Goal: Task Accomplishment & Management: Use online tool/utility

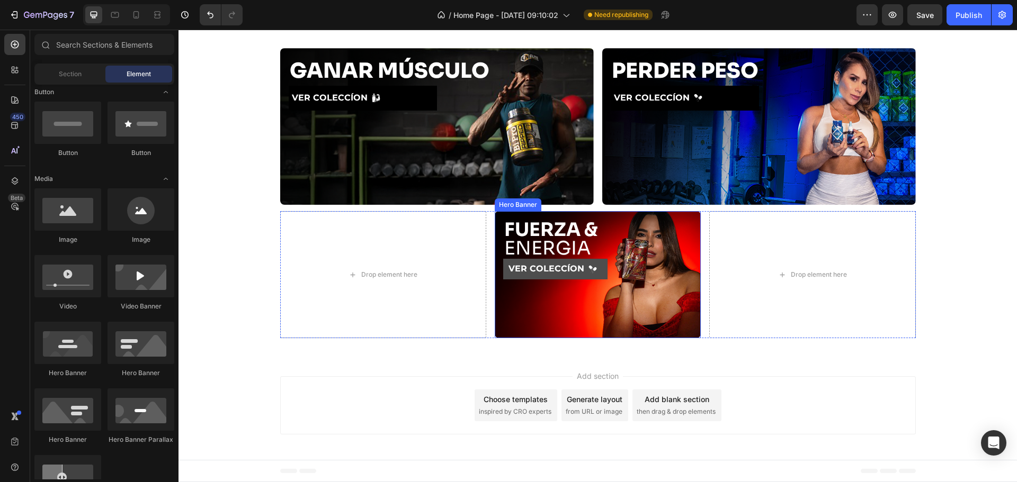
scroll to position [1, 0]
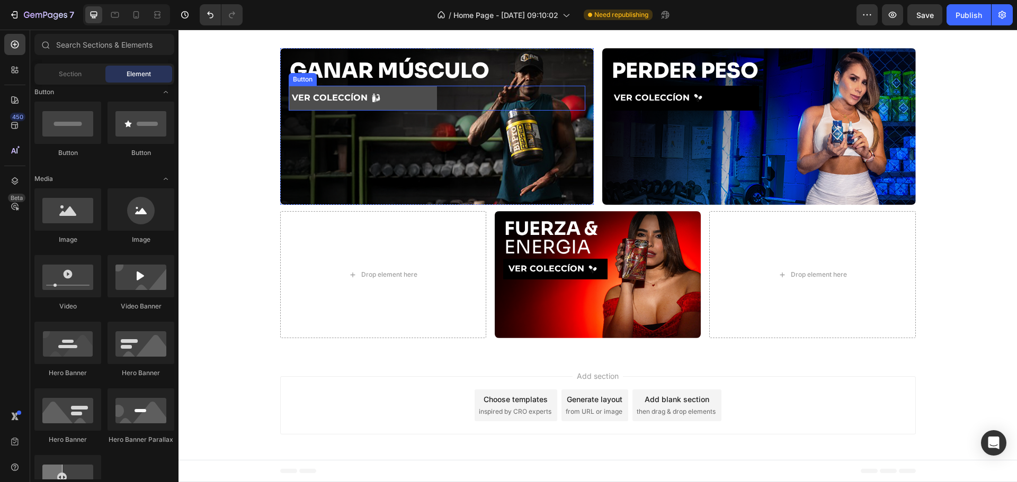
click at [399, 99] on button "VER COLECCÍON" at bounding box center [363, 98] width 148 height 25
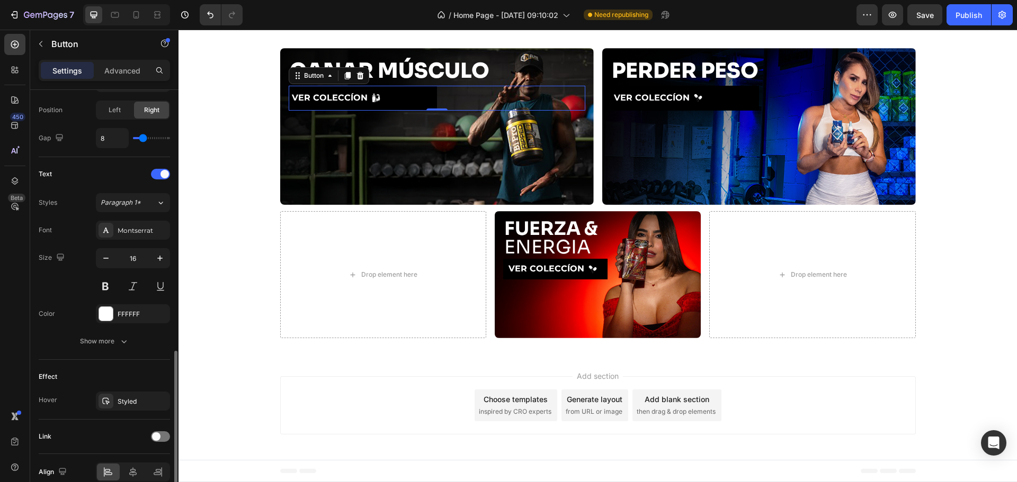
scroll to position [420, 0]
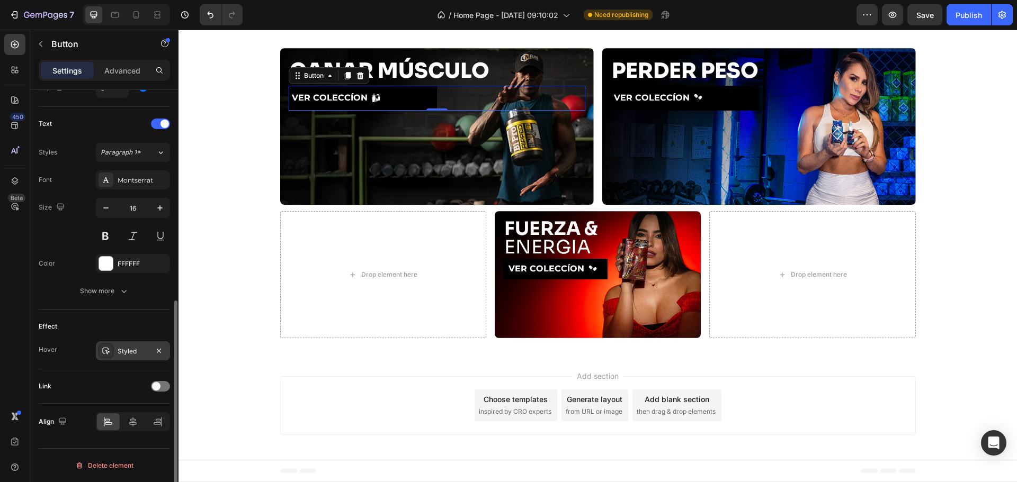
click at [113, 346] on div "Styled" at bounding box center [133, 351] width 74 height 19
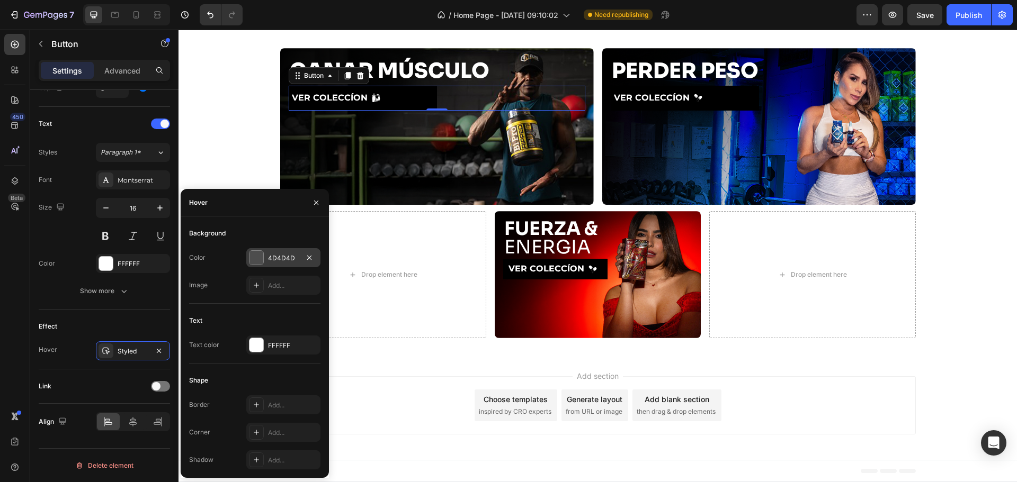
click at [257, 258] on div at bounding box center [256, 258] width 14 height 14
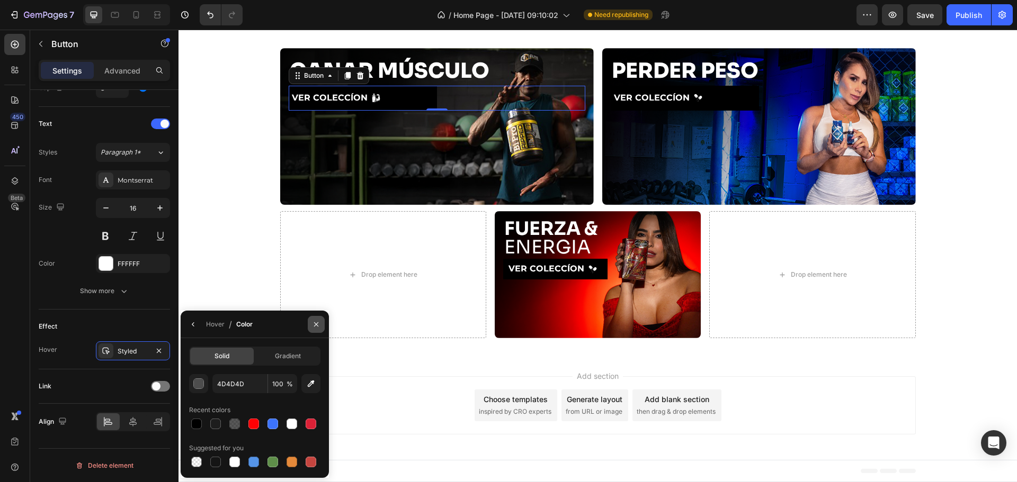
click at [316, 324] on icon "button" at bounding box center [316, 324] width 4 height 4
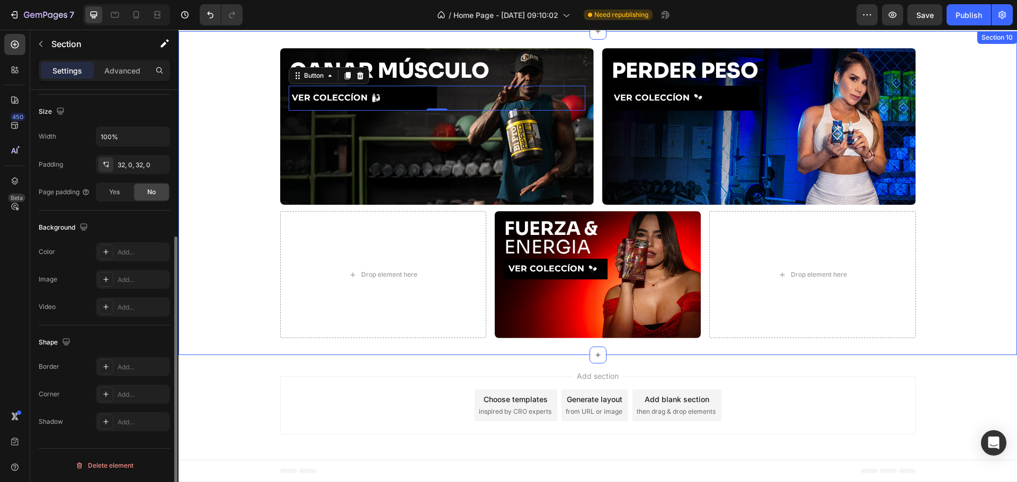
click at [221, 237] on div "GANAR MÚSCULO Heading VER COLECCÍON Button 0 Hero Banner PERDER PESO Heading VE…" at bounding box center [597, 193] width 838 height 290
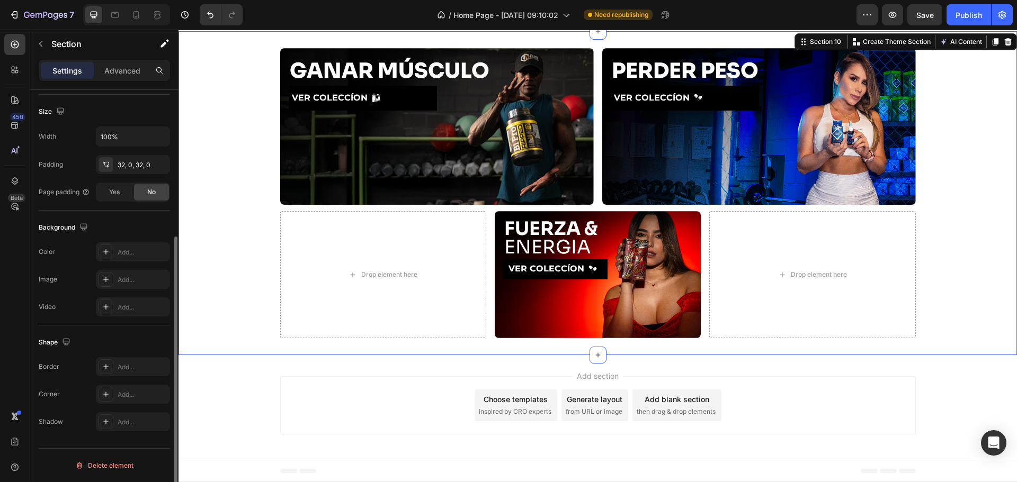
scroll to position [0, 0]
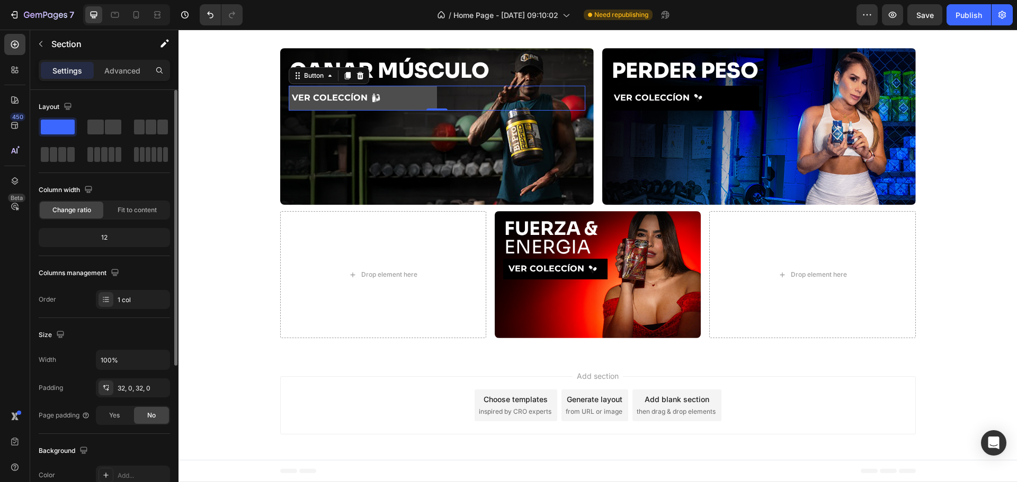
click at [415, 107] on button "VER COLECCÍON" at bounding box center [363, 98] width 148 height 25
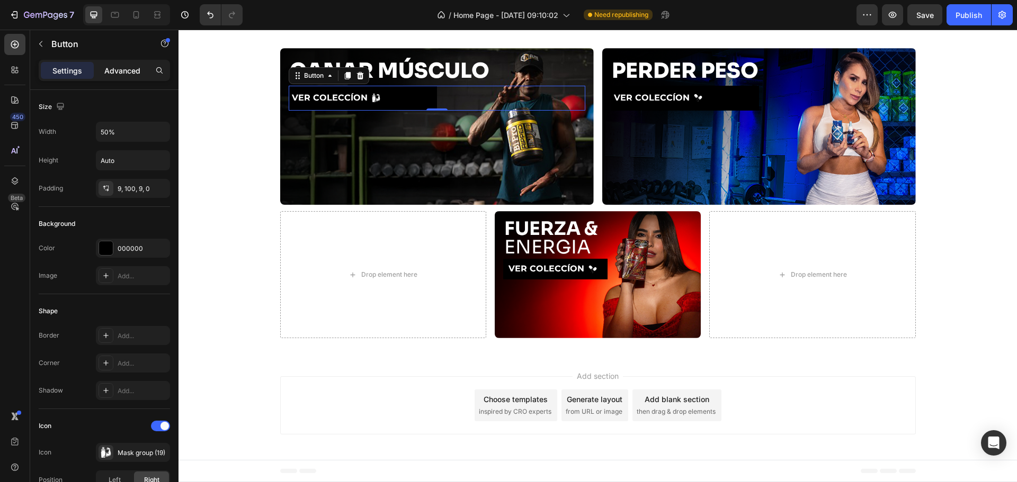
click at [133, 76] on p "Advanced" at bounding box center [122, 70] width 36 height 11
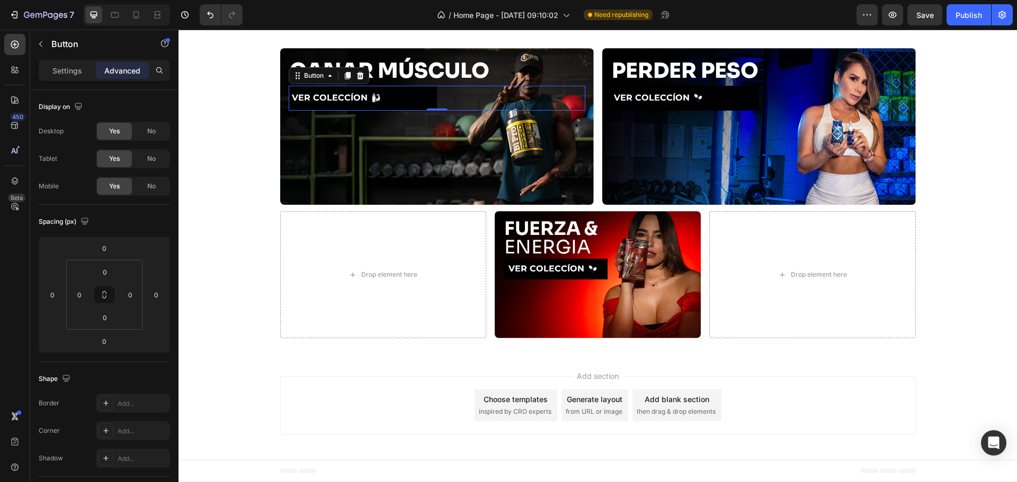
click at [36, 64] on div "Settings Advanced" at bounding box center [104, 75] width 148 height 30
click at [56, 71] on p "Settings" at bounding box center [67, 70] width 30 height 11
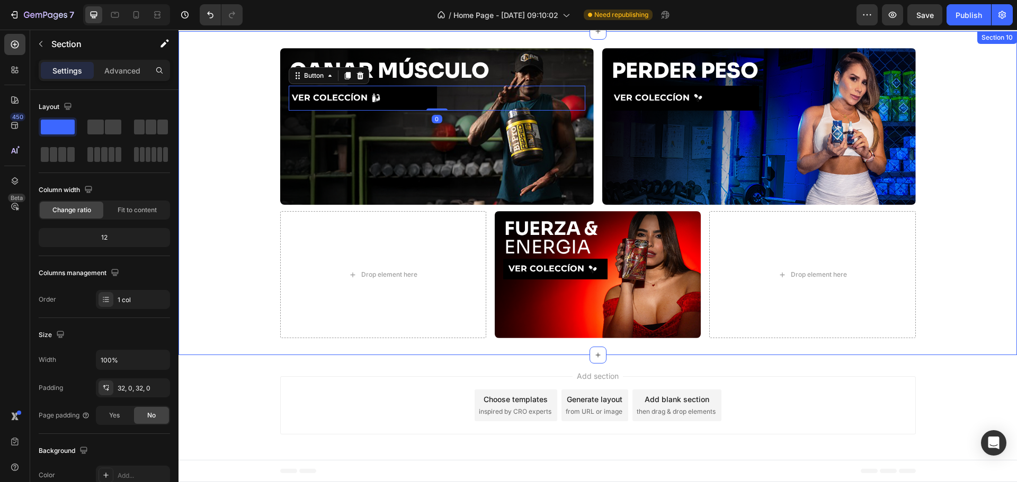
click at [217, 87] on div "GANAR MÚSCULO Heading VER COLECCÍON Button 0 Hero Banner PERDER PESO Heading VE…" at bounding box center [597, 193] width 838 height 290
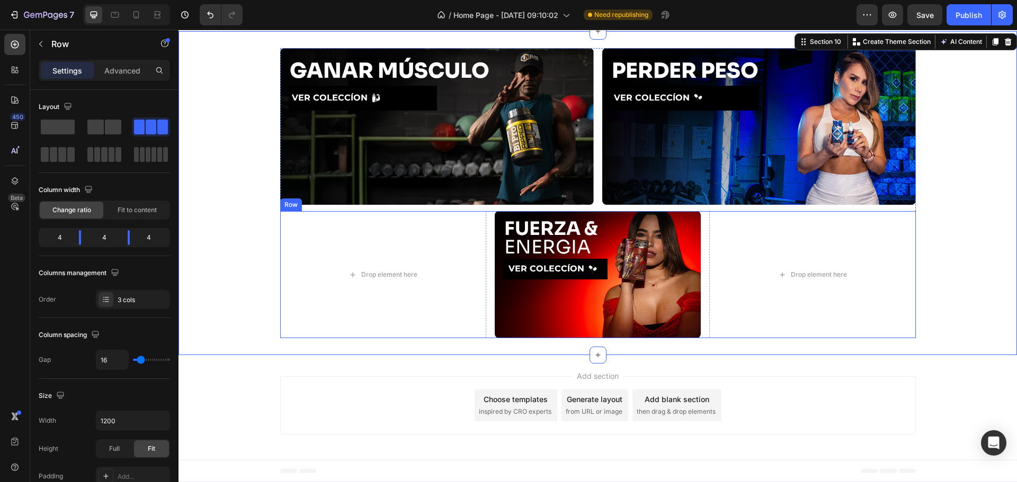
click at [487, 267] on div "Drop element here ⁠⁠⁠⁠⁠⁠⁠ FUERZA & ENERGIA Heading VER COLECCÍON Button Hero Ba…" at bounding box center [597, 274] width 635 height 127
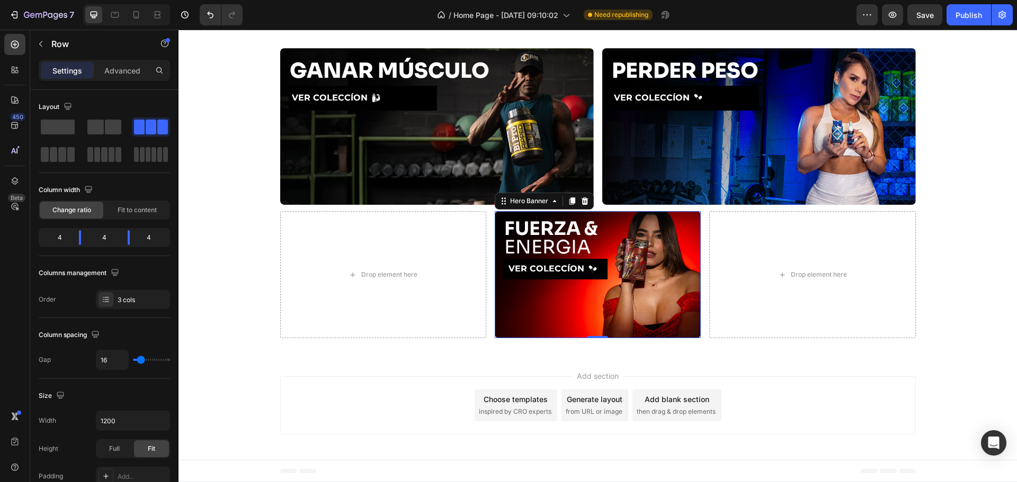
click at [500, 303] on div "Background Image" at bounding box center [598, 274] width 206 height 127
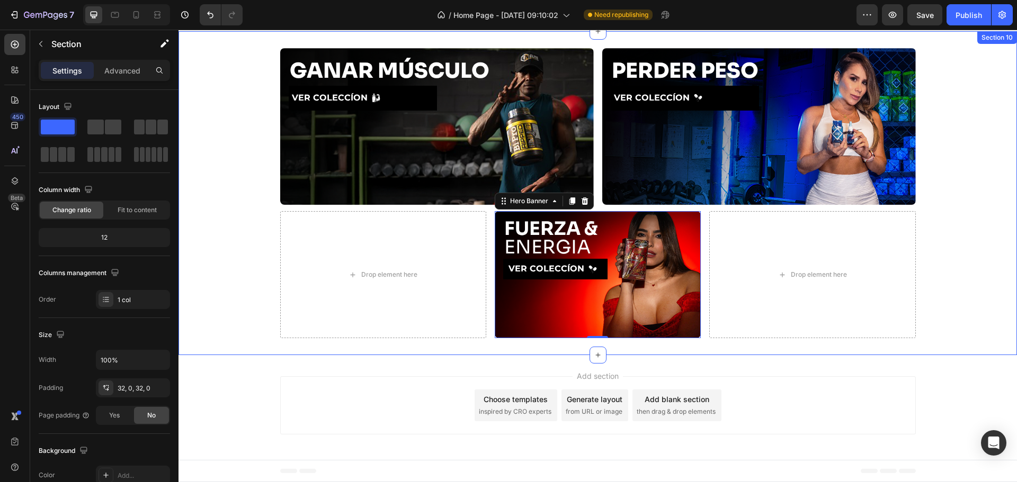
click at [577, 353] on div "GANAR MÚSCULO Heading VER COLECCÍON Button Hero Banner PERDER PESO Heading VER …" at bounding box center [597, 193] width 838 height 324
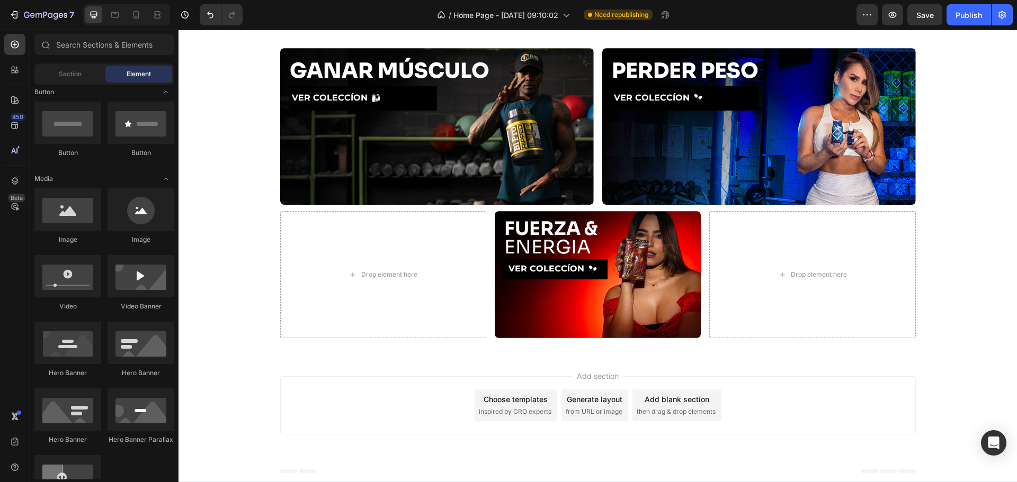
click at [347, 376] on div "Add section Choose templates inspired by CRO experts Generate layout from URL o…" at bounding box center [597, 405] width 635 height 58
click at [549, 325] on div "Background Image" at bounding box center [598, 274] width 206 height 127
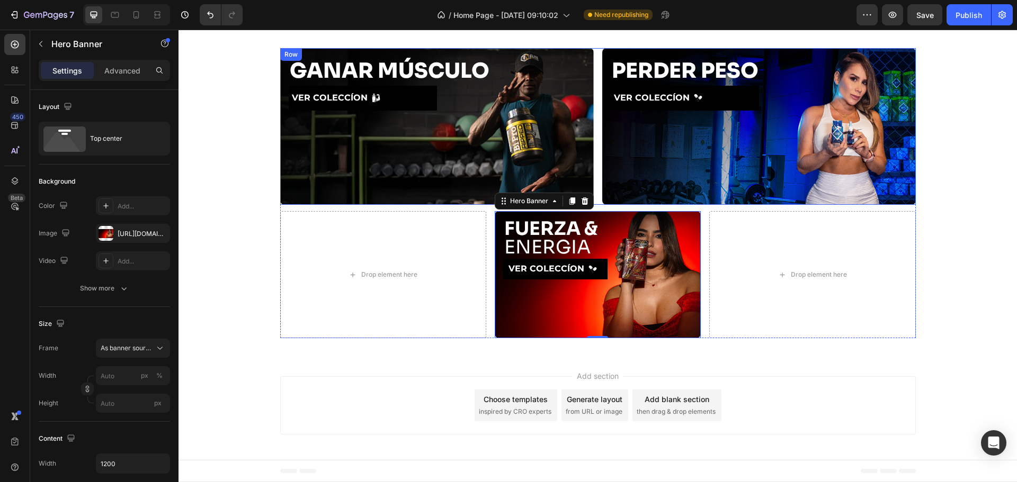
click at [593, 204] on div "GANAR MÚSCULO Heading VER COLECCÍON Button Hero Banner PERDER PESO Heading VER …" at bounding box center [597, 126] width 635 height 157
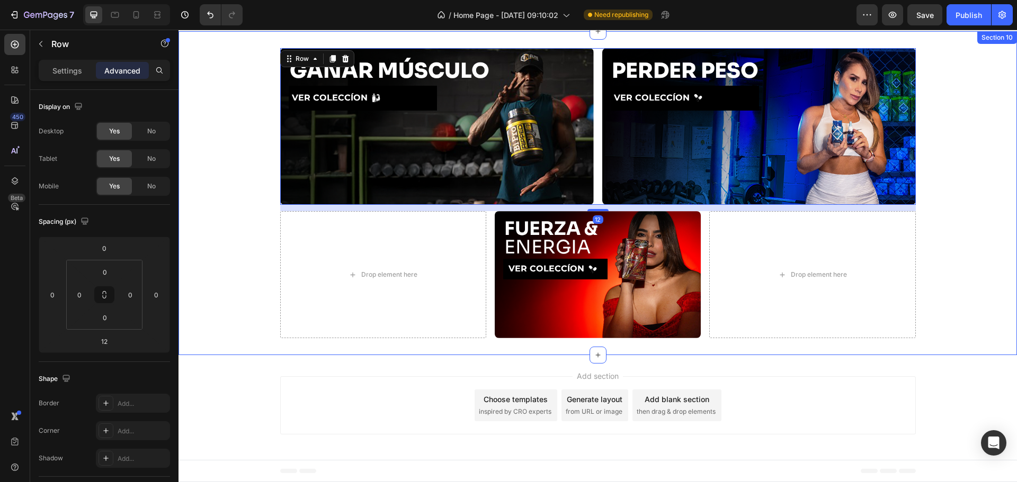
click at [989, 234] on div "GANAR MÚSCULO Heading VER COLECCÍON Button Hero Banner PERDER PESO Heading VER …" at bounding box center [597, 193] width 838 height 290
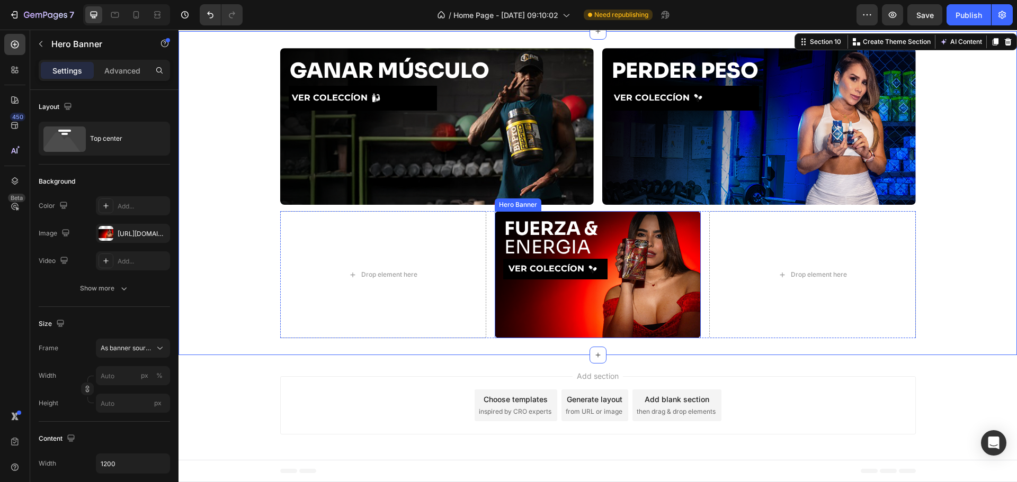
click at [546, 330] on div "Background Image" at bounding box center [598, 274] width 206 height 127
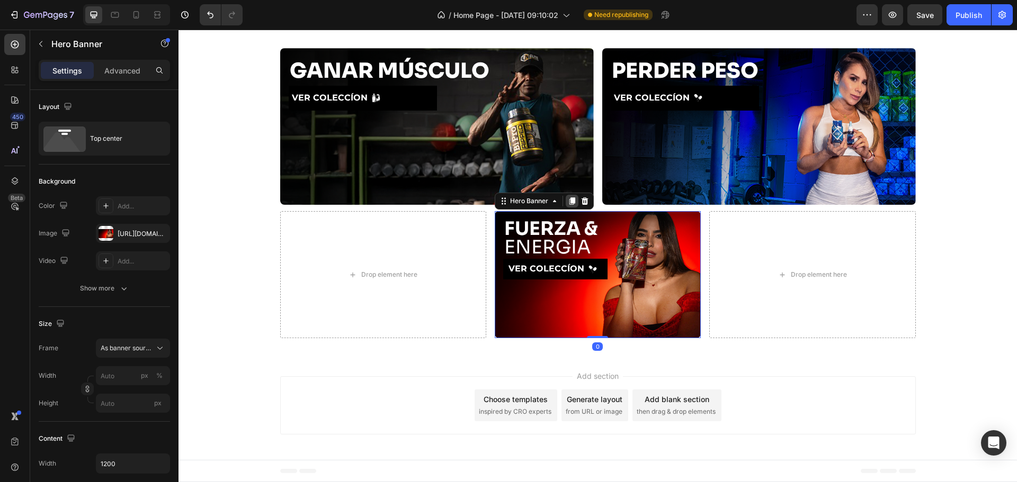
click at [569, 200] on icon at bounding box center [572, 201] width 6 height 7
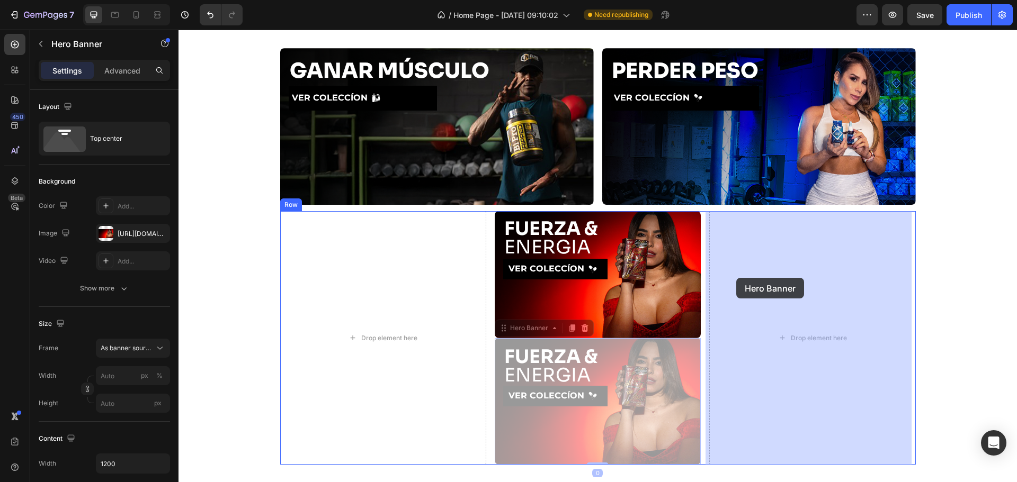
drag, startPoint x: 508, startPoint y: 338, endPoint x: 737, endPoint y: 275, distance: 237.3
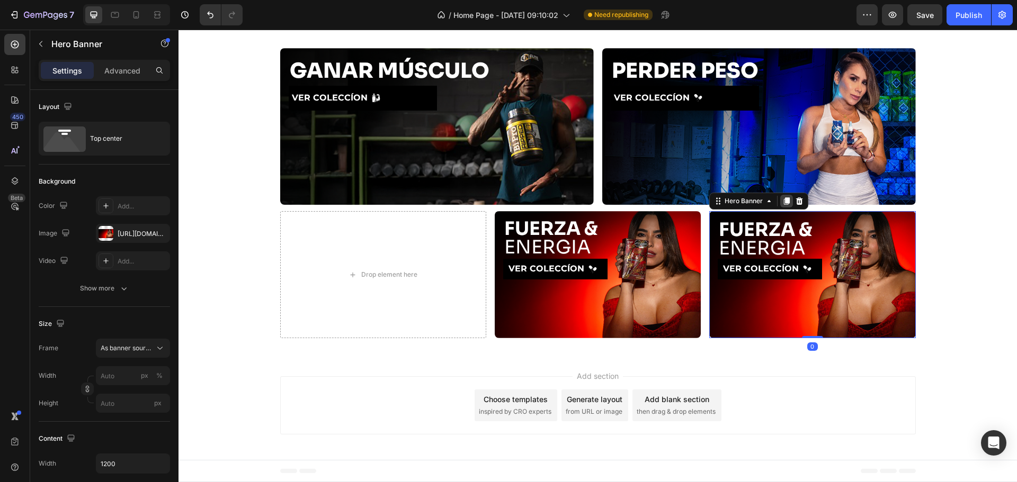
click at [784, 203] on icon at bounding box center [787, 201] width 6 height 7
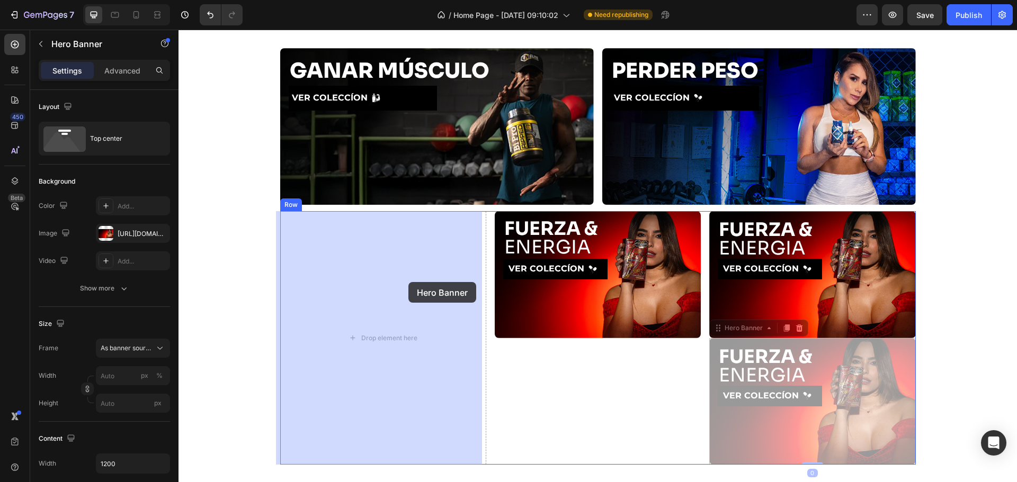
drag, startPoint x: 726, startPoint y: 324, endPoint x: 376, endPoint y: 274, distance: 353.1
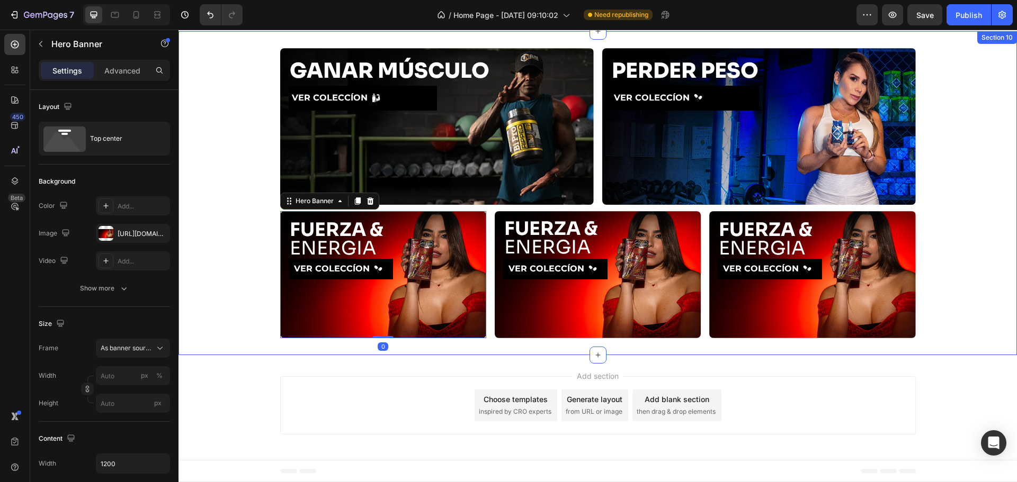
click at [964, 282] on div "GANAR MÚSCULO Heading VER COLECCÍON Button Hero Banner PERDER PESO Heading VER …" at bounding box center [597, 193] width 838 height 290
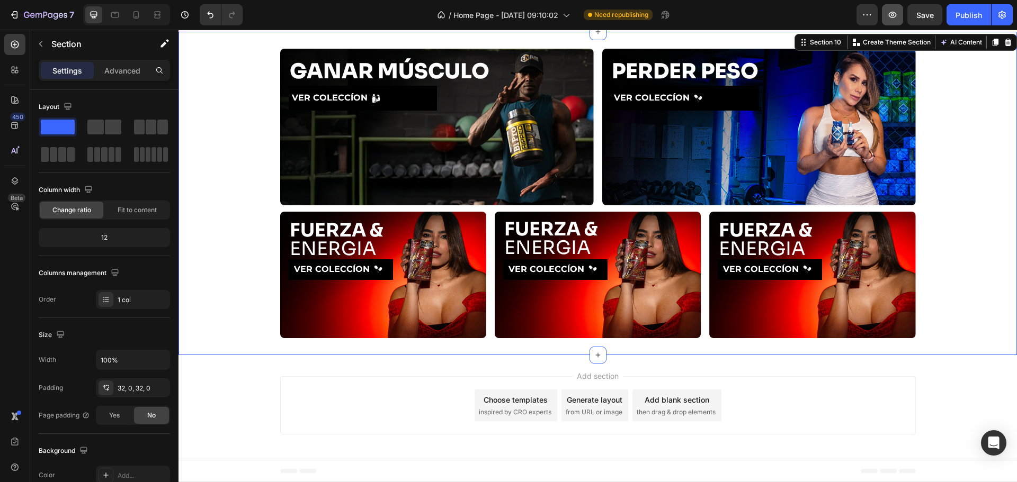
scroll to position [600, 0]
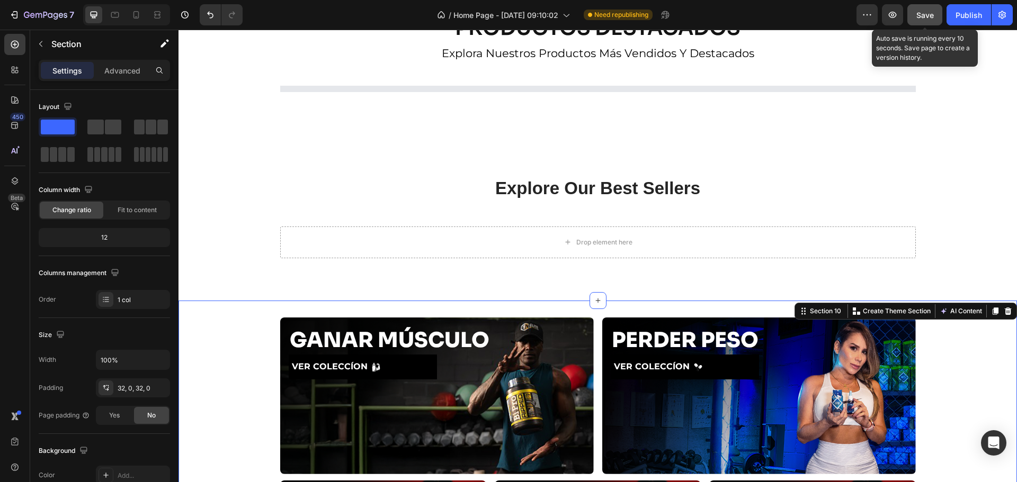
click at [929, 6] on button "Save" at bounding box center [924, 14] width 35 height 21
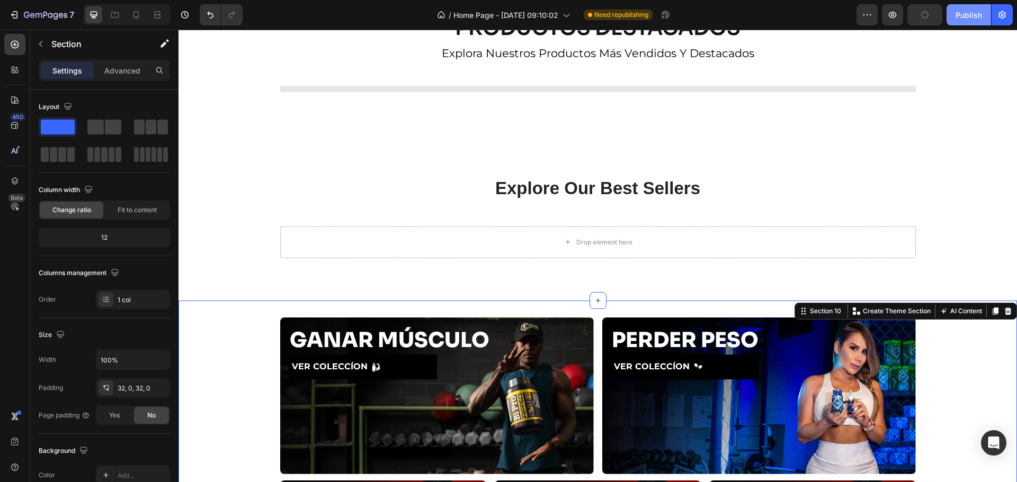
click at [971, 7] on button "Publish" at bounding box center [968, 14] width 44 height 21
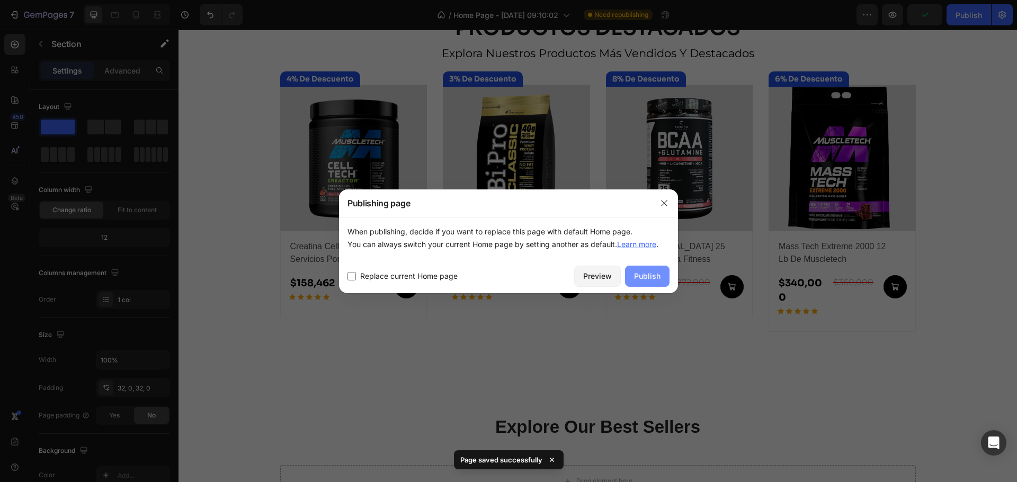
click at [647, 270] on button "Publish" at bounding box center [647, 276] width 44 height 21
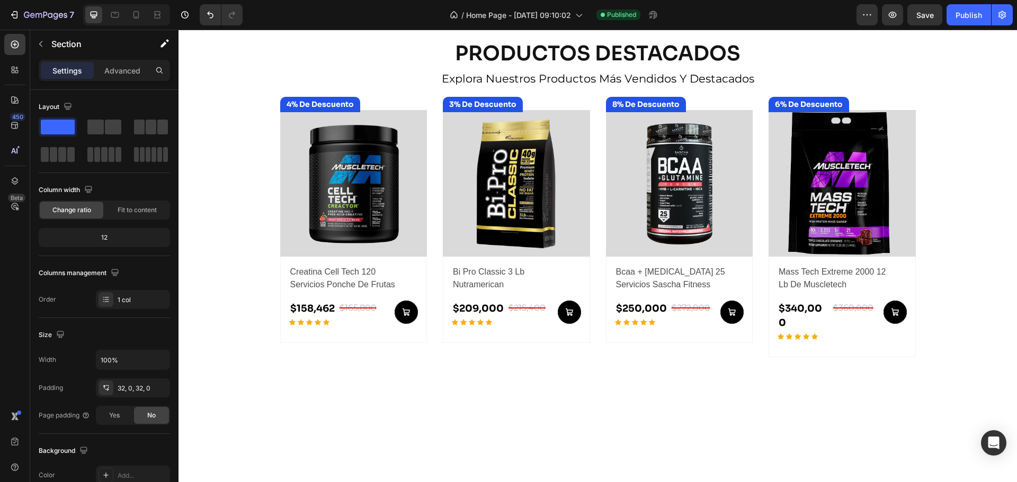
scroll to position [353, 0]
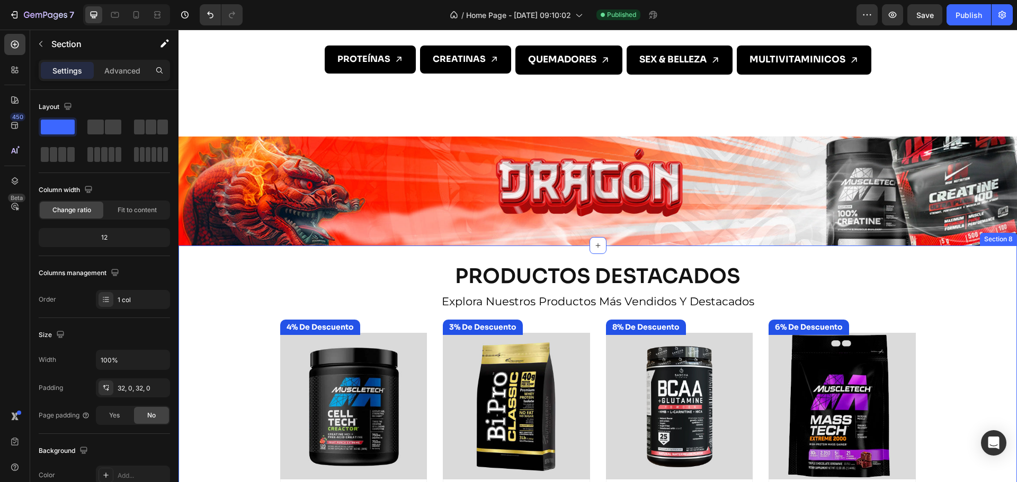
click at [256, 294] on div "PRODUCTOS DESTACADOS Heading explora nuestros productos más vendidos y destacad…" at bounding box center [597, 434] width 838 height 342
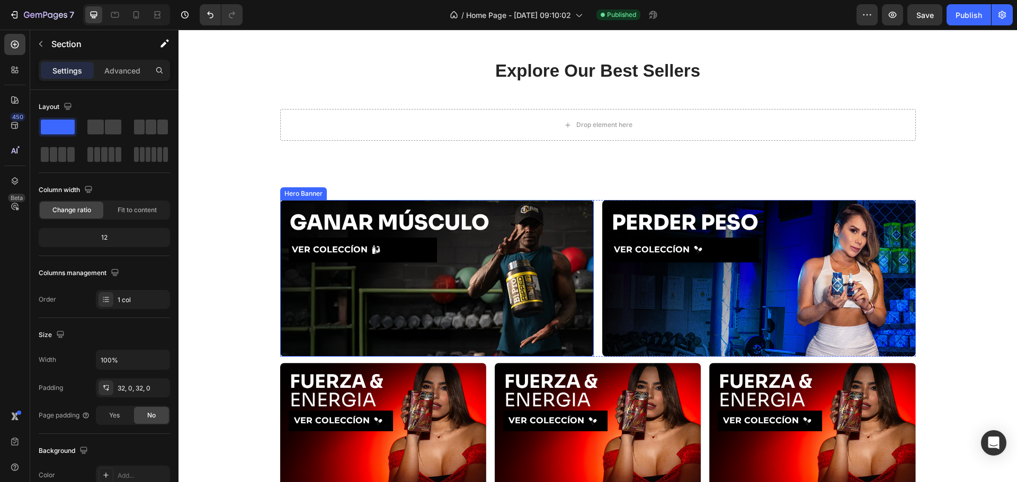
scroll to position [1066, 0]
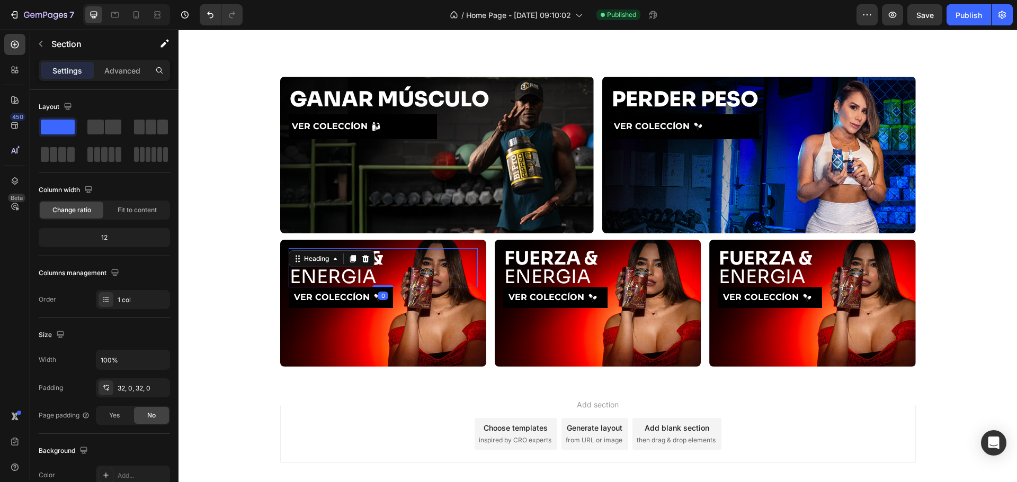
click at [336, 257] on div "FUERZA & ENERGIA Heading 0" at bounding box center [383, 267] width 189 height 39
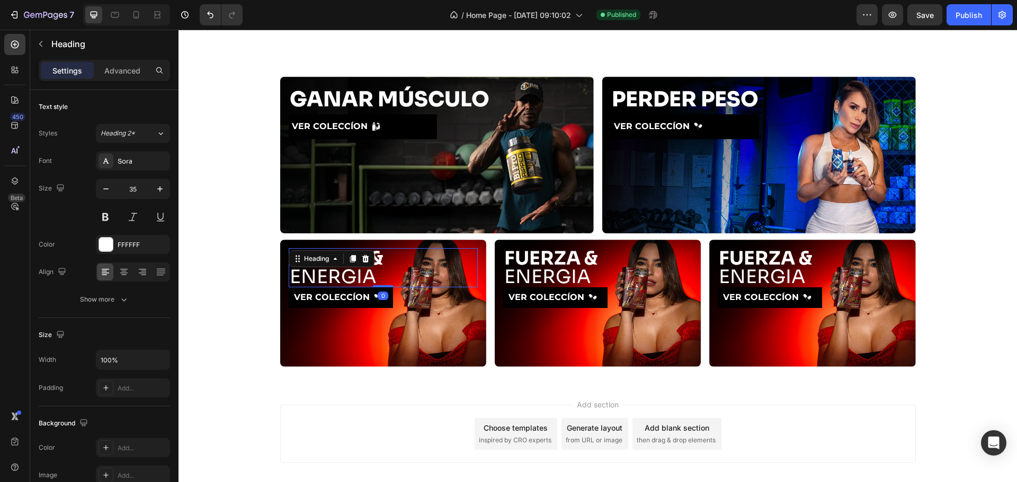
click at [336, 257] on icon at bounding box center [335, 259] width 8 height 8
click at [406, 268] on h2 "FUERZA & ENERGIA" at bounding box center [383, 267] width 189 height 39
click at [406, 268] on p "FUERZA & ENERGIA" at bounding box center [383, 267] width 187 height 37
click at [345, 264] on strong "FUERZA &" at bounding box center [337, 258] width 94 height 23
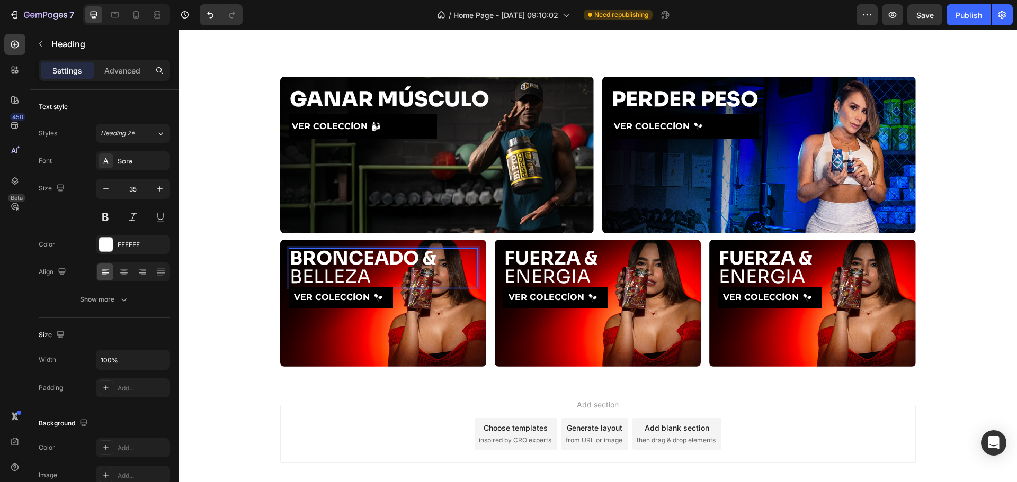
scroll to position [1, 0]
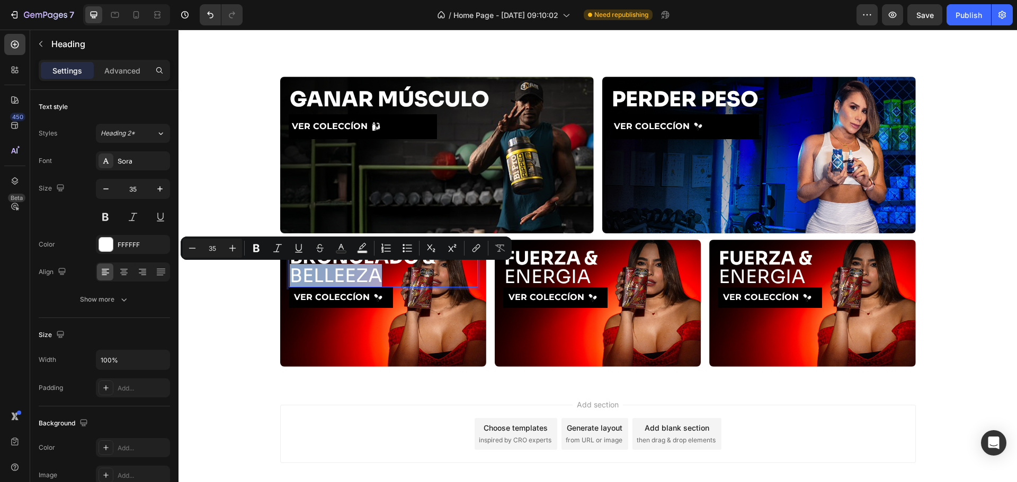
copy p "BELLEEZA"
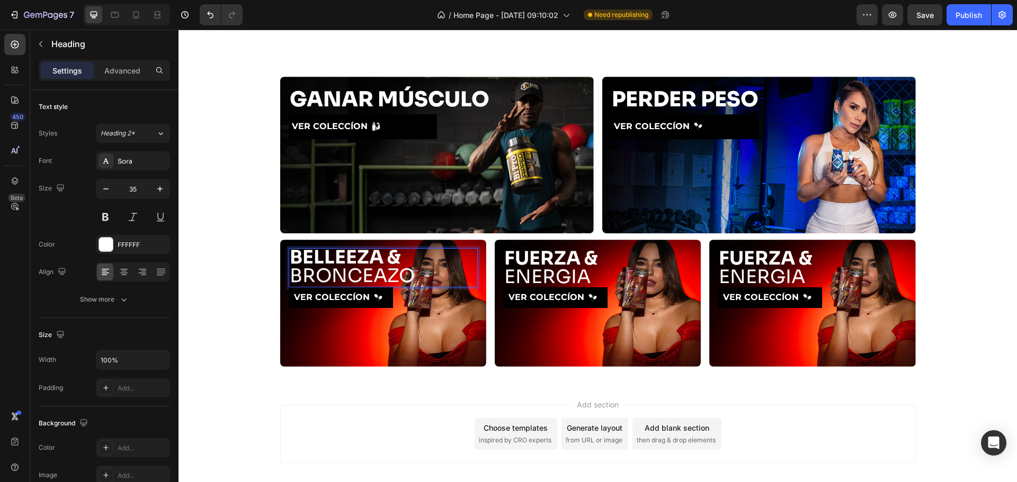
click at [337, 280] on p "BELLEEZA & BRONCEAZO" at bounding box center [383, 266] width 187 height 37
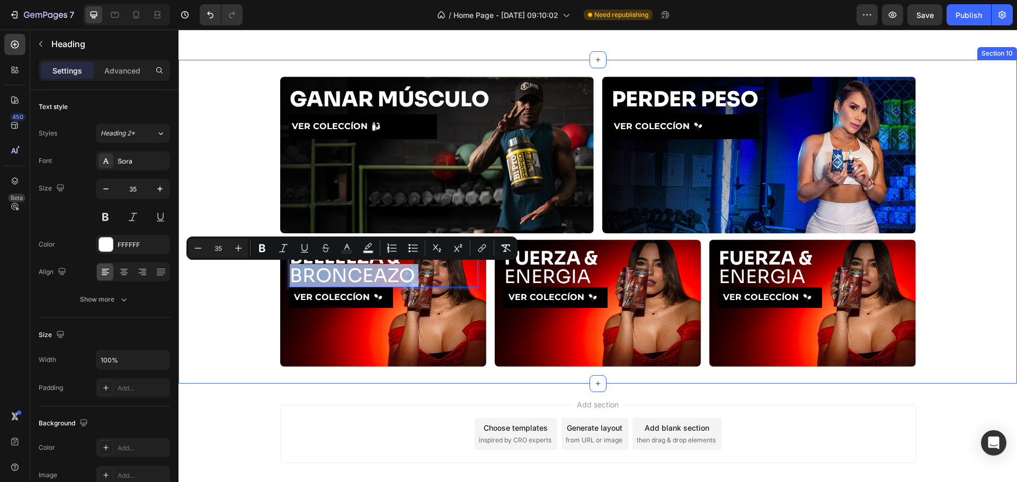
click at [222, 306] on div "GANAR MÚSCULO Heading VER COLECCÍON Button Hero Banner PERDER PESO Heading VER …" at bounding box center [597, 222] width 838 height 290
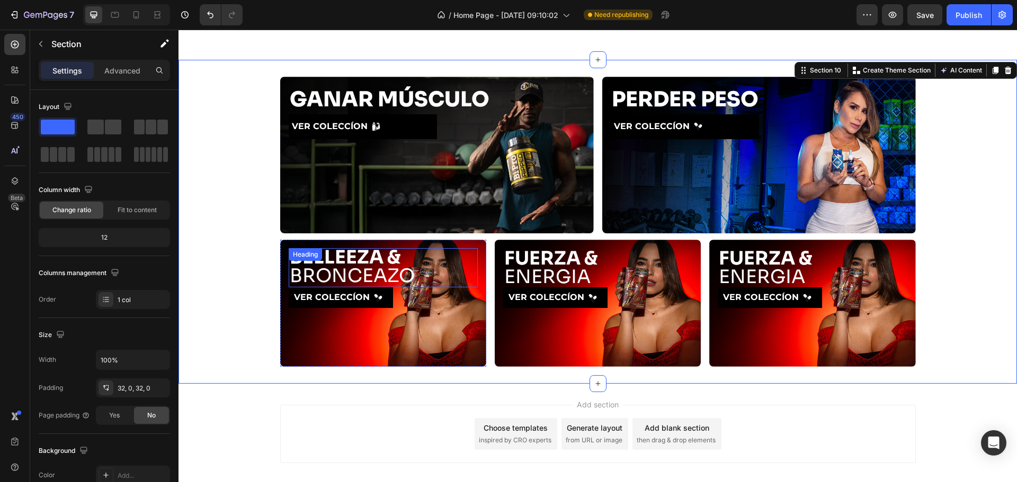
click at [345, 255] on div "⁠⁠⁠⁠⁠⁠⁠ BELLEEZA & BRONCEAZO Heading" at bounding box center [383, 267] width 189 height 39
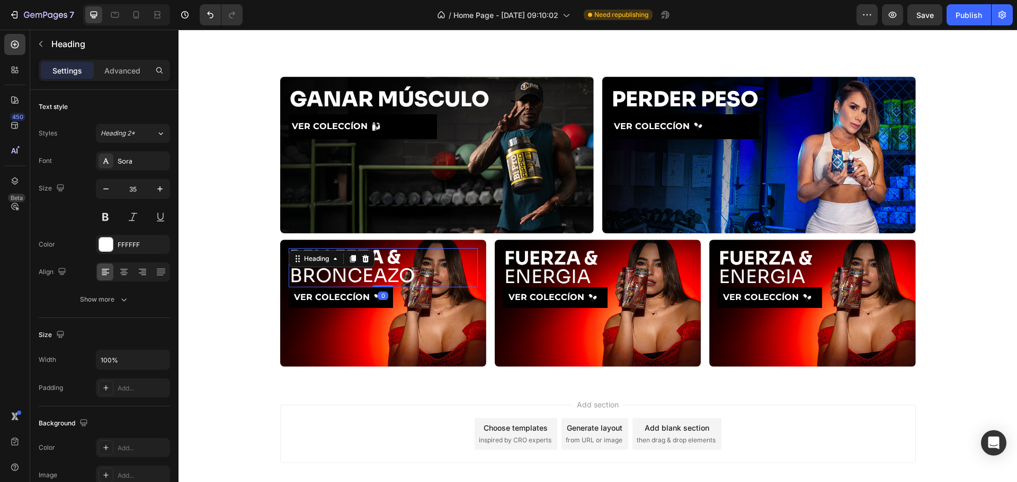
click at [348, 255] on icon at bounding box center [352, 259] width 8 height 8
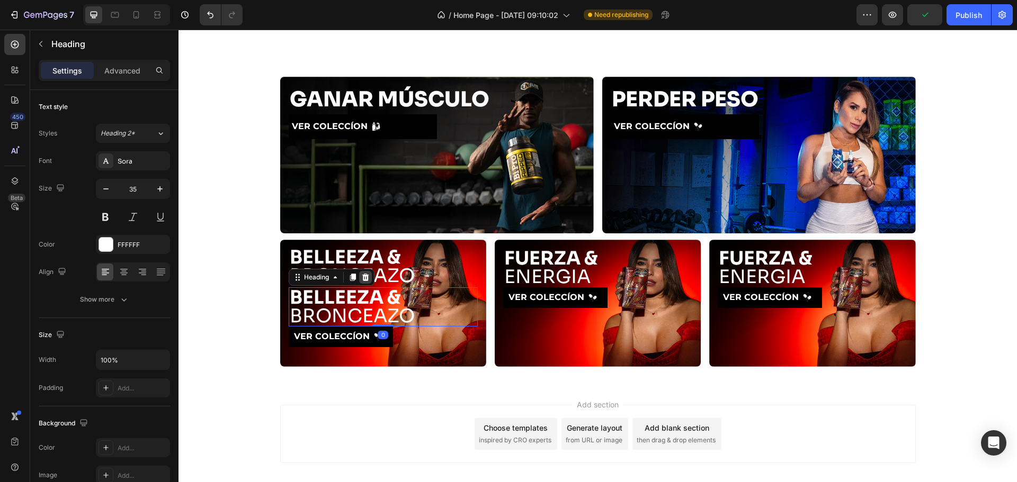
click at [362, 279] on icon at bounding box center [365, 277] width 7 height 7
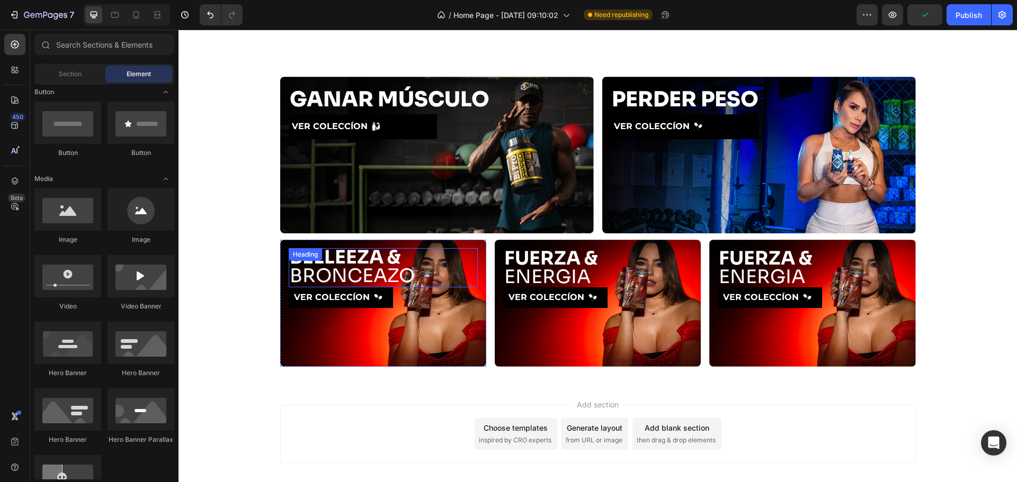
click at [352, 256] on div "⁠⁠⁠⁠⁠⁠⁠ BELLEEZA & BRONCEAZO Heading" at bounding box center [383, 267] width 189 height 39
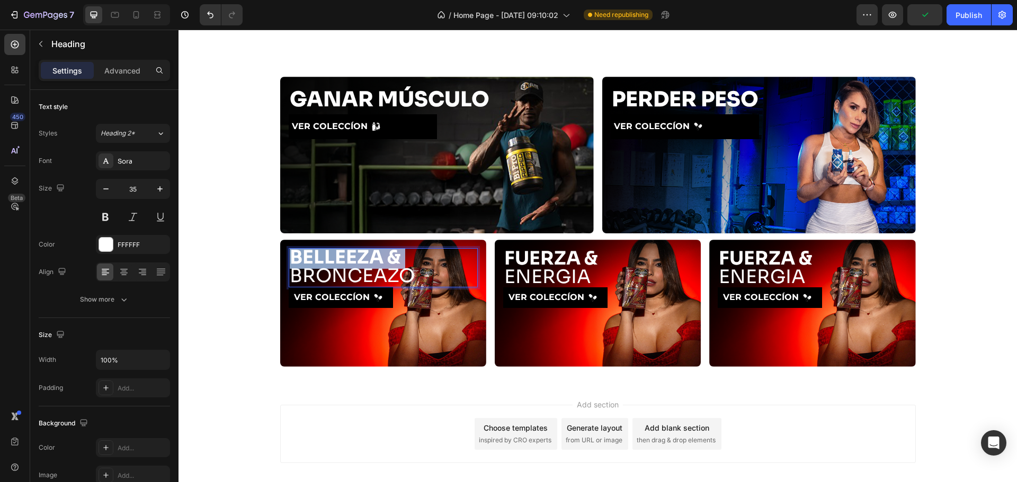
click at [402, 260] on p "BELLEEZA & BRONCEAZO" at bounding box center [383, 266] width 187 height 37
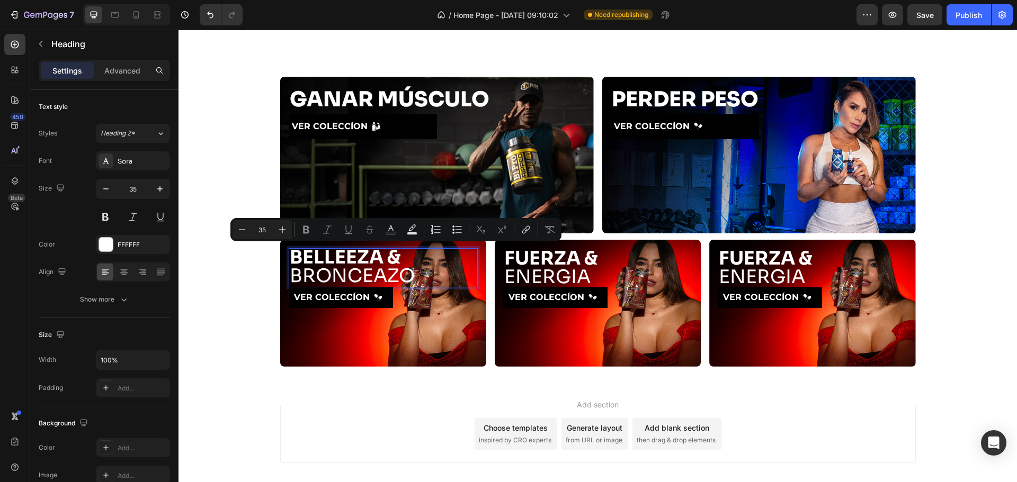
click at [348, 254] on strong "BELLEEZA &" at bounding box center [345, 257] width 111 height 23
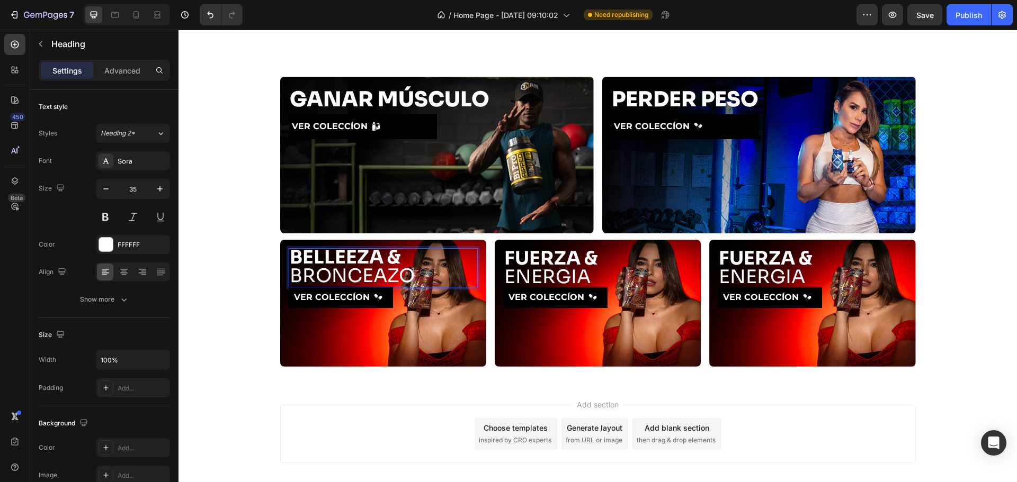
scroll to position [0, 0]
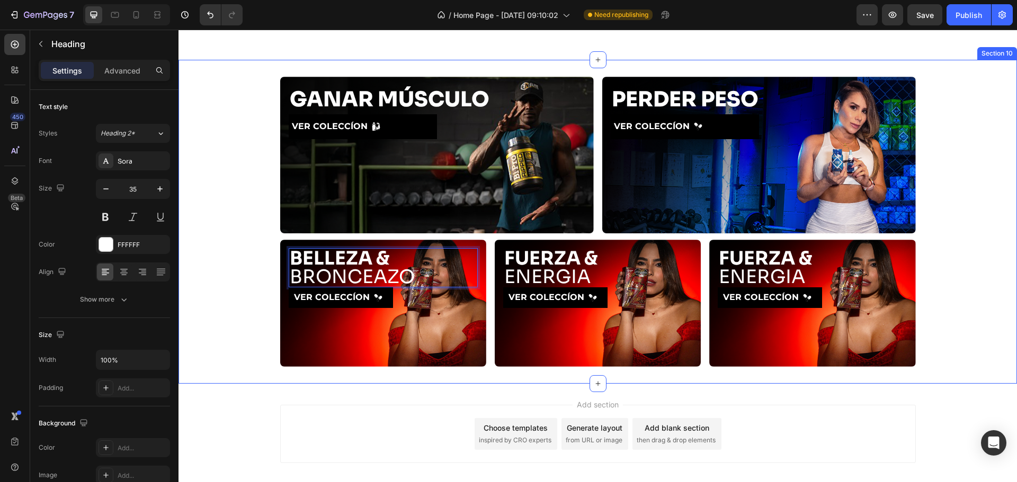
click at [229, 305] on div "GANAR MÚSCULO Heading VER COLECCÍON Button Hero Banner PERDER PESO Heading VER …" at bounding box center [597, 222] width 838 height 290
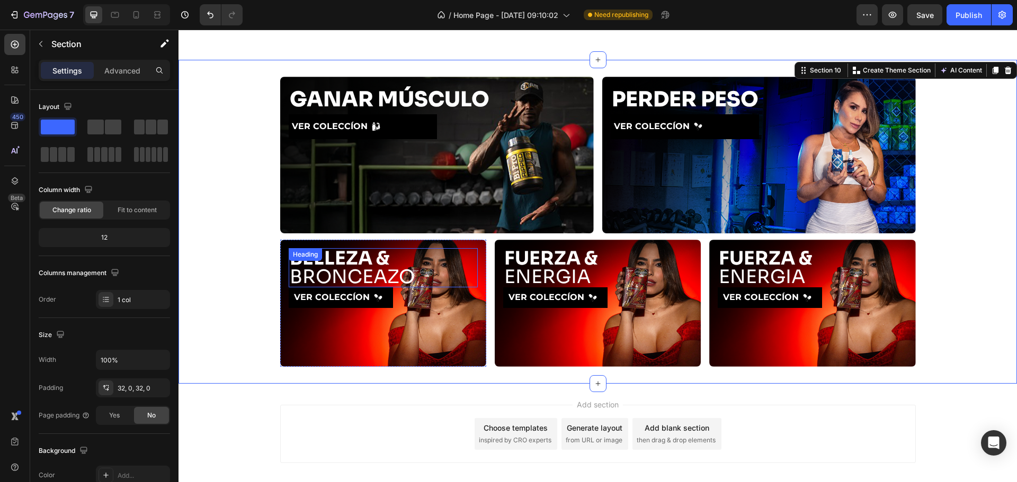
click at [395, 280] on p "⁠⁠⁠⁠⁠⁠⁠ BELLEZA & BRONCEAZO" at bounding box center [383, 267] width 187 height 37
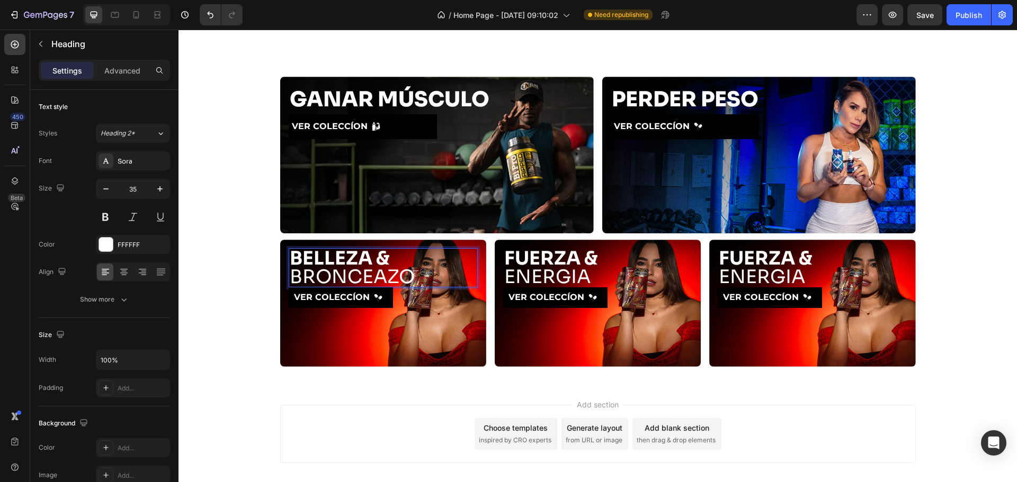
click at [389, 279] on p "BELLEZA & BRONCEAZO" at bounding box center [383, 267] width 187 height 37
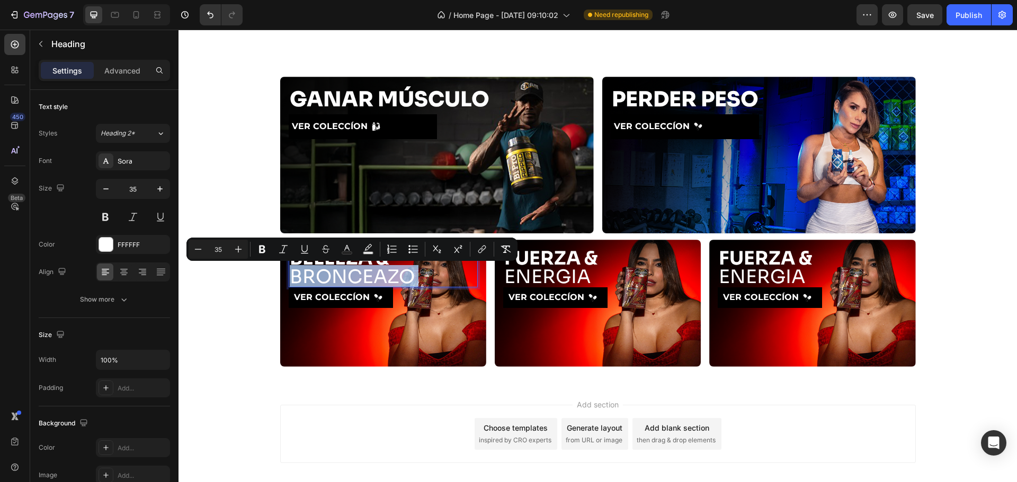
click at [392, 279] on p "BELLEZA & BRONCEAZO" at bounding box center [383, 267] width 187 height 37
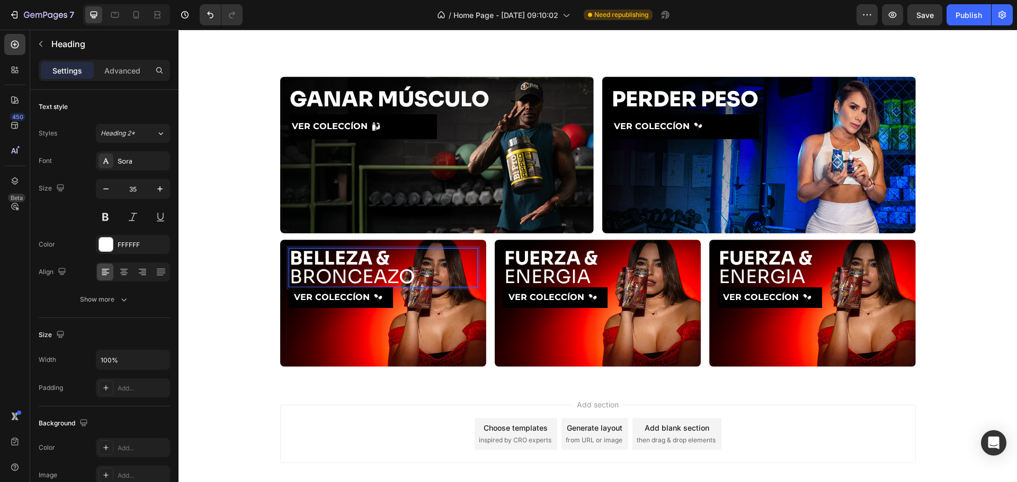
scroll to position [1, 0]
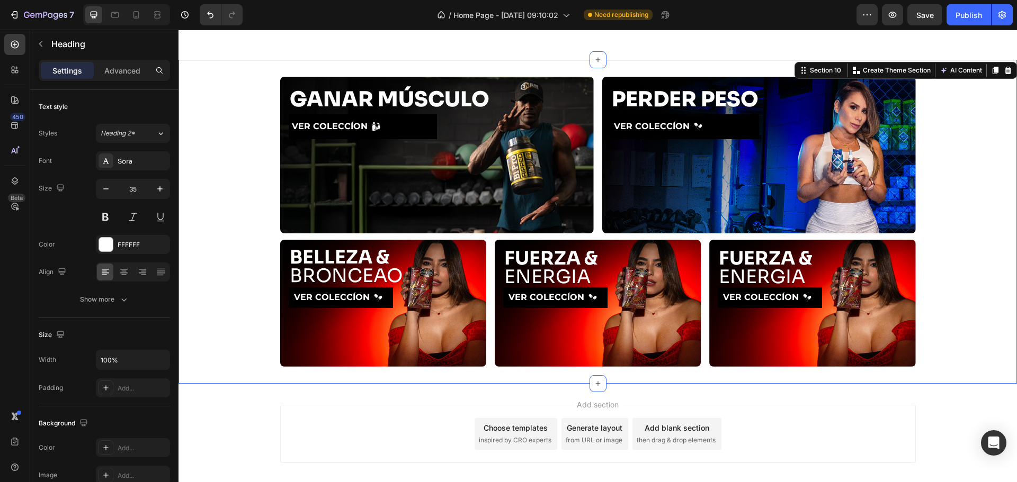
click at [939, 305] on div "GANAR MÚSCULO Heading VER COLECCÍON Button Hero Banner PERDER PESO Heading VER …" at bounding box center [597, 222] width 838 height 290
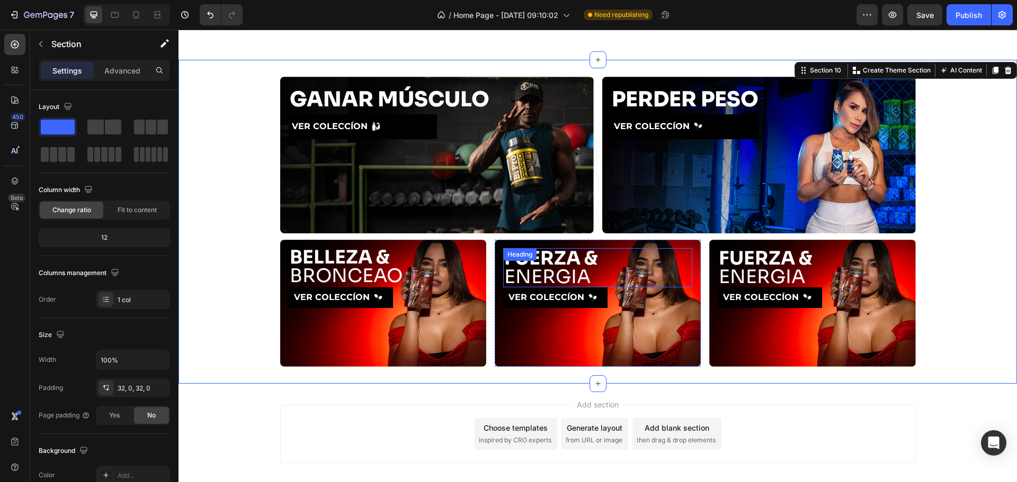
click at [543, 266] on div "FUERZA & ENERGIA Heading" at bounding box center [597, 267] width 189 height 39
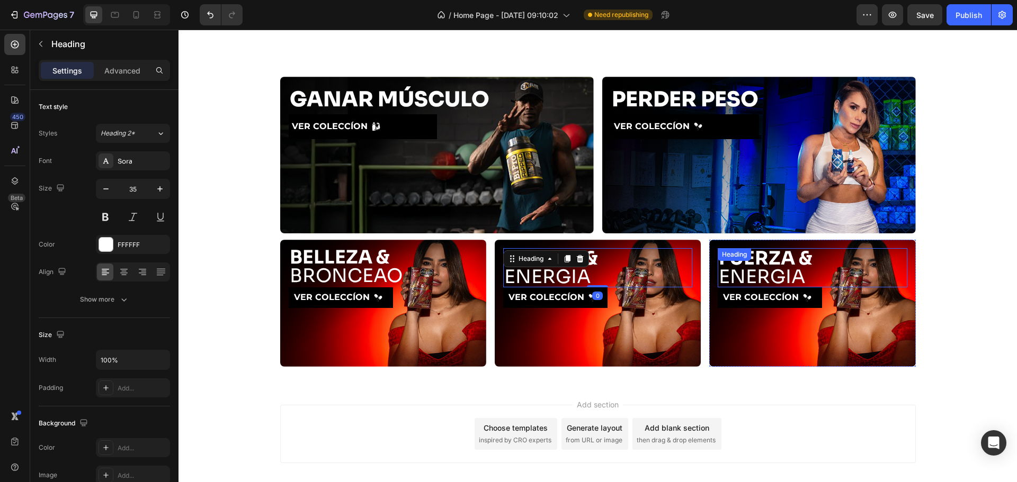
click at [826, 264] on h2 "FUERZA & ENERGIA" at bounding box center [812, 267] width 189 height 39
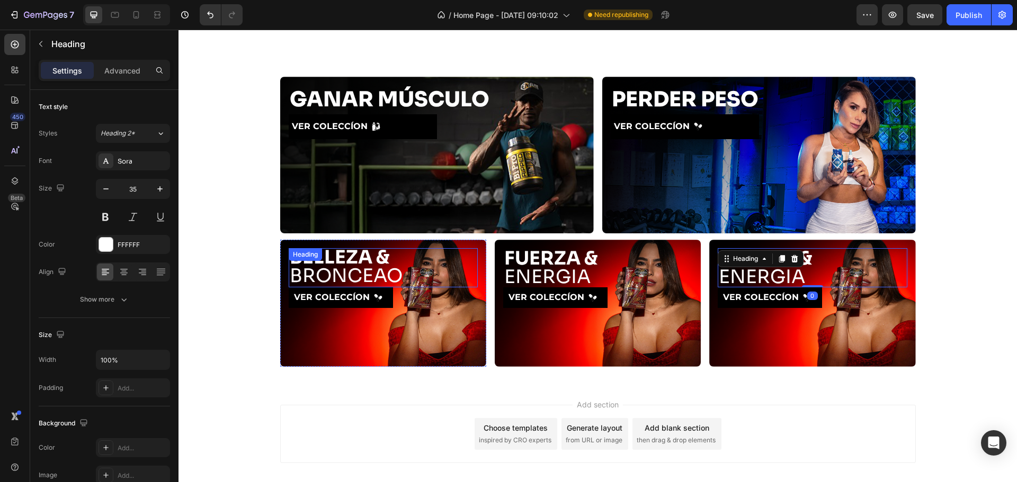
click at [407, 281] on p "⁠⁠⁠⁠⁠⁠⁠ BELLEZA & BRONCEAO" at bounding box center [383, 266] width 187 height 37
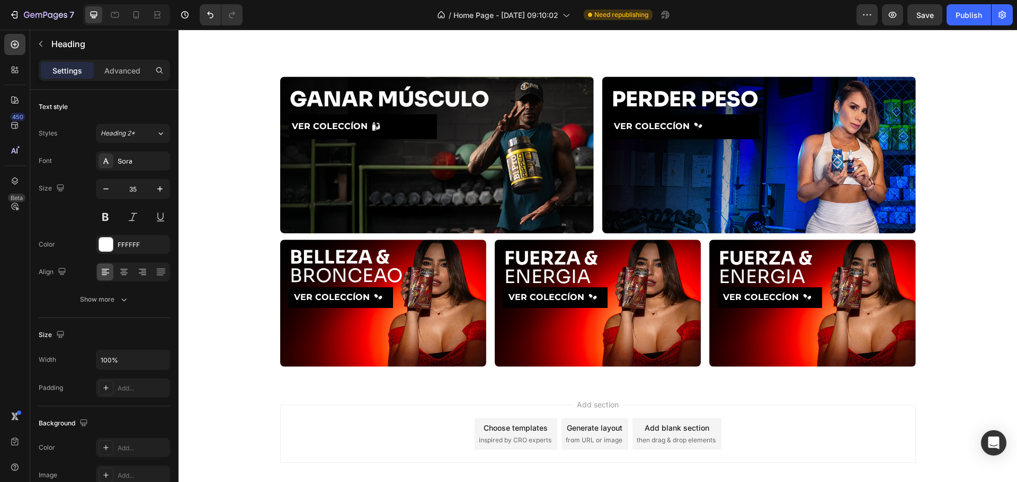
click at [375, 399] on div "Add section Choose templates inspired by CRO experts Generate layout from URL o…" at bounding box center [597, 436] width 838 height 105
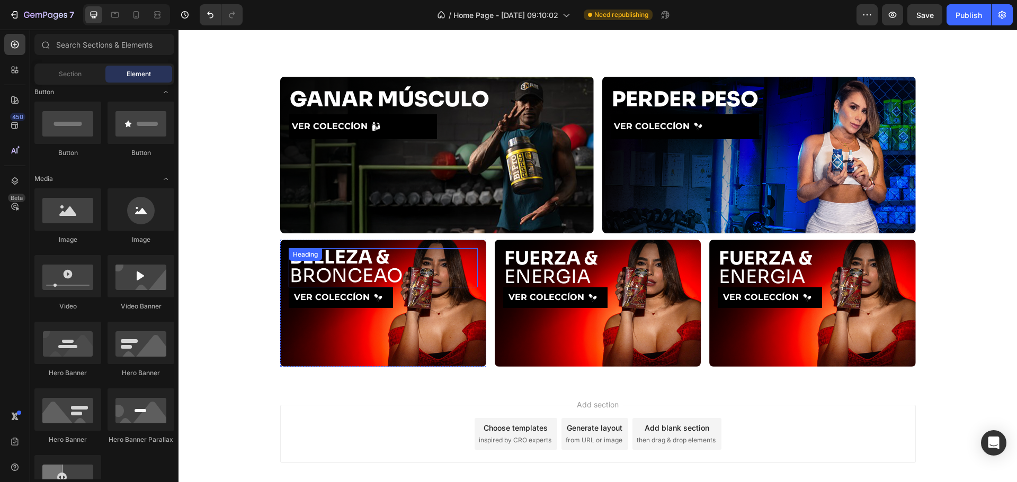
click at [395, 279] on p "⁠⁠⁠⁠⁠⁠⁠ BELLEZA & BRONCEAO" at bounding box center [383, 266] width 187 height 37
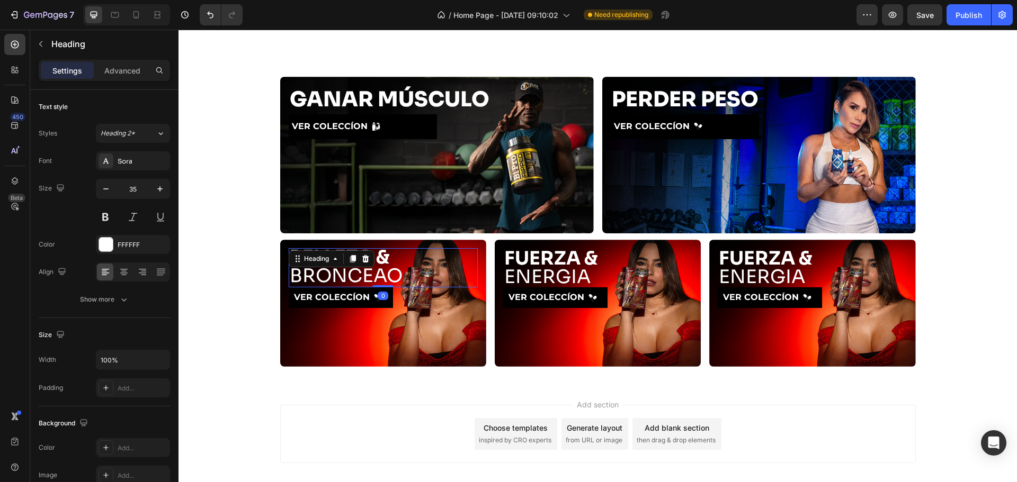
scroll to position [0, 0]
click at [388, 280] on p "BELLEZA & BRONCEAO" at bounding box center [383, 267] width 187 height 37
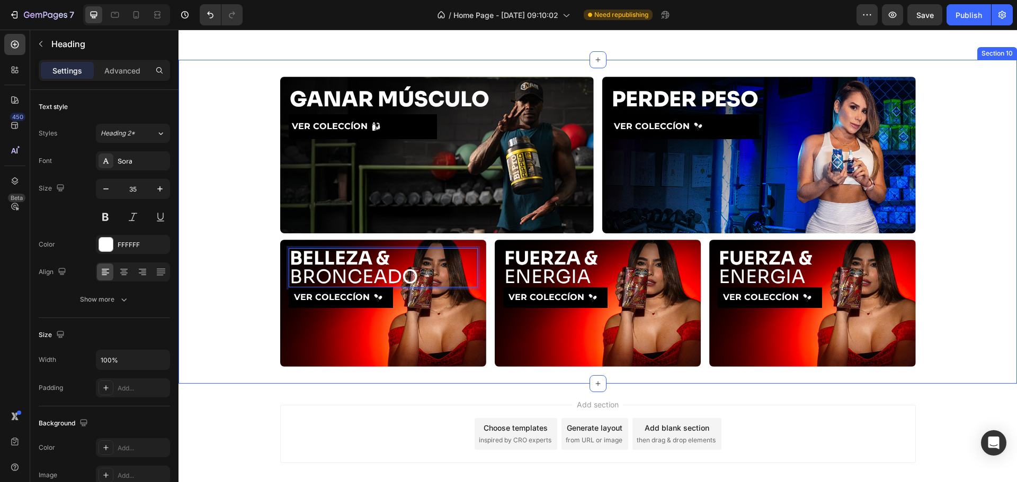
click at [966, 283] on div "GANAR MÚSCULO Heading VER COLECCÍON Button Hero Banner PERDER PESO Heading VER …" at bounding box center [597, 222] width 838 height 290
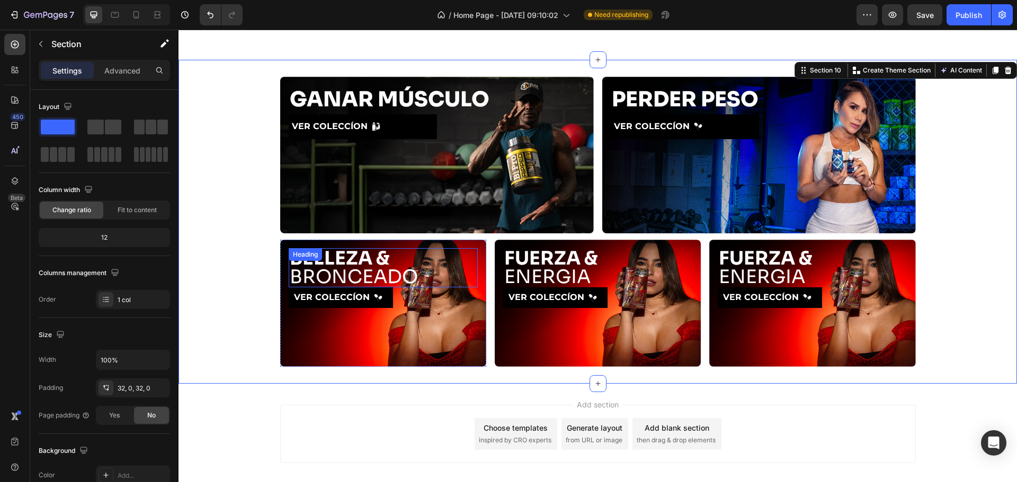
click at [384, 267] on p "⁠⁠⁠⁠⁠⁠⁠ BELLEZA & BRONCEADO" at bounding box center [383, 267] width 187 height 37
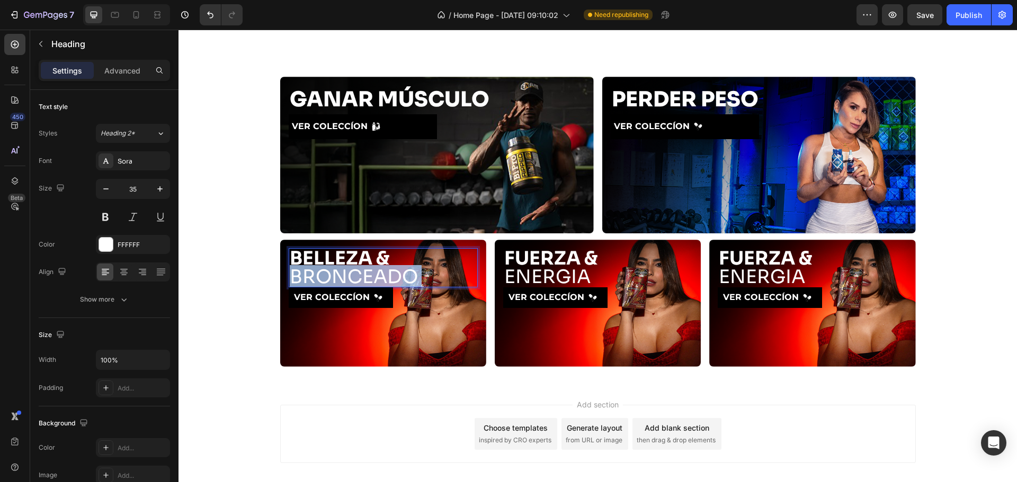
click at [391, 274] on p "BELLEZA & BRONCEADO" at bounding box center [383, 267] width 187 height 37
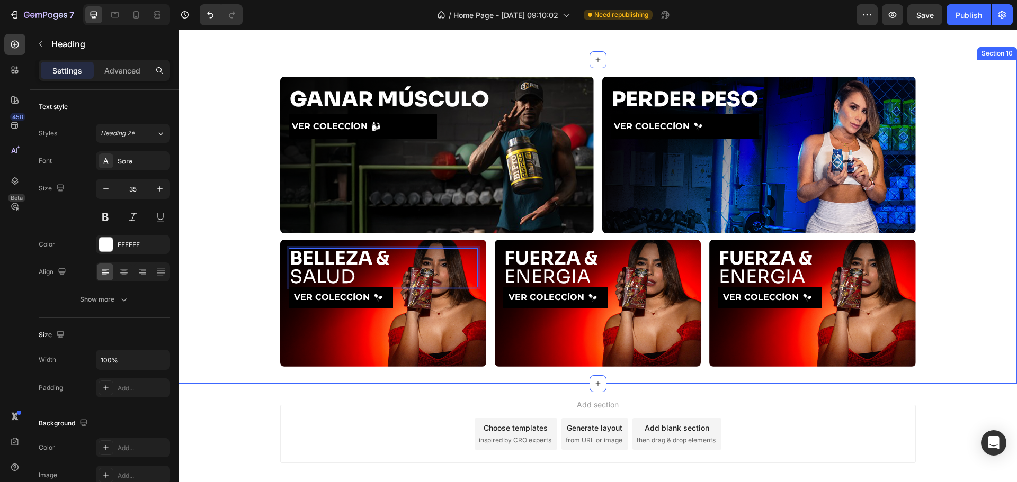
click at [966, 230] on div "GANAR MÚSCULO Heading VER COLECCÍON Button Hero Banner PERDER PESO Heading VER …" at bounding box center [597, 222] width 838 height 290
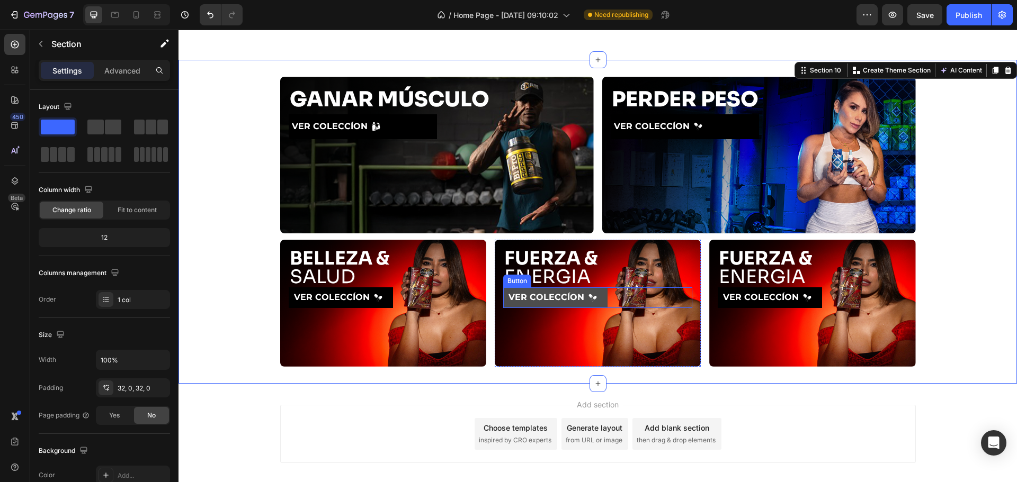
click at [588, 297] on rect "<p>VER COLECCÍON</p>" at bounding box center [592, 298] width 8 height 8
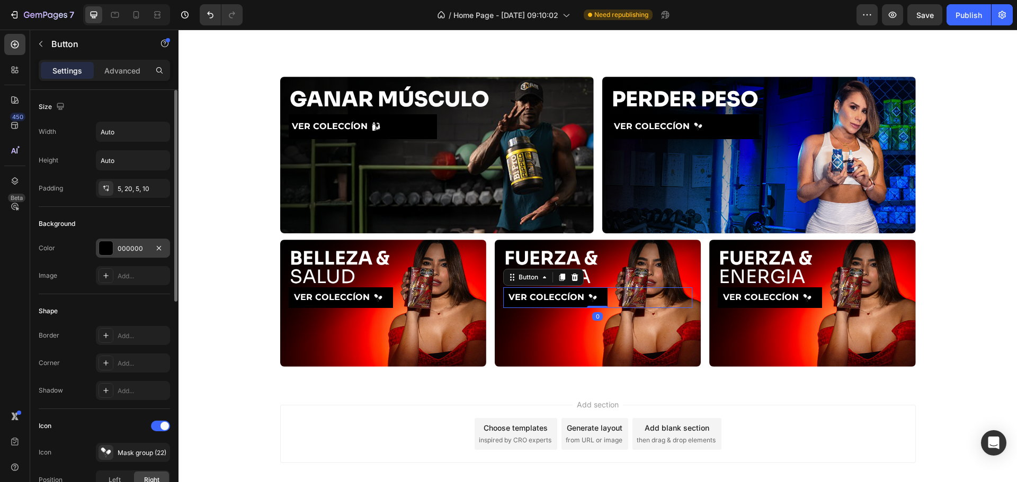
scroll to position [123, 0]
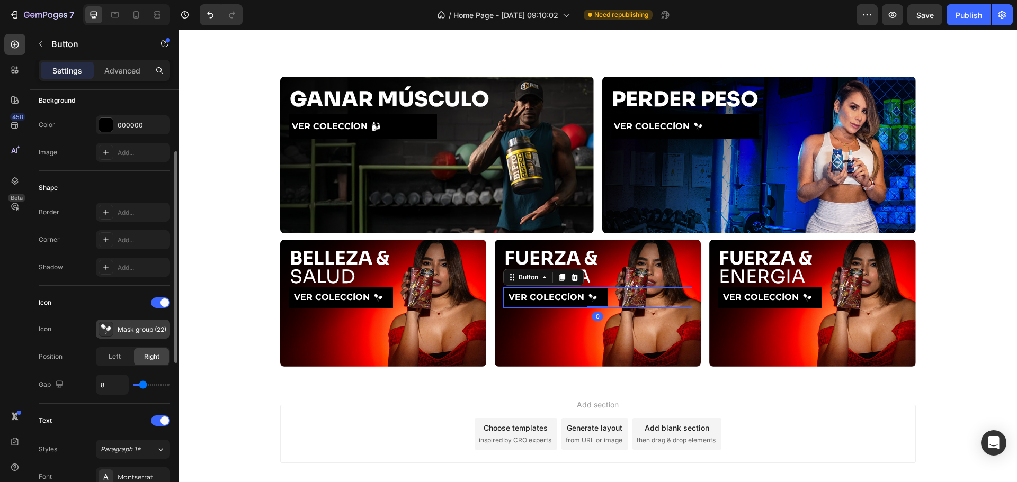
click at [129, 327] on div "Mask group (22)" at bounding box center [143, 330] width 50 height 10
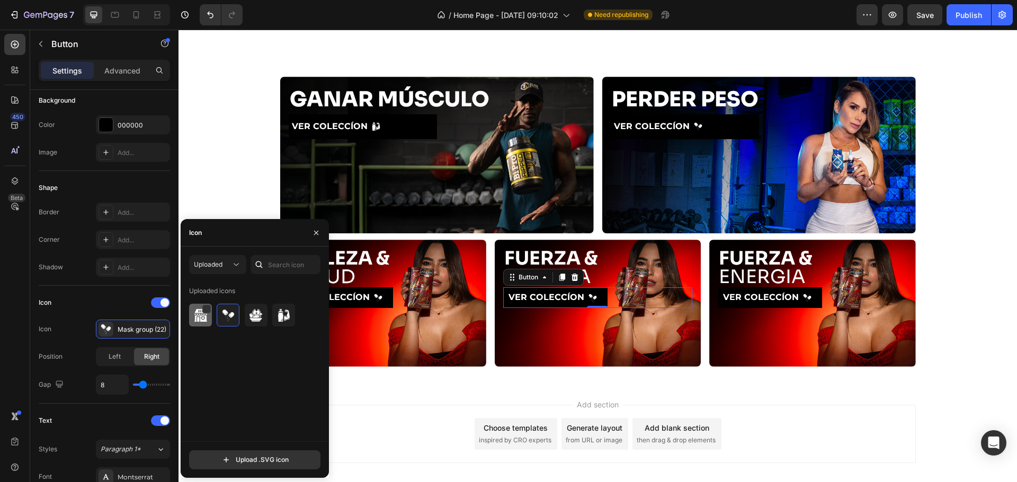
click at [202, 319] on img at bounding box center [200, 315] width 13 height 13
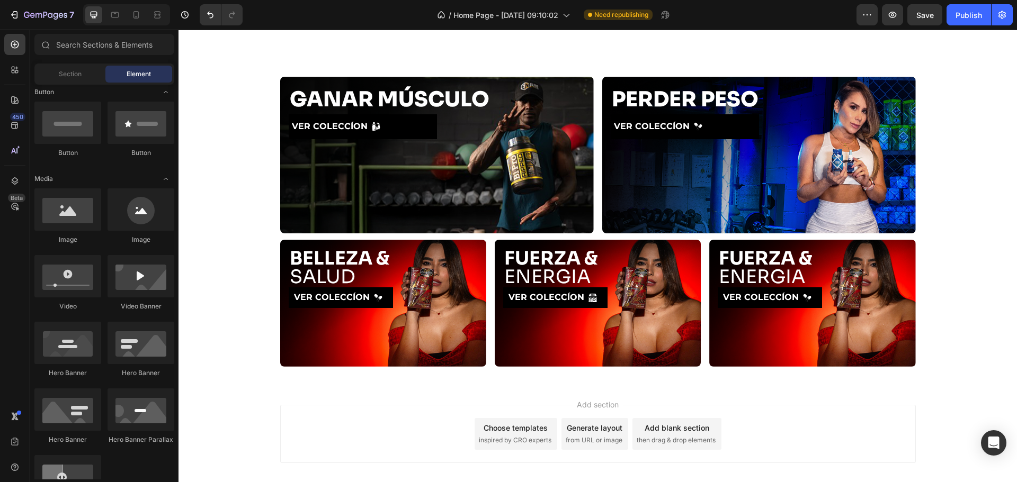
click at [397, 445] on div "Add section Choose templates inspired by CRO experts Generate layout from URL o…" at bounding box center [597, 434] width 635 height 58
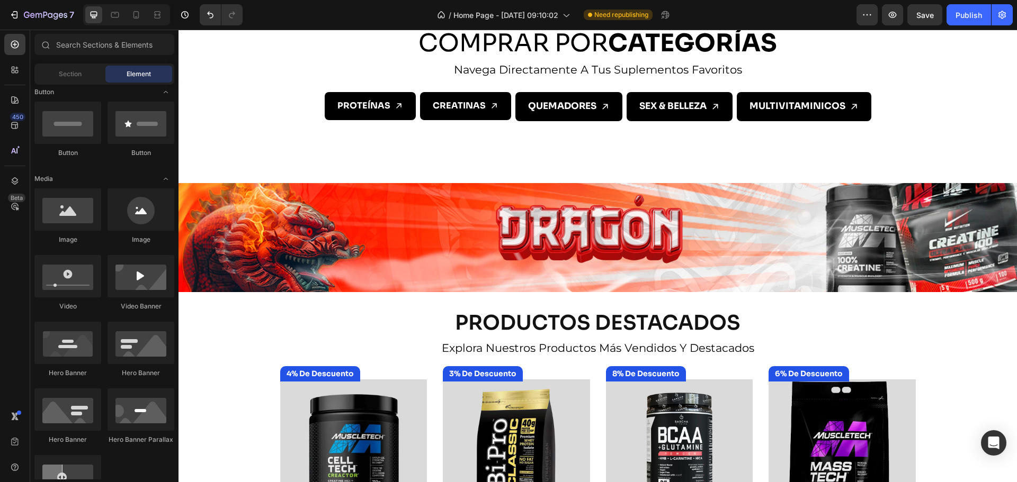
scroll to position [554, 0]
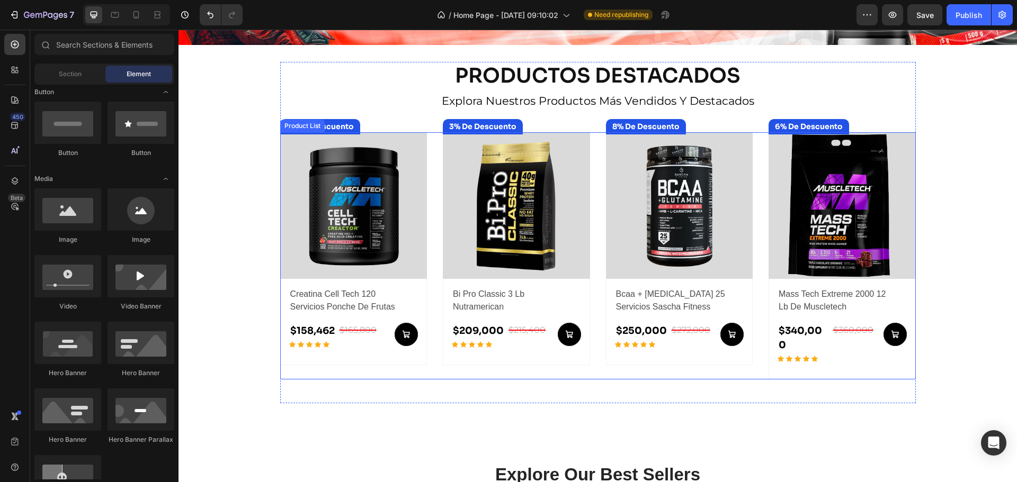
click at [597, 354] on div "(P) Images 4% De Descuento Product Badge Row creatina cell tech 120 servicios p…" at bounding box center [597, 256] width 635 height 248
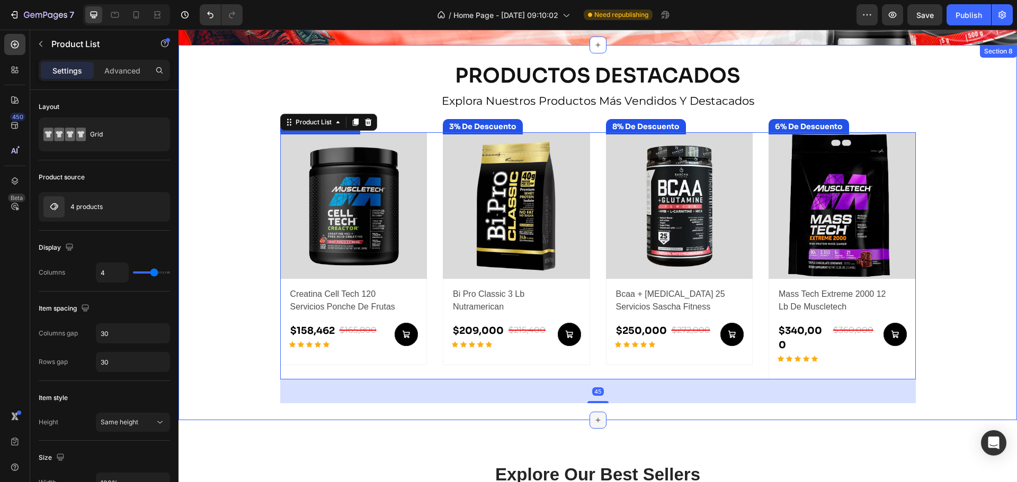
click at [596, 416] on icon at bounding box center [598, 420] width 8 height 8
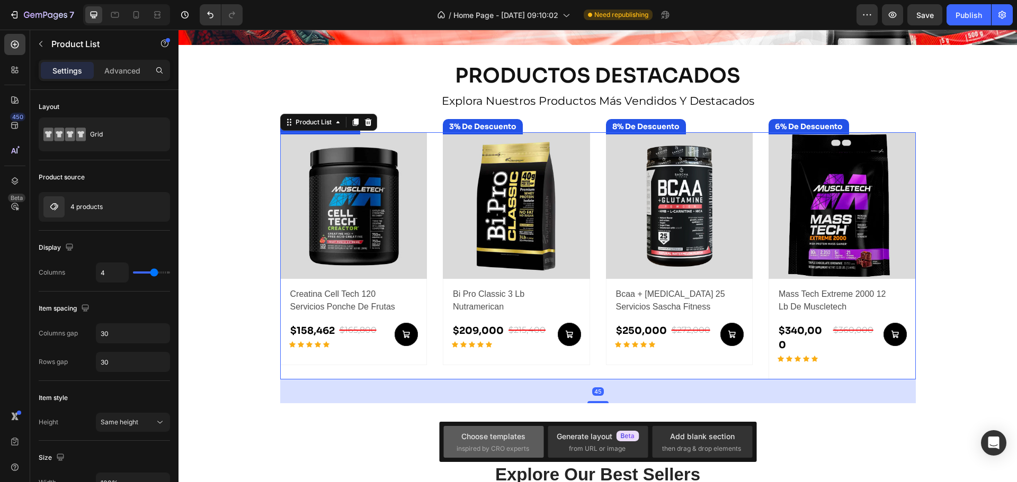
click at [505, 452] on span "inspired by CRO experts" at bounding box center [492, 449] width 73 height 10
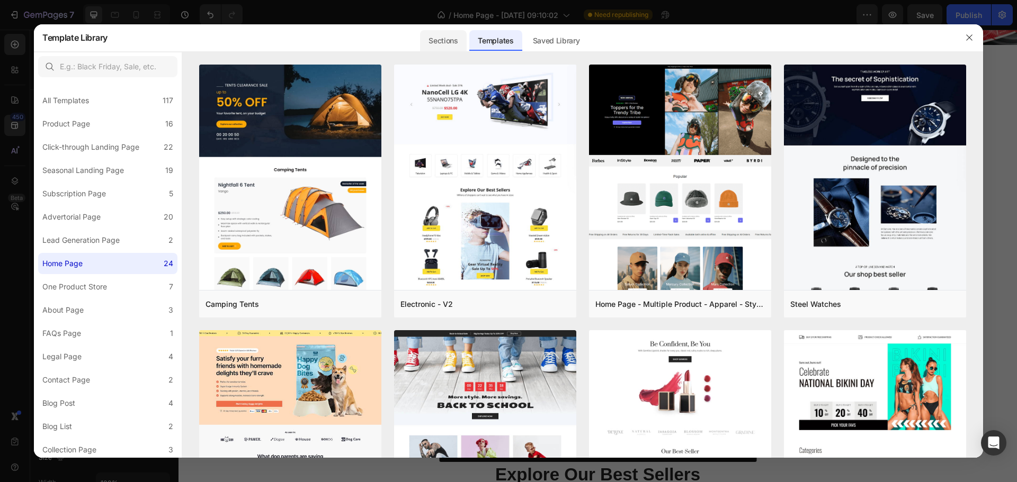
click at [445, 41] on div "Sections" at bounding box center [443, 40] width 46 height 21
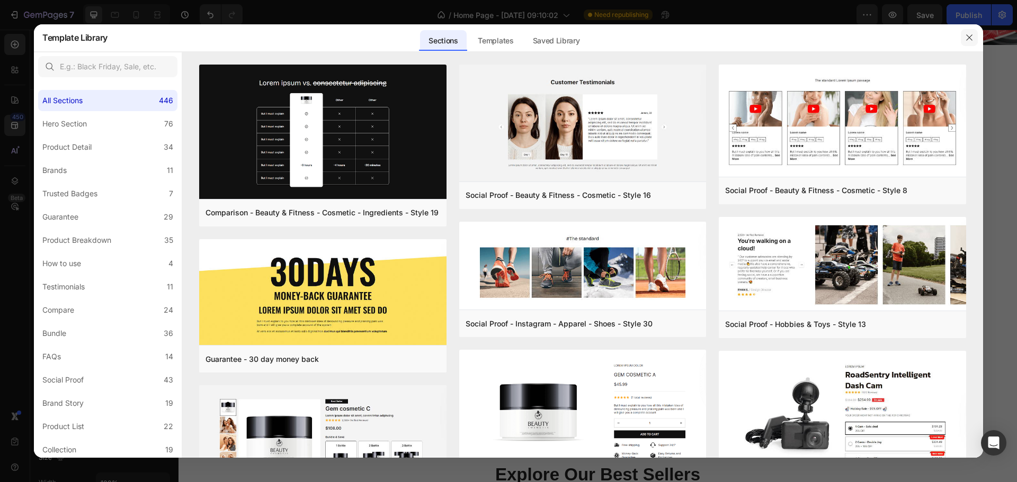
click at [973, 44] on button "button" at bounding box center [969, 37] width 17 height 17
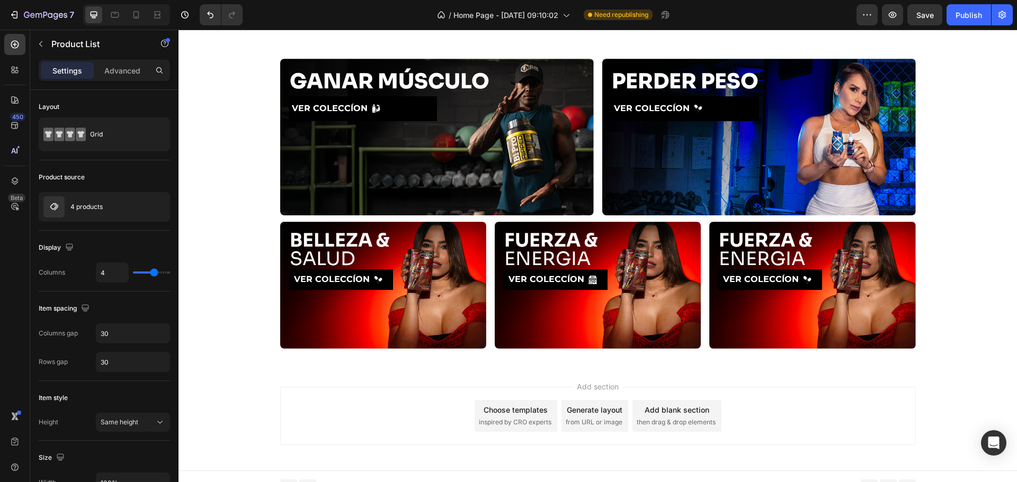
scroll to position [1095, 0]
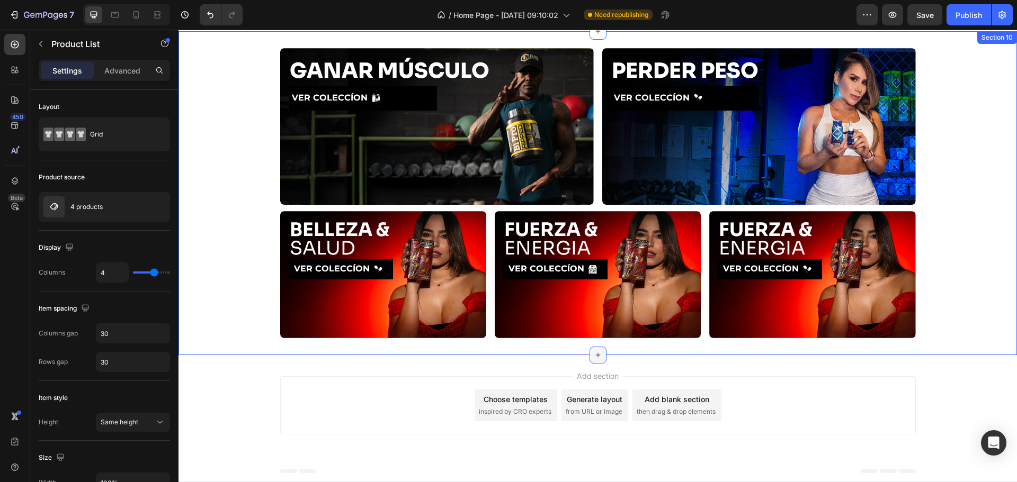
click at [599, 355] on div at bounding box center [597, 355] width 17 height 17
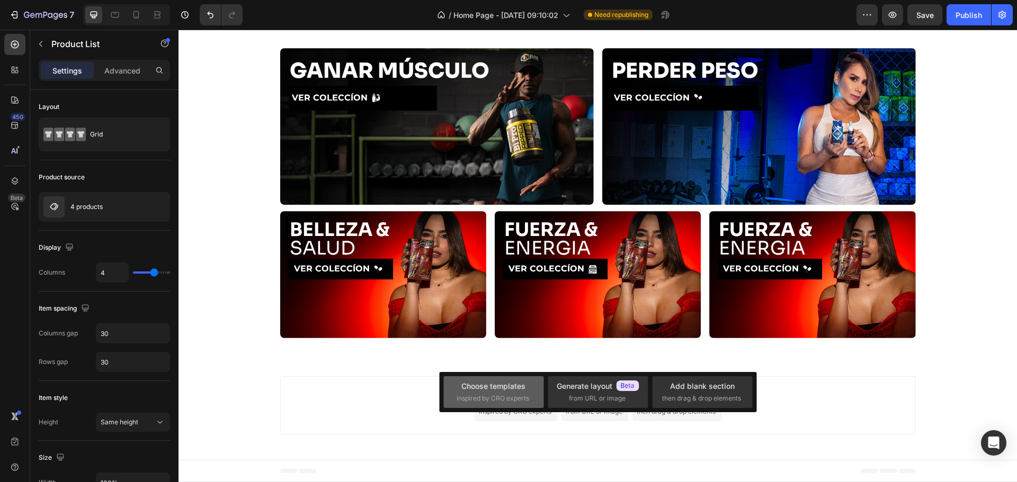
click at [478, 398] on span "inspired by CRO experts" at bounding box center [492, 399] width 73 height 10
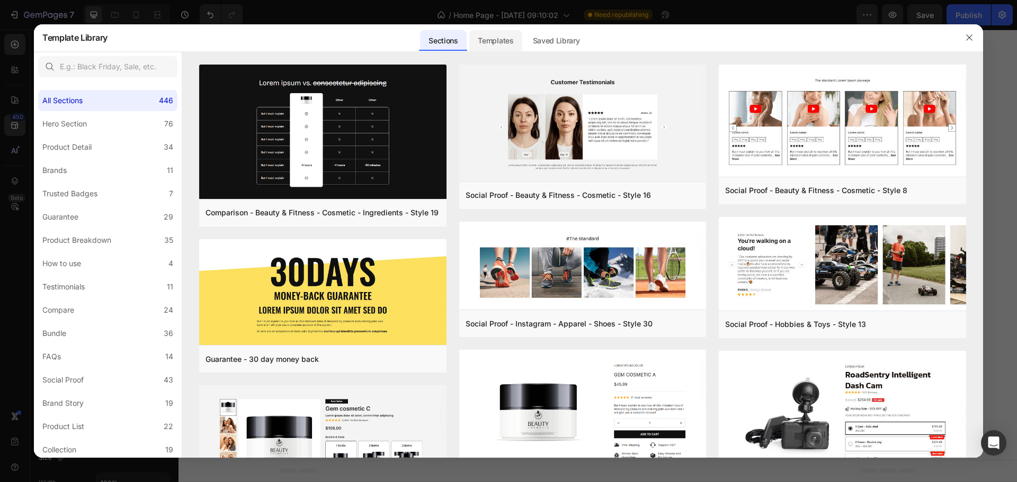
click at [507, 34] on div "Templates" at bounding box center [495, 40] width 52 height 21
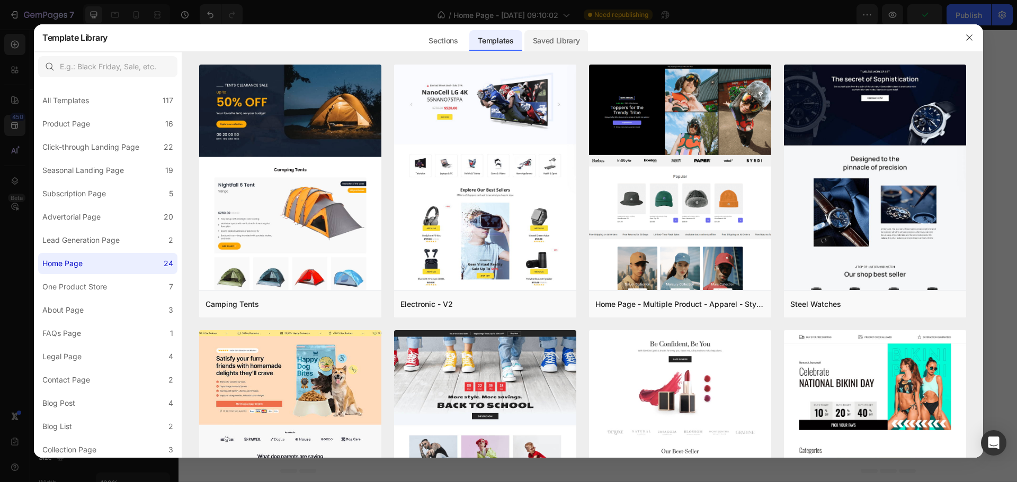
click at [546, 36] on div "Saved Library" at bounding box center [556, 40] width 64 height 21
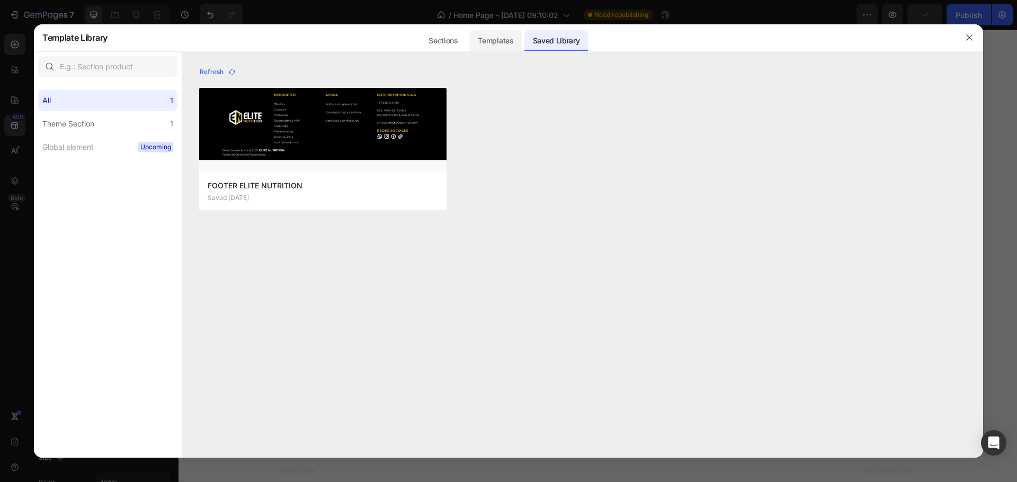
click at [479, 40] on div "Templates" at bounding box center [495, 40] width 52 height 21
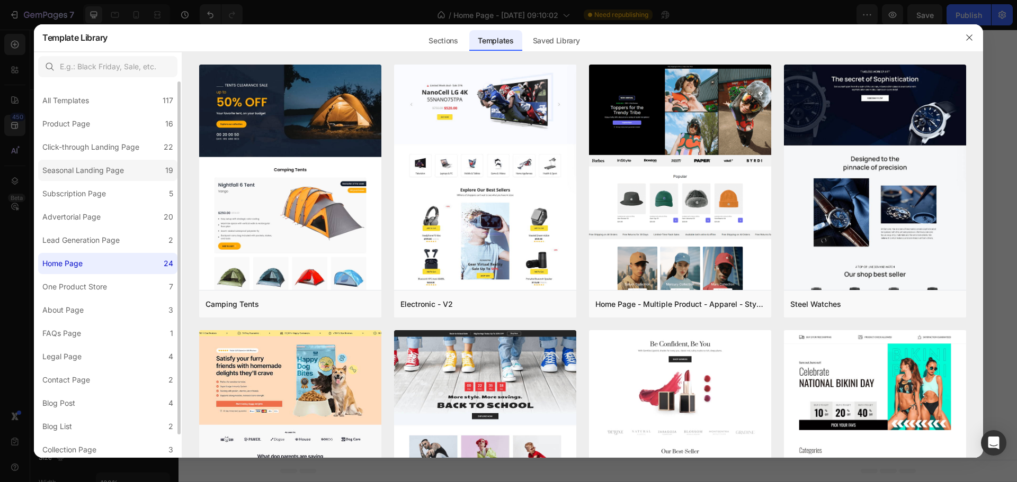
click at [76, 167] on div "Seasonal Landing Page" at bounding box center [83, 170] width 82 height 13
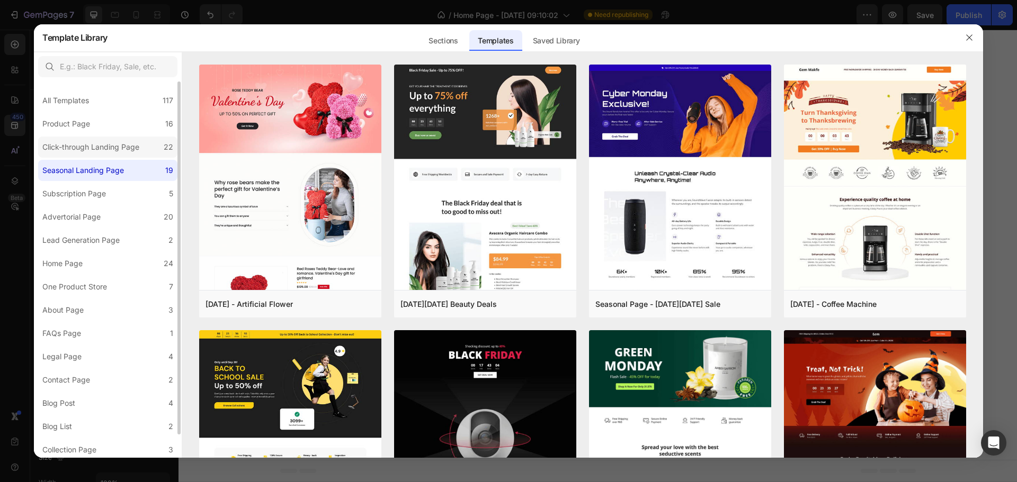
click at [91, 149] on div "Click-through Landing Page" at bounding box center [90, 147] width 97 height 13
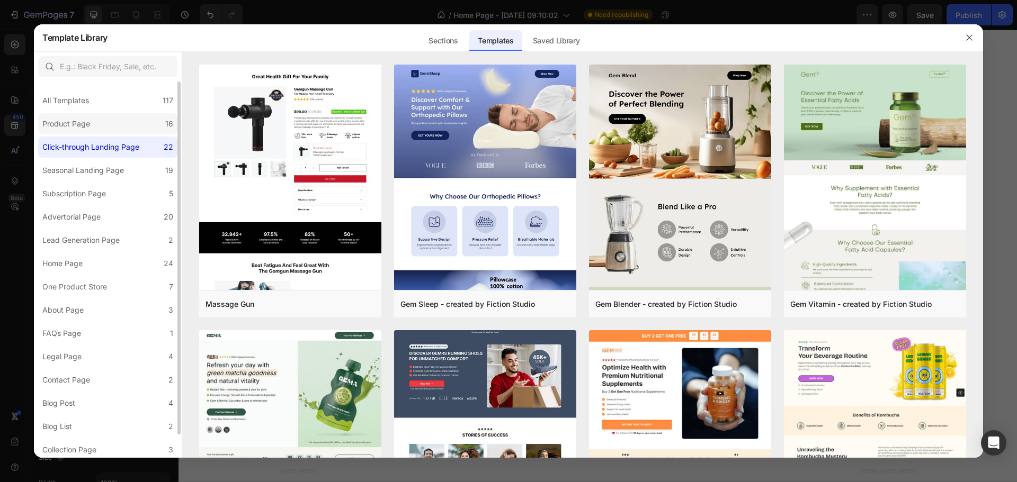
click at [101, 129] on label "Product Page 16" at bounding box center [107, 123] width 139 height 21
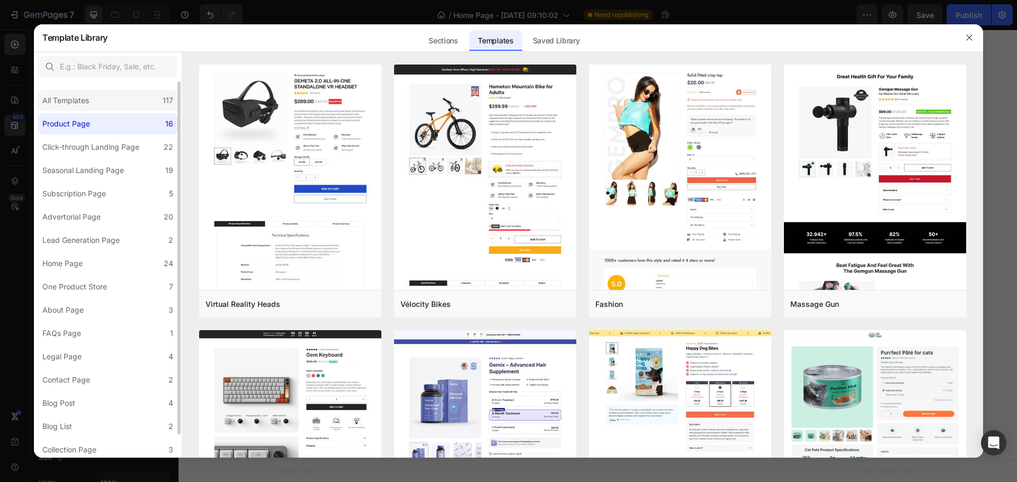
click at [110, 108] on div "All Templates 117" at bounding box center [107, 100] width 139 height 21
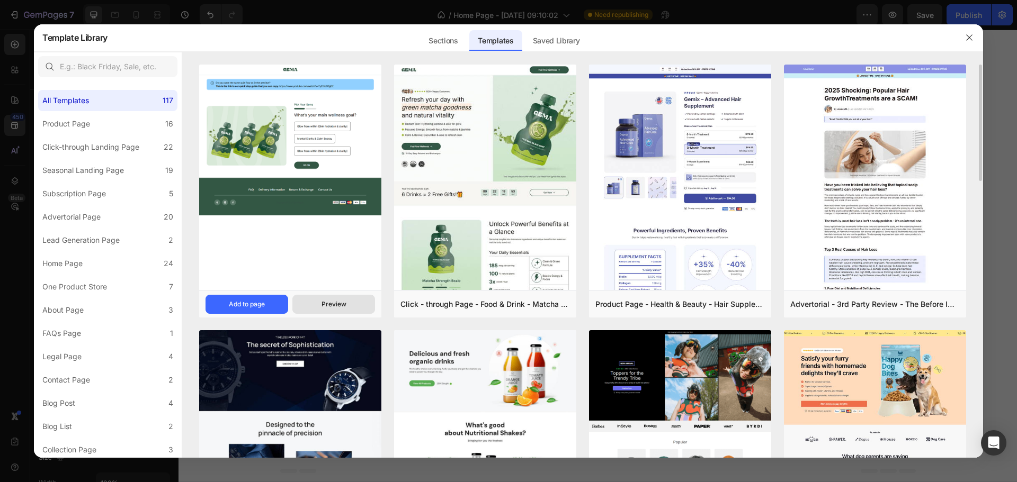
click at [324, 306] on div "Preview" at bounding box center [333, 305] width 25 height 10
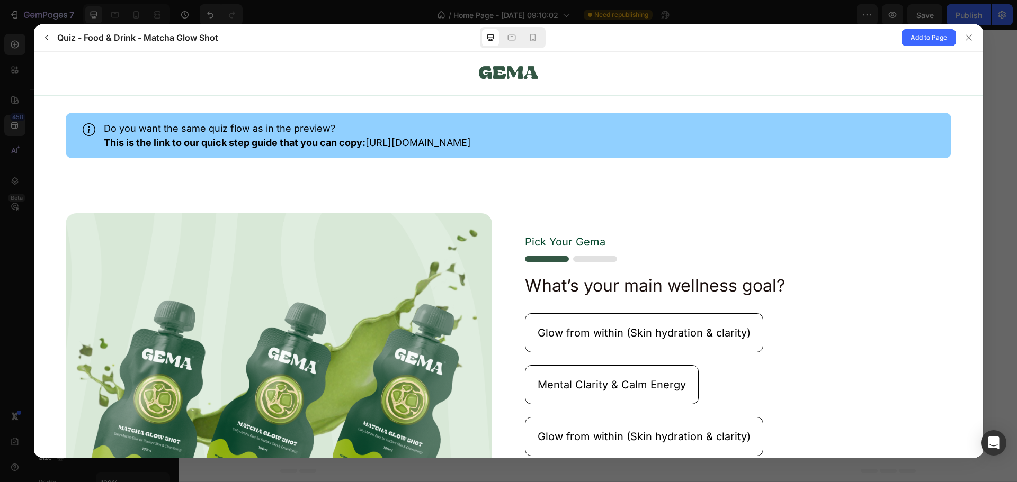
scroll to position [0, 0]
click at [41, 37] on button "button" at bounding box center [46, 37] width 17 height 17
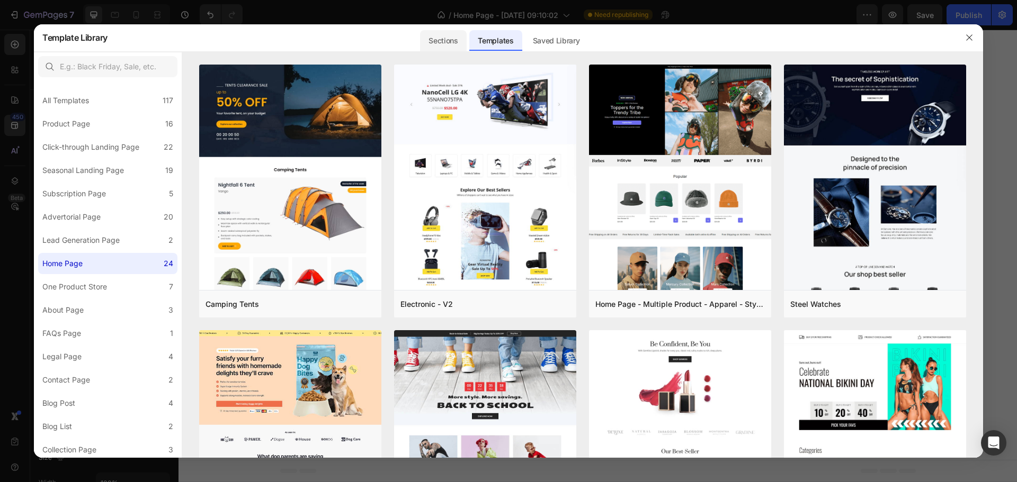
click at [433, 44] on div "Sections" at bounding box center [443, 40] width 46 height 21
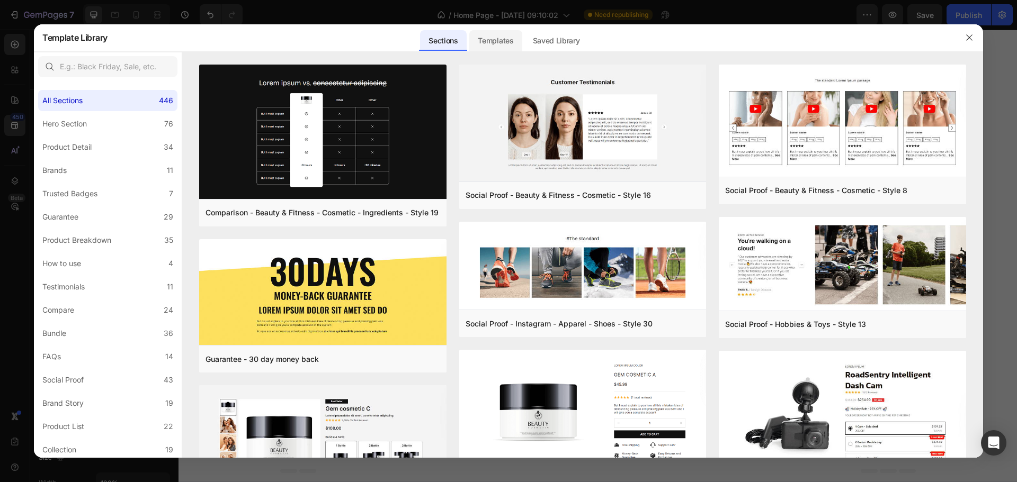
click at [501, 46] on div "Templates" at bounding box center [495, 40] width 52 height 21
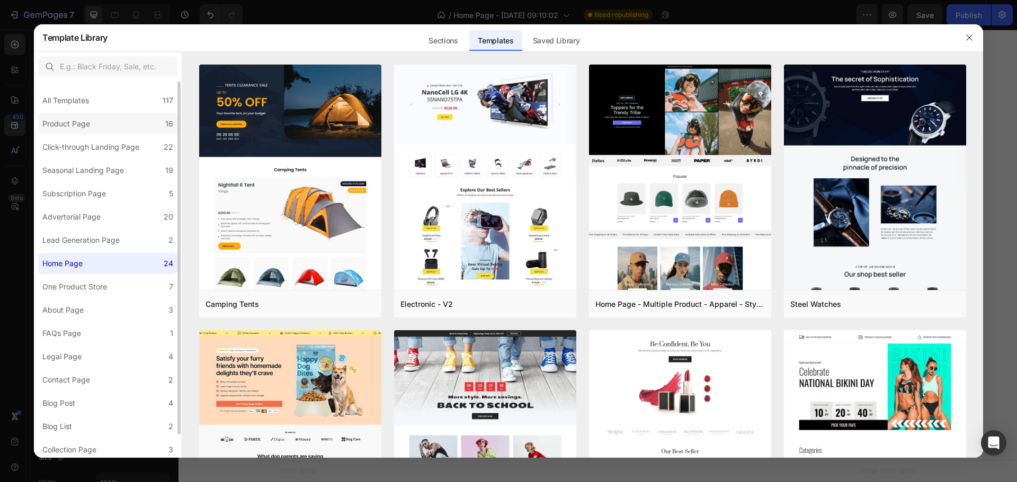
click at [108, 120] on label "Product Page 16" at bounding box center [107, 123] width 139 height 21
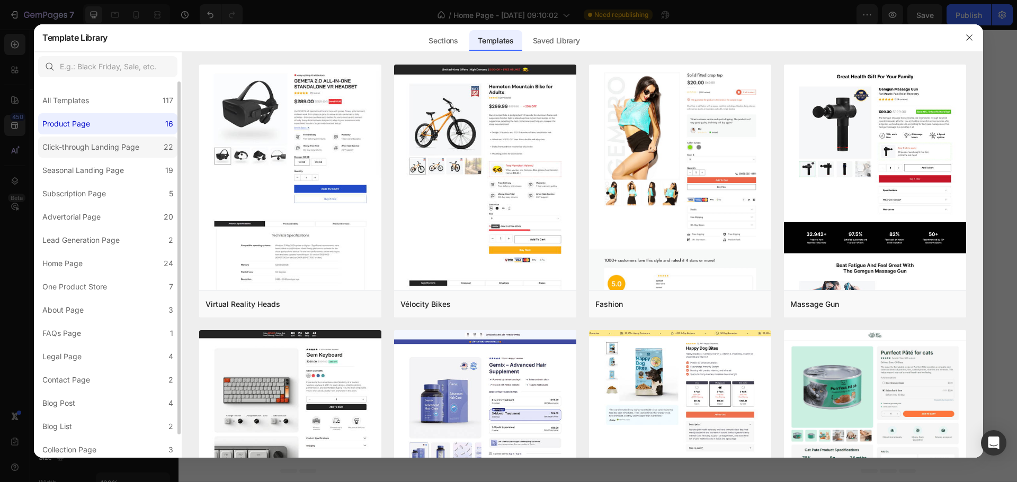
click at [94, 147] on div "Click-through Landing Page" at bounding box center [90, 147] width 97 height 13
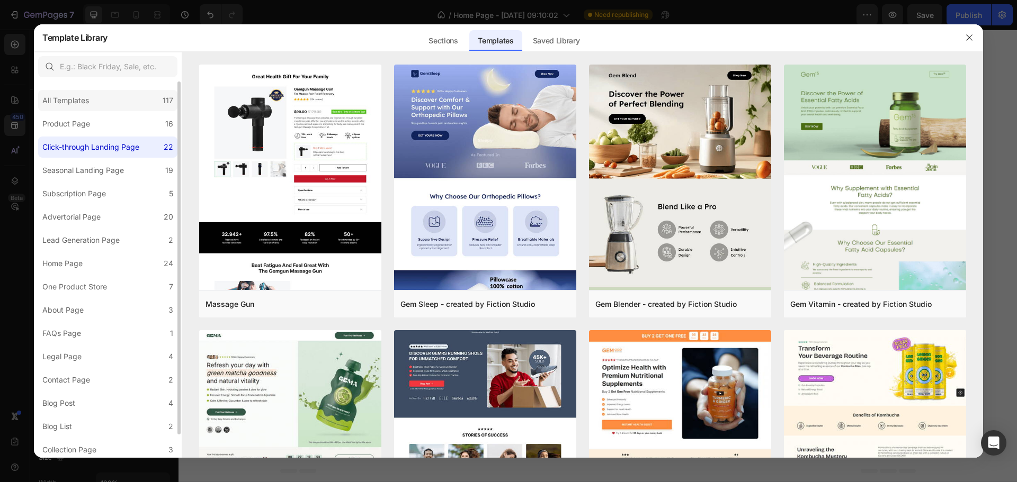
click at [111, 100] on div "All Templates 117" at bounding box center [107, 100] width 139 height 21
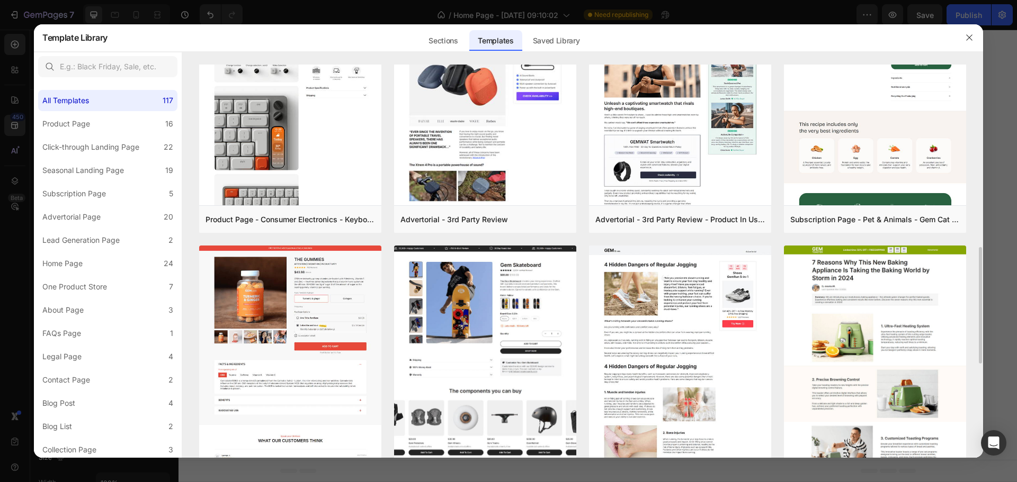
scroll to position [864, 0]
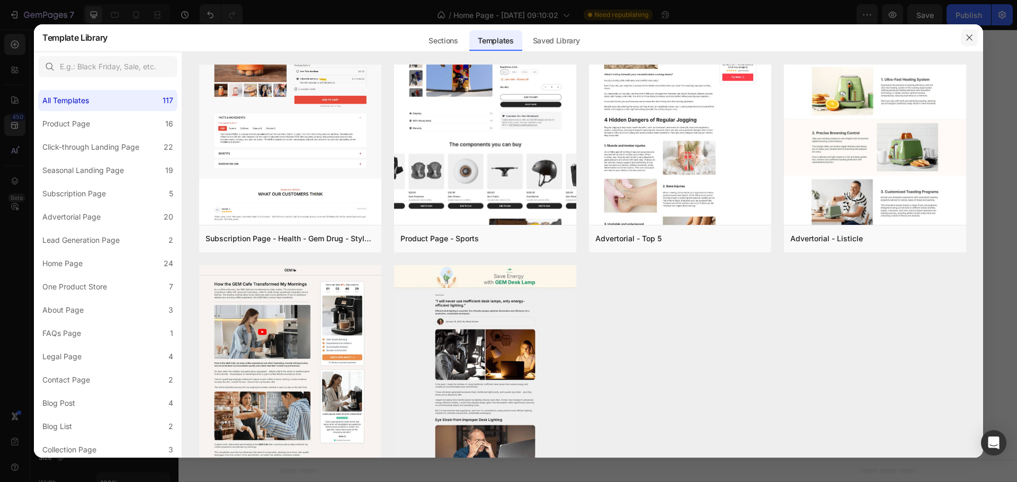
click at [966, 42] on button "button" at bounding box center [969, 37] width 17 height 17
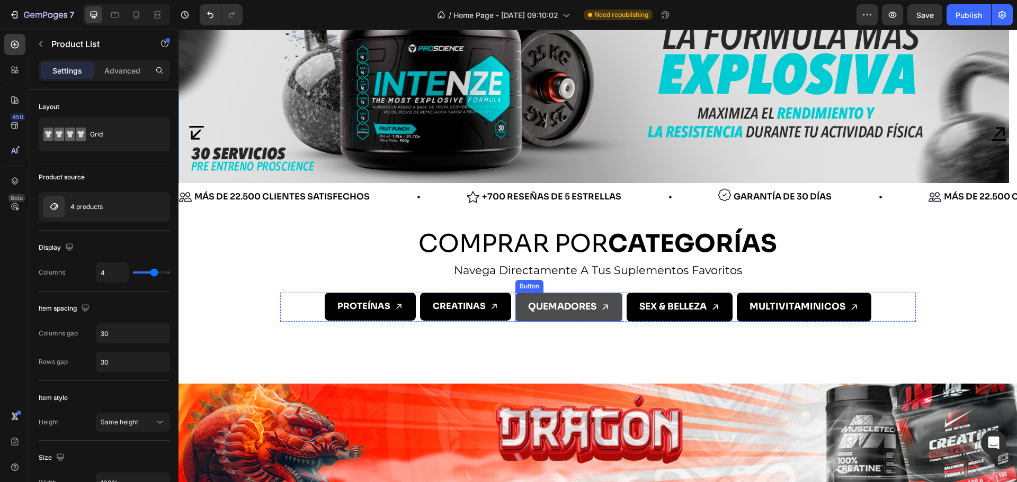
scroll to position [230, 0]
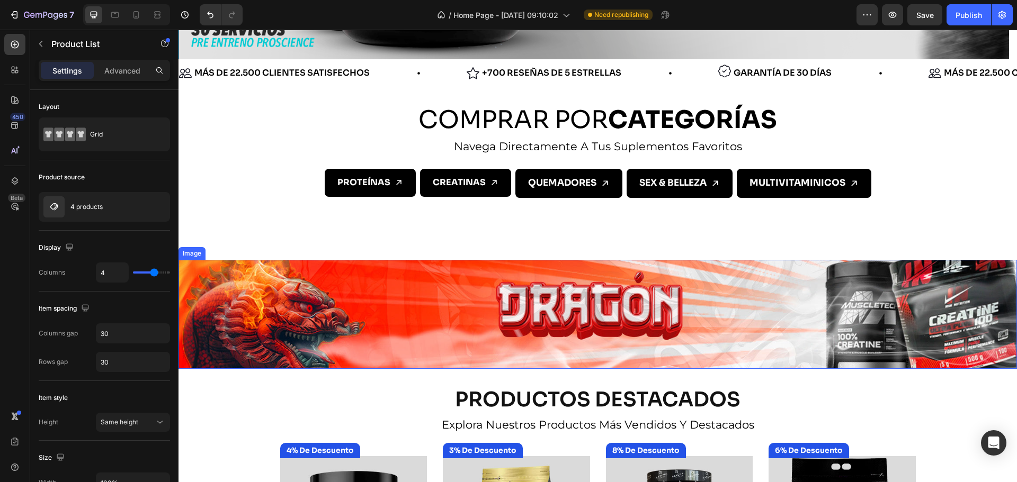
click at [559, 302] on img at bounding box center [597, 314] width 838 height 109
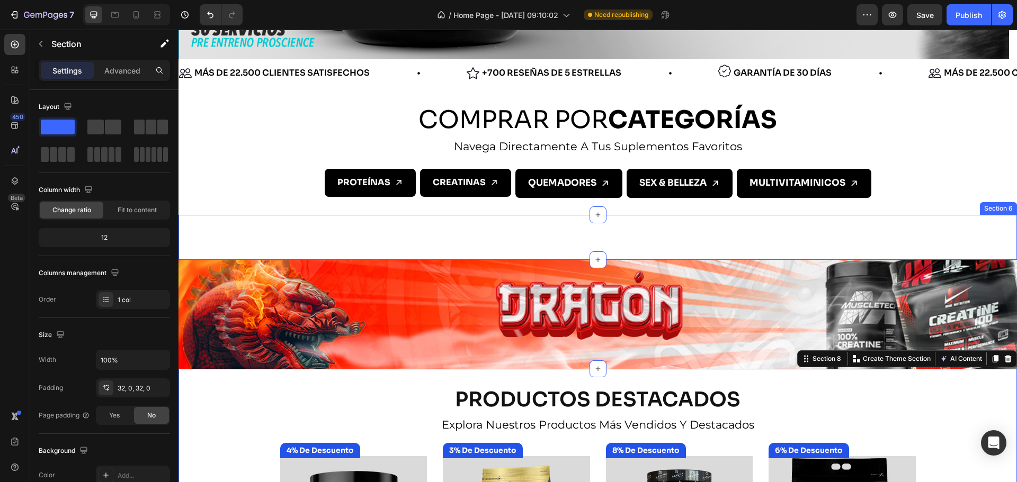
click at [568, 252] on div "PROTEÍNAS Button CREATINAS Button Row QUEMADORES Button SEX & BELLEZA Button Ro…" at bounding box center [597, 237] width 838 height 45
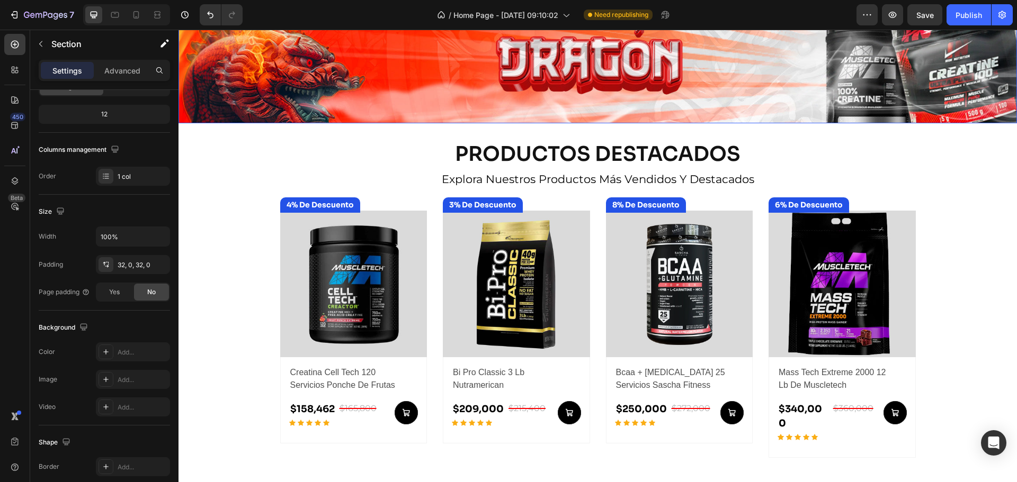
scroll to position [477, 0]
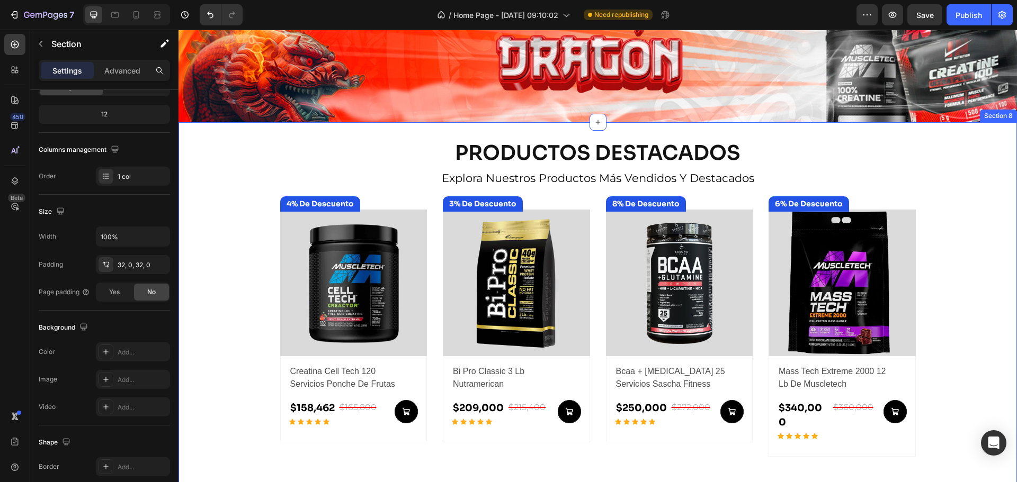
click at [218, 345] on div "PRODUCTOS DESTACADOS Heading explora nuestros productos más vendidos y destacad…" at bounding box center [597, 310] width 838 height 342
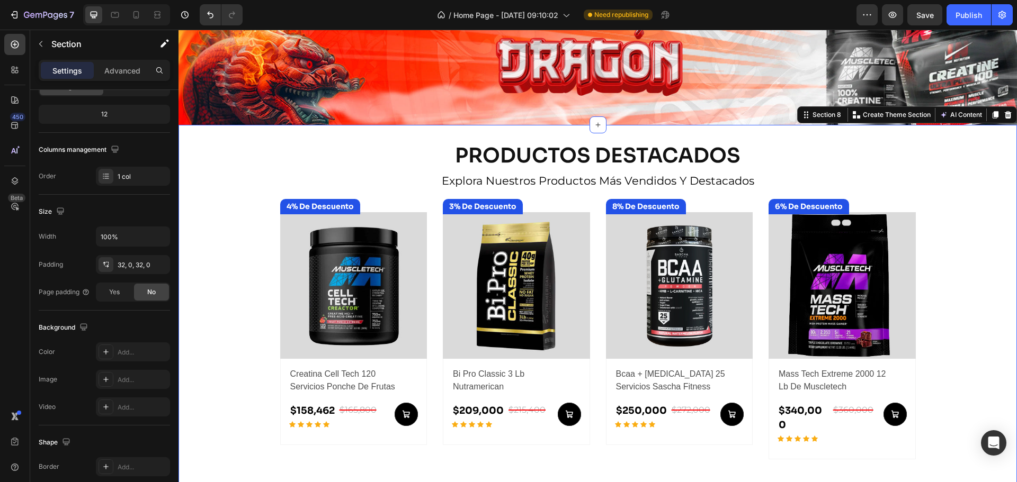
scroll to position [353, 0]
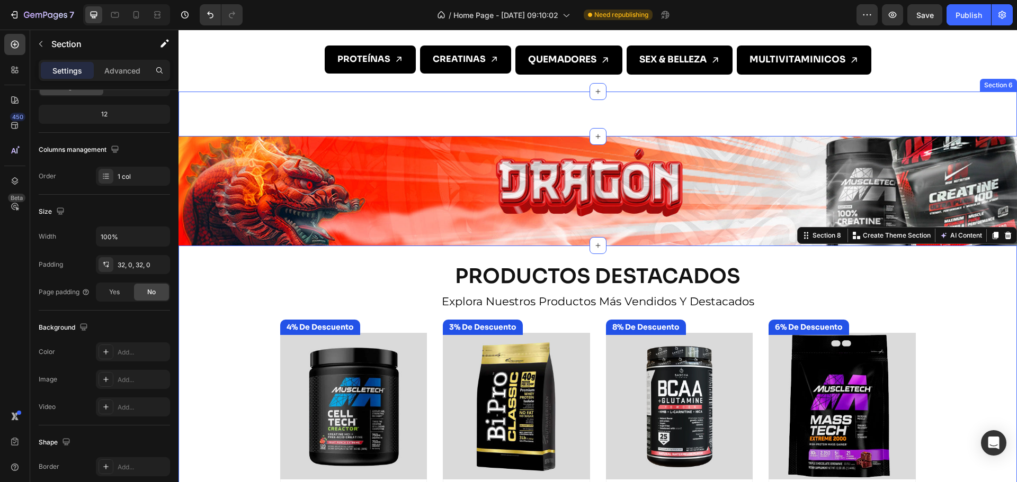
click at [541, 113] on div "PROTEÍNAS Button CREATINAS Button Row QUEMADORES Button SEX & BELLEZA Button Ro…" at bounding box center [597, 114] width 635 height 11
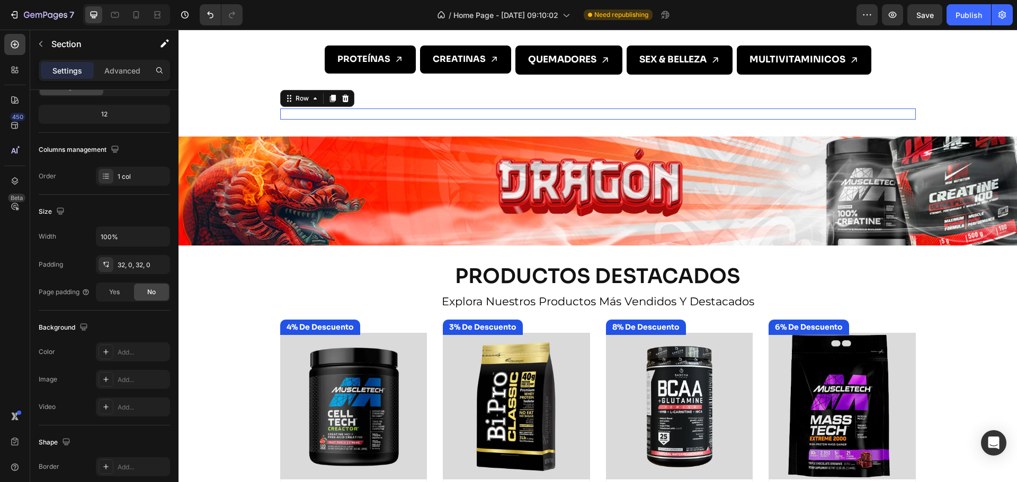
scroll to position [0, 0]
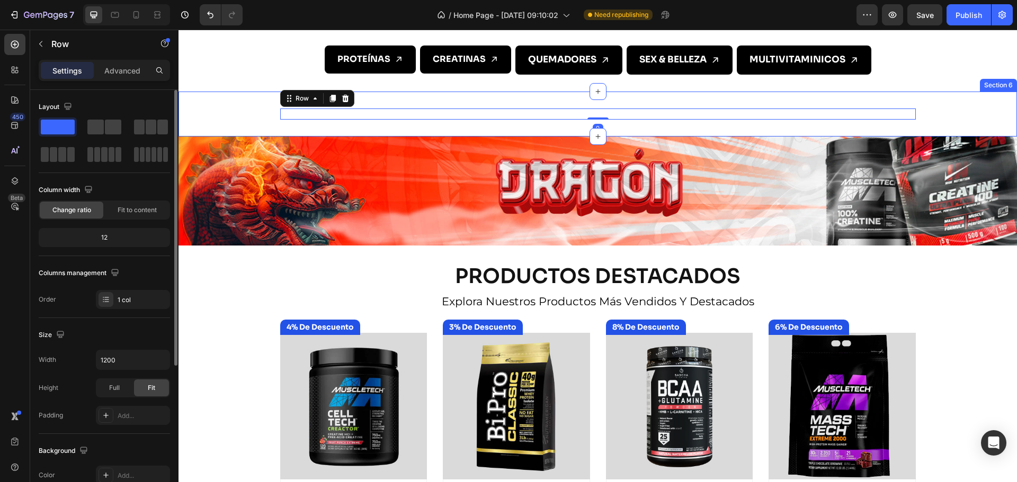
click at [980, 115] on div "PROTEÍNAS Button CREATINAS Button Row QUEMADORES Button SEX & BELLEZA Button Ro…" at bounding box center [597, 114] width 838 height 11
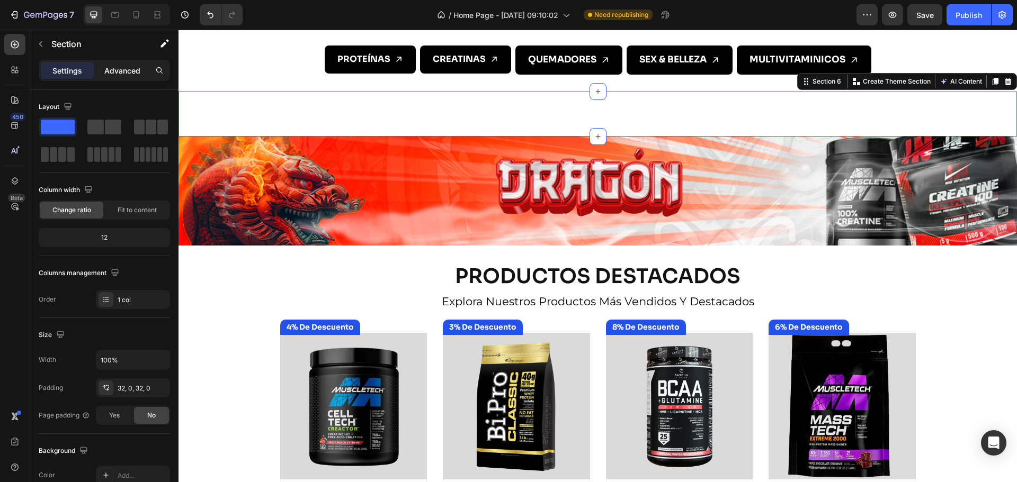
click at [103, 69] on div "Advanced" at bounding box center [122, 70] width 53 height 17
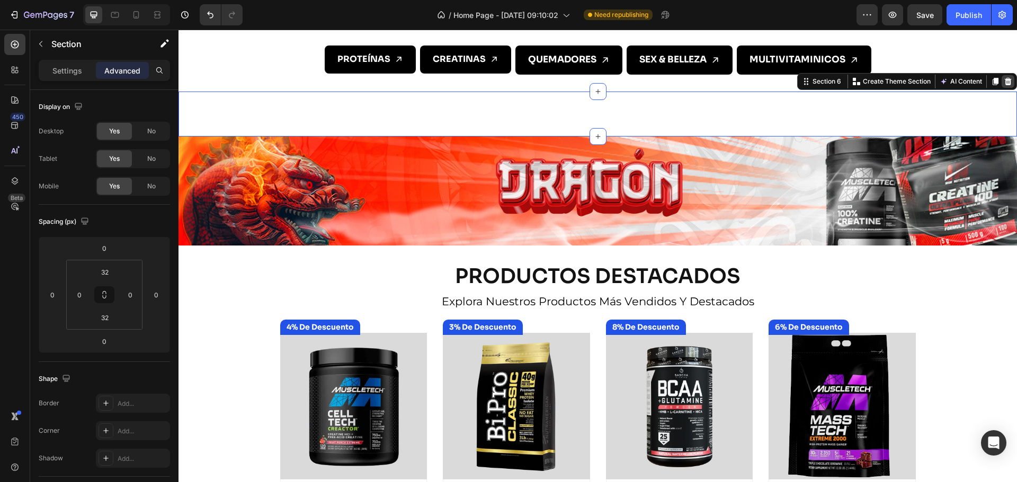
click at [1004, 85] on div at bounding box center [1007, 81] width 13 height 13
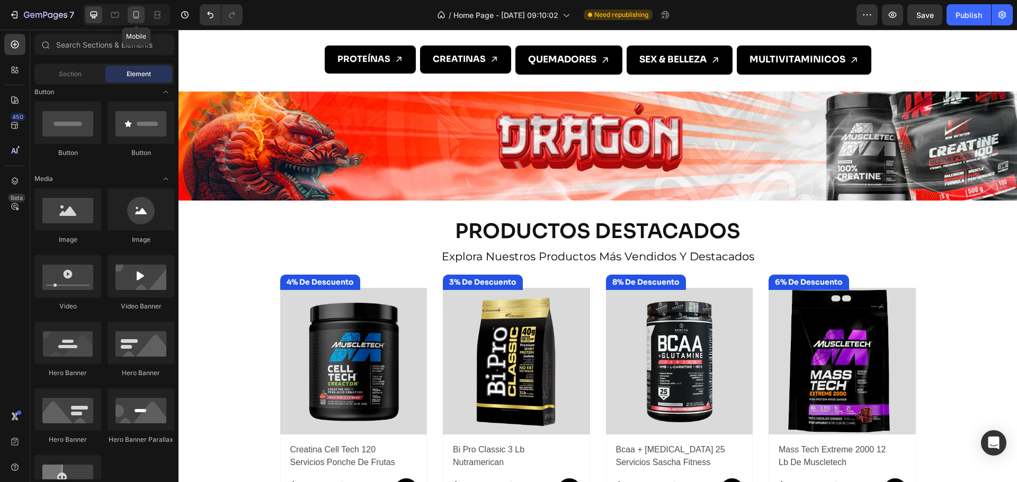
click at [137, 16] on icon at bounding box center [136, 15] width 11 height 11
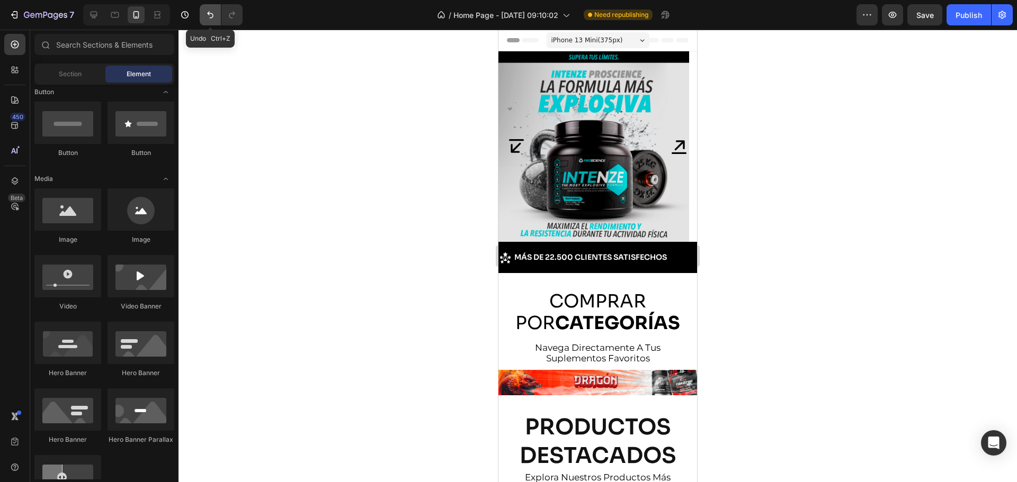
click at [205, 14] on icon "Undo/Redo" at bounding box center [210, 15] width 11 height 11
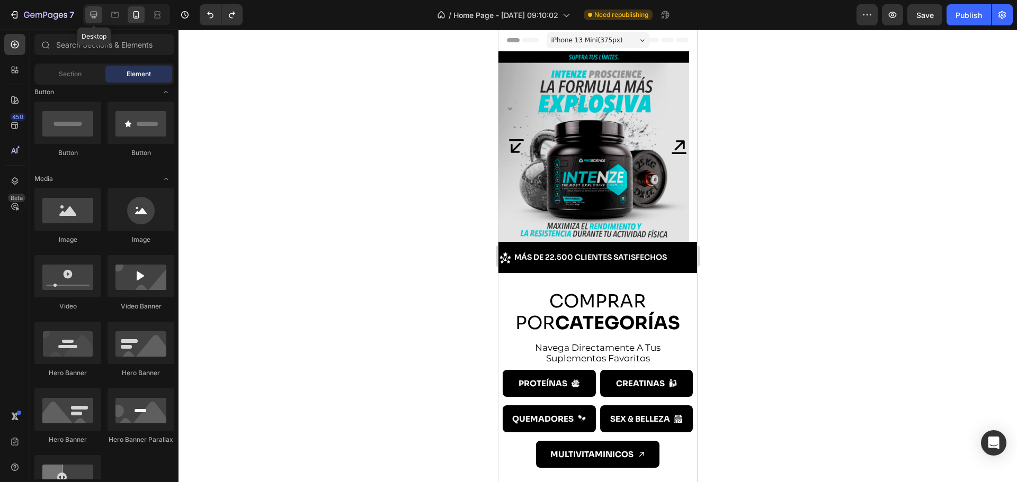
click at [98, 17] on icon at bounding box center [93, 15] width 11 height 11
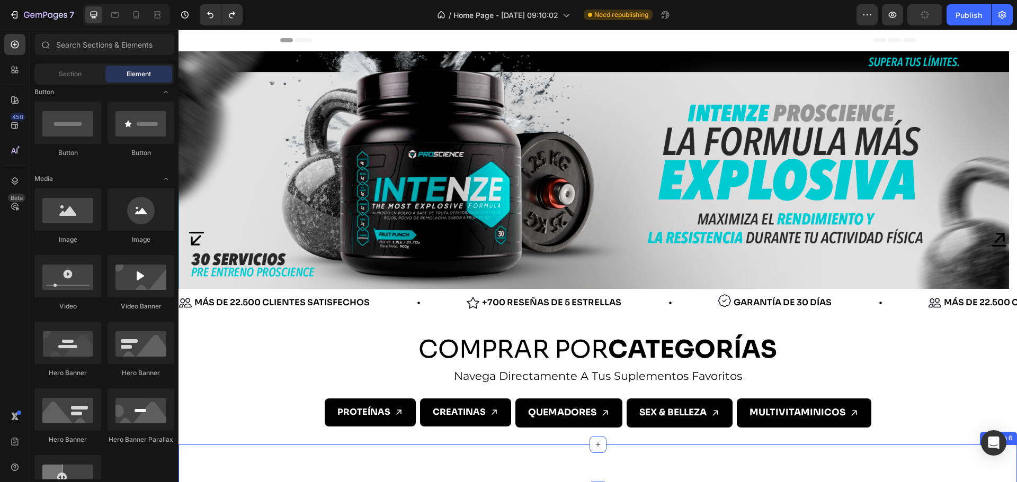
scroll to position [247, 0]
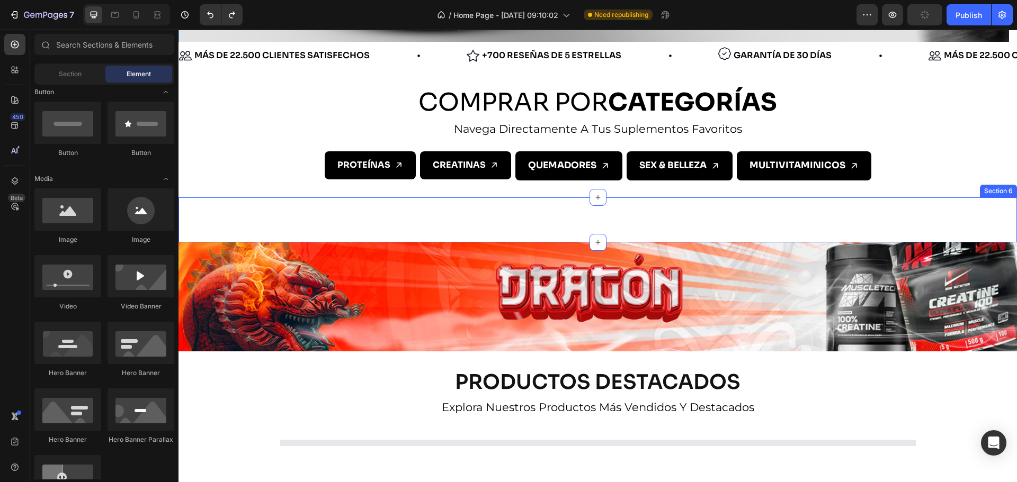
click at [990, 203] on div "PROTEÍNAS Button CREATINAS Button Row QUEMADORES Button SEX & BELLEZA Button Ro…" at bounding box center [597, 220] width 838 height 45
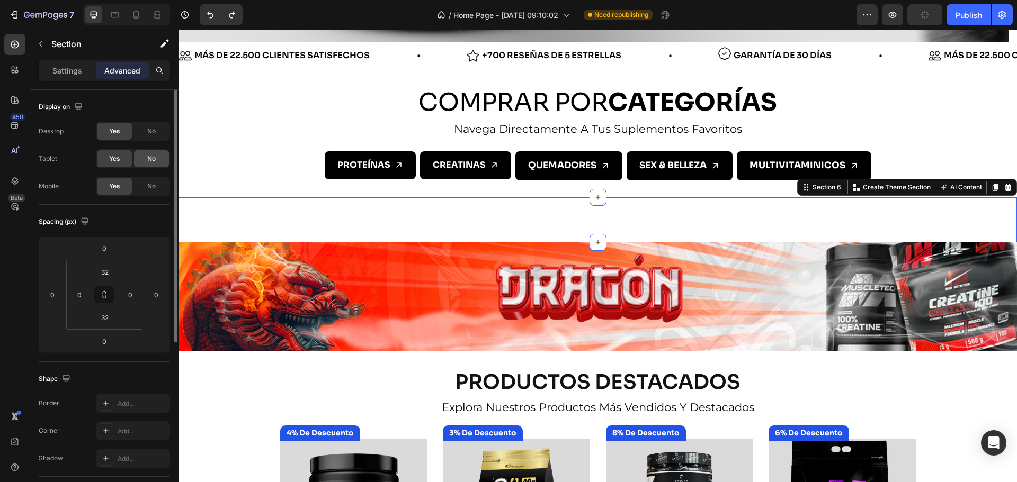
click at [145, 154] on div "No" at bounding box center [151, 158] width 35 height 17
click at [150, 135] on span "No" at bounding box center [151, 132] width 8 height 10
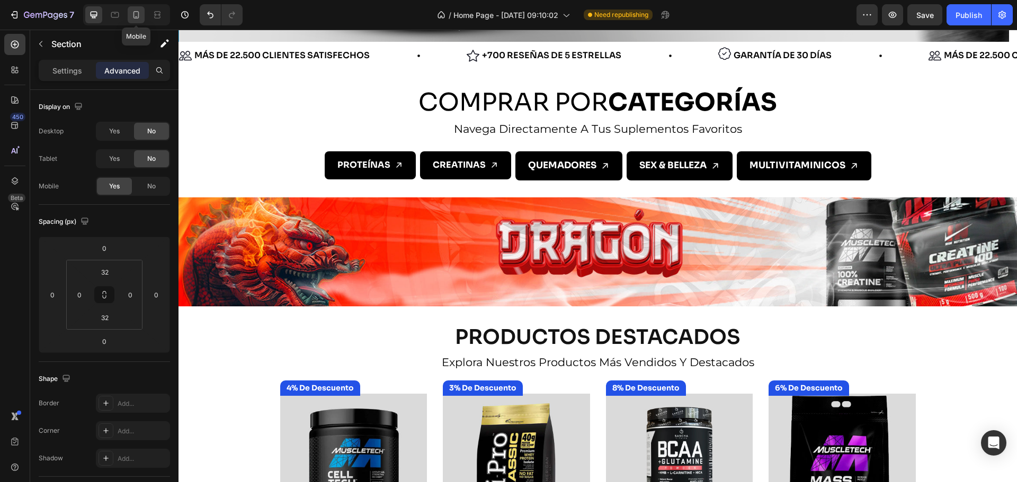
click at [135, 13] on icon at bounding box center [136, 15] width 11 height 11
type input "0"
type input "16"
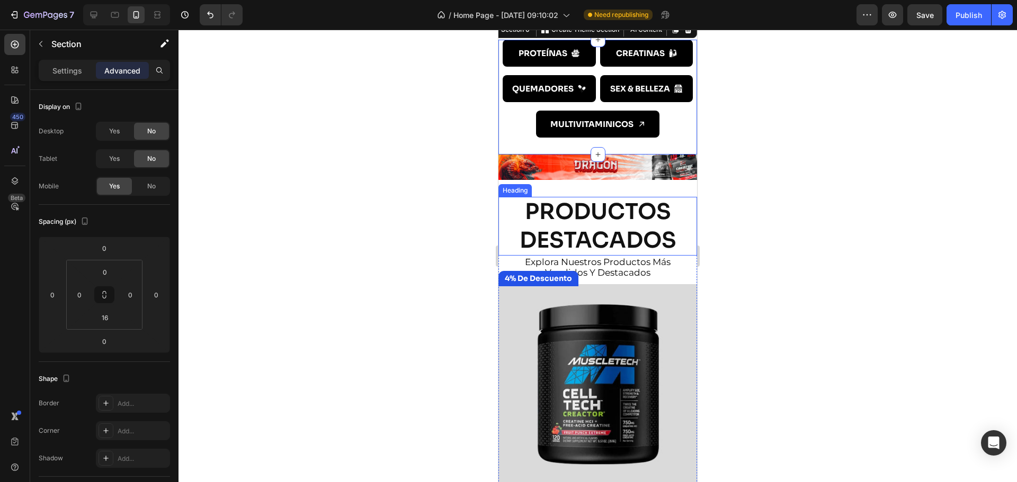
scroll to position [303, 0]
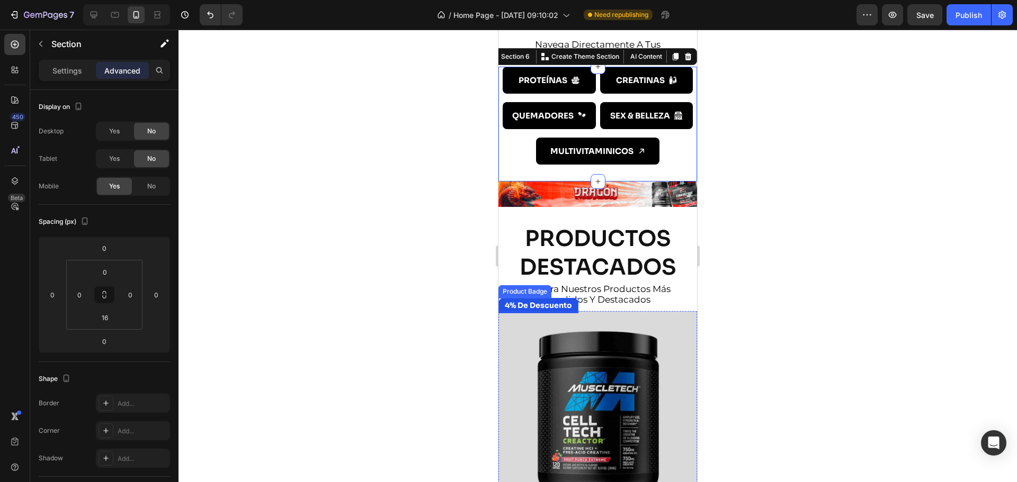
click at [411, 279] on div at bounding box center [597, 256] width 838 height 453
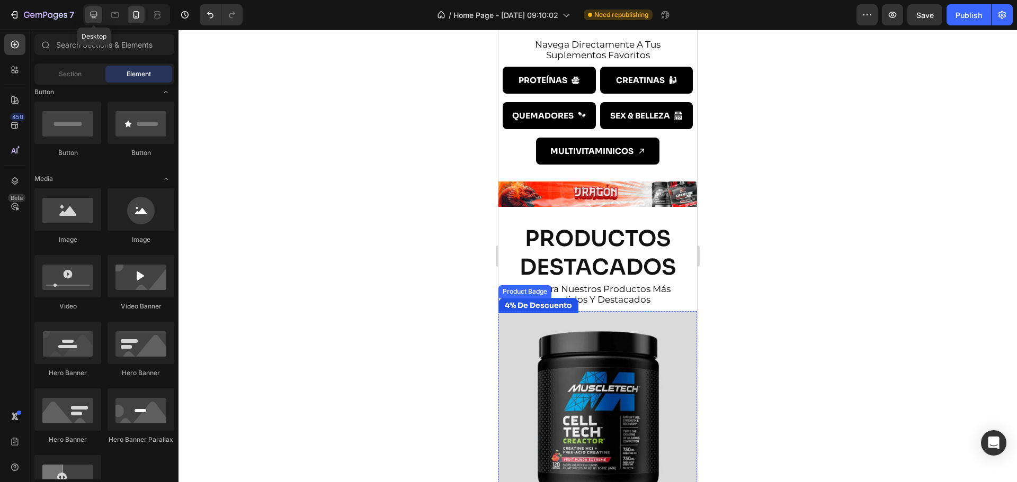
click at [89, 17] on icon at bounding box center [93, 15] width 11 height 11
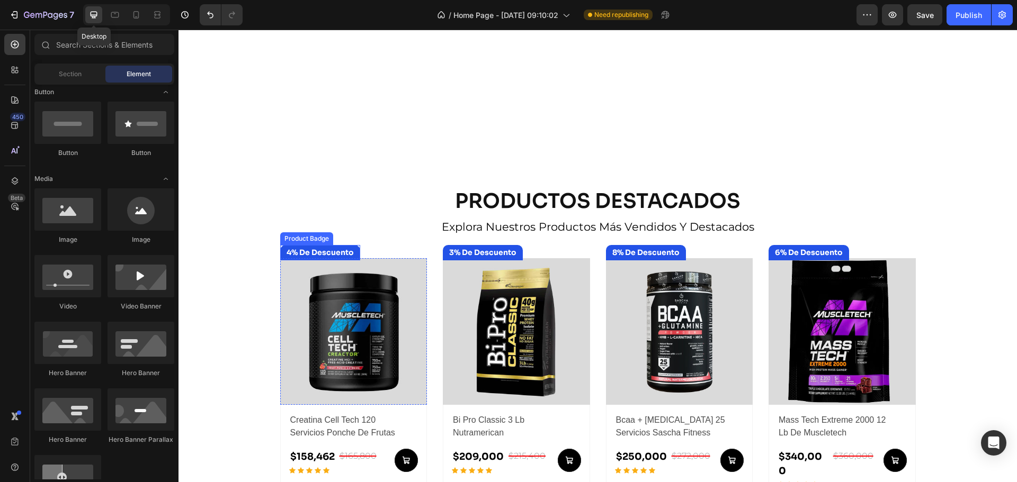
scroll to position [487, 0]
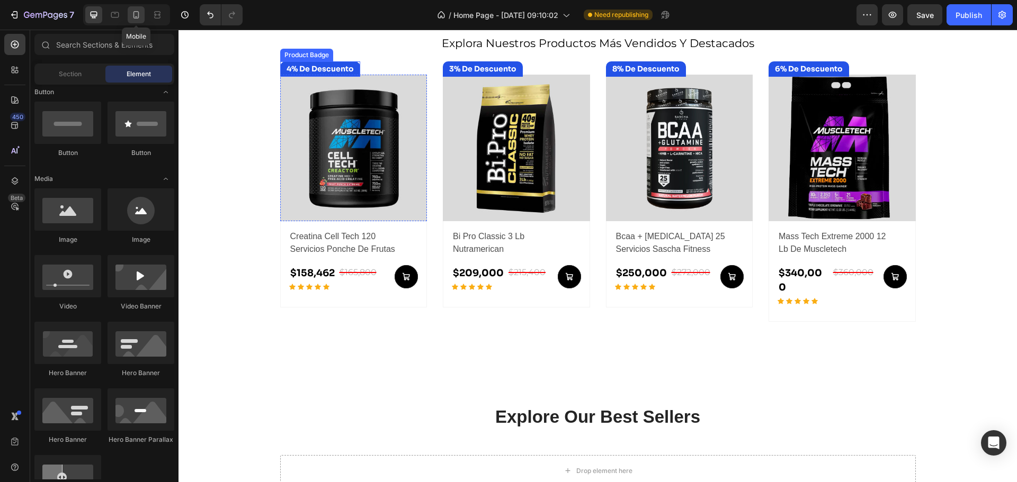
click at [144, 15] on div at bounding box center [136, 14] width 17 height 17
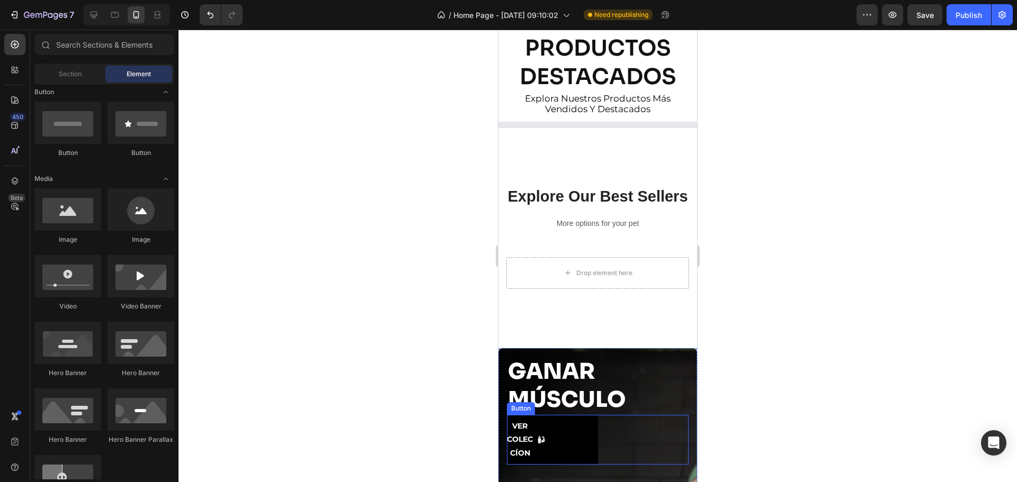
scroll to position [371, 0]
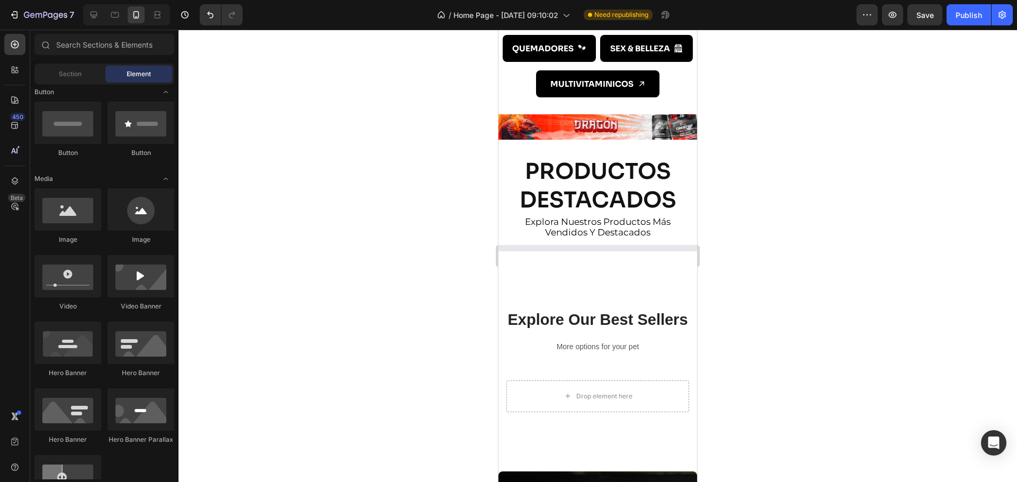
click at [84, 16] on div at bounding box center [126, 14] width 87 height 21
click at [88, 16] on icon at bounding box center [93, 15] width 11 height 11
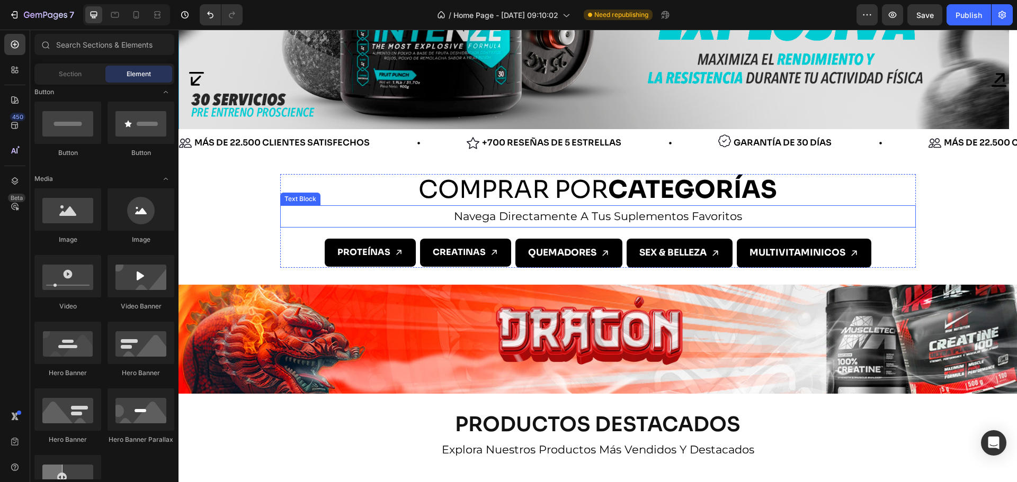
scroll to position [273, 0]
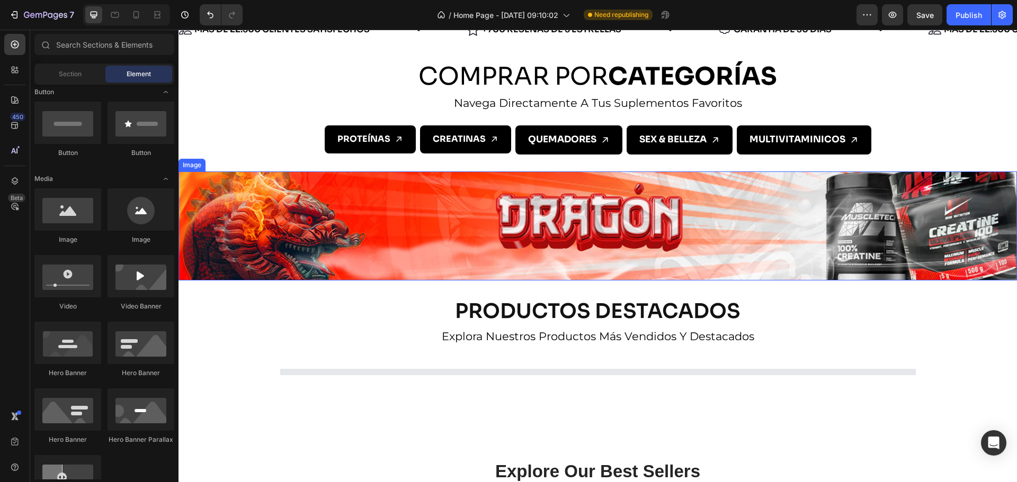
click at [384, 215] on img at bounding box center [597, 226] width 838 height 109
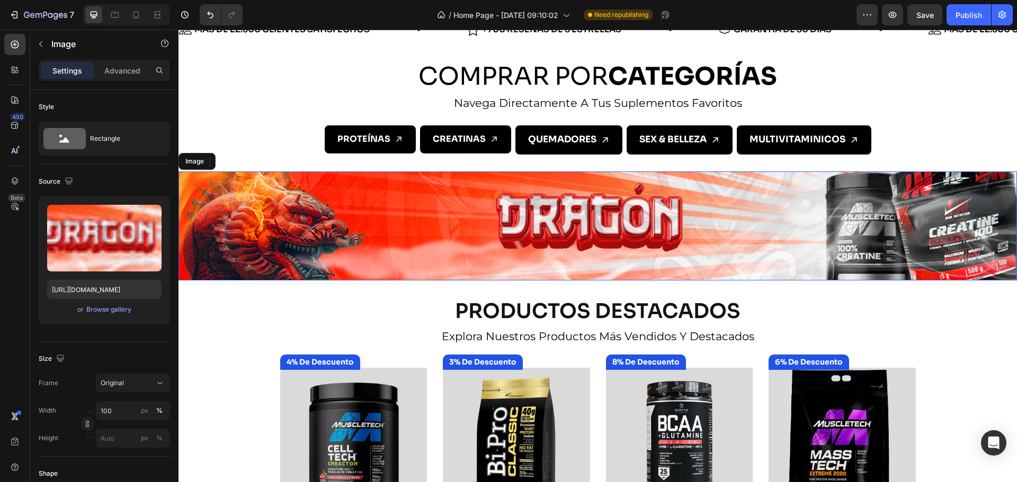
scroll to position [283, 0]
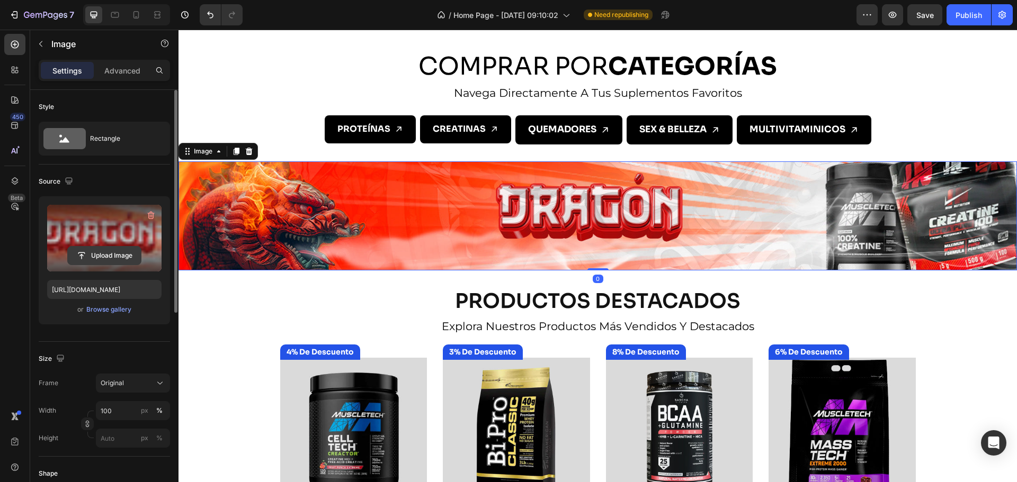
click at [110, 255] on input "file" at bounding box center [104, 256] width 73 height 18
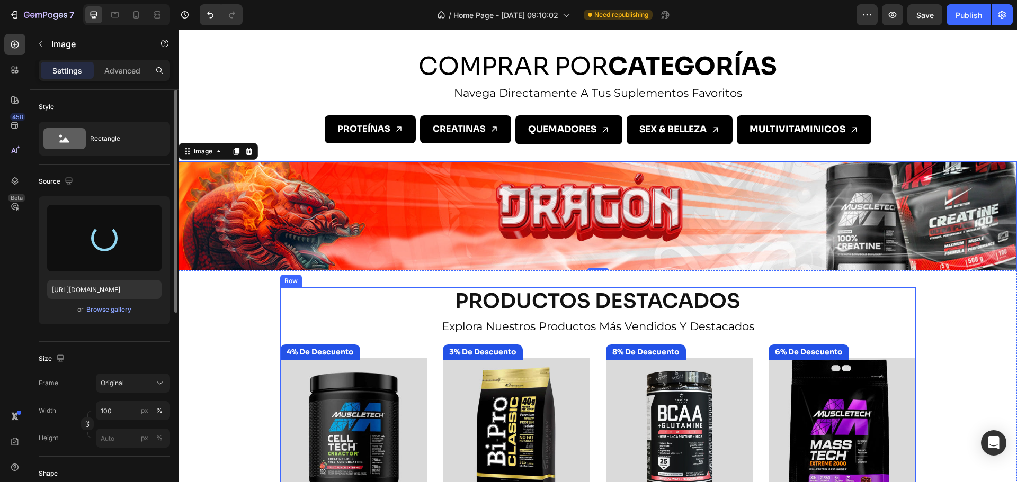
type input "https://cdn.shopify.com/s/files/1/0665/2516/7790/files/gempages_534975529728607…"
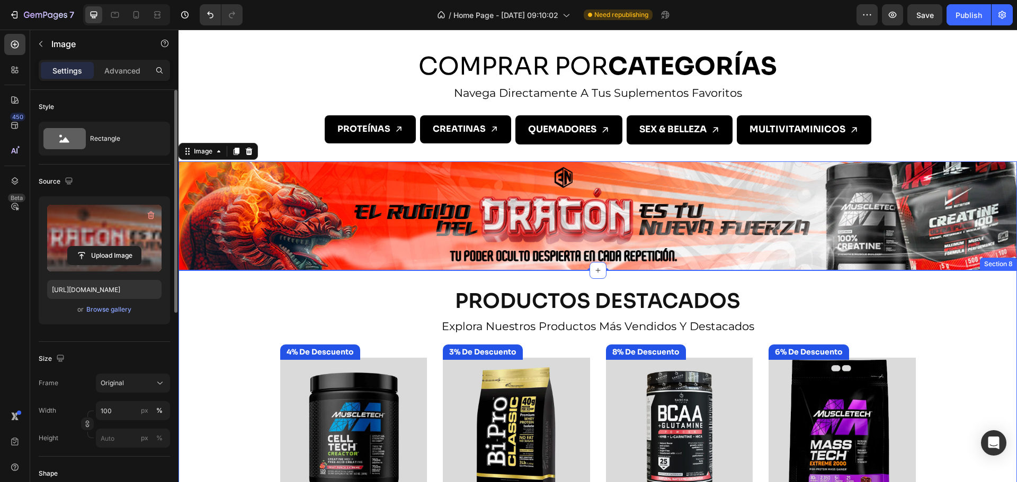
click at [247, 407] on div "PRODUCTOS DESTACADOS Heading explora nuestros productos más vendidos y destacad…" at bounding box center [597, 459] width 838 height 342
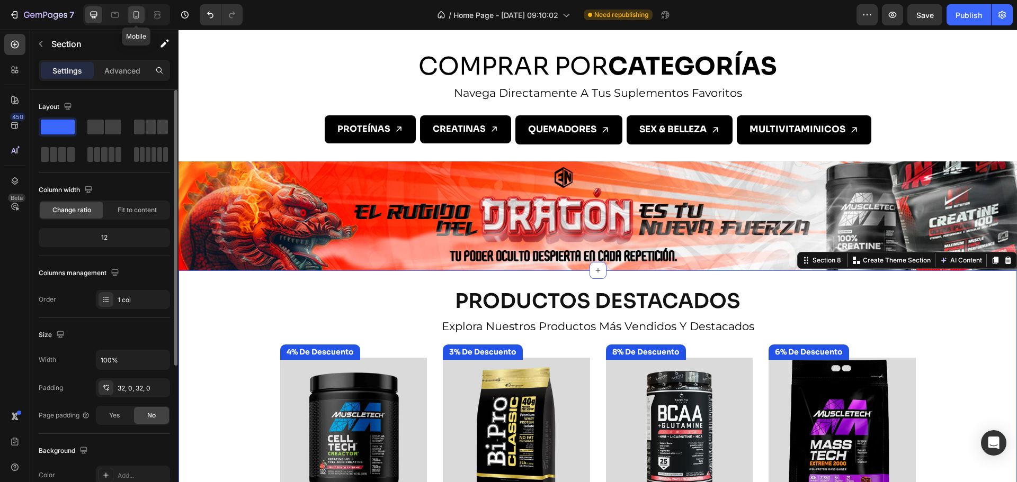
click at [133, 11] on icon at bounding box center [136, 15] width 11 height 11
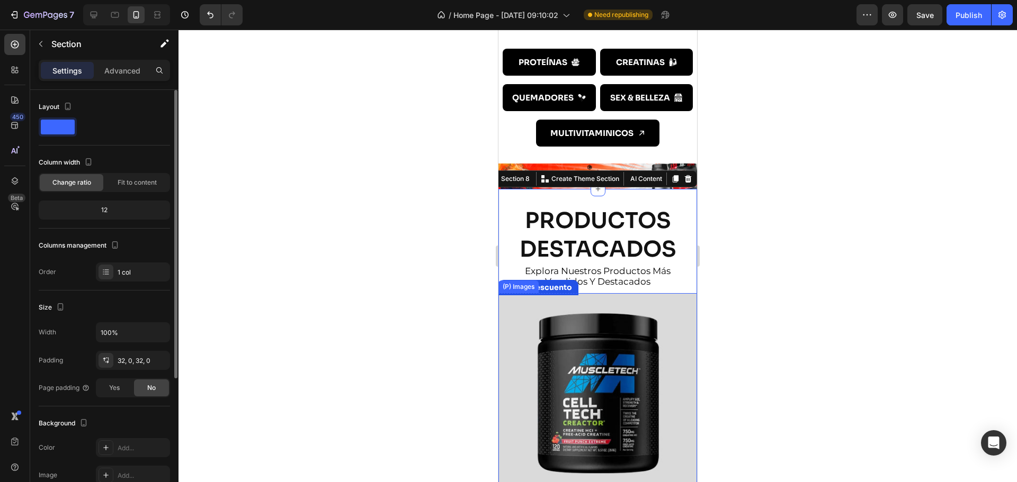
scroll to position [445, 0]
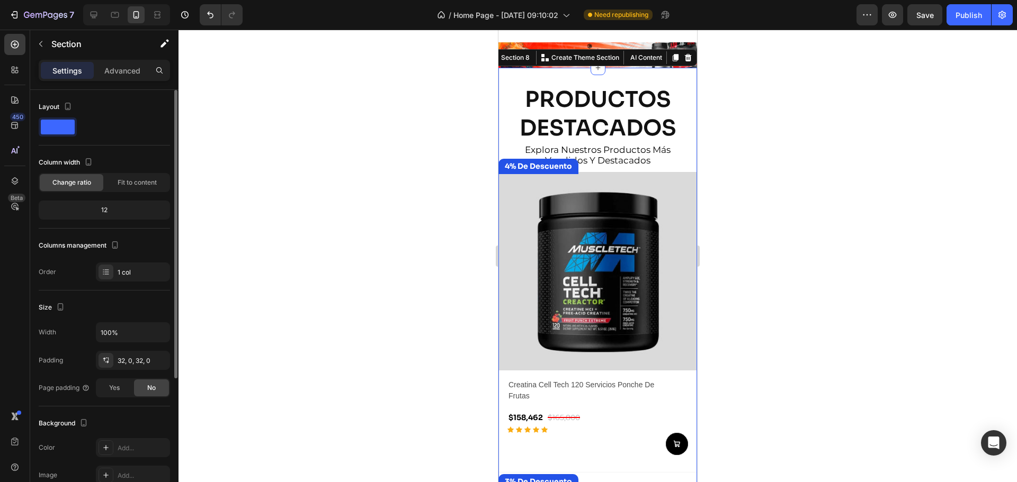
click at [366, 172] on div at bounding box center [597, 256] width 838 height 453
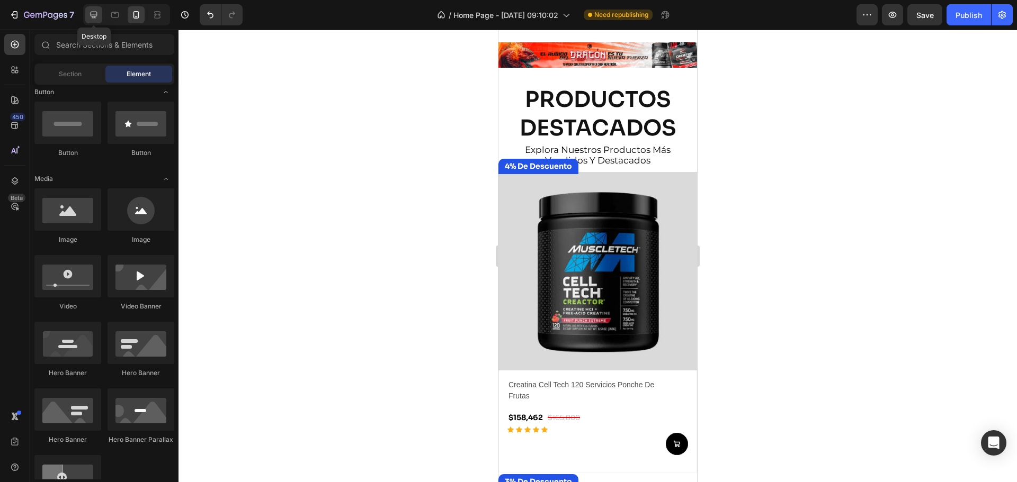
click at [96, 8] on div at bounding box center [93, 14] width 17 height 17
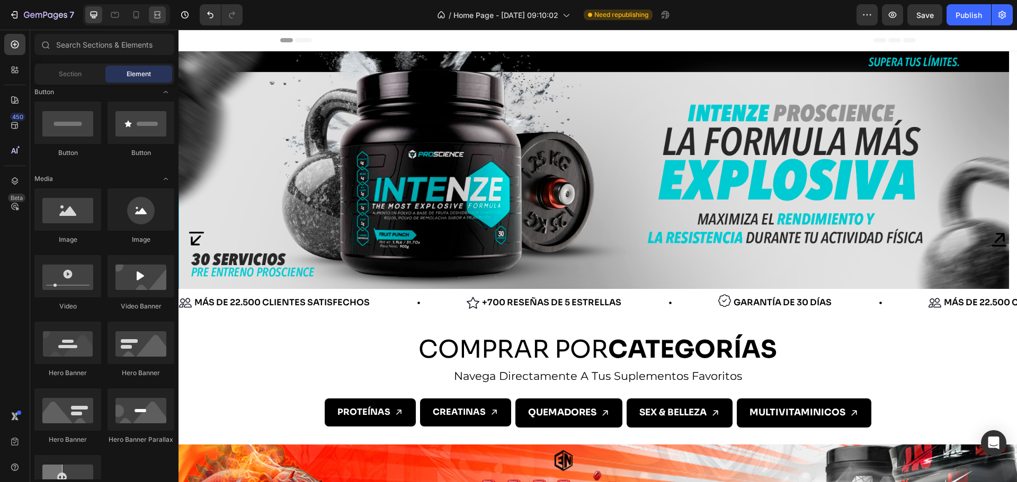
scroll to position [123, 0]
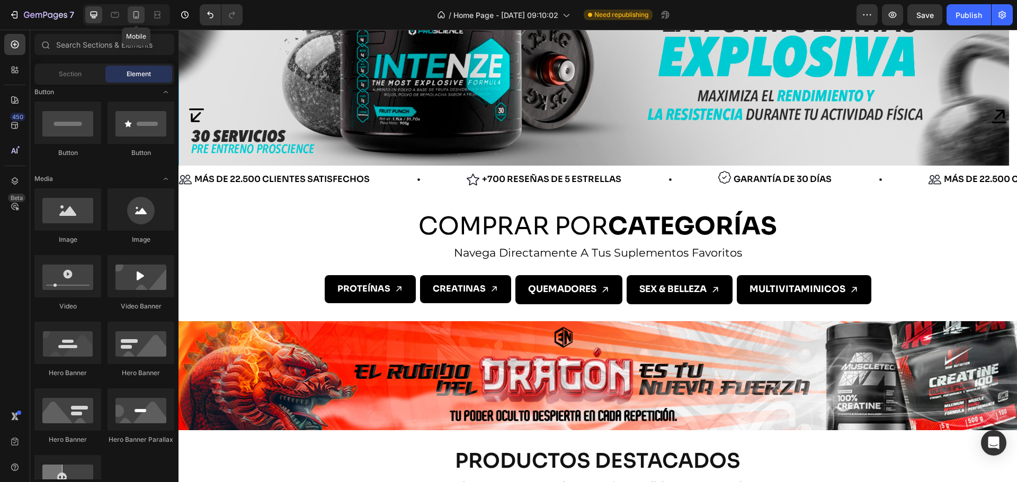
click at [140, 13] on icon at bounding box center [136, 15] width 11 height 11
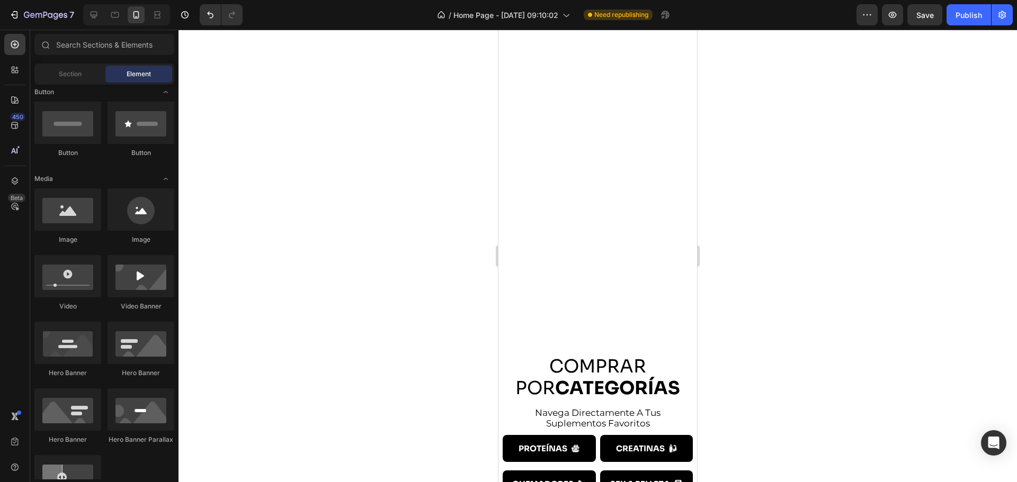
scroll to position [482, 0]
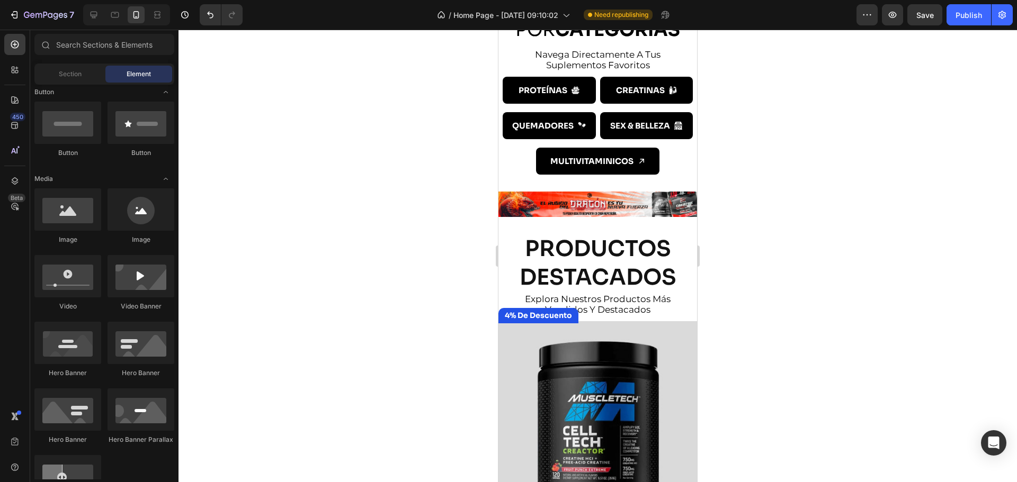
click at [103, 12] on div at bounding box center [126, 14] width 87 height 21
click at [100, 13] on div at bounding box center [93, 14] width 17 height 17
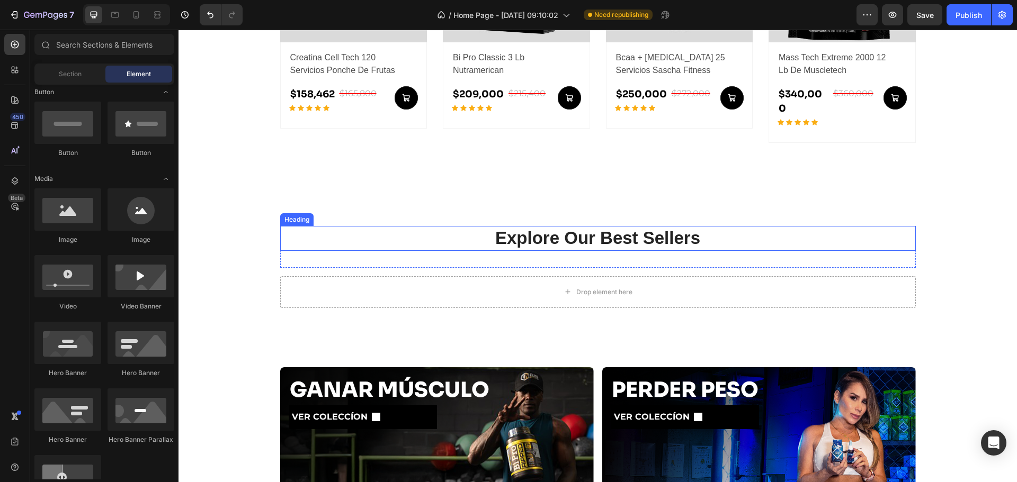
scroll to position [971, 0]
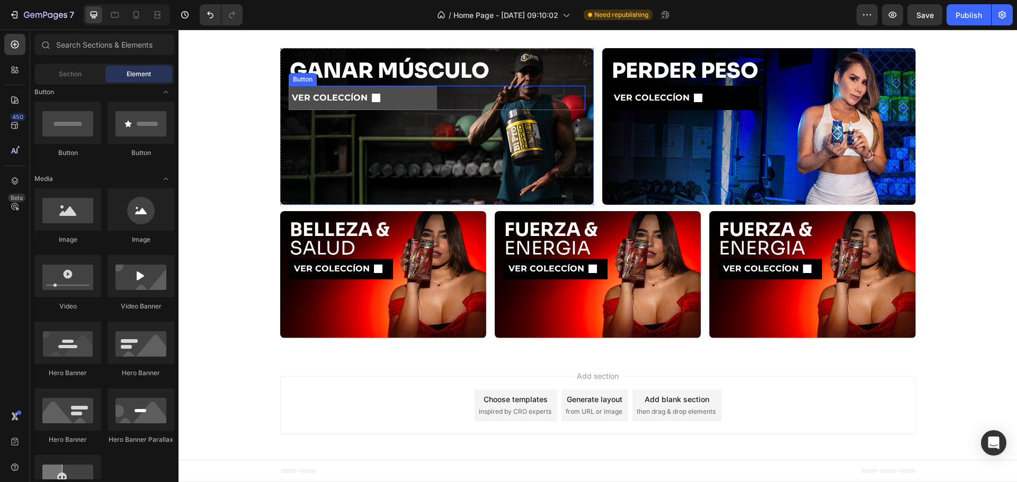
click at [391, 103] on button "VER COLECCÍON" at bounding box center [363, 98] width 148 height 25
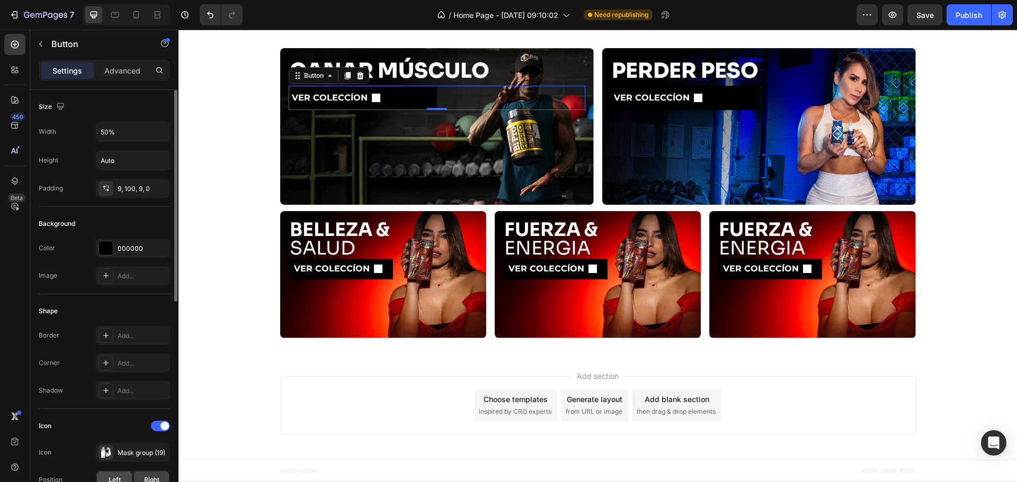
scroll to position [123, 0]
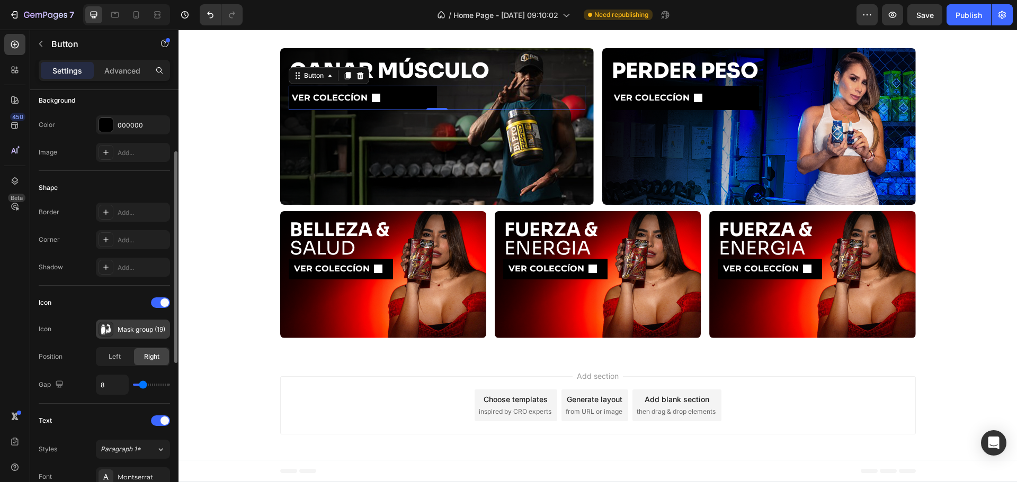
click at [132, 333] on div "Mask group (19)" at bounding box center [143, 330] width 50 height 10
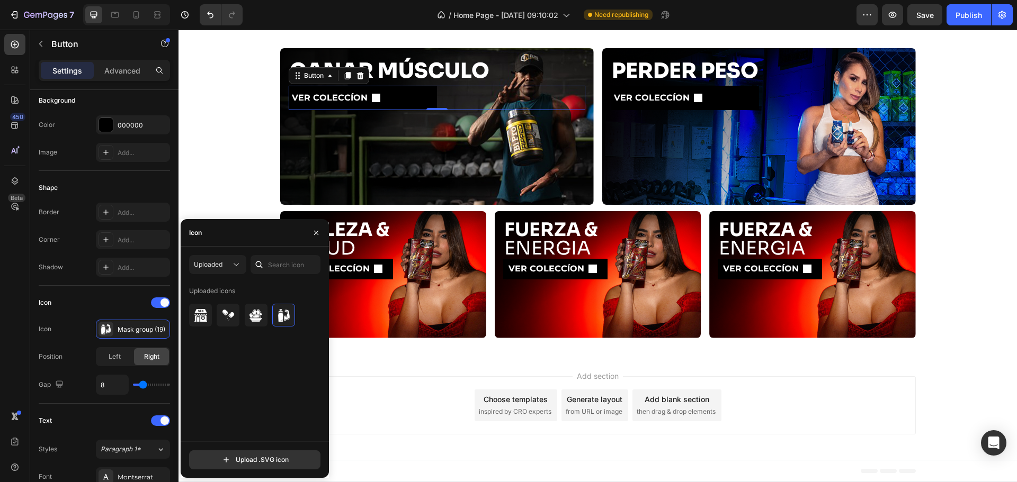
click at [210, 253] on div "Uploaded Uploaded icons Upload .SVG icon" at bounding box center [255, 362] width 148 height 231
click at [213, 264] on span "Uploaded" at bounding box center [208, 265] width 29 height 8
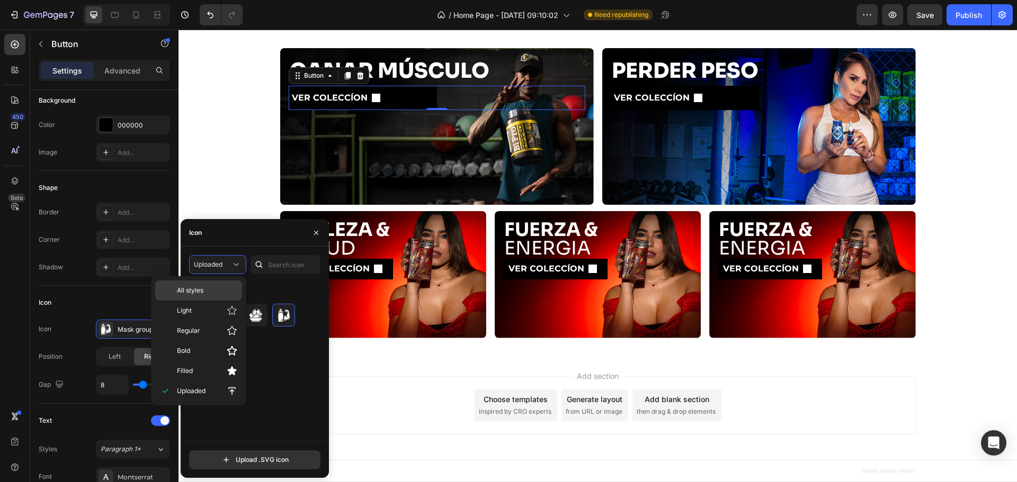
click at [212, 293] on p "All styles" at bounding box center [207, 291] width 60 height 10
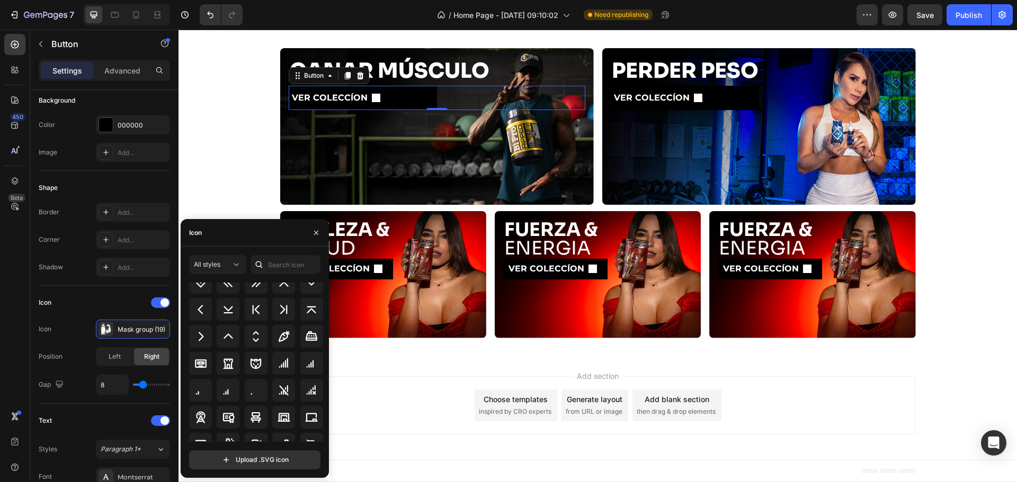
scroll to position [1418, 0]
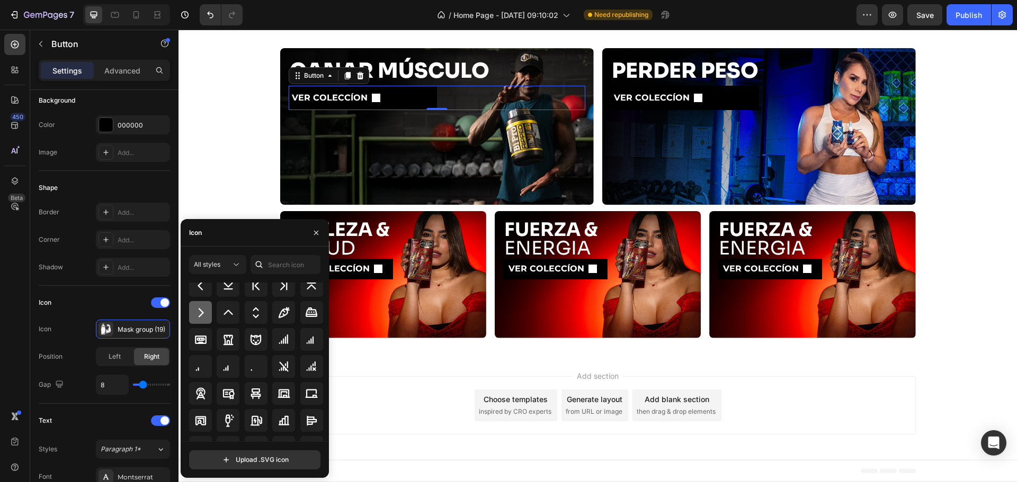
click at [208, 316] on div at bounding box center [200, 312] width 23 height 23
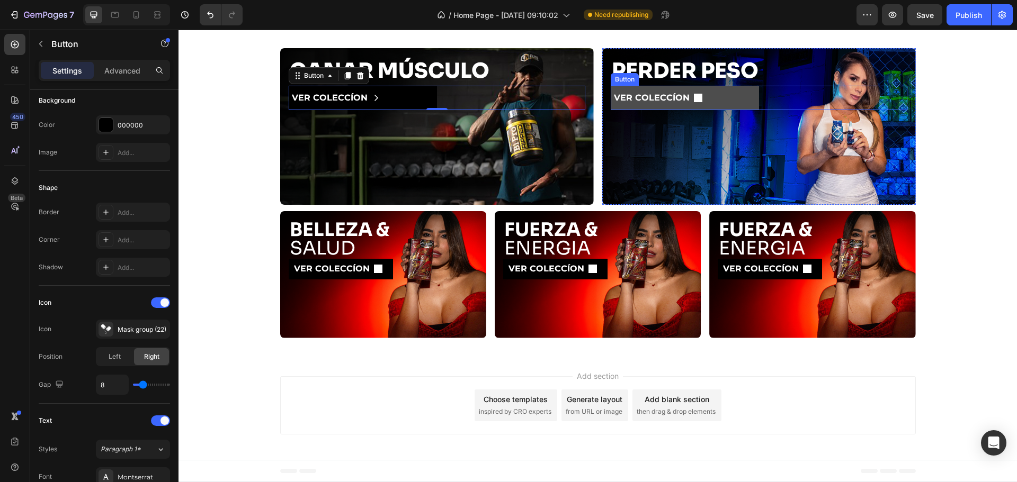
click at [741, 101] on button "VER COLECCÍON" at bounding box center [685, 98] width 148 height 25
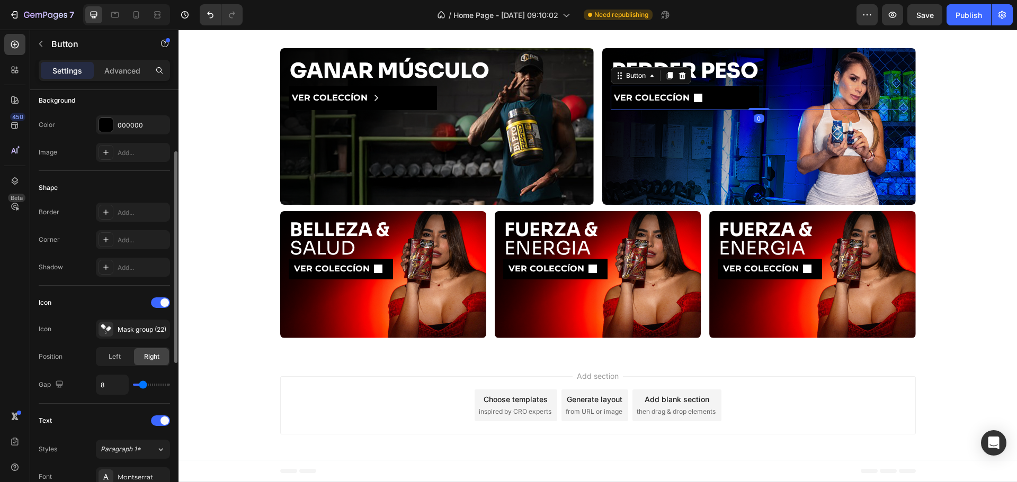
scroll to position [247, 0]
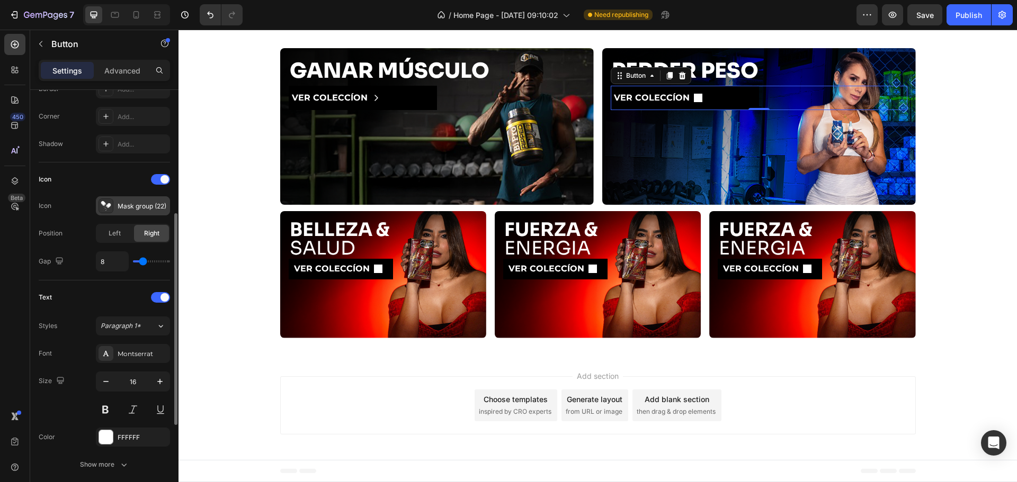
click at [129, 199] on div "Mask group (22)" at bounding box center [133, 205] width 74 height 19
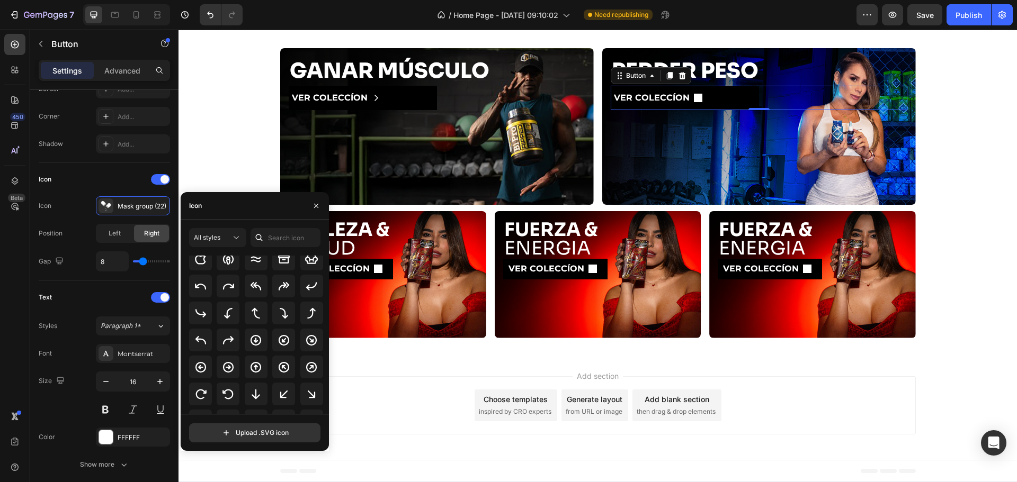
scroll to position [247, 0]
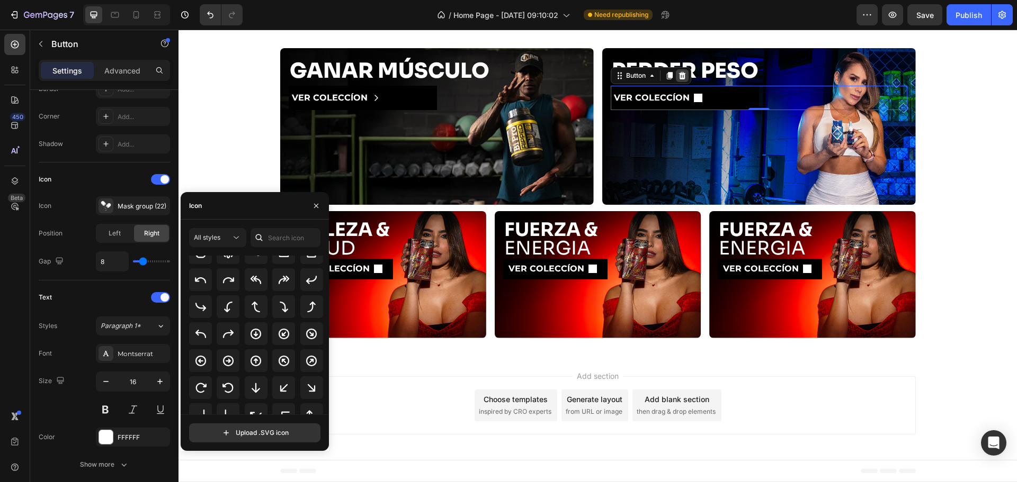
click at [682, 74] on icon at bounding box center [682, 75] width 8 height 8
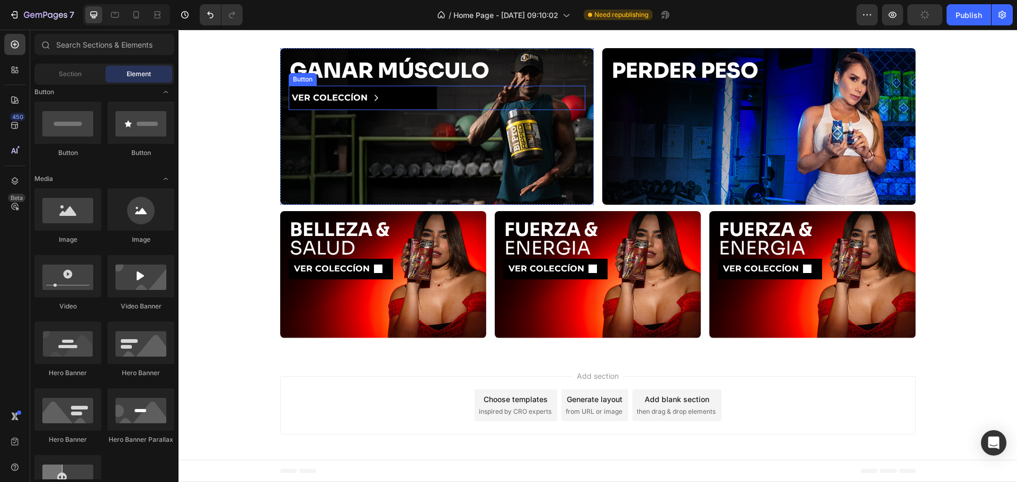
click at [446, 102] on div "VER COLECCÍON Button" at bounding box center [437, 98] width 297 height 25
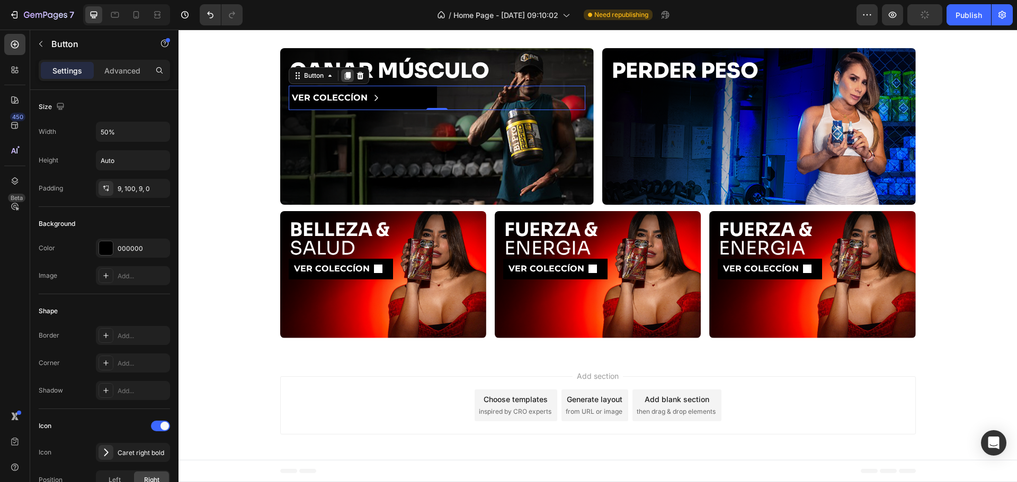
click at [341, 75] on div at bounding box center [347, 75] width 13 height 13
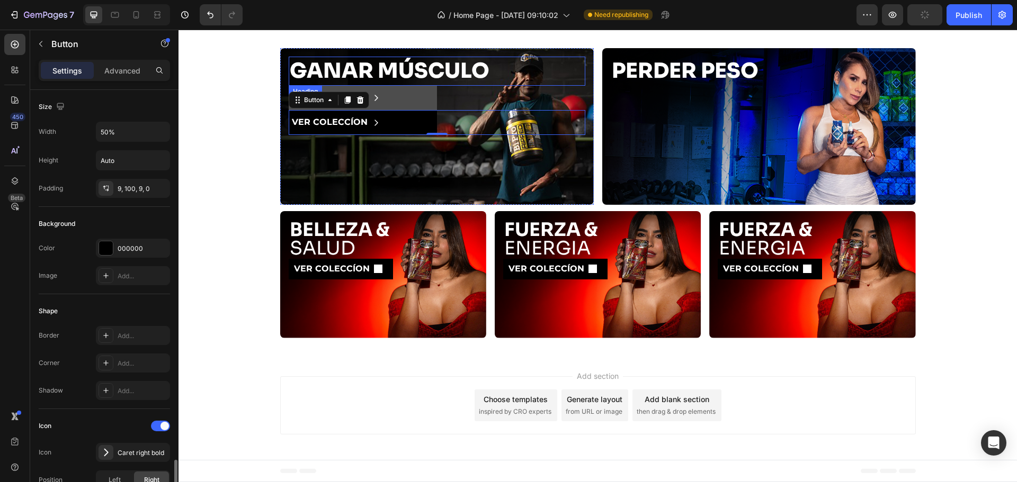
scroll to position [247, 0]
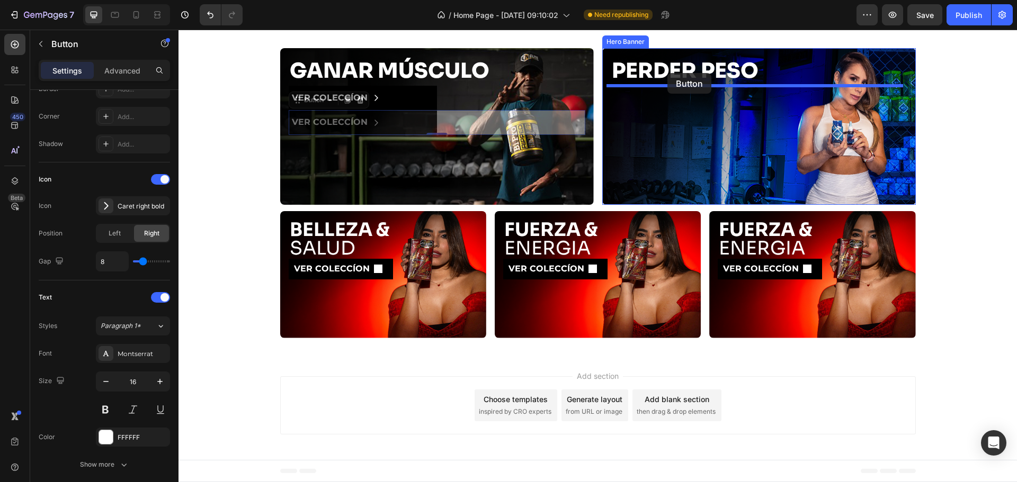
drag, startPoint x: 299, startPoint y: 102, endPoint x: 667, endPoint y: 73, distance: 369.2
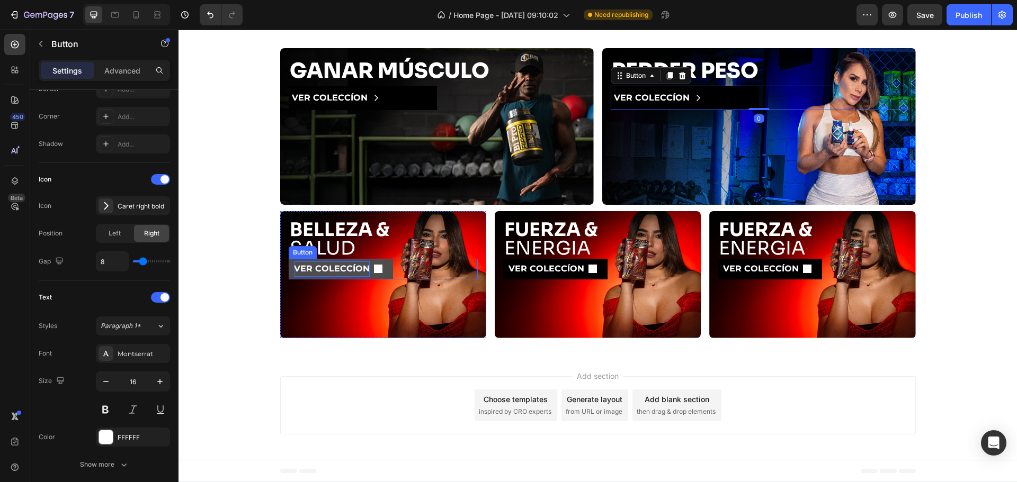
click at [336, 266] on p "VER COLECCÍON" at bounding box center [332, 269] width 76 height 15
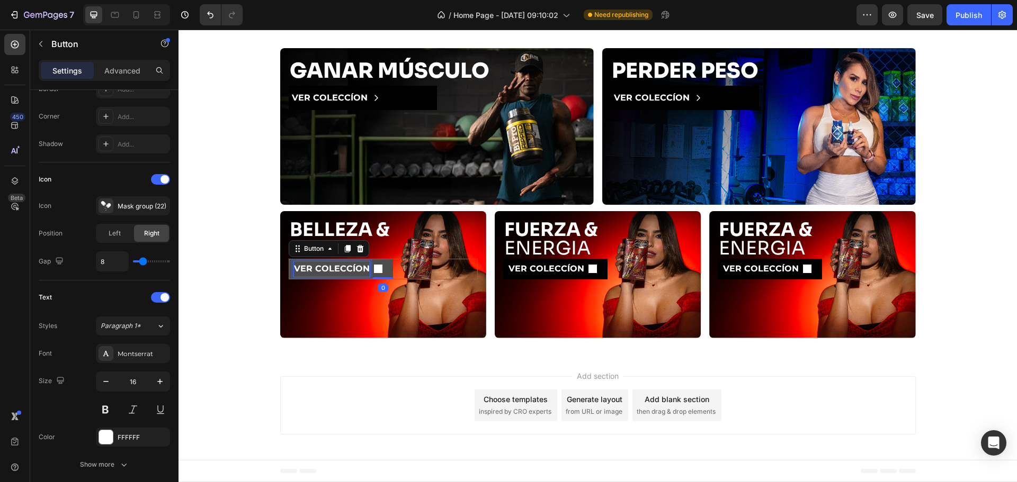
click at [336, 266] on p "VER COLECCÍON" at bounding box center [332, 269] width 76 height 15
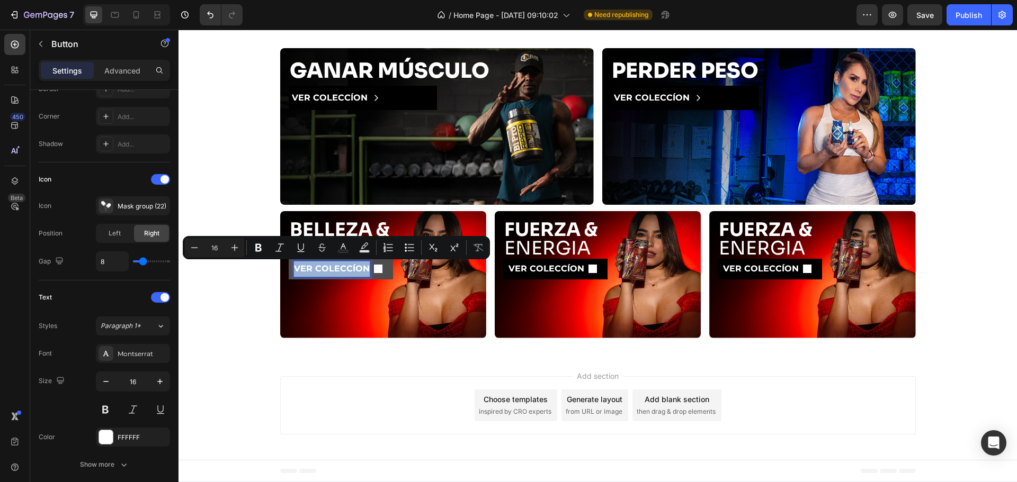
click at [336, 266] on p "VER COLECCÍON" at bounding box center [332, 269] width 76 height 15
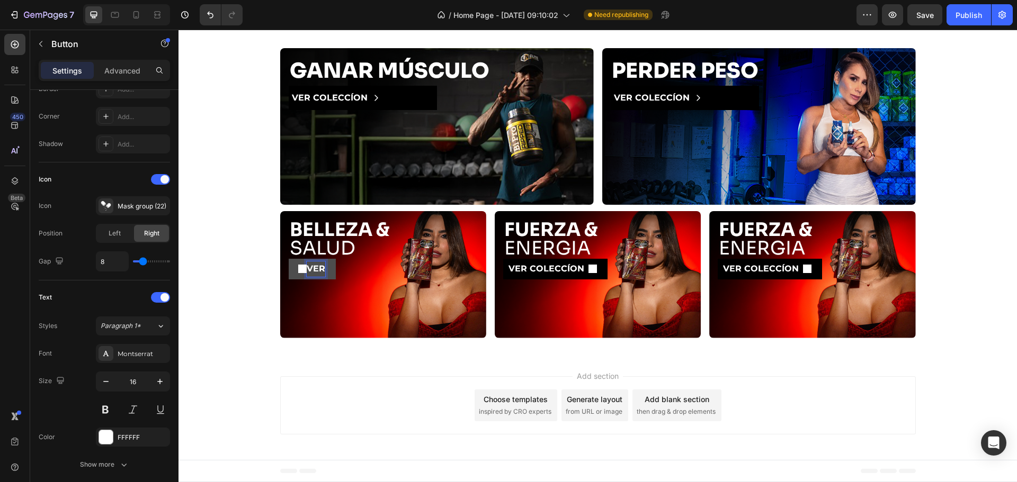
click at [289, 259] on button "VER" at bounding box center [312, 269] width 47 height 21
click at [318, 276] on p "VER MÁS" at bounding box center [314, 269] width 41 height 15
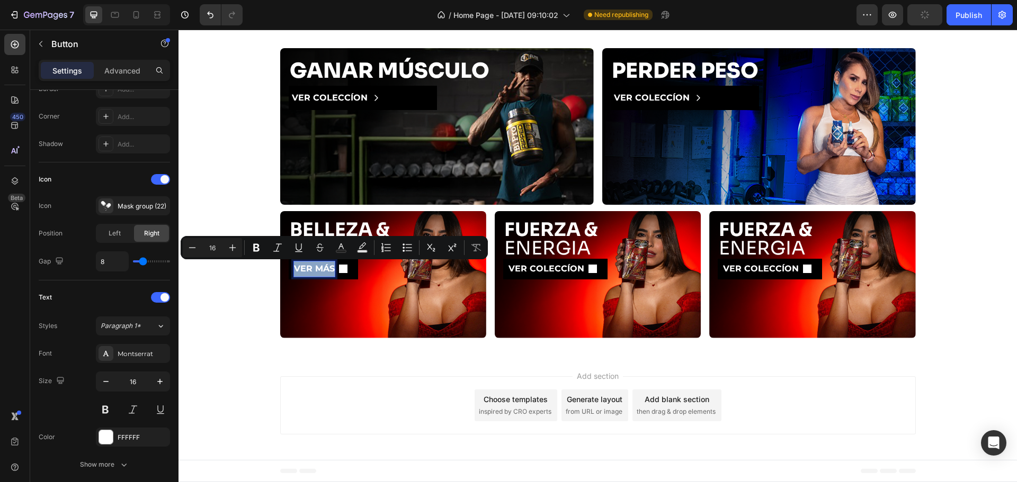
copy p "VER MÁS"
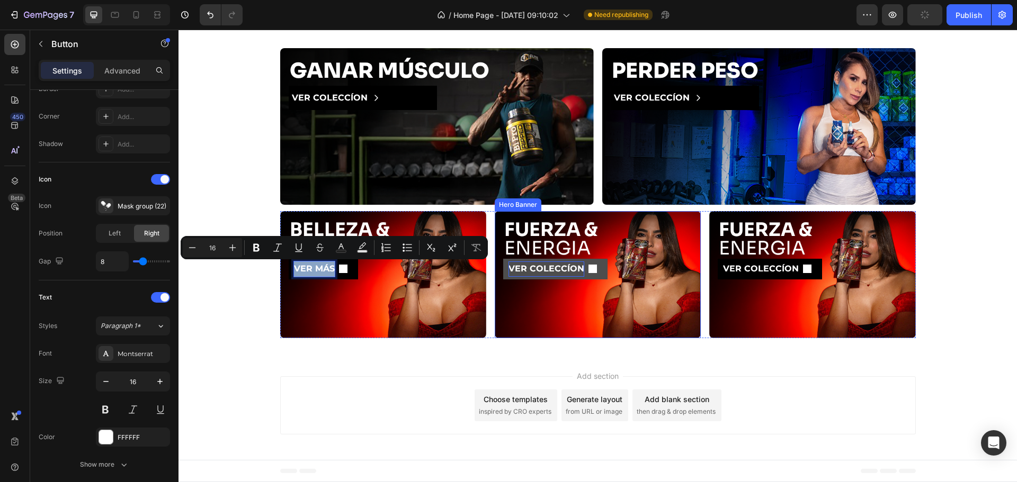
click at [547, 263] on p "VER COLECCÍON" at bounding box center [546, 269] width 76 height 15
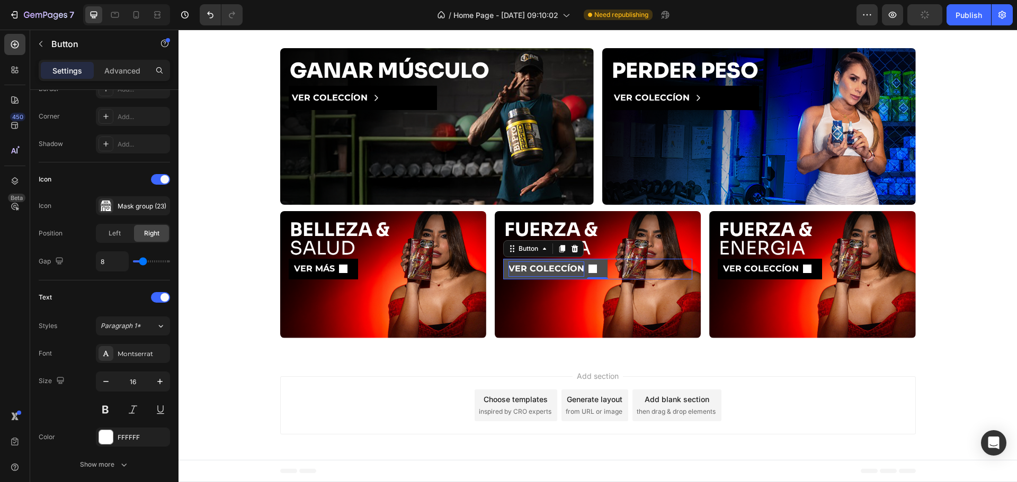
click at [547, 263] on p "VER COLECCÍON" at bounding box center [546, 269] width 76 height 15
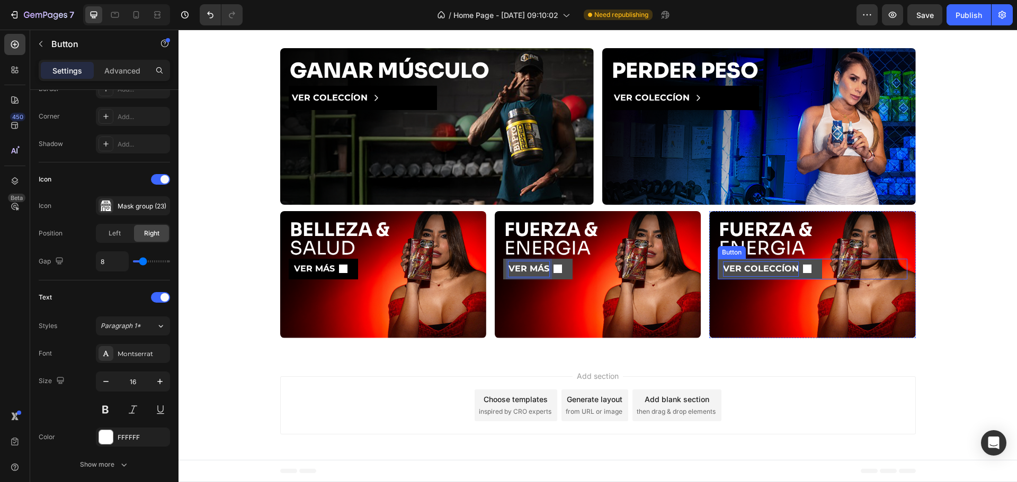
click at [752, 270] on p "VER COLECCÍON" at bounding box center [761, 269] width 76 height 15
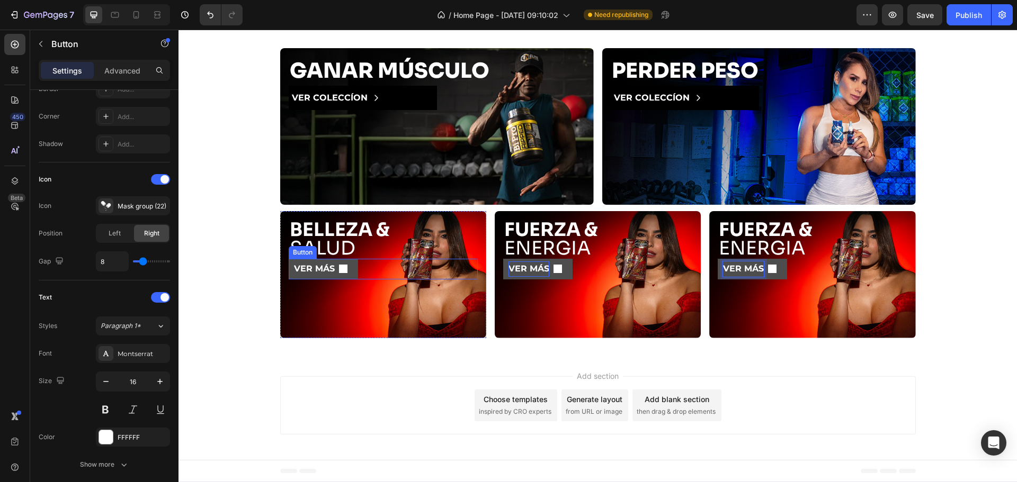
click at [339, 274] on span "<p>VER MÁS</p>" at bounding box center [343, 269] width 8 height 15
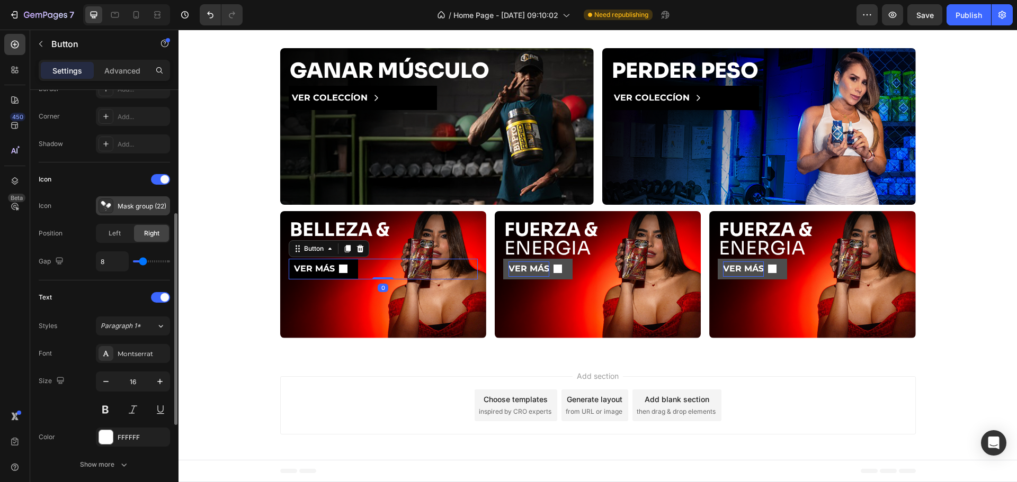
click at [135, 214] on div "Mask group (22)" at bounding box center [133, 205] width 74 height 19
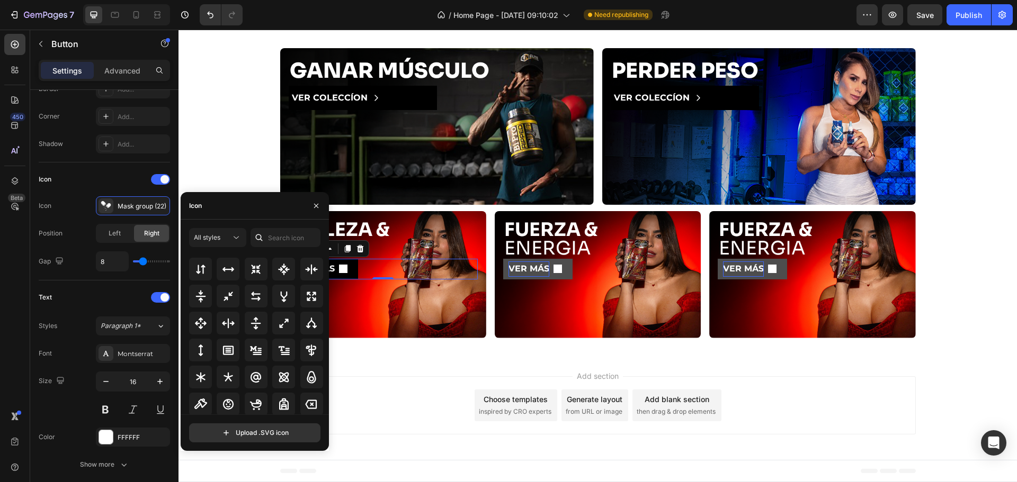
scroll to position [494, 0]
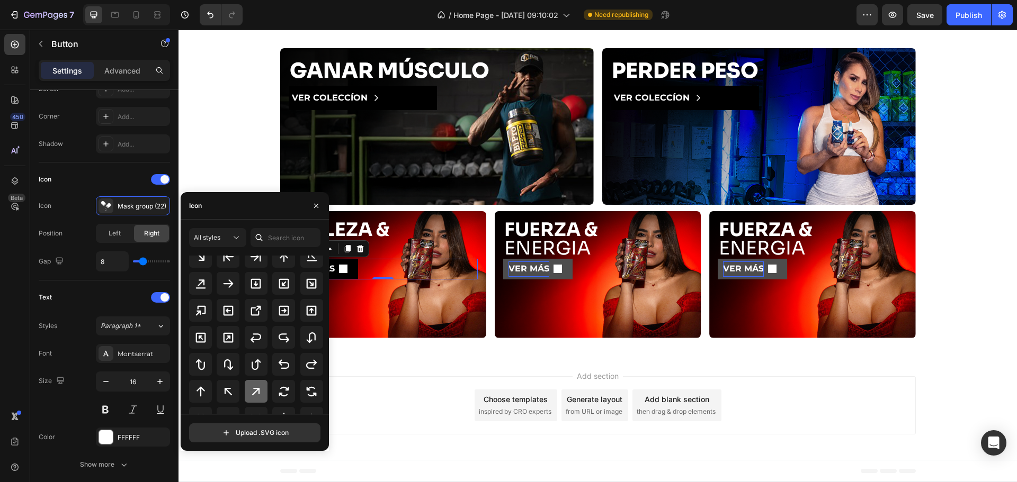
click at [261, 395] on div at bounding box center [256, 391] width 23 height 23
click at [556, 274] on span "<p>VER MÁS</p>" at bounding box center [557, 269] width 8 height 15
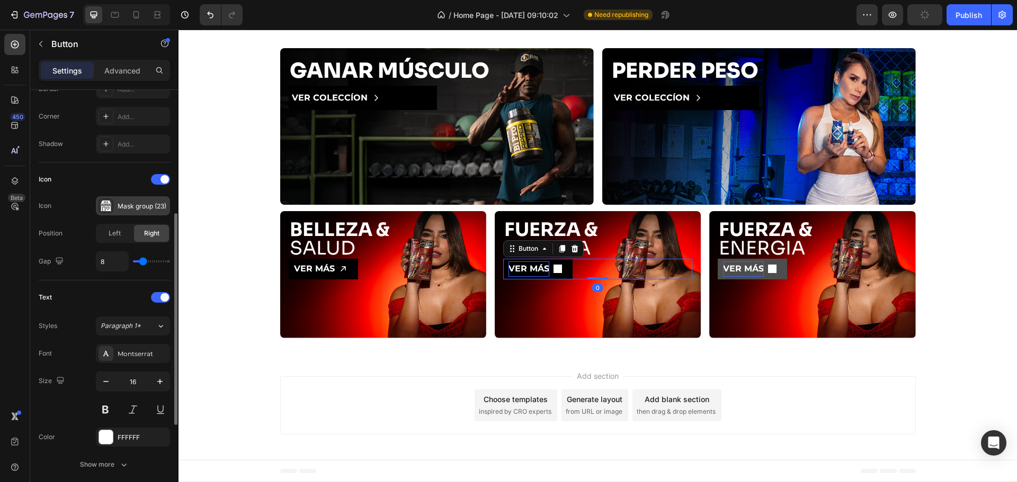
click at [136, 199] on div "Mask group (23)" at bounding box center [133, 205] width 74 height 19
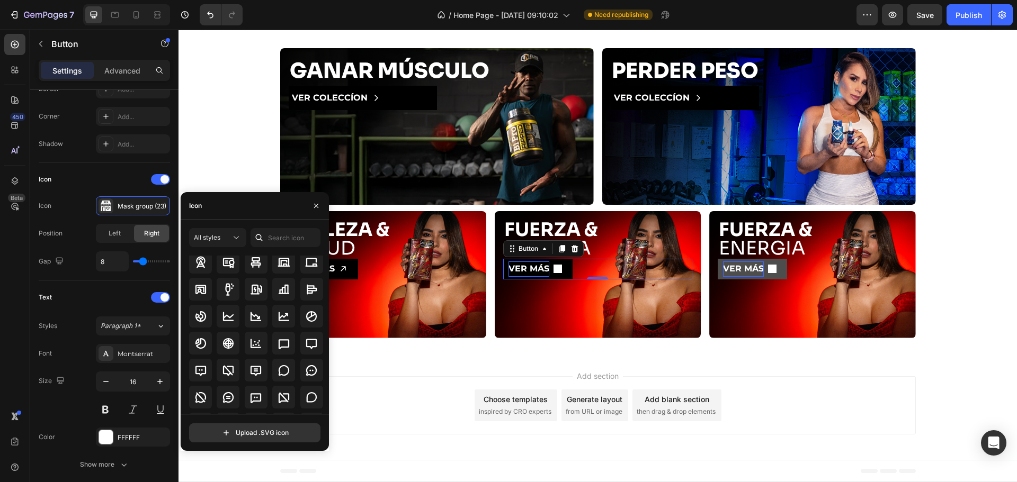
scroll to position [1522, 0]
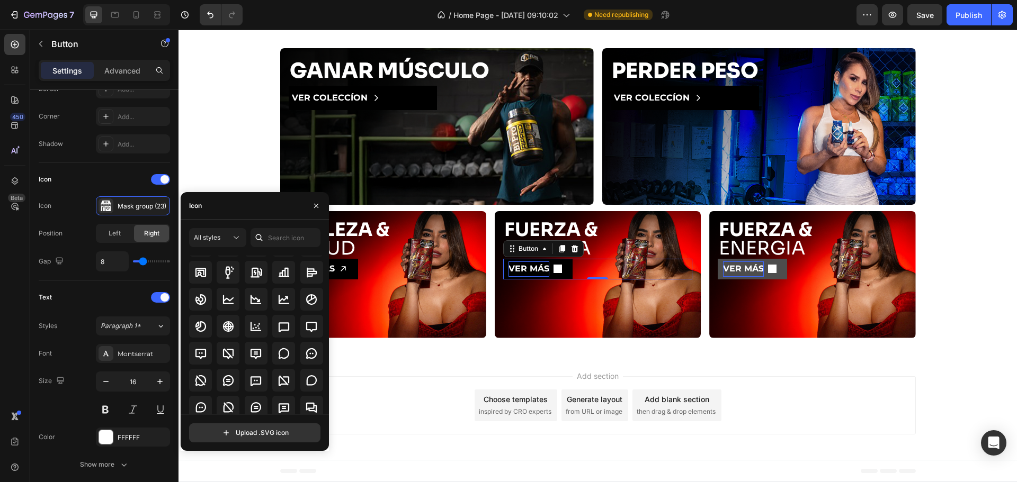
drag, startPoint x: 402, startPoint y: 422, endPoint x: 505, endPoint y: 332, distance: 136.6
click at [404, 422] on div "Add section Choose templates inspired by CRO experts Generate layout from URL o…" at bounding box center [597, 405] width 635 height 58
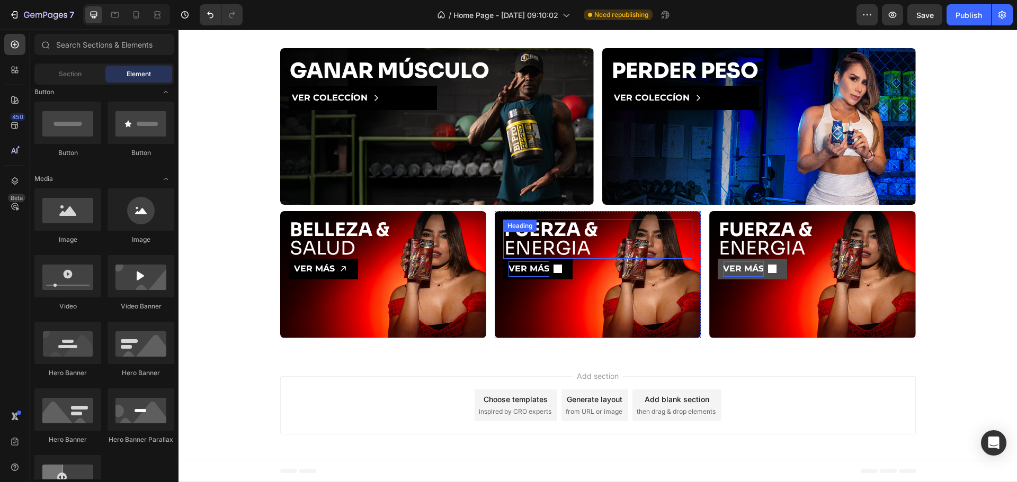
click at [587, 267] on div "VER MÁS Button" at bounding box center [597, 269] width 189 height 21
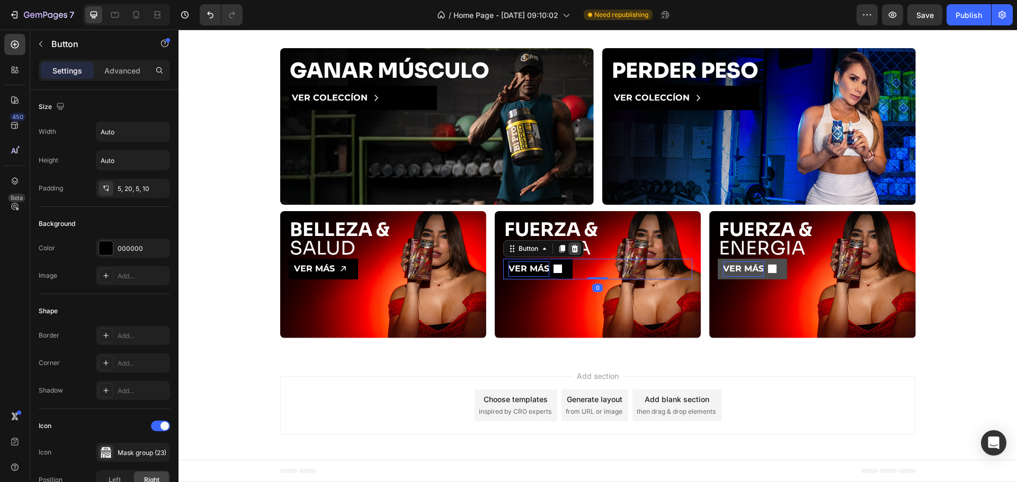
click at [573, 247] on icon at bounding box center [574, 248] width 7 height 7
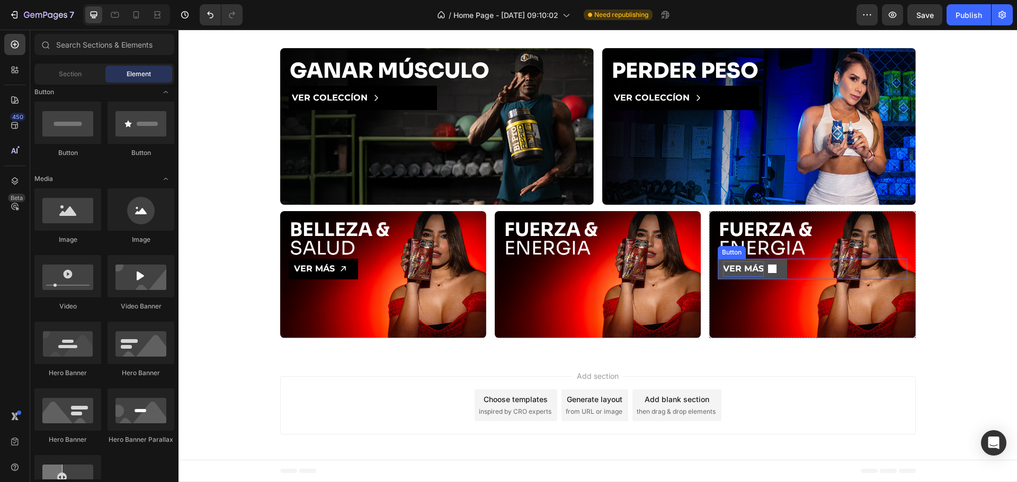
click at [818, 267] on div "VER MÁS Button" at bounding box center [812, 269] width 189 height 21
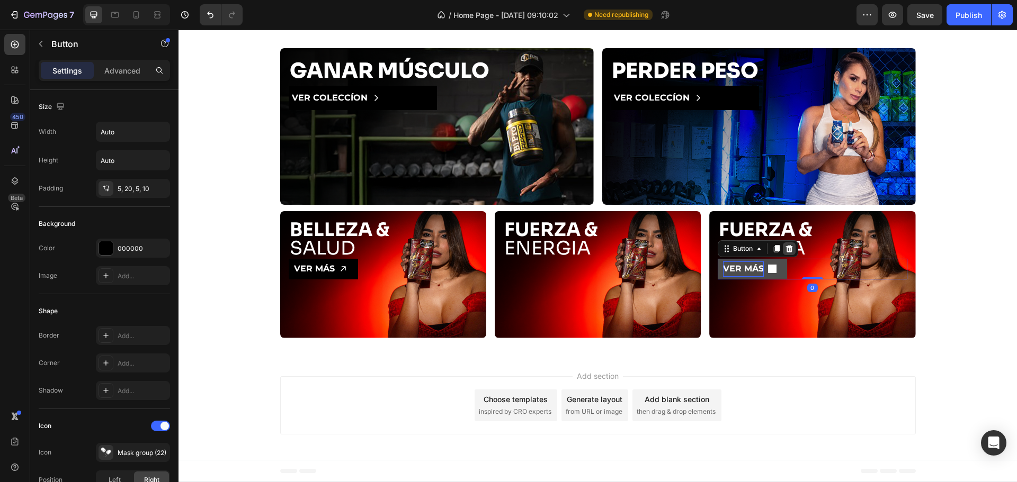
click at [786, 252] on icon at bounding box center [789, 248] width 7 height 7
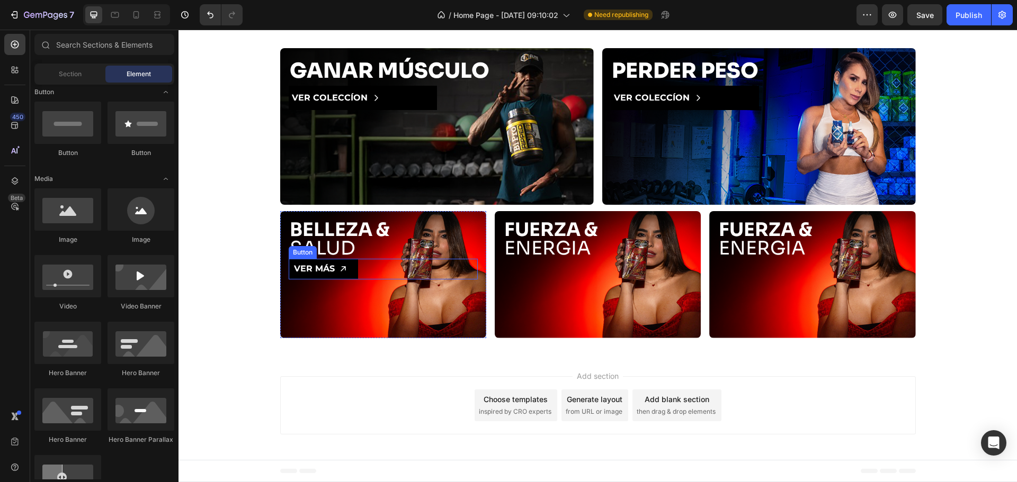
click at [378, 273] on div "VER MÁS Button" at bounding box center [383, 269] width 189 height 21
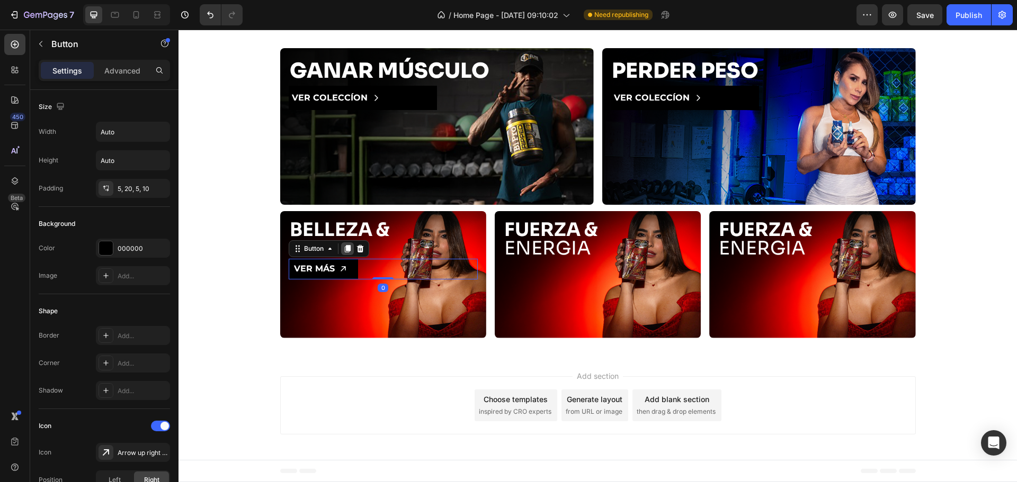
click at [343, 253] on icon at bounding box center [347, 249] width 8 height 8
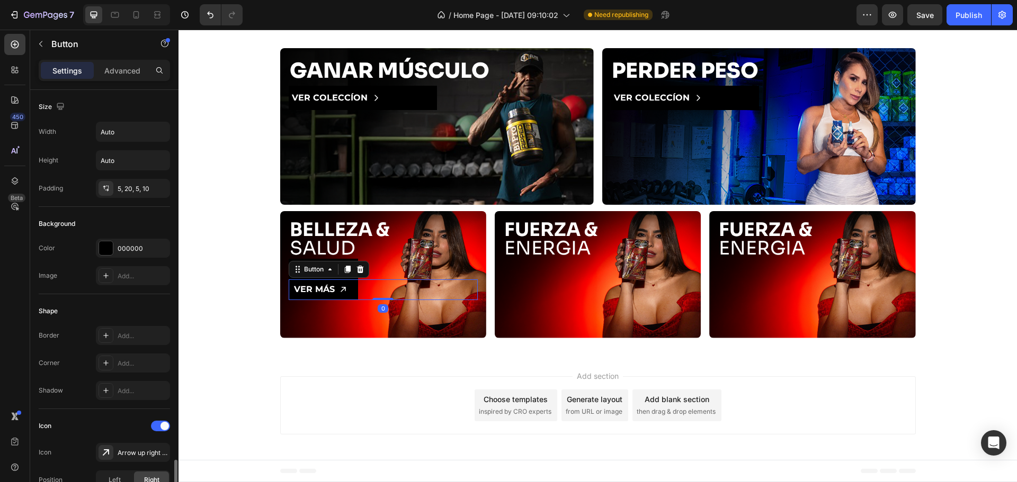
scroll to position [247, 0]
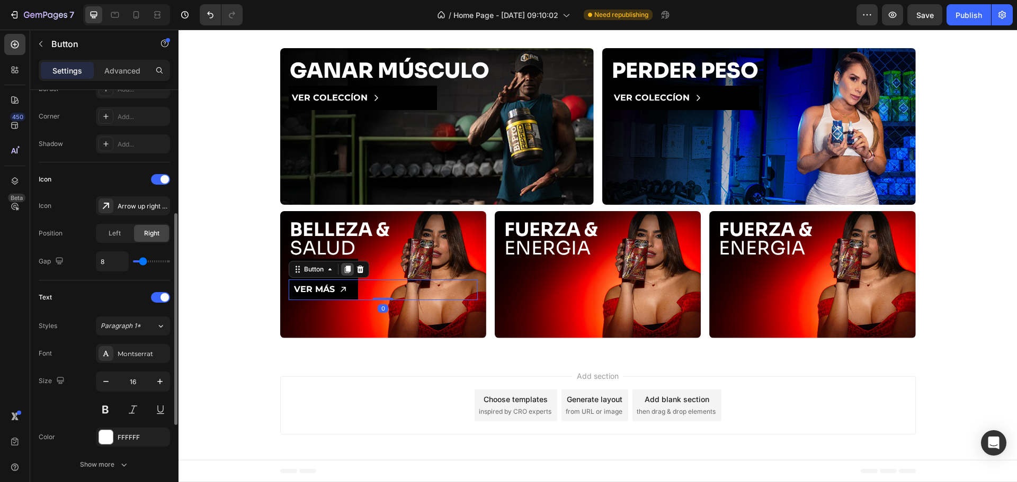
click at [344, 273] on icon at bounding box center [347, 269] width 6 height 7
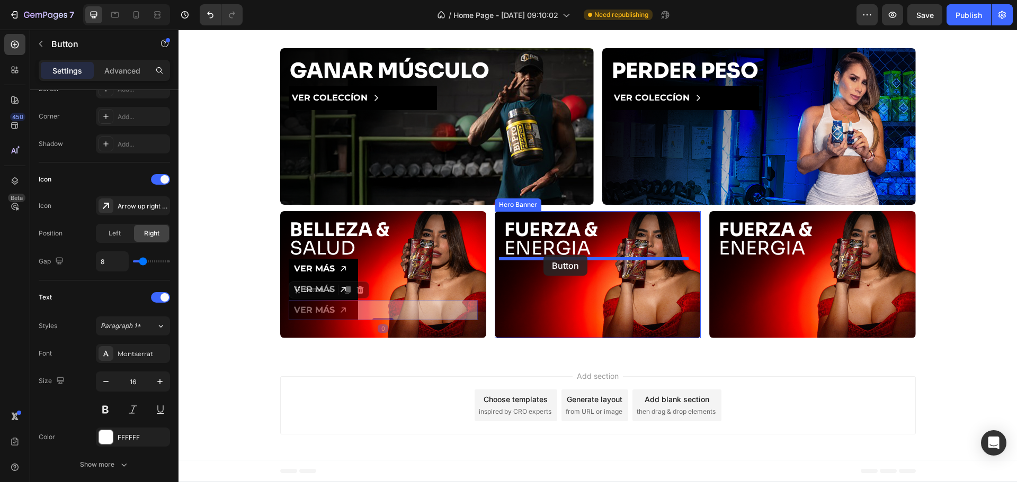
drag, startPoint x: 299, startPoint y: 294, endPoint x: 543, endPoint y: 255, distance: 247.7
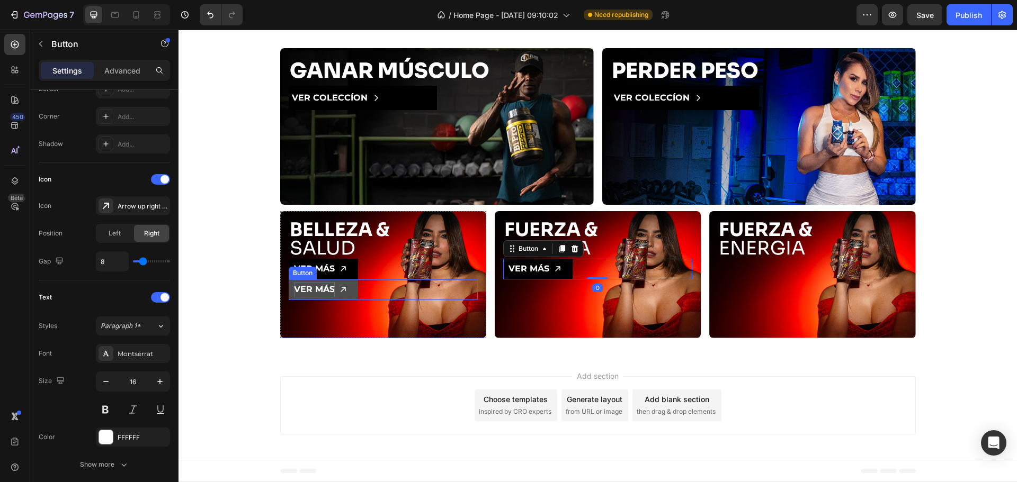
click at [317, 289] on p "VER MÁS" at bounding box center [314, 289] width 41 height 15
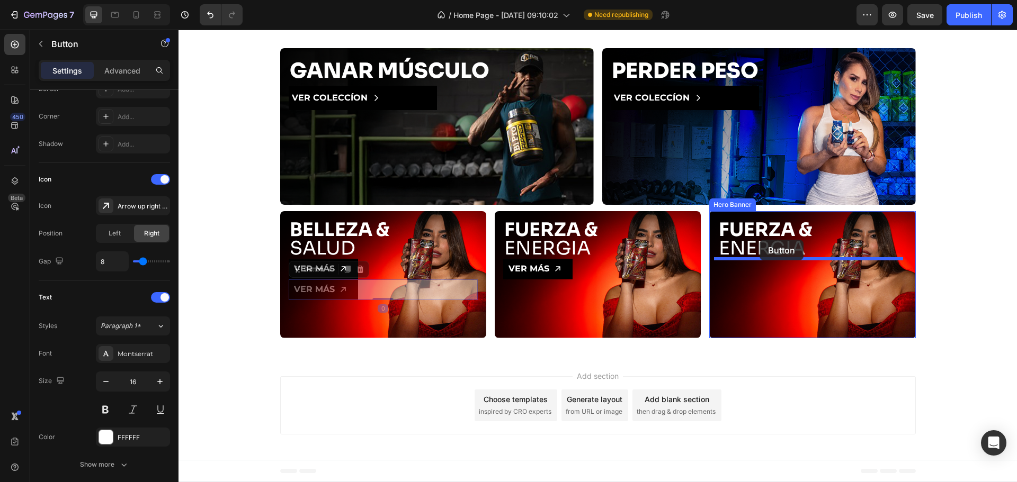
drag, startPoint x: 317, startPoint y: 272, endPoint x: 759, endPoint y: 240, distance: 443.8
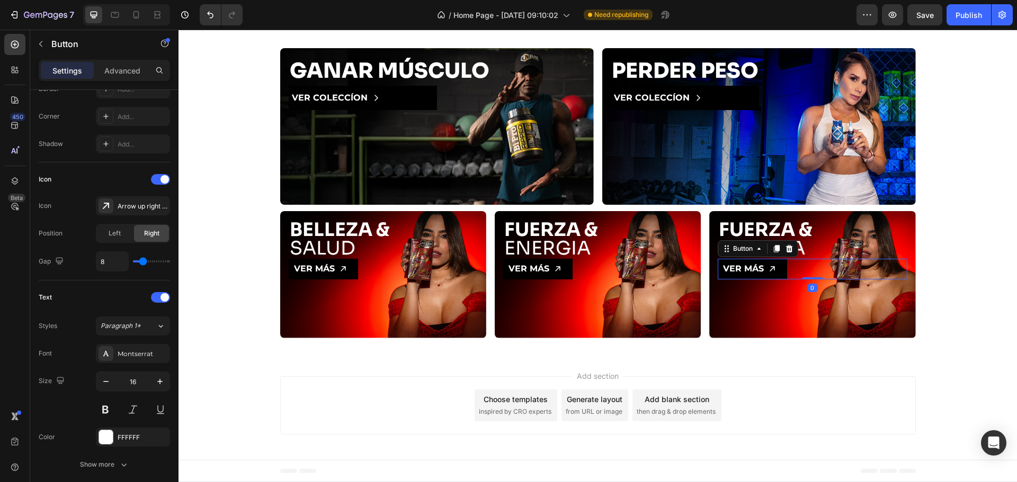
click at [856, 382] on div "Add section Choose templates inspired by CRO experts Generate layout from URL o…" at bounding box center [597, 405] width 635 height 58
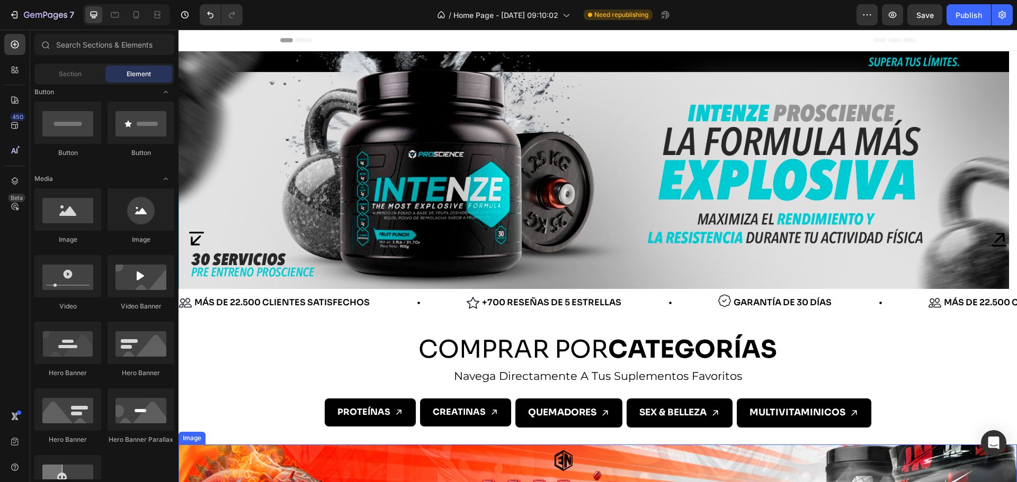
scroll to position [824, 0]
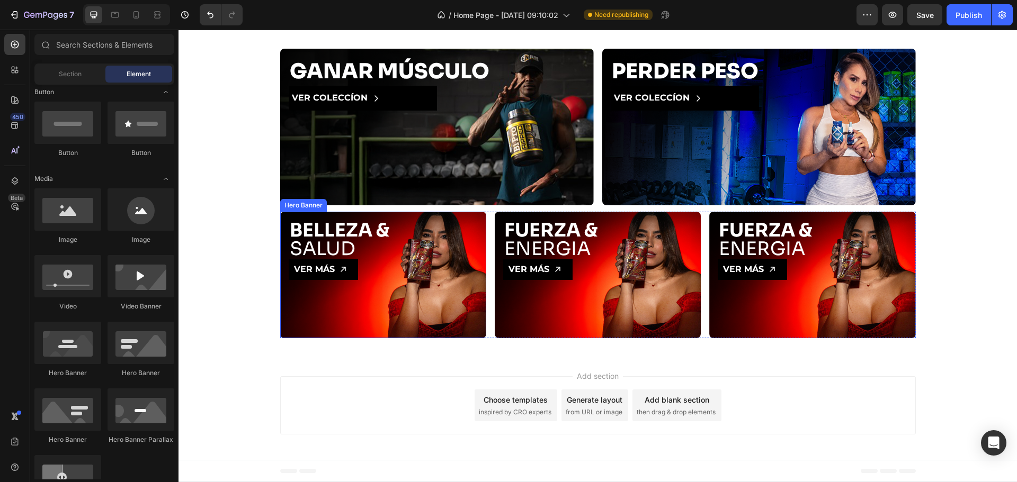
click at [443, 311] on div "Background Image" at bounding box center [383, 275] width 206 height 127
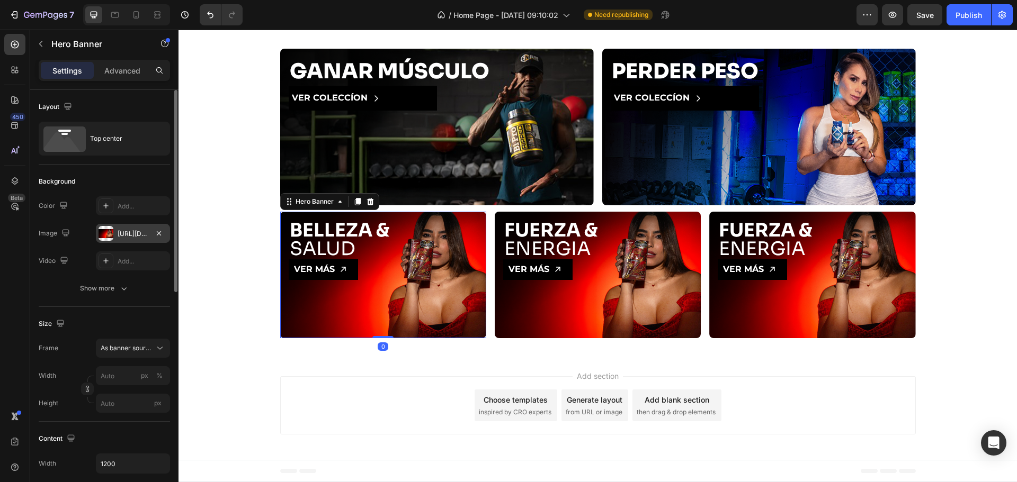
click at [108, 236] on div at bounding box center [105, 233] width 15 height 15
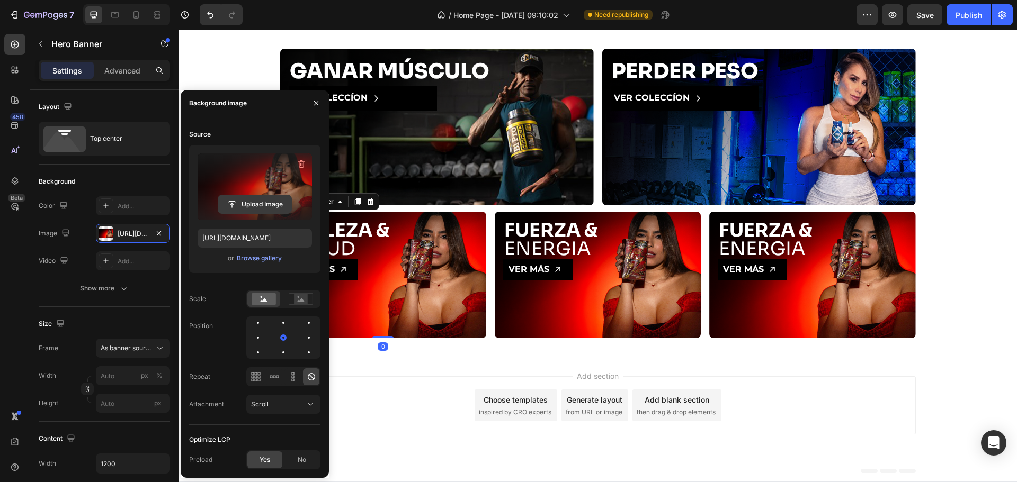
click at [249, 207] on input "file" at bounding box center [254, 204] width 73 height 18
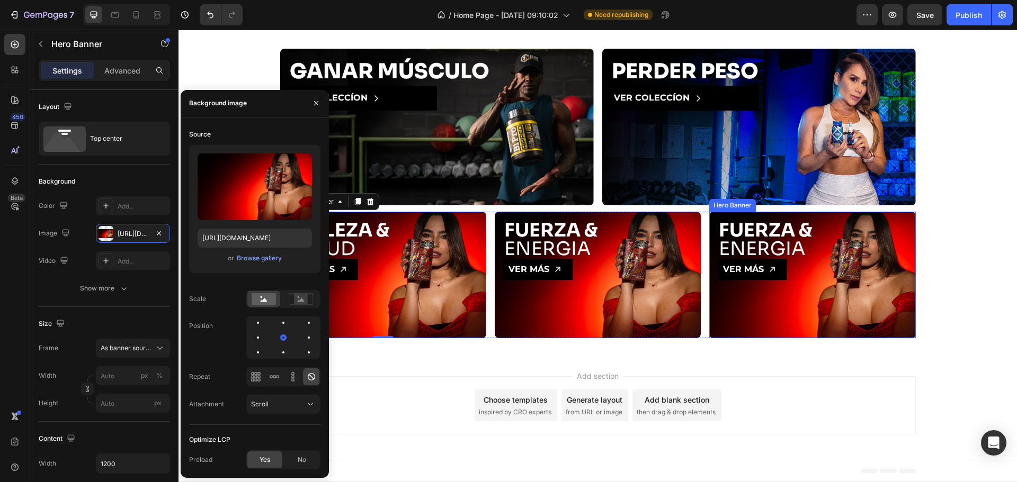
click at [724, 297] on div "Background Image" at bounding box center [812, 275] width 206 height 127
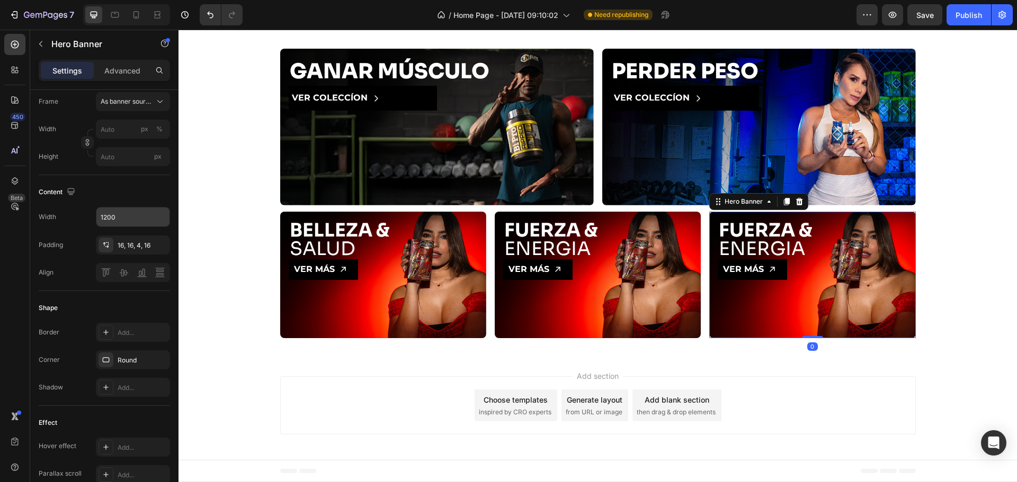
scroll to position [0, 0]
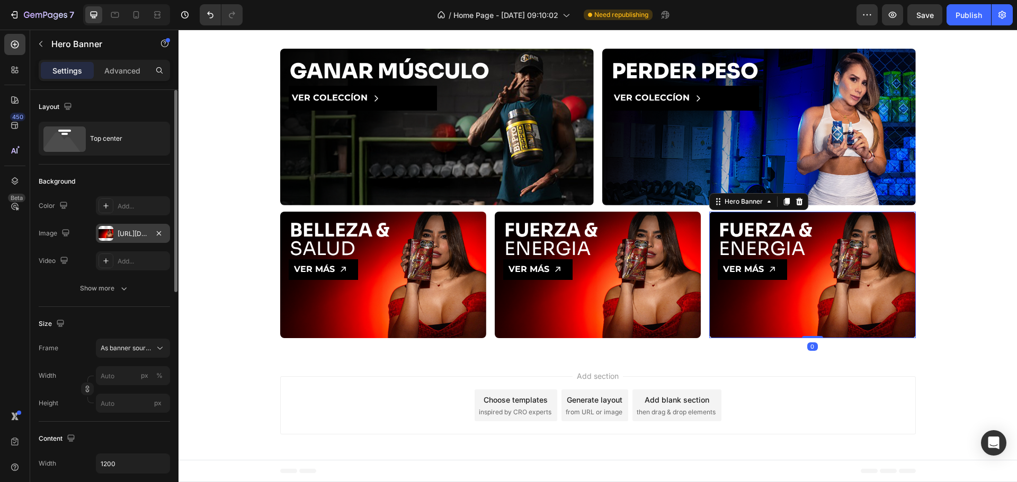
drag, startPoint x: 121, startPoint y: 228, endPoint x: 159, endPoint y: 229, distance: 38.7
click at [121, 229] on div "https://cdn.shopify.com/s/files/1/0665/2516/7790/files/gempages_534975529728607…" at bounding box center [133, 233] width 74 height 19
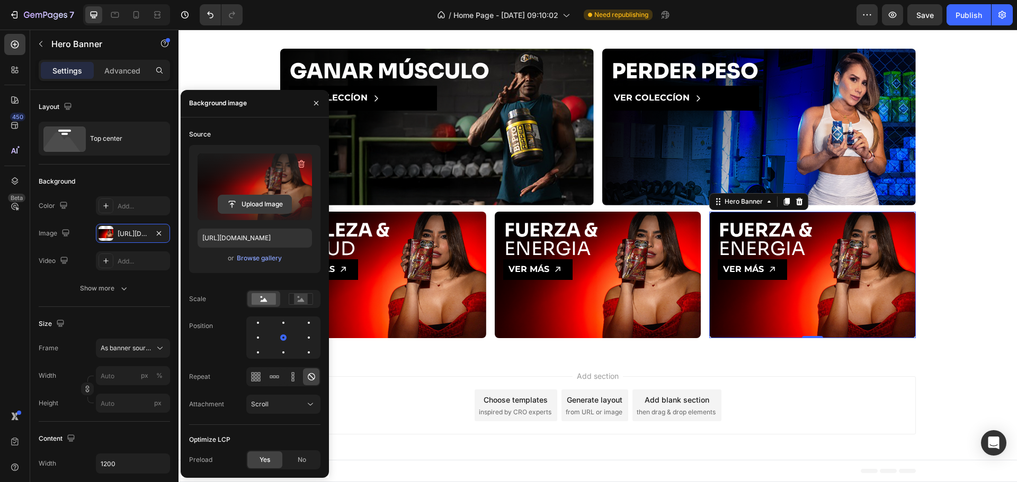
click at [274, 199] on input "file" at bounding box center [254, 204] width 73 height 18
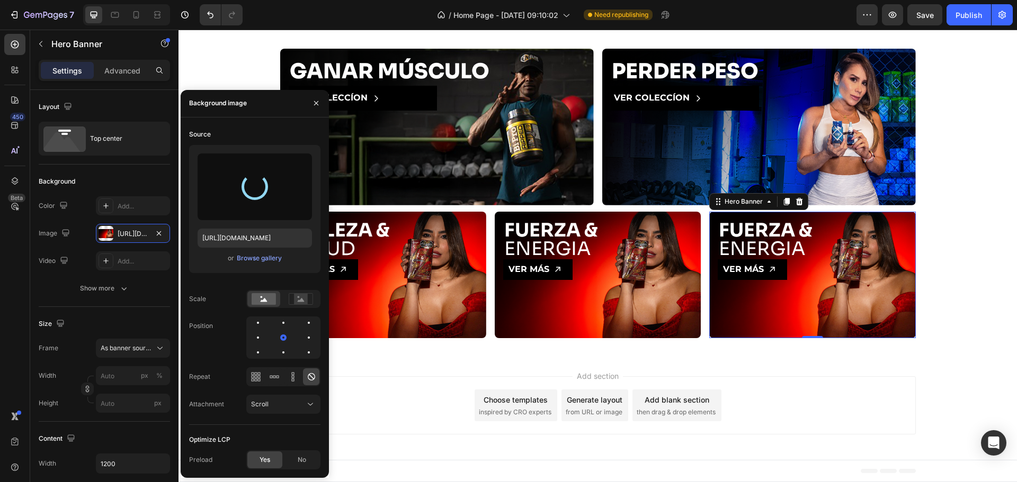
type input "https://cdn.shopify.com/s/files/1/0665/2516/7790/files/gempages_534975529728607…"
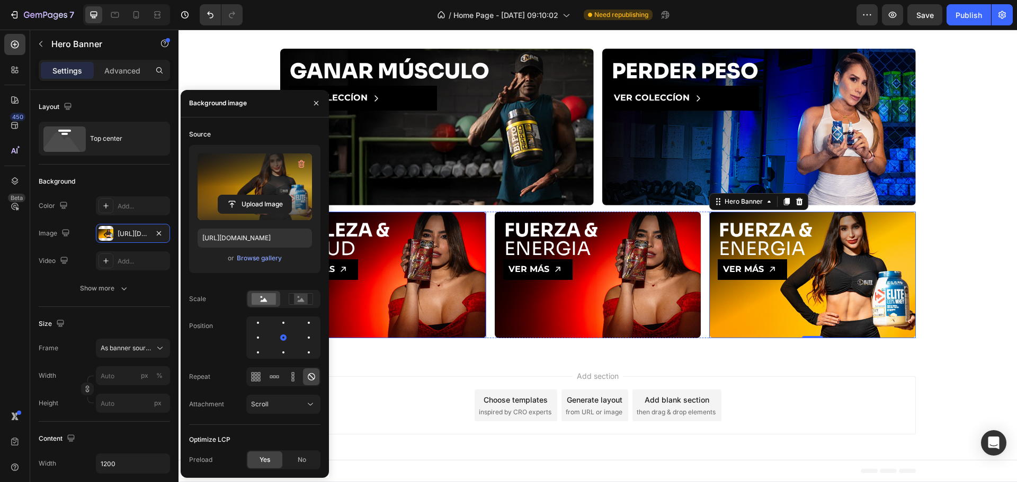
click at [425, 295] on div "Background Image" at bounding box center [383, 275] width 206 height 127
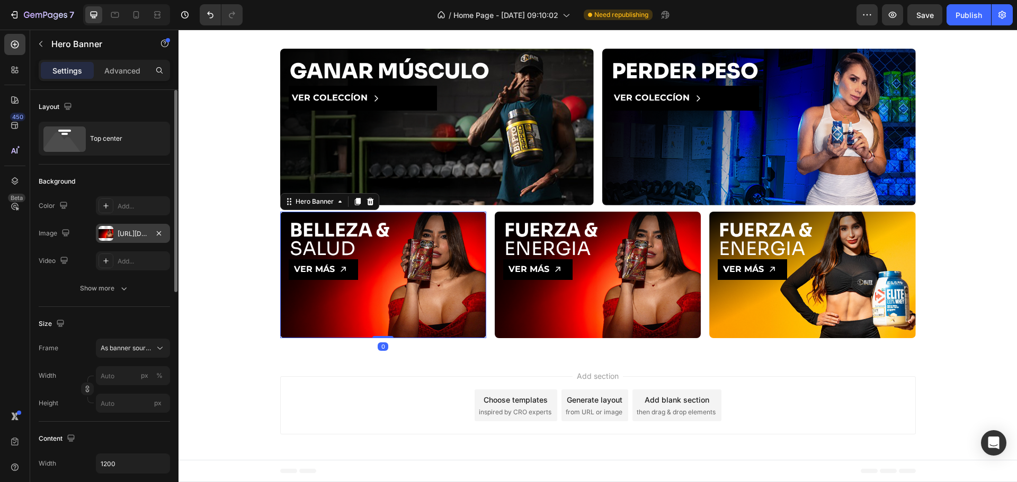
click at [138, 232] on div "https://cdn.shopify.com/s/files/1/0665/2516/7790/files/gempages_534975529728607…" at bounding box center [133, 234] width 31 height 10
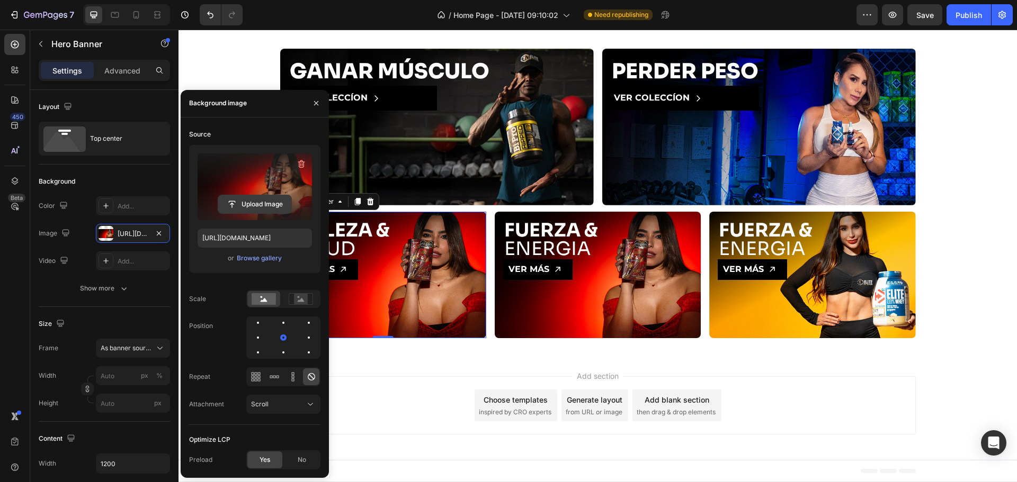
click at [258, 205] on input "file" at bounding box center [254, 204] width 73 height 18
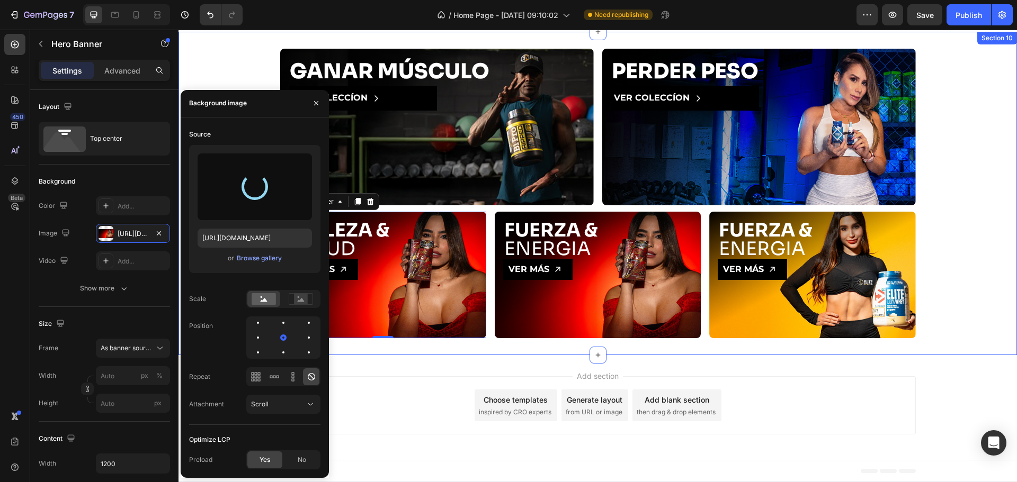
type input "https://cdn.shopify.com/s/files/1/0665/2516/7790/files/gempages_534975529728607…"
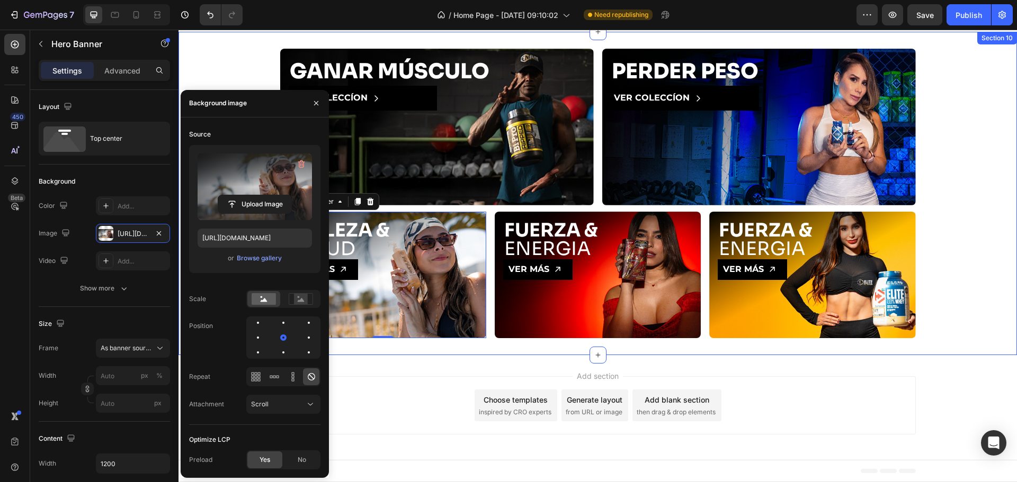
click at [957, 286] on div "GANAR MÚSCULO Heading VER COLECCÍON Button Hero Banner PERDER PESO Heading VER …" at bounding box center [597, 194] width 838 height 290
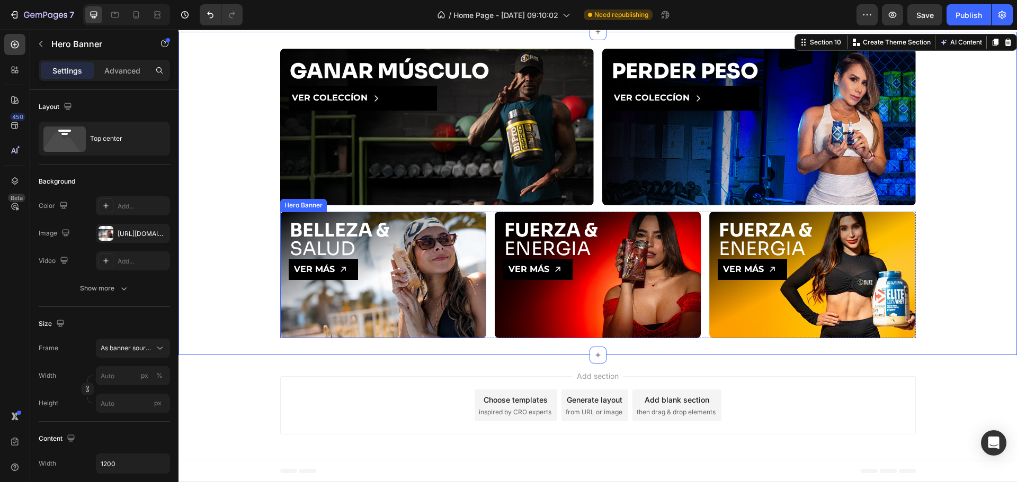
click at [446, 318] on div "Background Image" at bounding box center [383, 275] width 206 height 127
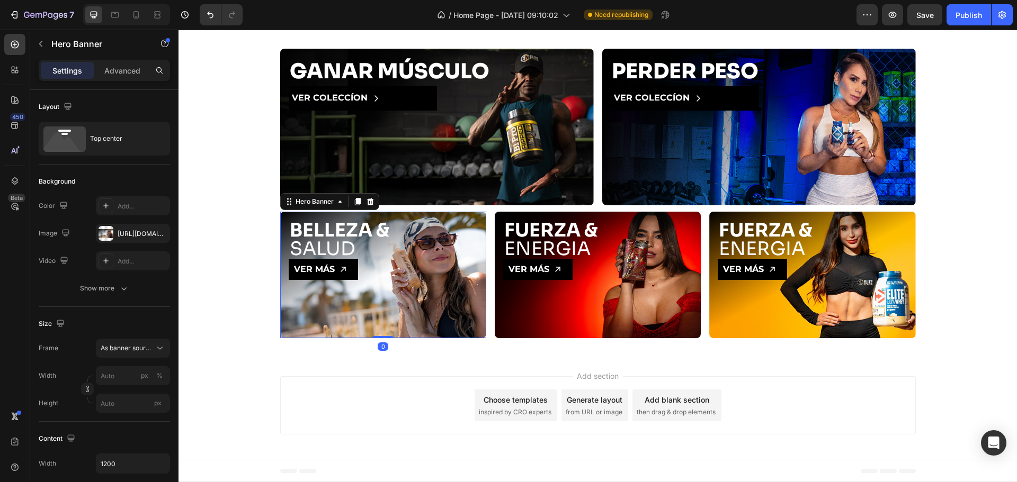
click at [462, 369] on div "Add section Choose templates inspired by CRO experts Generate layout from URL o…" at bounding box center [597, 407] width 838 height 105
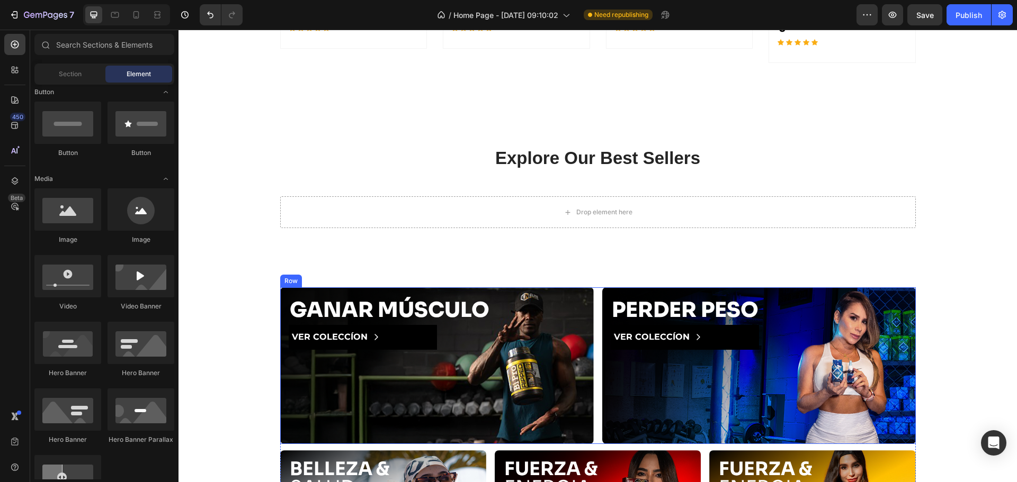
scroll to position [948, 0]
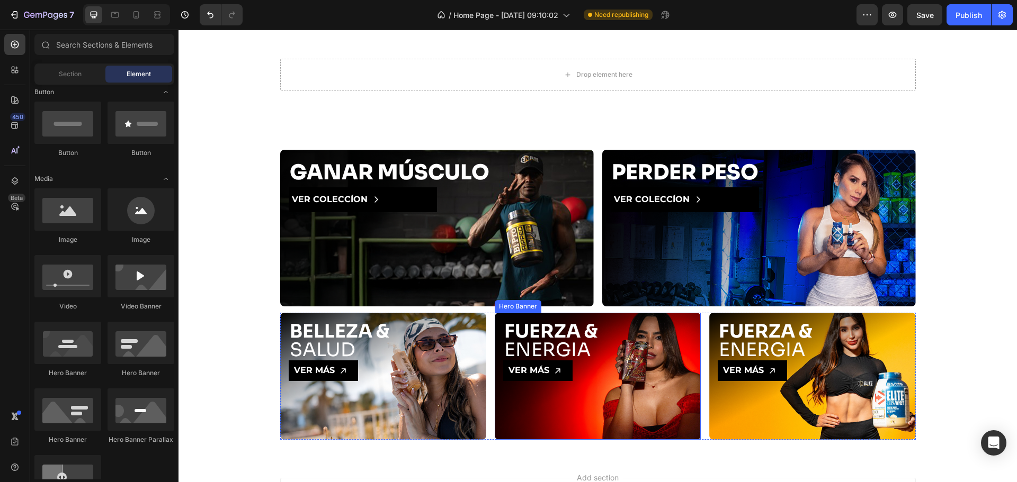
click at [696, 420] on div "Background Image" at bounding box center [598, 376] width 206 height 127
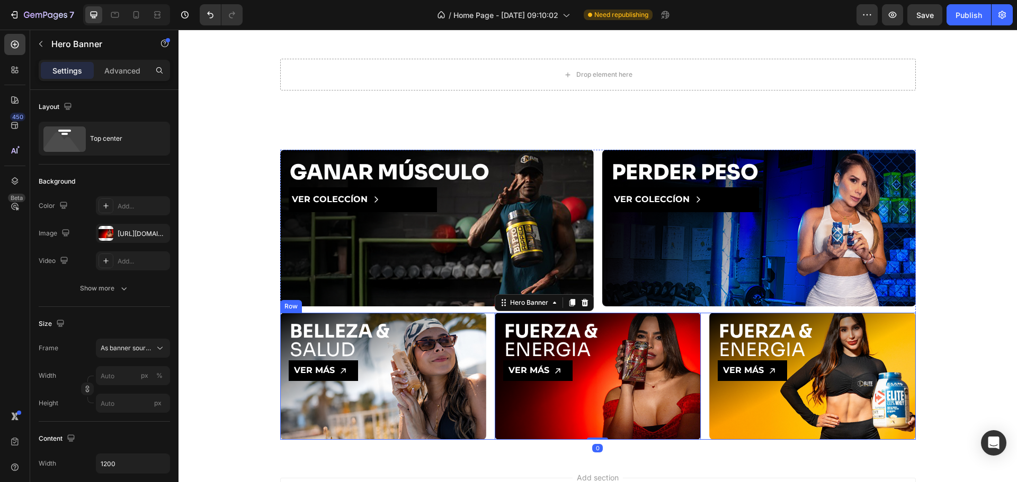
click at [700, 418] on div "BELLEZA & SALUD Heading VER MÁS Button Hero Banner FUERZA & ENERGIA Heading VER…" at bounding box center [597, 376] width 635 height 127
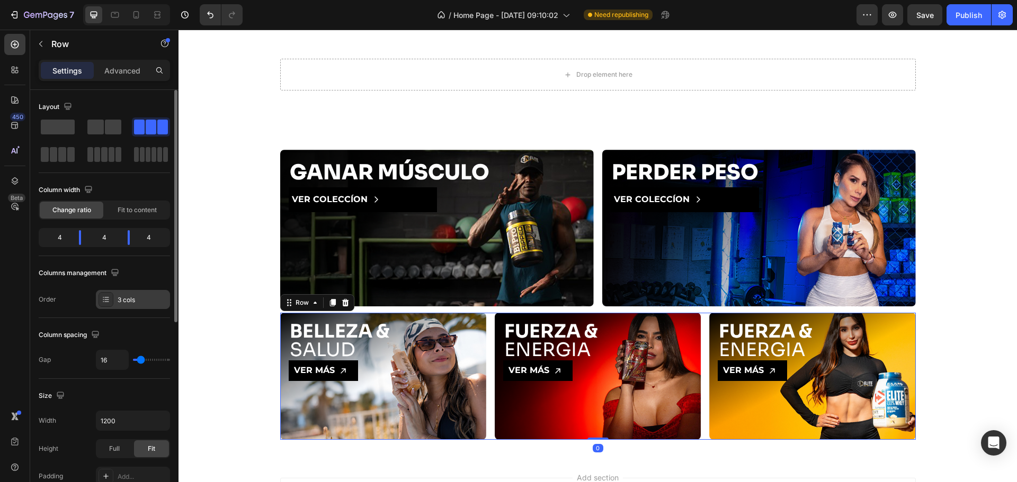
click at [131, 297] on div "3 cols" at bounding box center [143, 300] width 50 height 10
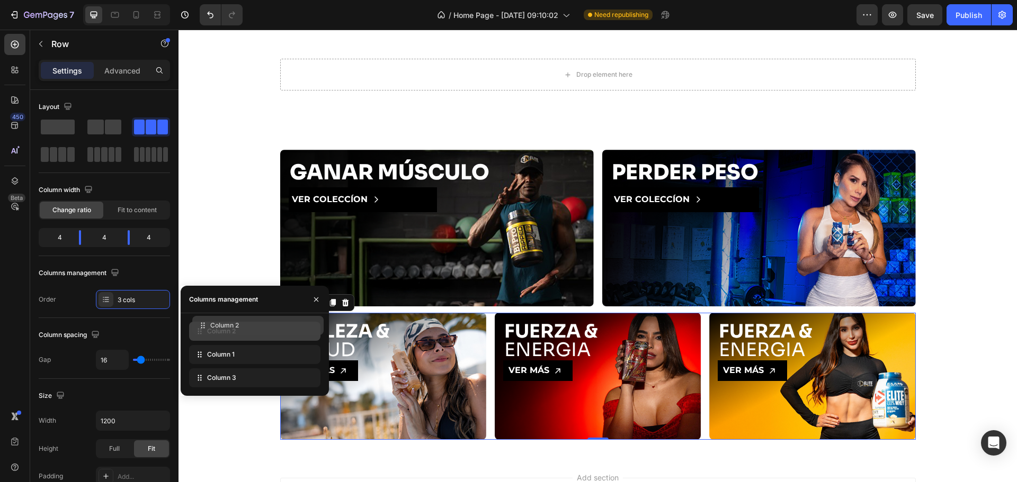
drag, startPoint x: 223, startPoint y: 360, endPoint x: 226, endPoint y: 330, distance: 29.3
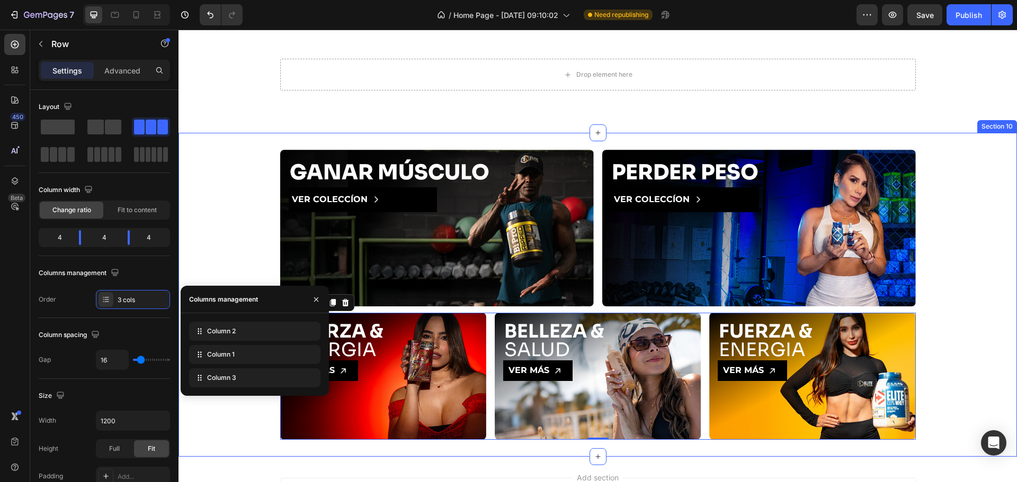
click at [960, 283] on div "GANAR MÚSCULO Heading VER COLECCÍON Button Hero Banner PERDER PESO Heading VER …" at bounding box center [597, 295] width 838 height 290
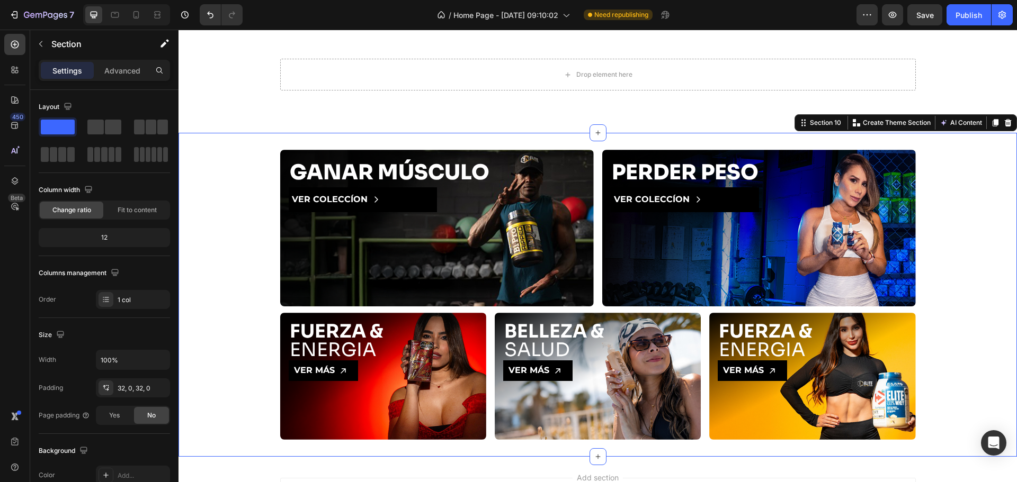
scroll to position [1050, 0]
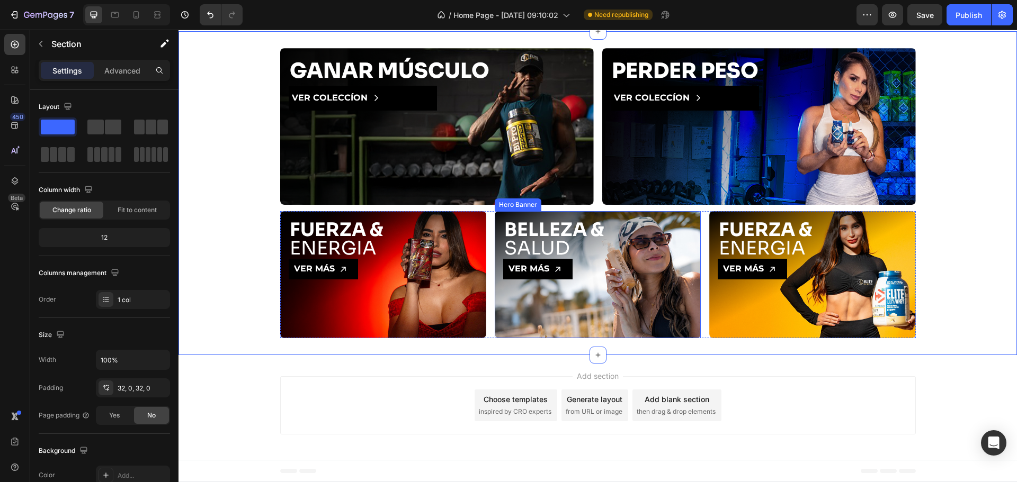
click at [609, 317] on div "Background Image" at bounding box center [598, 274] width 206 height 127
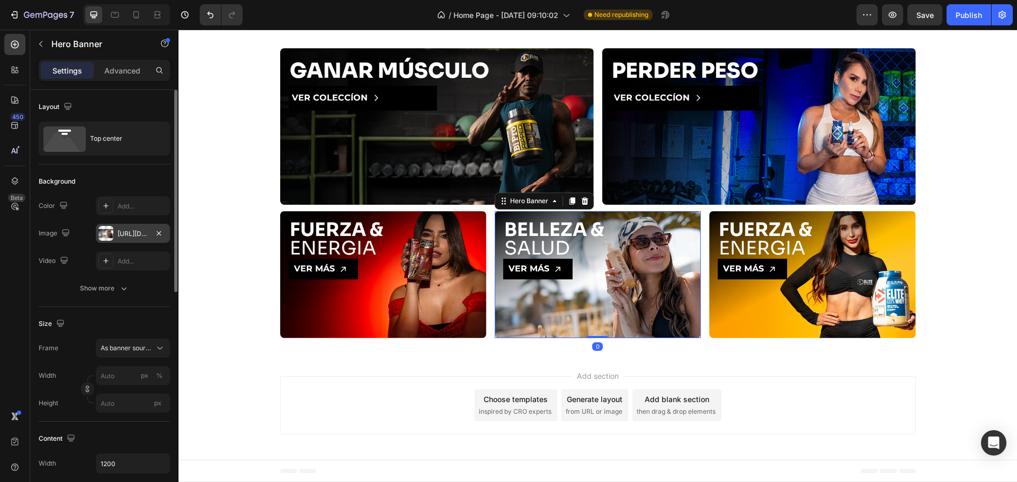
click at [126, 237] on div "https://cdn.shopify.com/s/files/1/0665/2516/7790/files/gempages_534975529728607…" at bounding box center [133, 234] width 31 height 10
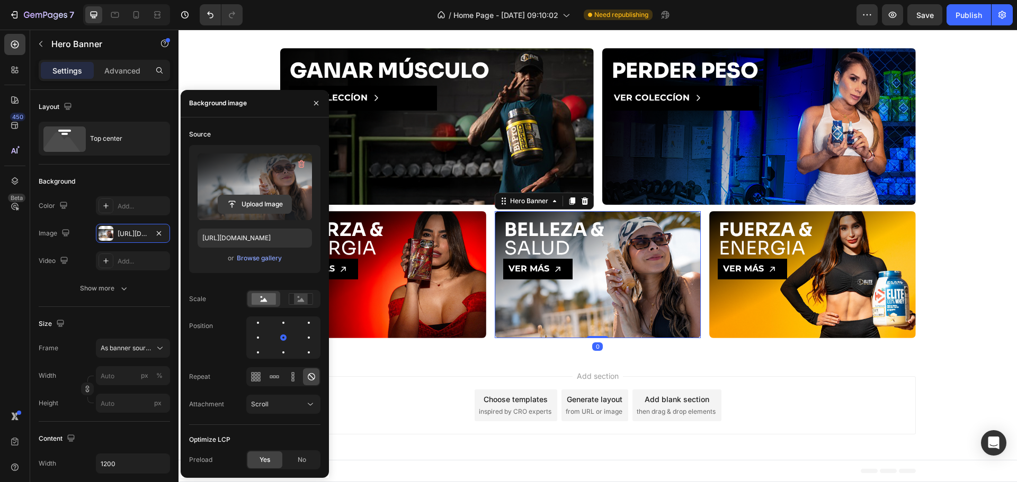
click at [254, 204] on input "file" at bounding box center [254, 204] width 73 height 18
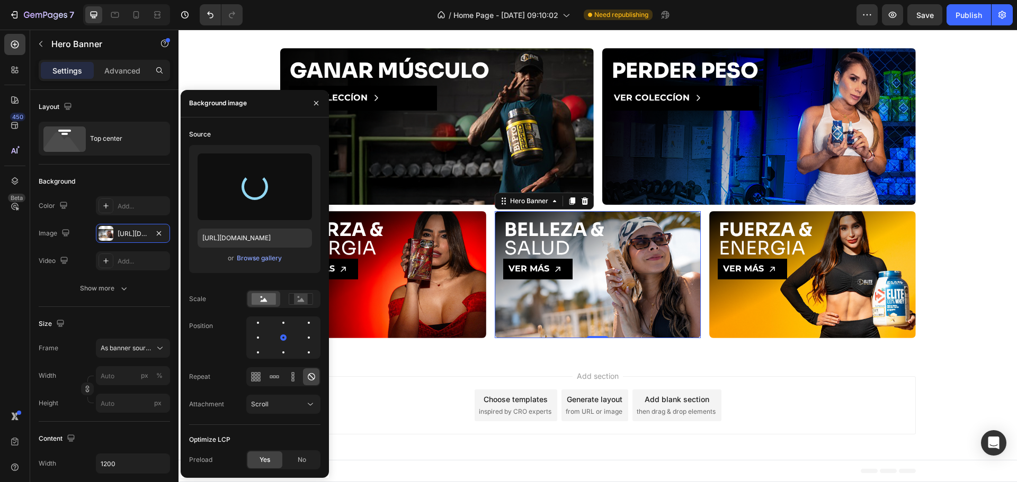
type input "https://cdn.shopify.com/s/files/1/0665/2516/7790/files/gempages_534975529728607…"
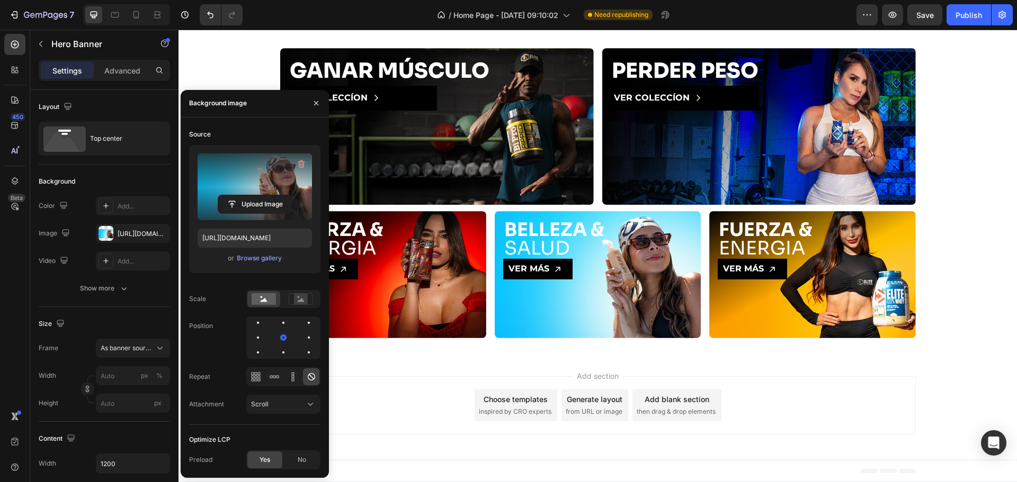
click at [853, 405] on div "Add section Choose templates inspired by CRO experts Generate layout from URL o…" at bounding box center [597, 405] width 635 height 58
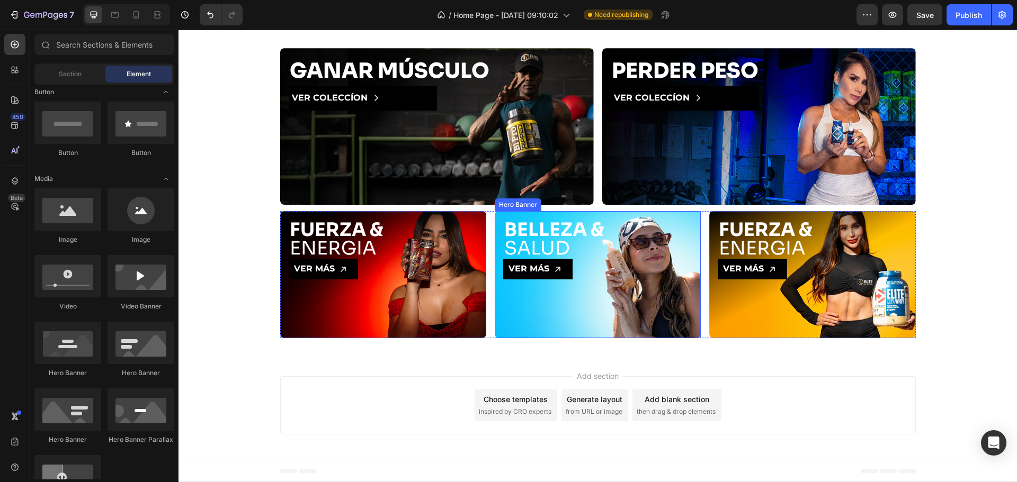
click at [597, 311] on div "Background Image" at bounding box center [598, 274] width 206 height 127
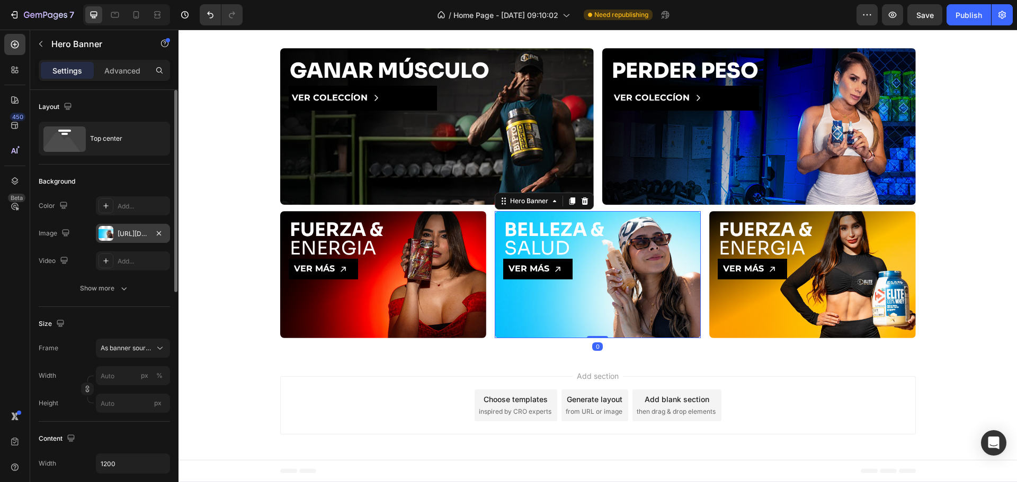
click at [110, 230] on div at bounding box center [105, 233] width 15 height 15
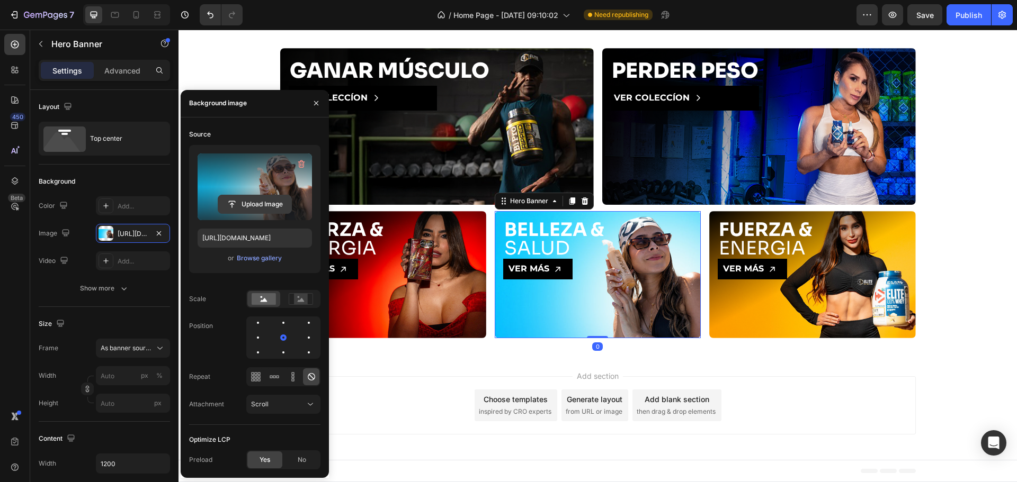
click at [269, 199] on input "file" at bounding box center [254, 204] width 73 height 18
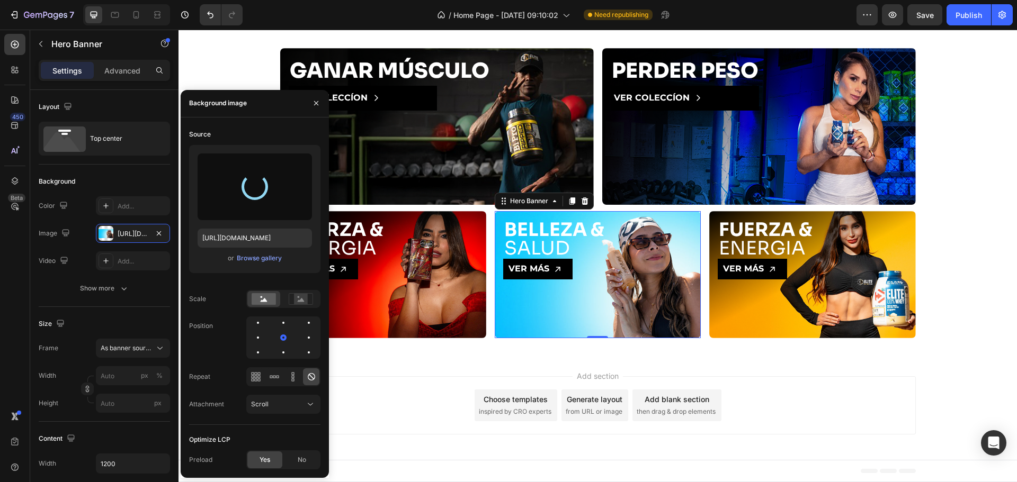
type input "https://cdn.shopify.com/s/files/1/0665/2516/7790/files/gempages_534975529728607…"
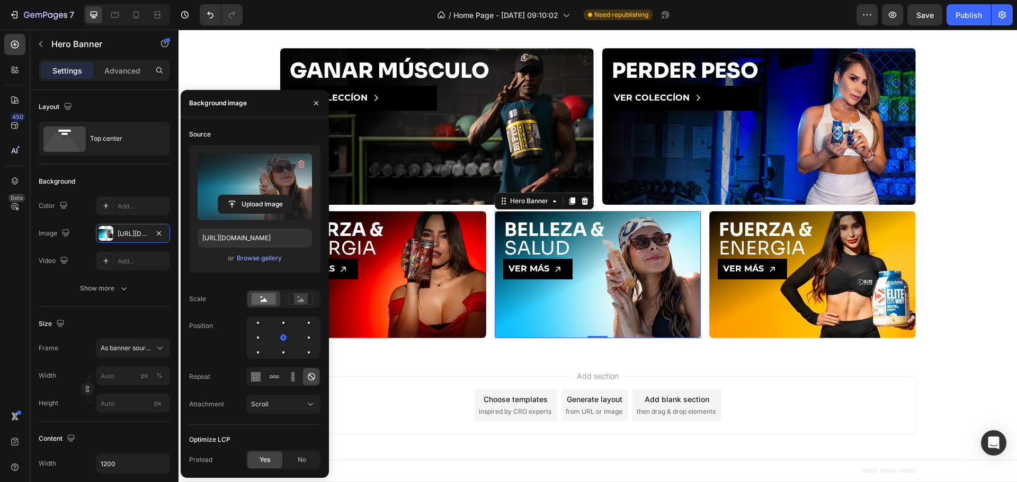
click at [847, 402] on div "Add section Choose templates inspired by CRO experts Generate layout from URL o…" at bounding box center [597, 405] width 635 height 58
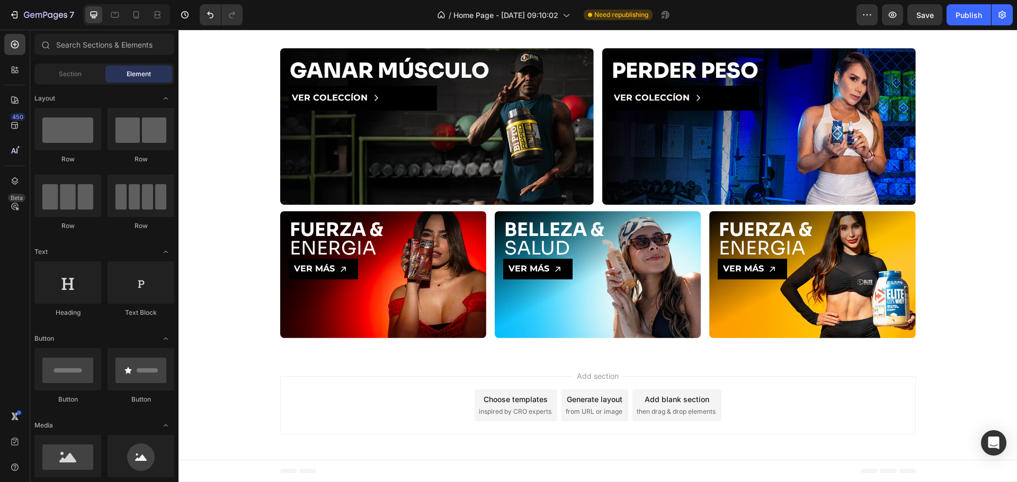
scroll to position [247, 0]
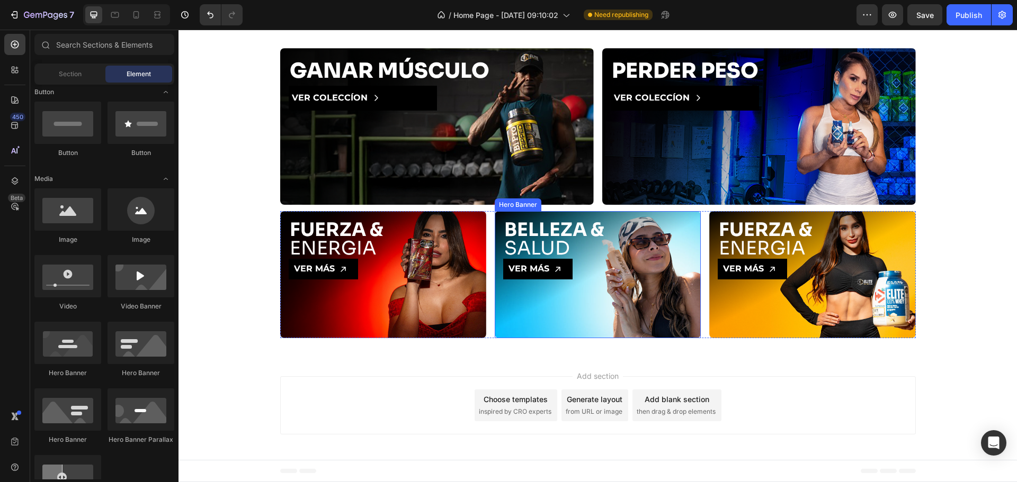
click at [636, 313] on div "Background Image" at bounding box center [598, 274] width 206 height 127
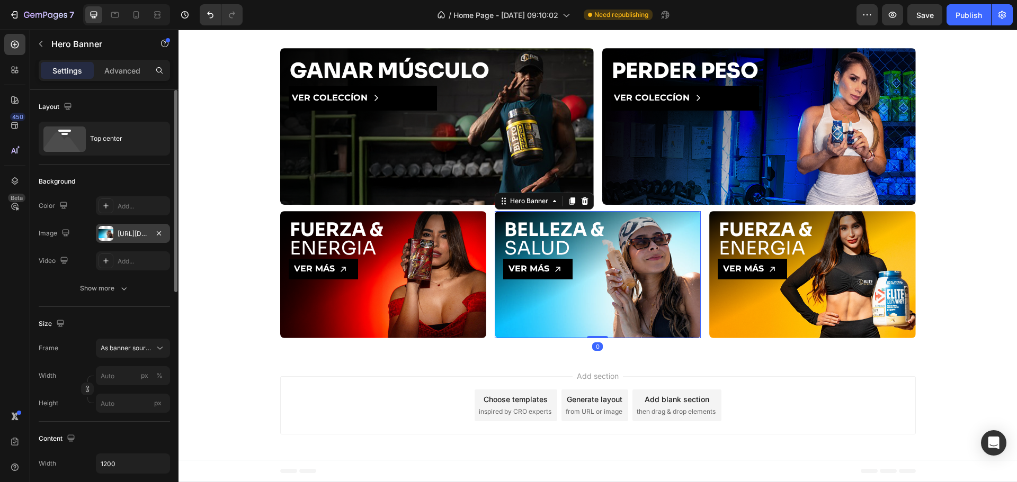
drag, startPoint x: 109, startPoint y: 228, endPoint x: 174, endPoint y: 231, distance: 64.7
click at [110, 228] on div at bounding box center [105, 233] width 15 height 15
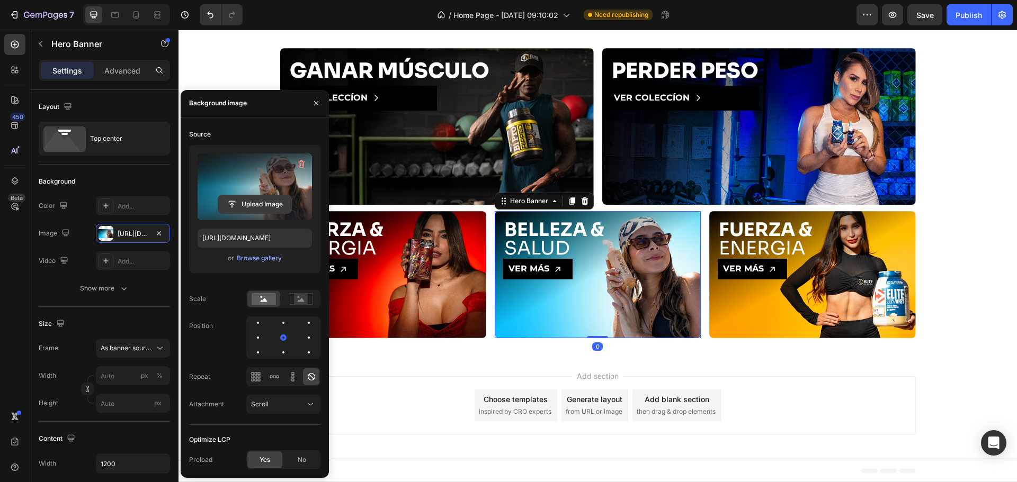
click at [237, 208] on input "file" at bounding box center [254, 204] width 73 height 18
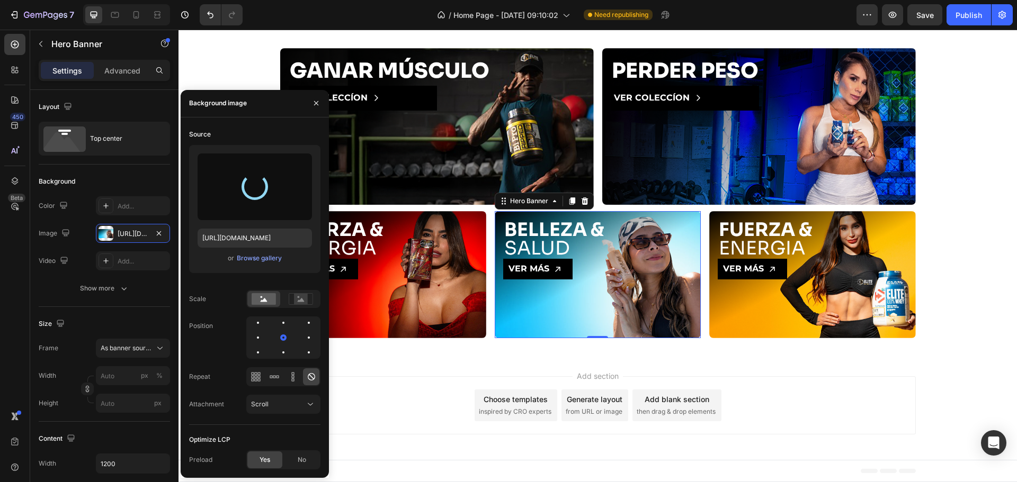
type input "https://cdn.shopify.com/s/files/1/0665/2516/7790/files/gempages_534975529728607…"
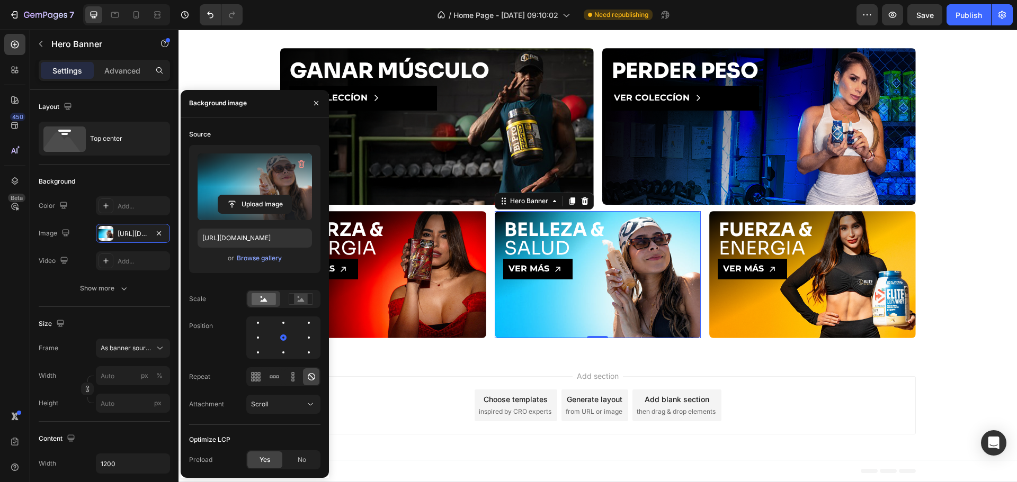
click at [780, 432] on div "Add section Choose templates inspired by CRO experts Generate layout from URL o…" at bounding box center [597, 405] width 635 height 58
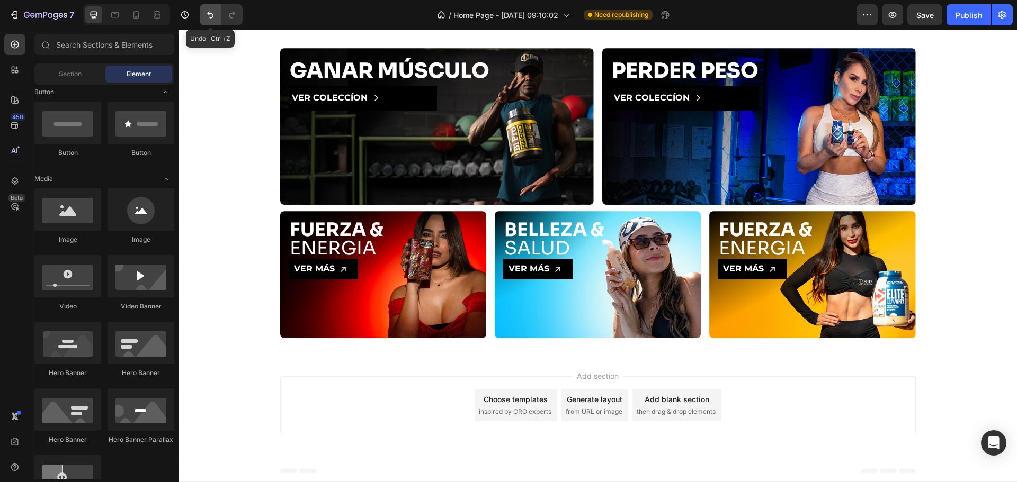
click at [216, 11] on button "Undo/Redo" at bounding box center [210, 14] width 21 height 21
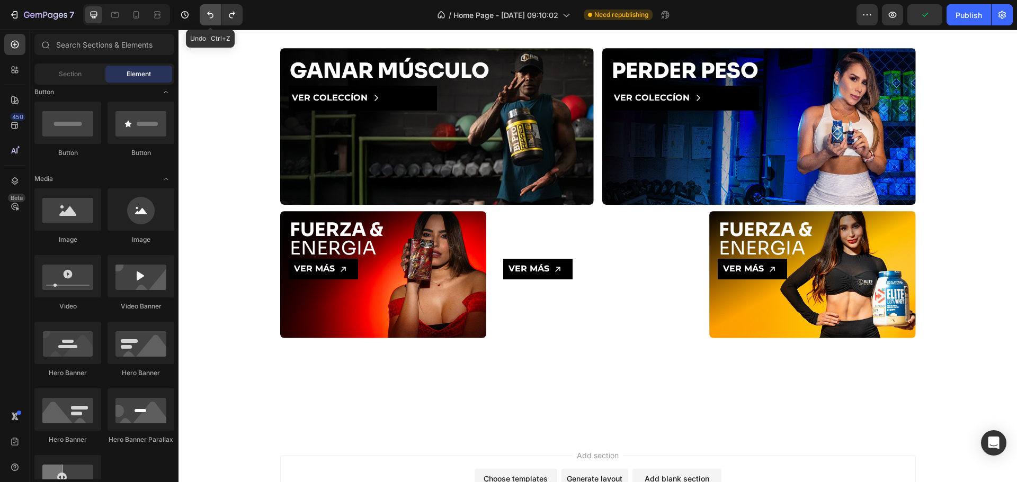
click at [216, 11] on button "Undo/Redo" at bounding box center [210, 14] width 21 height 21
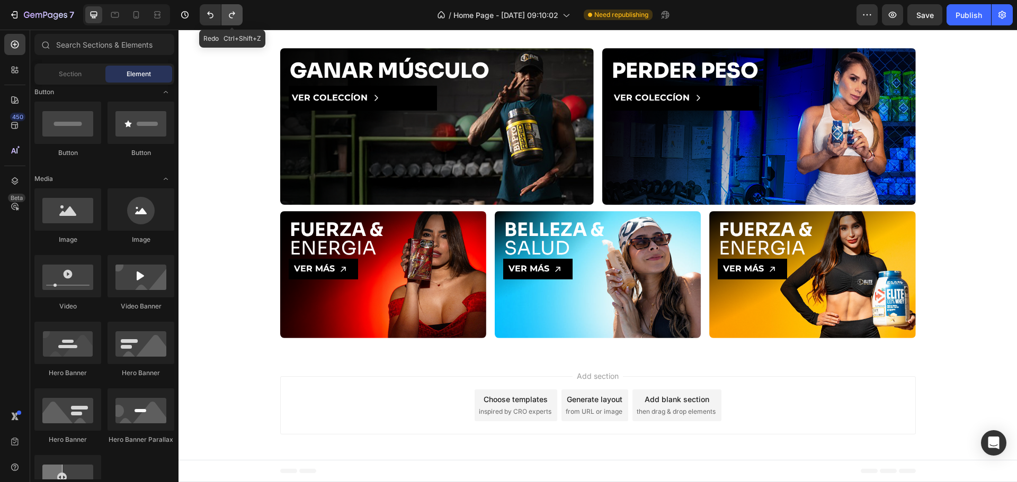
click at [236, 10] on icon "Undo/Redo" at bounding box center [232, 15] width 11 height 11
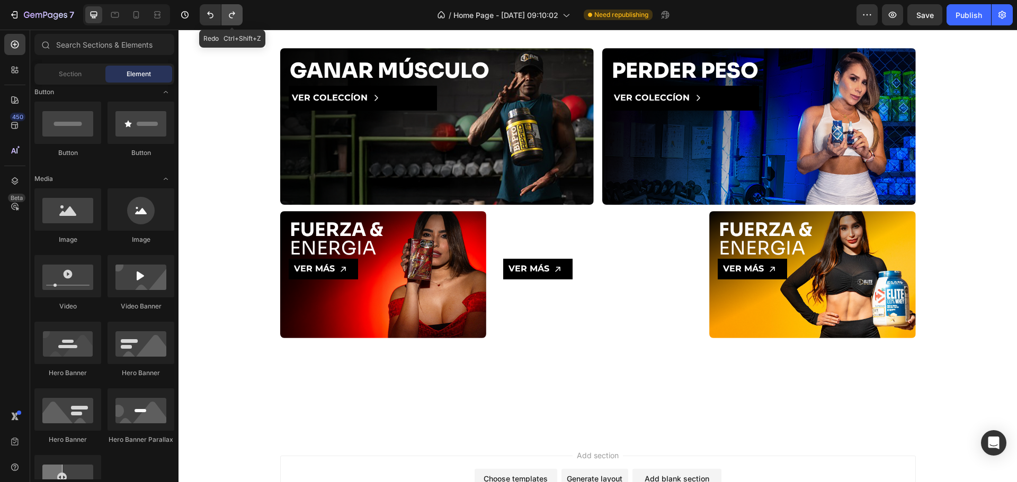
click at [236, 10] on icon "Undo/Redo" at bounding box center [232, 15] width 11 height 11
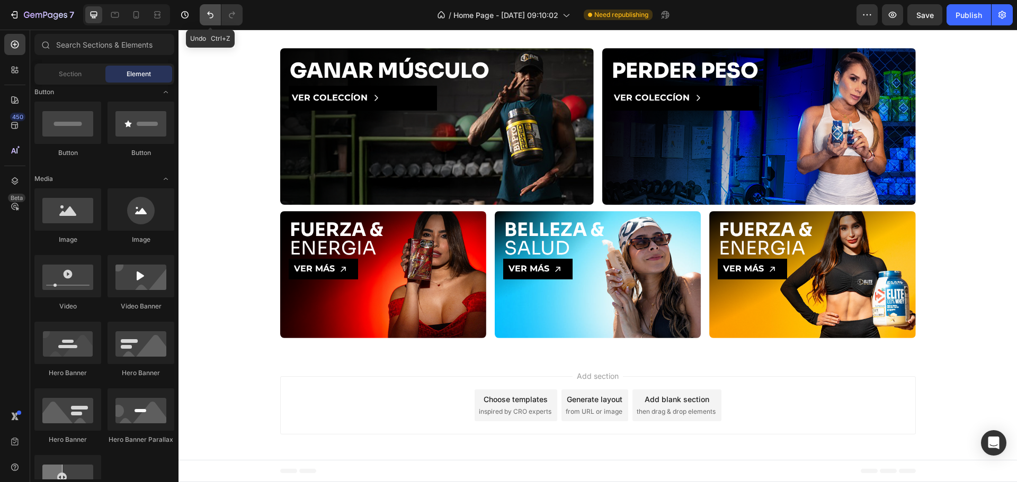
click at [213, 15] on icon "Undo/Redo" at bounding box center [210, 15] width 6 height 7
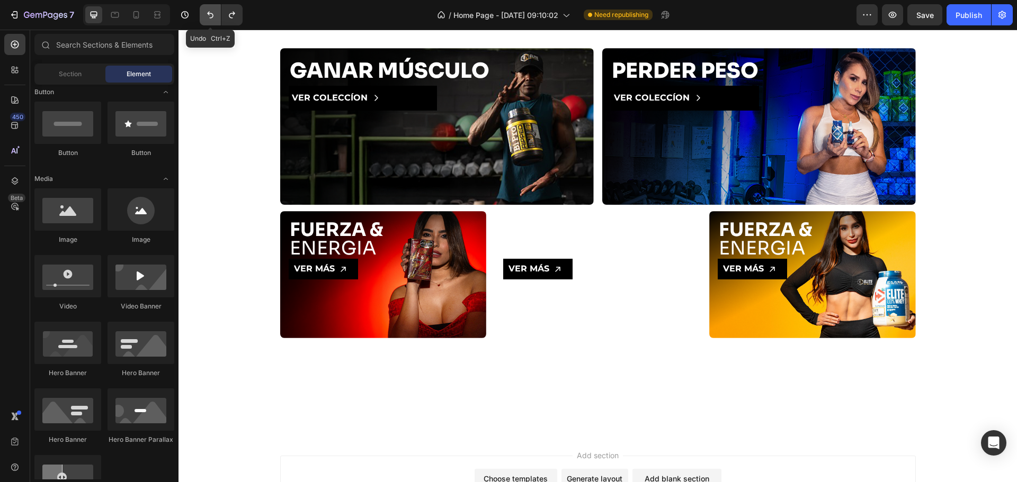
click at [213, 15] on icon "Undo/Redo" at bounding box center [210, 15] width 6 height 7
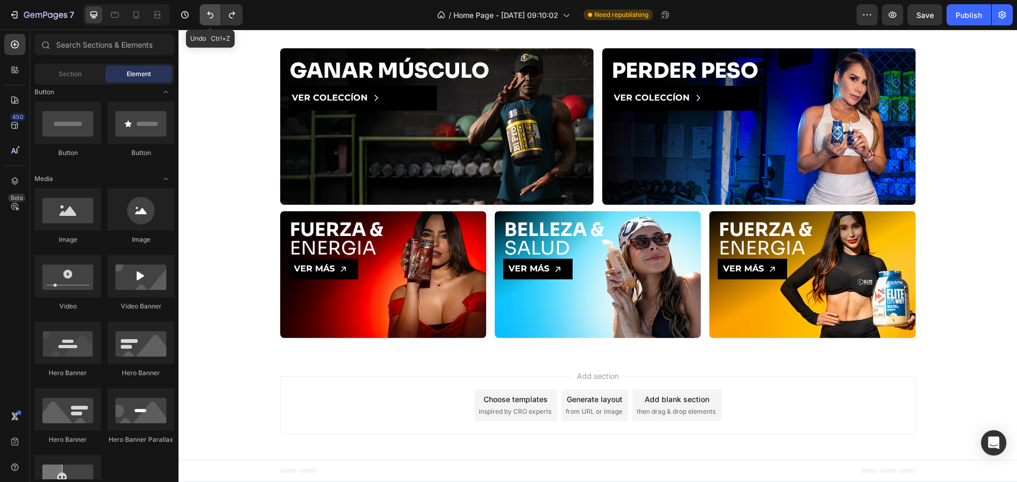
click at [213, 15] on icon "Undo/Redo" at bounding box center [210, 15] width 6 height 7
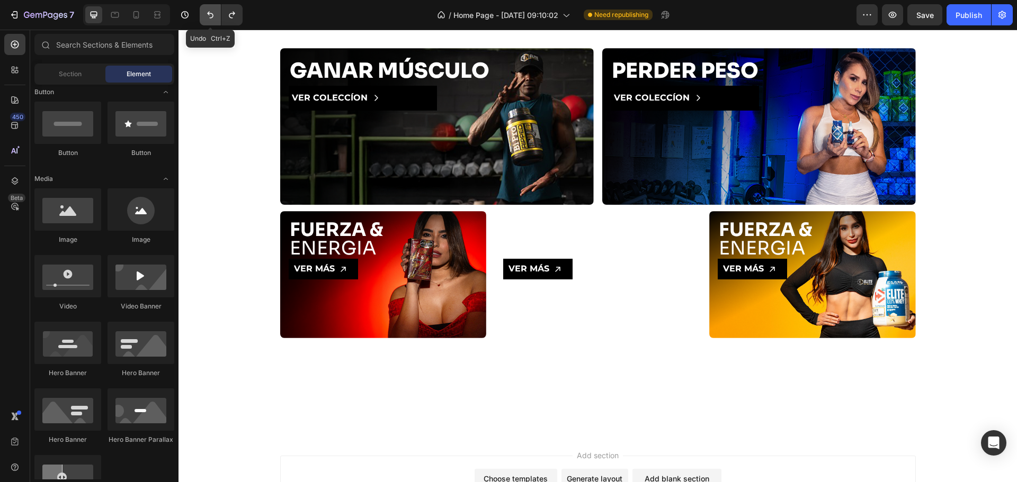
click at [213, 15] on icon "Undo/Redo" at bounding box center [210, 15] width 6 height 7
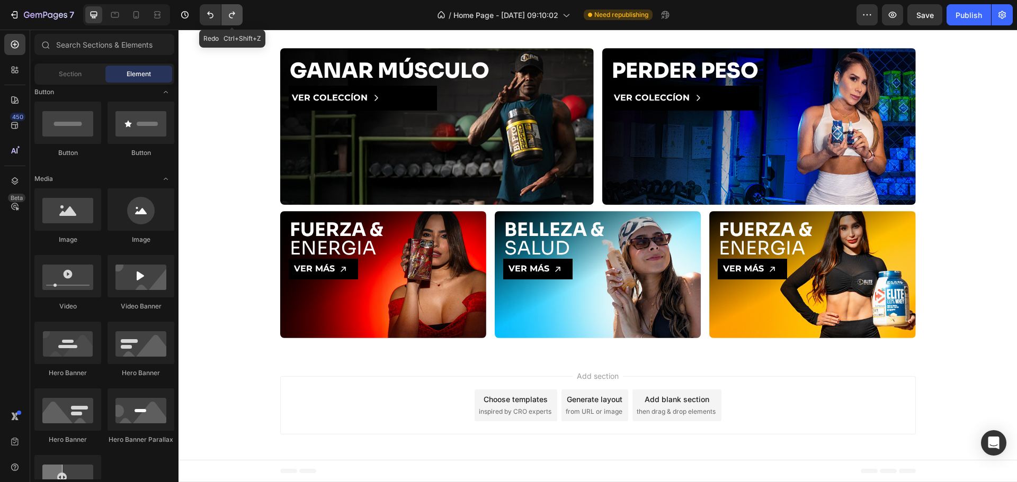
click at [230, 16] on icon "Undo/Redo" at bounding box center [232, 15] width 6 height 7
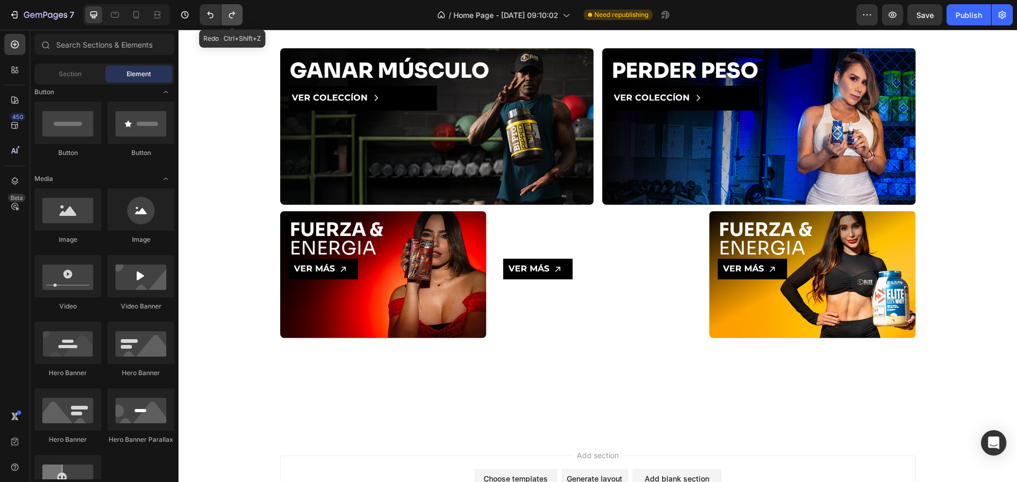
click at [230, 16] on icon "Undo/Redo" at bounding box center [232, 15] width 6 height 7
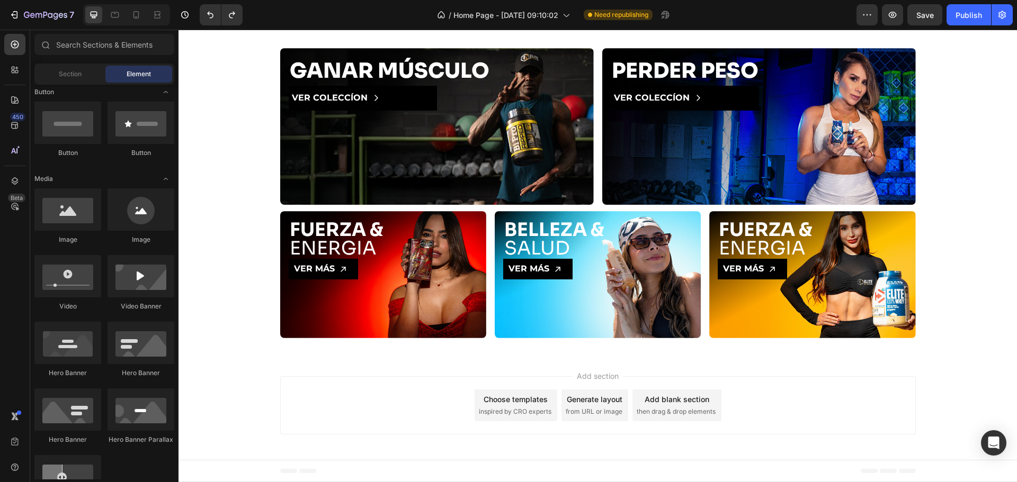
click at [835, 433] on div "Add section Choose templates inspired by CRO experts Generate layout from URL o…" at bounding box center [597, 405] width 635 height 58
click at [786, 314] on div "Background Image" at bounding box center [812, 274] width 206 height 127
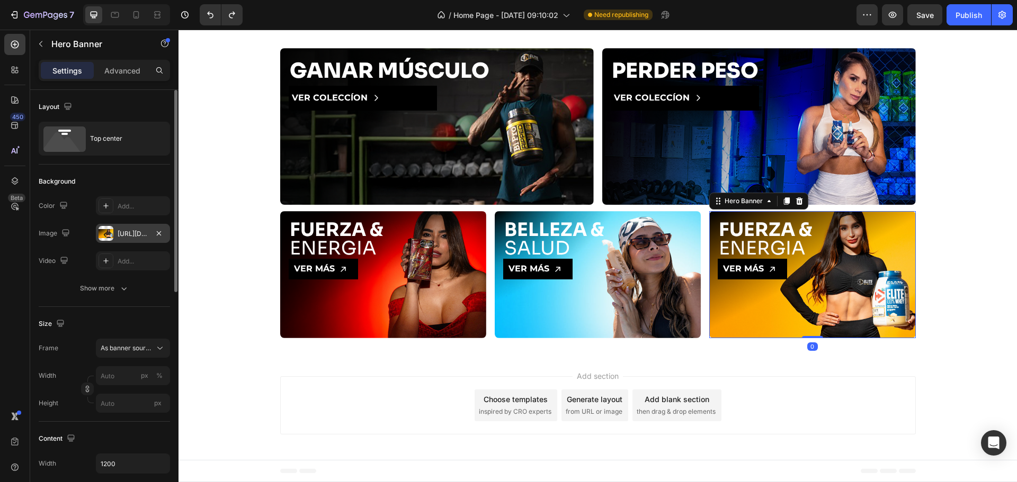
click at [124, 228] on div "[URL][DOMAIN_NAME]" at bounding box center [133, 233] width 74 height 19
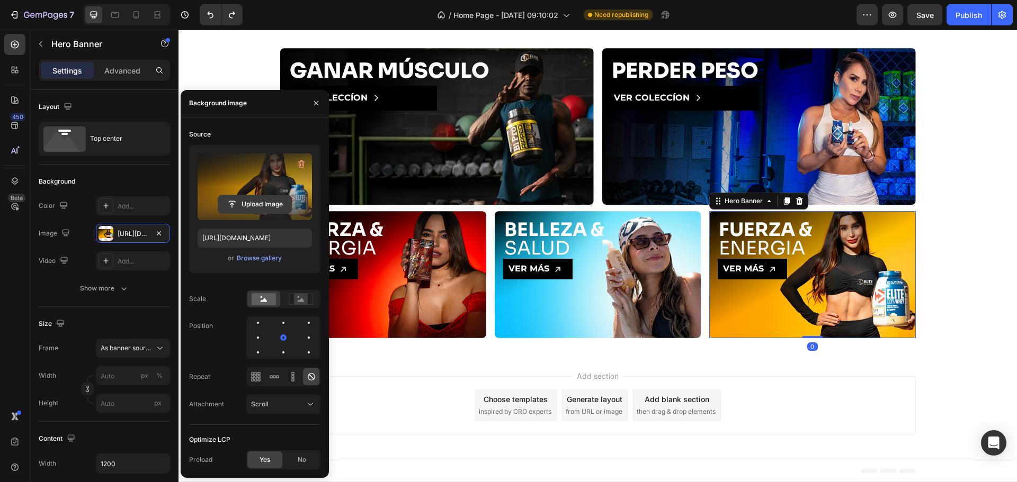
click at [247, 208] on input "file" at bounding box center [254, 204] width 73 height 18
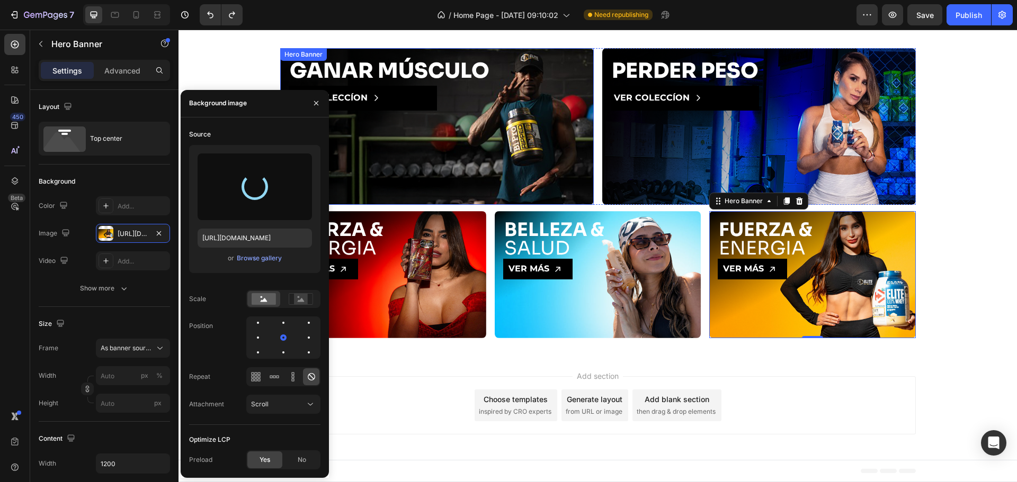
type input "https://cdn.shopify.com/s/files/1/0665/2516/7790/files/gempages_534975529728607…"
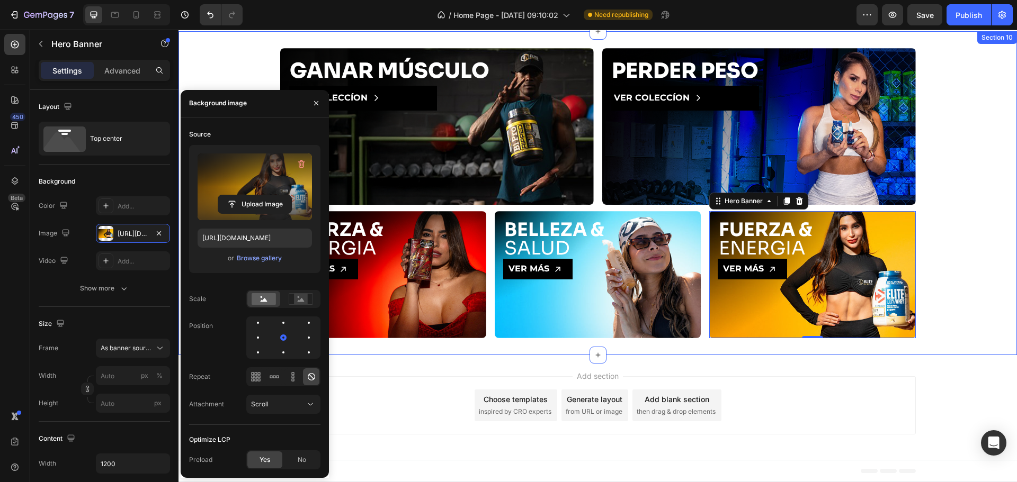
click at [953, 325] on div "GANAR MÚSCULO Heading VER COLECCÍON Button Hero Banner PERDER PESO Heading VER …" at bounding box center [597, 193] width 838 height 290
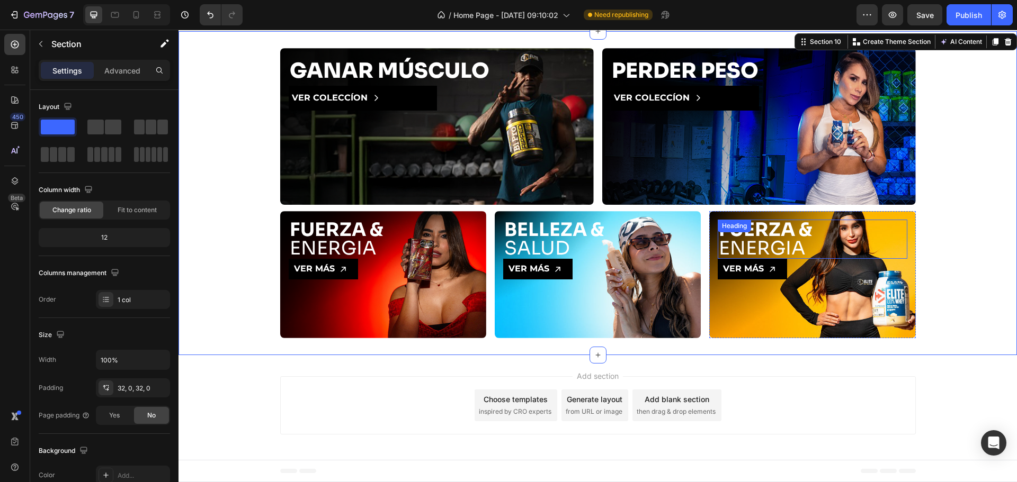
click at [765, 230] on strong "FUERZA &" at bounding box center [766, 229] width 94 height 23
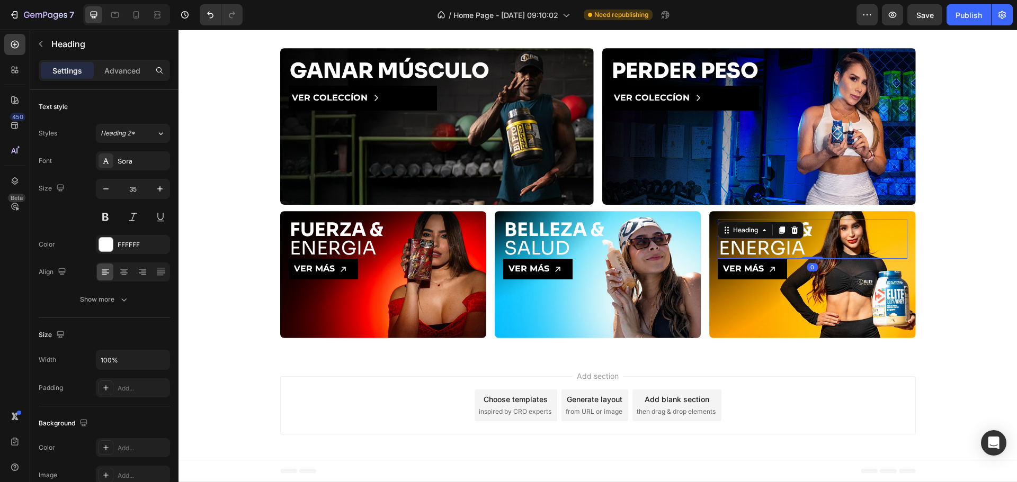
click at [765, 230] on div "Heading" at bounding box center [745, 230] width 50 height 13
click at [818, 250] on h2 "FUERZA & ENERGIA" at bounding box center [812, 239] width 189 height 39
click at [781, 233] on strong "FUERZA &" at bounding box center [766, 229] width 94 height 23
click at [766, 228] on strong "FUERZA &" at bounding box center [766, 229] width 94 height 23
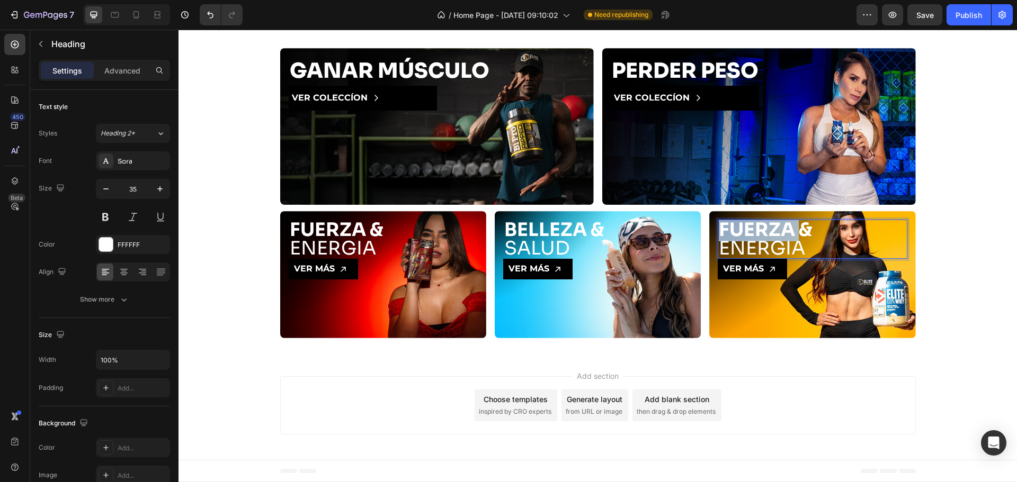
click at [856, 238] on p "FUERZA & ENERGIA" at bounding box center [812, 239] width 187 height 37
click at [821, 229] on strong "MUSCULAR" at bounding box center [775, 229] width 112 height 23
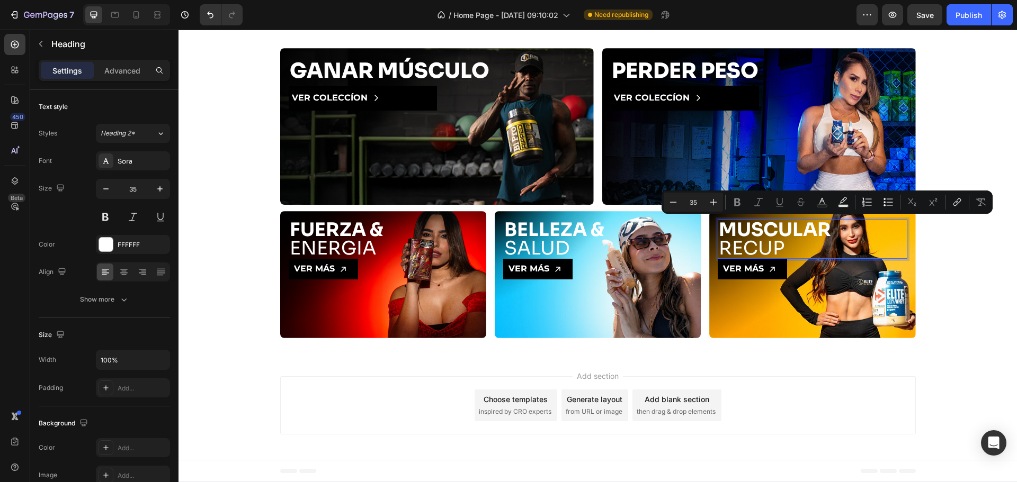
click at [801, 228] on strong "MUSCULAR" at bounding box center [775, 229] width 112 height 23
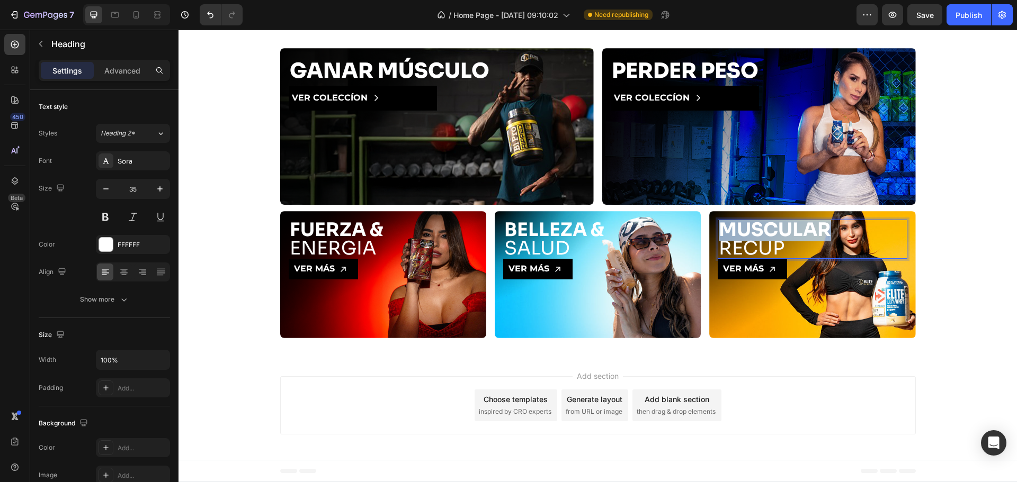
click at [801, 228] on strong "MUSCULAR" at bounding box center [775, 229] width 112 height 23
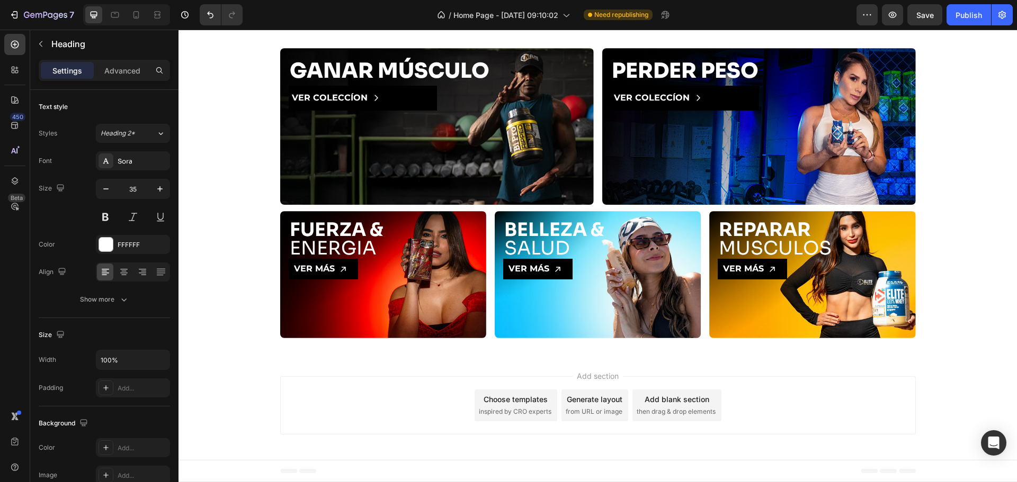
click at [821, 397] on div "Add section Choose templates inspired by CRO experts Generate layout from URL o…" at bounding box center [597, 405] width 635 height 58
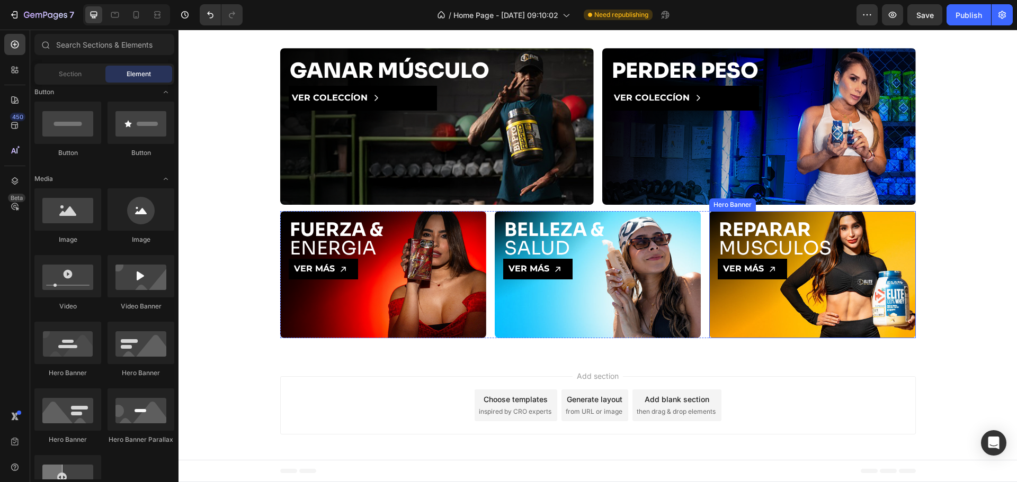
click at [774, 331] on div "Background Image" at bounding box center [812, 274] width 206 height 127
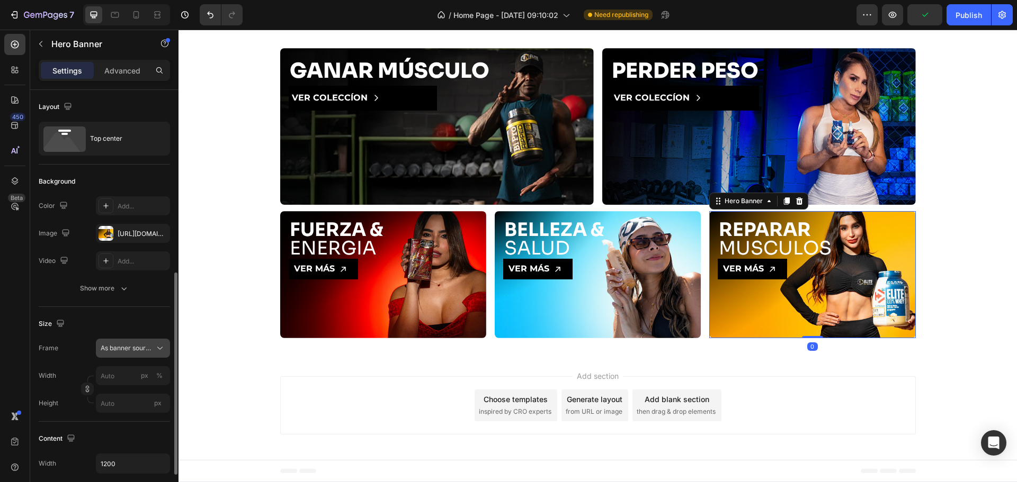
scroll to position [123, 0]
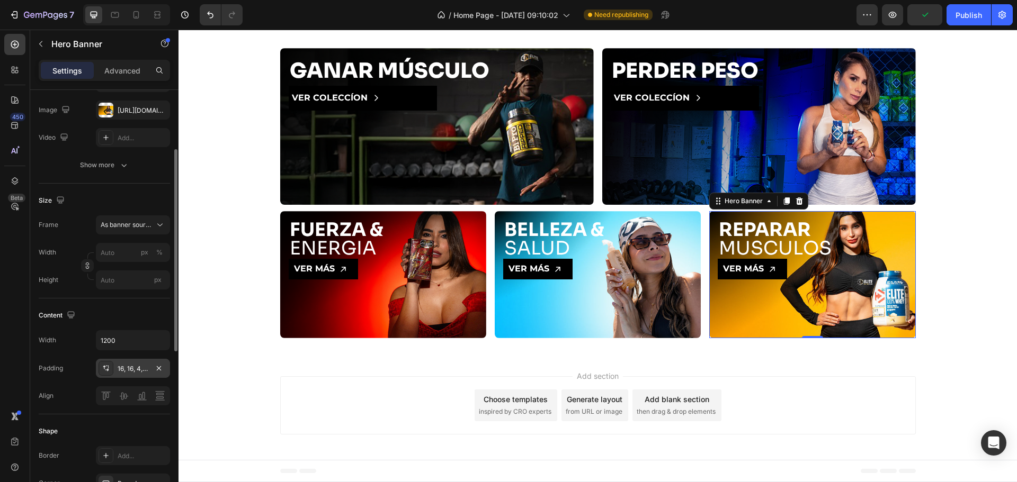
click at [139, 371] on div "16, 16, 4, 16" at bounding box center [133, 369] width 31 height 10
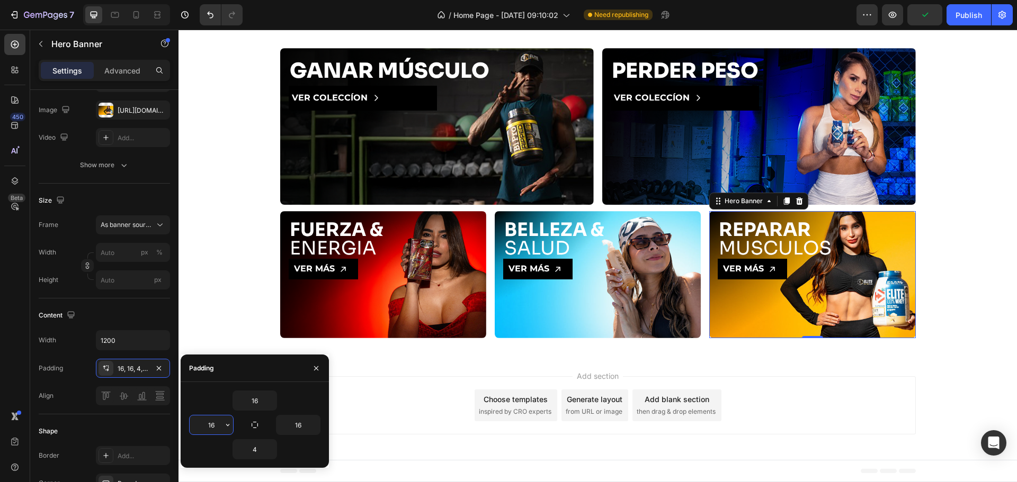
click at [216, 426] on input "16" at bounding box center [211, 425] width 43 height 19
type input "10"
click at [297, 392] on div "16" at bounding box center [254, 401] width 131 height 20
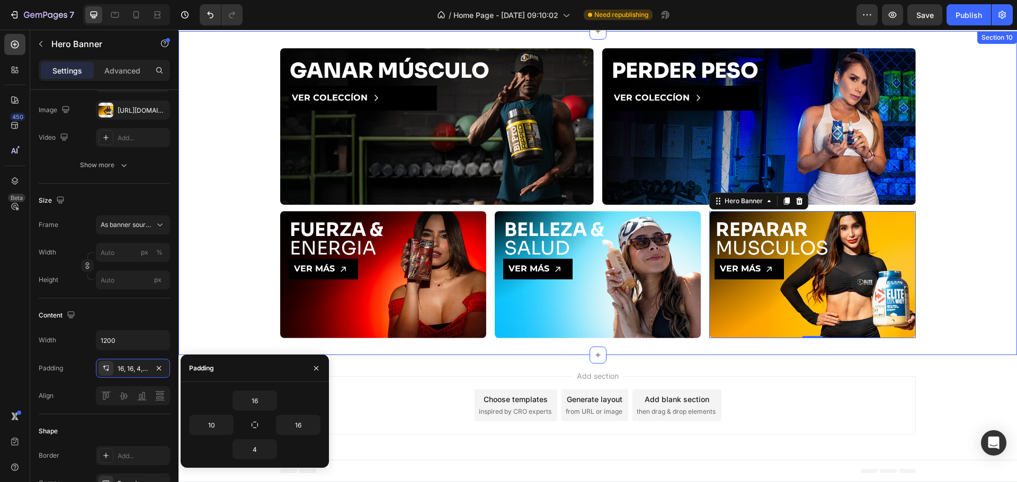
click at [560, 329] on div "Background Image" at bounding box center [598, 274] width 206 height 127
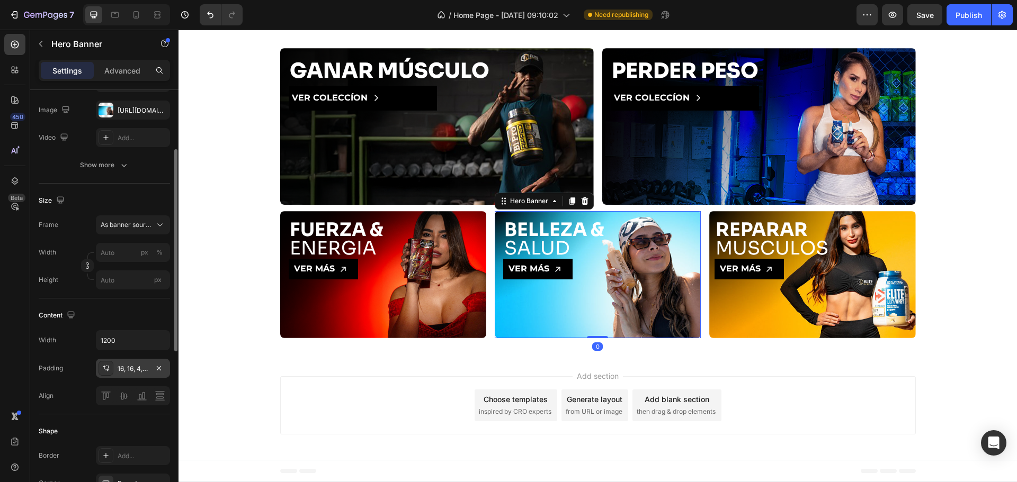
click at [126, 374] on div "16, 16, 4, 16" at bounding box center [133, 368] width 74 height 19
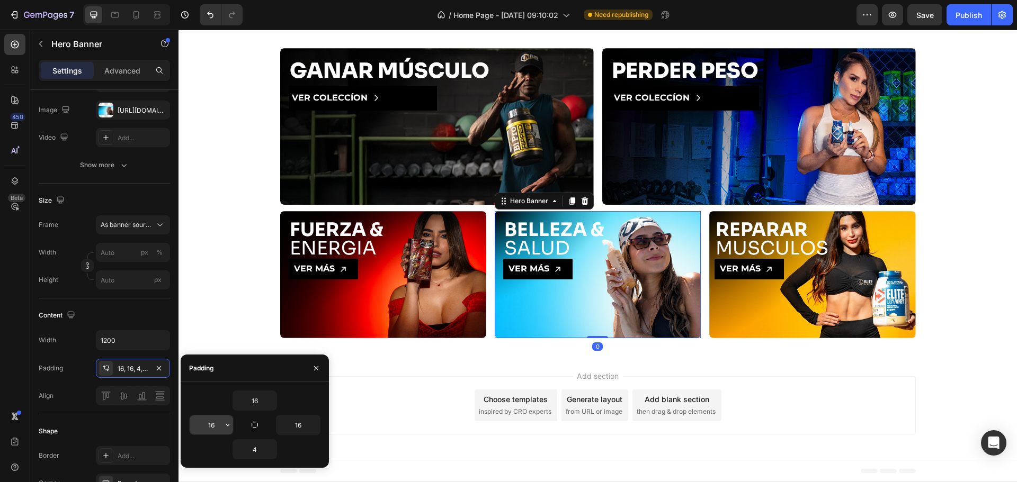
click at [217, 426] on input "16" at bounding box center [211, 425] width 43 height 19
type input "10"
click at [311, 392] on div "16" at bounding box center [254, 401] width 131 height 20
click at [384, 322] on div "Background Image" at bounding box center [383, 274] width 206 height 127
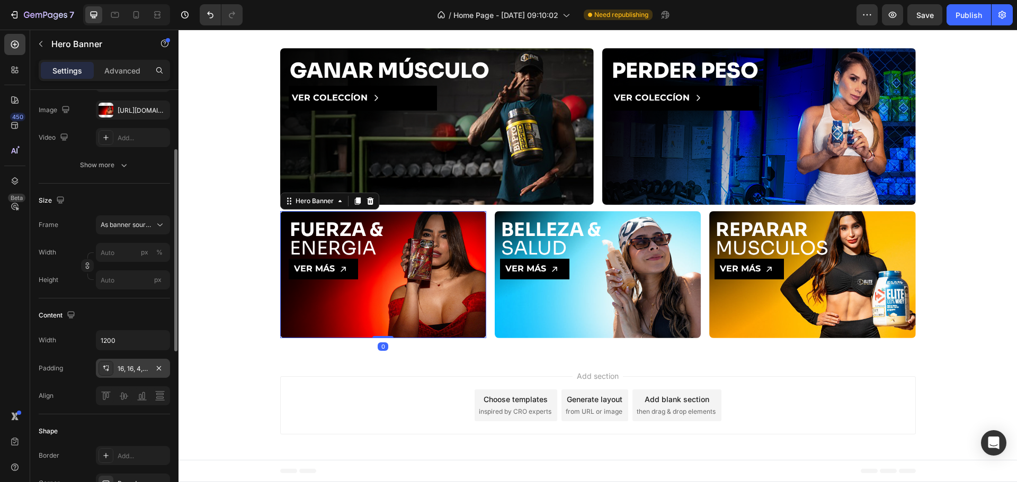
click at [131, 369] on div "16, 16, 4, 16" at bounding box center [133, 369] width 31 height 10
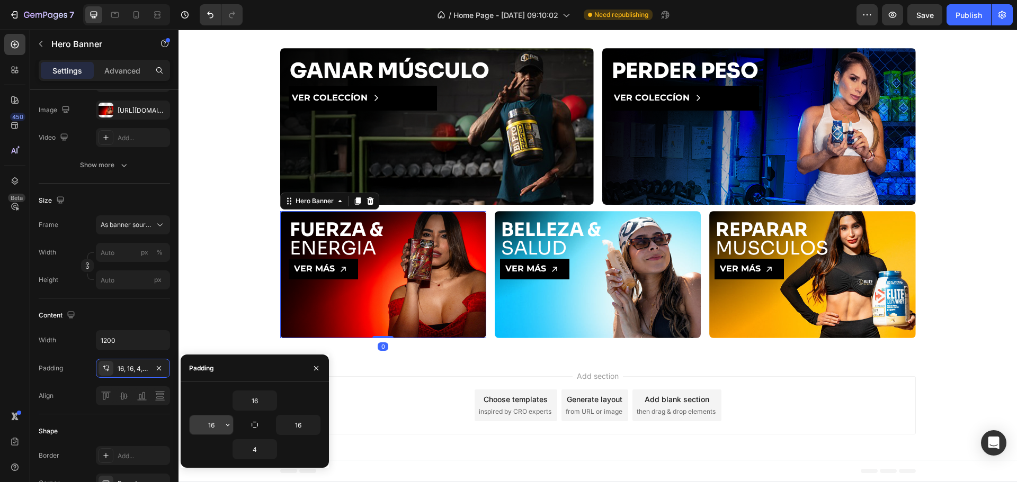
click at [208, 425] on input "16" at bounding box center [211, 425] width 43 height 19
type input "10"
click at [216, 401] on div "16" at bounding box center [254, 401] width 131 height 20
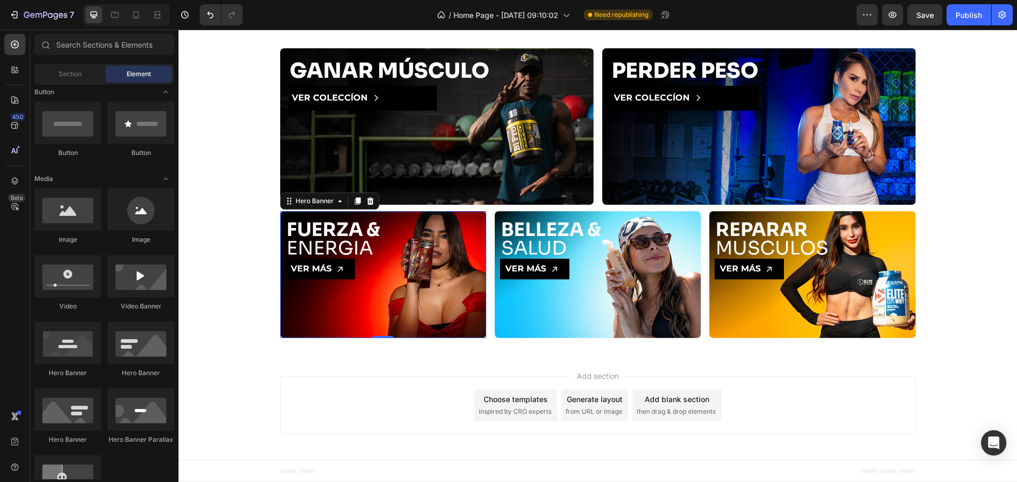
click at [389, 395] on div "Add section Choose templates inspired by CRO experts Generate layout from URL o…" at bounding box center [597, 405] width 635 height 58
click at [352, 240] on h2 "FUERZA & ENERGIA" at bounding box center [381, 239] width 192 height 39
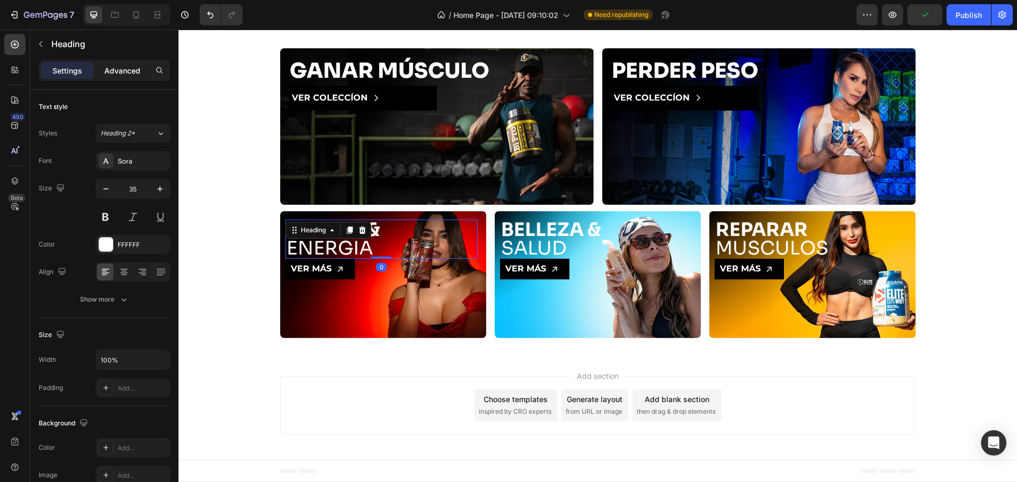
click at [126, 78] on div "Advanced" at bounding box center [122, 70] width 53 height 17
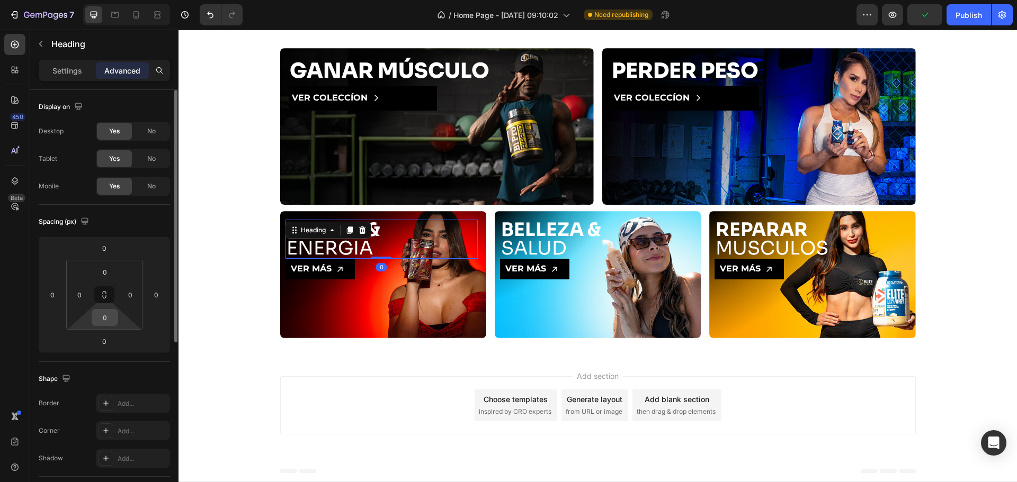
click at [100, 316] on input "0" at bounding box center [104, 318] width 21 height 16
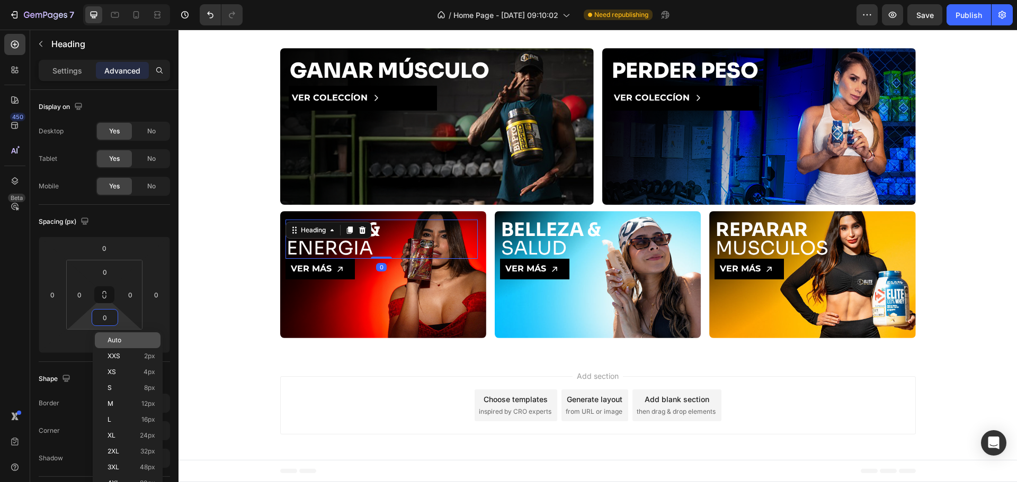
type input "5"
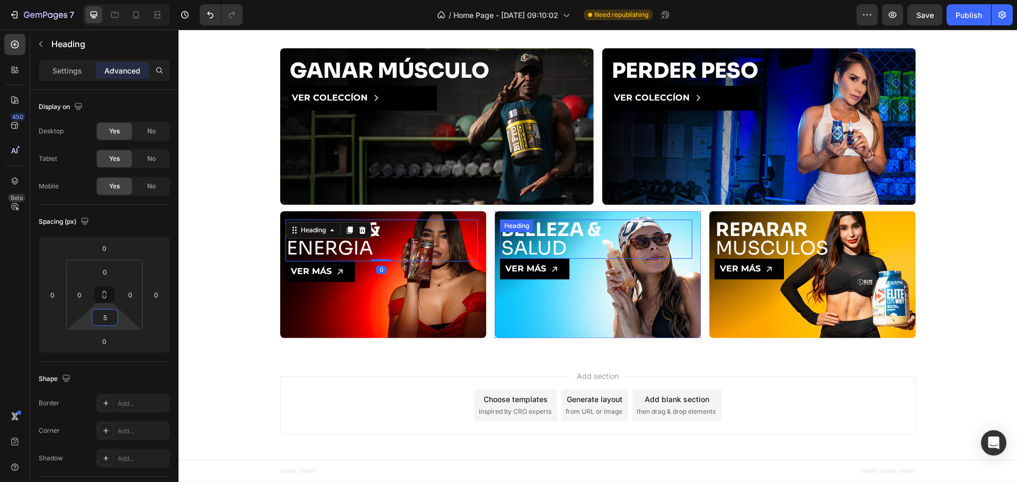
click at [590, 241] on strong "BELLEZA &" at bounding box center [551, 229] width 100 height 23
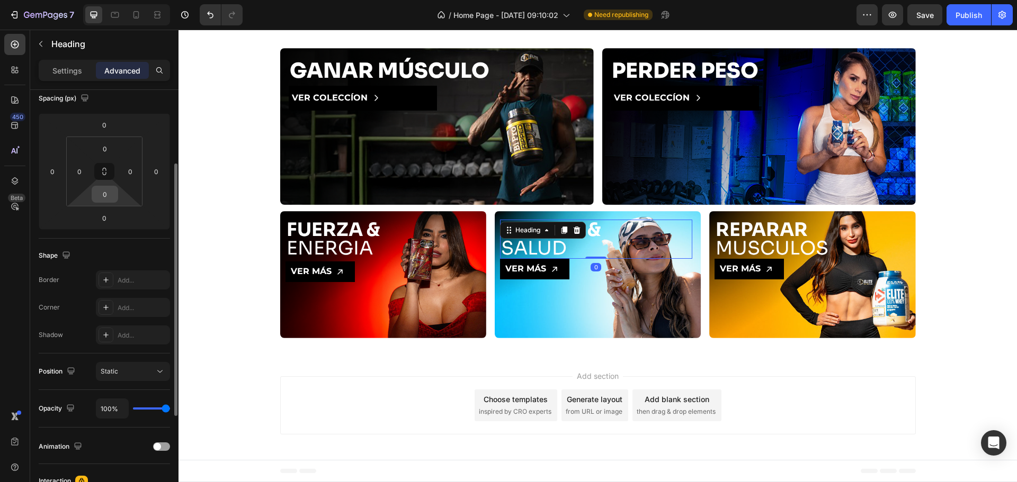
click at [105, 194] on input "0" at bounding box center [104, 194] width 21 height 16
type input "05"
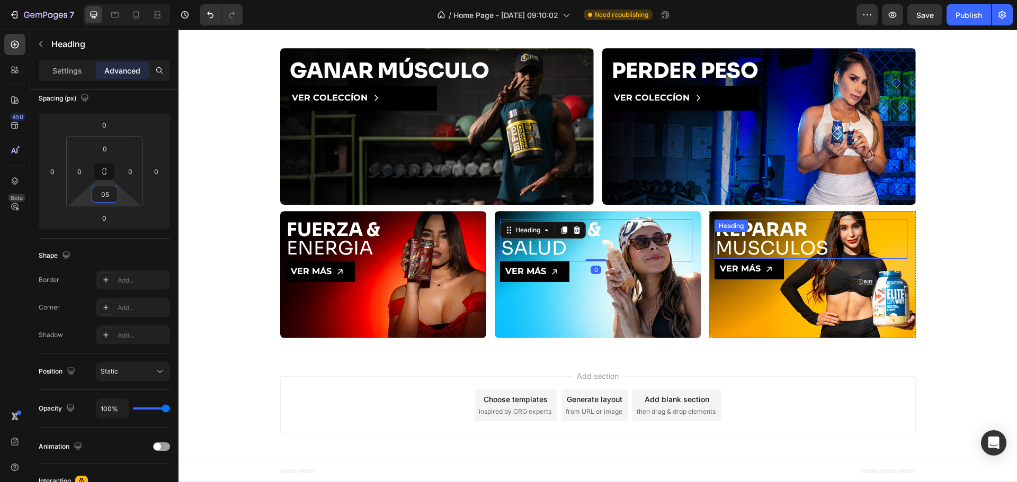
click at [804, 225] on p "⁠⁠⁠⁠⁠⁠⁠ REPARAR MUSCULOS" at bounding box center [810, 239] width 190 height 37
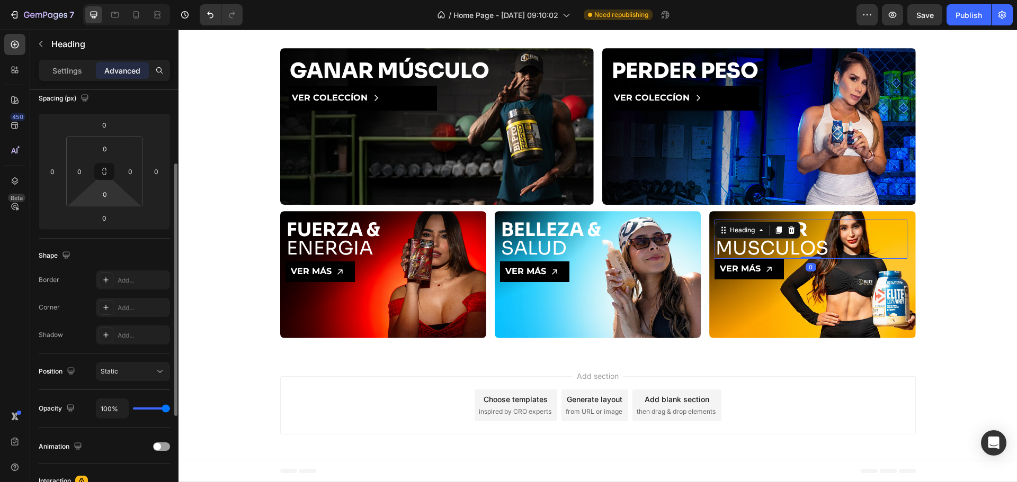
click at [108, 192] on input "0" at bounding box center [104, 194] width 21 height 16
type input "05"
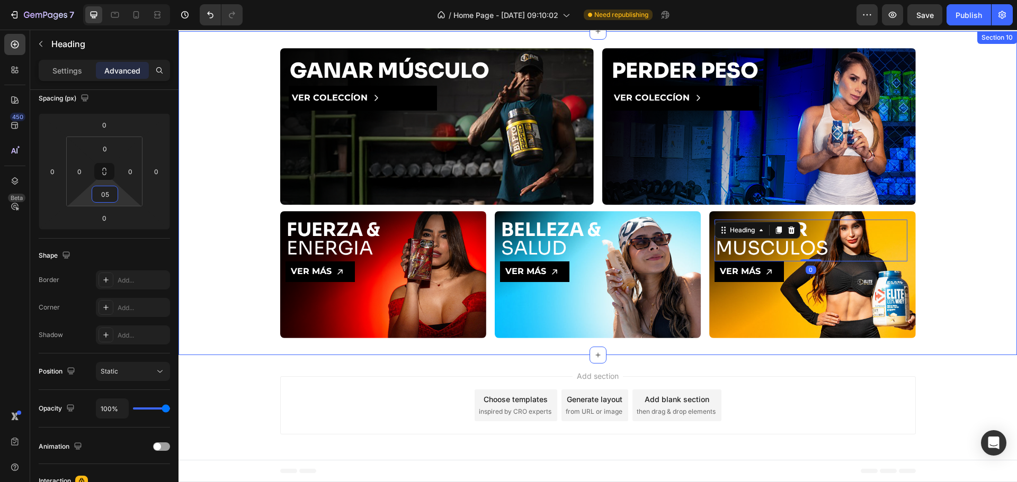
click at [198, 219] on div "GANAR MÚSCULO Heading VER COLECCÍON Button Hero Banner PERDER PESO Heading VER …" at bounding box center [597, 193] width 838 height 290
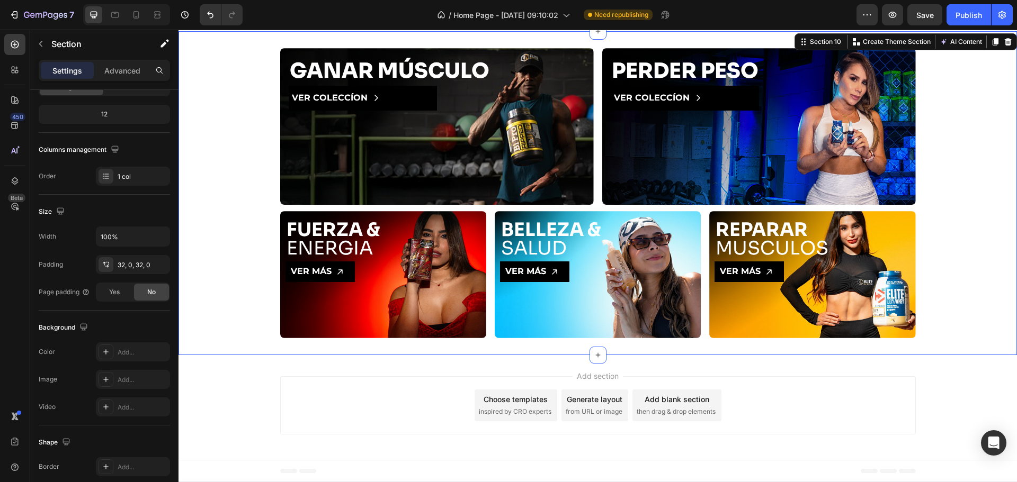
scroll to position [0, 0]
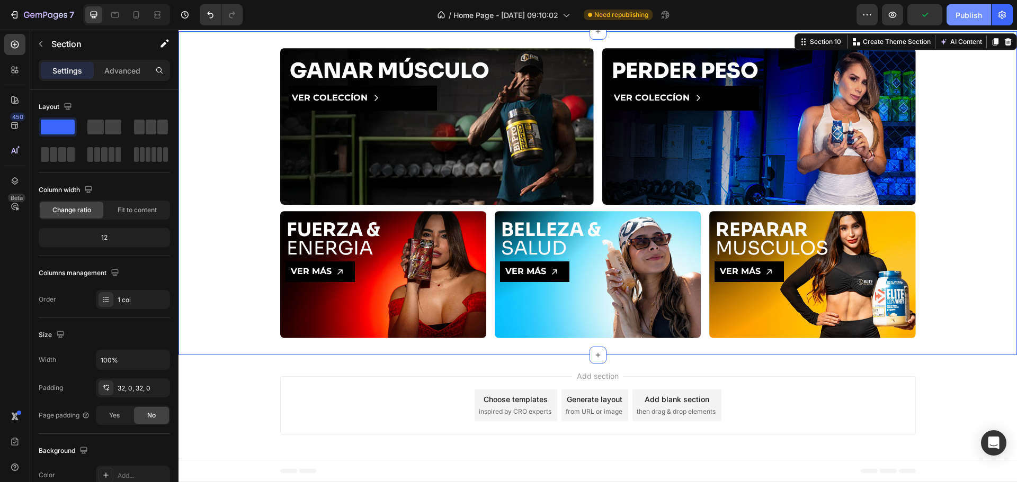
click at [965, 20] on div "Publish" at bounding box center [968, 15] width 26 height 11
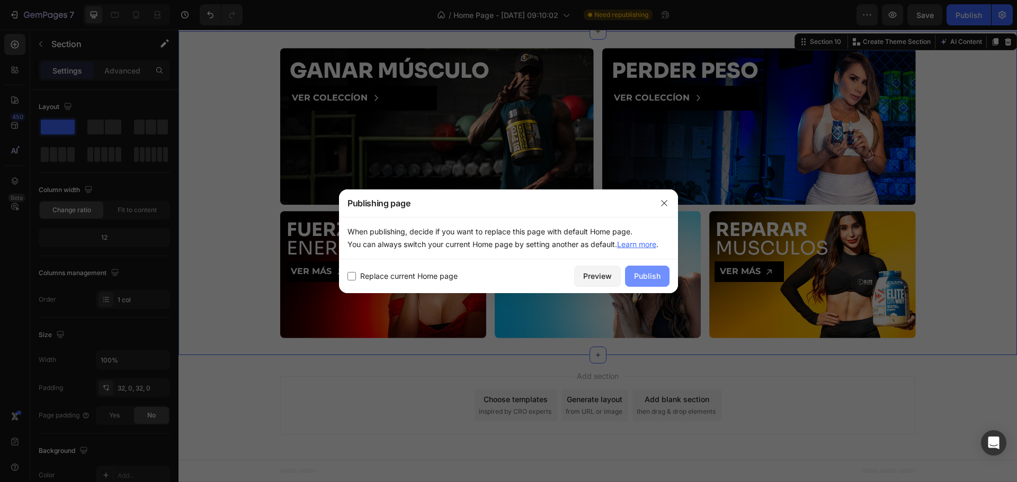
click at [640, 281] on div "Publish" at bounding box center [647, 276] width 26 height 11
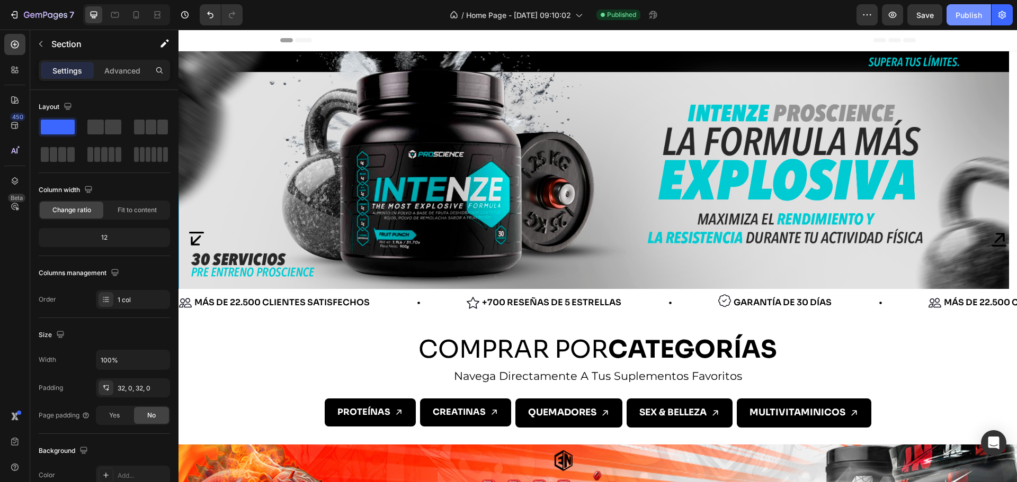
click at [969, 22] on button "Publish" at bounding box center [968, 14] width 44 height 21
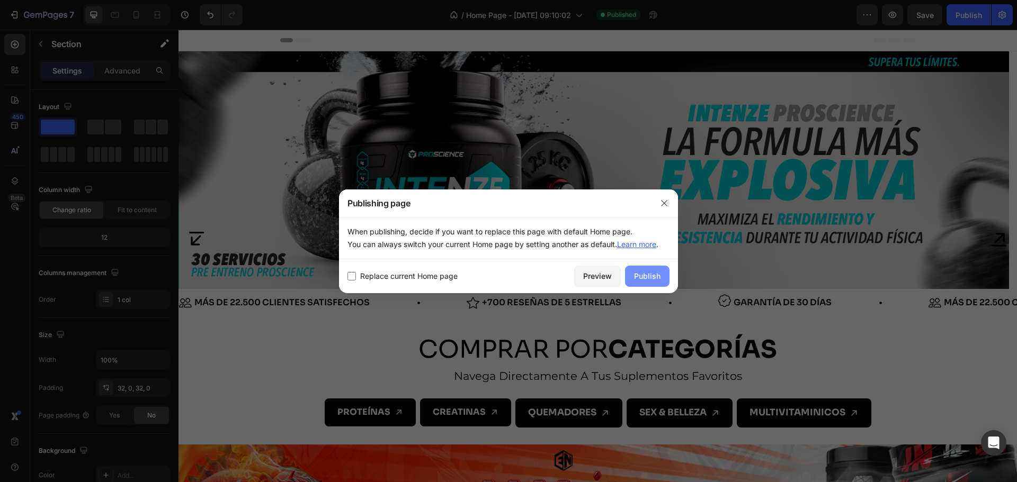
click at [660, 275] on button "Publish" at bounding box center [647, 276] width 44 height 21
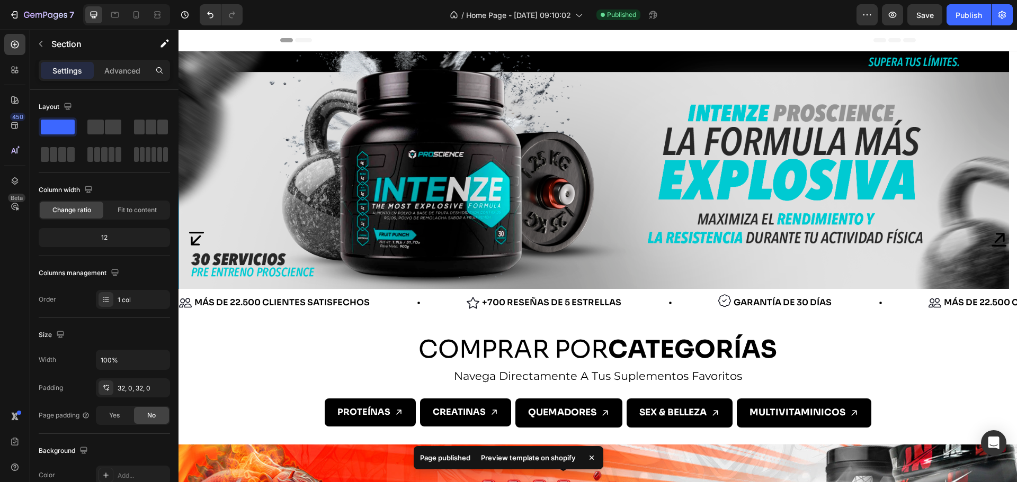
click at [568, 456] on div "Preview template on shopify" at bounding box center [527, 458] width 107 height 15
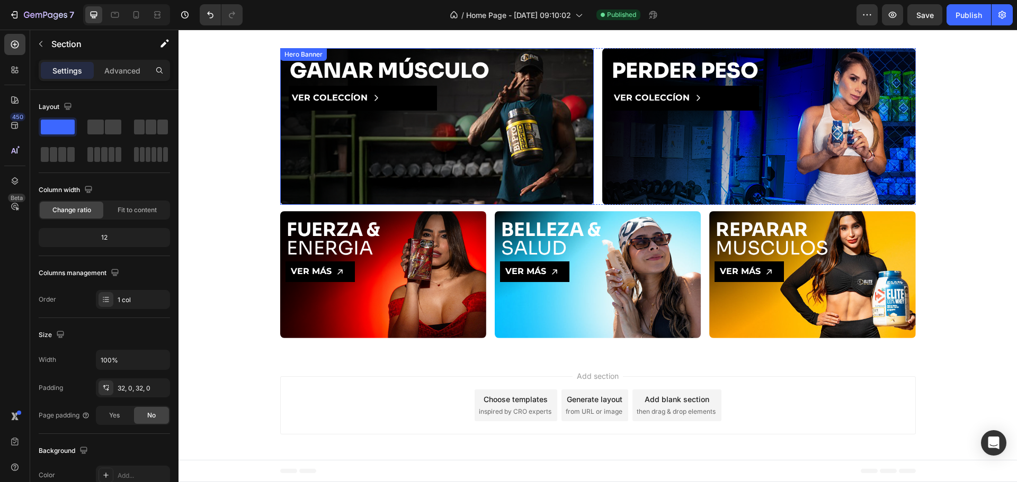
scroll to position [926, 0]
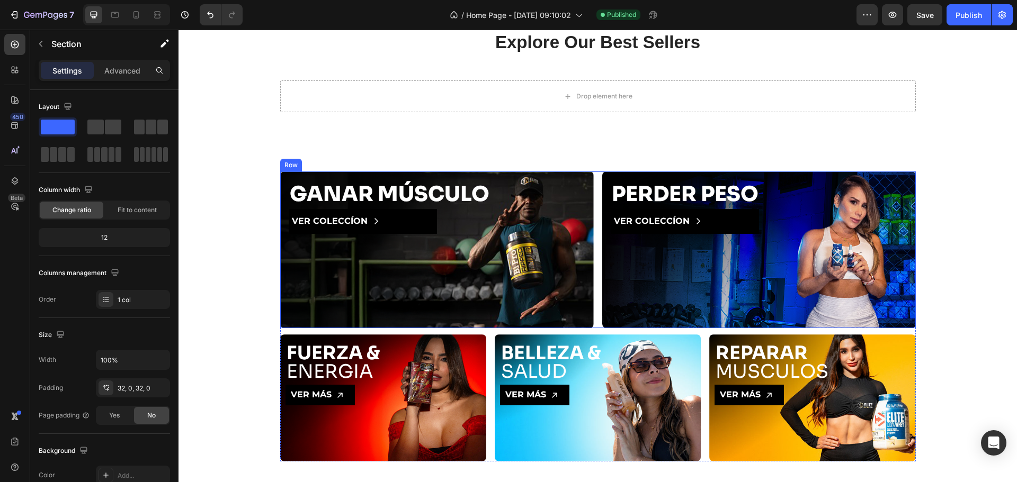
drag, startPoint x: 590, startPoint y: 192, endPoint x: 521, endPoint y: 185, distance: 69.8
click at [590, 192] on div "GANAR MÚSCULO Heading VER COLECCÍON Button Hero Banner PERDER PESO Heading VER …" at bounding box center [597, 250] width 635 height 157
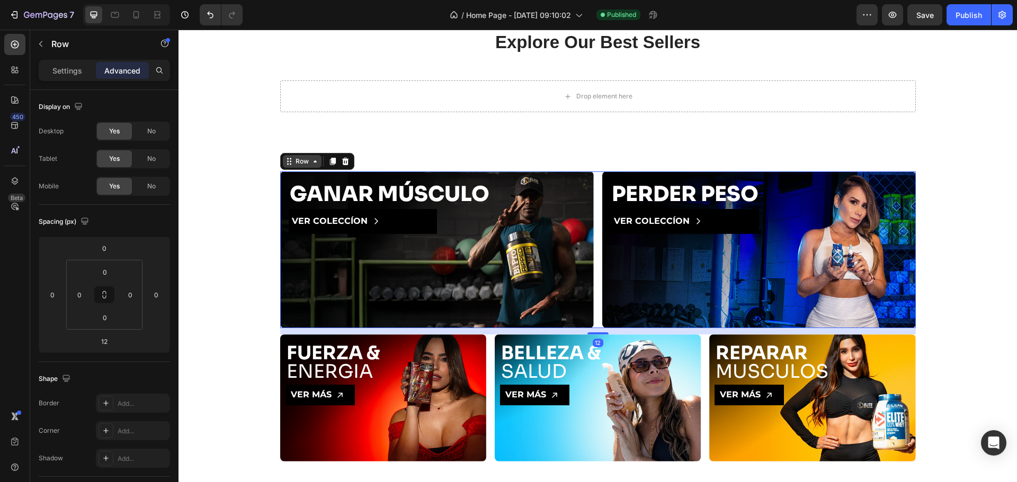
click at [299, 155] on div "Row" at bounding box center [302, 161] width 39 height 13
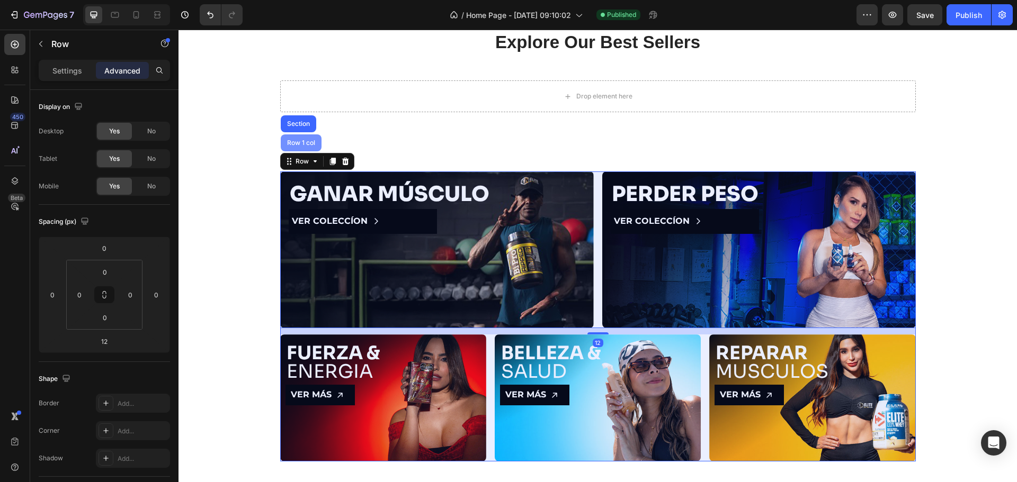
click at [293, 147] on div "Row 1 col" at bounding box center [301, 143] width 41 height 17
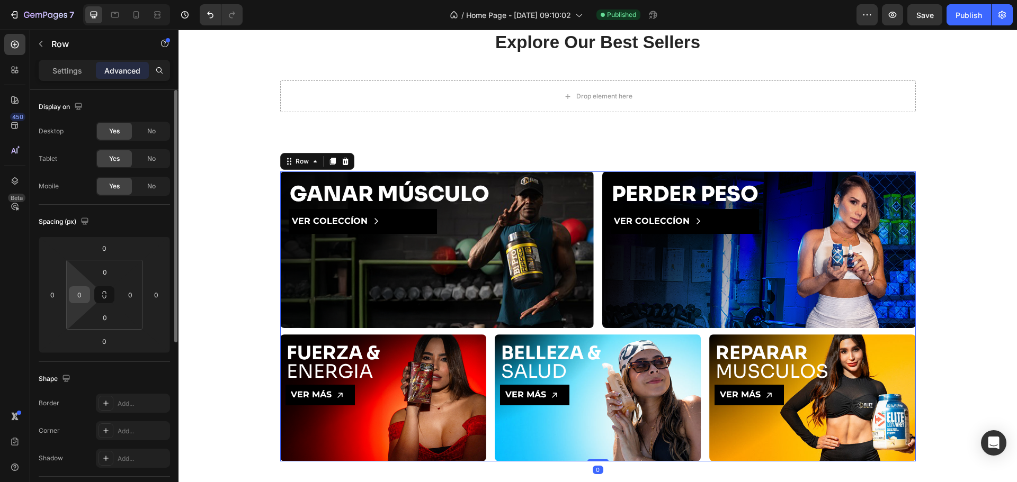
click at [82, 296] on input "0" at bounding box center [79, 295] width 16 height 16
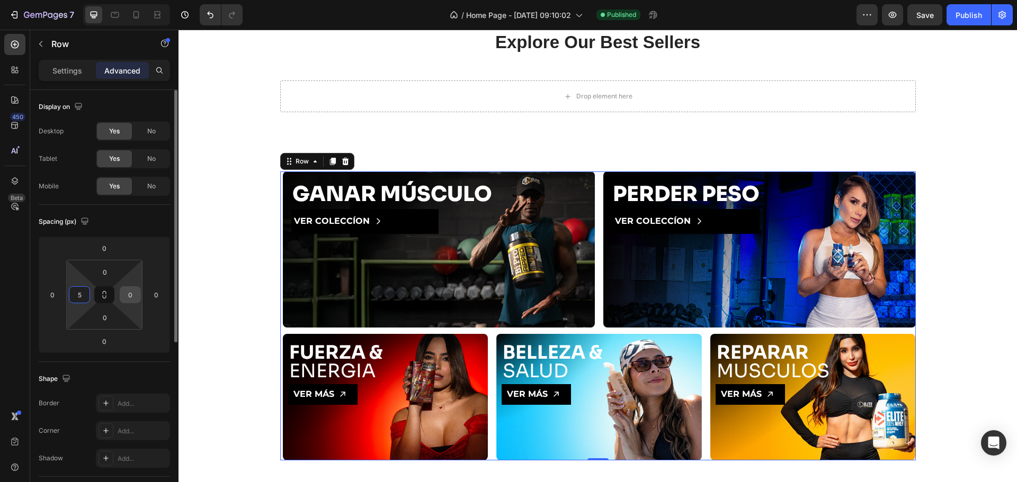
type input "5"
click at [128, 295] on input "0" at bounding box center [130, 295] width 16 height 16
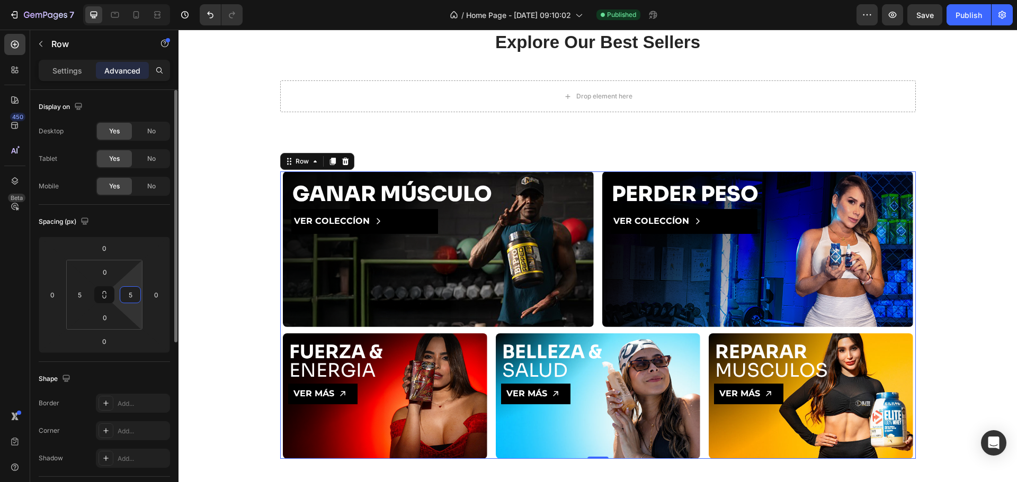
type input "5"
click at [143, 213] on div "Spacing (px)" at bounding box center [104, 221] width 131 height 17
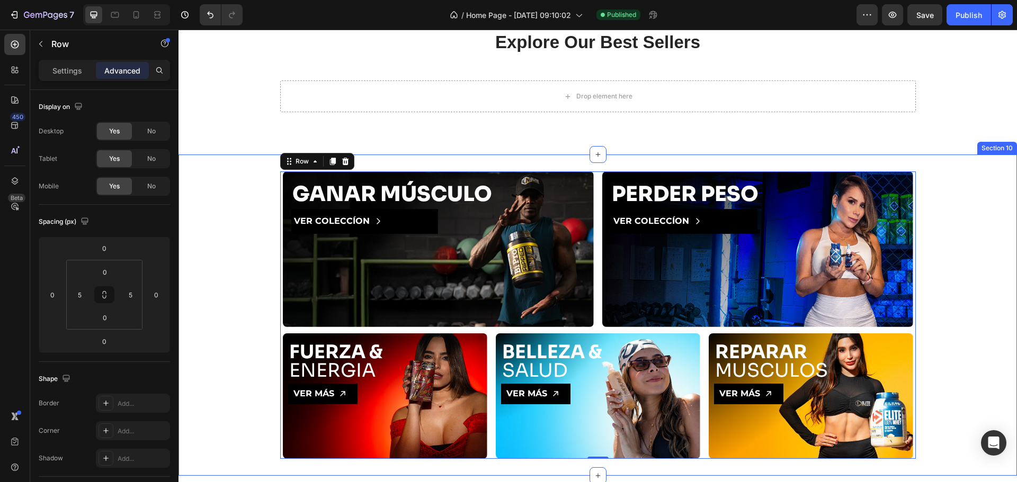
click at [244, 205] on div "GANAR MÚSCULO Heading VER COLECCÍON Button Hero Banner PERDER PESO Heading VER …" at bounding box center [597, 316] width 838 height 288
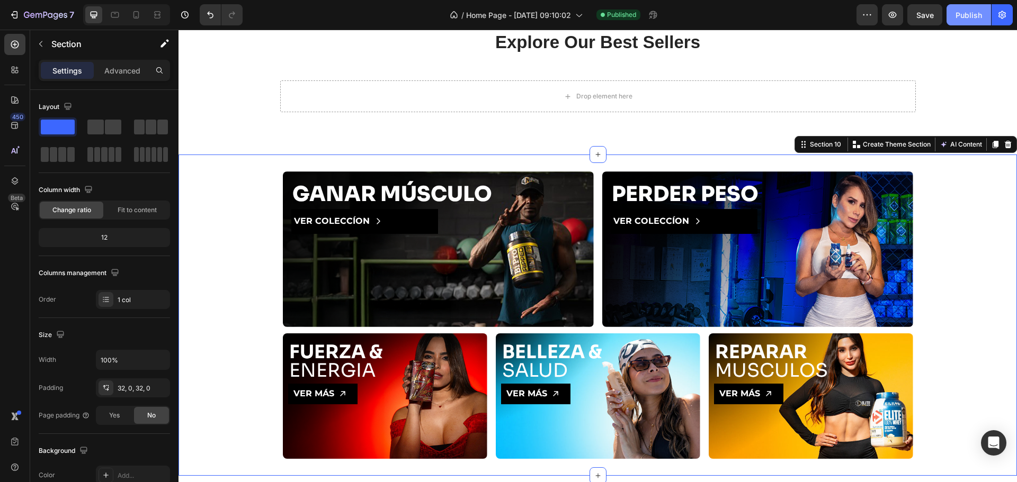
click at [964, 10] on div "Publish" at bounding box center [968, 15] width 26 height 11
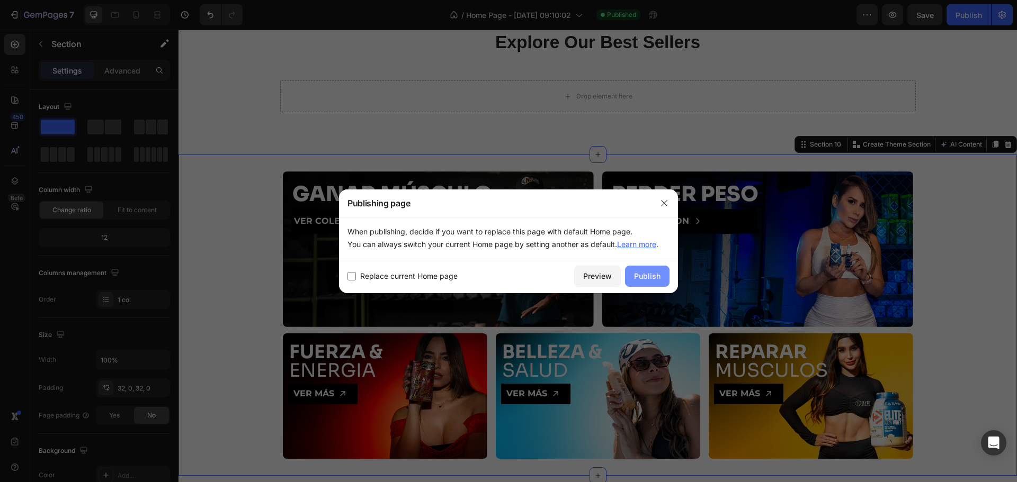
click at [643, 278] on div "Publish" at bounding box center [647, 276] width 26 height 11
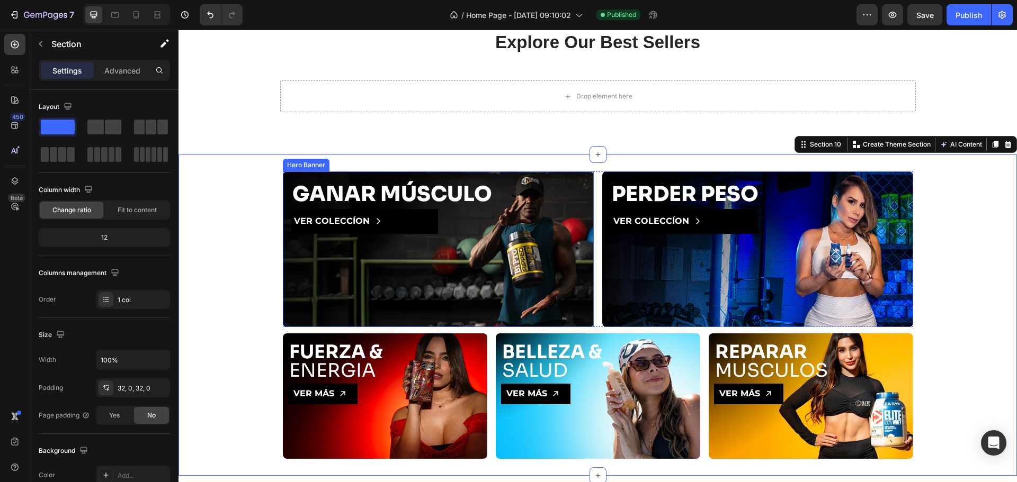
drag, startPoint x: 286, startPoint y: 222, endPoint x: 284, endPoint y: 214, distance: 8.4
click at [286, 222] on div "GANAR MÚSCULO Heading VER COLECCÍON Button" at bounding box center [438, 204] width 311 height 65
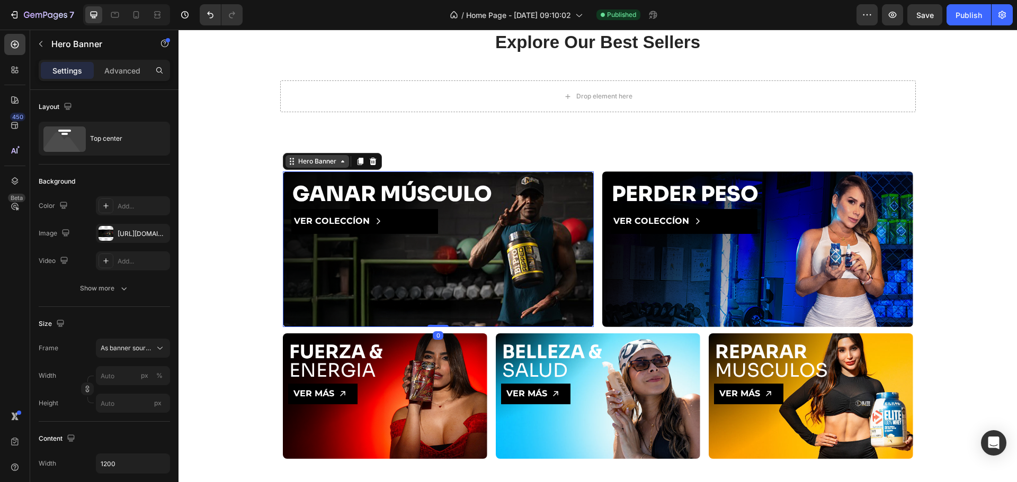
click at [296, 164] on div "Hero Banner" at bounding box center [317, 162] width 42 height 10
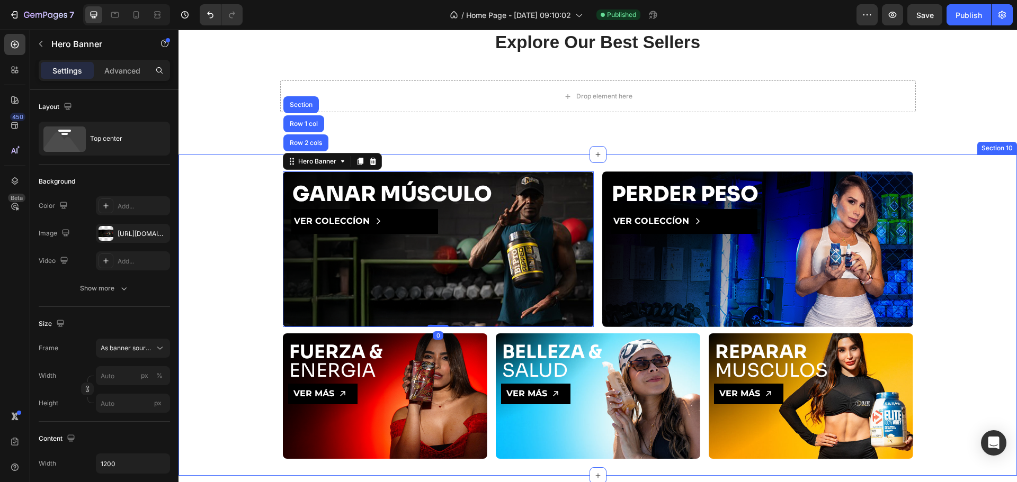
click at [230, 181] on div "GANAR MÚSCULO Heading VER COLECCÍON Button Hero Banner Row 2 cols Row 1 col Sec…" at bounding box center [597, 316] width 838 height 288
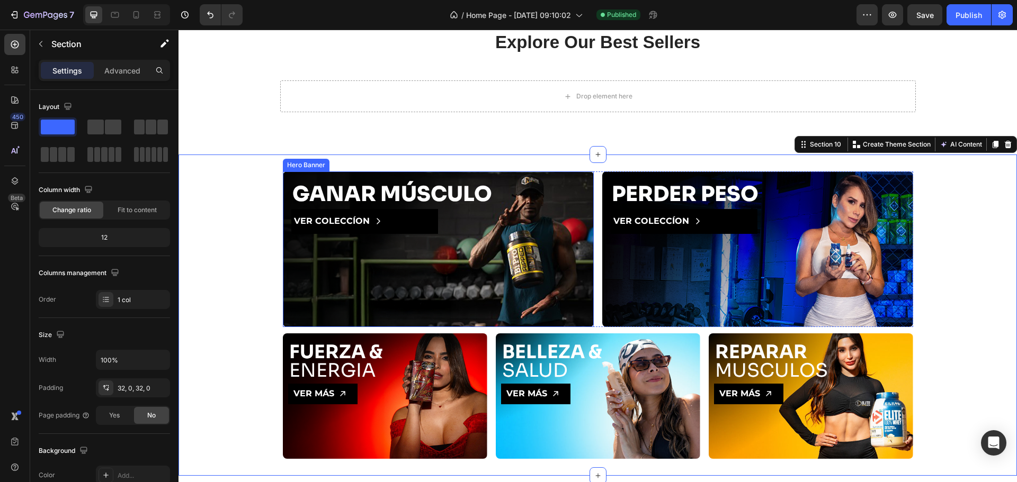
click at [588, 220] on div "GANAR MÚSCULO Heading VER COLECCÍON Button" at bounding box center [438, 204] width 311 height 65
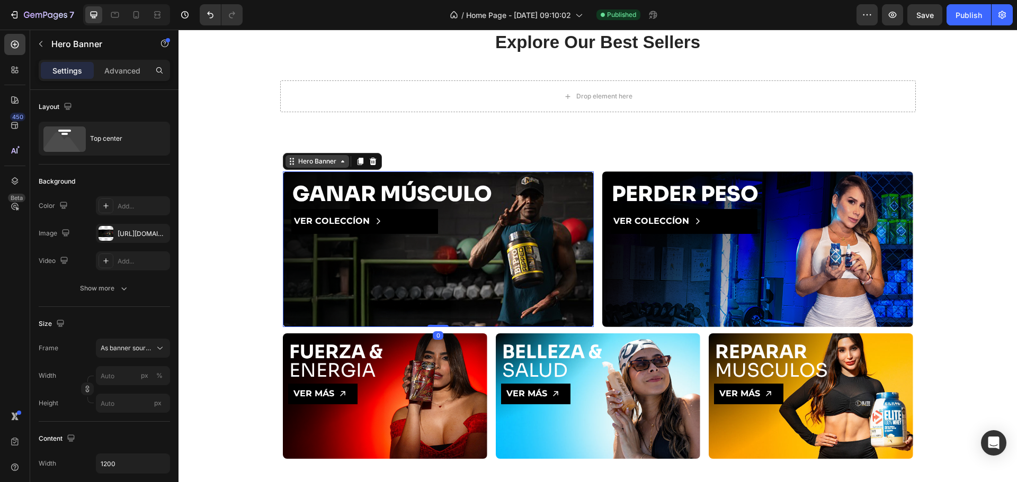
click at [307, 160] on div "Hero Banner" at bounding box center [317, 162] width 42 height 10
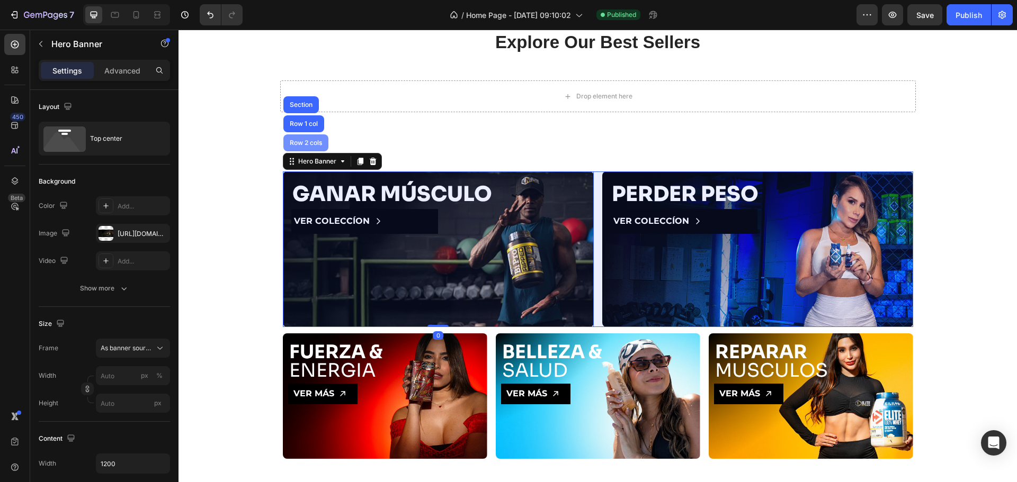
click at [301, 141] on div "Row 2 cols" at bounding box center [306, 143] width 37 height 6
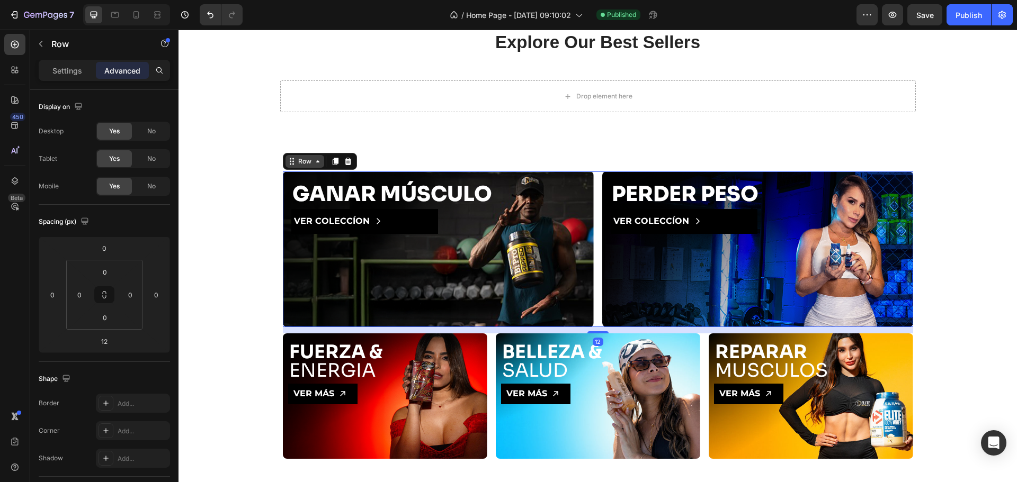
click at [291, 159] on icon at bounding box center [292, 161] width 8 height 8
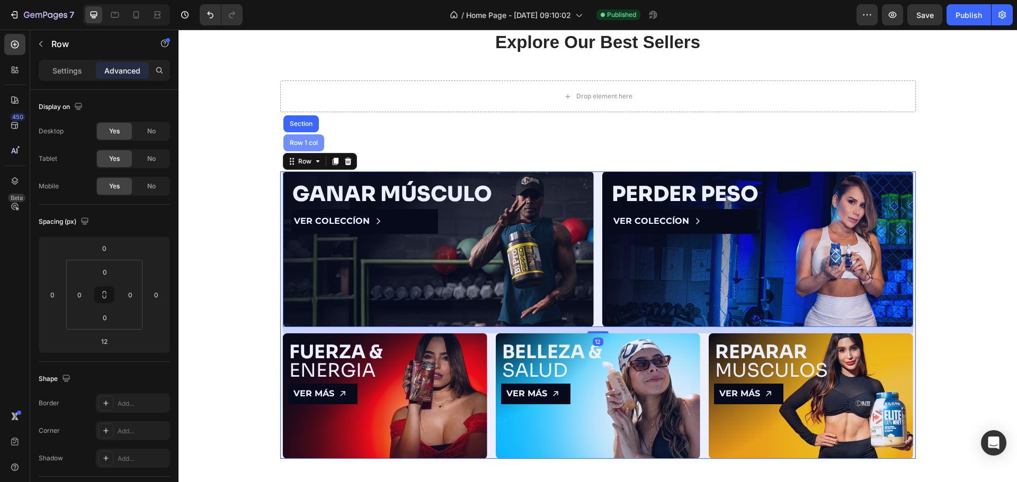
click at [294, 145] on div "Row 1 col" at bounding box center [304, 143] width 32 height 6
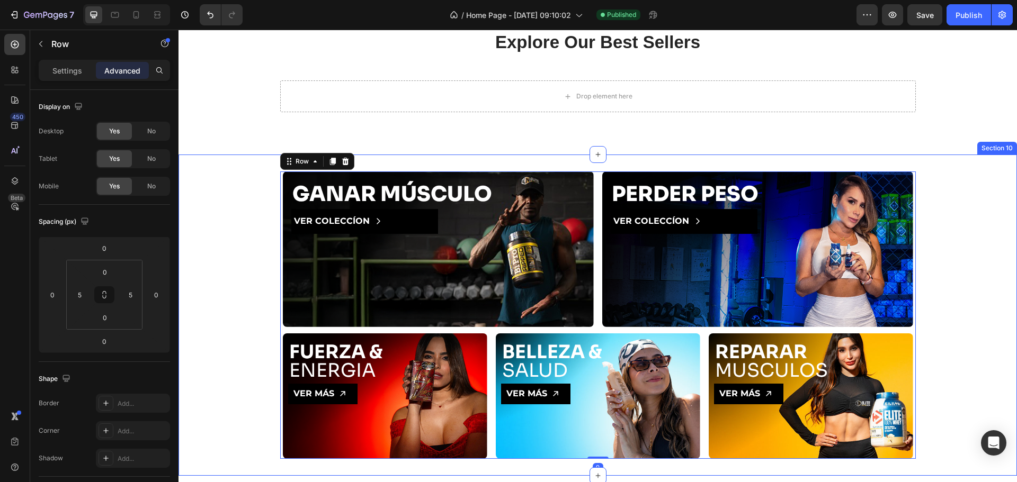
click at [226, 198] on div "GANAR MÚSCULO Heading VER COLECCÍON Button Hero Banner PERDER PESO Heading VER …" at bounding box center [597, 316] width 838 height 288
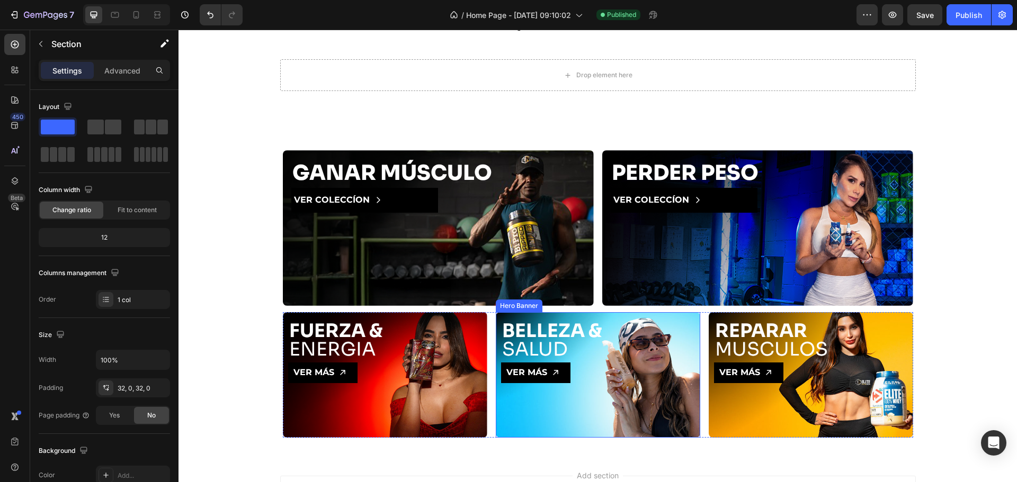
scroll to position [924, 0]
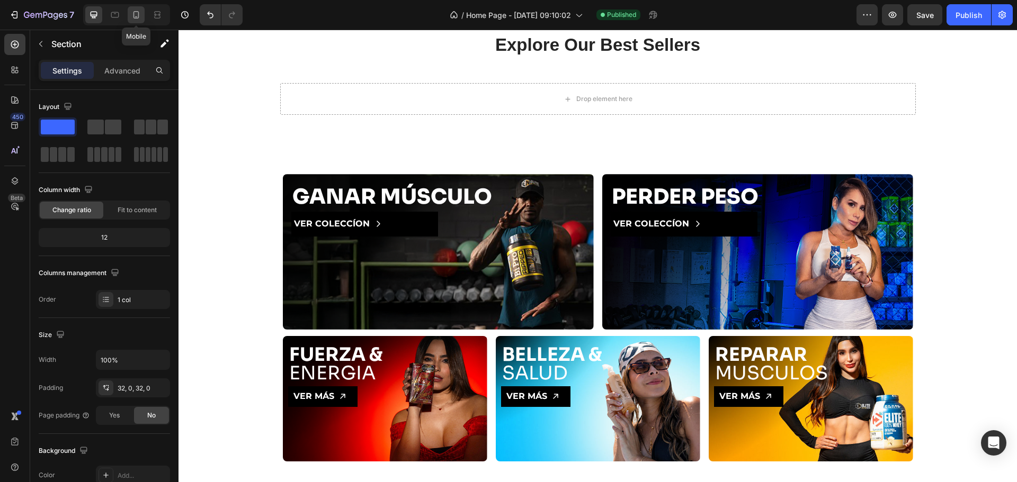
click at [139, 13] on icon at bounding box center [136, 15] width 11 height 11
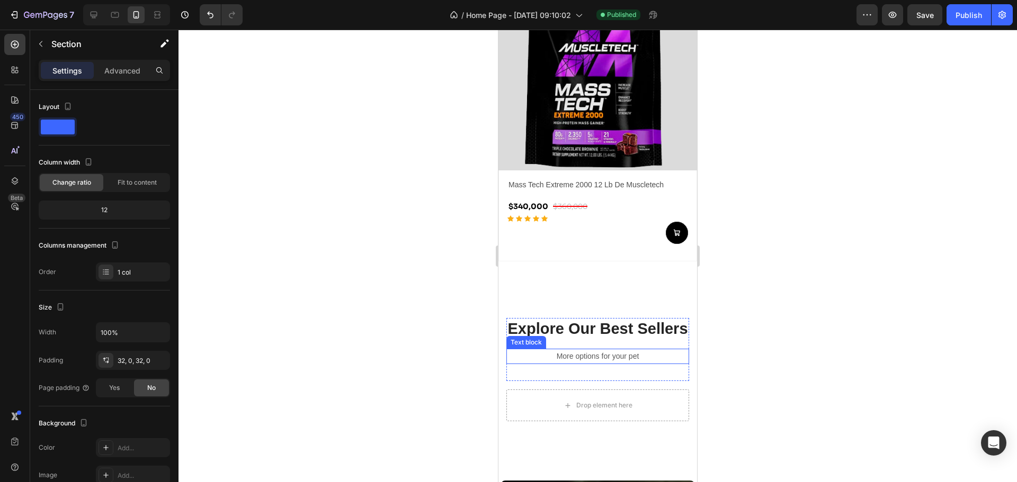
scroll to position [2055, 0]
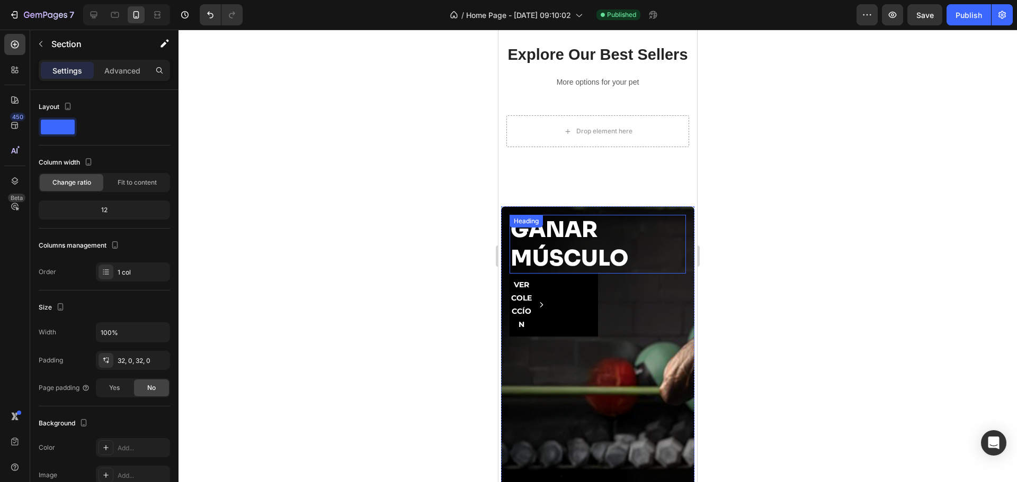
click at [550, 249] on div "GANAR MÚSCULO Heading" at bounding box center [597, 244] width 176 height 59
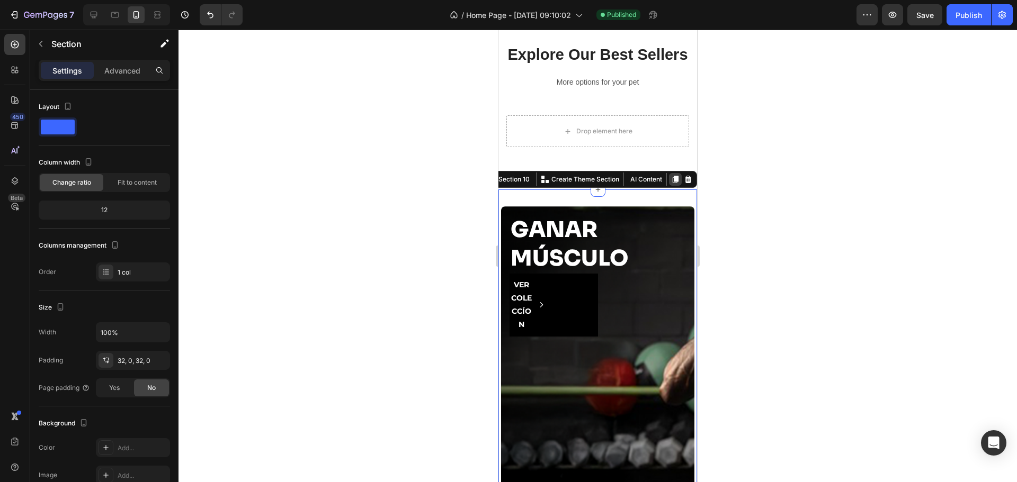
click at [673, 183] on icon at bounding box center [676, 179] width 6 height 7
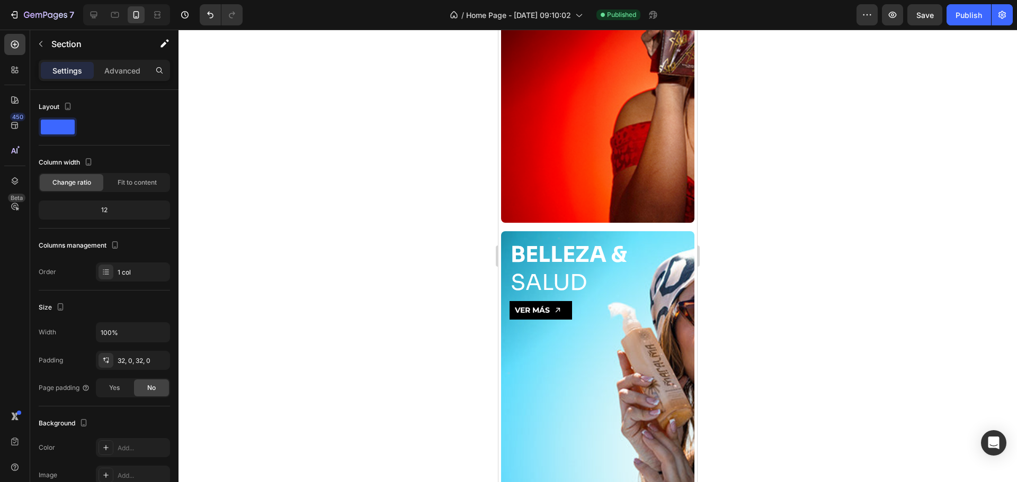
scroll to position [3852, 0]
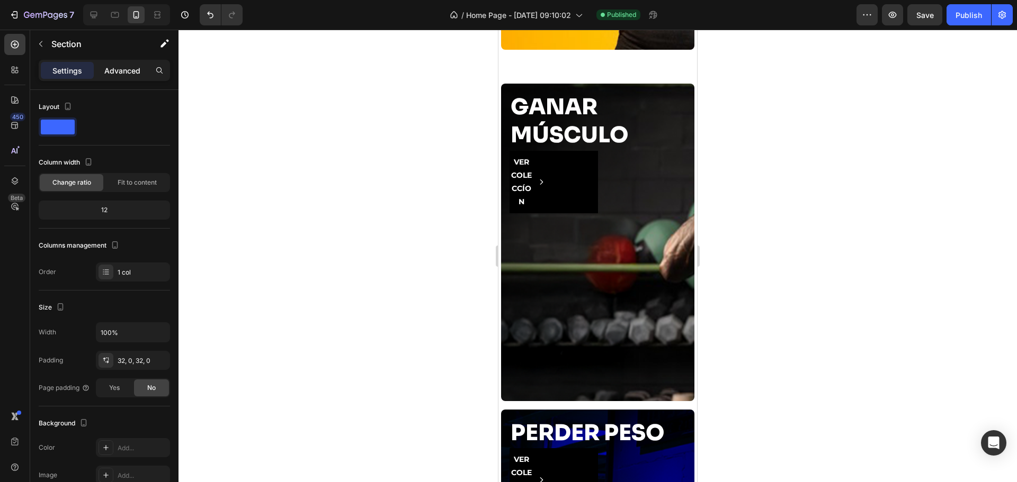
click at [125, 76] on div "Advanced" at bounding box center [122, 70] width 53 height 17
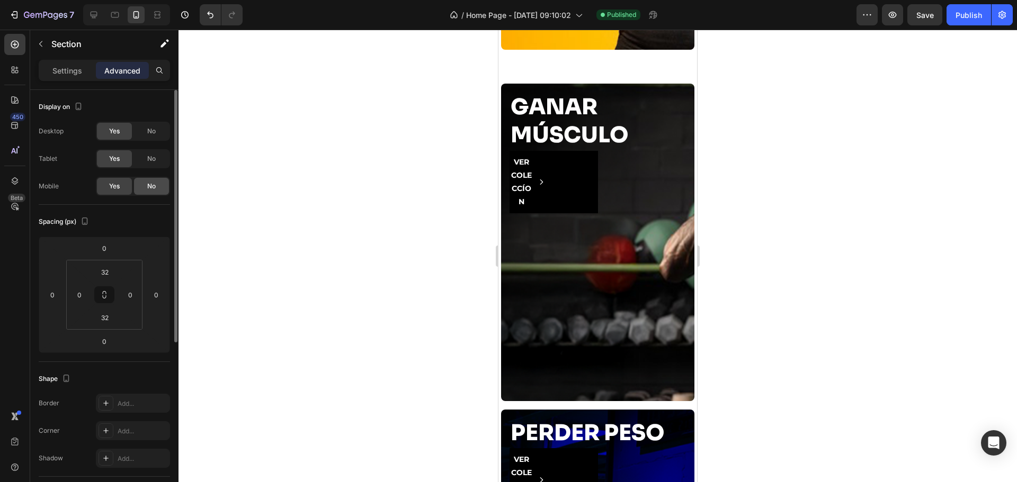
click at [147, 185] on span "No" at bounding box center [151, 187] width 8 height 10
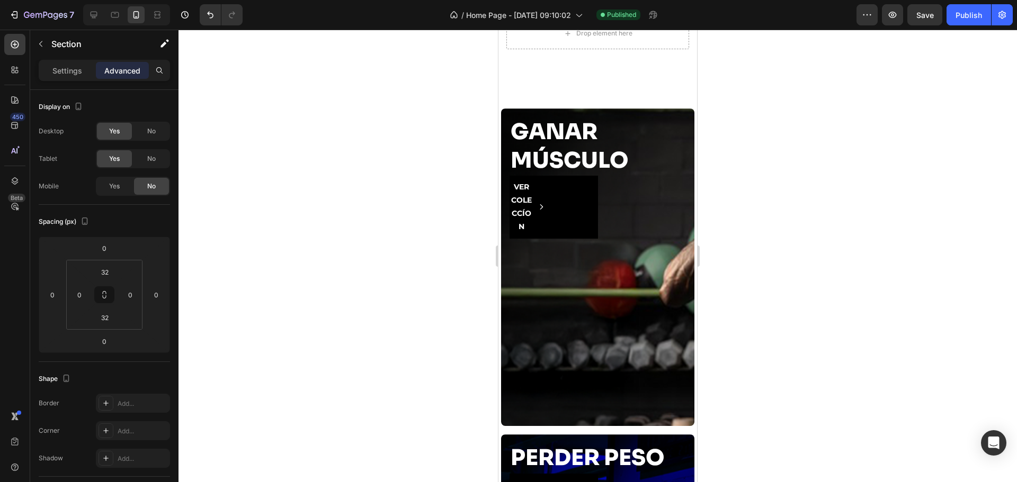
scroll to position [2150, 0]
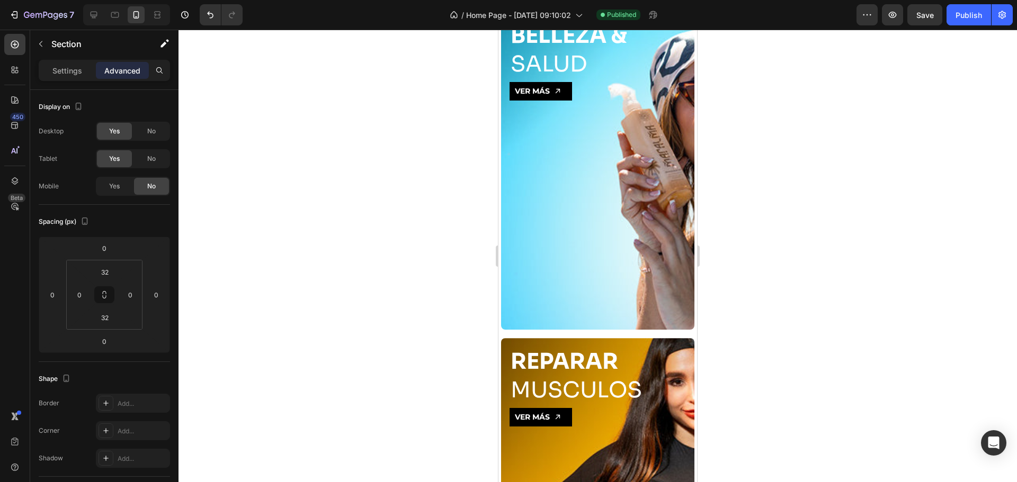
click at [665, 205] on div "Background Image" at bounding box center [597, 171] width 193 height 318
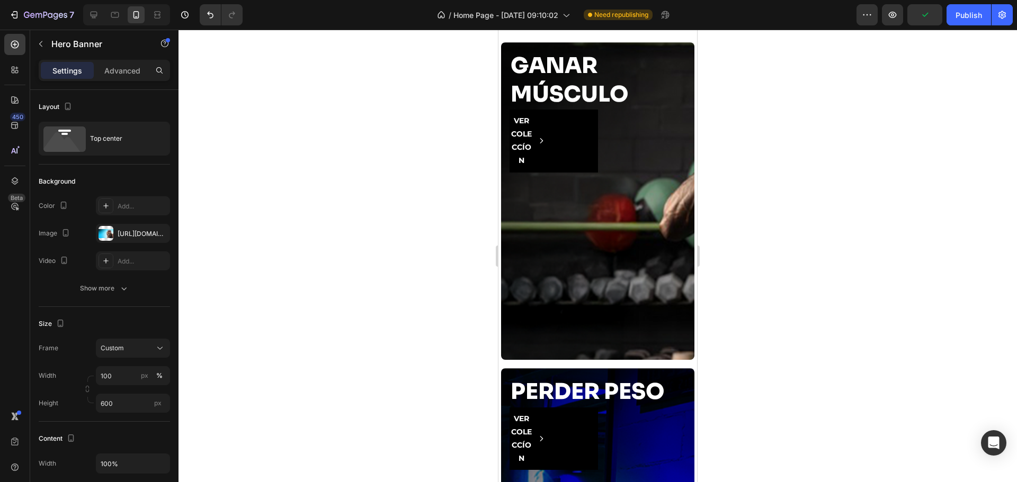
scroll to position [917, 0]
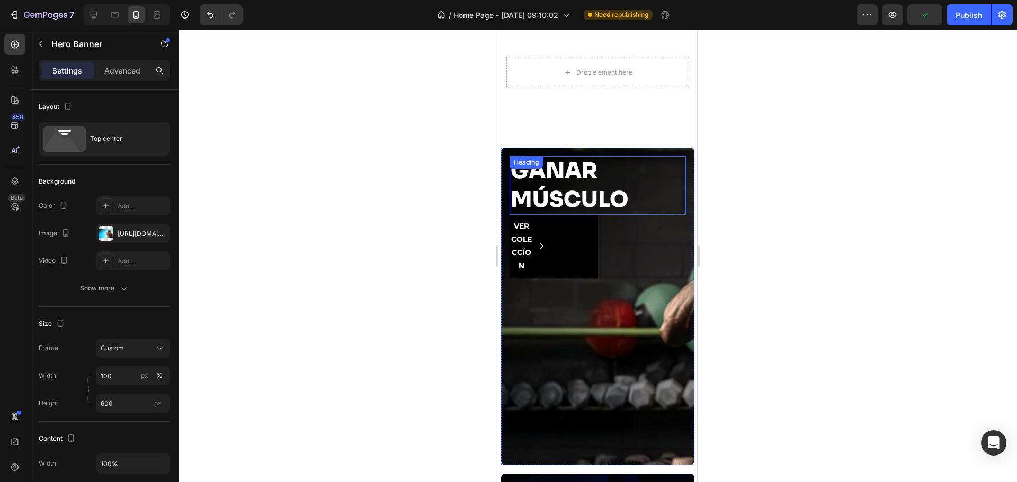
click at [580, 195] on div "GANAR MÚSCULO Heading" at bounding box center [597, 185] width 176 height 59
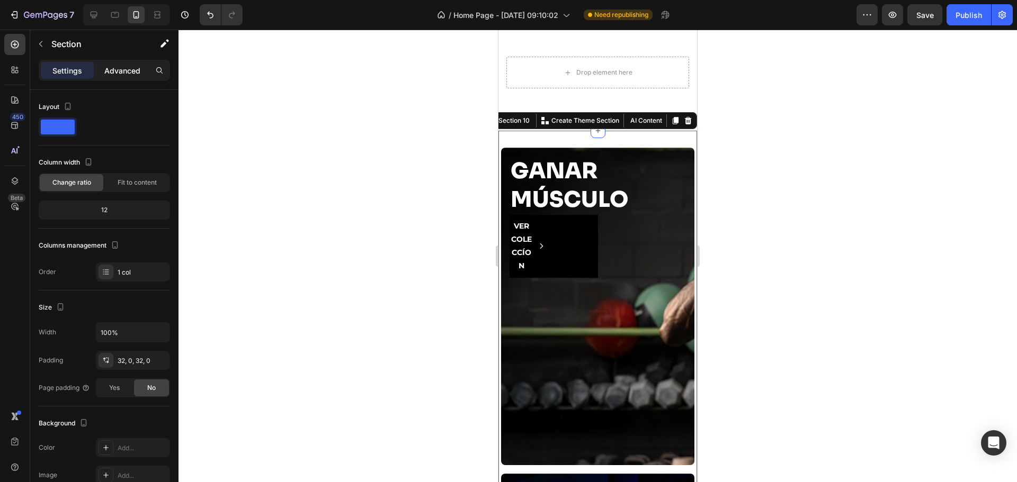
click at [124, 69] on p "Advanced" at bounding box center [122, 70] width 36 height 11
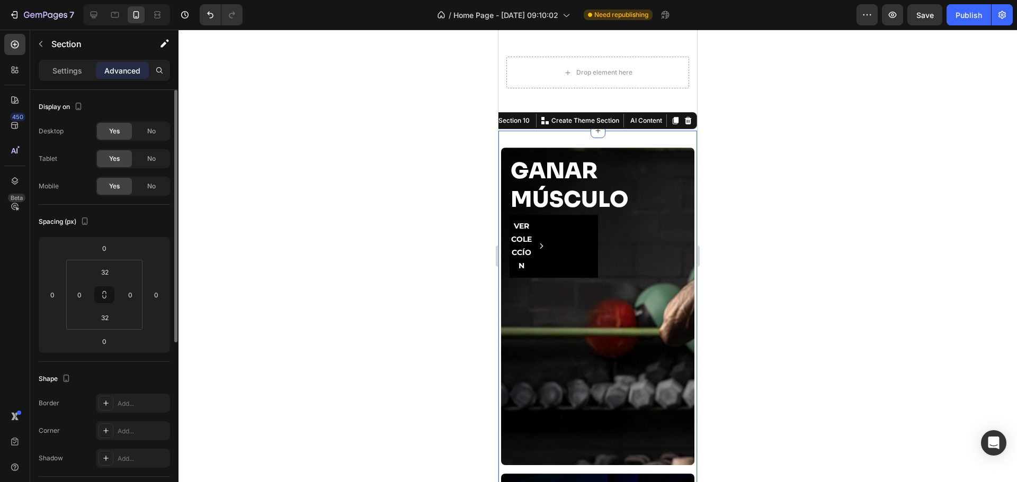
click at [158, 159] on div "No" at bounding box center [151, 158] width 35 height 17
click at [156, 132] on div "No" at bounding box center [151, 131] width 35 height 17
click at [446, 187] on div at bounding box center [597, 256] width 838 height 453
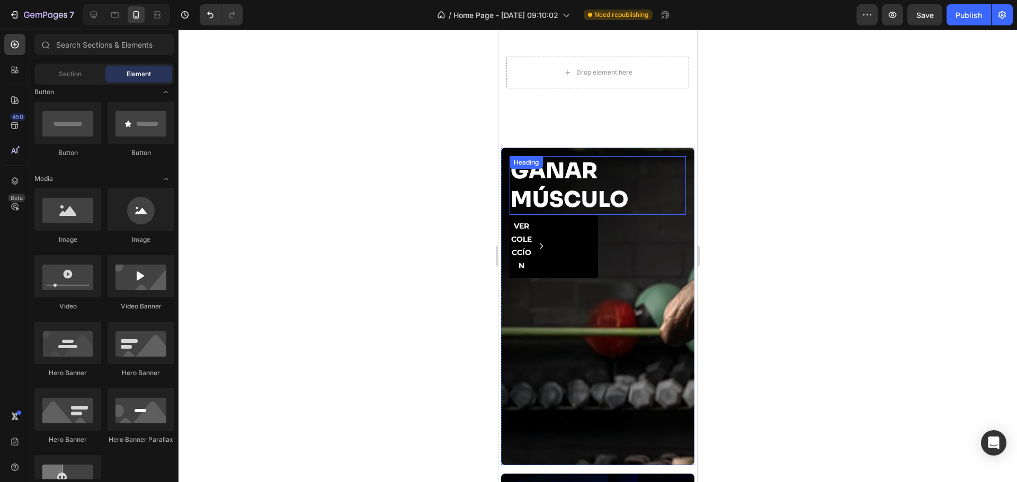
click at [659, 173] on div "GANAR MÚSCULO Heading VER COLECCÍON Button" at bounding box center [597, 217] width 193 height 138
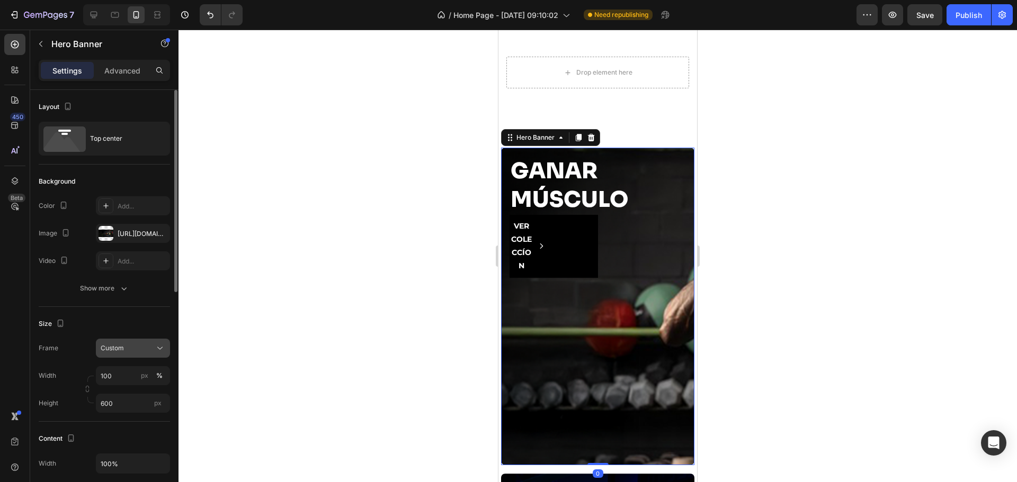
click at [139, 343] on div "Custom" at bounding box center [133, 348] width 65 height 11
click at [142, 371] on span "As banner source" at bounding box center [126, 374] width 52 height 10
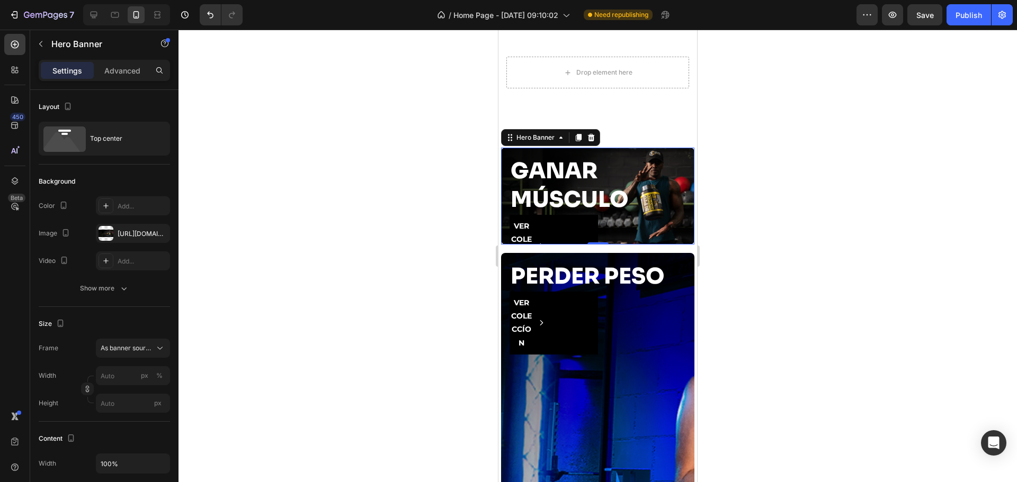
click at [371, 313] on div at bounding box center [597, 256] width 838 height 453
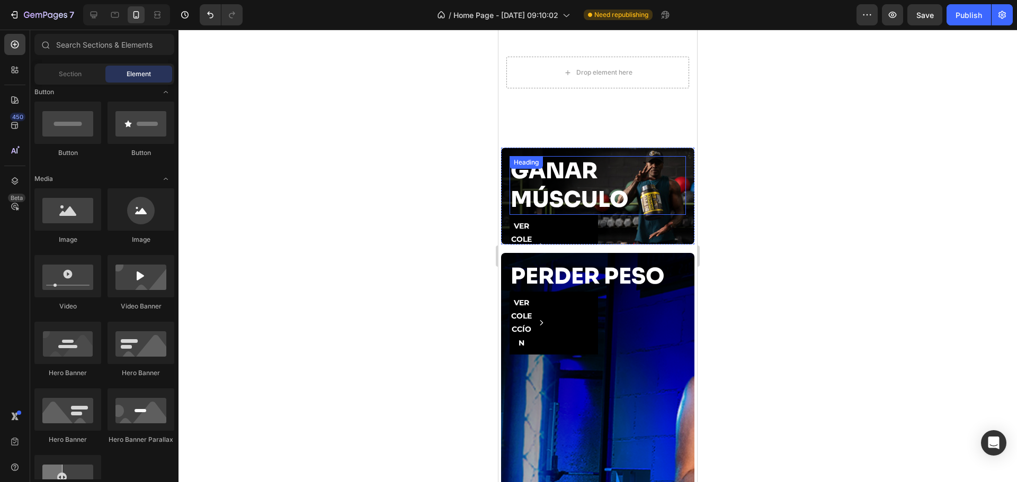
click at [549, 207] on h2 "GANAR MÚSCULO" at bounding box center [597, 185] width 176 height 59
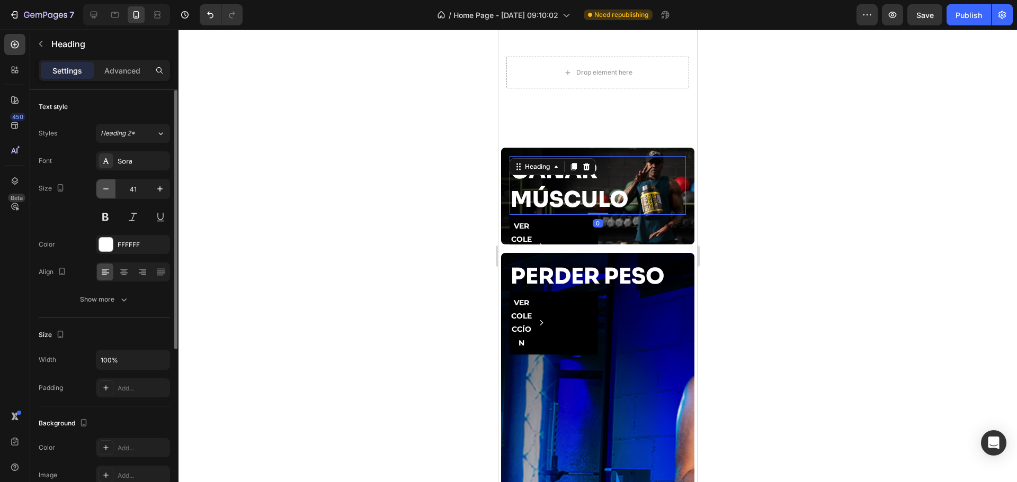
click at [105, 192] on icon "button" at bounding box center [106, 189] width 11 height 11
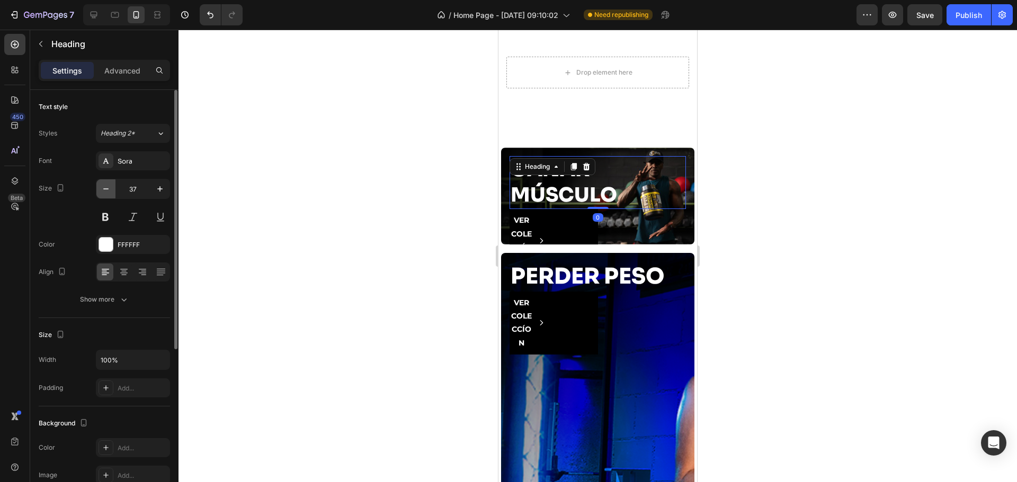
click at [105, 192] on icon "button" at bounding box center [106, 189] width 11 height 11
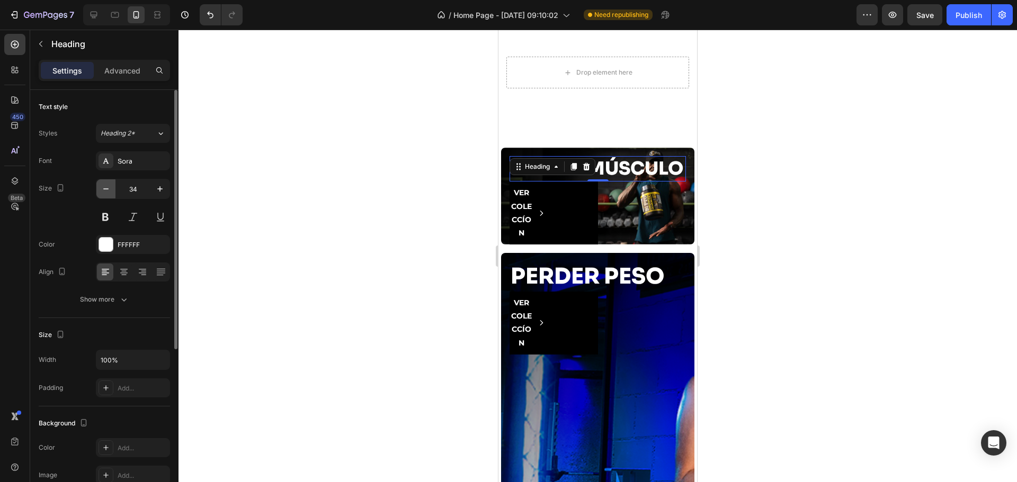
click at [105, 192] on icon "button" at bounding box center [106, 189] width 11 height 11
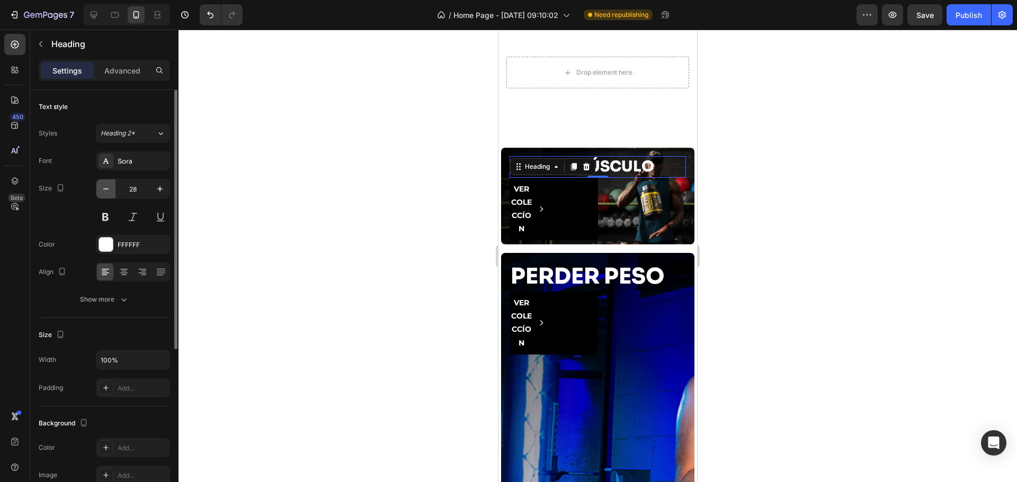
click at [105, 192] on icon "button" at bounding box center [106, 189] width 11 height 11
type input "26"
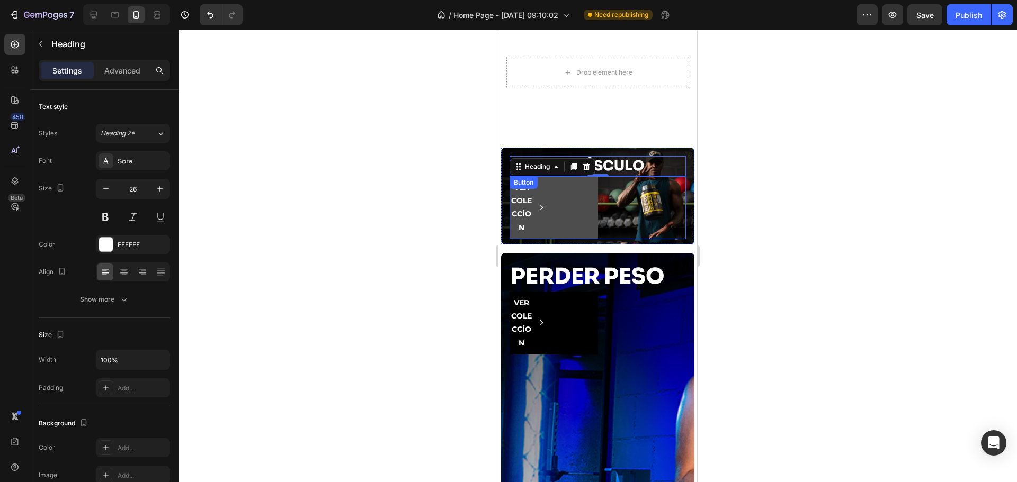
click at [588, 231] on button "VER COLECCÍON" at bounding box center [553, 207] width 88 height 63
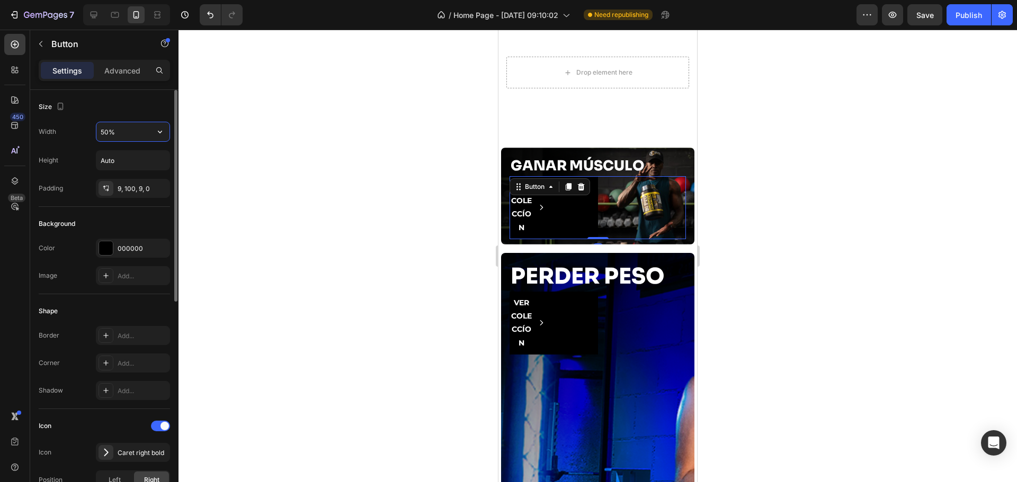
click at [129, 136] on input "50%" at bounding box center [132, 131] width 73 height 19
click at [156, 130] on icon "button" at bounding box center [160, 132] width 11 height 11
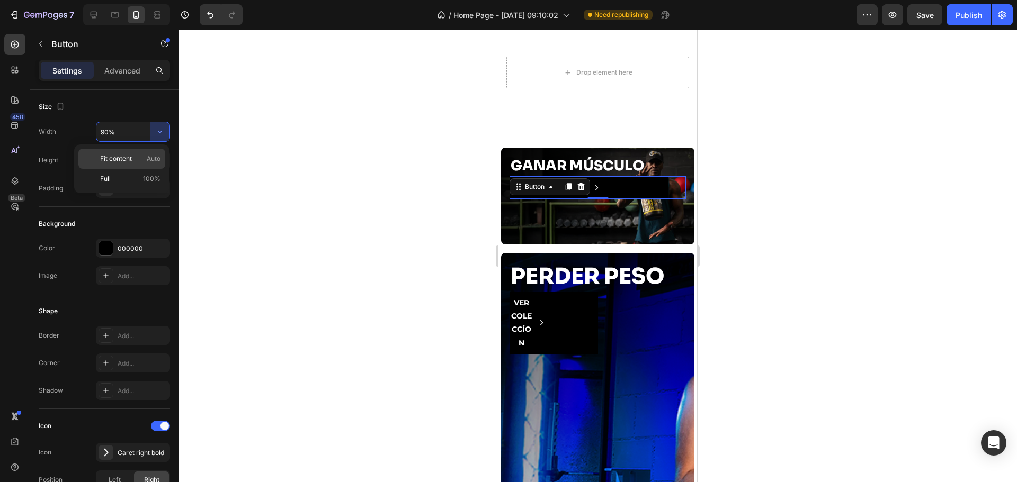
click at [119, 169] on div "Fit content Auto" at bounding box center [121, 179] width 87 height 20
type input "Auto"
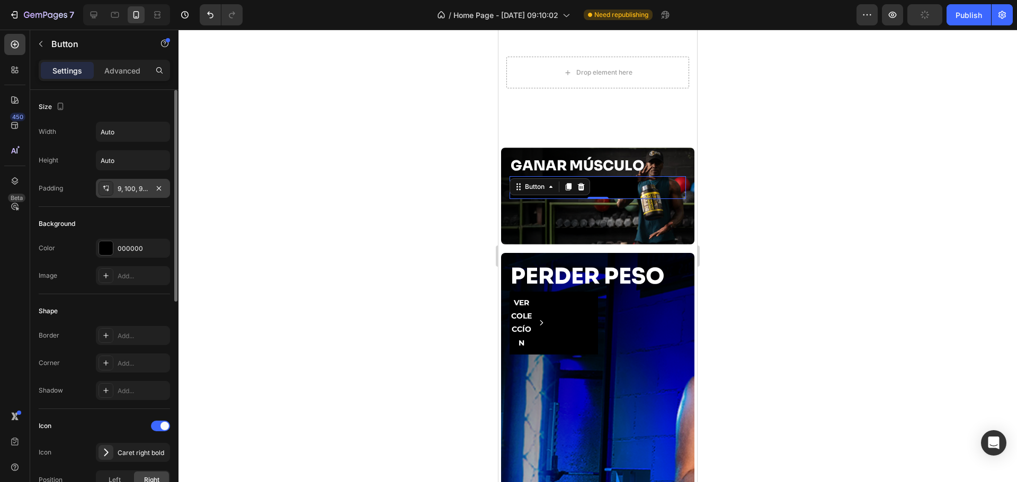
click at [131, 189] on div "9, 100, 9, 0" at bounding box center [133, 189] width 31 height 10
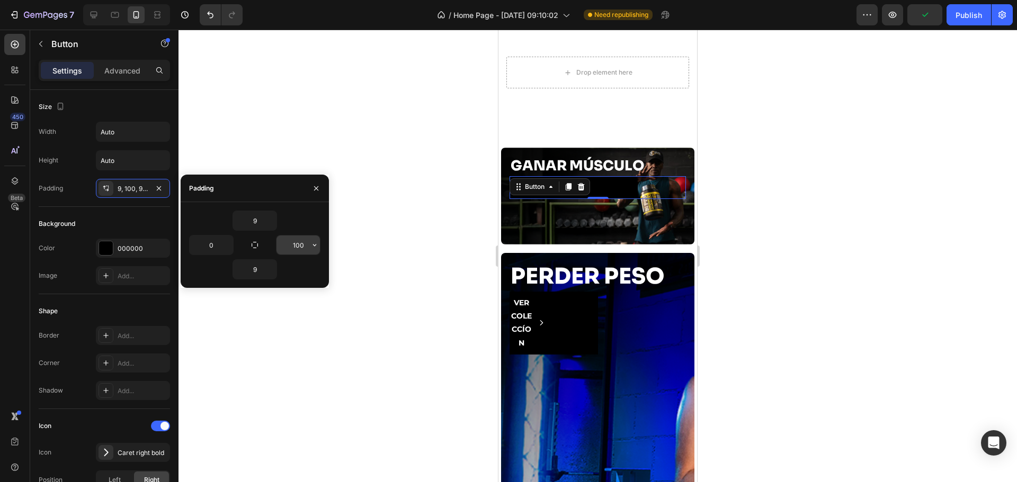
click at [295, 245] on input "100" at bounding box center [297, 245] width 43 height 19
type input "12"
click at [216, 244] on input "0" at bounding box center [211, 245] width 43 height 19
type input "12"
drag, startPoint x: 307, startPoint y: 222, endPoint x: 392, endPoint y: 233, distance: 85.5
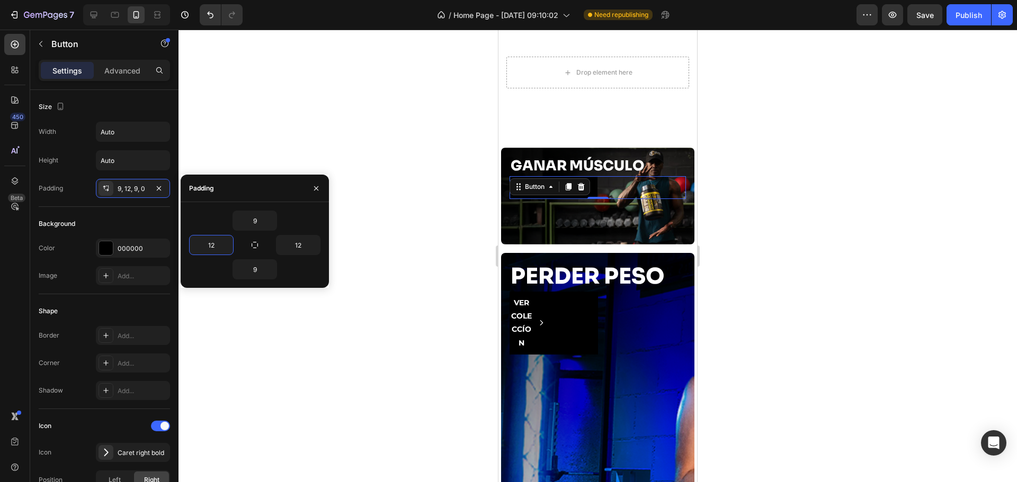
click at [308, 222] on div "9" at bounding box center [254, 221] width 131 height 20
click at [392, 233] on div at bounding box center [597, 256] width 838 height 453
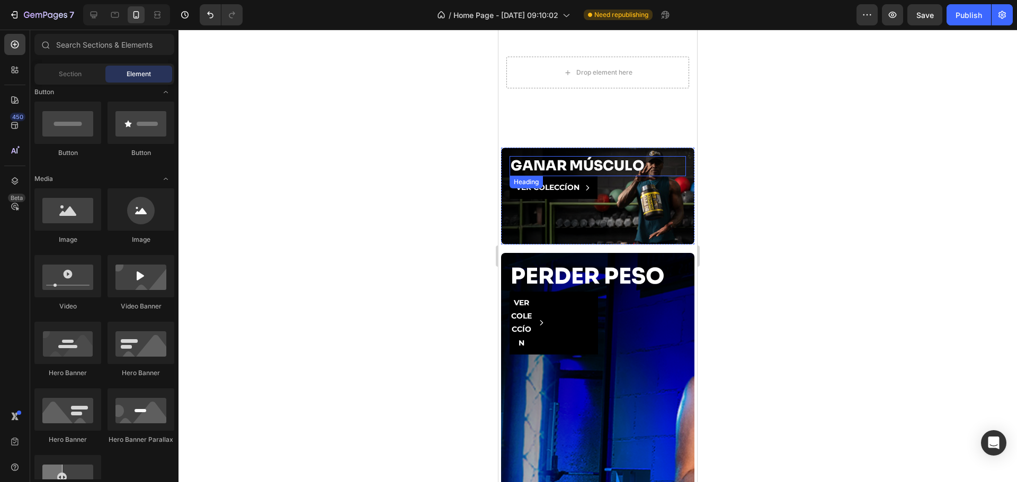
click at [576, 176] on h2 "GANAR MÚSCULO" at bounding box center [597, 166] width 176 height 20
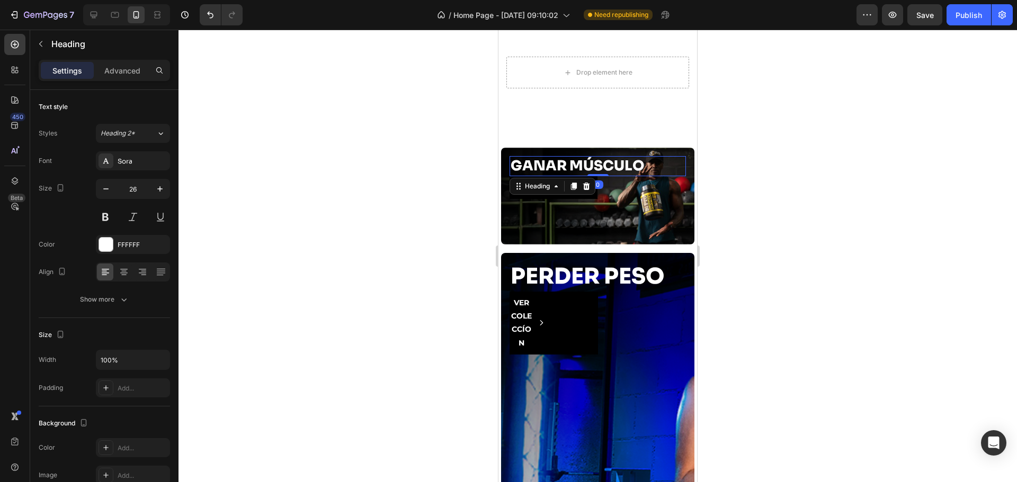
click at [565, 176] on h2 "GANAR MÚSCULO" at bounding box center [597, 166] width 176 height 20
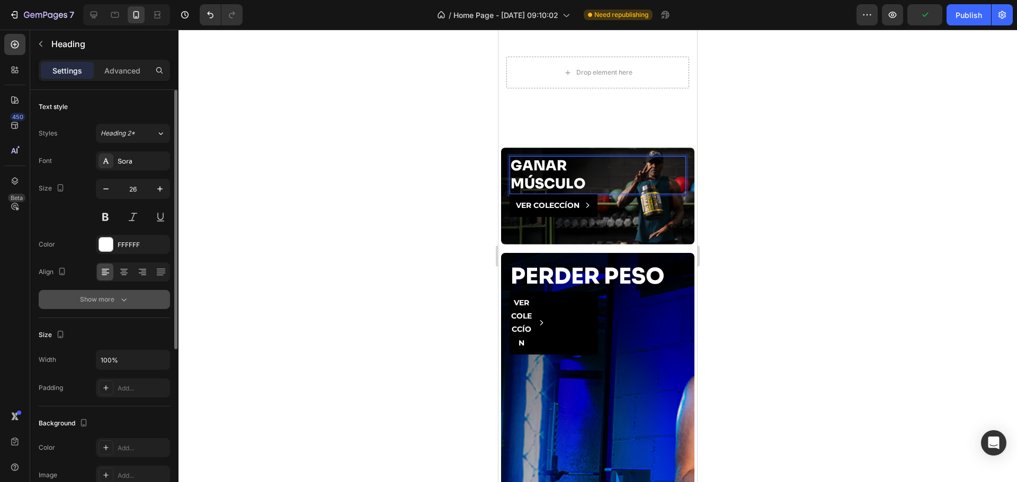
drag, startPoint x: 105, startPoint y: 317, endPoint x: 113, endPoint y: 304, distance: 15.0
click at [106, 407] on div "Text style Styles Heading 2* Font Sora Size 26 Color FFFFFF Align Show more" at bounding box center [104, 450] width 131 height 87
click at [113, 304] on div "Show more" at bounding box center [104, 299] width 49 height 11
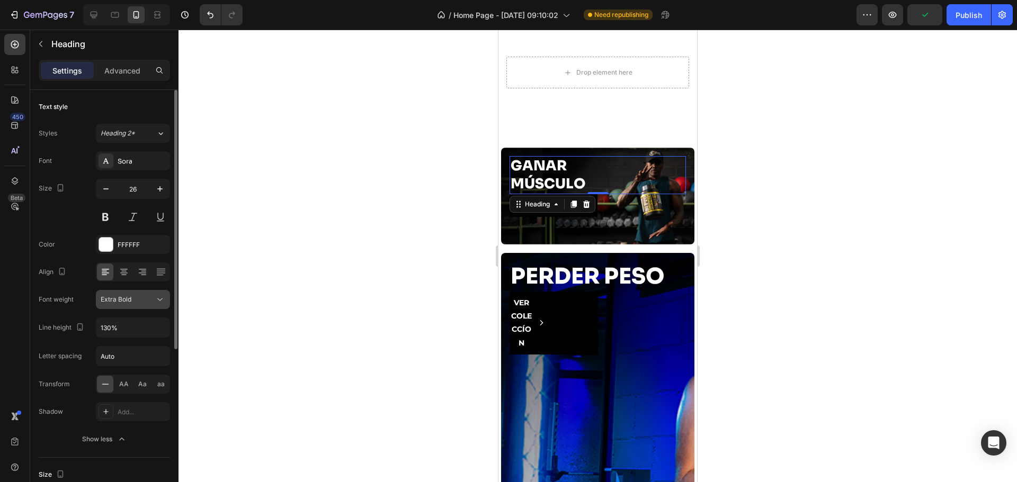
click at [138, 301] on div "Extra Bold" at bounding box center [128, 300] width 54 height 10
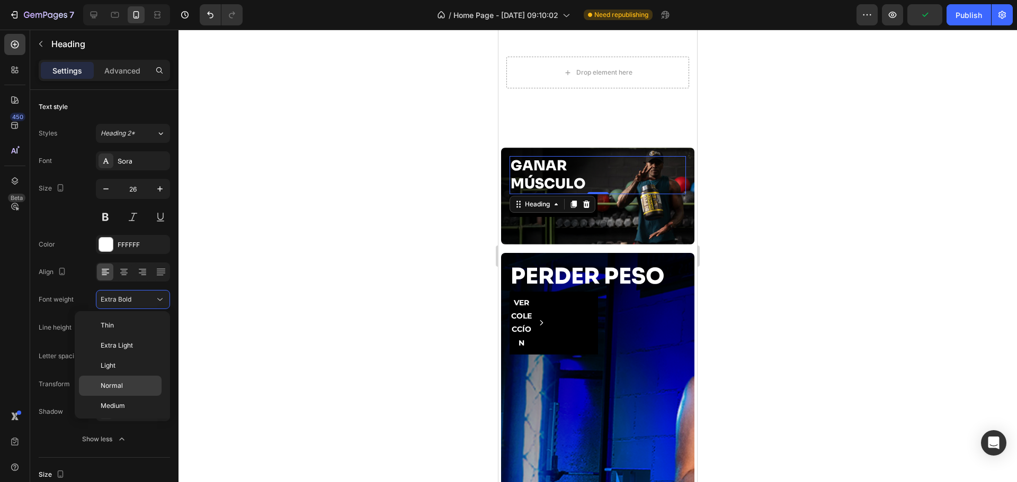
scroll to position [62, 0]
click at [139, 334] on div "Normal" at bounding box center [120, 344] width 83 height 20
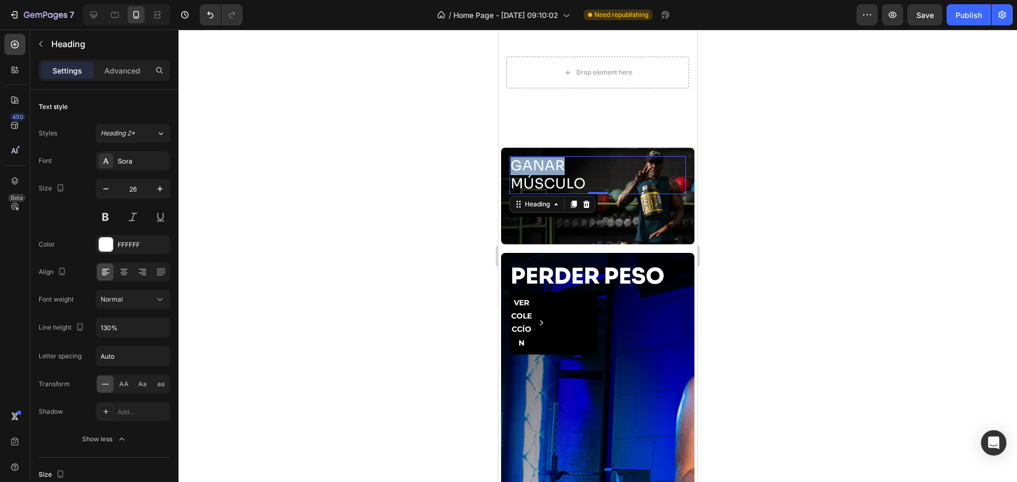
click at [544, 186] on p "GANAR MÚSCULO" at bounding box center [597, 175] width 174 height 36
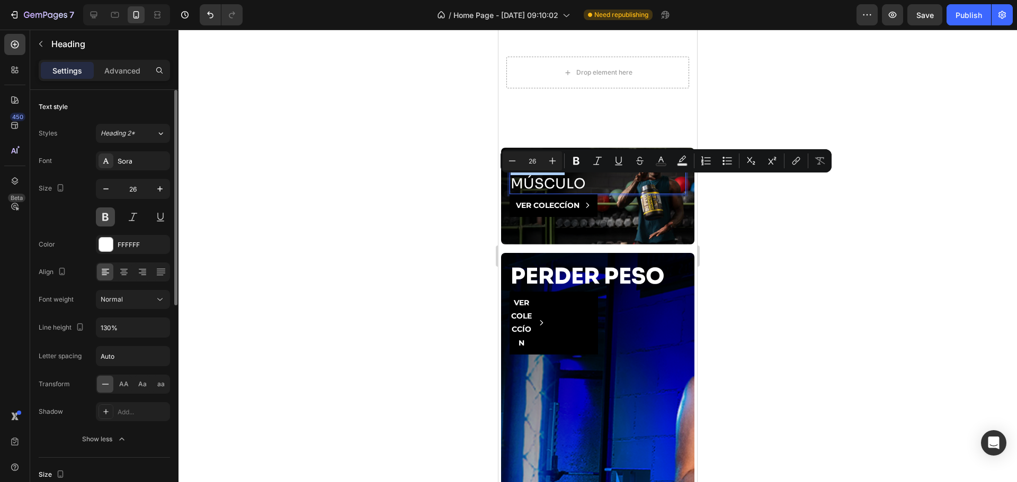
click at [105, 214] on button at bounding box center [105, 217] width 19 height 19
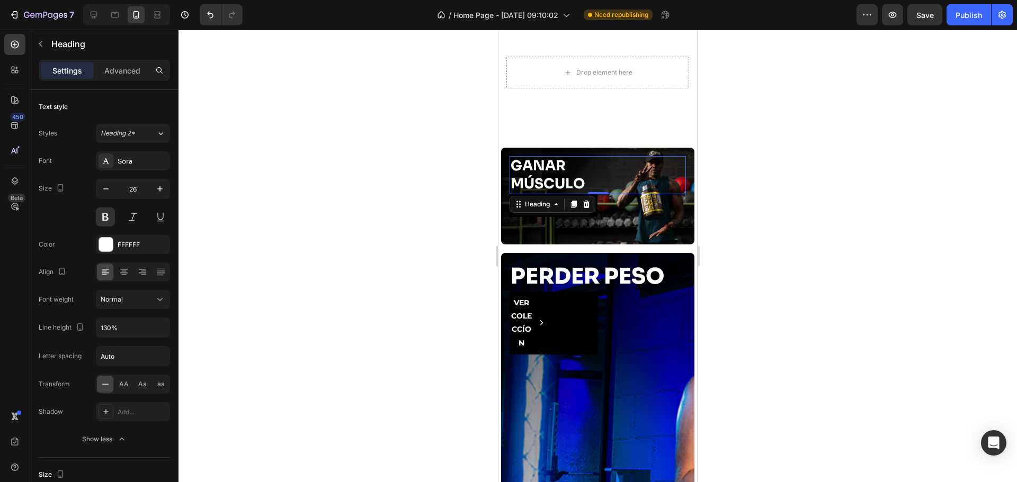
click at [351, 216] on div at bounding box center [597, 256] width 838 height 453
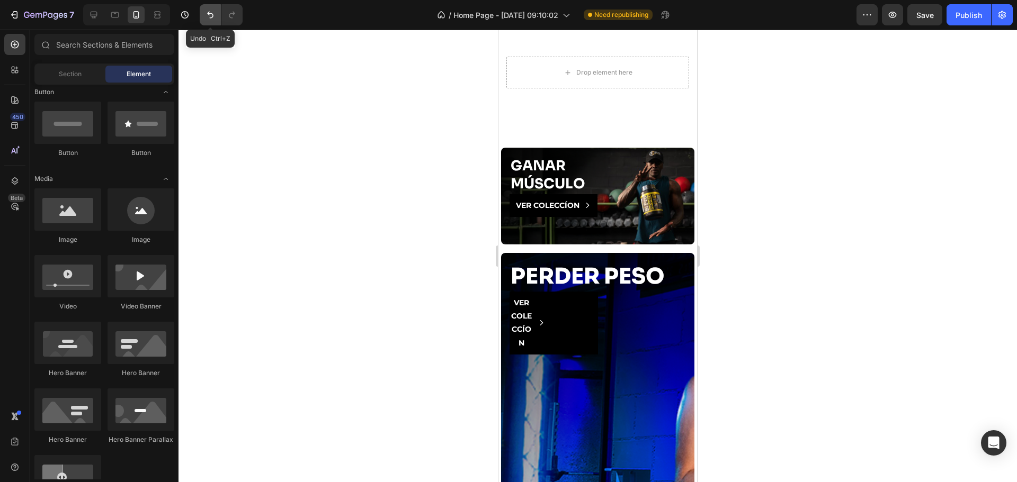
click at [213, 17] on icon "Undo/Redo" at bounding box center [210, 15] width 11 height 11
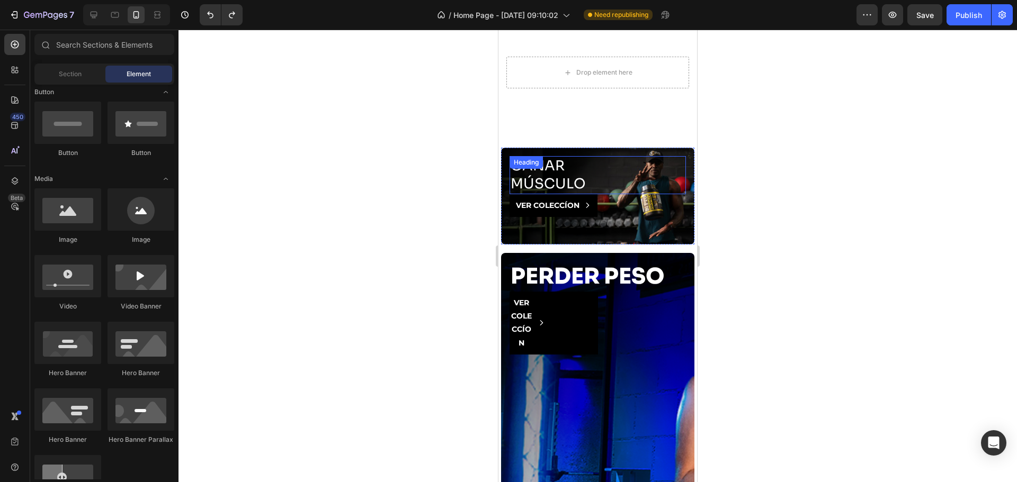
click at [553, 190] on div "GANAR MÚSCULO Heading" at bounding box center [597, 175] width 176 height 38
click at [553, 171] on icon at bounding box center [556, 167] width 8 height 8
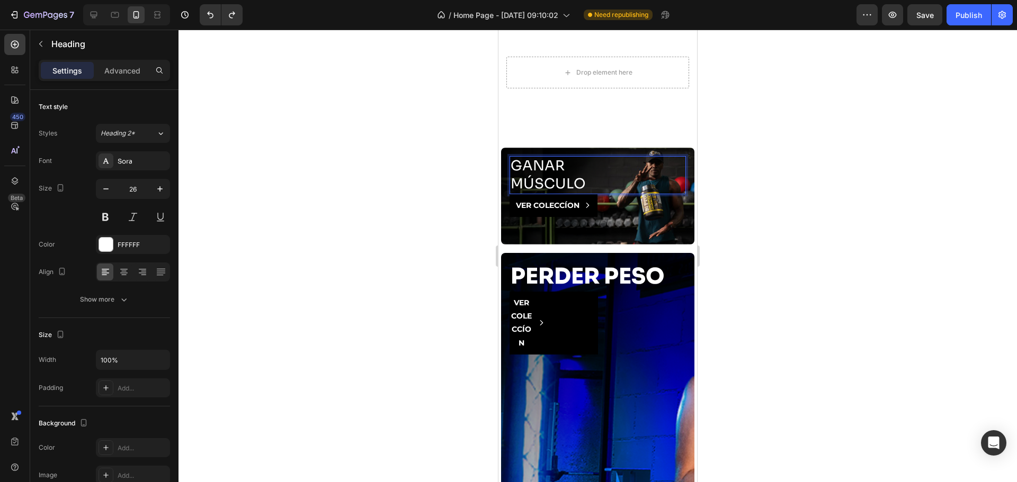
click at [552, 190] on p "GANAR MÚSCULO" at bounding box center [597, 175] width 174 height 36
drag, startPoint x: 567, startPoint y: 187, endPoint x: 516, endPoint y: 187, distance: 50.8
click at [516, 187] on p "GANAR MÚSCULO" at bounding box center [597, 175] width 174 height 36
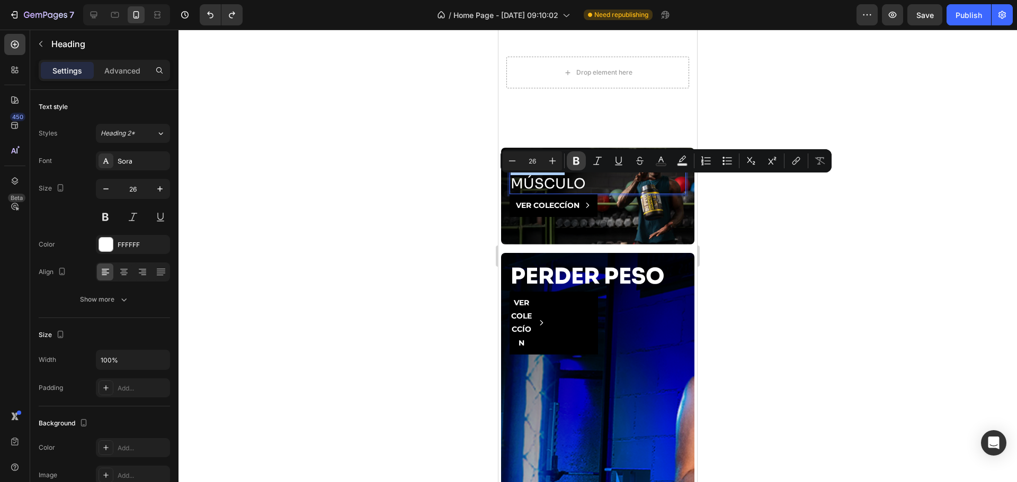
click at [580, 161] on icon "Editor contextual toolbar" at bounding box center [576, 161] width 11 height 11
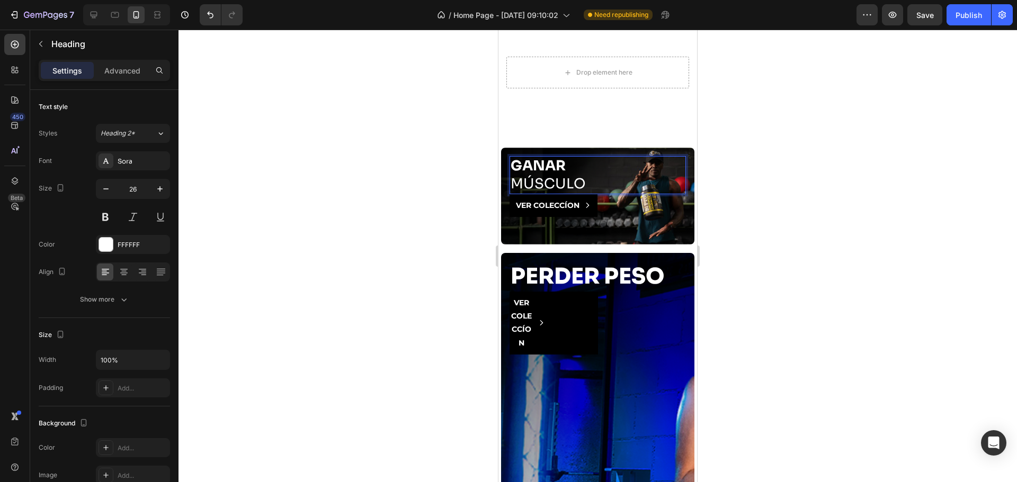
click at [361, 182] on div at bounding box center [597, 256] width 838 height 453
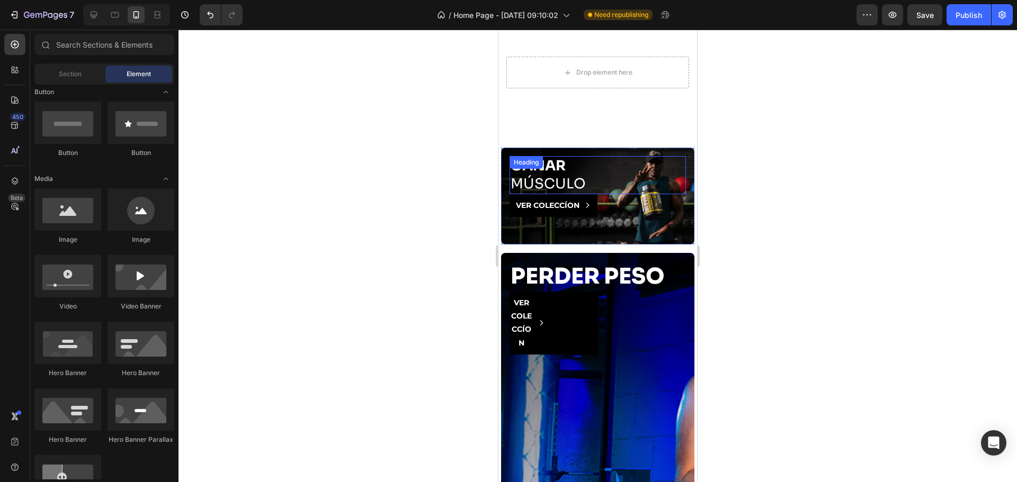
click at [533, 193] on p "⁠⁠⁠⁠⁠⁠⁠ GANAR MÚSCULO" at bounding box center [597, 175] width 174 height 36
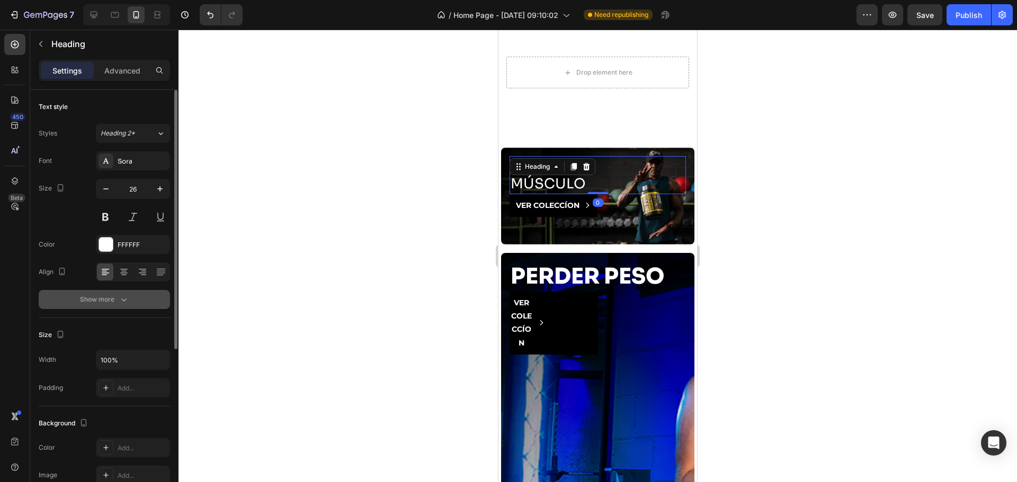
click at [135, 300] on button "Show more" at bounding box center [104, 299] width 131 height 19
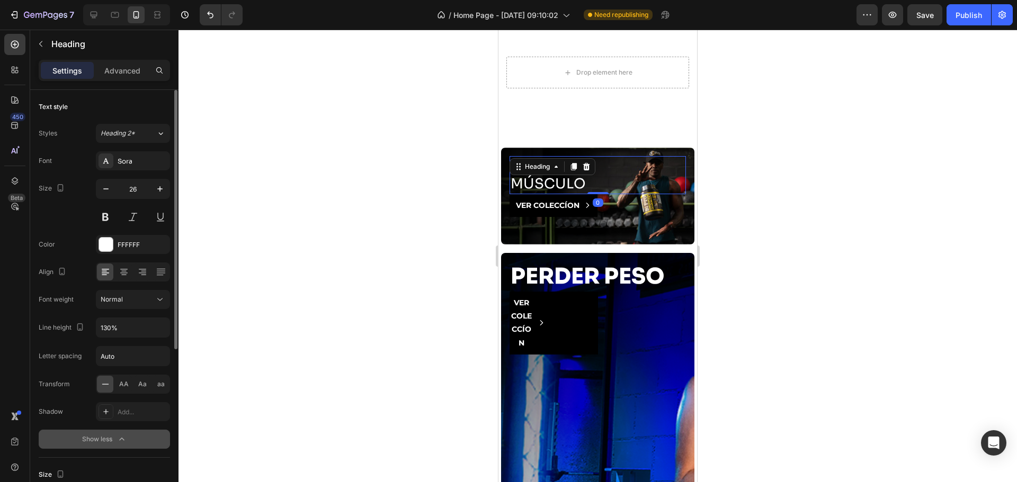
click at [135, 300] on div "Normal" at bounding box center [128, 300] width 54 height 10
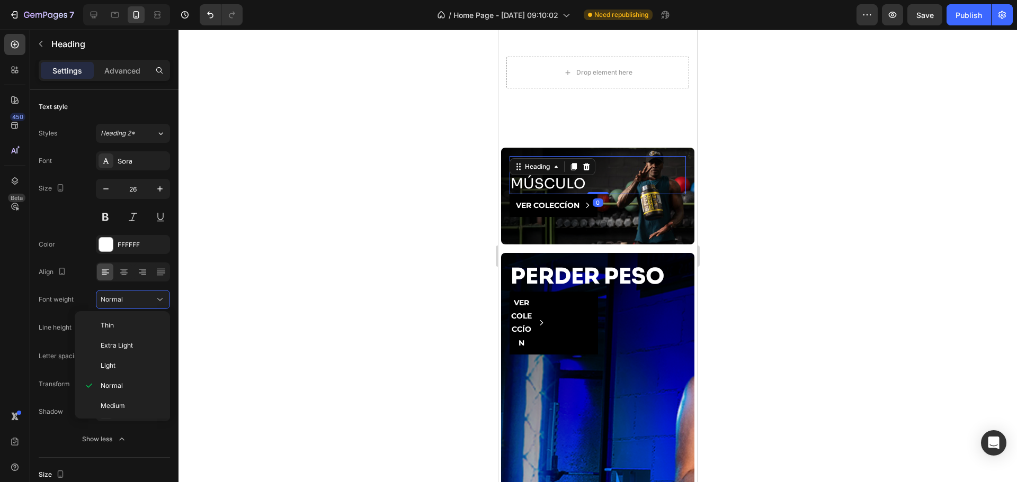
click at [309, 325] on div at bounding box center [597, 256] width 838 height 453
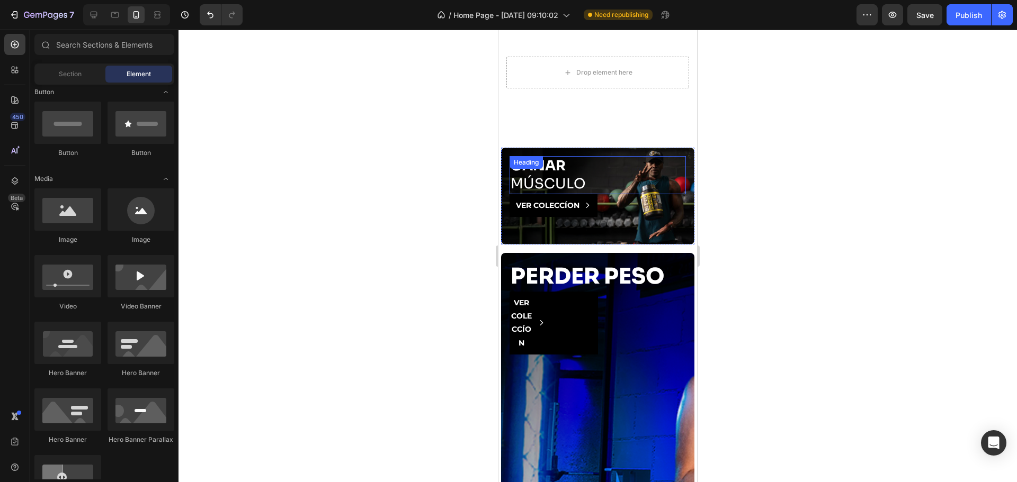
click at [553, 184] on div "⁠⁠⁠⁠⁠⁠⁠ GANAR MÚSCULO Heading" at bounding box center [597, 175] width 176 height 38
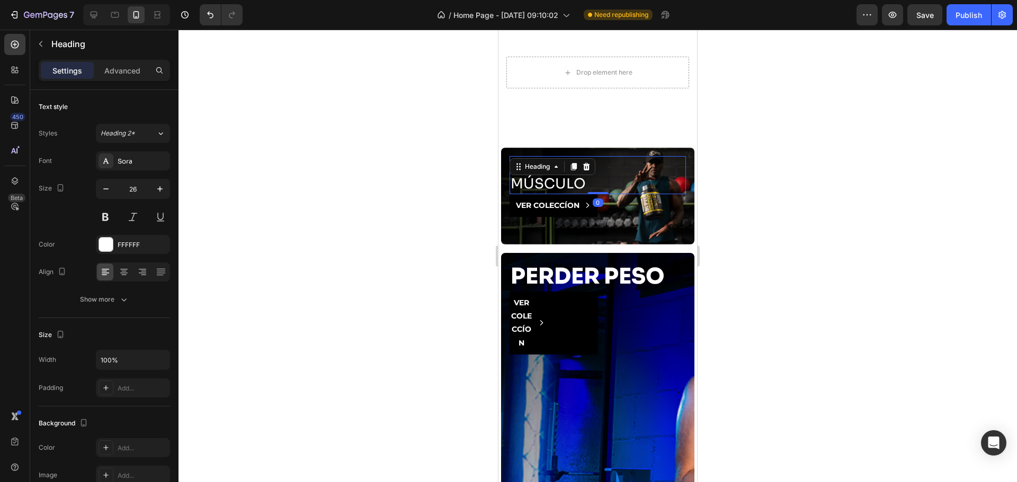
click at [553, 171] on icon at bounding box center [556, 167] width 8 height 8
click at [534, 175] on strong "GANAR" at bounding box center [537, 165] width 55 height 17
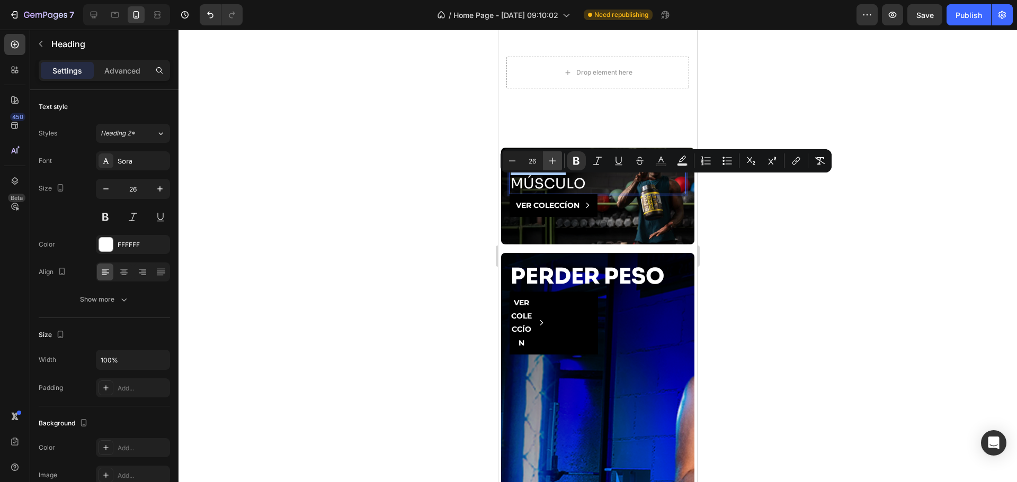
click at [550, 159] on icon "Editor contextual toolbar" at bounding box center [552, 161] width 11 height 11
type input "30"
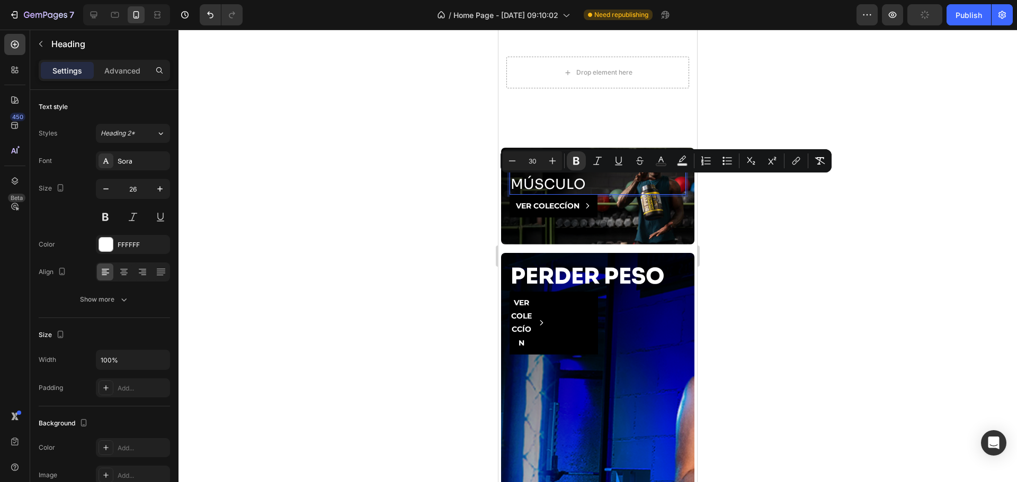
click at [402, 165] on div at bounding box center [597, 256] width 838 height 453
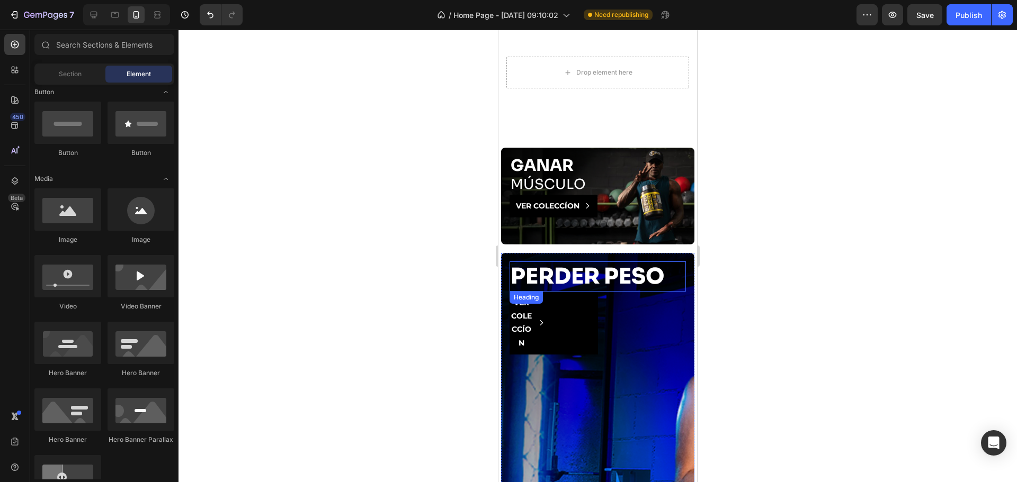
scroll to position [1041, 0]
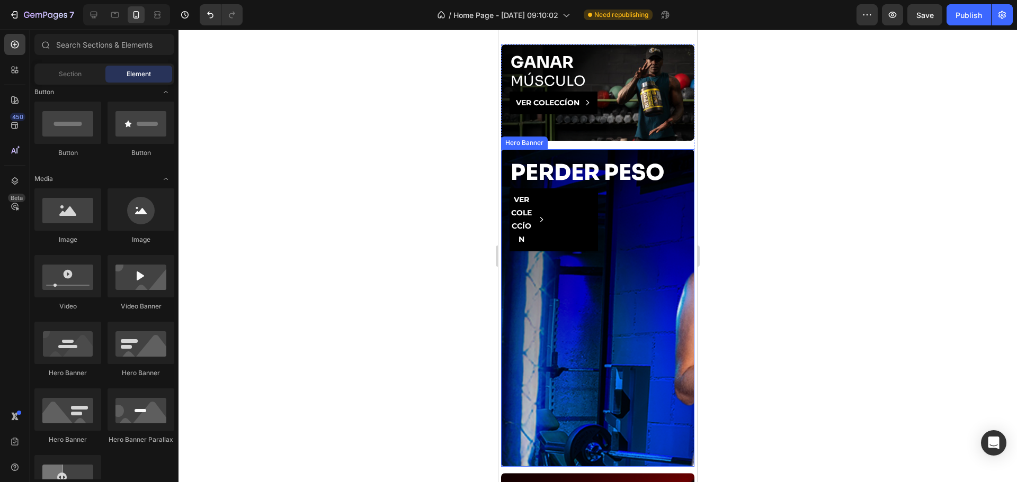
click at [594, 312] on div "Background Image" at bounding box center [597, 308] width 193 height 318
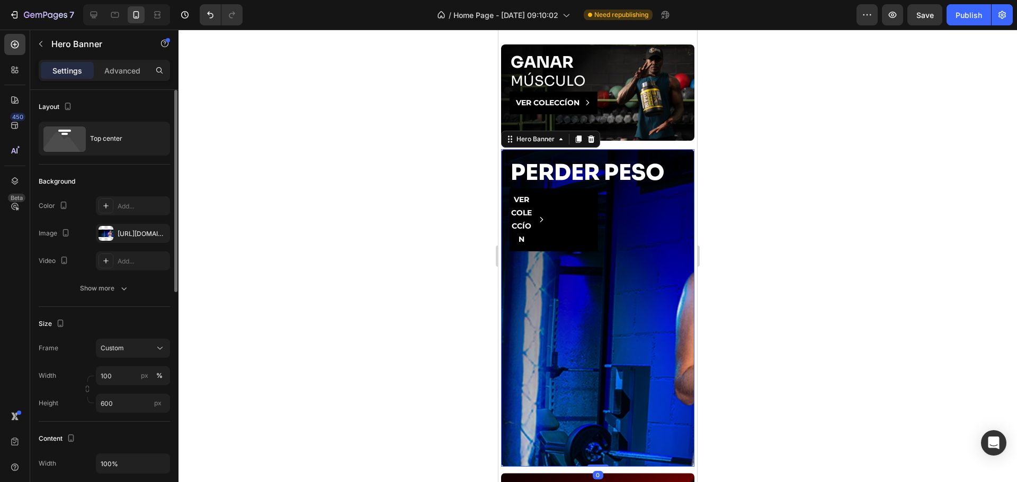
click at [132, 358] on div "Frame Custom Width 100 px % Height 600 px" at bounding box center [104, 376] width 131 height 74
click at [150, 347] on div "Custom" at bounding box center [127, 349] width 52 height 10
click at [153, 371] on span "As banner source" at bounding box center [126, 374] width 52 height 10
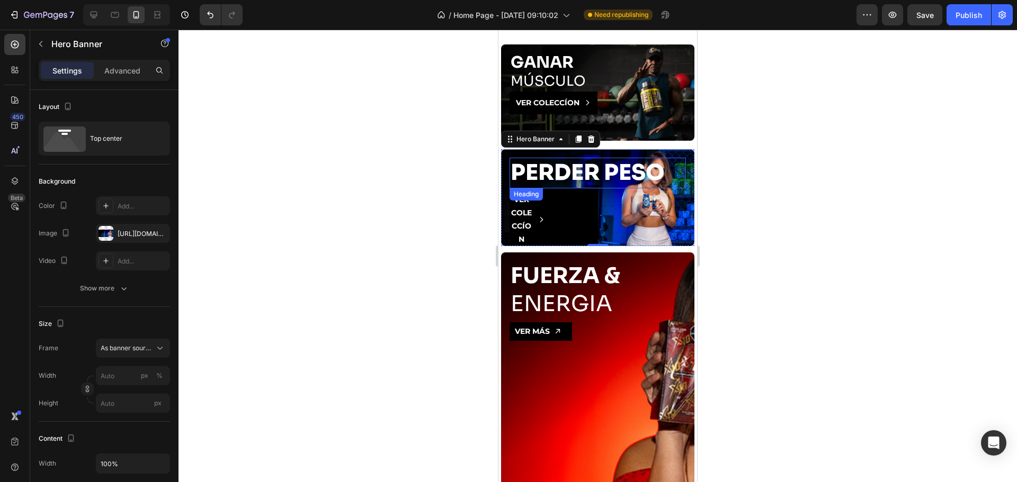
click at [573, 169] on h2 "PERDER PESO" at bounding box center [597, 173] width 176 height 30
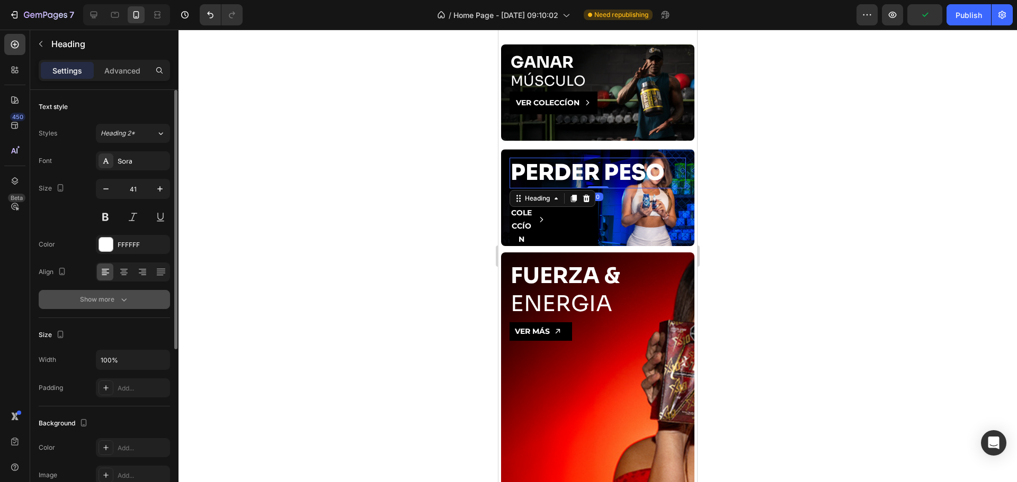
click at [111, 303] on div "Show more" at bounding box center [104, 299] width 49 height 11
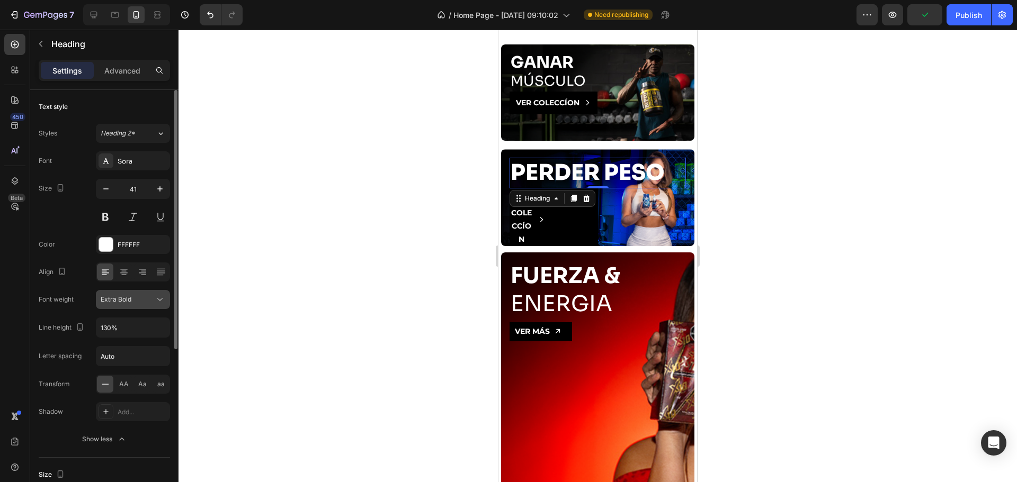
click at [119, 299] on span "Extra Bold" at bounding box center [116, 299] width 31 height 8
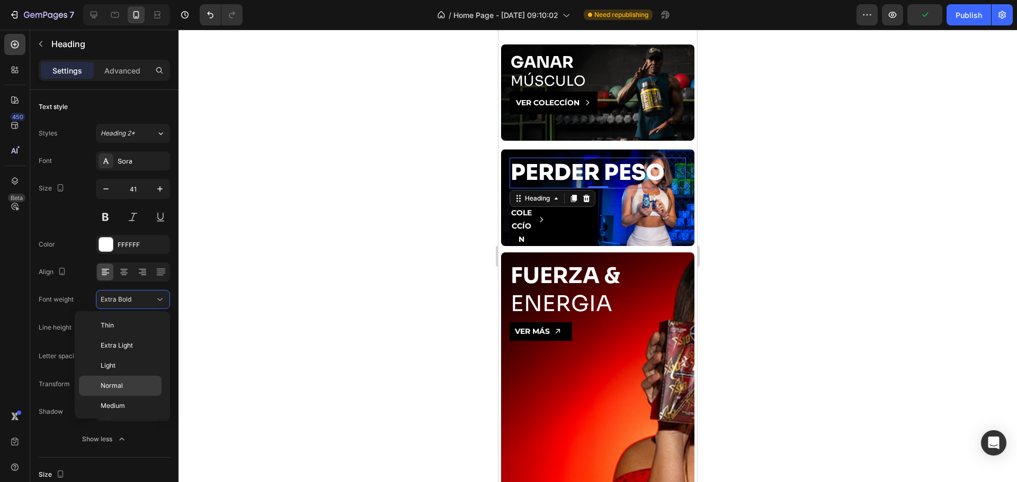
scroll to position [62, 0]
click at [122, 324] on span "Normal" at bounding box center [112, 324] width 22 height 10
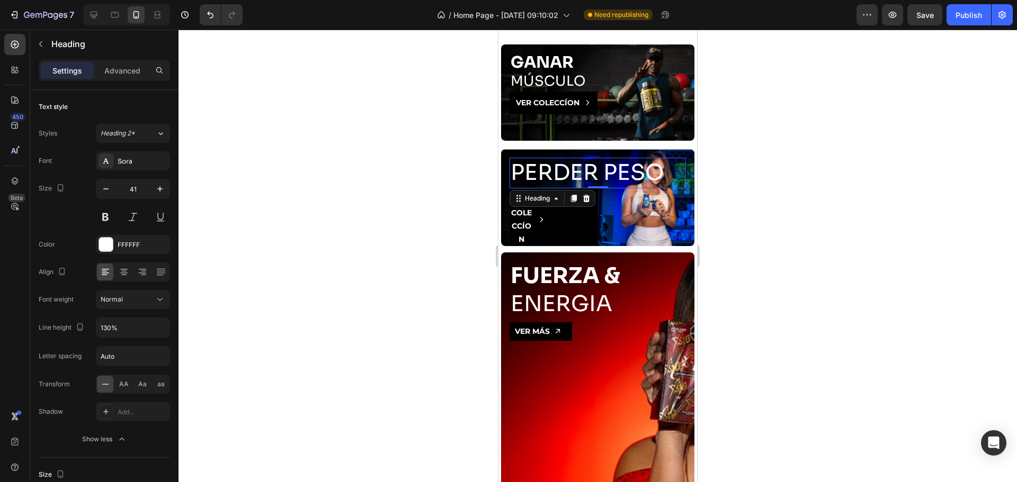
click at [607, 172] on h2 "PERDER PESO" at bounding box center [597, 173] width 176 height 30
click at [567, 169] on p "PERDER PESO" at bounding box center [597, 187] width 174 height 57
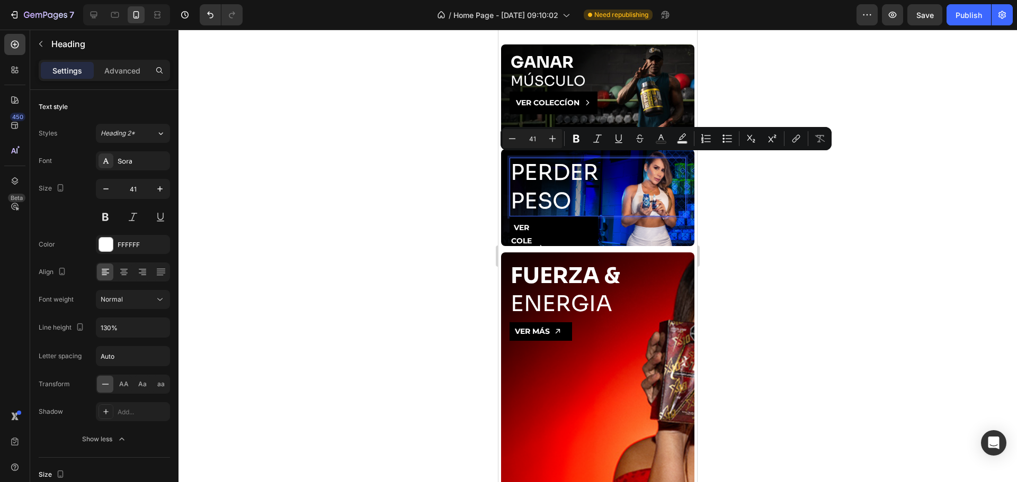
click at [356, 210] on div at bounding box center [597, 256] width 838 height 453
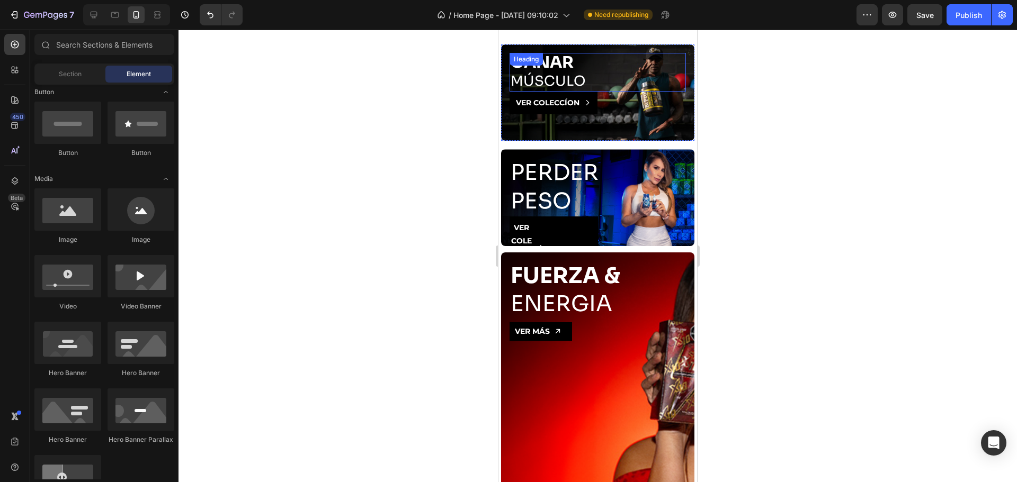
click at [554, 79] on p "⁠⁠⁠⁠⁠⁠⁠ GANAR MÚSCULO" at bounding box center [597, 72] width 174 height 37
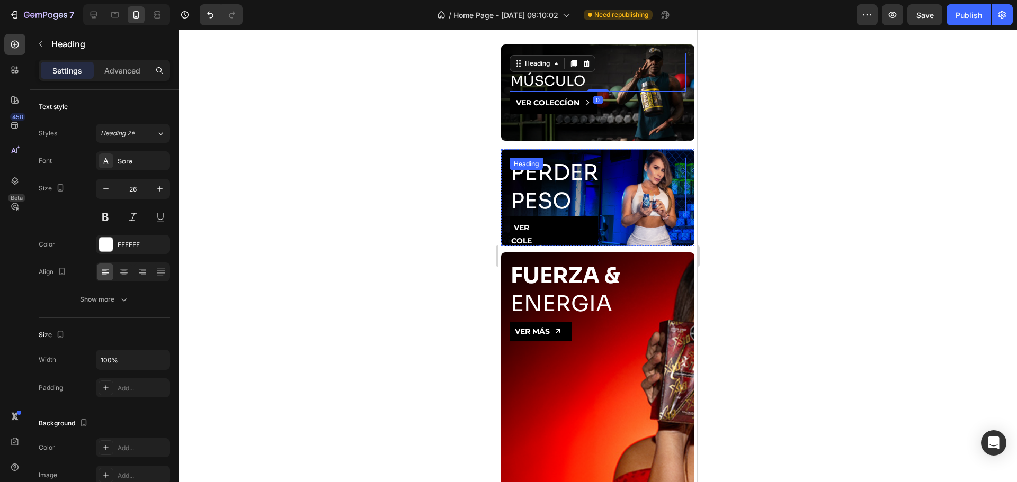
click at [535, 182] on p "PERDER PESO" at bounding box center [597, 187] width 174 height 57
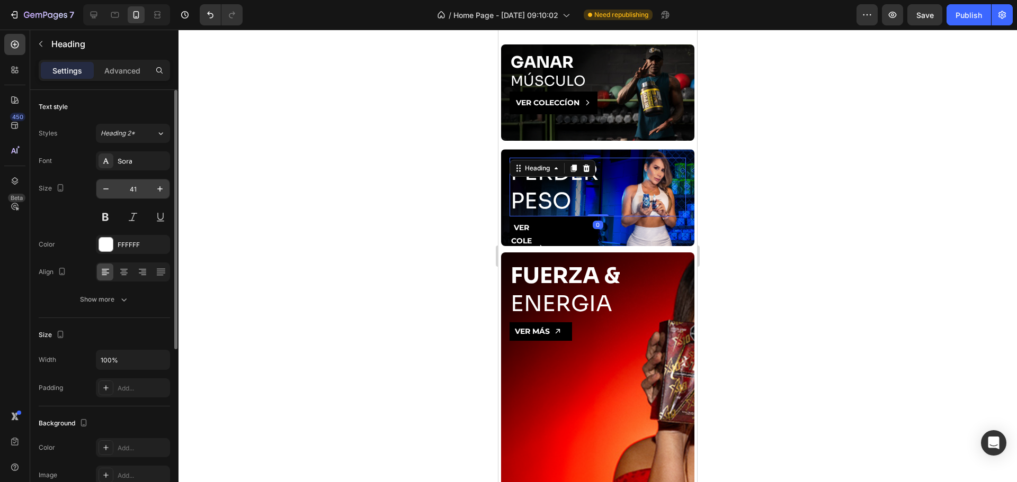
click at [142, 189] on input "41" at bounding box center [132, 189] width 35 height 19
type input "26"
click at [71, 215] on div "Size 26" at bounding box center [104, 203] width 131 height 48
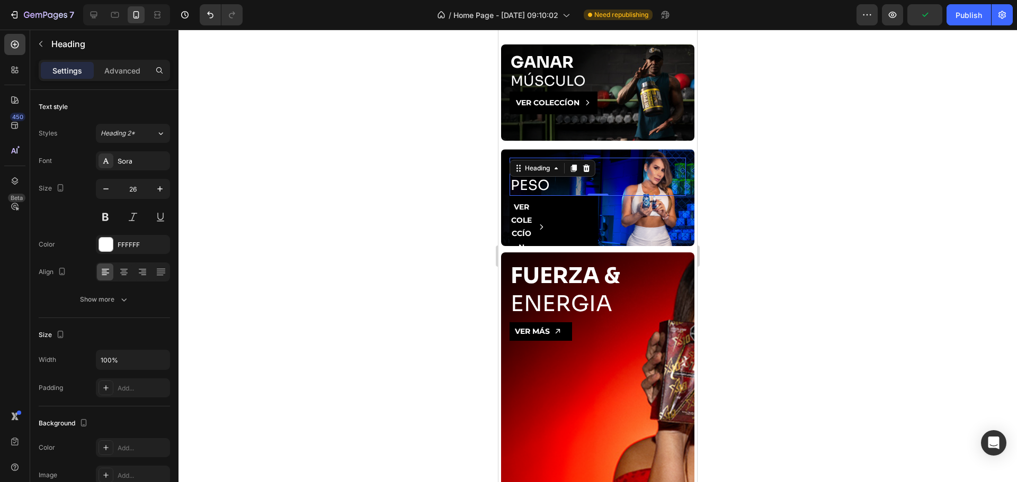
click at [465, 207] on div at bounding box center [597, 256] width 838 height 453
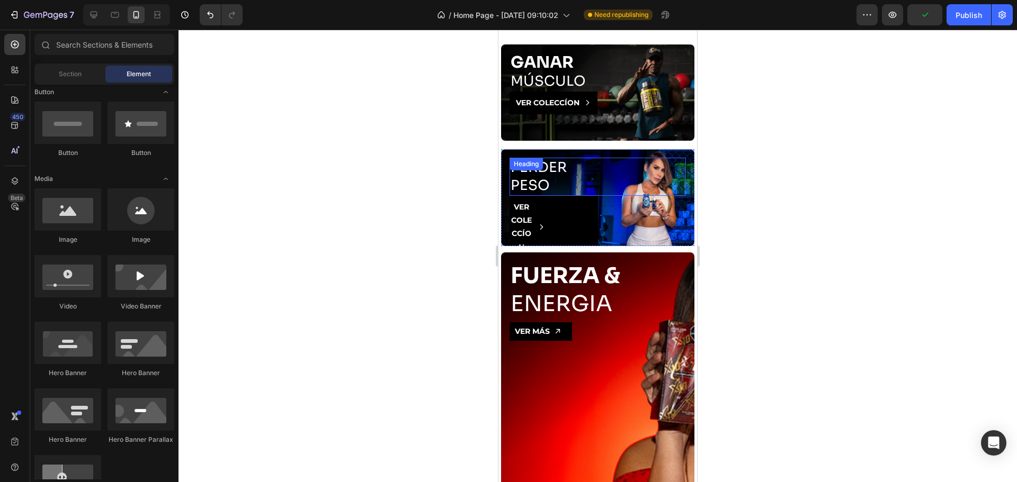
click at [553, 166] on div "PERDER PESO Heading" at bounding box center [597, 177] width 176 height 38
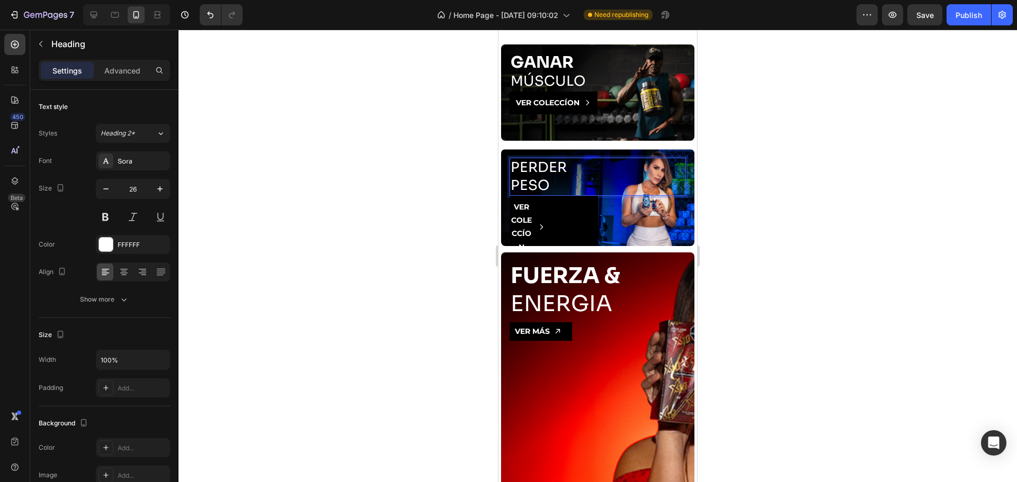
click at [555, 160] on p "PERDER PESO" at bounding box center [597, 177] width 174 height 36
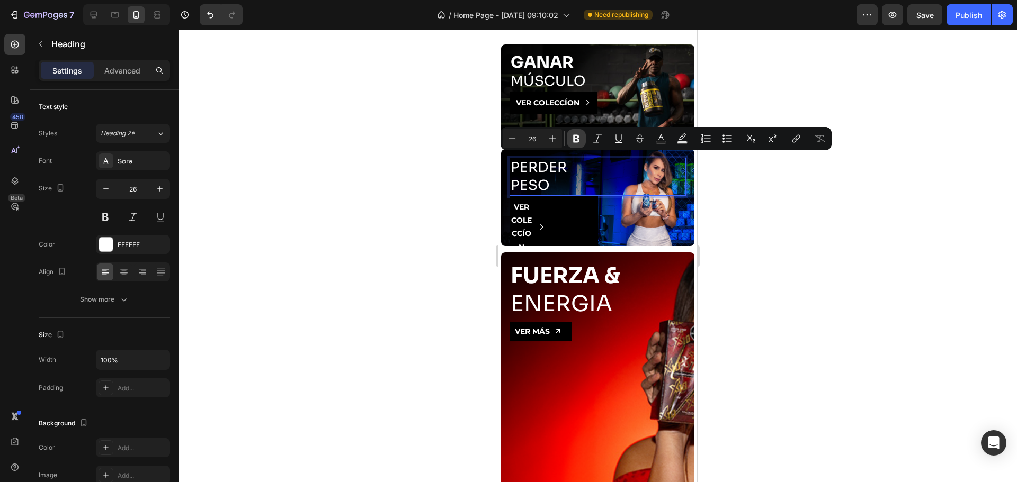
click at [571, 143] on icon "Editor contextual toolbar" at bounding box center [576, 138] width 11 height 11
click at [557, 143] on div "⁠⁠⁠⁠⁠⁠⁠ GANAR MÚSCULO Heading VER COLECCÍON Button Hero Banner PERDER PESO Head…" at bounding box center [597, 145] width 193 height 202
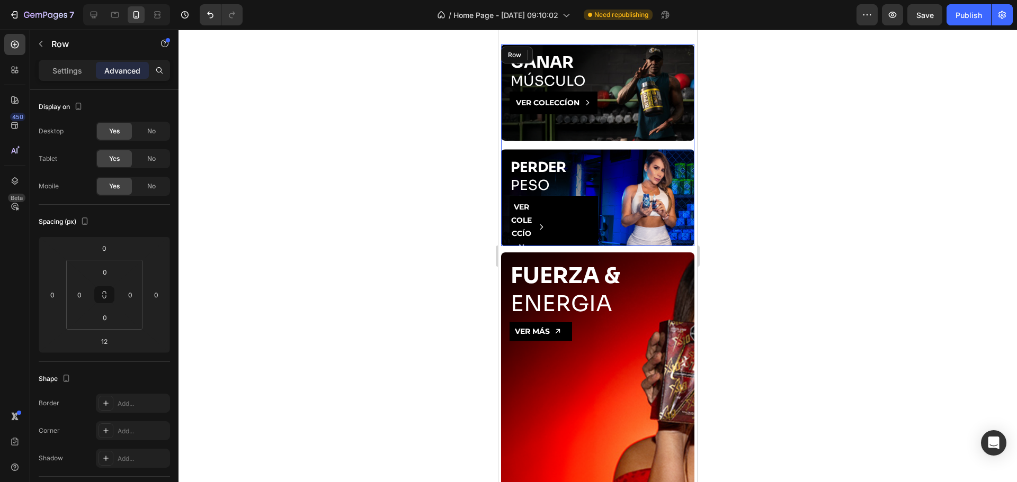
click at [557, 143] on div "⁠⁠⁠⁠⁠⁠⁠ GANAR MÚSCULO Heading VER COLECCÍON Button Hero Banner ⁠⁠⁠⁠⁠⁠⁠ PERDER P…" at bounding box center [597, 145] width 193 height 202
click at [545, 166] on div "⁠⁠⁠⁠⁠⁠⁠ PERDER PESO Heading" at bounding box center [597, 177] width 176 height 38
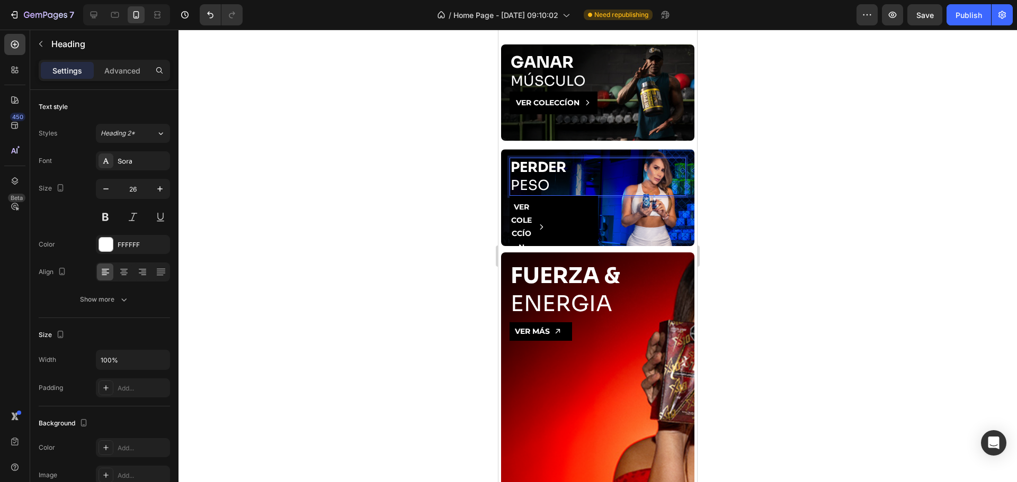
click at [547, 164] on strong "PERDER" at bounding box center [538, 167] width 56 height 17
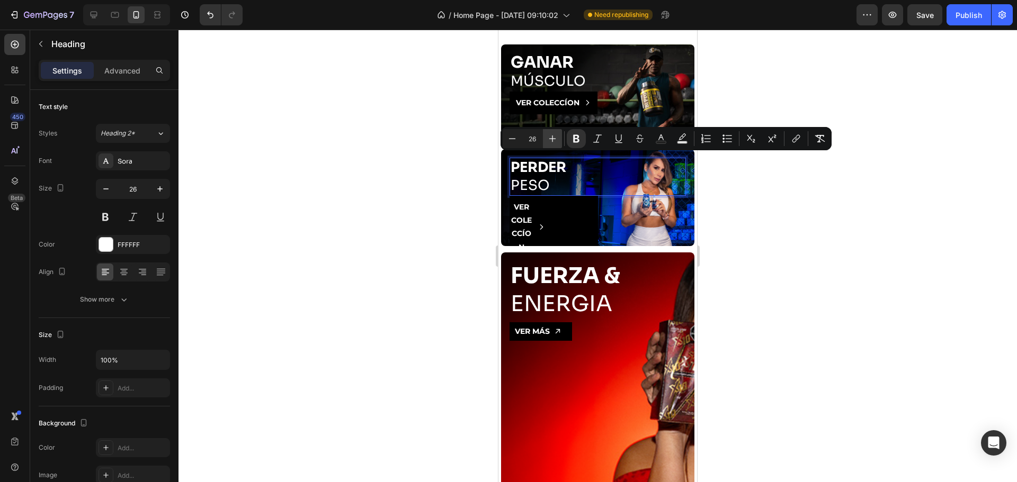
click at [552, 138] on icon "Editor contextual toolbar" at bounding box center [552, 139] width 7 height 7
type input "30"
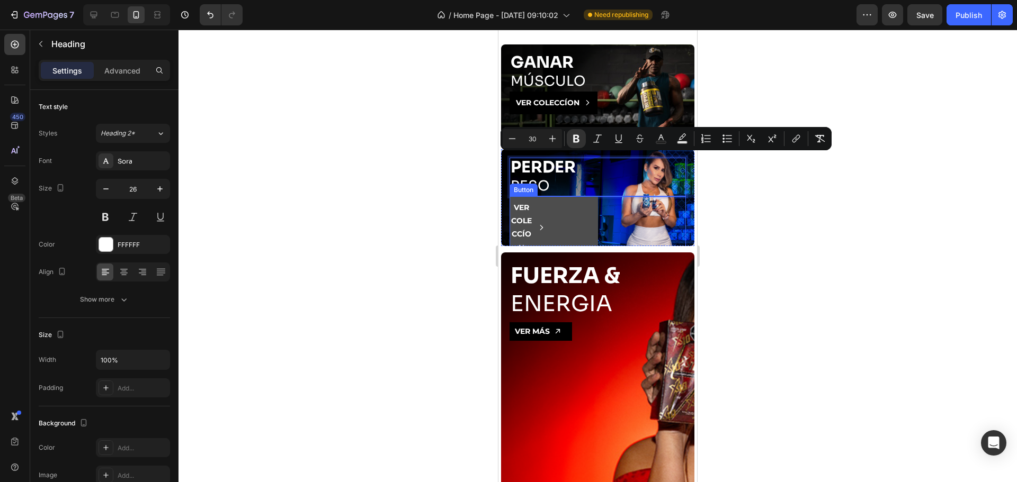
click at [582, 228] on button "VER COLECCÍON" at bounding box center [553, 227] width 88 height 63
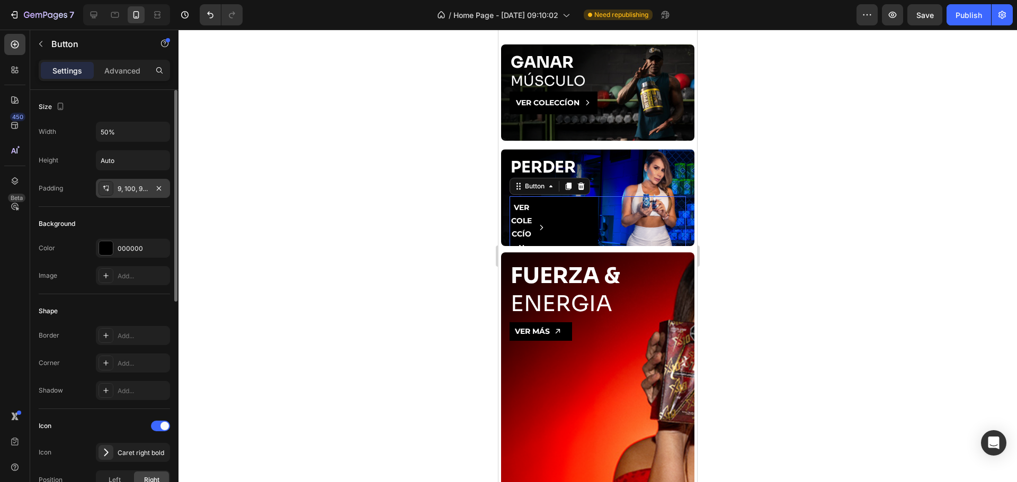
click at [131, 191] on div "9, 100, 9, 0" at bounding box center [133, 189] width 31 height 10
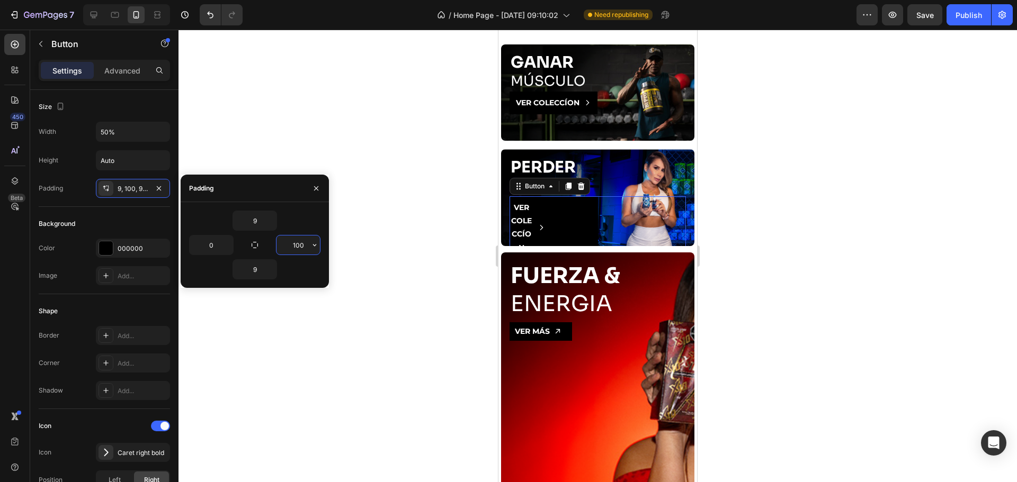
click at [296, 245] on input "100" at bounding box center [297, 245] width 43 height 19
click at [572, 103] on p "VER COLECCÍON" at bounding box center [548, 102] width 64 height 13
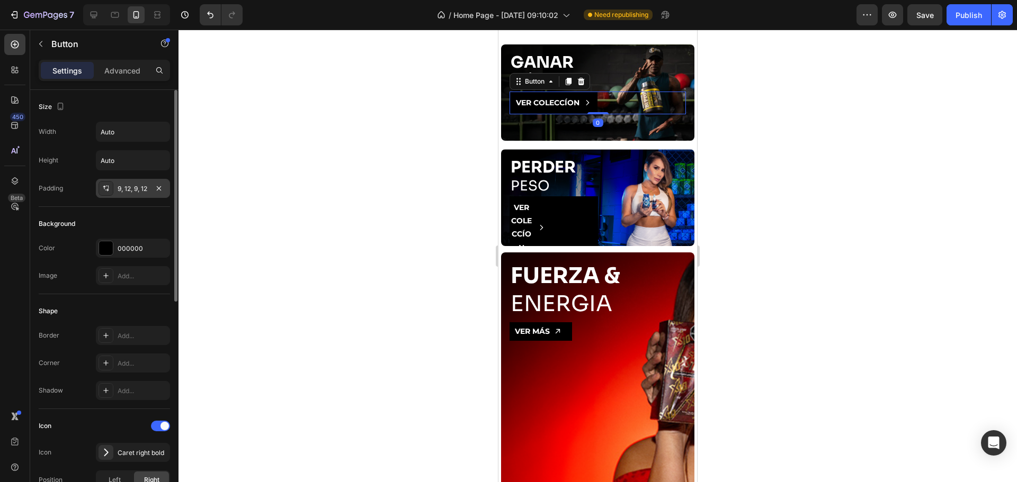
click at [121, 187] on div "9, 12, 9, 12" at bounding box center [133, 189] width 31 height 10
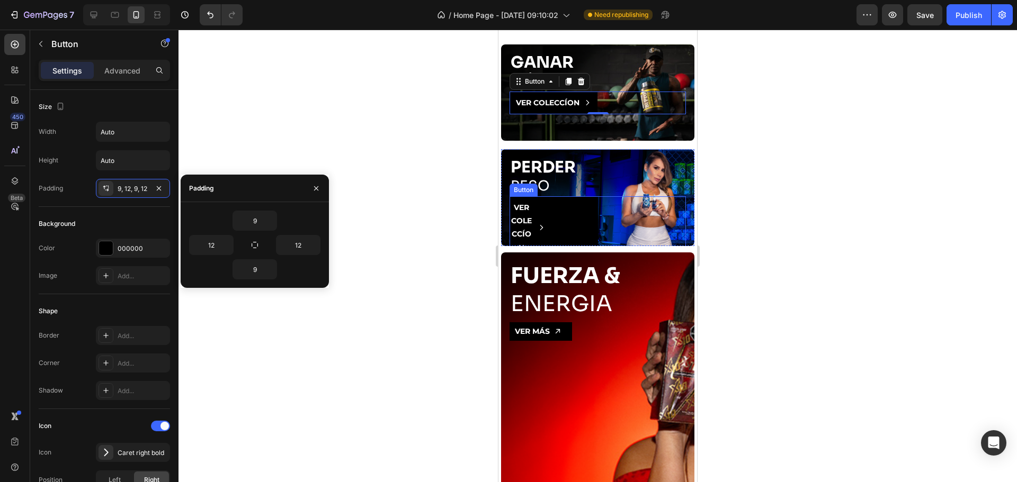
click at [543, 210] on button "VER COLECCÍON" at bounding box center [553, 227] width 88 height 63
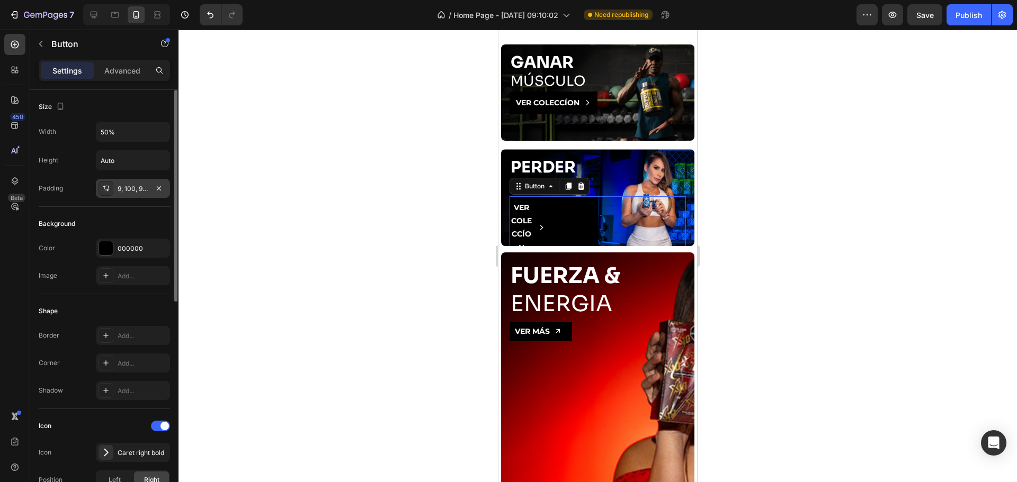
click at [139, 188] on div "9, 100, 9, 0" at bounding box center [133, 189] width 31 height 10
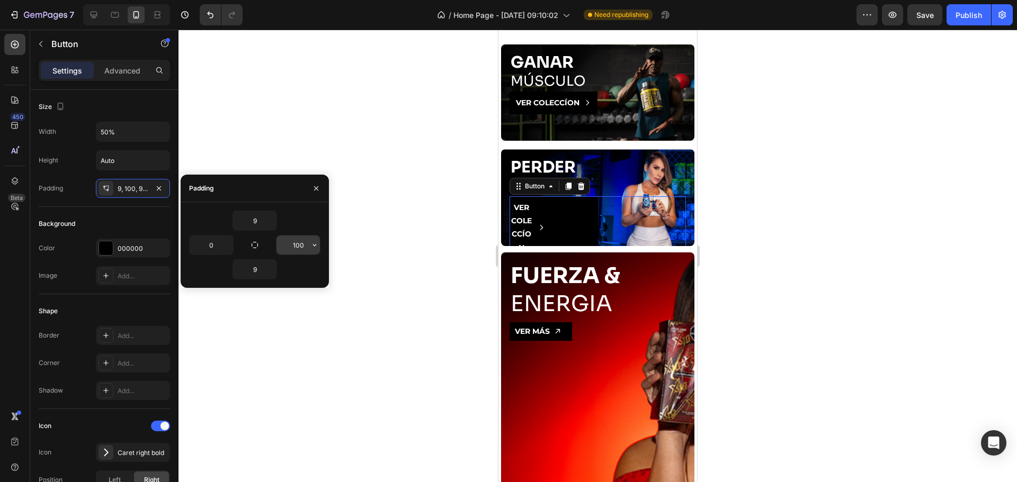
click at [295, 241] on input "100" at bounding box center [297, 245] width 43 height 19
type input "12"
click at [218, 248] on input "0" at bounding box center [211, 245] width 43 height 19
type input "12"
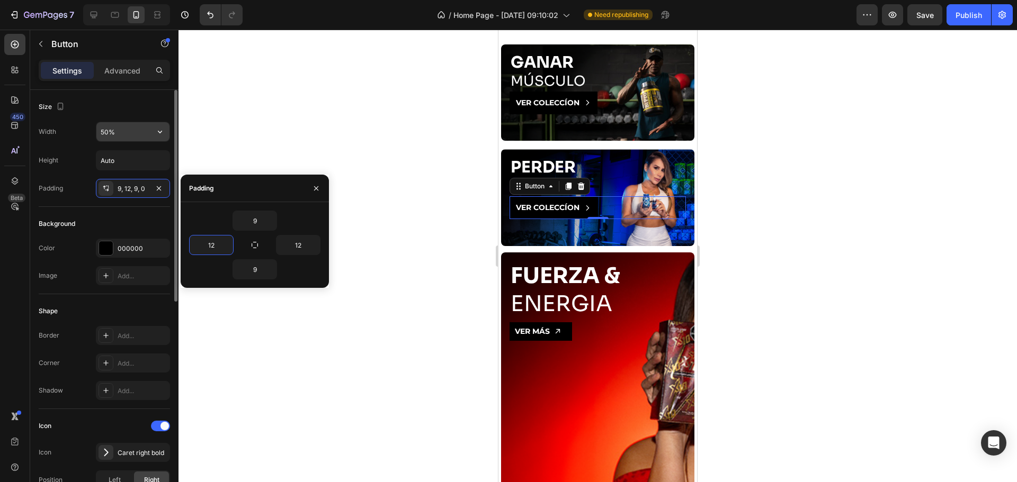
click at [119, 130] on input "50%" at bounding box center [132, 131] width 73 height 19
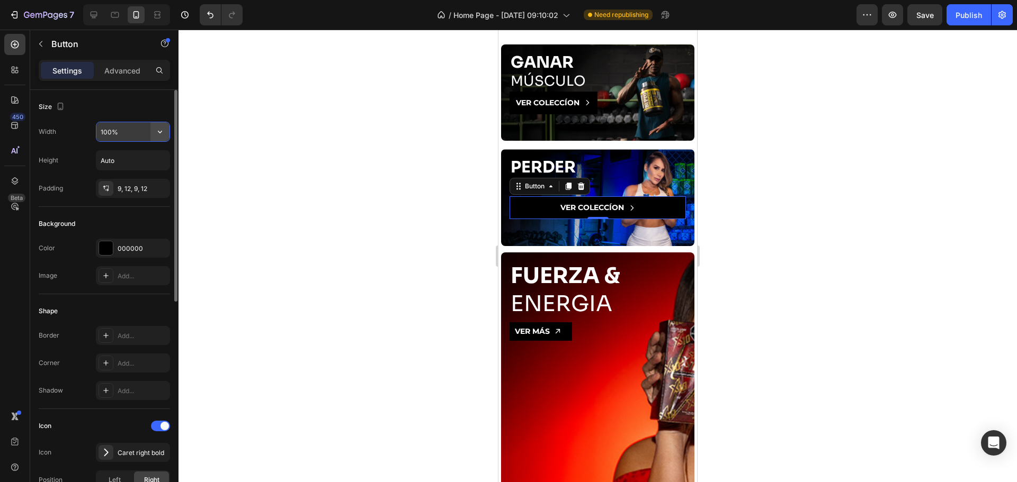
click at [168, 135] on button "button" at bounding box center [159, 131] width 19 height 19
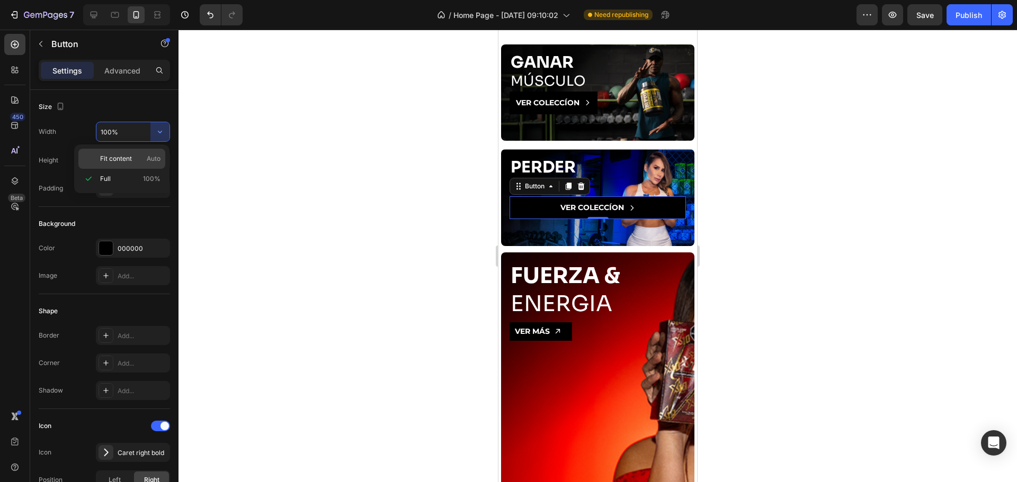
click at [116, 153] on div "Fit content Auto" at bounding box center [121, 159] width 87 height 20
type input "Auto"
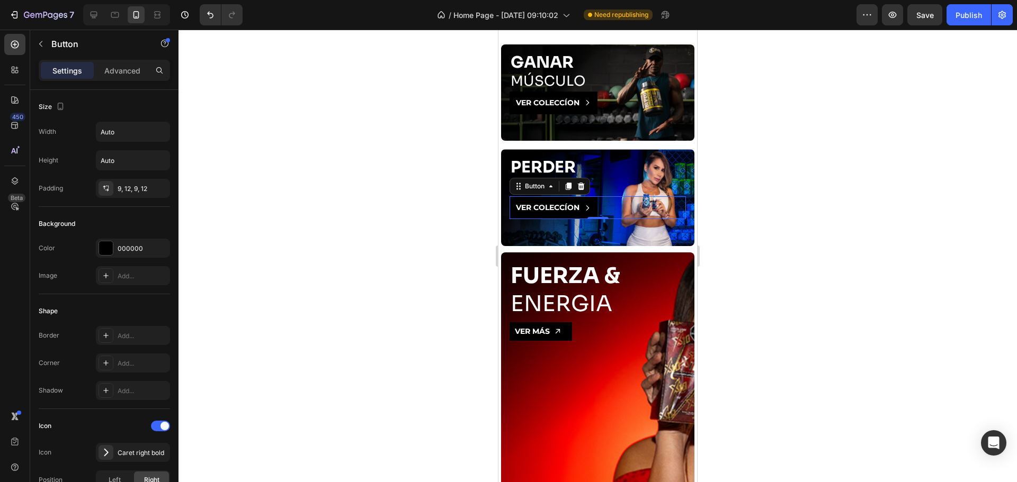
click at [280, 166] on div at bounding box center [597, 256] width 838 height 453
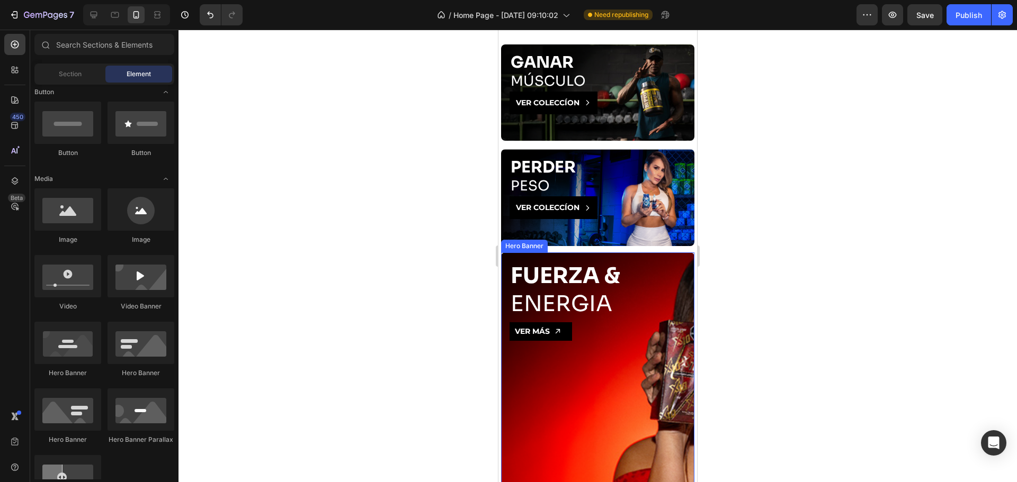
click at [669, 253] on div "FUERZA & ENERGIA Heading VER MÁS Button" at bounding box center [597, 301] width 193 height 97
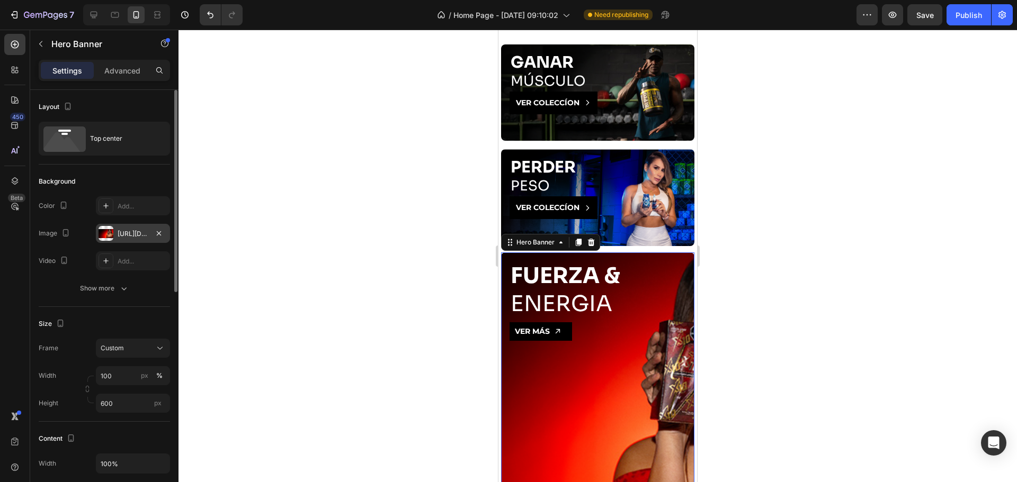
click at [121, 235] on div "https://cdn.shopify.com/s/files/1/0665/2516/7790/files/gempages_534975529728607…" at bounding box center [133, 234] width 31 height 10
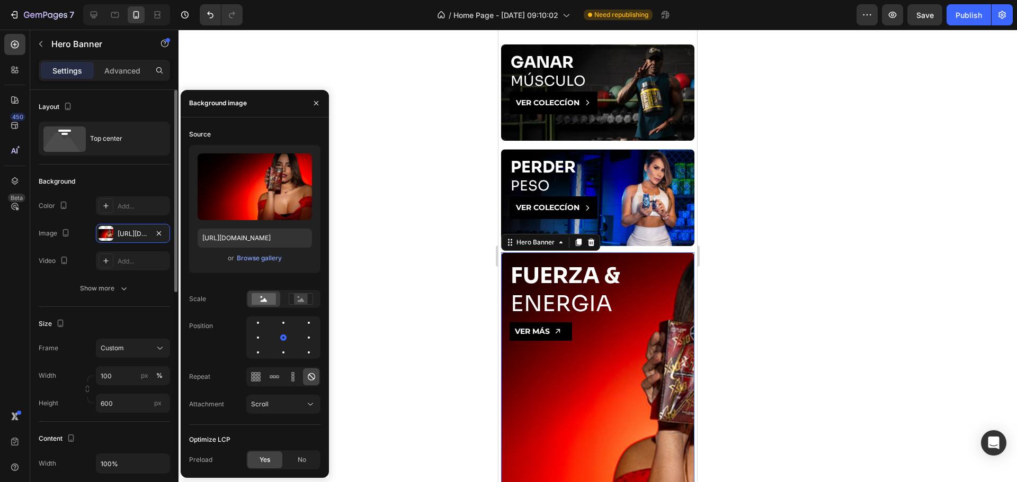
click at [129, 332] on div "Size" at bounding box center [104, 324] width 131 height 17
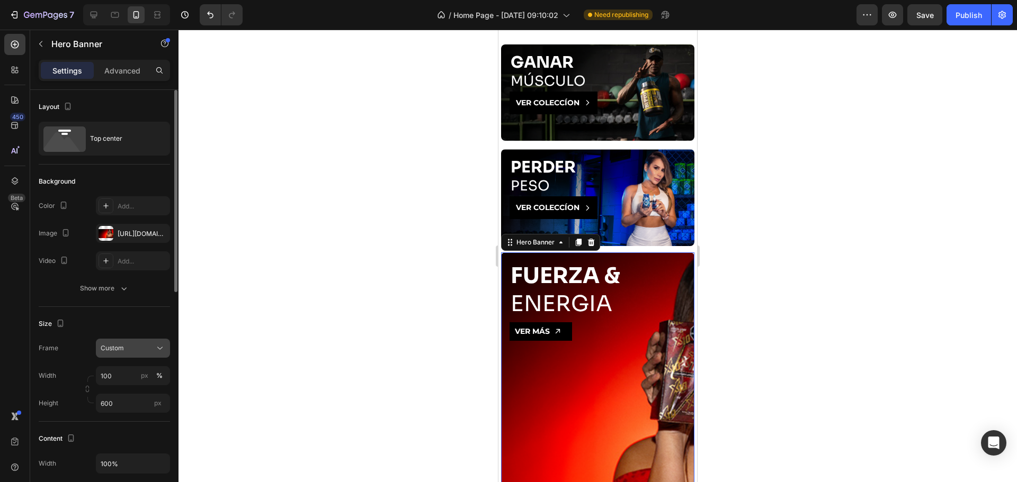
click at [133, 356] on button "Custom" at bounding box center [133, 348] width 74 height 19
click at [142, 378] on span "As banner source" at bounding box center [126, 374] width 52 height 10
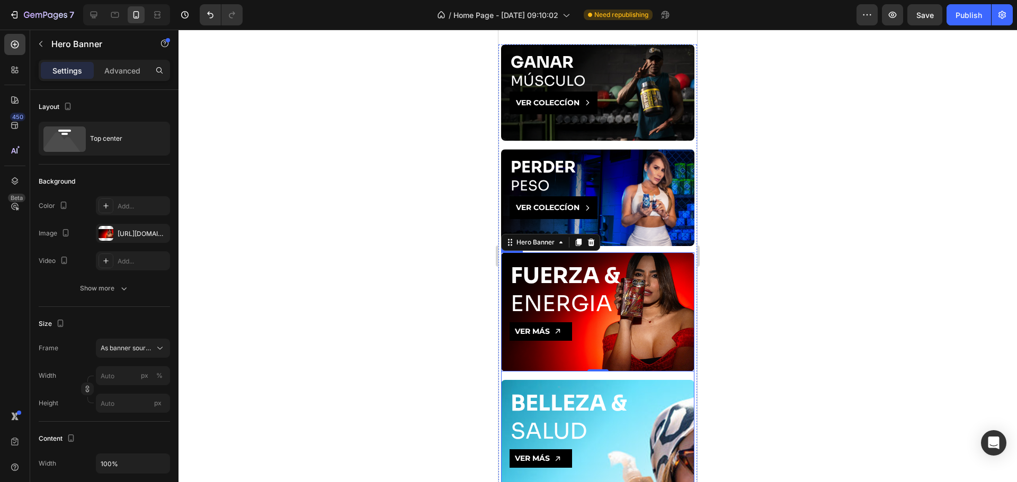
click at [642, 380] on div "BELLEZA & SALUD Heading VER MÁS Button" at bounding box center [597, 428] width 193 height 97
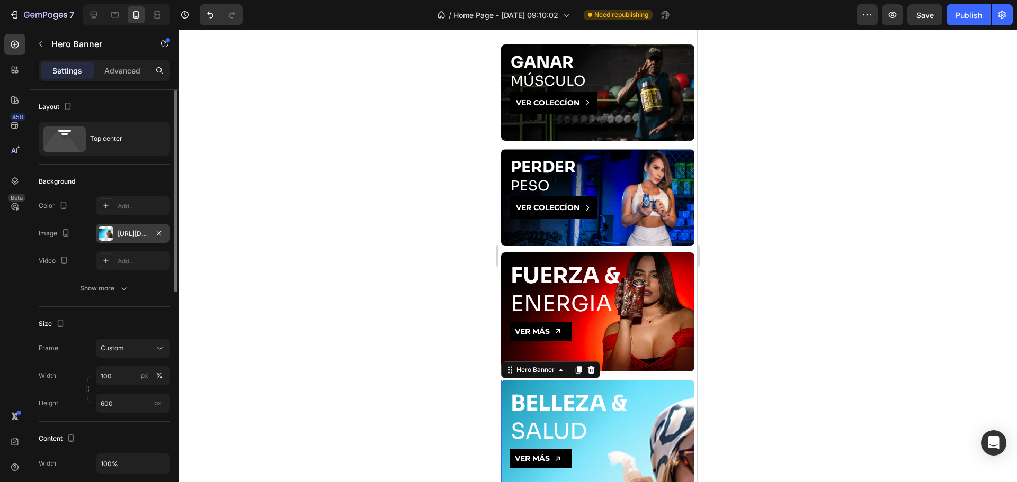
click at [144, 234] on div "https://cdn.shopify.com/s/files/1/0665/2516/7790/files/gempages_534975529728607…" at bounding box center [133, 234] width 31 height 10
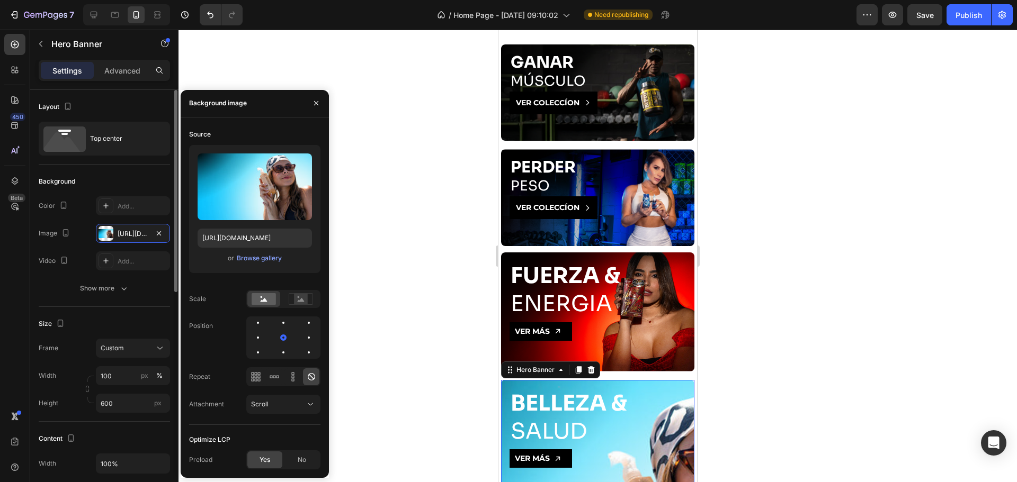
click at [144, 326] on div "Size" at bounding box center [104, 324] width 131 height 17
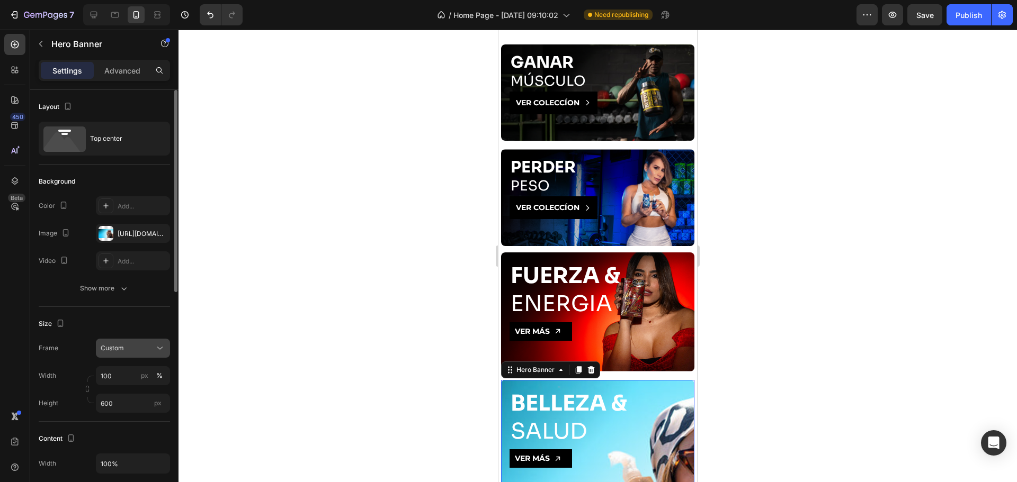
click at [139, 347] on div "Custom" at bounding box center [127, 349] width 52 height 10
click at [137, 368] on div "As banner source" at bounding box center [123, 373] width 85 height 19
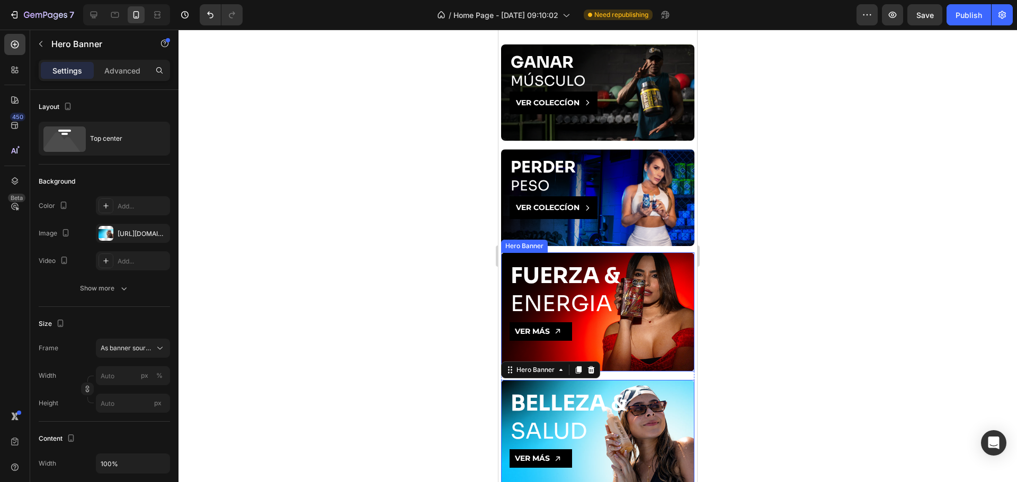
scroll to position [1288, 0]
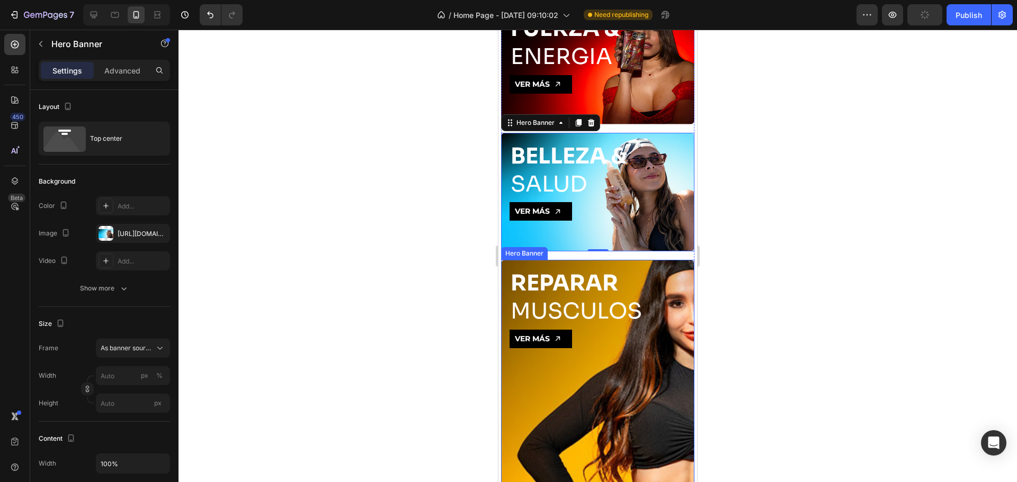
click at [651, 260] on div "REPARAR MUSCULOS Heading VER MÁS Button" at bounding box center [597, 308] width 193 height 97
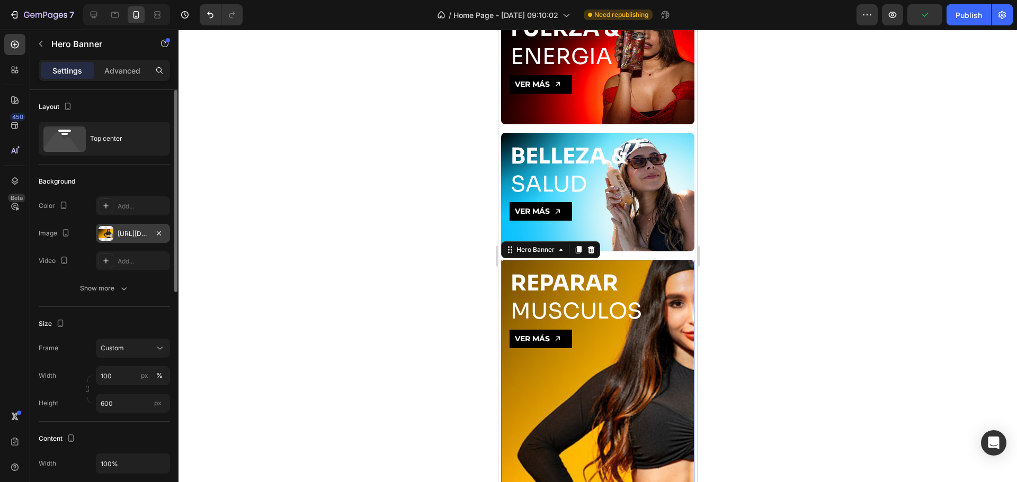
click at [112, 231] on div at bounding box center [105, 233] width 15 height 15
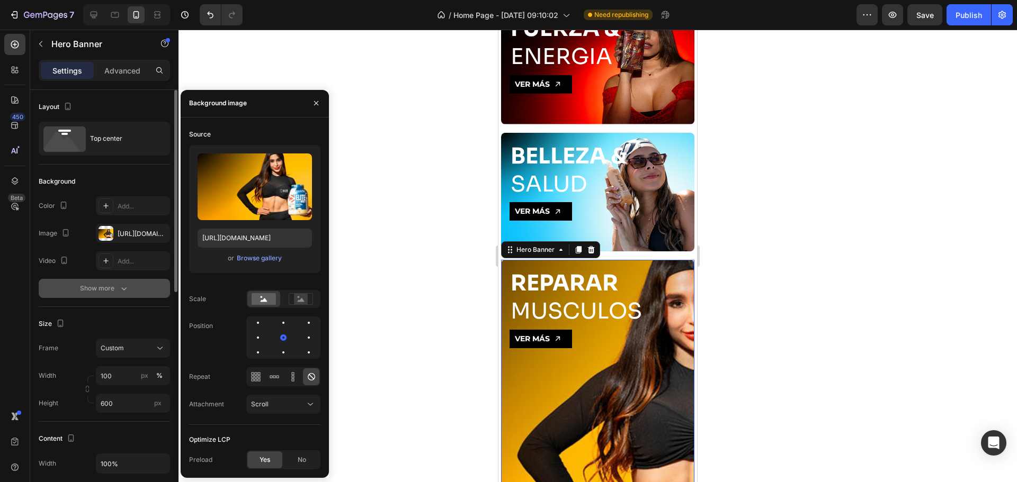
click at [127, 292] on icon "button" at bounding box center [124, 288] width 11 height 11
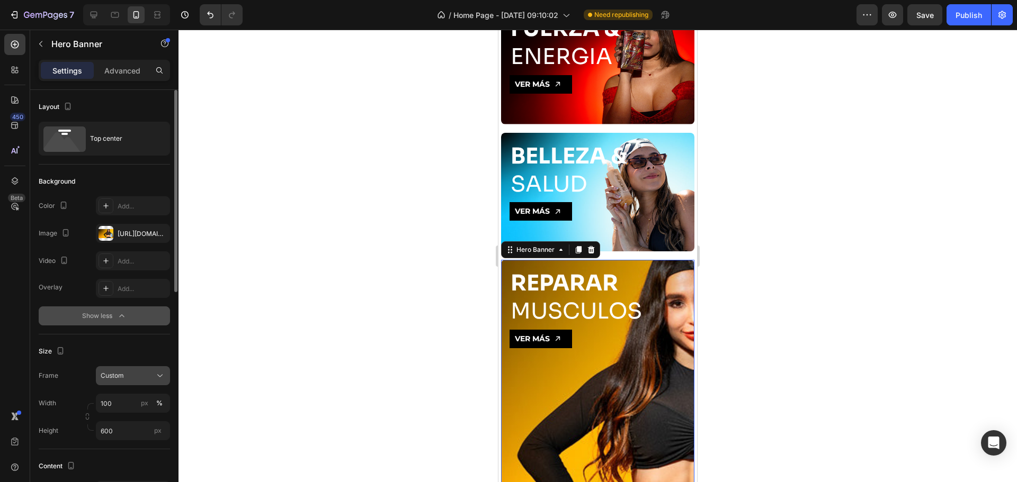
click at [122, 369] on button "Custom" at bounding box center [133, 375] width 74 height 19
drag, startPoint x: 142, startPoint y: 396, endPoint x: 238, endPoint y: 385, distance: 96.5
click at [143, 398] on div "As banner source" at bounding box center [123, 401] width 85 height 19
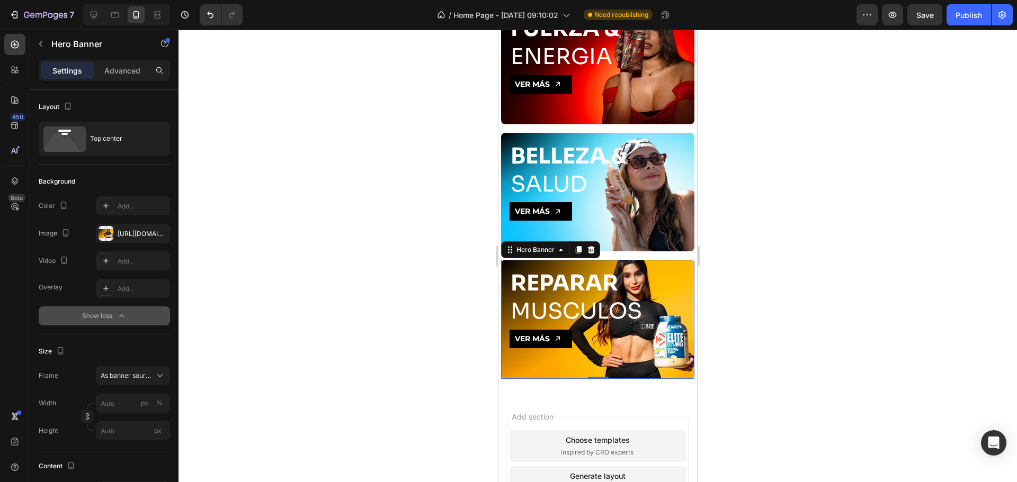
click at [317, 310] on div at bounding box center [597, 256] width 838 height 453
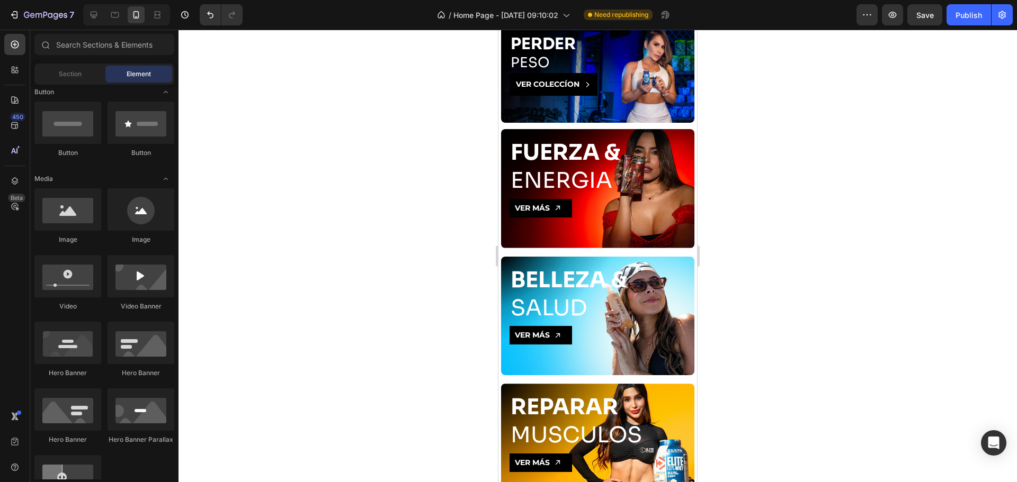
scroll to position [1041, 0]
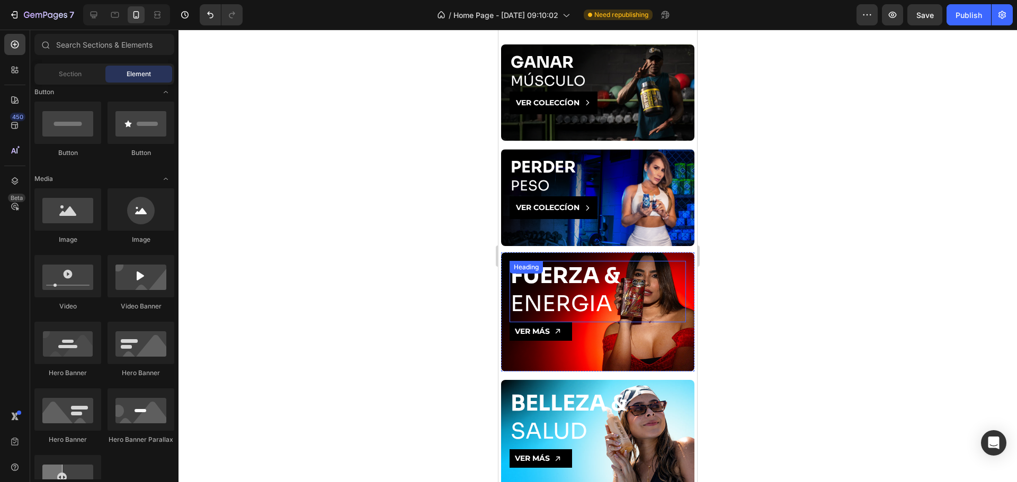
click at [576, 275] on strong "FUERZA &" at bounding box center [565, 276] width 110 height 28
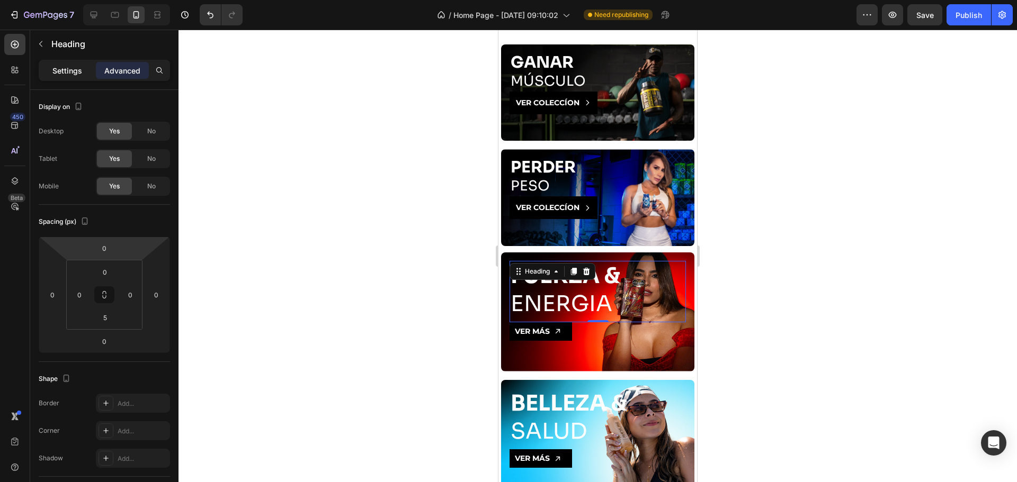
click at [57, 76] on div "Settings" at bounding box center [67, 70] width 53 height 17
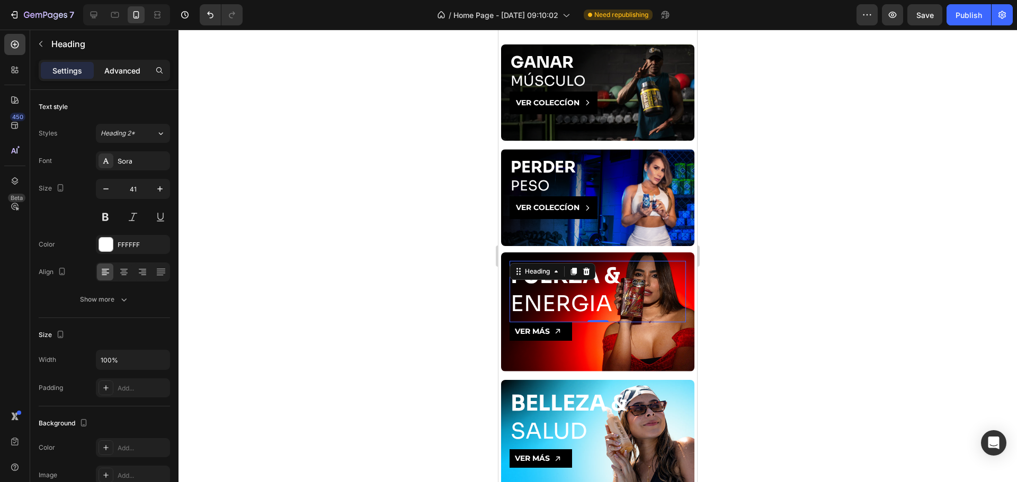
click at [114, 67] on p "Advanced" at bounding box center [122, 70] width 36 height 11
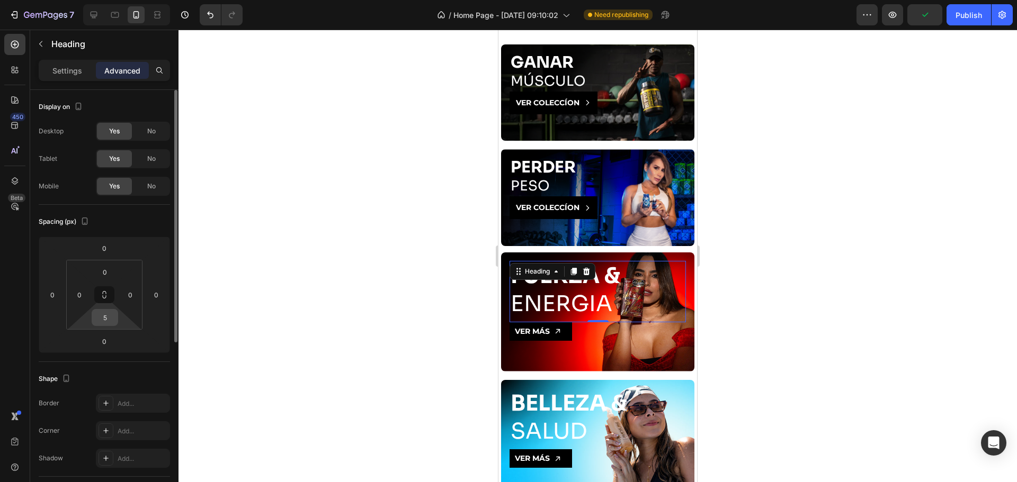
click at [110, 311] on input "5" at bounding box center [104, 318] width 21 height 16
type input "0"
click at [120, 219] on div "Spacing (px)" at bounding box center [104, 221] width 131 height 17
click at [564, 409] on h2 "BELLEZA & SALUD" at bounding box center [597, 418] width 176 height 59
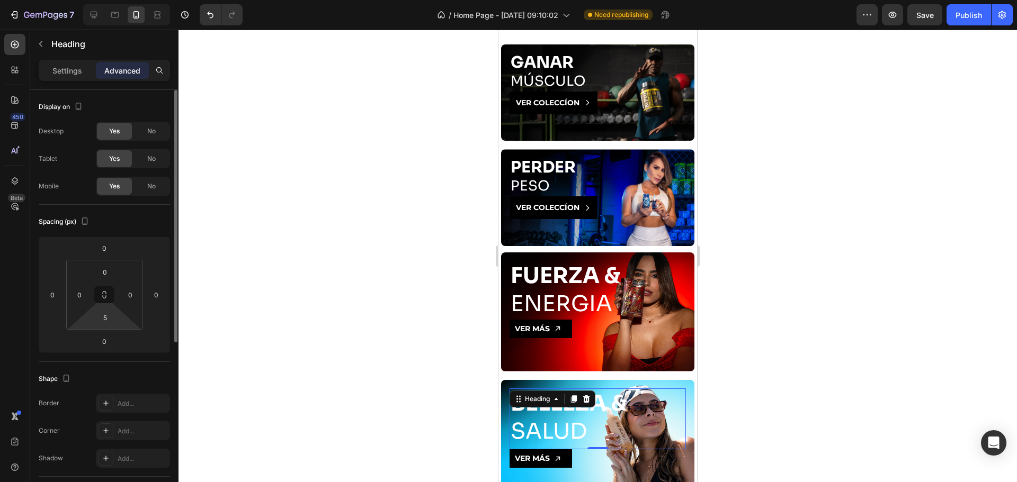
click at [110, 0] on html "7 Version history / Home Page - Jun 7, 09:10:02 Need republishing Preview Save …" at bounding box center [508, 0] width 1017 height 0
type input "0"
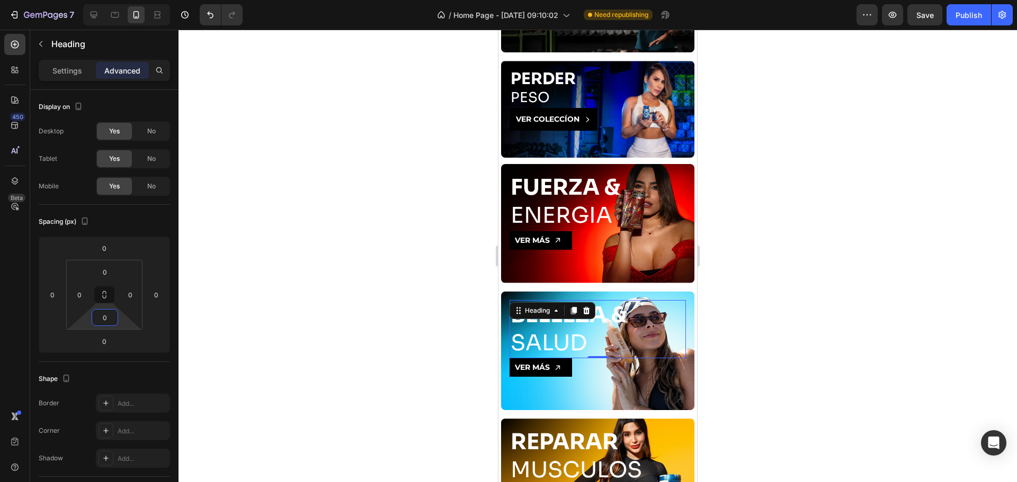
scroll to position [1164, 0]
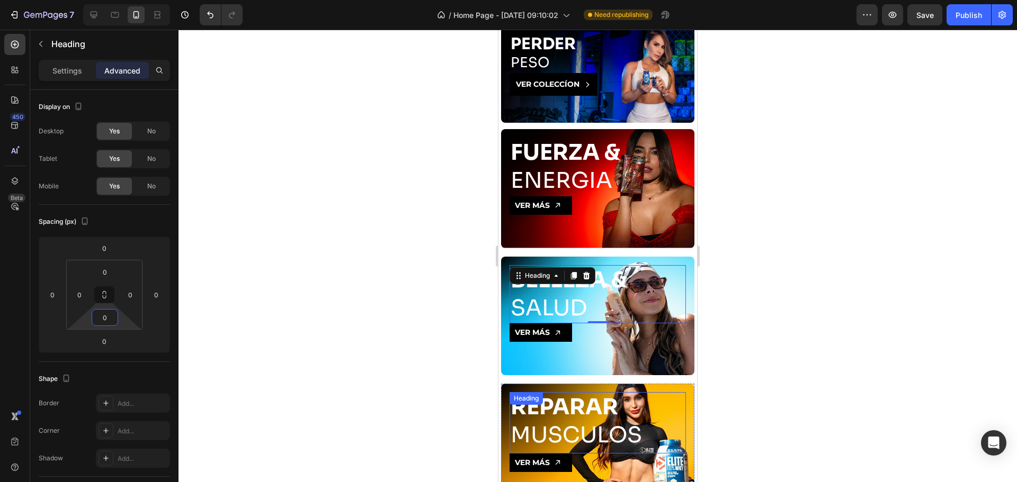
drag, startPoint x: 876, startPoint y: 396, endPoint x: 587, endPoint y: 401, distance: 288.6
click at [587, 401] on strong "REPARAR" at bounding box center [563, 407] width 107 height 28
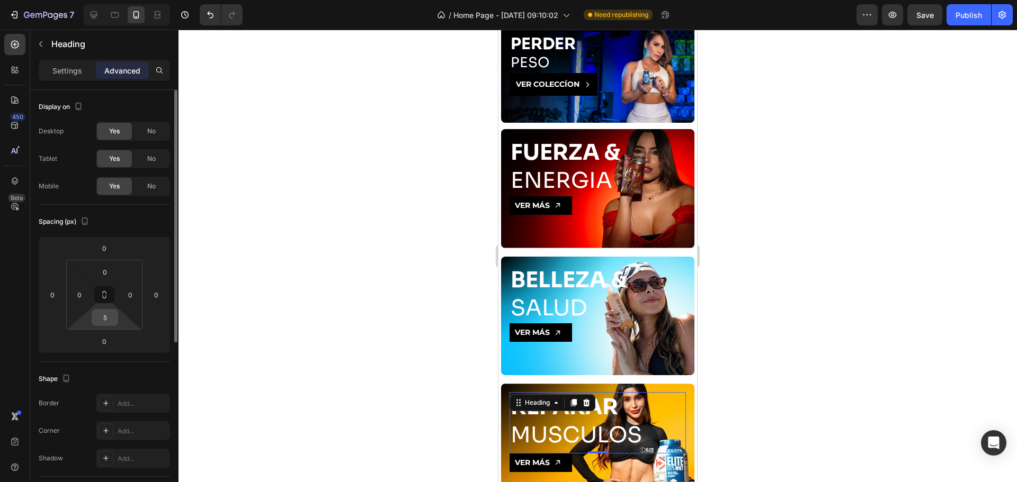
click at [106, 319] on input "5" at bounding box center [104, 318] width 21 height 16
type input "0"
click at [140, 224] on div "Spacing (px)" at bounding box center [104, 221] width 131 height 17
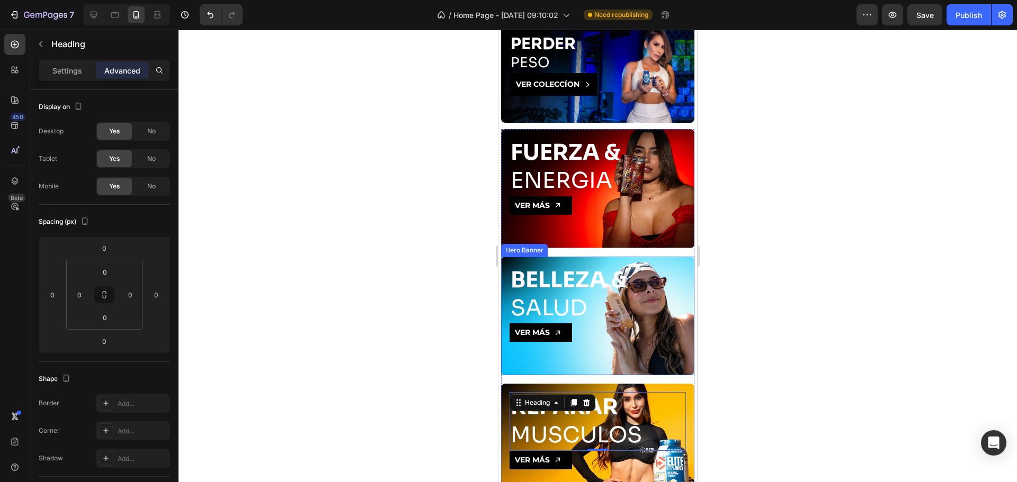
scroll to position [1041, 0]
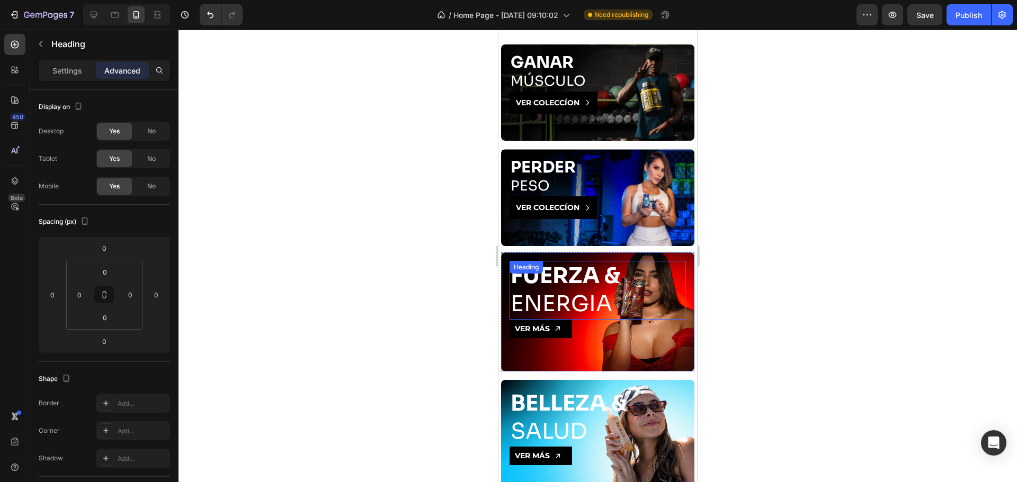
click at [593, 264] on div "FUERZA & ENERGIA Heading" at bounding box center [597, 290] width 176 height 59
click at [62, 60] on div "Settings Advanced" at bounding box center [104, 70] width 131 height 21
click at [67, 69] on p "Settings" at bounding box center [67, 70] width 30 height 11
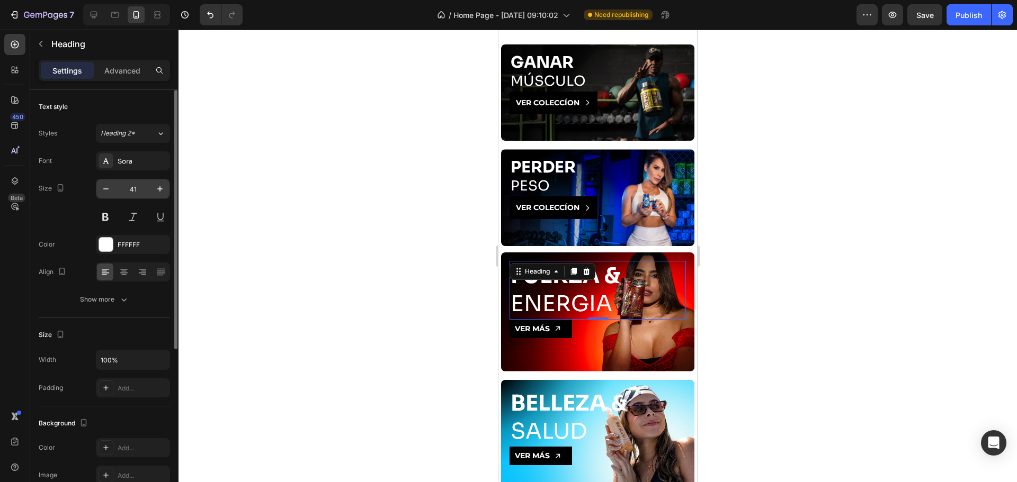
click at [133, 192] on input "41" at bounding box center [132, 189] width 35 height 19
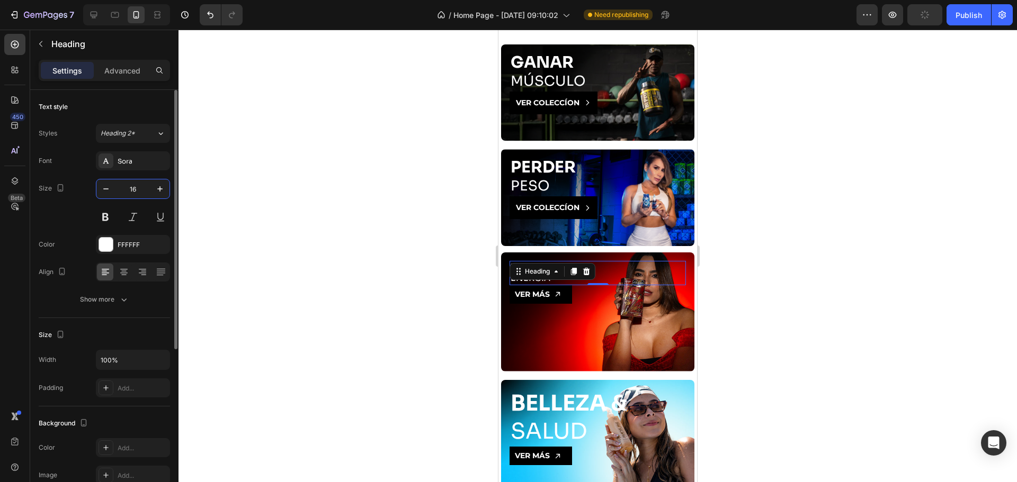
type input "1"
type input "26"
click at [89, 211] on div "Size 26" at bounding box center [104, 203] width 131 height 48
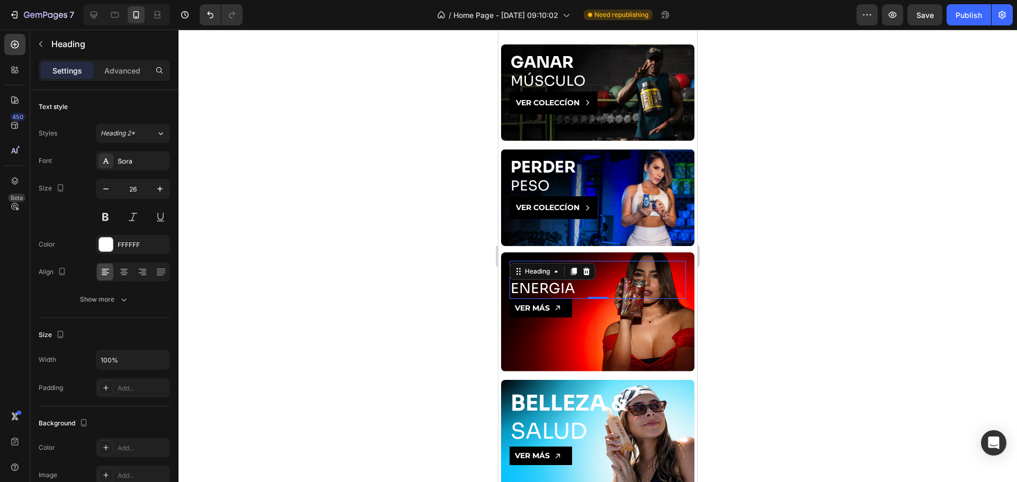
click at [428, 303] on div at bounding box center [597, 256] width 838 height 453
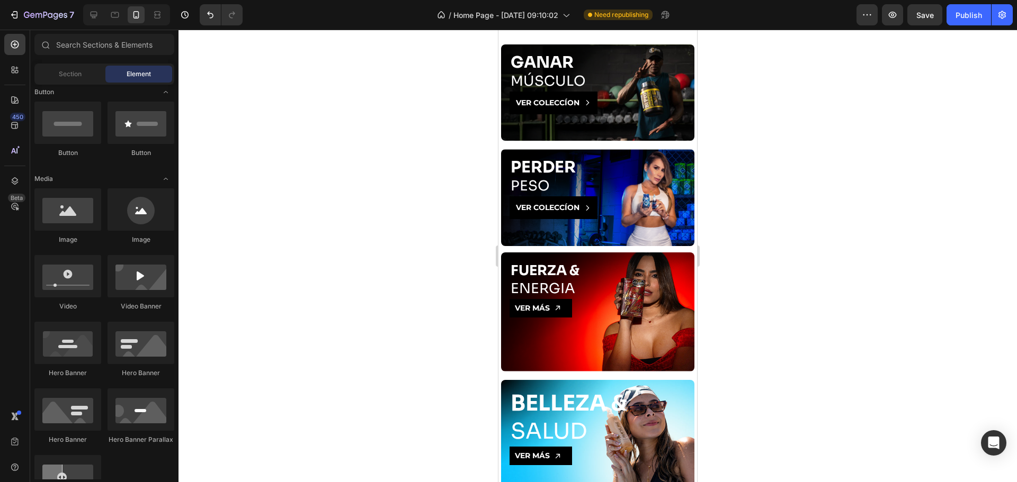
click at [431, 307] on div at bounding box center [597, 256] width 838 height 453
click at [570, 261] on div "FUERZA & ENERGIA Heading" at bounding box center [597, 280] width 176 height 38
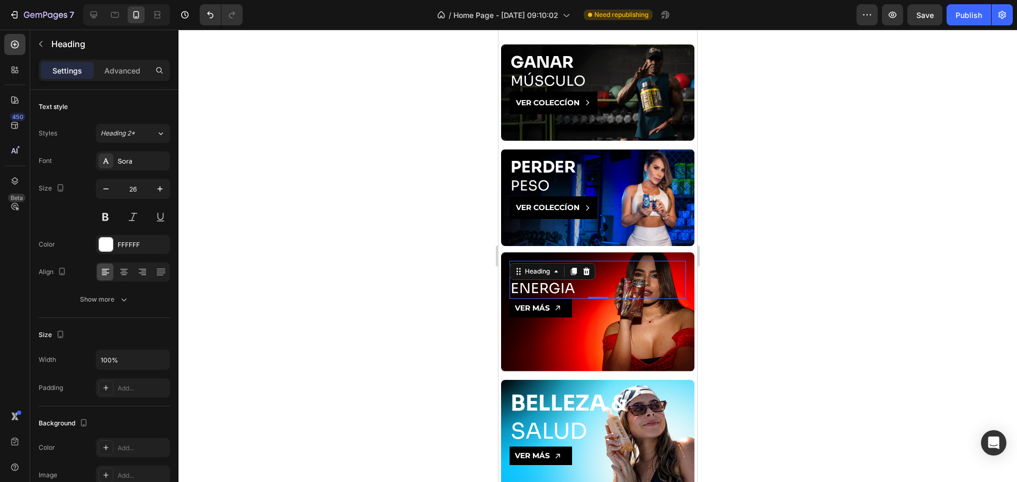
click at [570, 265] on div at bounding box center [573, 271] width 13 height 13
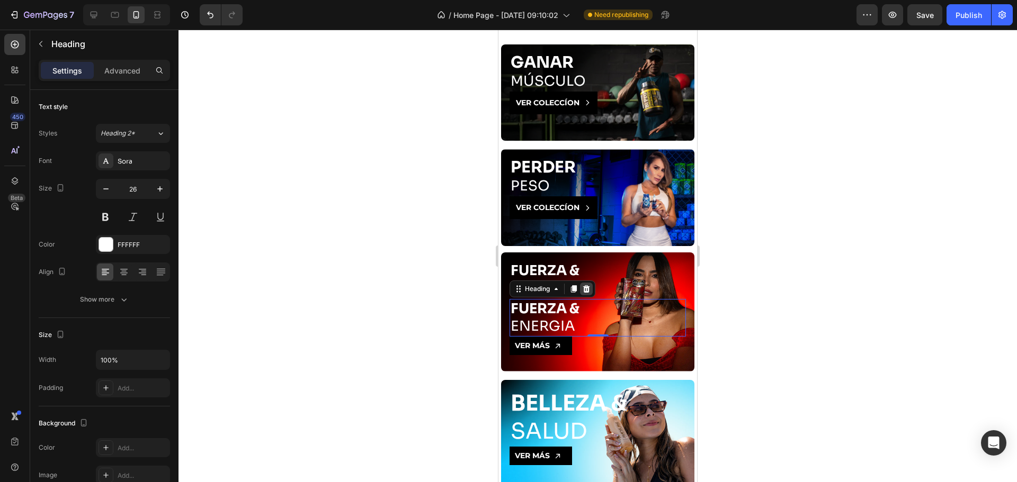
click at [589, 285] on icon at bounding box center [586, 288] width 7 height 7
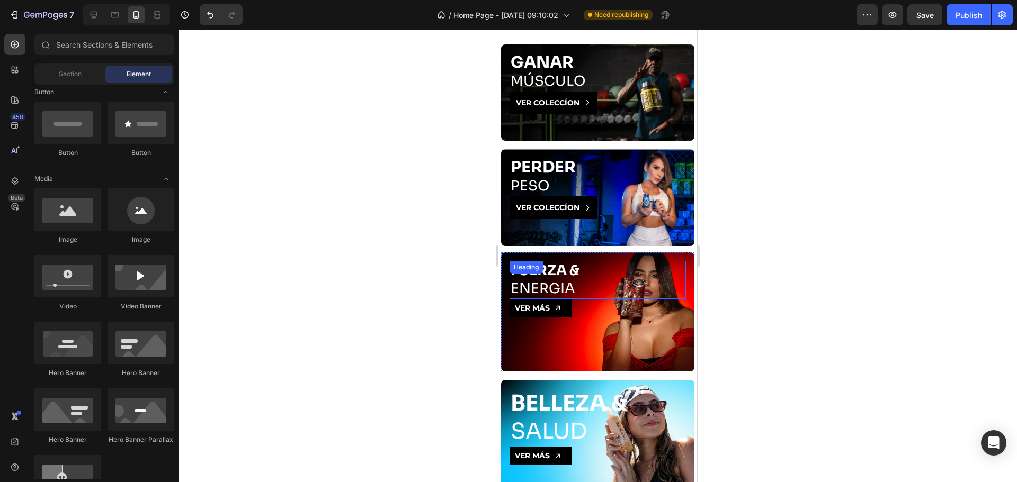
click at [568, 271] on strong "FUERZA &" at bounding box center [544, 270] width 69 height 17
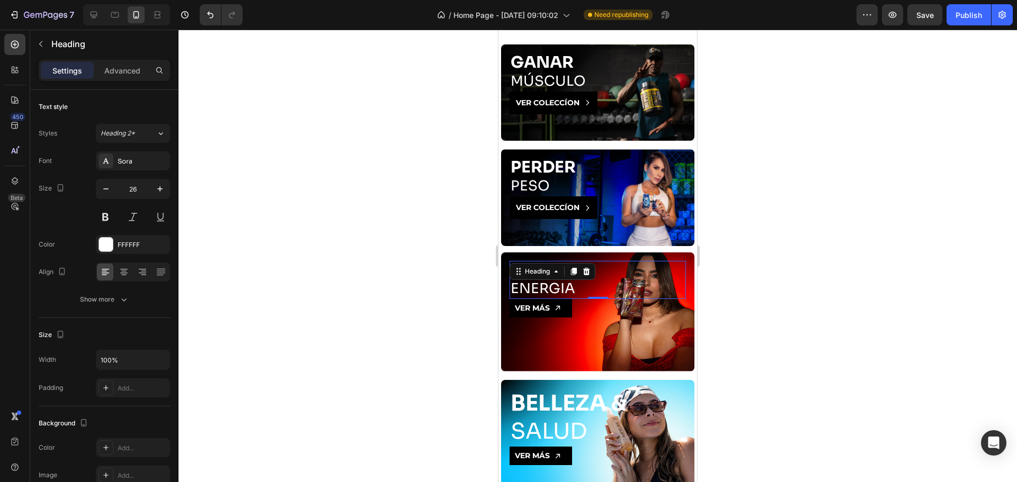
click at [563, 285] on h2 "FUERZA & ENERGIA" at bounding box center [597, 280] width 176 height 38
click at [563, 285] on p "FUERZA & ENERGIA" at bounding box center [597, 280] width 174 height 36
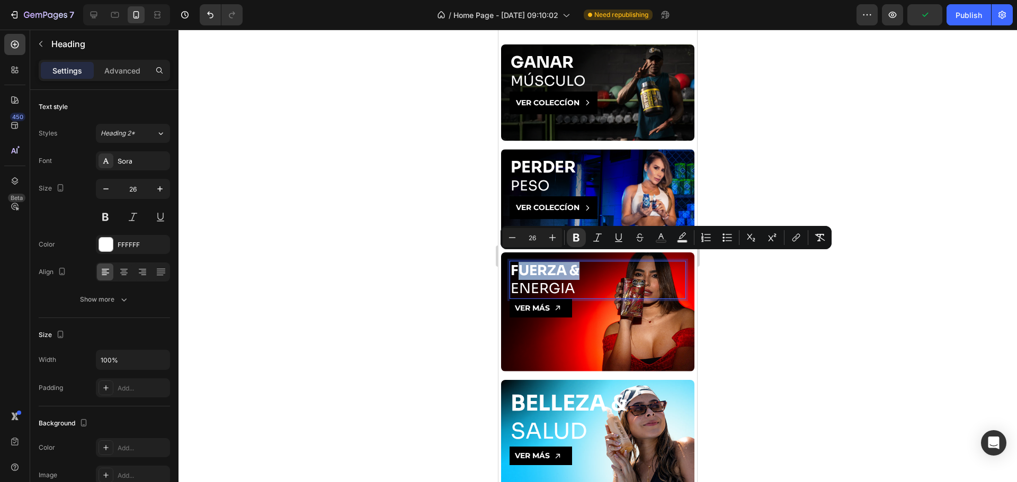
drag, startPoint x: 580, startPoint y: 266, endPoint x: 515, endPoint y: 268, distance: 65.2
click at [515, 268] on p "FUERZA & ENERGIA" at bounding box center [597, 280] width 174 height 36
click at [581, 262] on p "FUERZA & ENERGIA" at bounding box center [597, 280] width 174 height 36
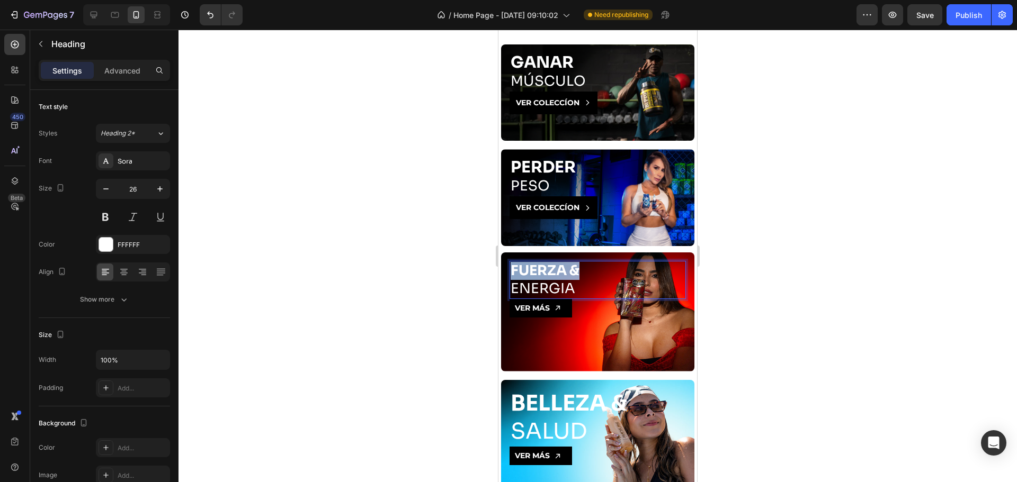
drag, startPoint x: 582, startPoint y: 262, endPoint x: 518, endPoint y: 255, distance: 64.4
click at [511, 262] on p "FUERZA & ENERGIA" at bounding box center [597, 280] width 174 height 36
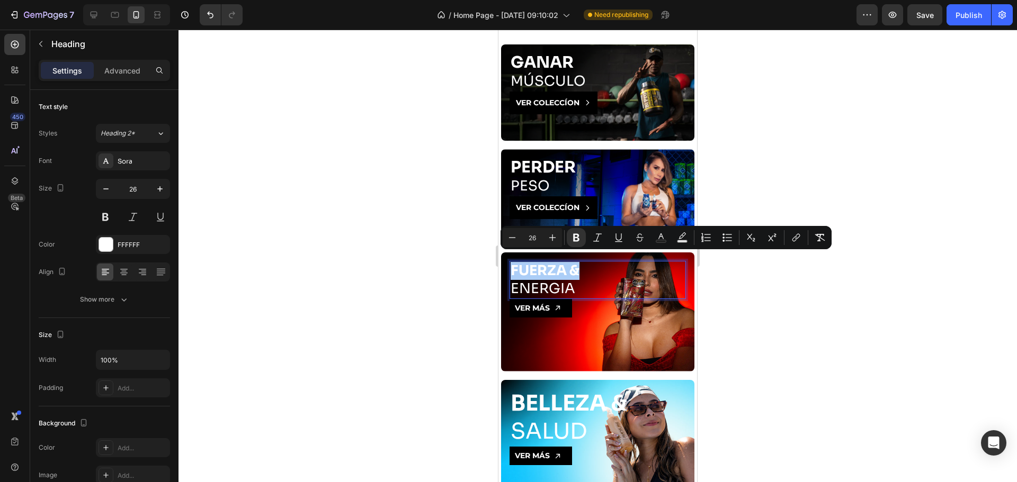
click at [539, 239] on input "26" at bounding box center [532, 237] width 21 height 13
type input "2"
type input "30"
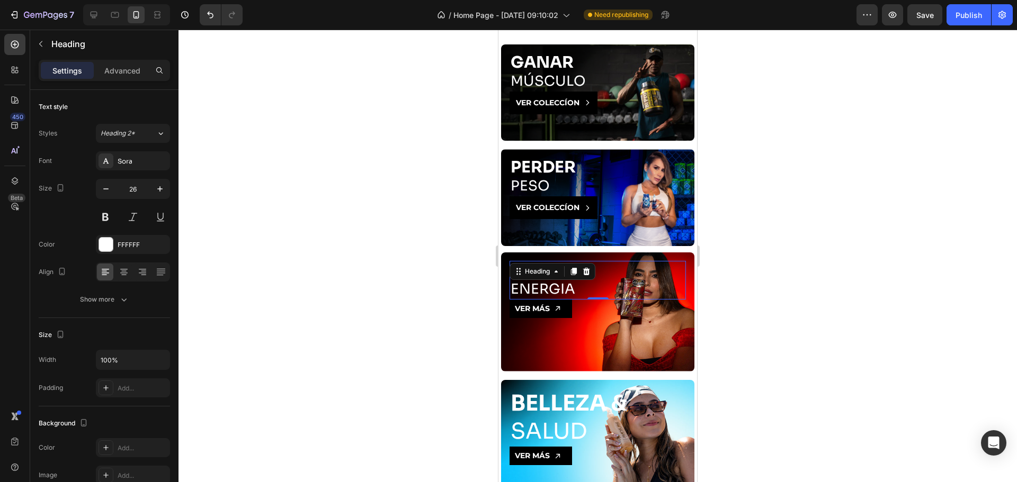
click at [575, 266] on strong "FUERZA &" at bounding box center [549, 271] width 79 height 20
click at [590, 300] on div "VER MÁS Button" at bounding box center [597, 309] width 176 height 19
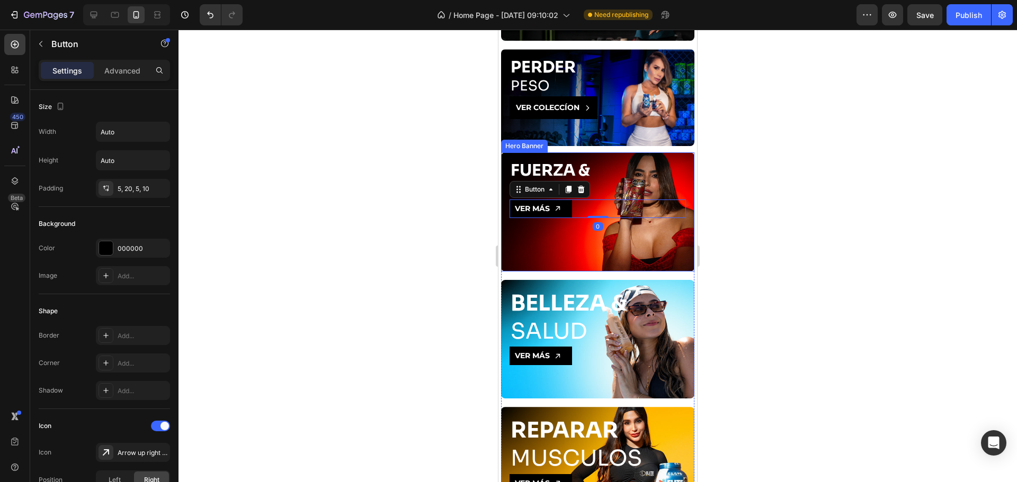
scroll to position [1164, 0]
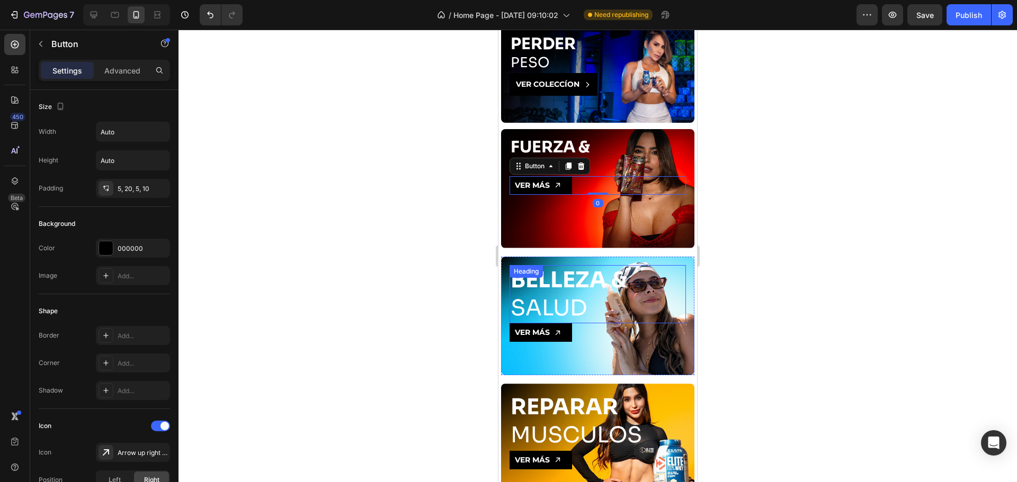
click at [562, 275] on strong "BELLEZA &" at bounding box center [568, 280] width 116 height 28
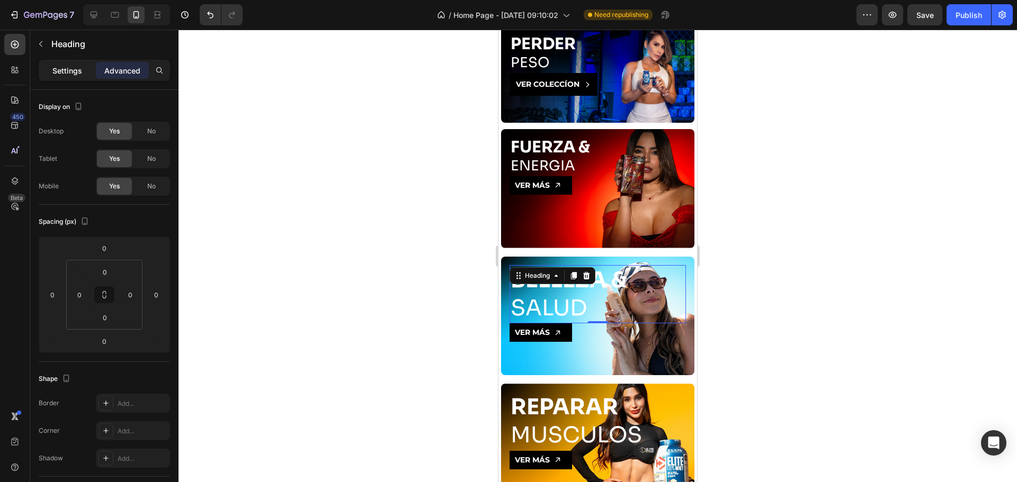
click at [71, 77] on div "Settings" at bounding box center [67, 70] width 53 height 17
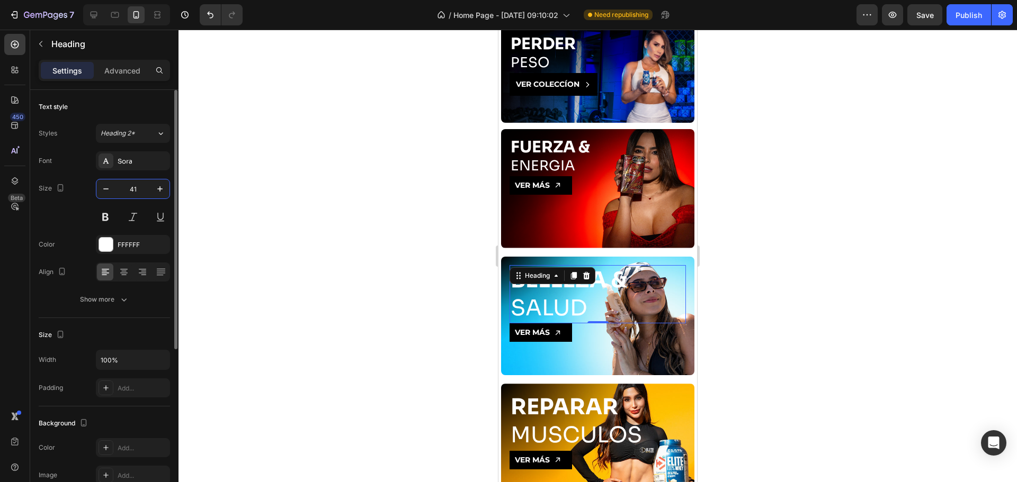
click at [145, 191] on input "41" at bounding box center [132, 189] width 35 height 19
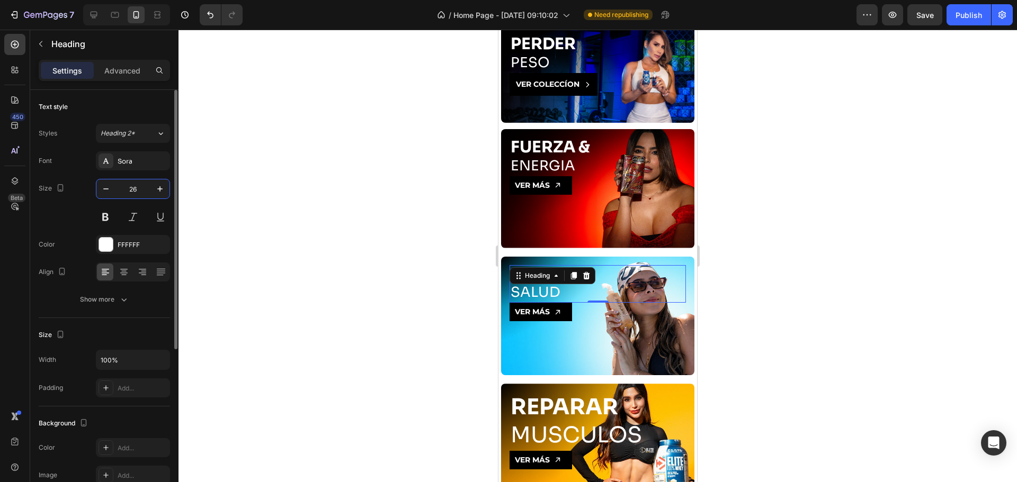
type input "26"
click at [60, 222] on div "Size 26" at bounding box center [104, 203] width 131 height 48
click at [485, 288] on div at bounding box center [597, 256] width 838 height 453
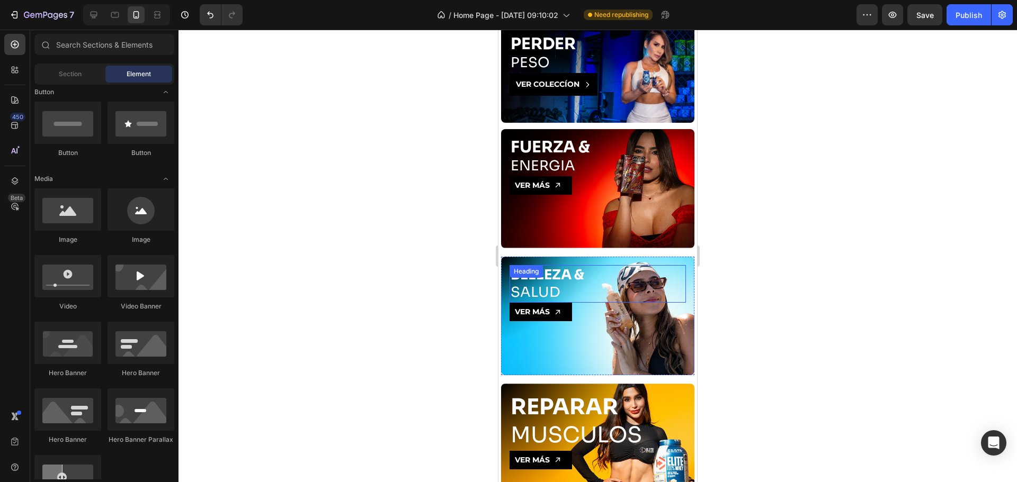
click at [569, 265] on div "BELLEZA & SALUD Heading" at bounding box center [597, 284] width 176 height 38
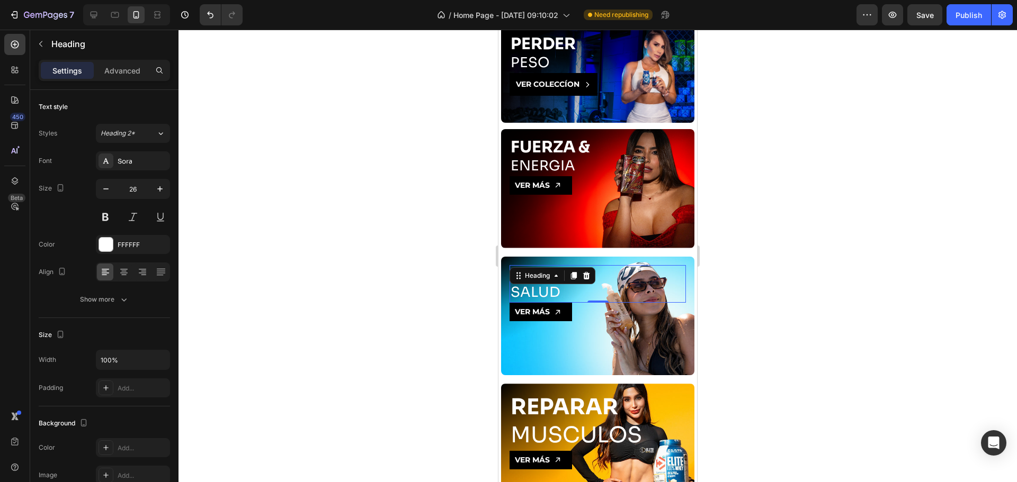
click at [553, 279] on h2 "BELLEZA & SALUD" at bounding box center [597, 284] width 176 height 38
click at [568, 280] on p "BELLEZA & SALUD" at bounding box center [597, 284] width 174 height 36
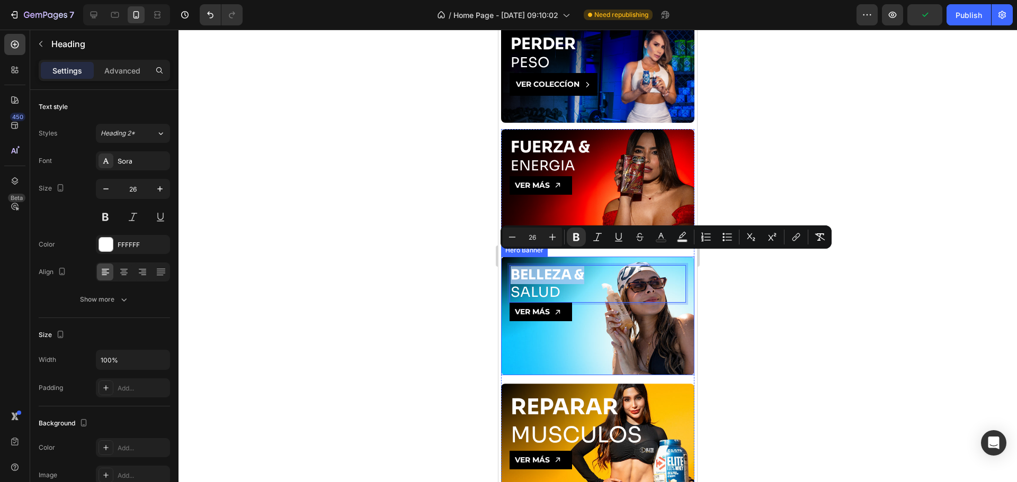
drag, startPoint x: 584, startPoint y: 262, endPoint x: 507, endPoint y: 259, distance: 76.8
click at [507, 259] on div "BELLEZA & SALUD Heading 0 VER MÁS Button" at bounding box center [597, 294] width 193 height 74
click at [542, 236] on input "26" at bounding box center [532, 237] width 21 height 13
type input "2"
type input "30"
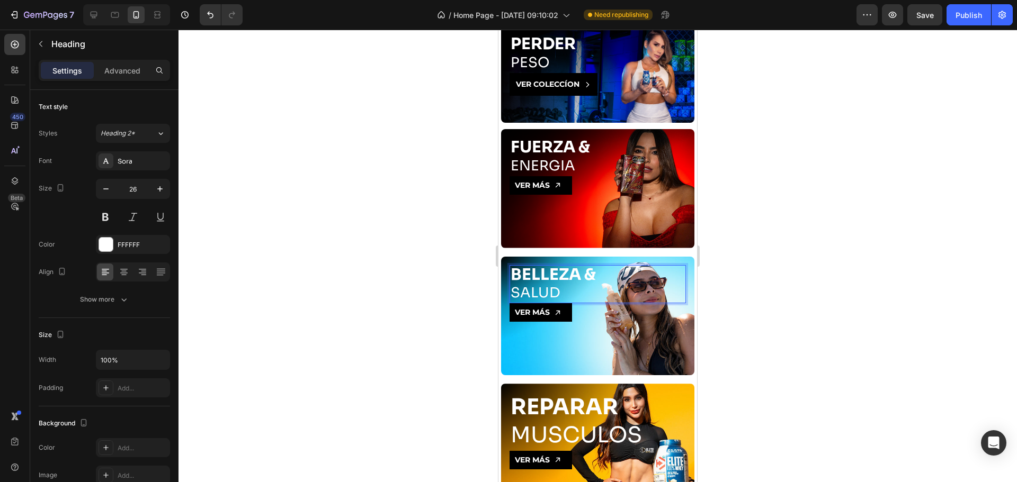
click at [579, 265] on strong "BELLEZA &" at bounding box center [552, 275] width 85 height 20
click at [435, 273] on div at bounding box center [597, 256] width 838 height 453
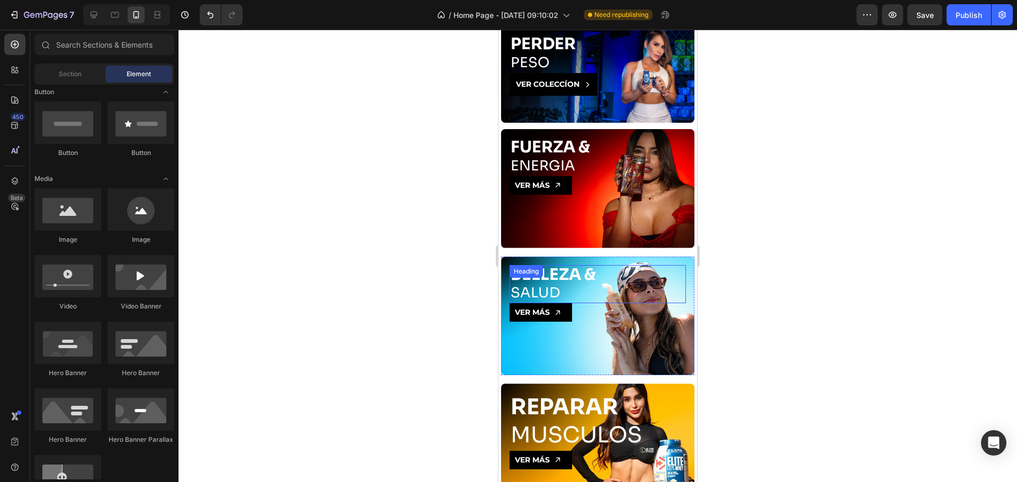
scroll to position [1288, 0]
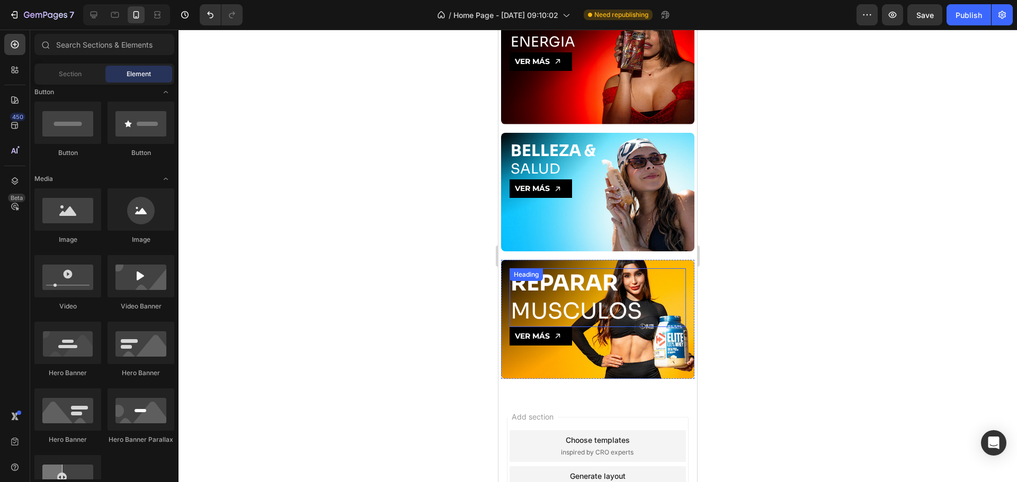
click at [585, 284] on h2 "REPARAR MUSCULOS" at bounding box center [597, 297] width 176 height 59
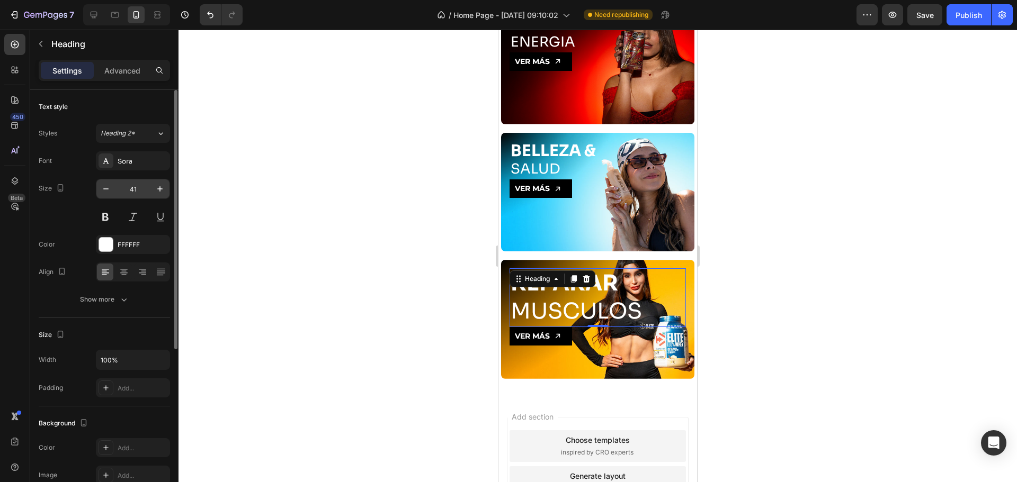
click at [142, 189] on input "41" at bounding box center [132, 189] width 35 height 19
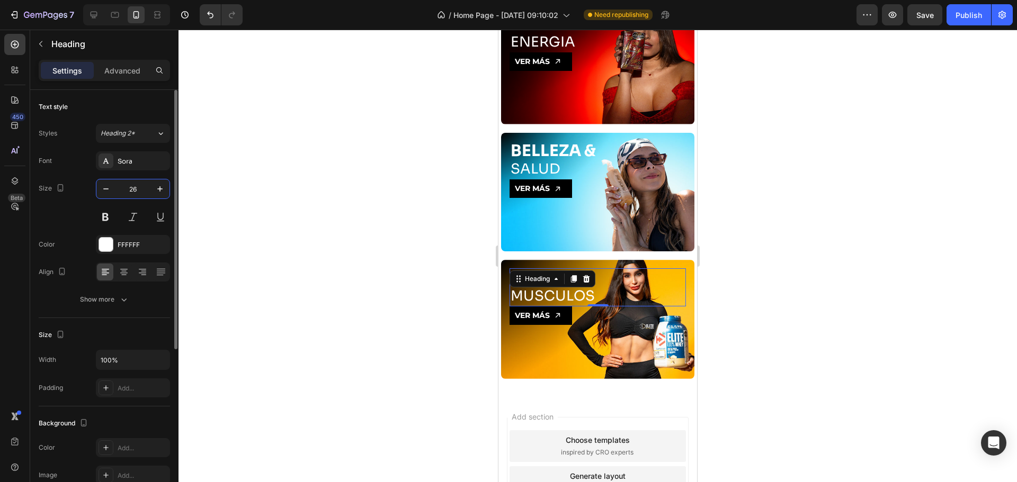
type input "26"
click at [68, 213] on div "Size 26" at bounding box center [104, 203] width 131 height 48
click at [408, 268] on div at bounding box center [597, 256] width 838 height 453
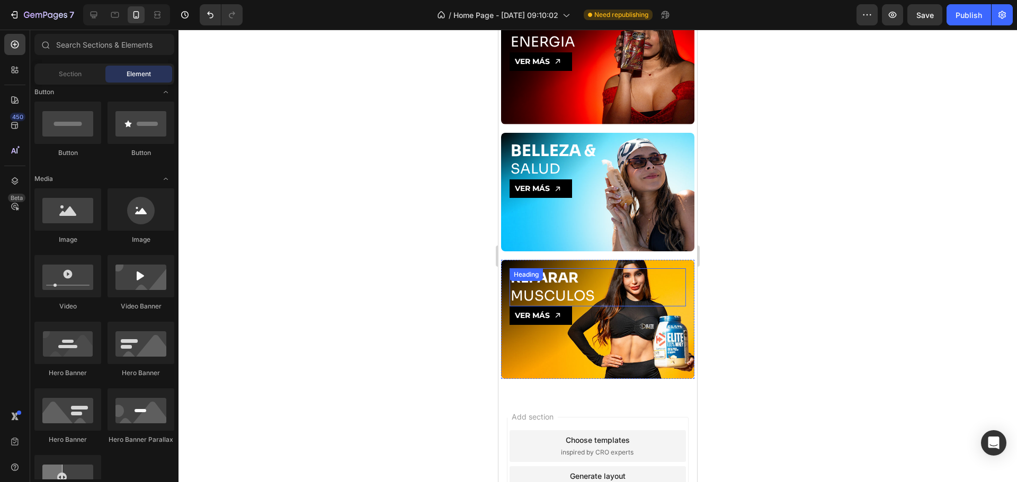
click at [567, 270] on strong "REPARAR" at bounding box center [544, 278] width 68 height 17
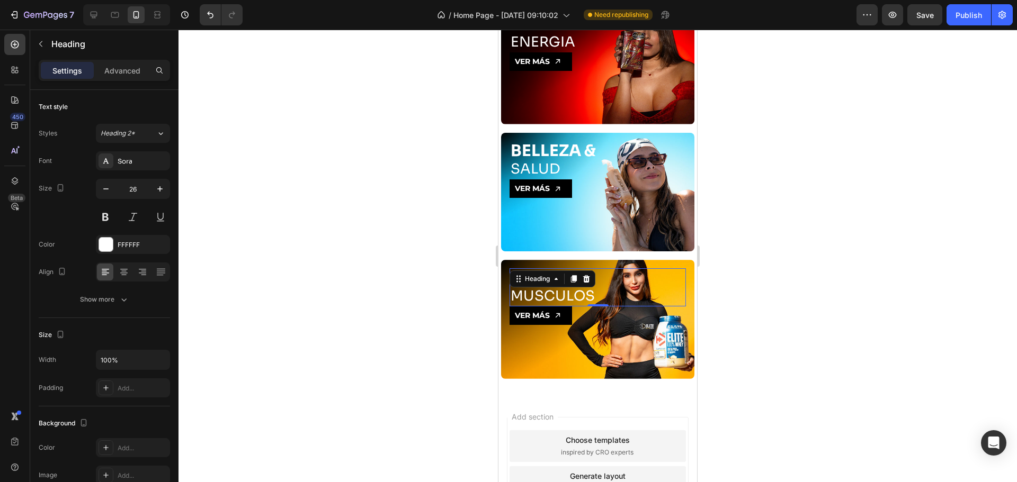
click at [614, 278] on h2 "REPARAR MUSCULOS" at bounding box center [597, 287] width 176 height 38
click at [561, 270] on strong "REPARAR" at bounding box center [544, 278] width 68 height 17
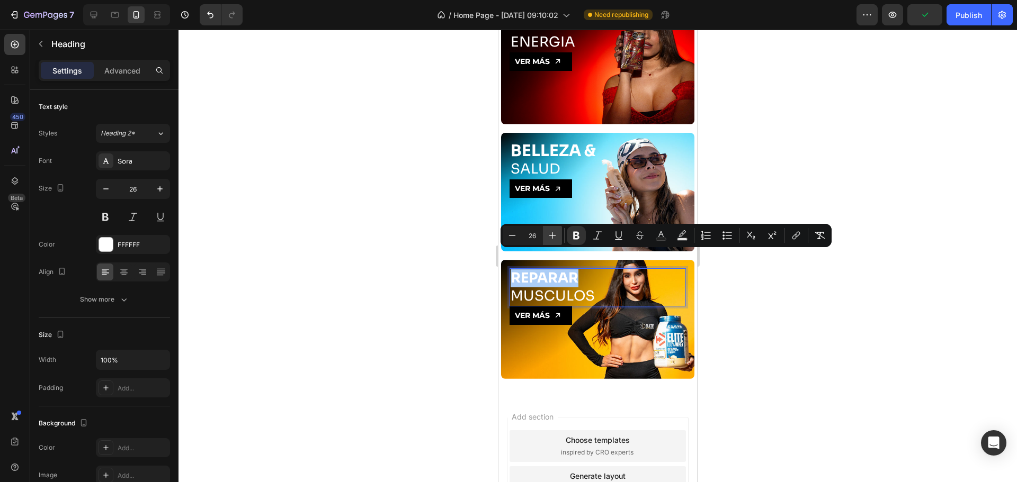
click at [549, 233] on icon "Editor contextual toolbar" at bounding box center [552, 235] width 11 height 11
type input "30"
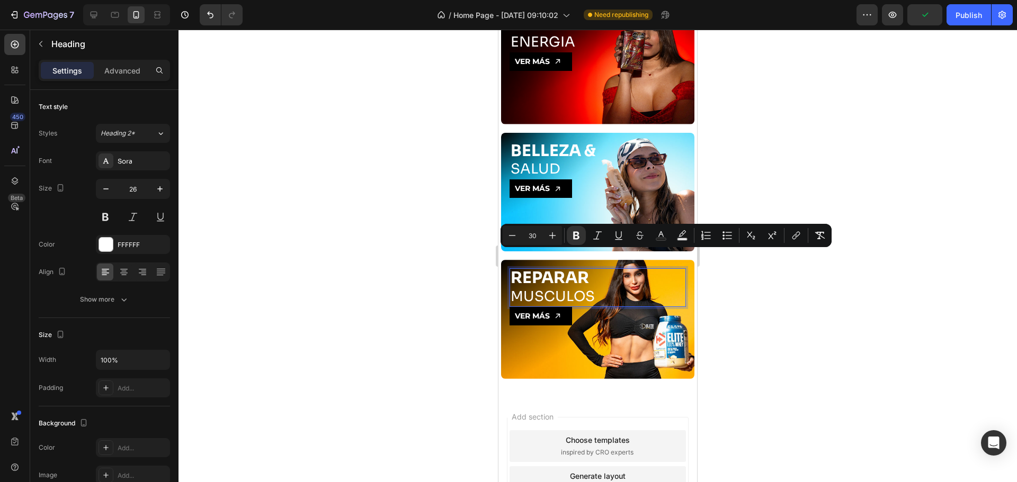
click at [435, 276] on div at bounding box center [597, 256] width 838 height 453
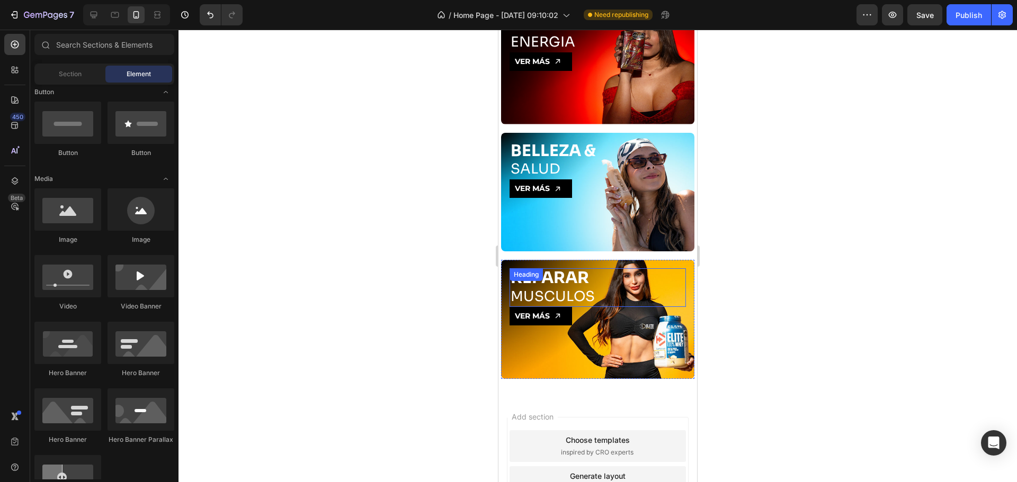
click at [567, 277] on p "⁠⁠⁠⁠⁠⁠⁠ REPARAR MUSCULOS" at bounding box center [597, 288] width 174 height 37
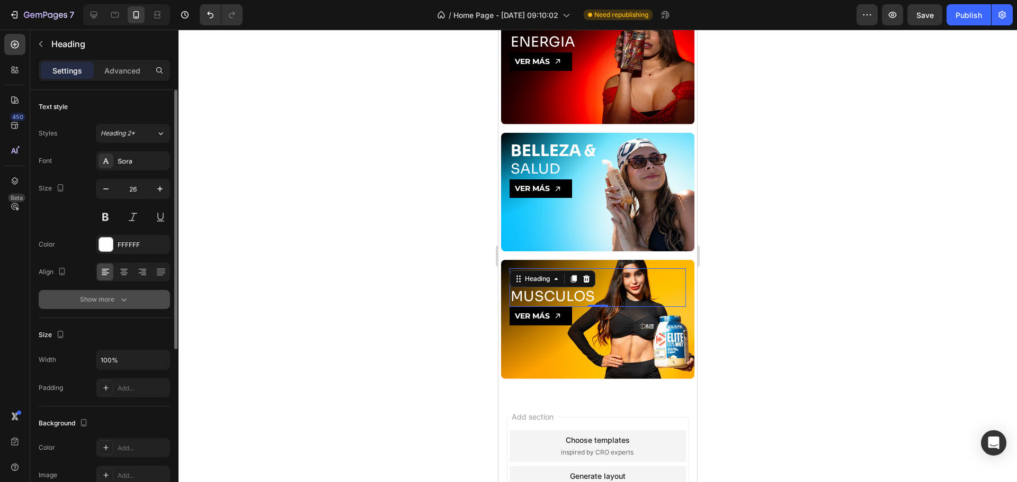
click at [122, 301] on icon "button" at bounding box center [124, 299] width 11 height 11
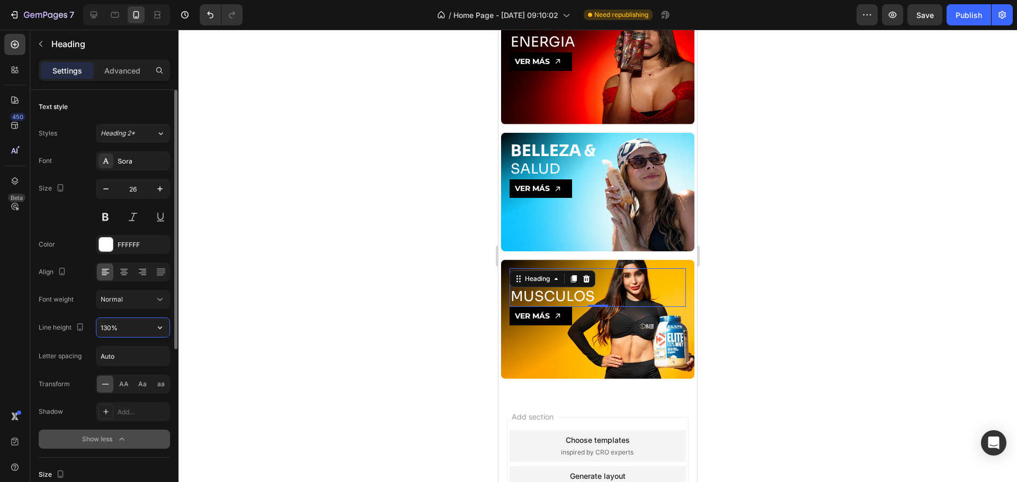
click at [143, 326] on input "130%" at bounding box center [132, 327] width 73 height 19
click at [159, 326] on icon "button" at bounding box center [160, 327] width 11 height 11
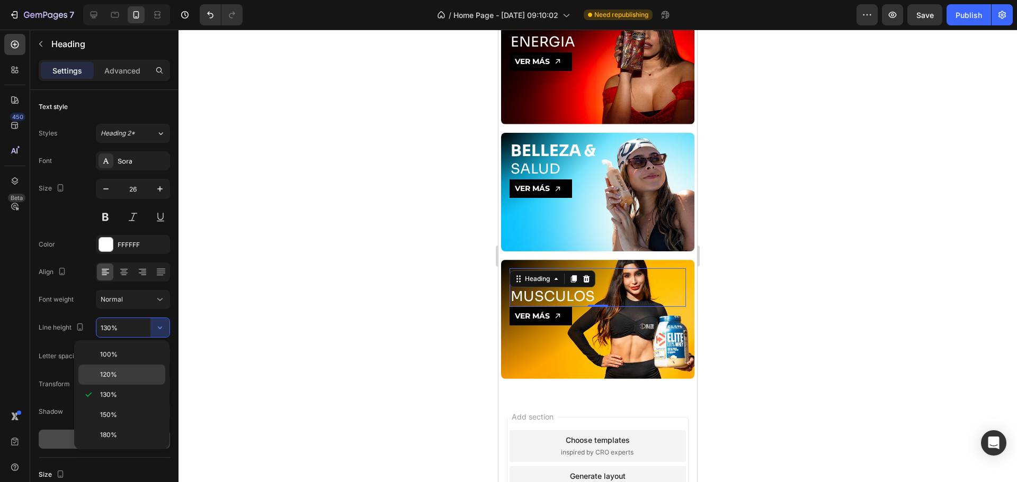
click at [138, 370] on div "120%" at bounding box center [121, 375] width 87 height 20
type input "120%"
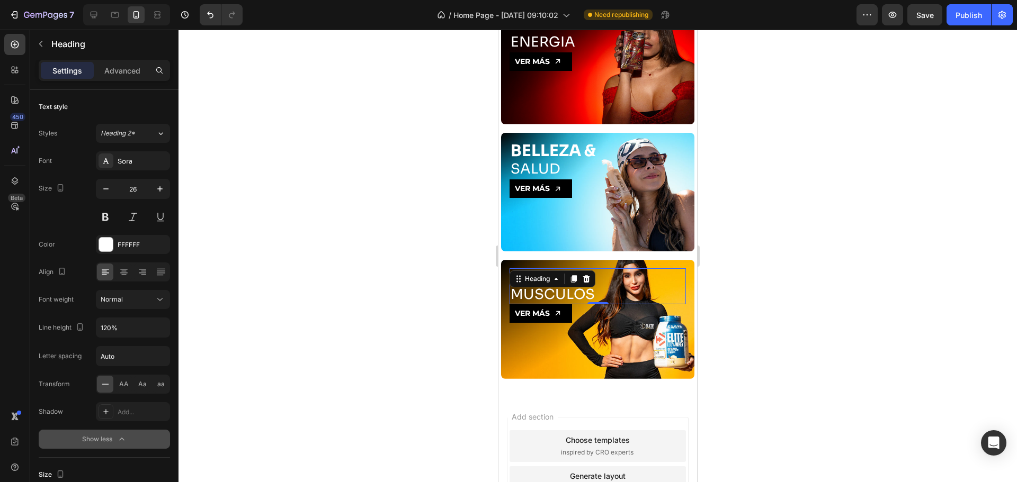
click at [335, 354] on div at bounding box center [597, 256] width 838 height 453
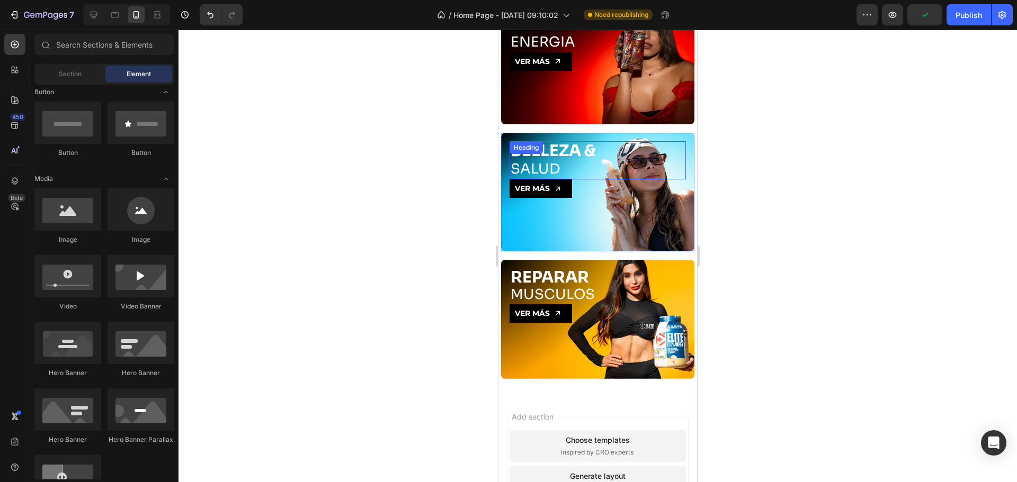
click at [562, 146] on strong "BELLEZA &" at bounding box center [552, 151] width 85 height 20
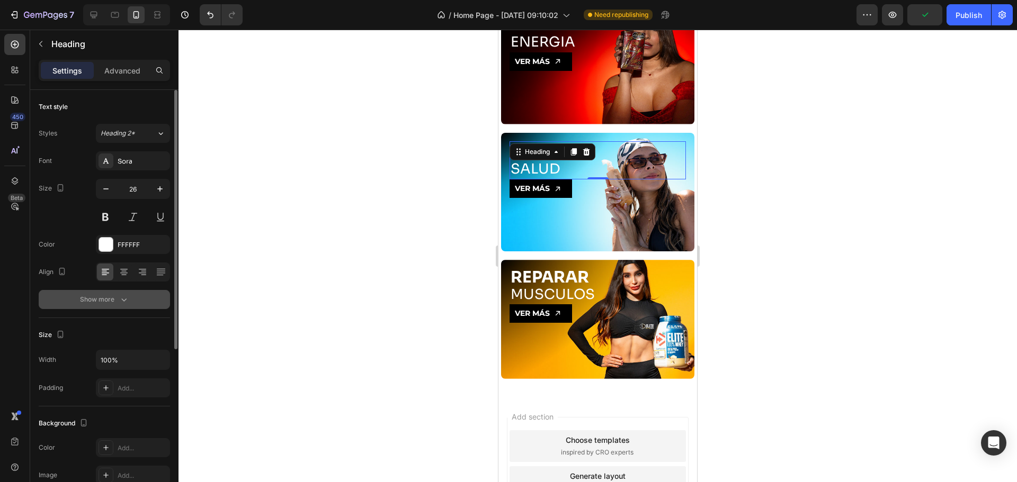
click at [123, 298] on icon "button" at bounding box center [124, 299] width 11 height 11
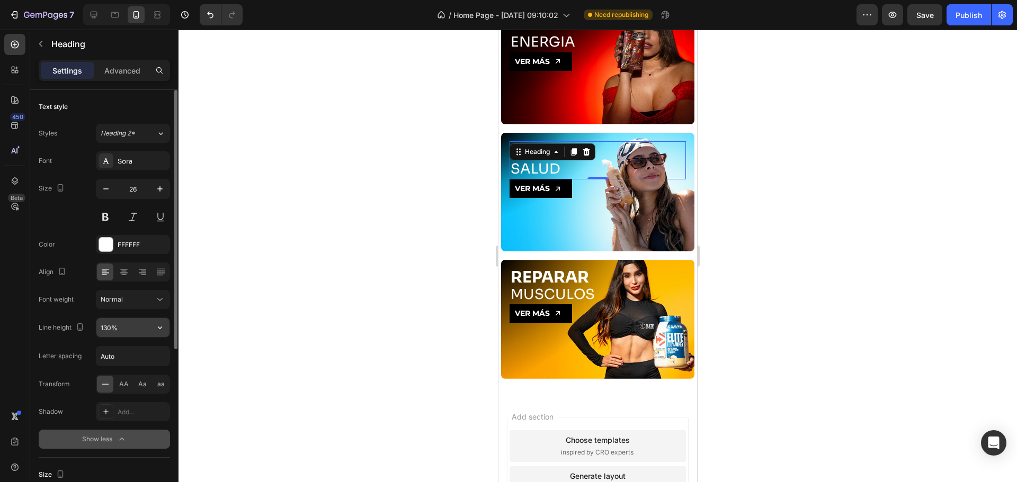
click at [131, 337] on input "130%" at bounding box center [132, 327] width 73 height 19
click at [163, 328] on icon "button" at bounding box center [160, 327] width 11 height 11
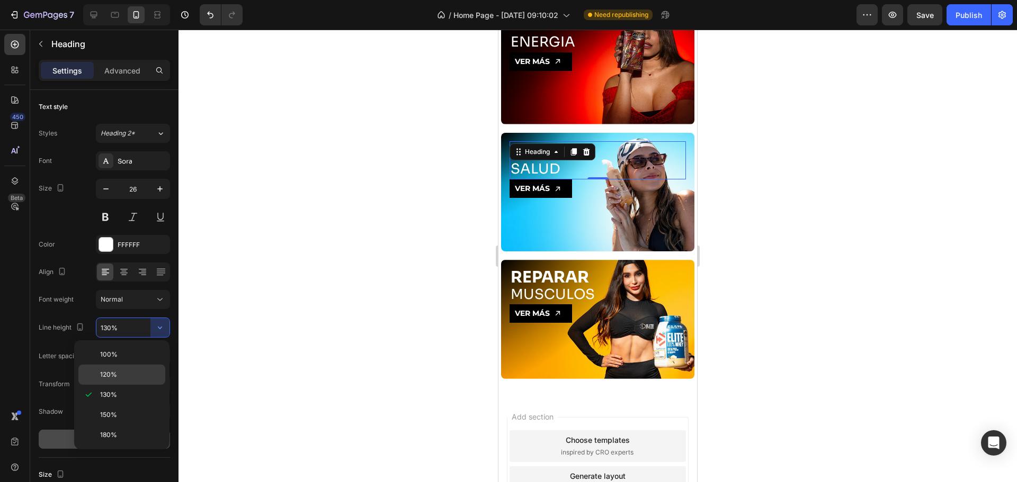
click at [126, 380] on div "120%" at bounding box center [121, 375] width 87 height 20
type input "120%"
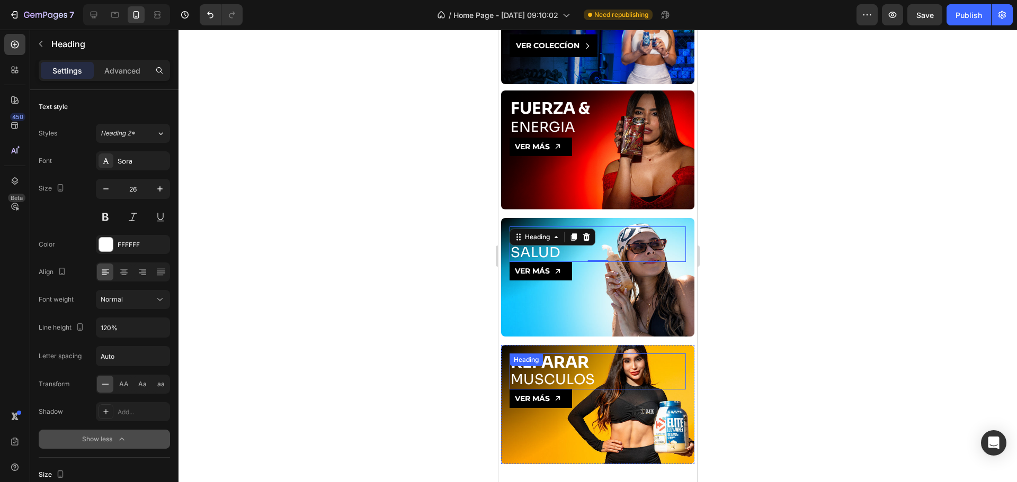
scroll to position [1164, 0]
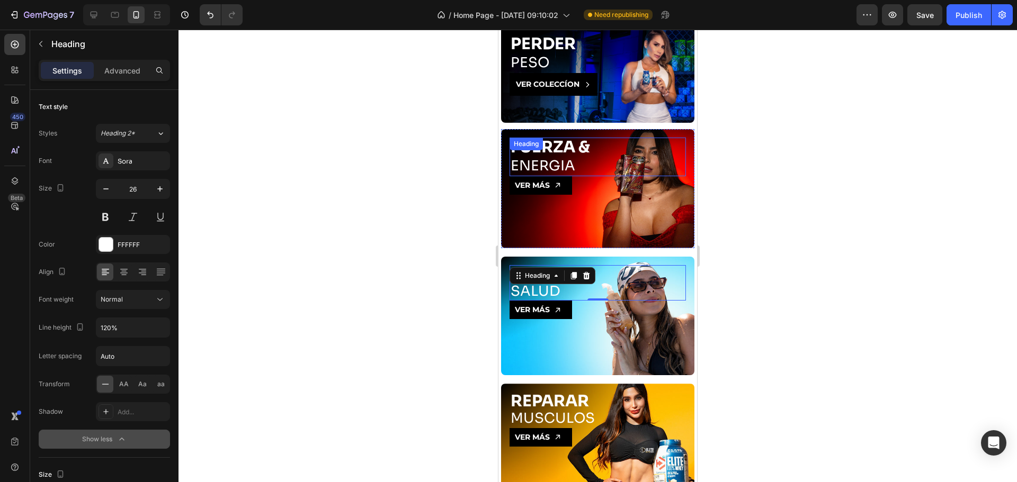
click at [548, 148] on div "⁠⁠⁠⁠⁠⁠⁠ FUERZA & ENERGIA Heading" at bounding box center [597, 157] width 176 height 39
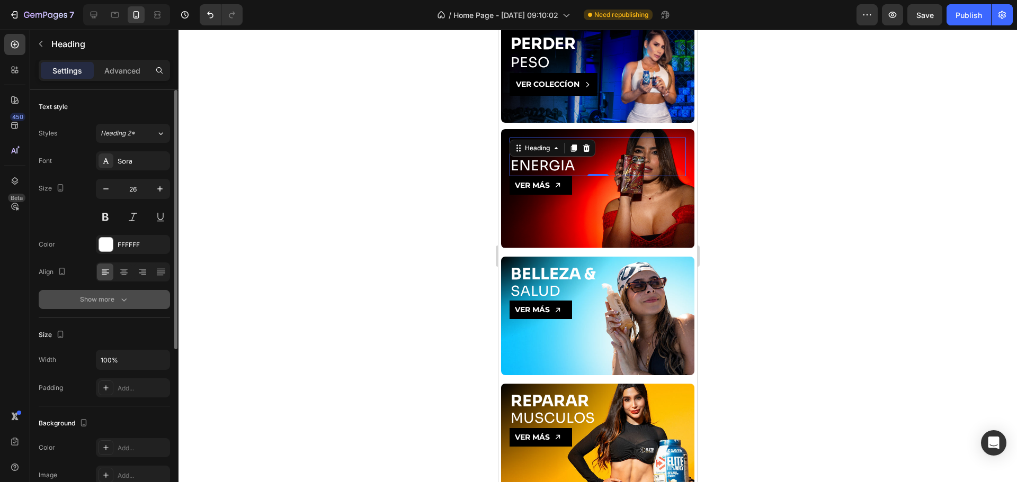
click at [126, 302] on icon "button" at bounding box center [124, 299] width 11 height 11
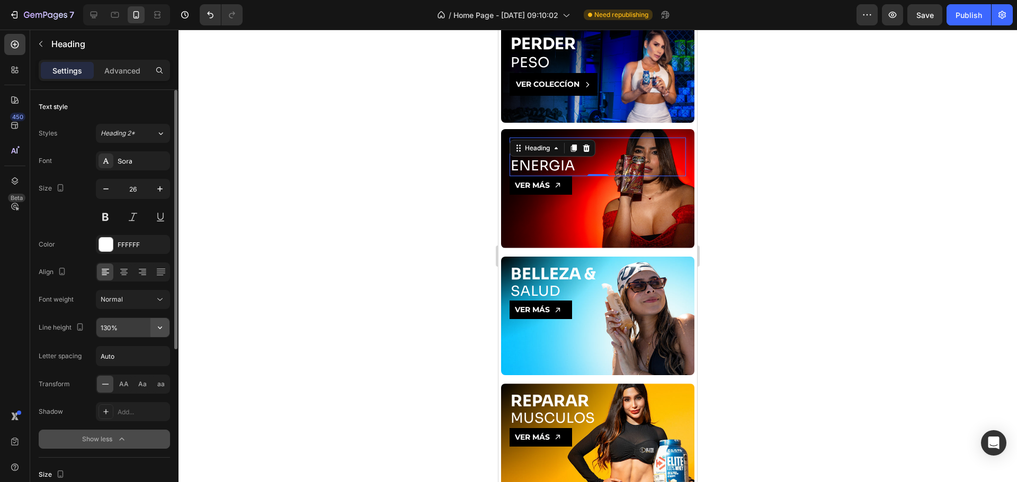
click at [159, 330] on icon "button" at bounding box center [160, 327] width 11 height 11
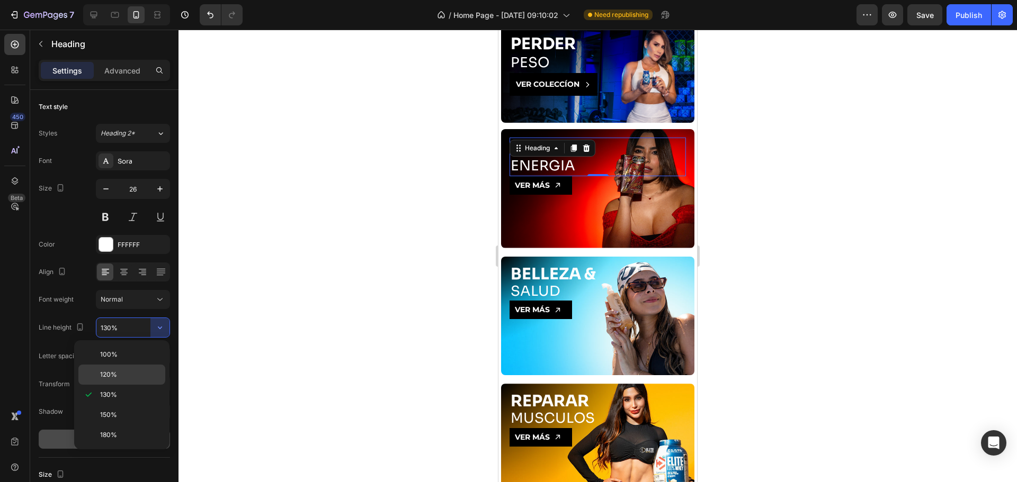
click at [132, 375] on p "120%" at bounding box center [130, 375] width 60 height 10
type input "120%"
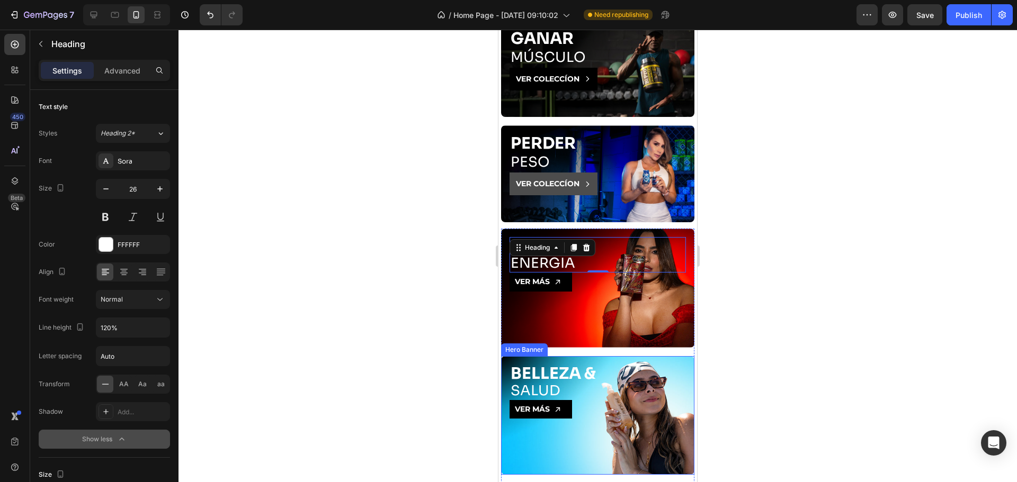
scroll to position [1041, 0]
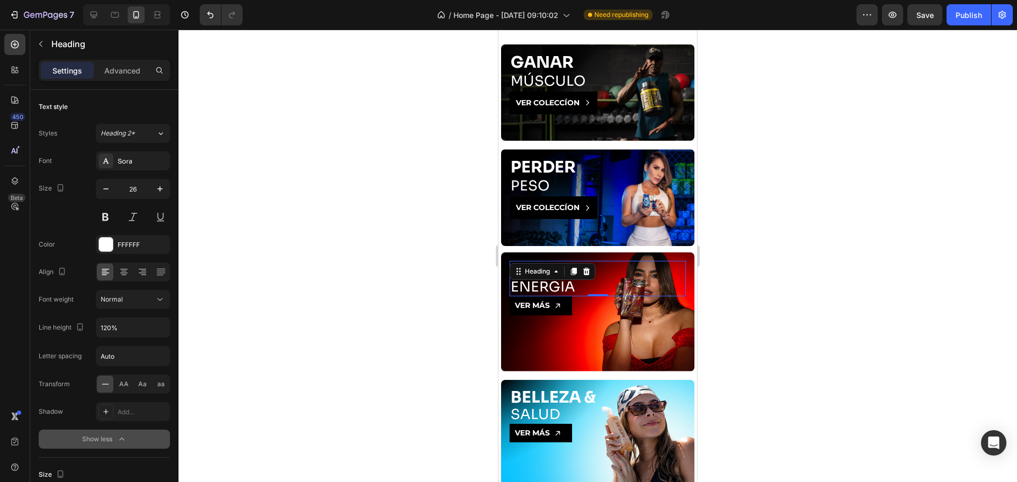
click at [316, 254] on div at bounding box center [597, 256] width 838 height 453
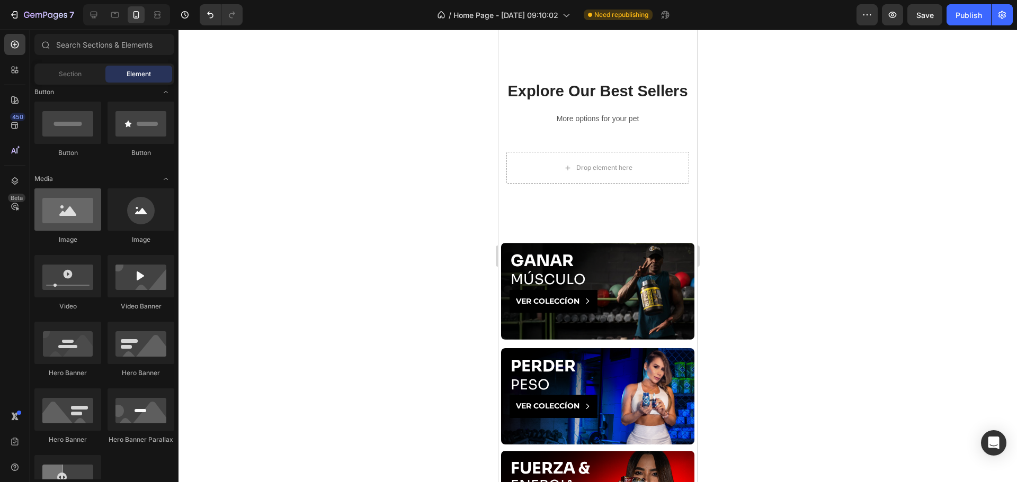
scroll to position [793, 0]
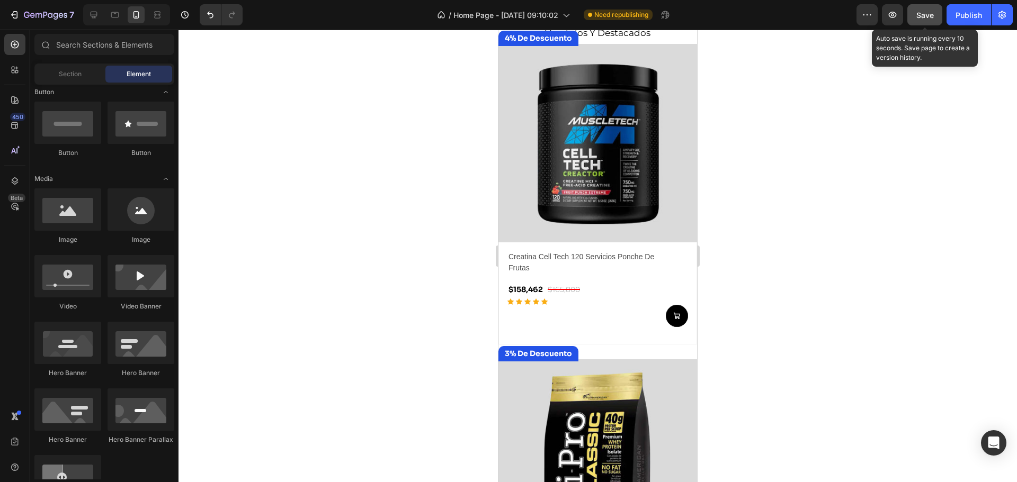
click at [928, 19] on span "Save" at bounding box center [924, 15] width 17 height 9
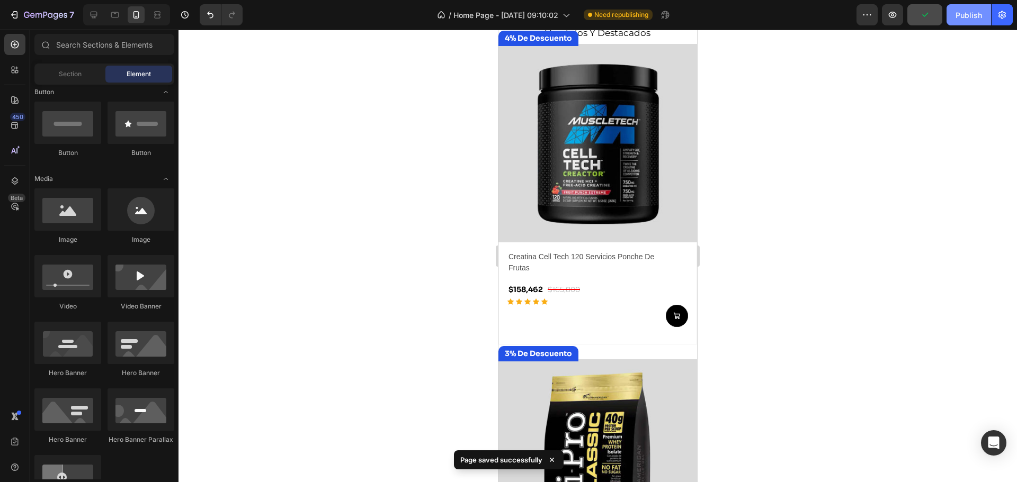
click at [978, 15] on div "Publish" at bounding box center [968, 15] width 26 height 11
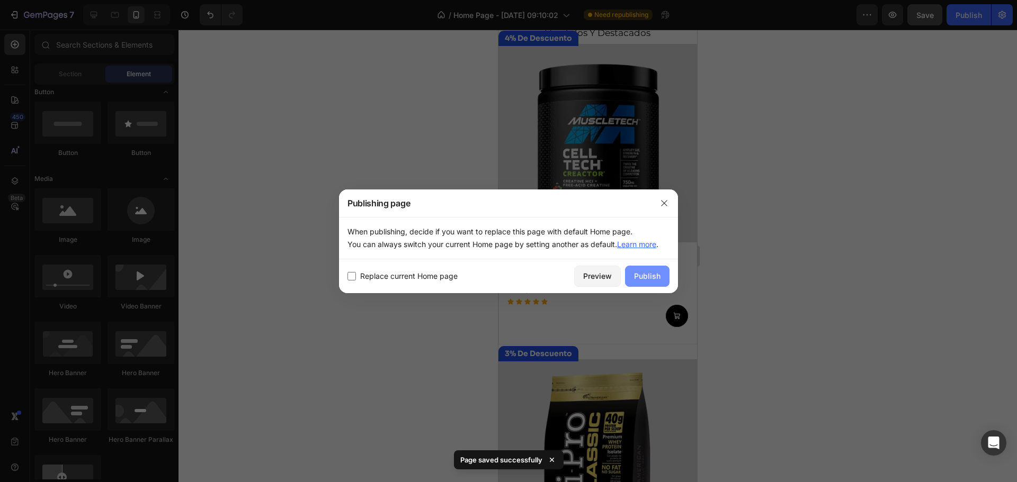
click at [641, 276] on div "Publish" at bounding box center [647, 276] width 26 height 11
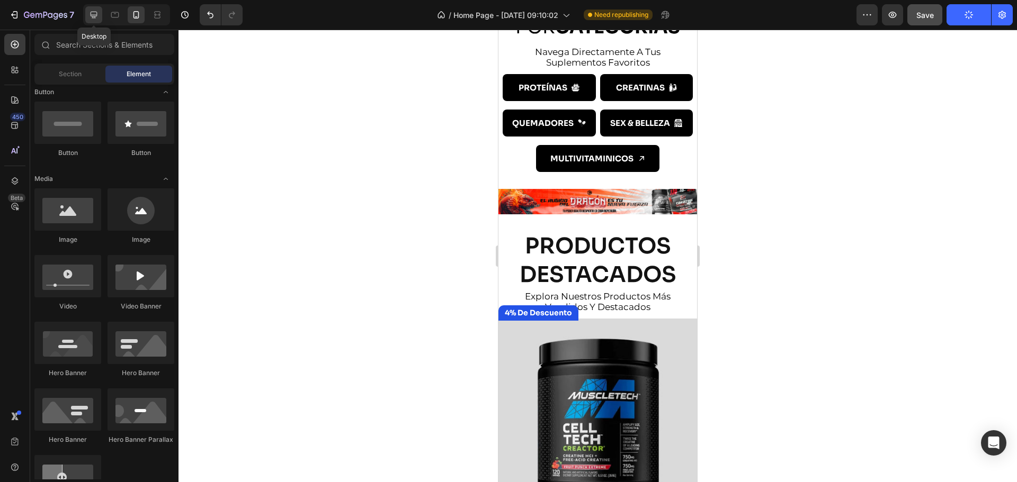
click at [89, 13] on icon at bounding box center [93, 15] width 11 height 11
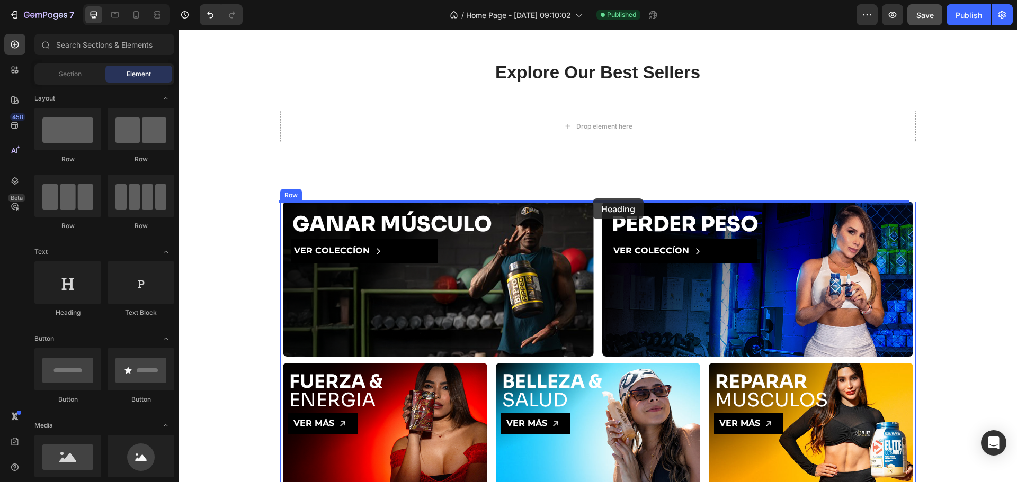
drag, startPoint x: 244, startPoint y: 318, endPoint x: 593, endPoint y: 199, distance: 368.4
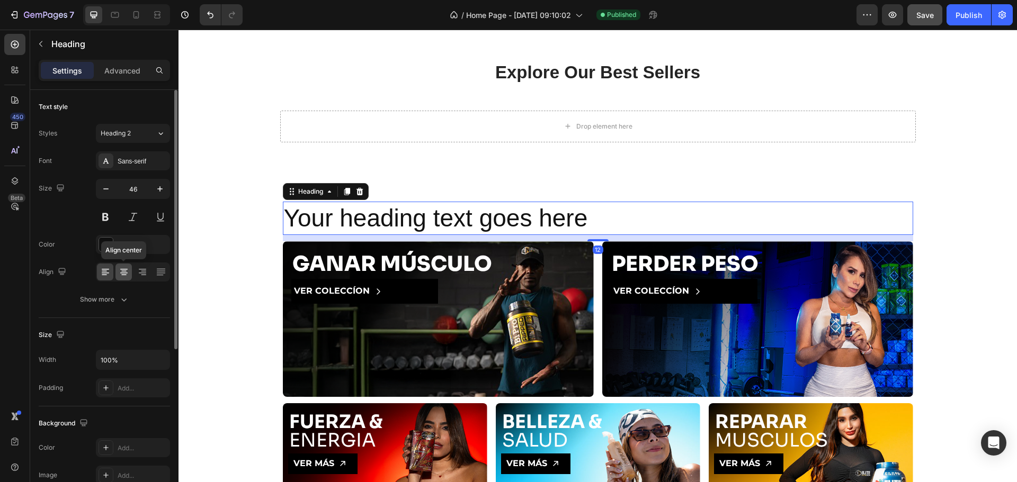
click at [122, 276] on icon at bounding box center [124, 272] width 11 height 11
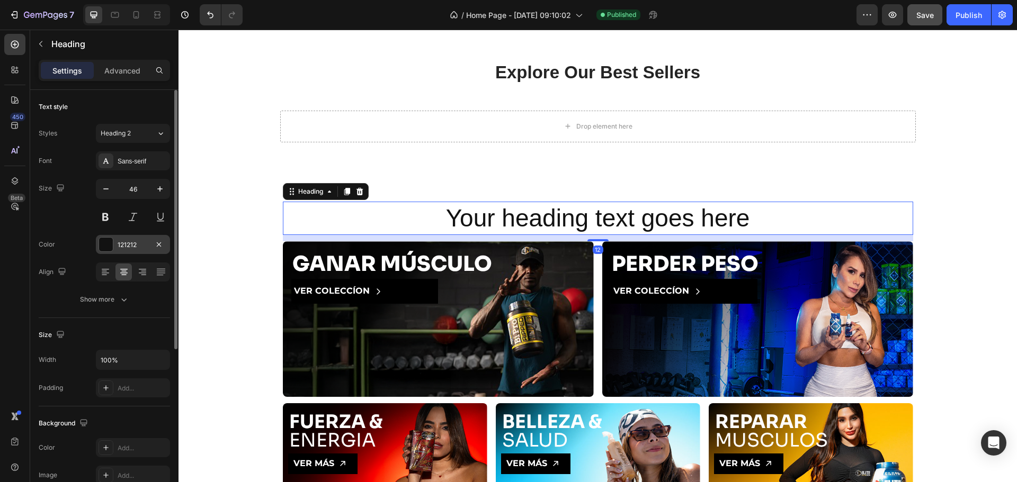
click at [107, 247] on div at bounding box center [106, 245] width 14 height 14
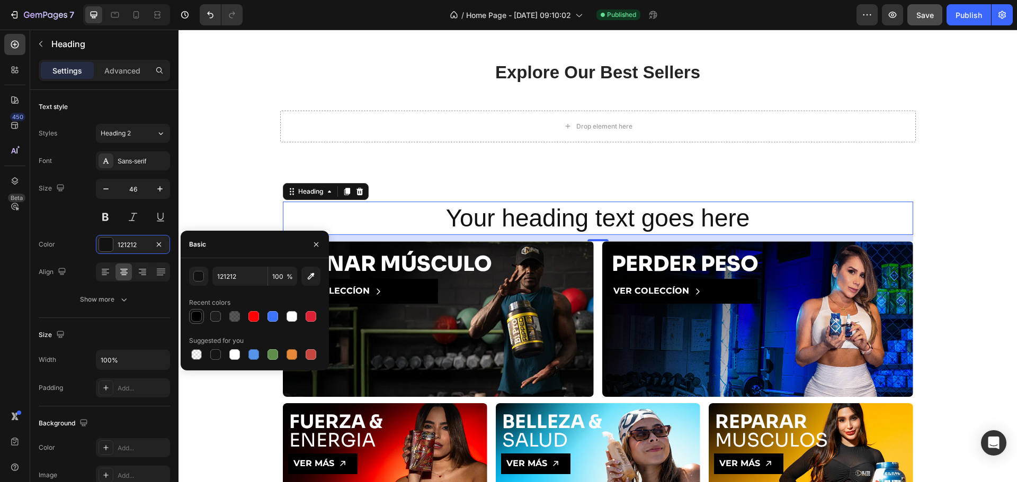
click at [200, 315] on div at bounding box center [196, 316] width 11 height 11
type input "000000"
click at [522, 219] on h2 "Your heading text goes here" at bounding box center [598, 219] width 630 height 34
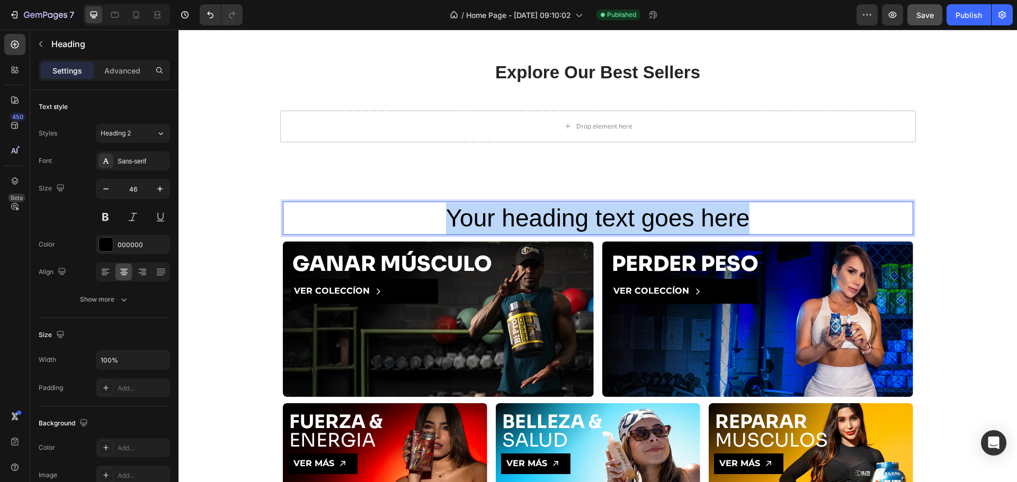
click at [522, 219] on p "Your heading text goes here" at bounding box center [598, 219] width 628 height 32
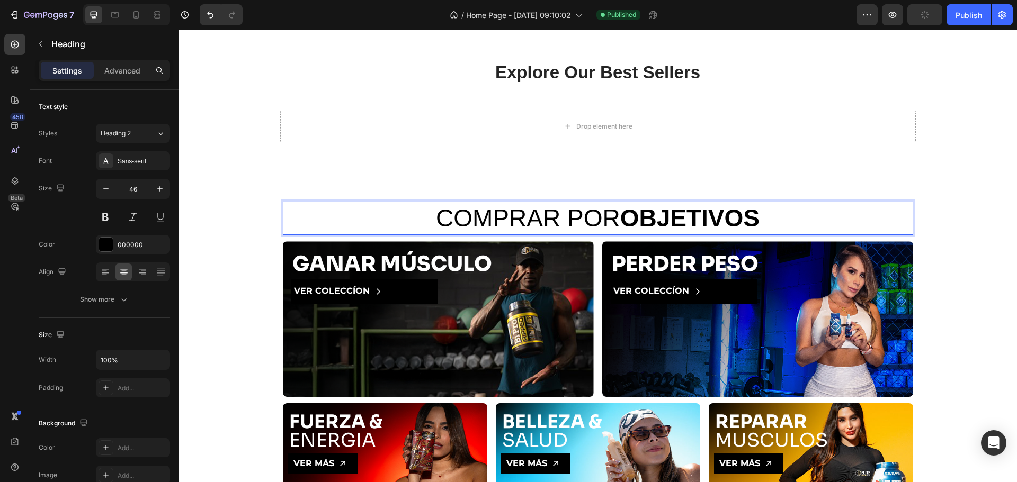
click at [666, 217] on strong "OBJETIVOS" at bounding box center [689, 218] width 139 height 28
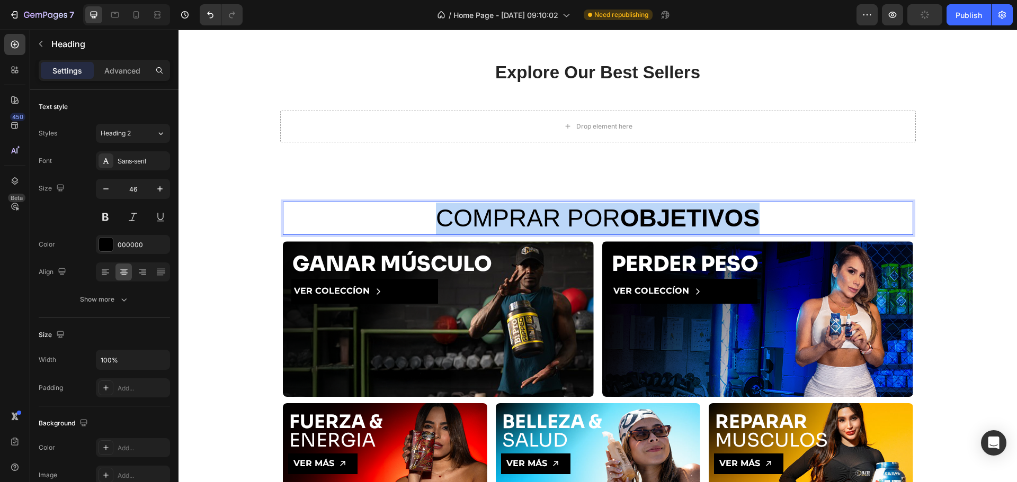
click at [666, 217] on strong "OBJETIVOS" at bounding box center [689, 218] width 139 height 28
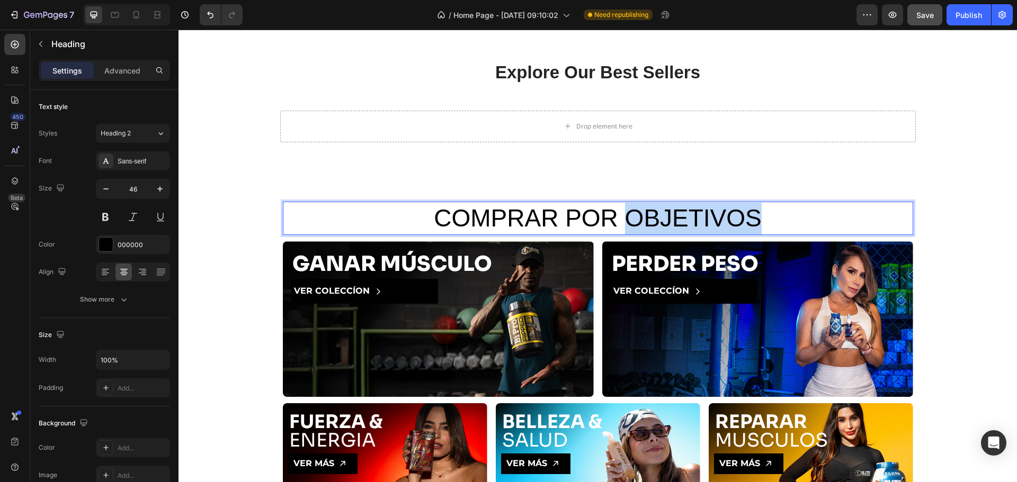
drag, startPoint x: 697, startPoint y: 219, endPoint x: 764, endPoint y: 216, distance: 66.3
click at [764, 216] on p "COMPRAR POR OBJETIVOS" at bounding box center [598, 219] width 628 height 32
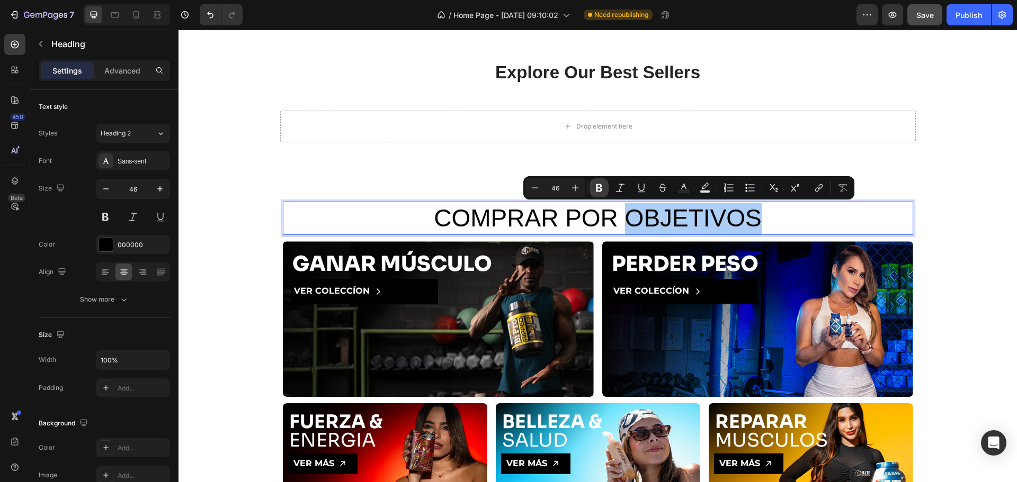
click at [606, 191] on button "Bold" at bounding box center [598, 187] width 19 height 19
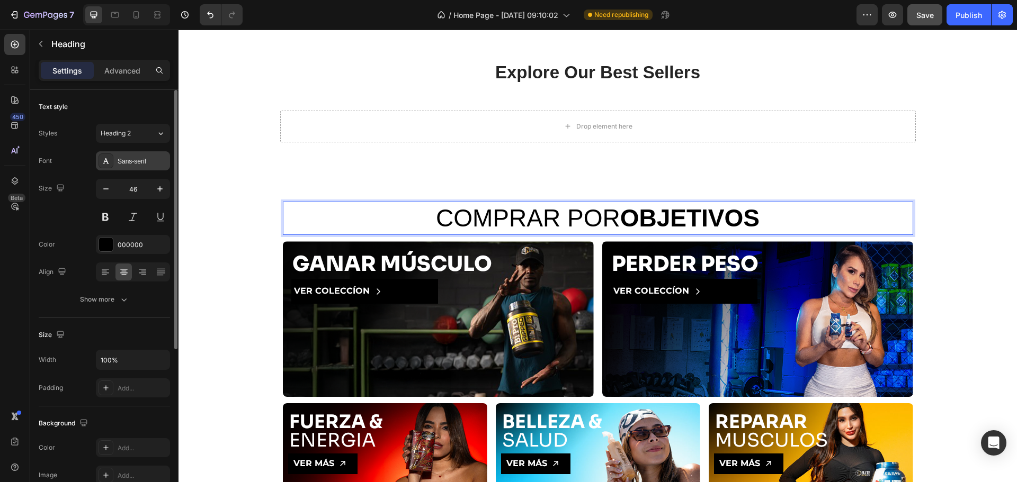
click at [142, 161] on div "Sans-serif" at bounding box center [143, 162] width 50 height 10
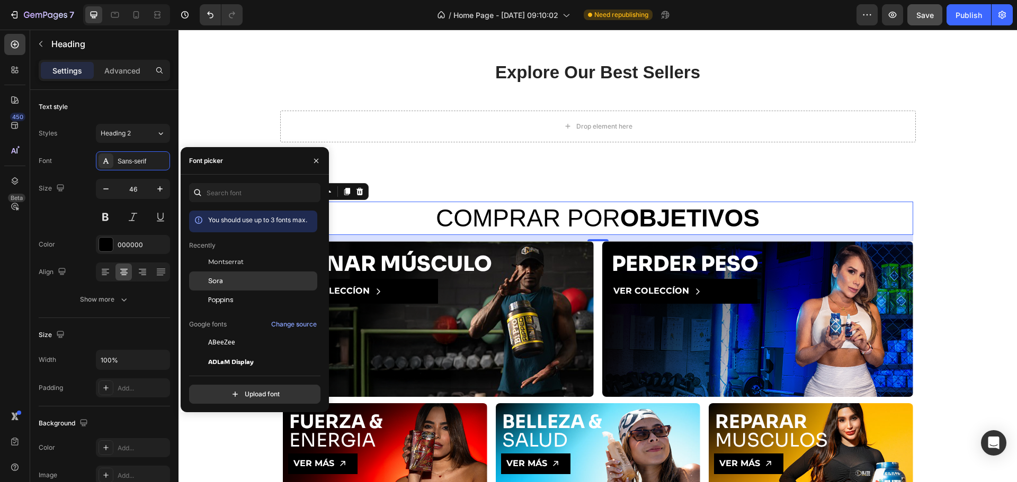
click at [233, 390] on div "Sora" at bounding box center [253, 399] width 128 height 19
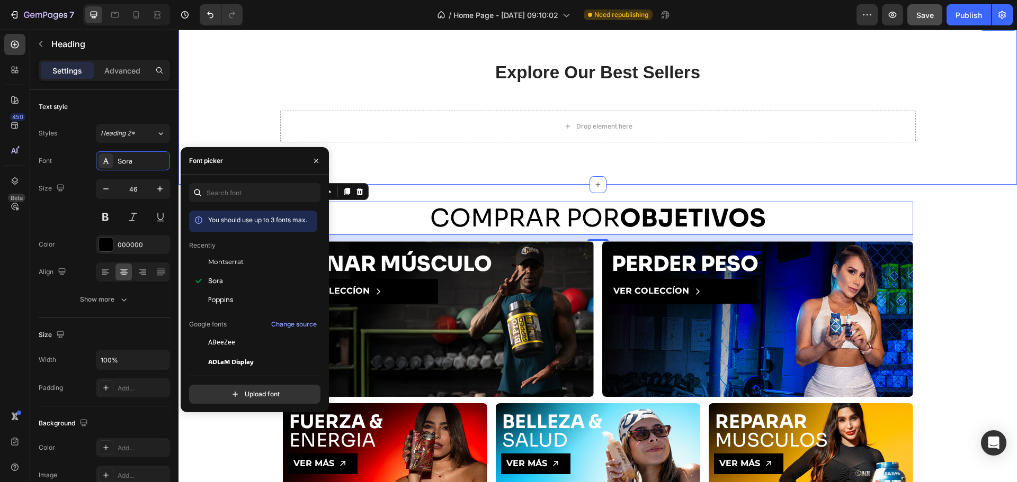
click at [422, 182] on div "Explore Our Best Sellers Heading More options for your pet Text block Row Drop …" at bounding box center [597, 101] width 838 height 167
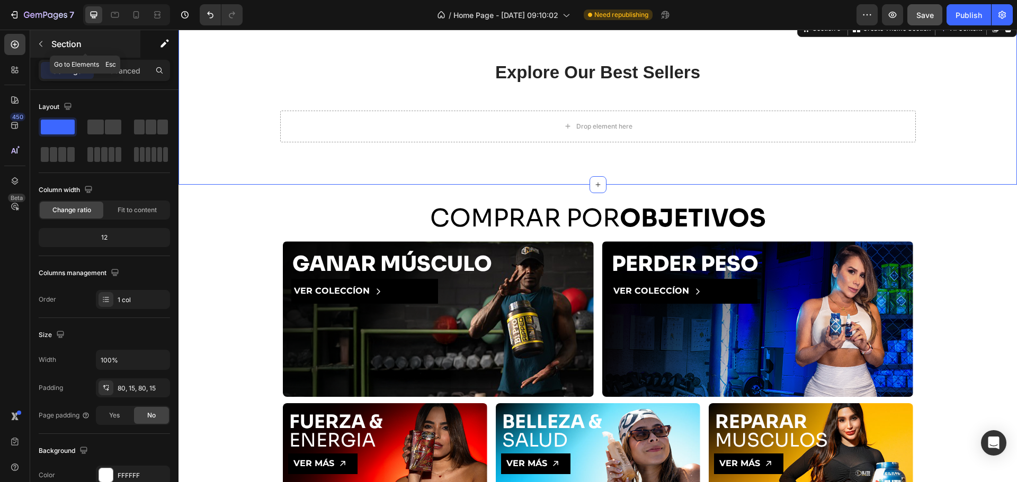
click at [34, 47] on button "button" at bounding box center [40, 43] width 17 height 17
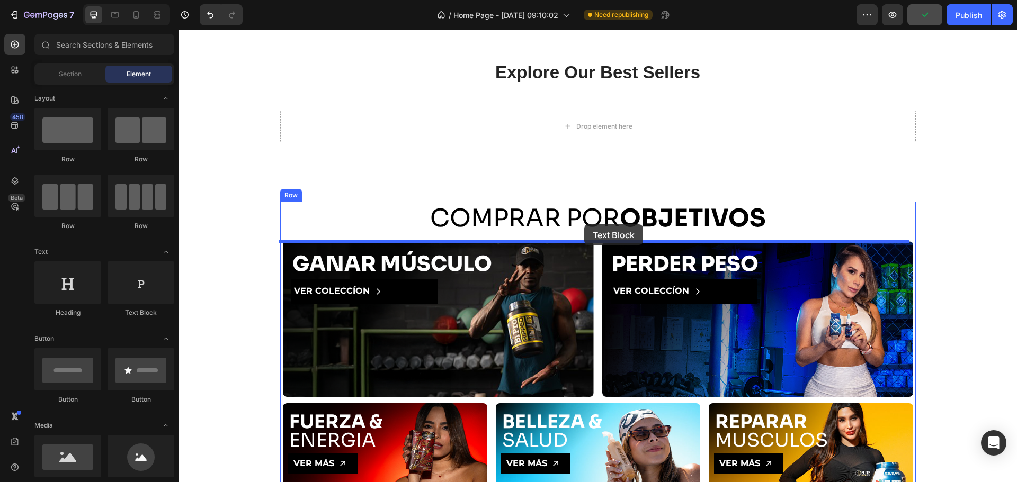
drag, startPoint x: 329, startPoint y: 328, endPoint x: 584, endPoint y: 225, distance: 275.0
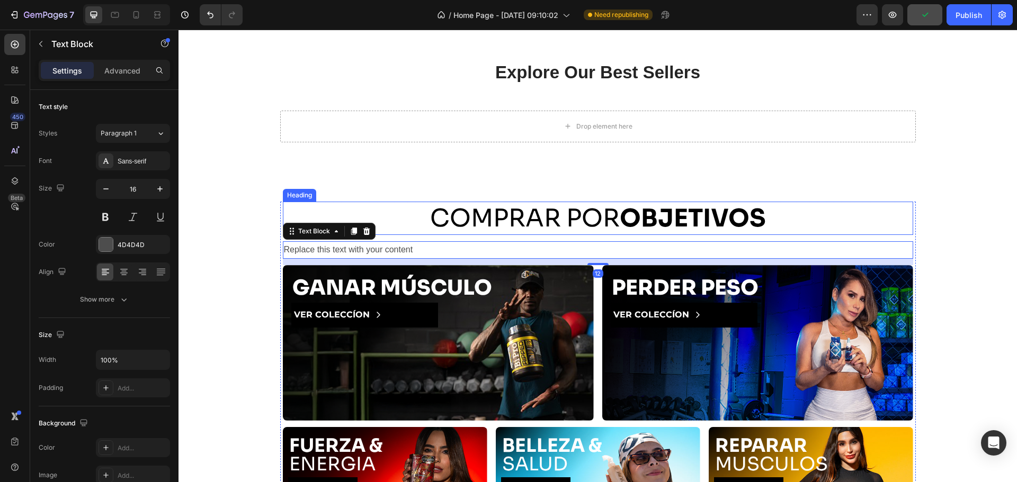
click at [584, 224] on p "COMPRAR POR OBJETIVOS" at bounding box center [598, 219] width 628 height 32
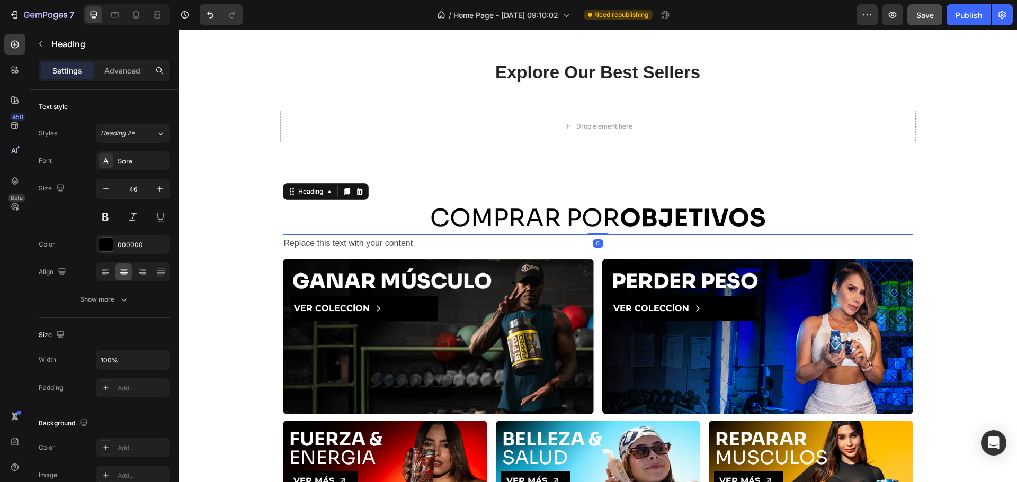
drag, startPoint x: 594, startPoint y: 240, endPoint x: 578, endPoint y: 202, distance: 41.3
click at [588, 207] on div "COMPRAR POR OBJETIVOS Heading 0" at bounding box center [598, 219] width 630 height 34
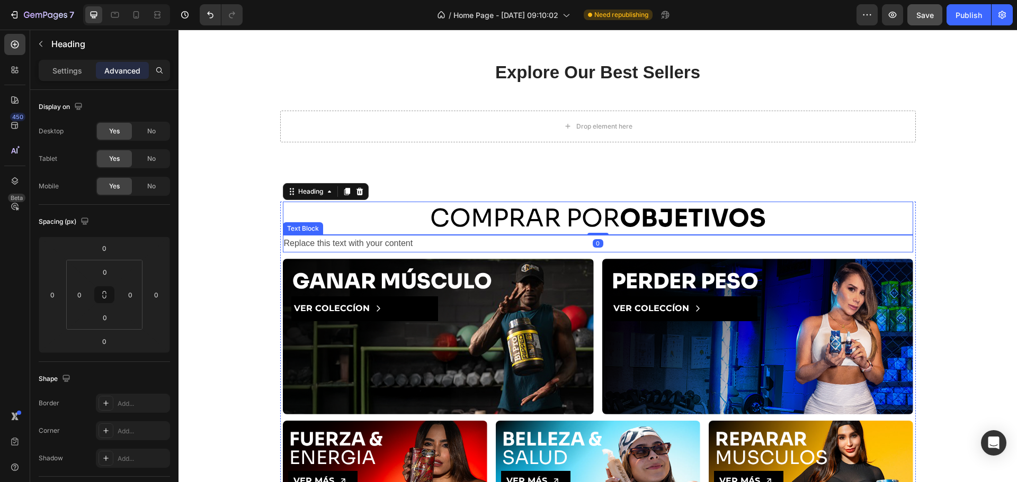
click at [371, 241] on div "Replace this text with your content" at bounding box center [598, 243] width 630 height 17
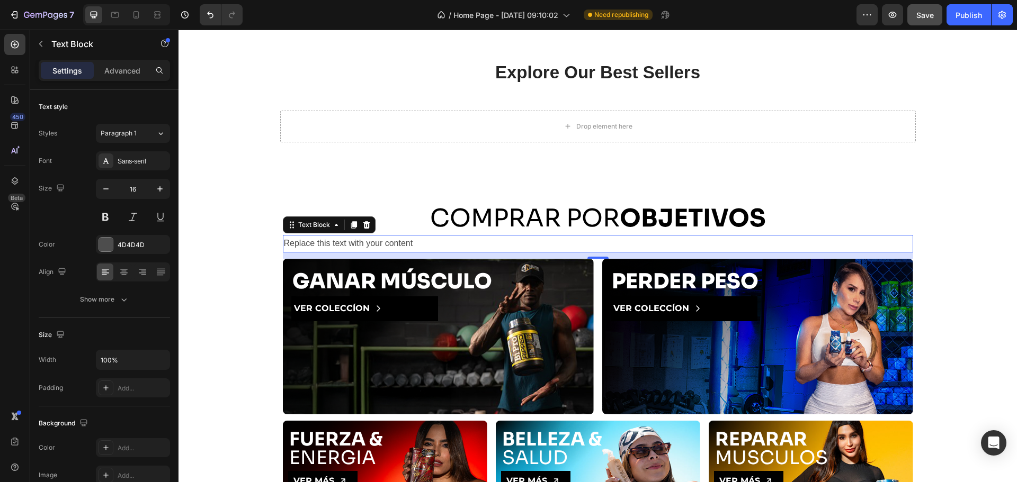
click at [363, 242] on div "Replace this text with your content" at bounding box center [598, 243] width 630 height 17
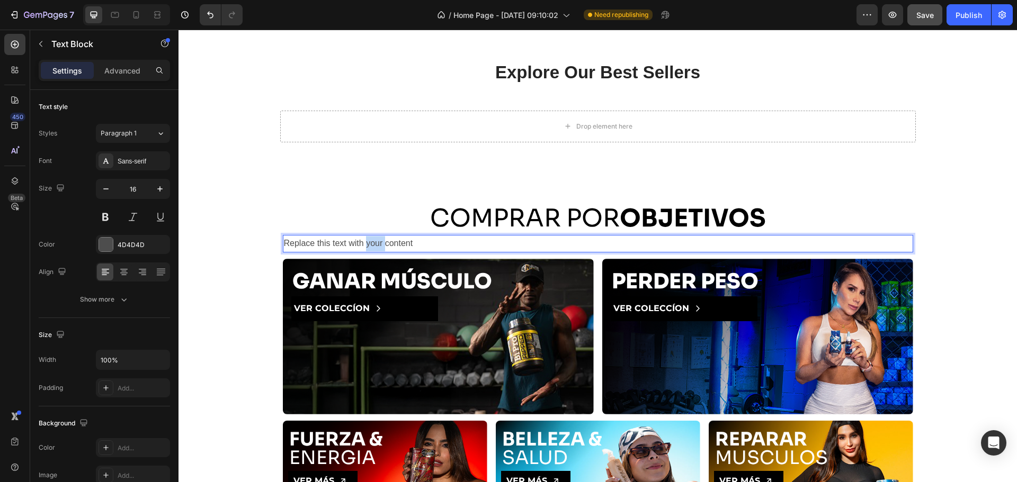
click at [363, 242] on p "Replace this text with your content" at bounding box center [598, 243] width 628 height 15
click at [142, 161] on div "Sans-serif" at bounding box center [143, 162] width 50 height 10
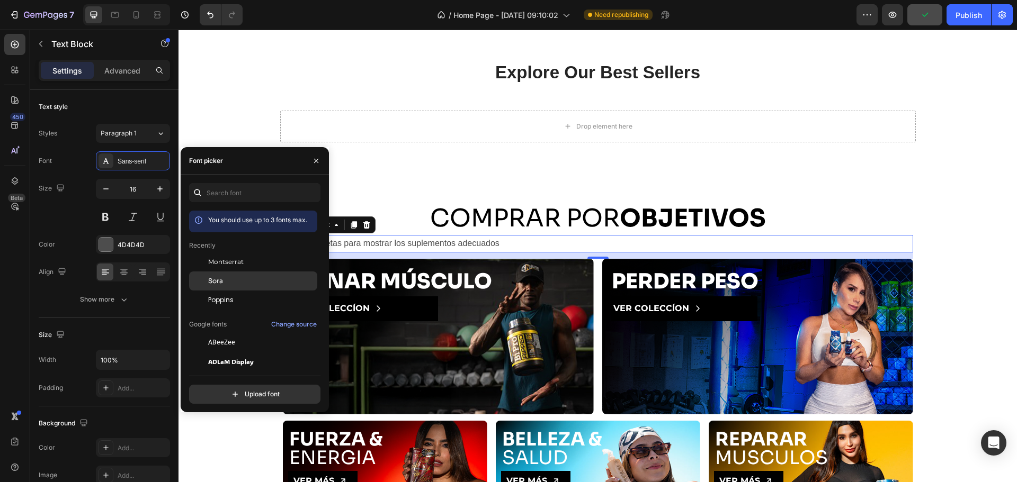
click at [229, 390] on div "Sora" at bounding box center [253, 399] width 128 height 19
click at [232, 262] on span "Montserrat" at bounding box center [225, 262] width 35 height 10
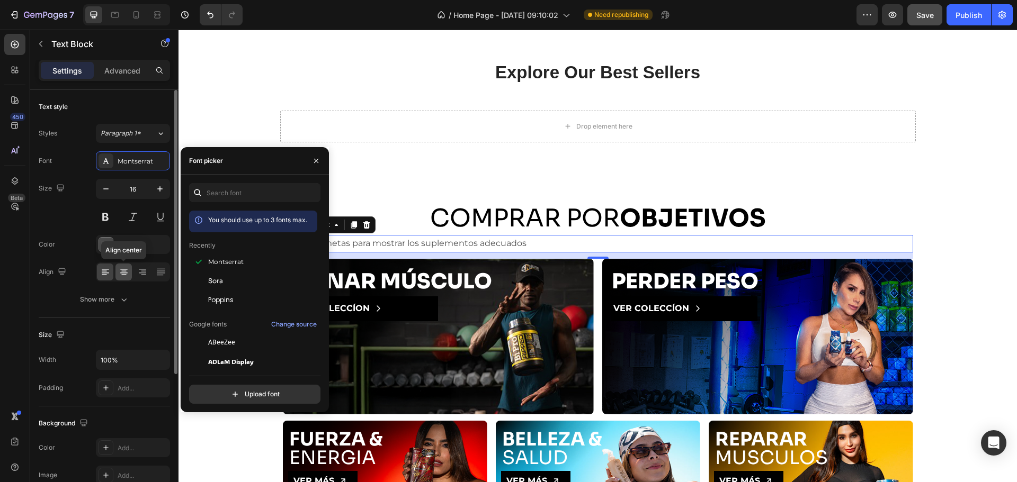
click at [119, 277] on icon at bounding box center [124, 272] width 11 height 11
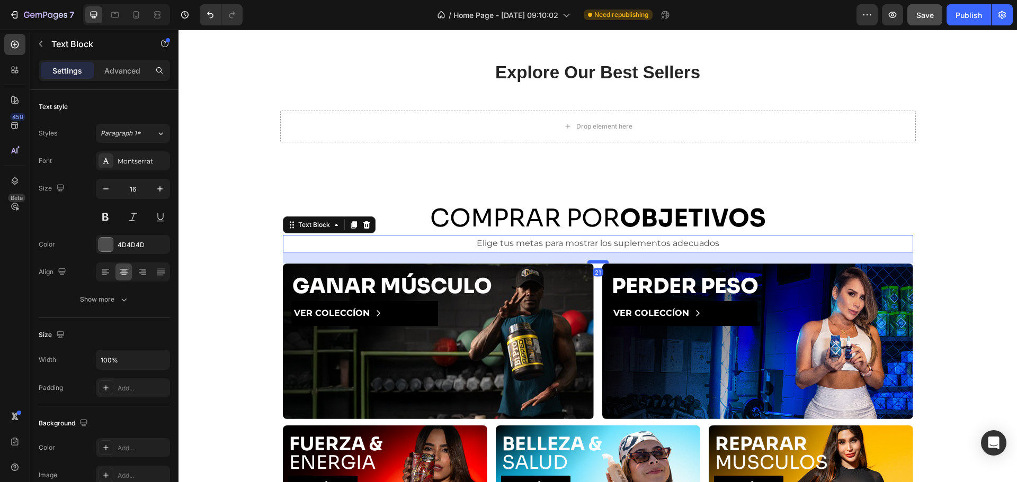
click at [591, 263] on div at bounding box center [597, 262] width 21 height 3
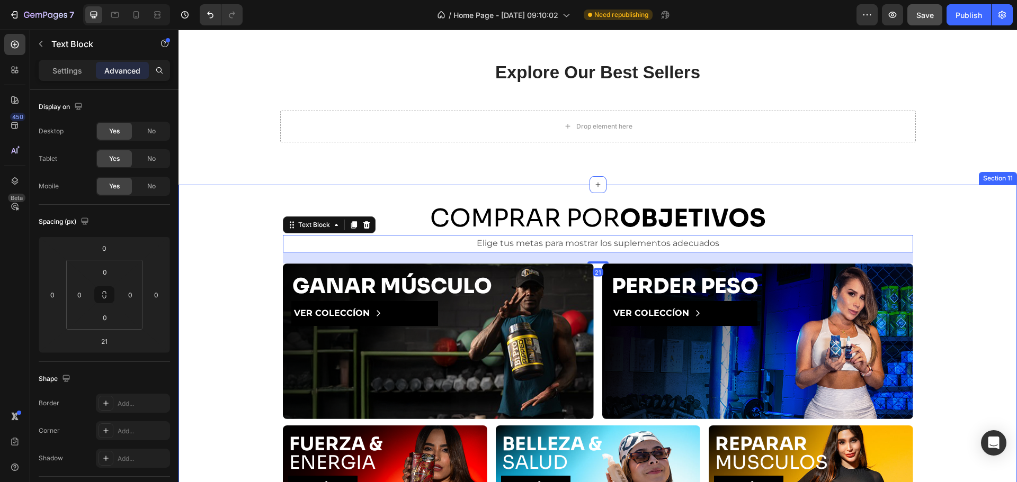
click at [983, 224] on div "COMPRAR POR OBJETIVOS Heading Elige tus metas para mostrar los suplementos adec…" at bounding box center [597, 377] width 838 height 350
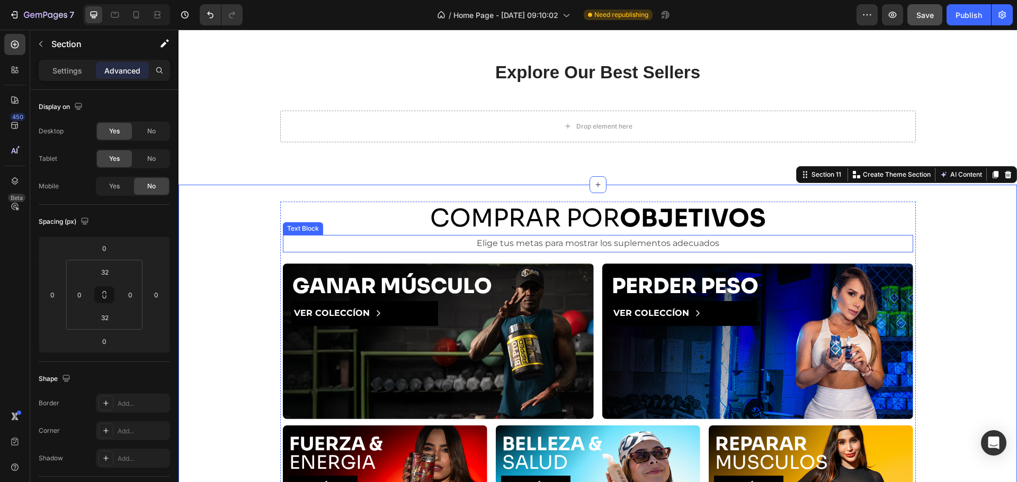
click at [566, 241] on p "Elige tus metas para mostrar los suplementos adecuados" at bounding box center [598, 243] width 628 height 15
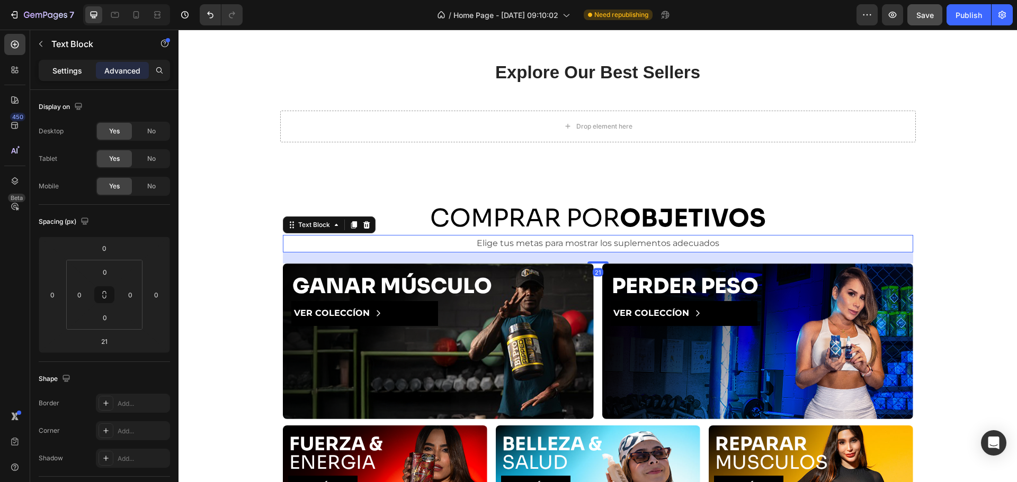
click at [58, 65] on p "Settings" at bounding box center [67, 70] width 30 height 11
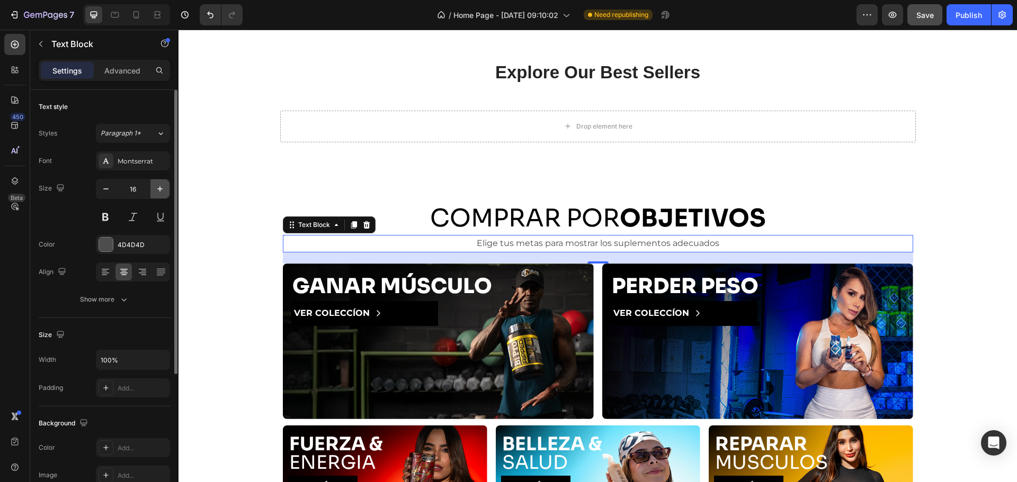
click at [163, 190] on icon "button" at bounding box center [160, 189] width 11 height 11
type input "17"
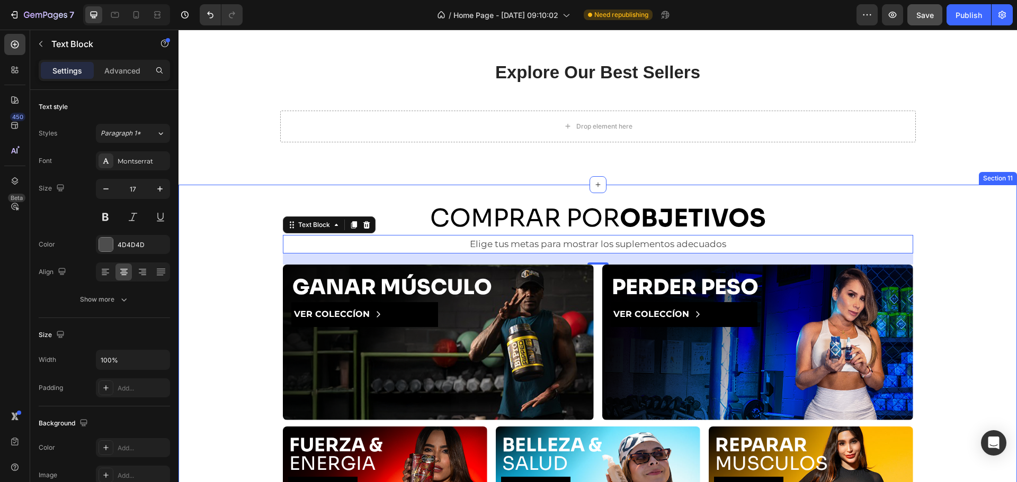
click at [231, 225] on div "COMPRAR POR OBJETIVOS Heading Elige tus metas para mostrar los suplementos adec…" at bounding box center [597, 377] width 838 height 351
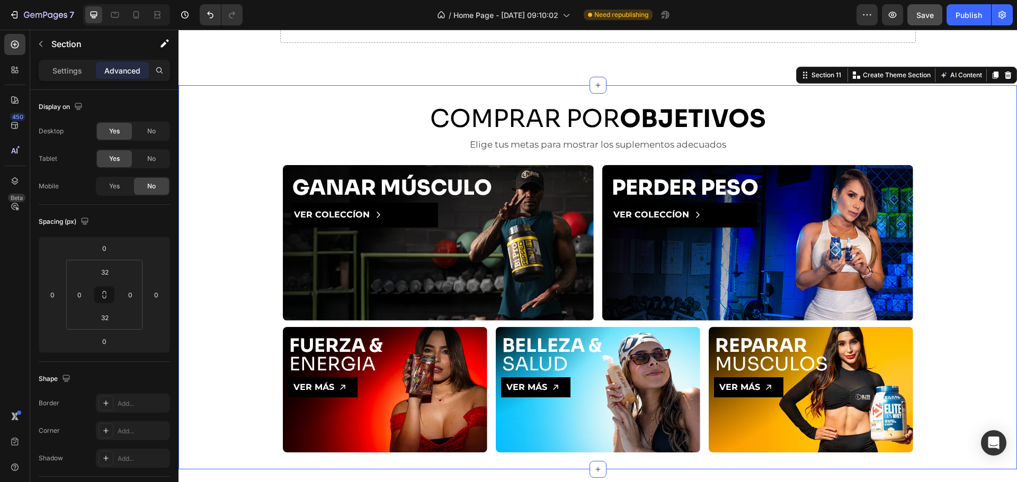
scroll to position [985, 0]
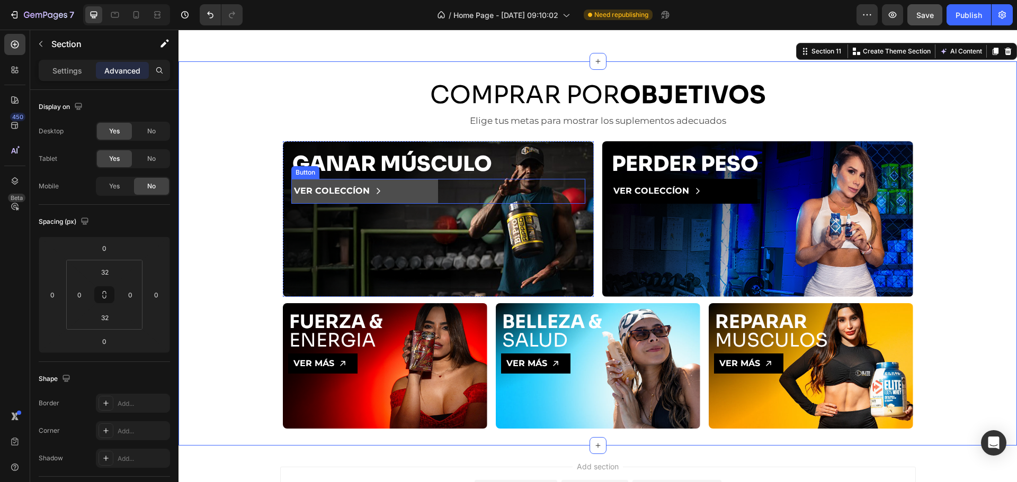
click at [420, 196] on button "VER COLECCÍON" at bounding box center [364, 191] width 147 height 25
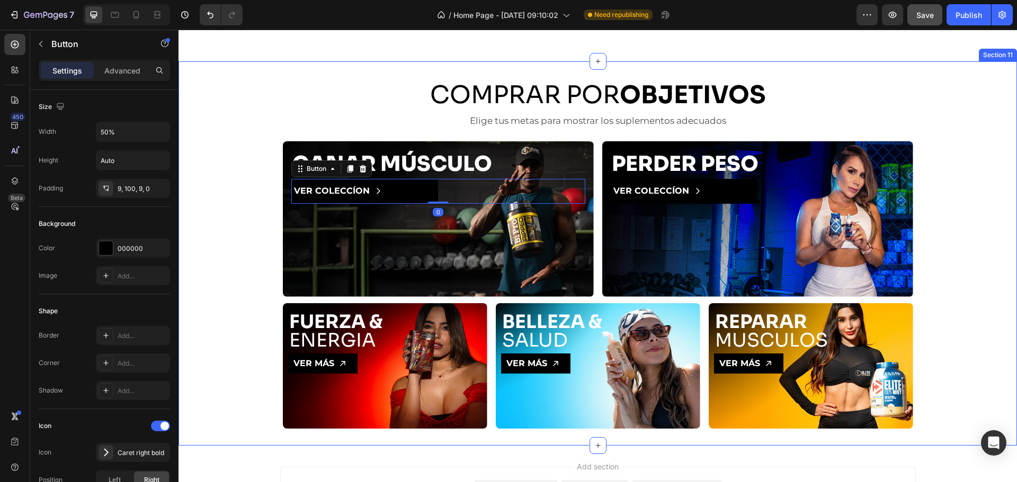
click at [210, 210] on div "COMPRAR POR OBJETIVOS Heading Elige tus metas para mostrar los suplementos adec…" at bounding box center [597, 253] width 838 height 351
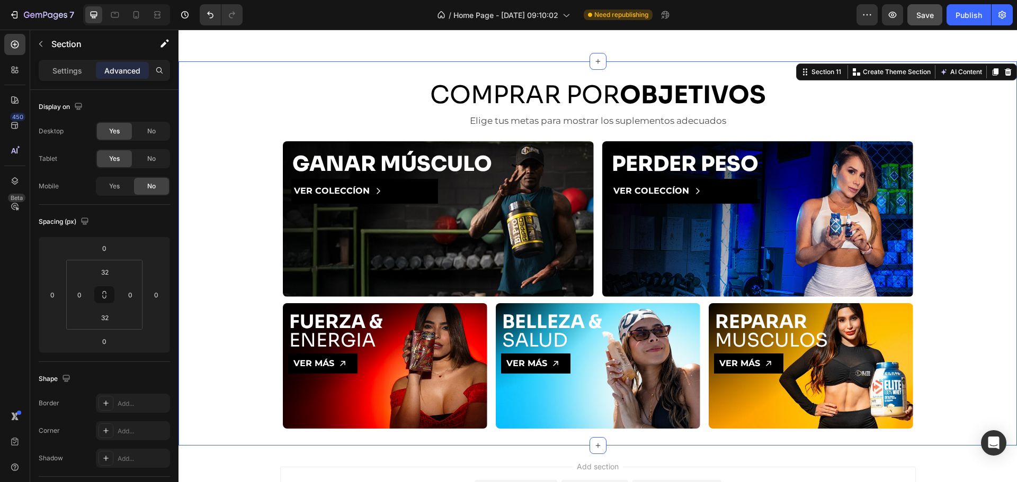
click at [962, 286] on div "COMPRAR POR OBJETIVOS Heading Elige tus metas para mostrar los suplementos adec…" at bounding box center [597, 253] width 838 height 351
click at [216, 237] on div "COMPRAR POR OBJETIVOS Heading Elige tus metas para mostrar los suplementos adec…" at bounding box center [597, 253] width 838 height 351
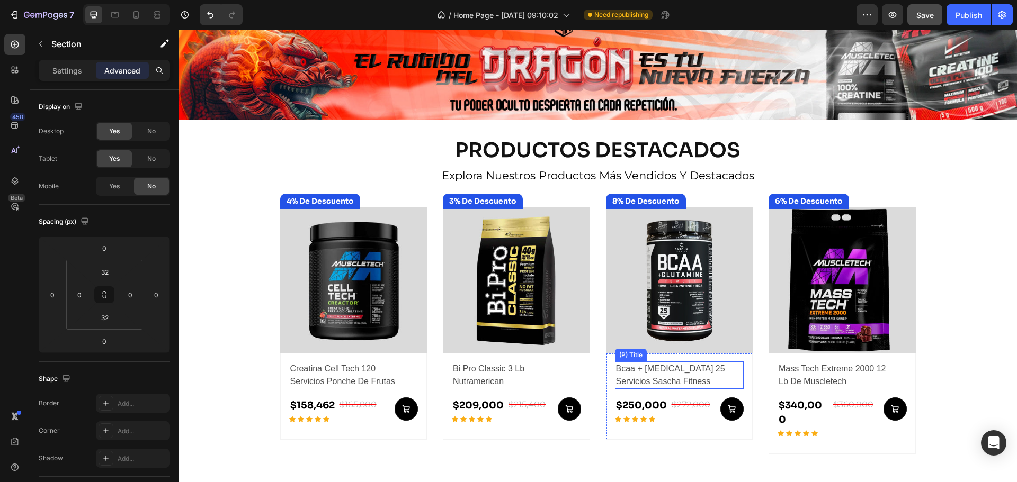
scroll to position [458, 0]
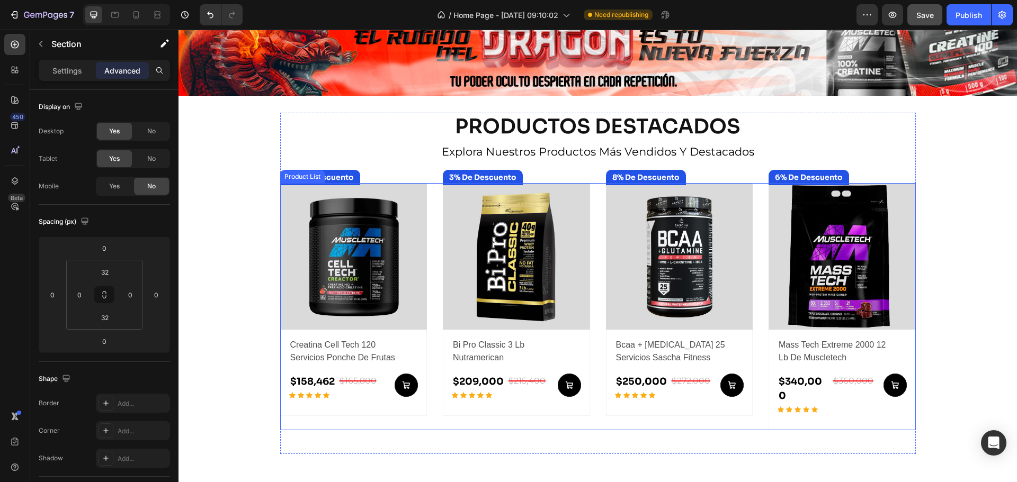
click at [593, 276] on div "(P) Images 4% De Descuento Product Badge Row creatina cell tech 120 servicios p…" at bounding box center [597, 307] width 635 height 248
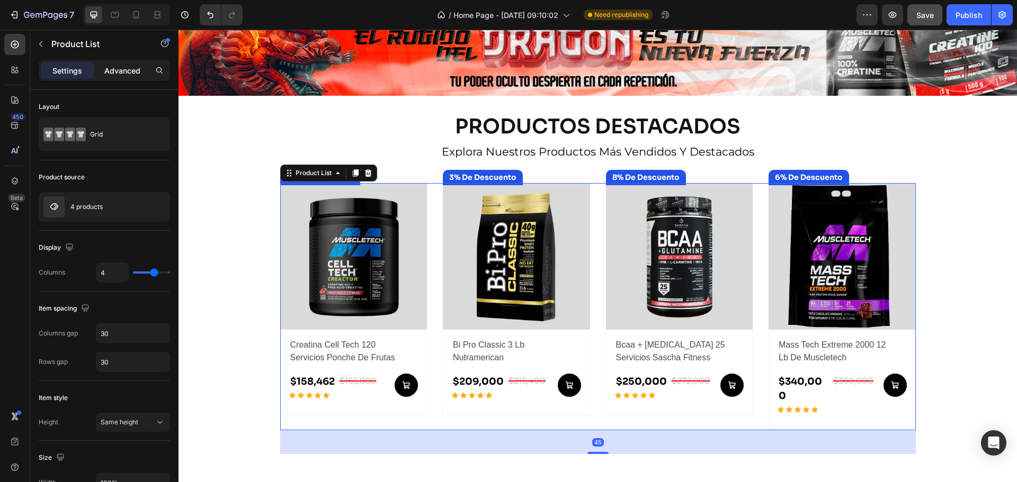
click at [132, 66] on p "Advanced" at bounding box center [122, 70] width 36 height 11
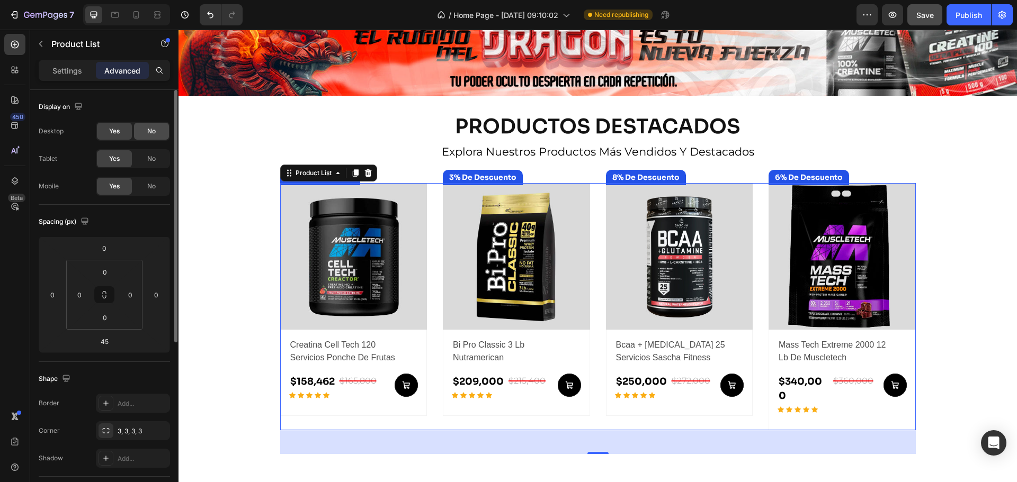
click at [150, 128] on span "No" at bounding box center [151, 132] width 8 height 10
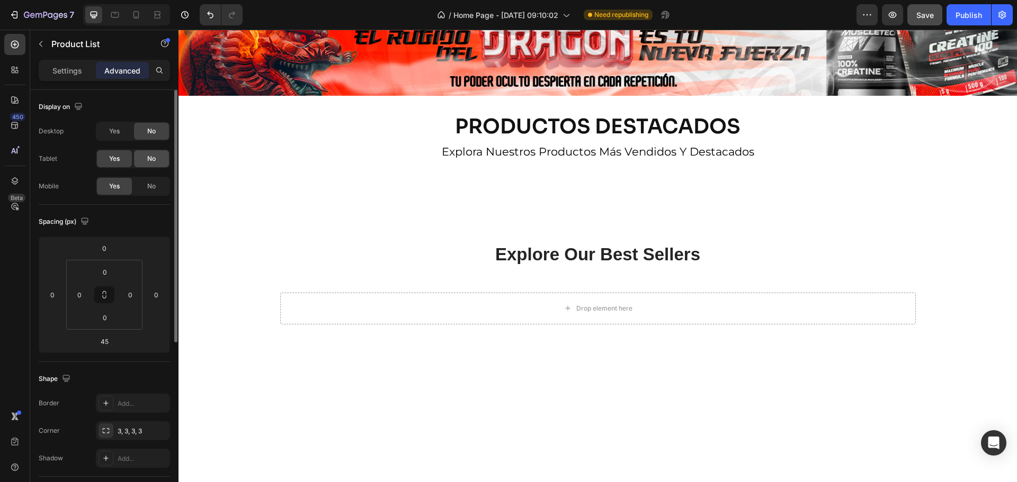
click at [156, 162] on div "No" at bounding box center [151, 158] width 35 height 17
click at [114, 131] on span "Yes" at bounding box center [114, 132] width 11 height 10
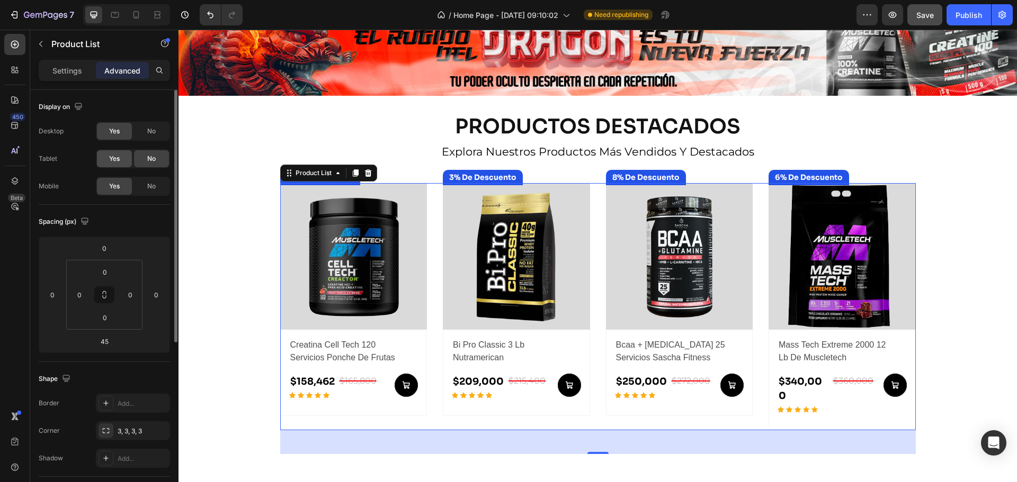
click at [125, 163] on div "Yes" at bounding box center [114, 158] width 35 height 17
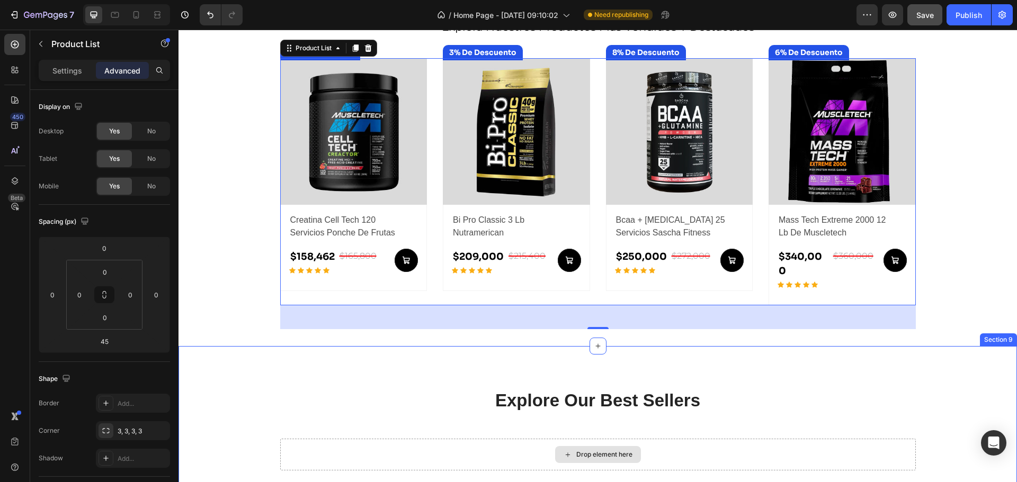
scroll to position [705, 0]
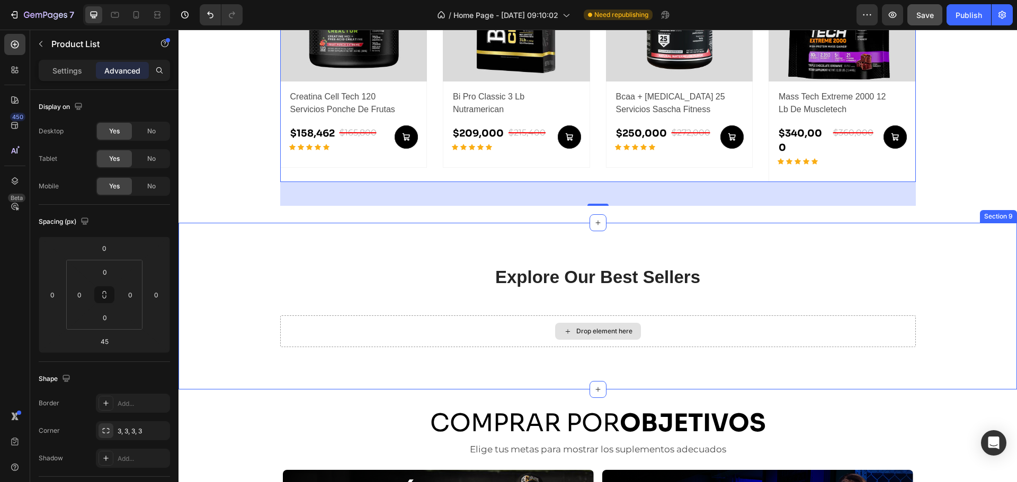
click at [468, 338] on div "Explore Our Best Sellers Heading More options for your pet Text block Row Drop …" at bounding box center [597, 306] width 838 height 167
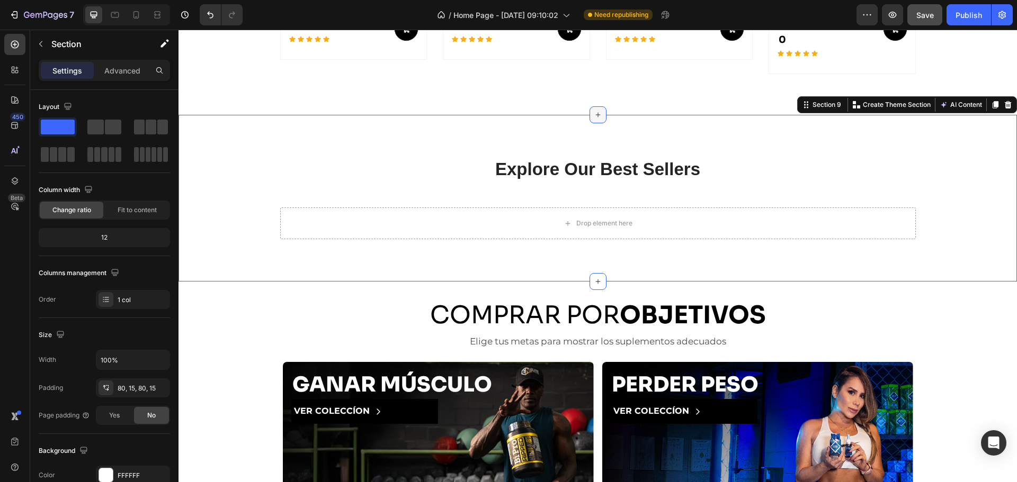
click at [589, 106] on div at bounding box center [597, 114] width 17 height 17
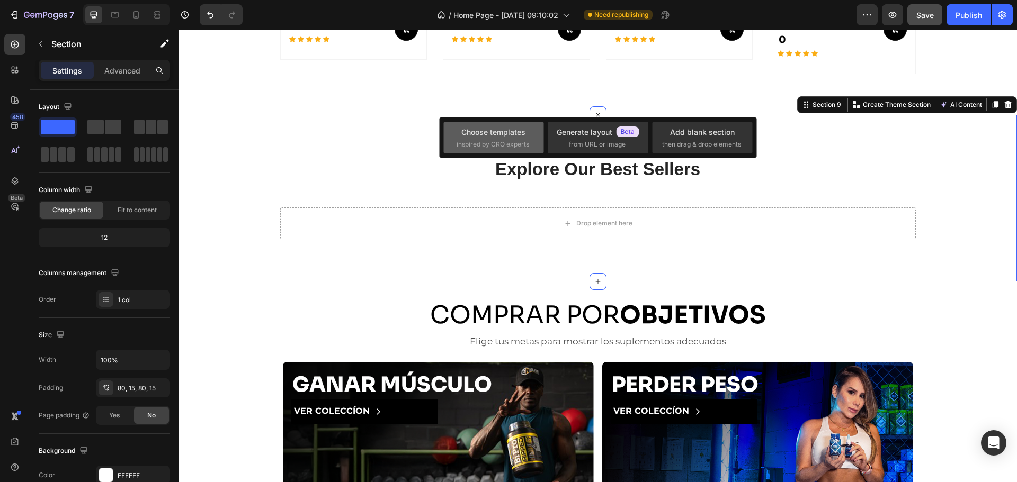
click at [486, 140] on span "inspired by CRO experts" at bounding box center [492, 145] width 73 height 10
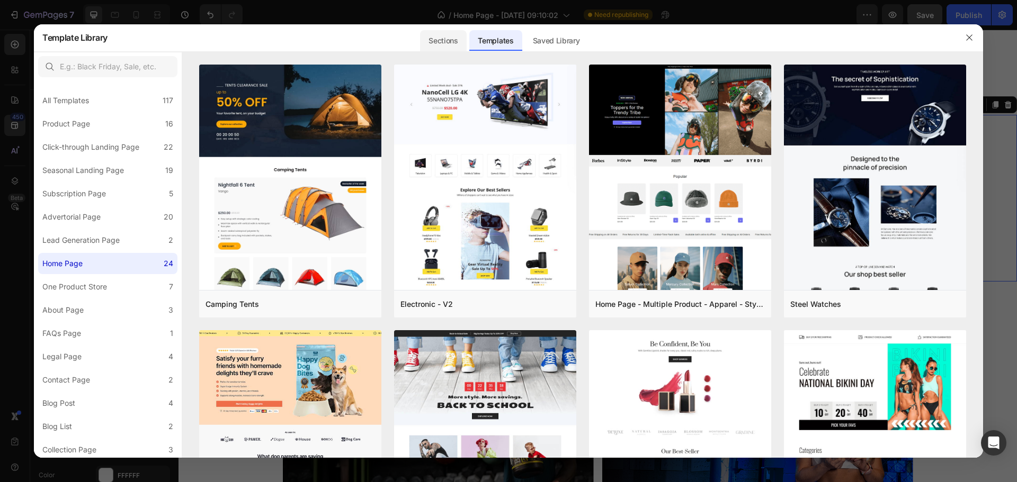
click at [446, 42] on div "Sections" at bounding box center [443, 40] width 46 height 21
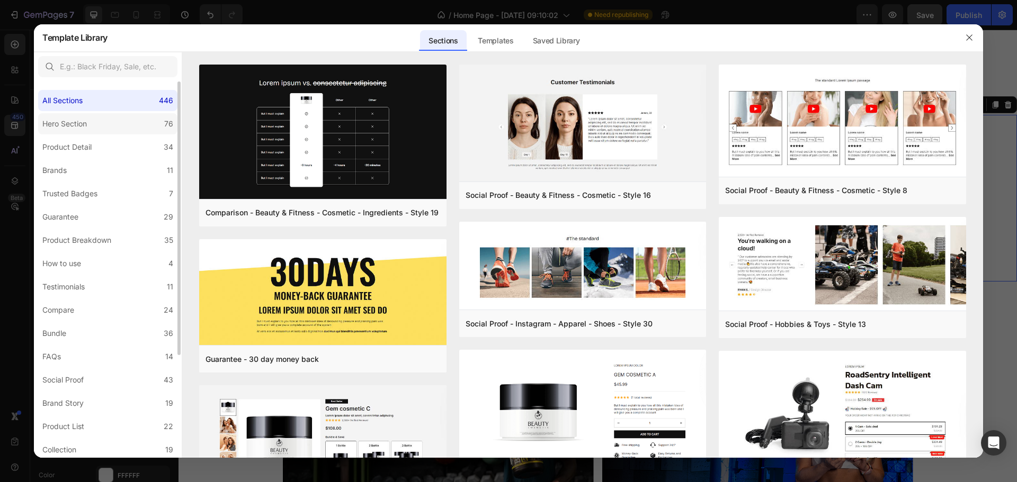
click at [94, 119] on label "Hero Section 76" at bounding box center [107, 123] width 139 height 21
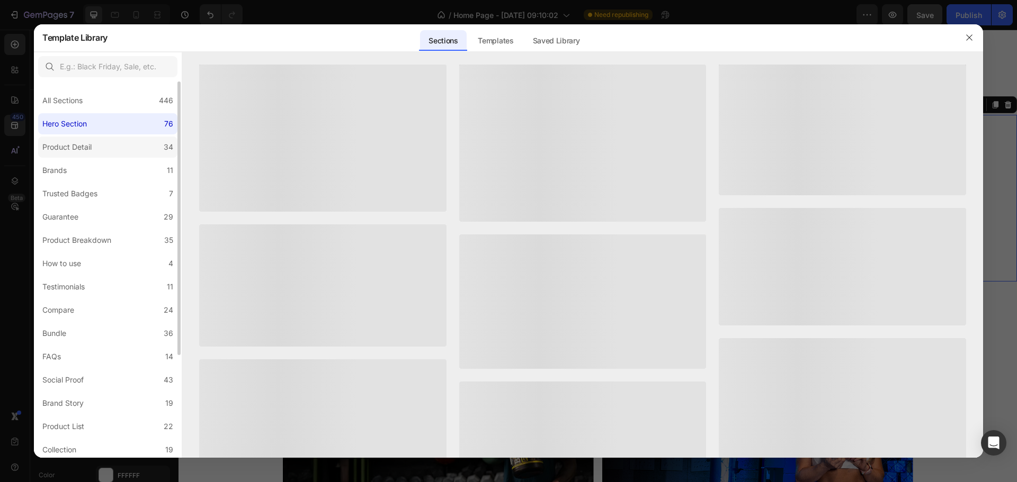
click at [107, 148] on label "Product Detail 34" at bounding box center [107, 147] width 139 height 21
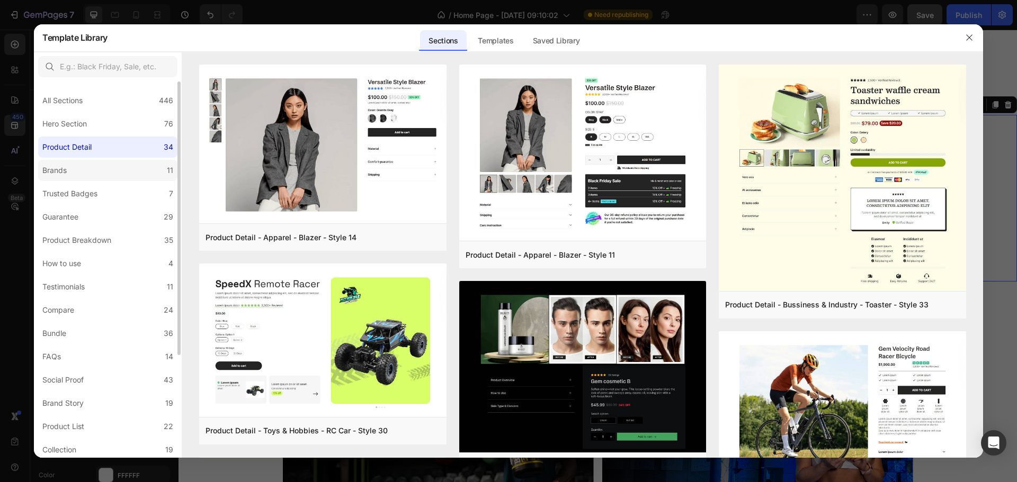
click at [122, 172] on label "Brands 11" at bounding box center [107, 170] width 139 height 21
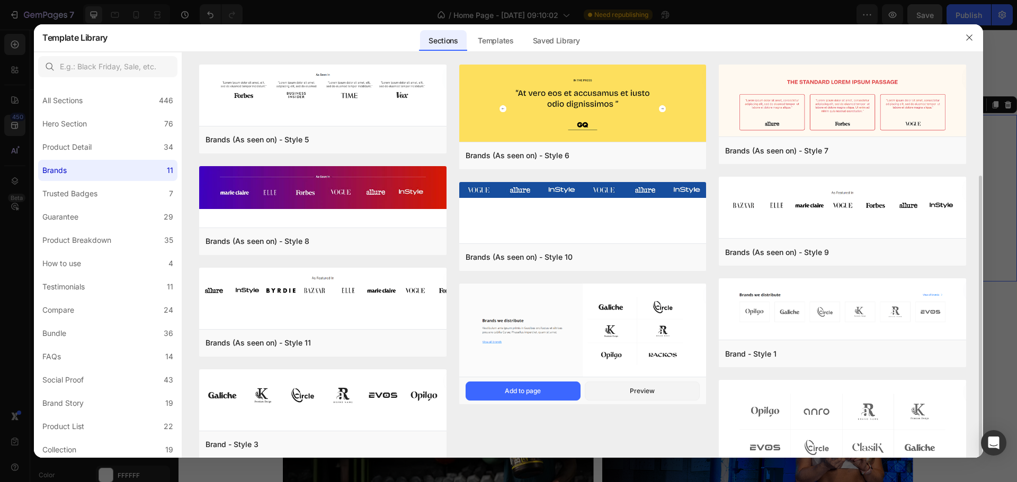
scroll to position [59, 0]
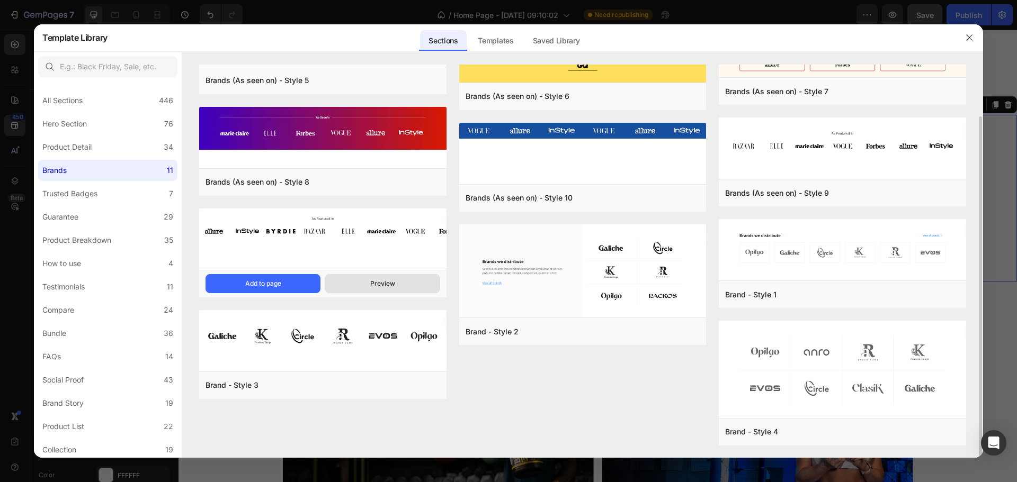
click at [388, 283] on div "Preview" at bounding box center [382, 284] width 25 height 10
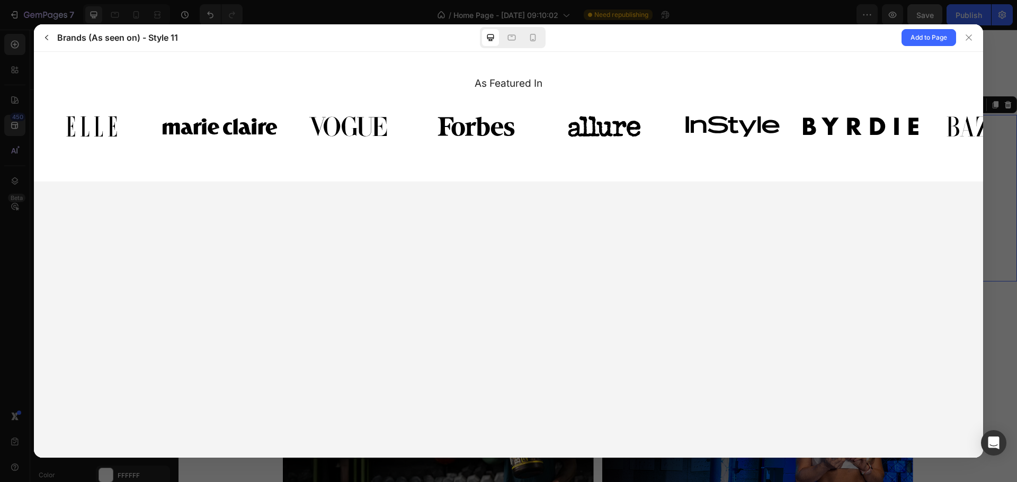
scroll to position [0, 0]
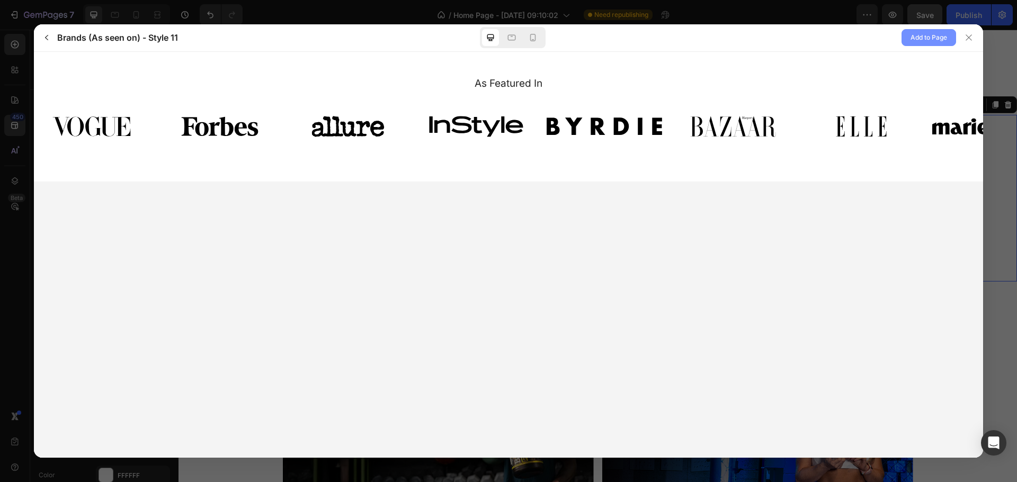
click at [928, 34] on span "Add to Page" at bounding box center [928, 37] width 37 height 13
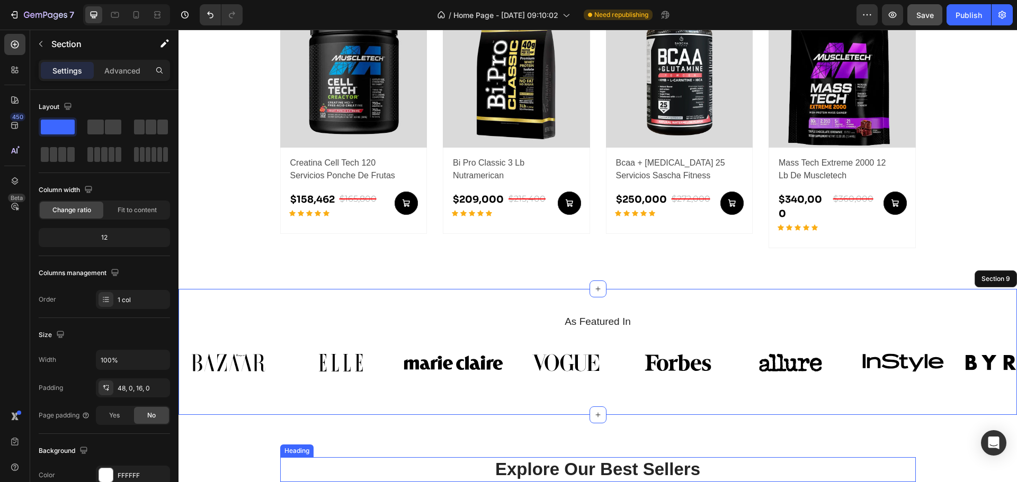
scroll to position [529, 0]
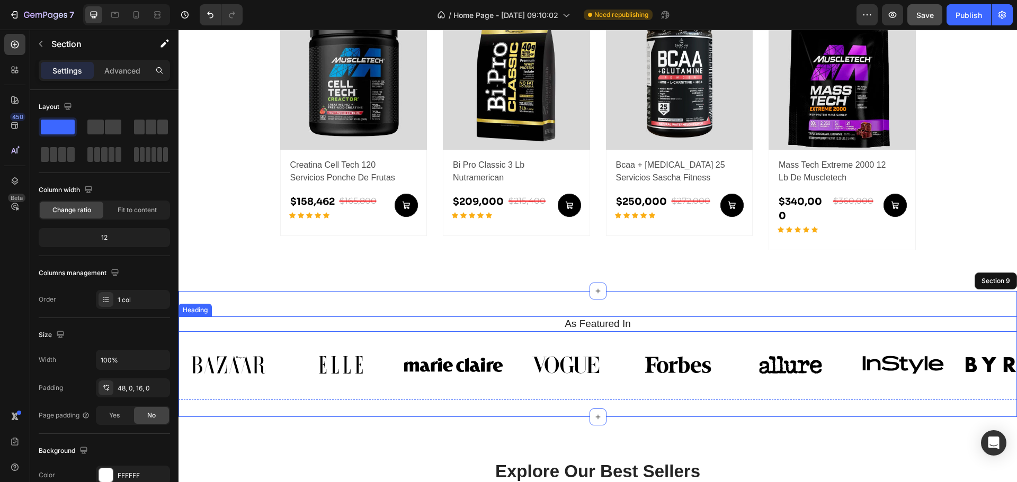
click at [611, 317] on h2 "As Featured In" at bounding box center [597, 324] width 822 height 15
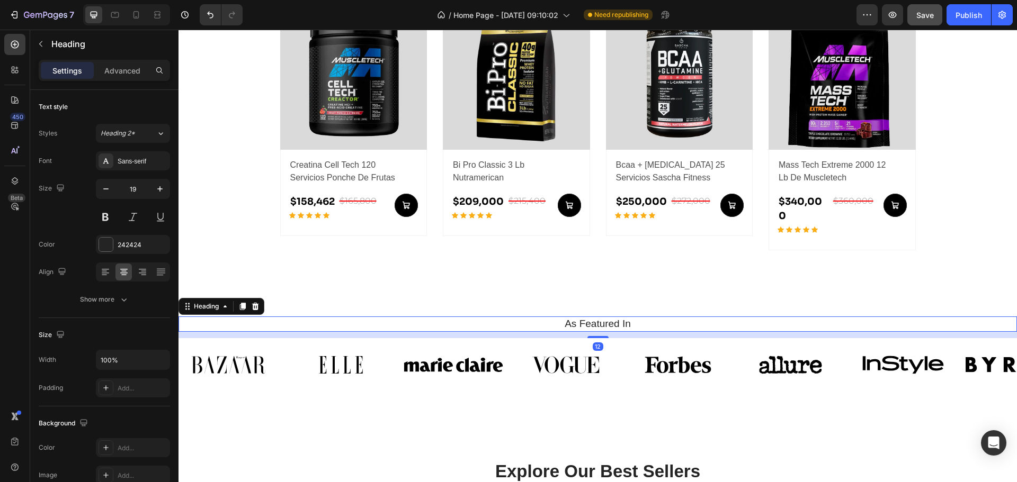
click at [611, 317] on h2 "As Featured In" at bounding box center [597, 324] width 822 height 15
click at [611, 318] on p "As Featured In" at bounding box center [597, 324] width 820 height 13
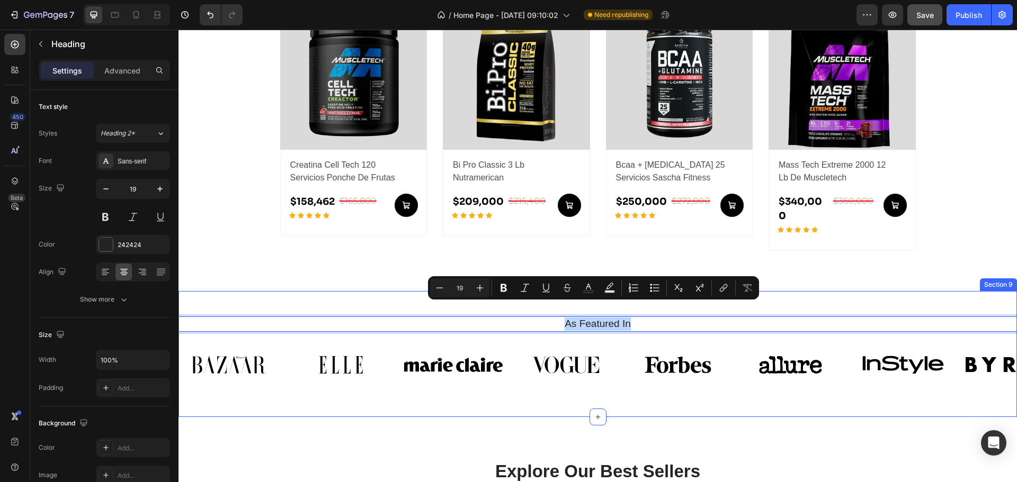
click at [371, 291] on div "As Featured In Heading 12 Image Image Image Image Image Image Image Image Carou…" at bounding box center [597, 354] width 838 height 126
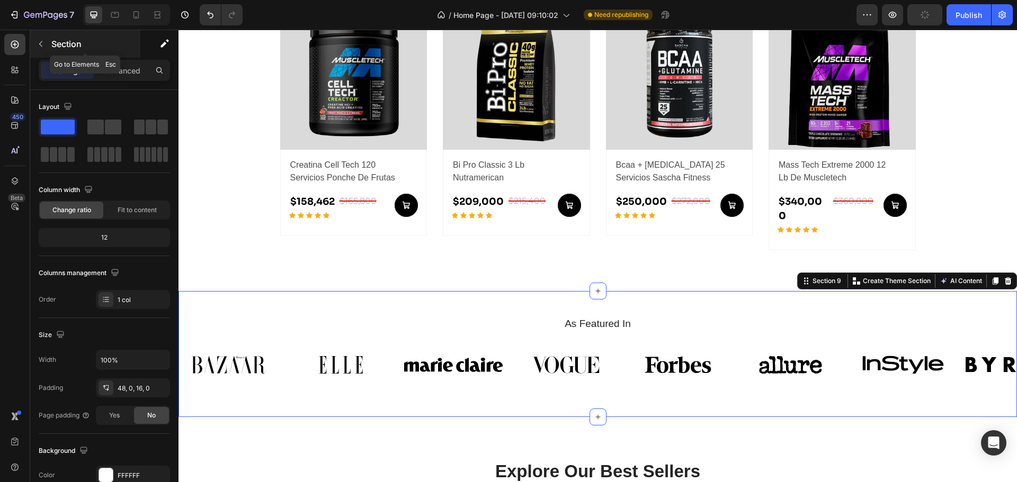
click at [40, 38] on button "button" at bounding box center [40, 43] width 17 height 17
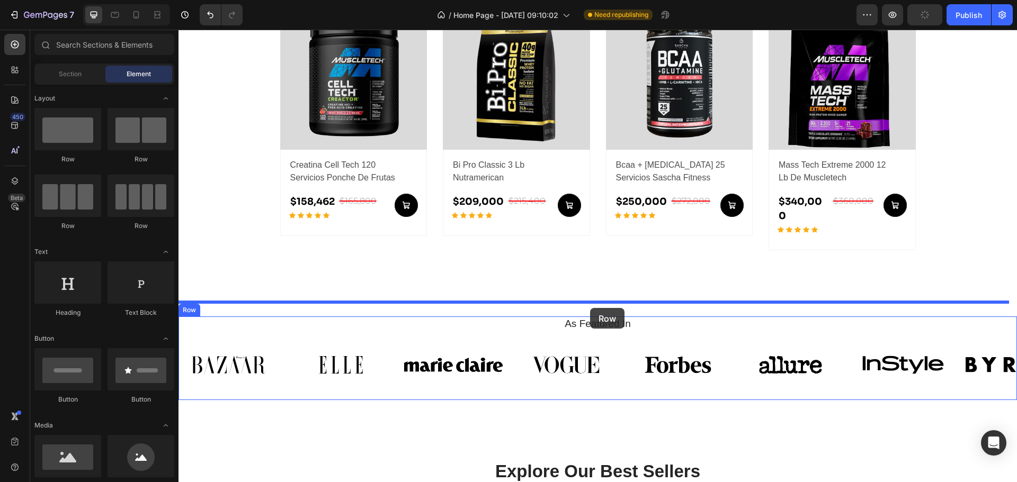
drag, startPoint x: 277, startPoint y: 180, endPoint x: 590, endPoint y: 308, distance: 337.7
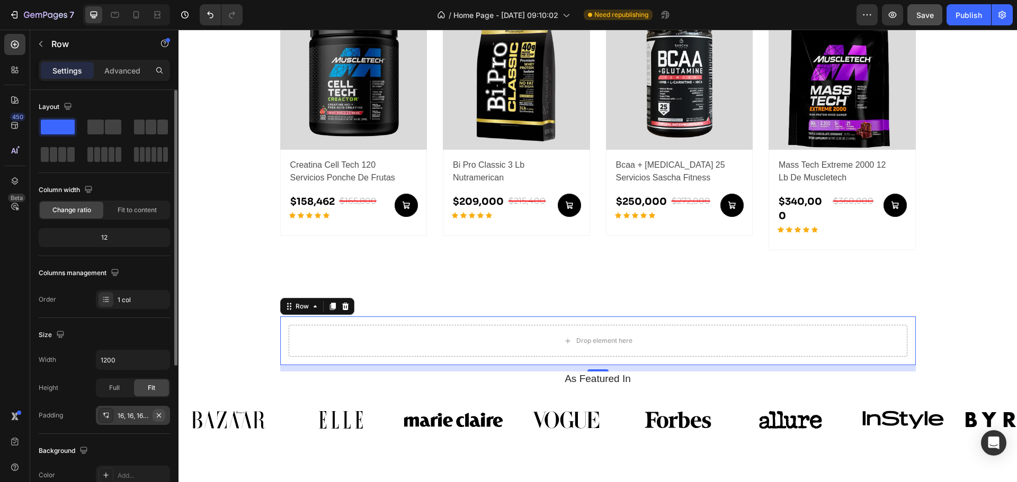
drag, startPoint x: 158, startPoint y: 416, endPoint x: 158, endPoint y: 389, distance: 27.0
click at [158, 416] on icon "button" at bounding box center [159, 415] width 4 height 4
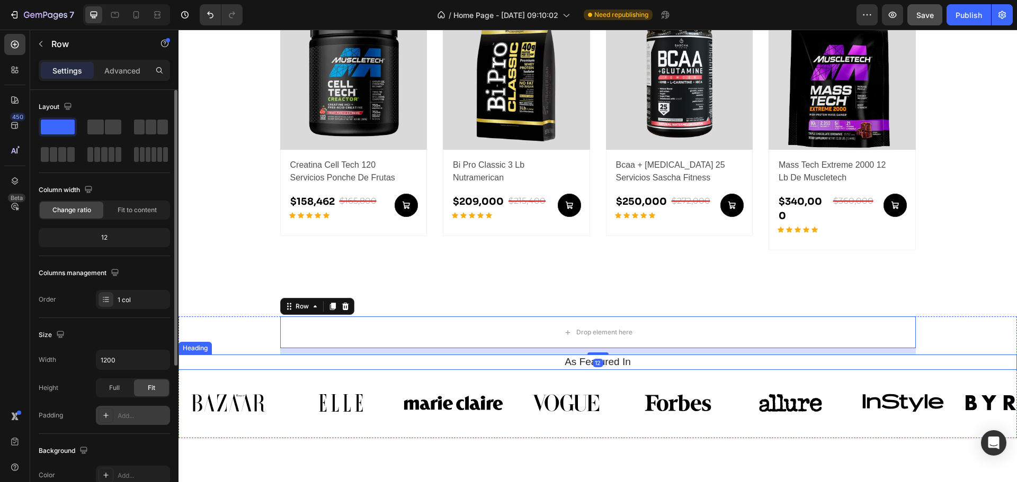
click at [584, 356] on p "As Featured In" at bounding box center [597, 362] width 820 height 13
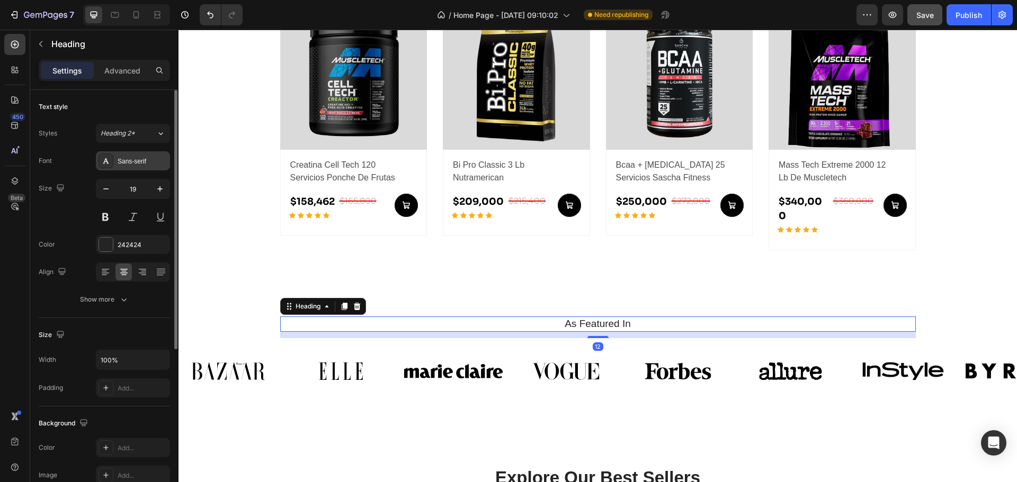
click at [124, 163] on div "Sans-serif" at bounding box center [143, 162] width 50 height 10
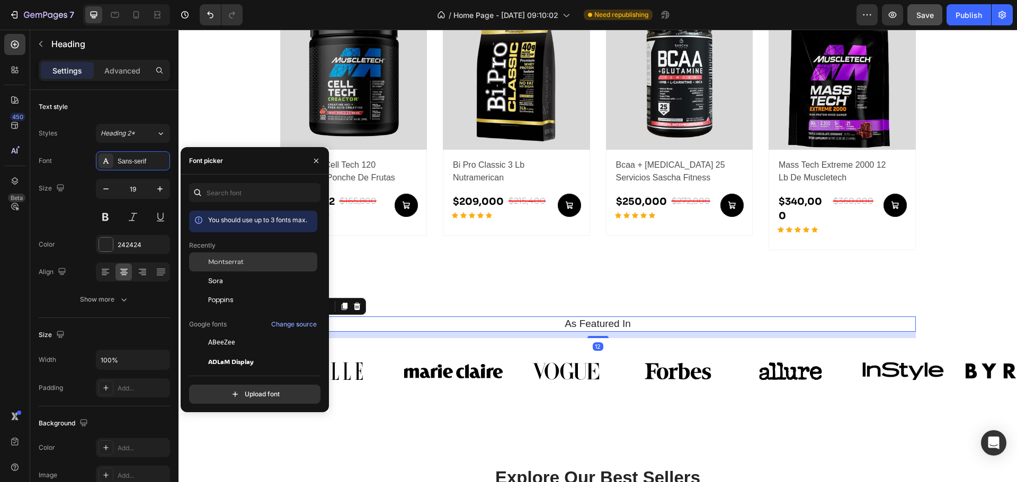
click at [225, 265] on span "Montserrat" at bounding box center [225, 262] width 35 height 10
drag, startPoint x: 43, startPoint y: 42, endPoint x: 61, endPoint y: 66, distance: 30.6
click at [43, 42] on icon "button" at bounding box center [41, 44] width 8 height 8
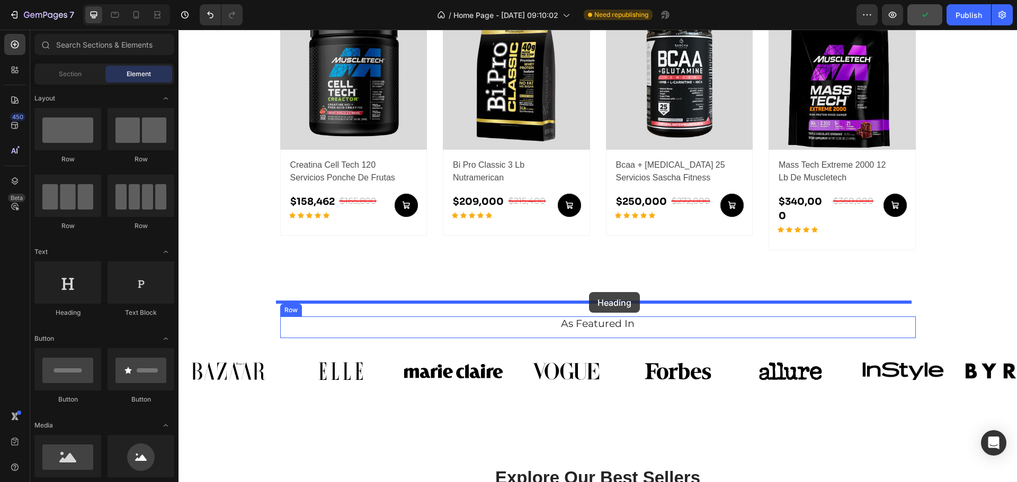
drag, startPoint x: 286, startPoint y: 321, endPoint x: 589, endPoint y: 292, distance: 303.7
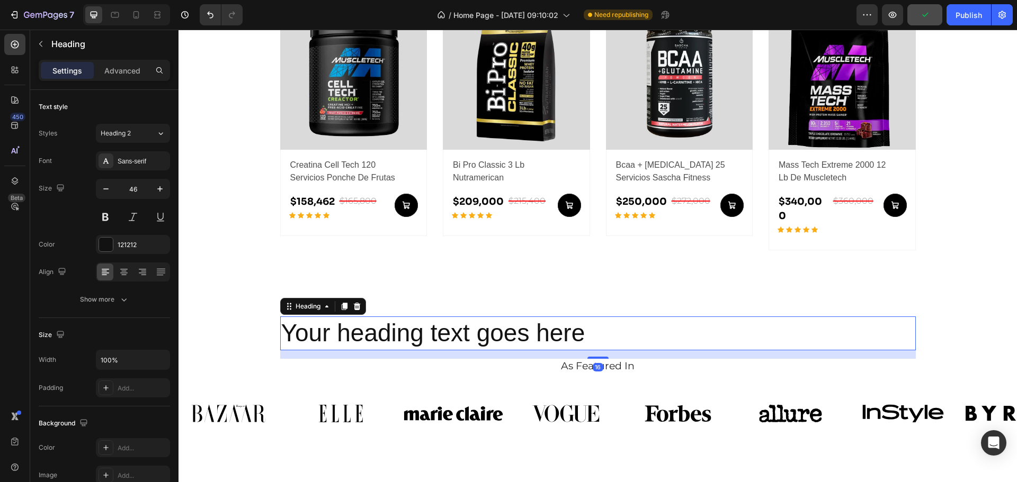
click at [570, 324] on h2 "Your heading text goes here" at bounding box center [597, 334] width 635 height 34
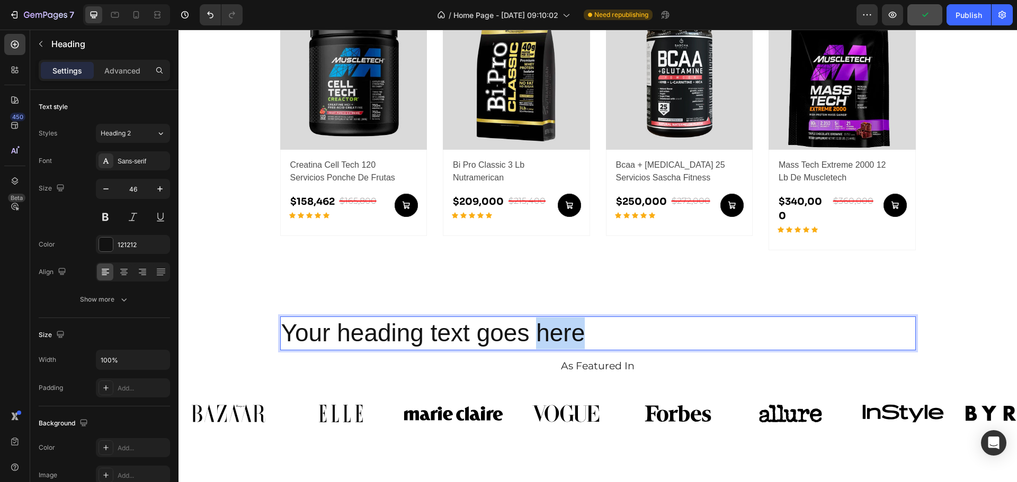
click at [570, 324] on p "Your heading text goes here" at bounding box center [597, 334] width 633 height 32
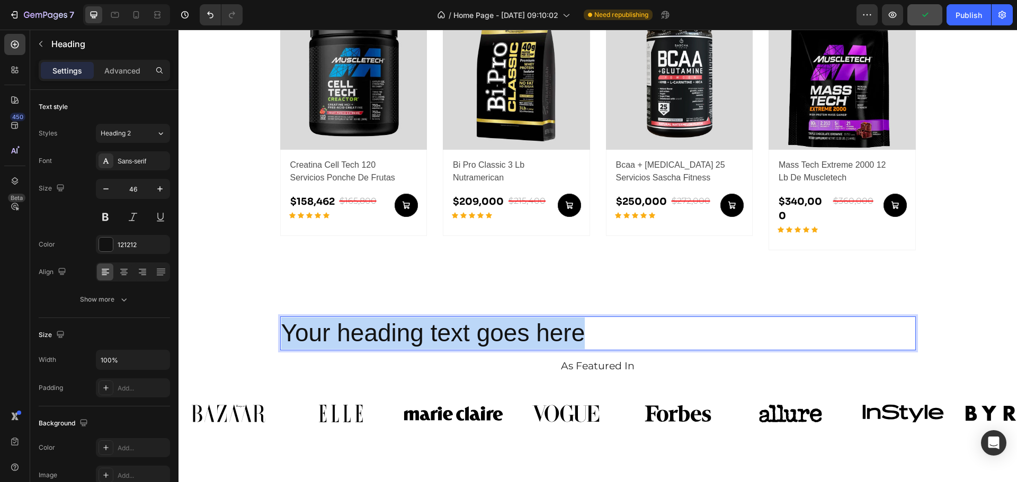
click at [570, 324] on p "Your heading text goes here" at bounding box center [597, 334] width 633 height 32
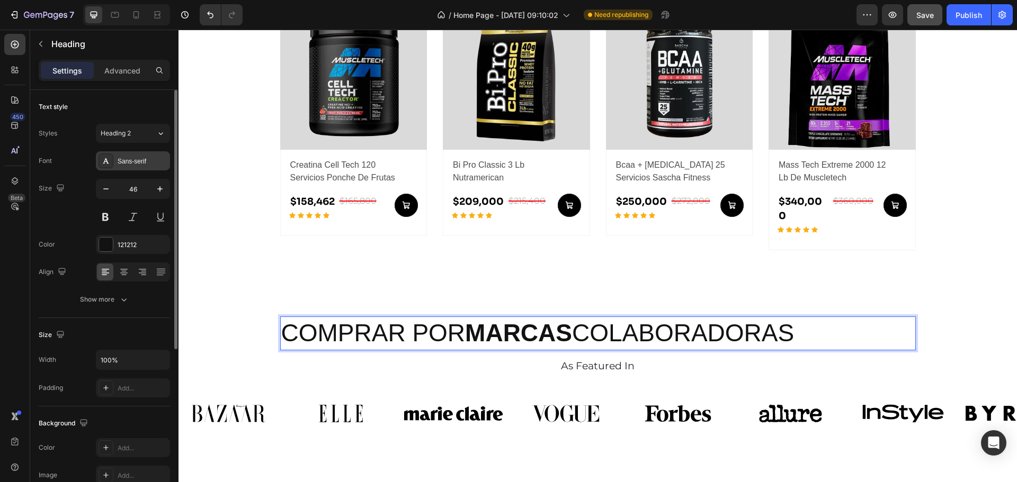
click at [124, 169] on div "Sans-serif" at bounding box center [133, 160] width 74 height 19
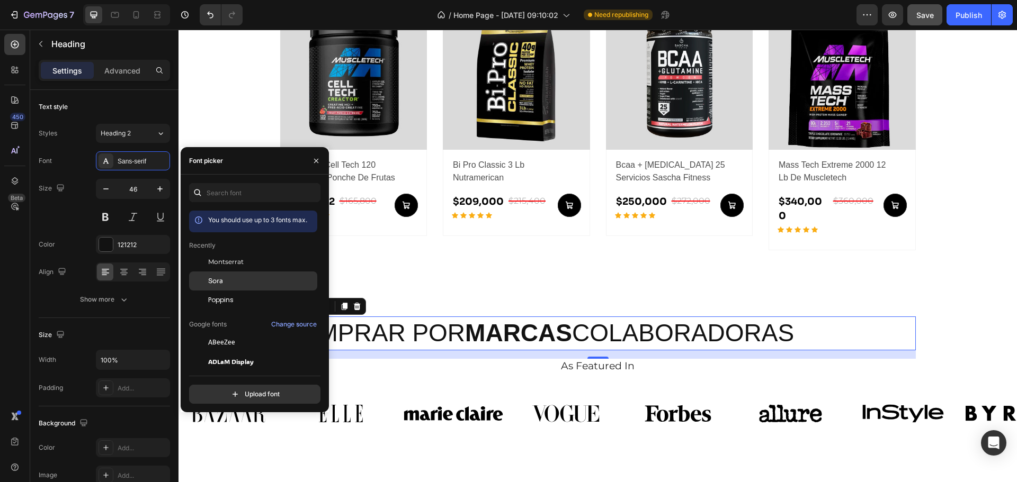
click at [223, 279] on span "Sora" at bounding box center [215, 281] width 15 height 10
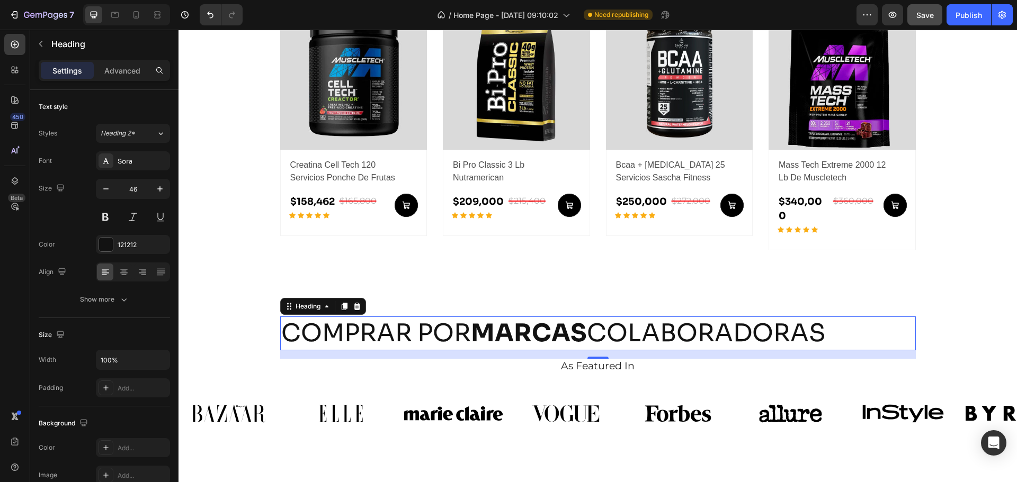
click at [451, 318] on p "COMPRAR POR MARCAS COLABORADORAS" at bounding box center [597, 334] width 633 height 32
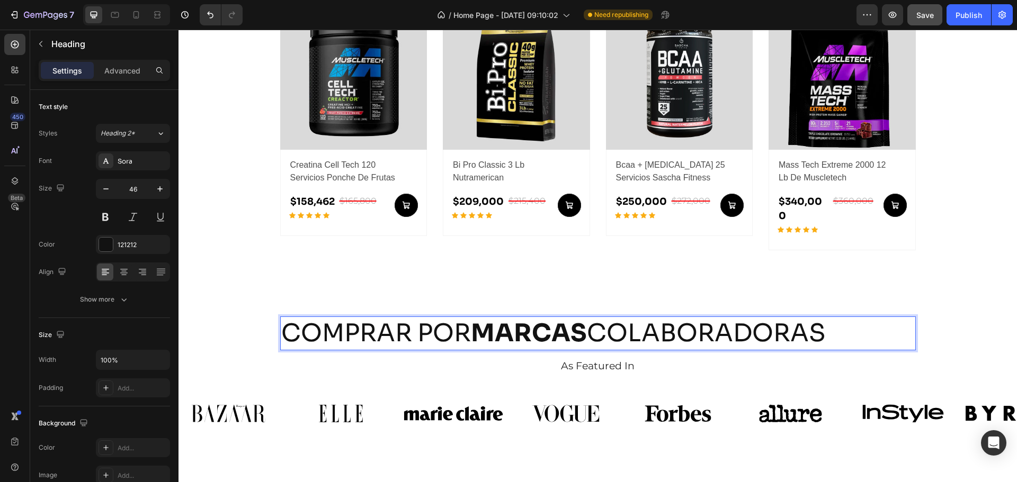
click at [451, 318] on p "COMPRAR POR MARCAS COLABORADORAS" at bounding box center [597, 334] width 633 height 32
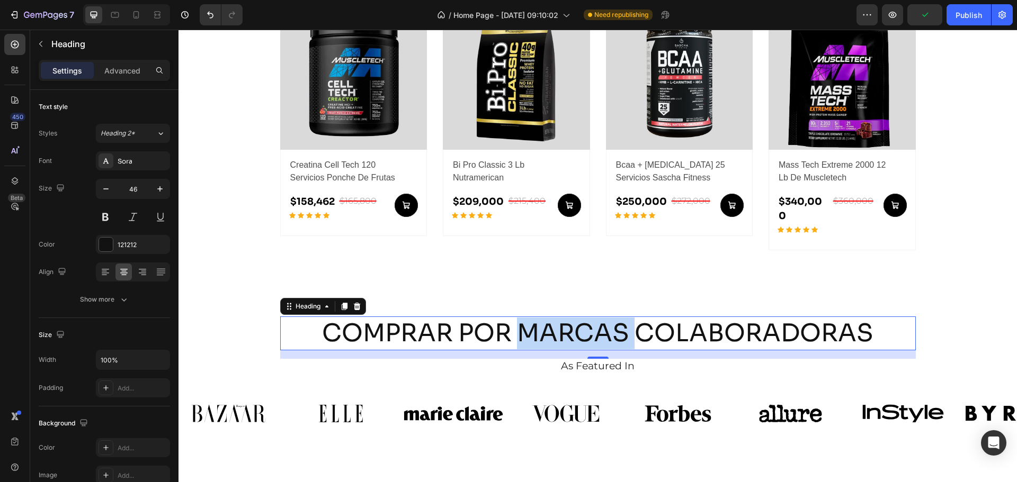
click at [565, 321] on p "COMPRAR POR MARCAS COLABORADORAS" at bounding box center [597, 334] width 633 height 32
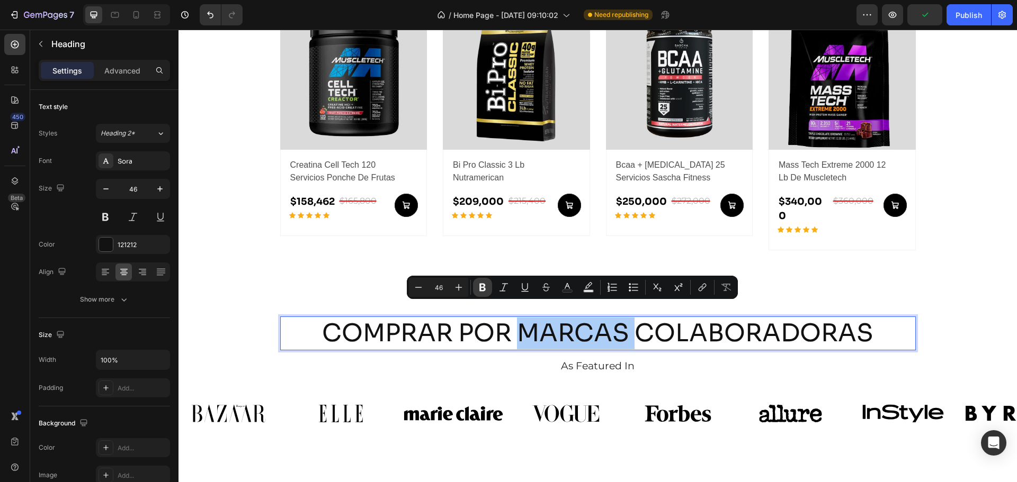
click at [484, 285] on icon "Editor contextual toolbar" at bounding box center [482, 288] width 6 height 8
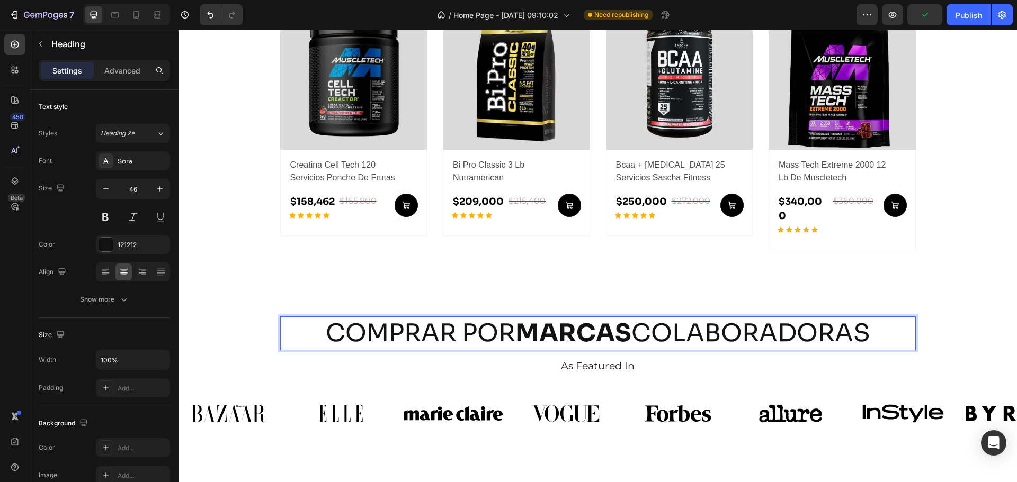
click at [525, 371] on div "COMPRAR POR MARCAS COLABORADORAS Heading 16 As Featured In Heading Row Image Im…" at bounding box center [597, 383] width 838 height 132
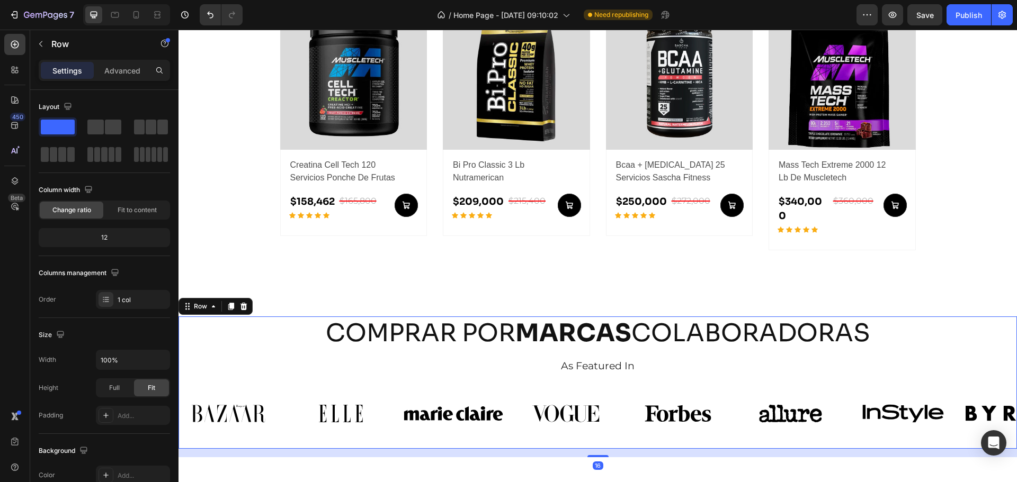
scroll to position [653, 0]
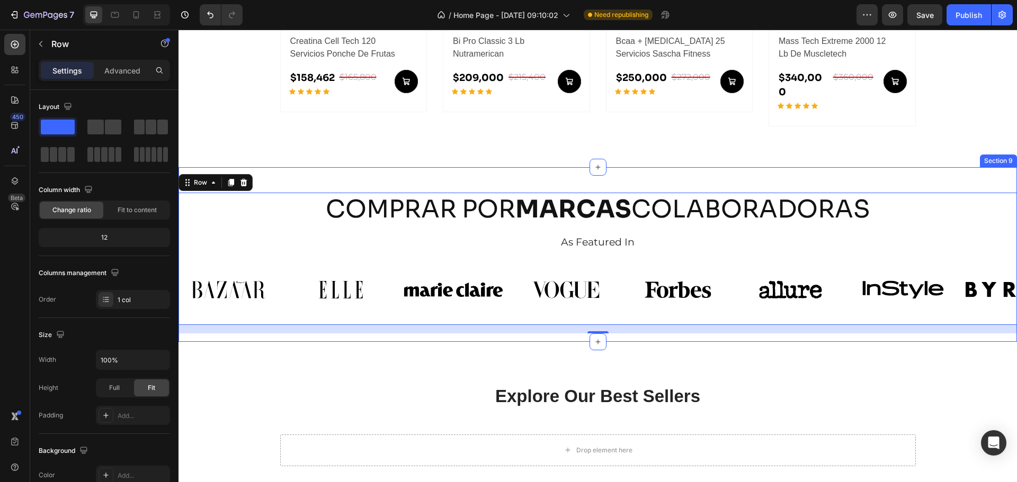
click at [330, 167] on div "COMPRAR POR MARCAS COLABORADORAS Heading As Featured In Heading Row Image Image…" at bounding box center [597, 254] width 838 height 175
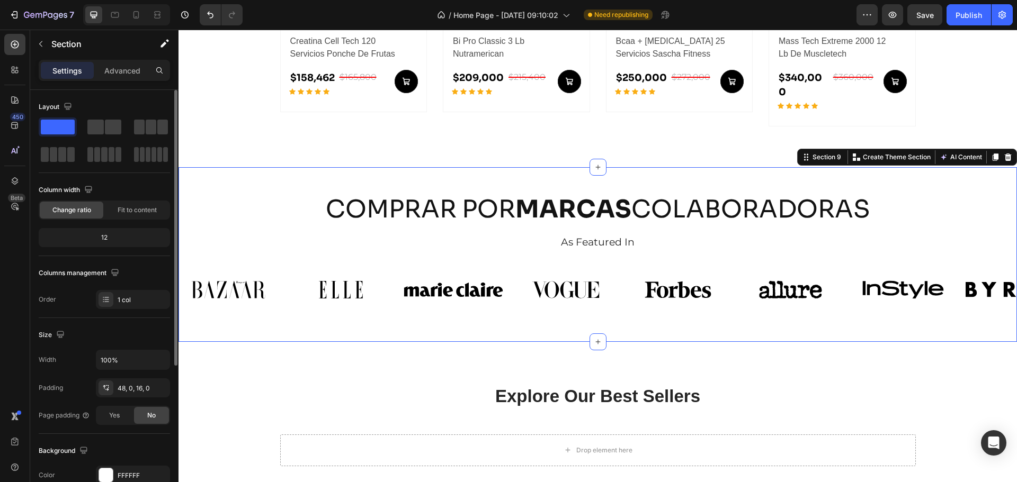
scroll to position [123, 0]
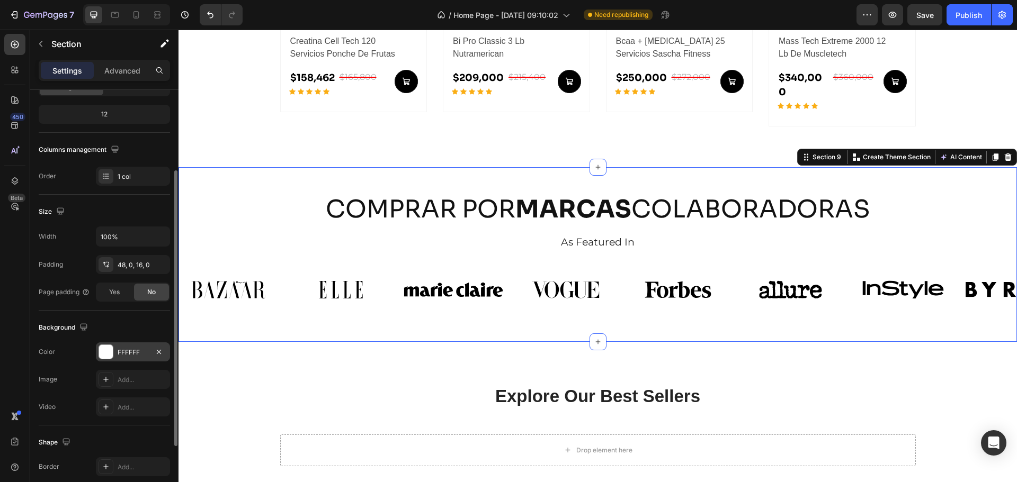
click at [105, 355] on div at bounding box center [106, 352] width 14 height 14
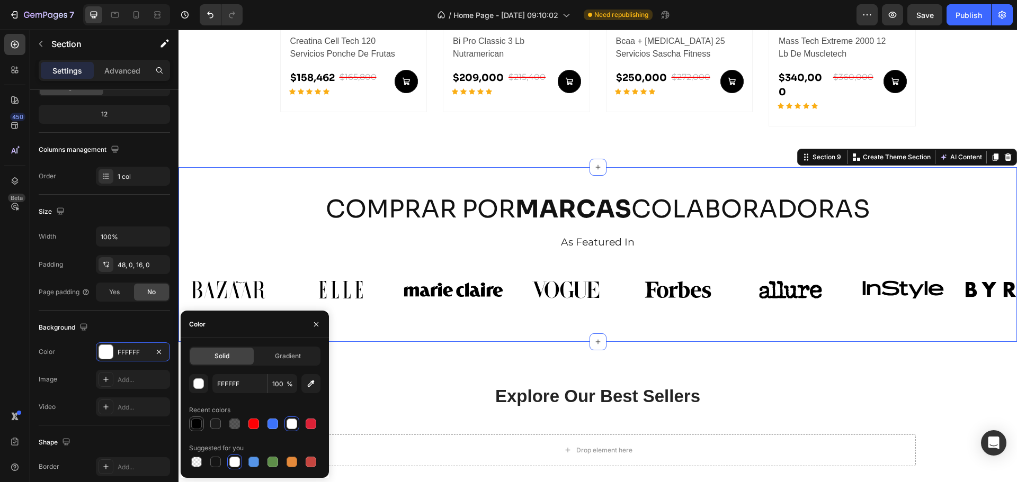
click at [193, 424] on div at bounding box center [196, 424] width 11 height 11
type input "000000"
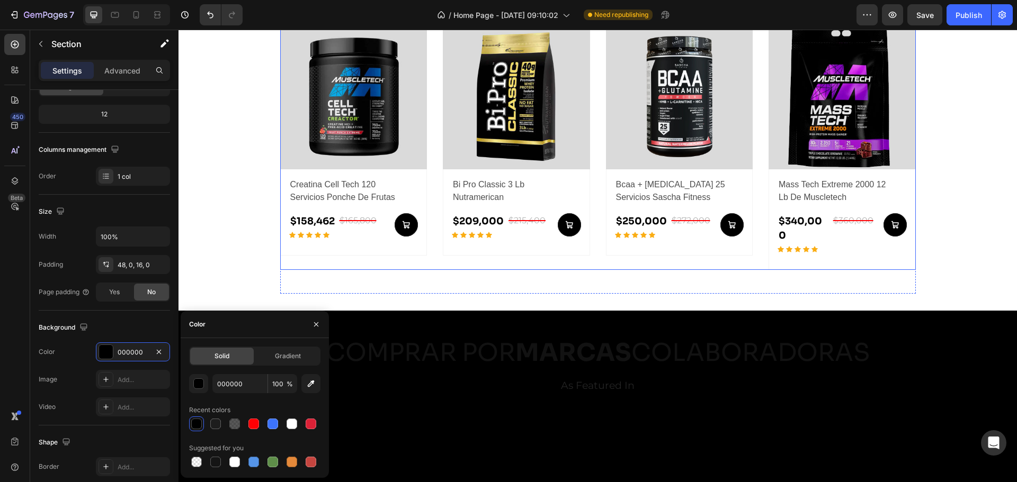
scroll to position [653, 0]
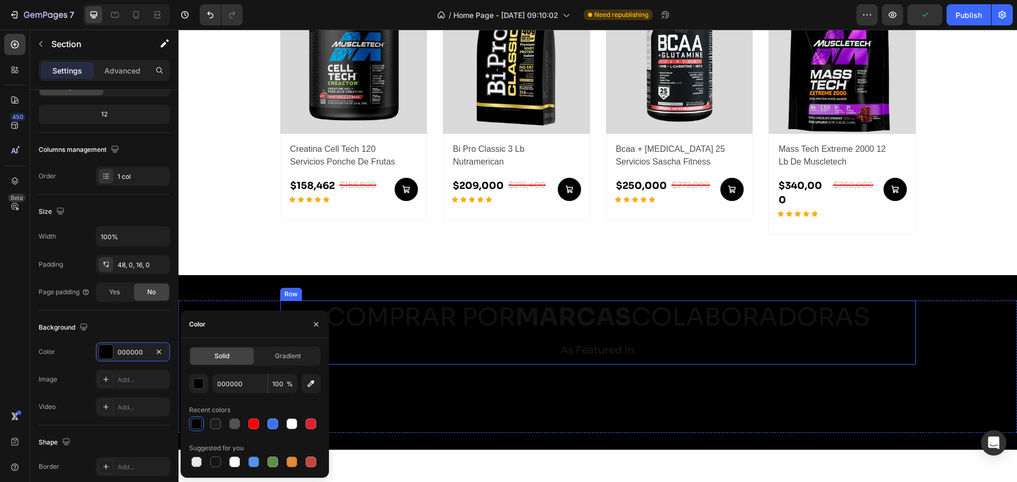
click at [541, 307] on strong "MARCAS" at bounding box center [573, 317] width 116 height 31
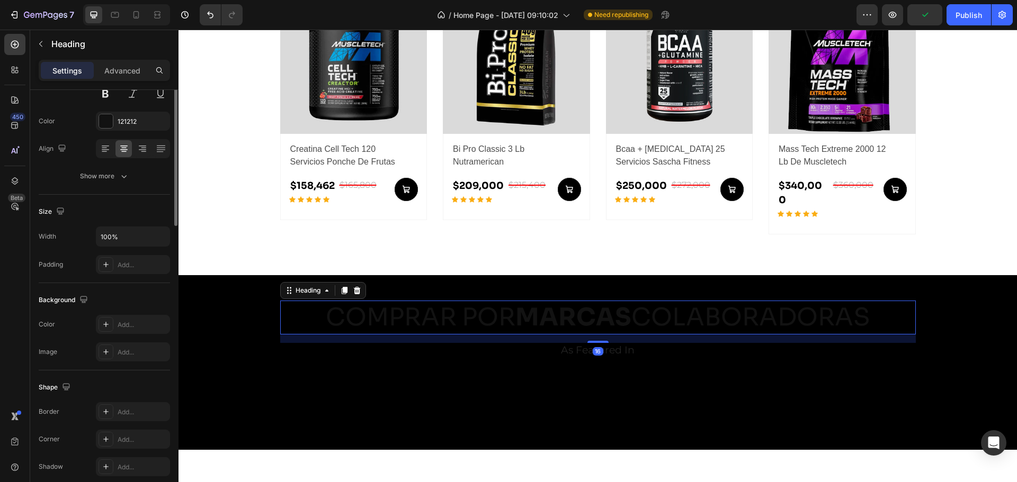
scroll to position [0, 0]
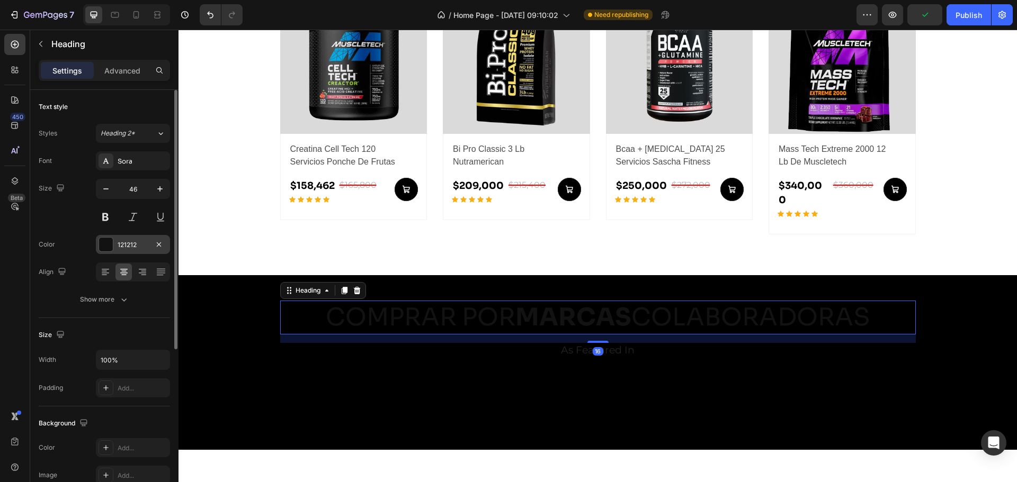
click at [98, 241] on div "121212" at bounding box center [133, 244] width 74 height 19
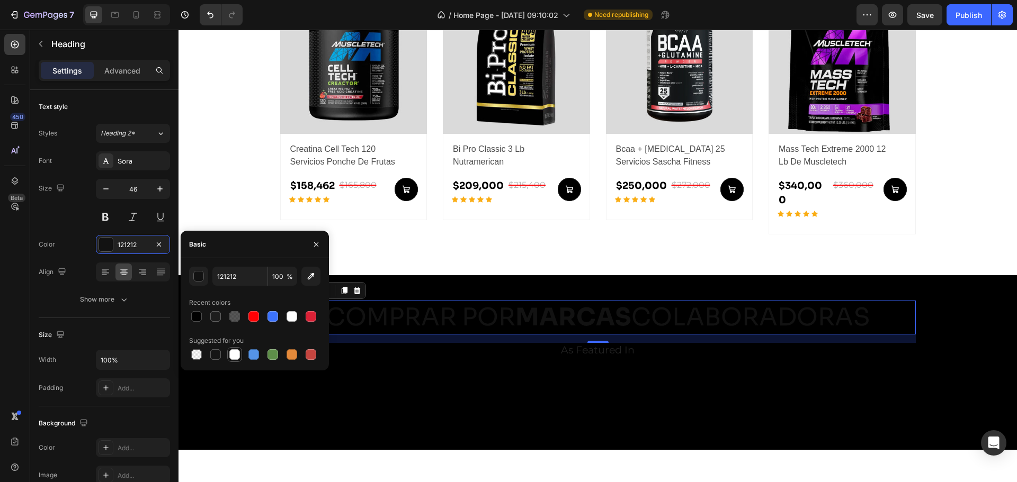
click at [231, 355] on div at bounding box center [234, 354] width 11 height 11
type input "FFFFFF"
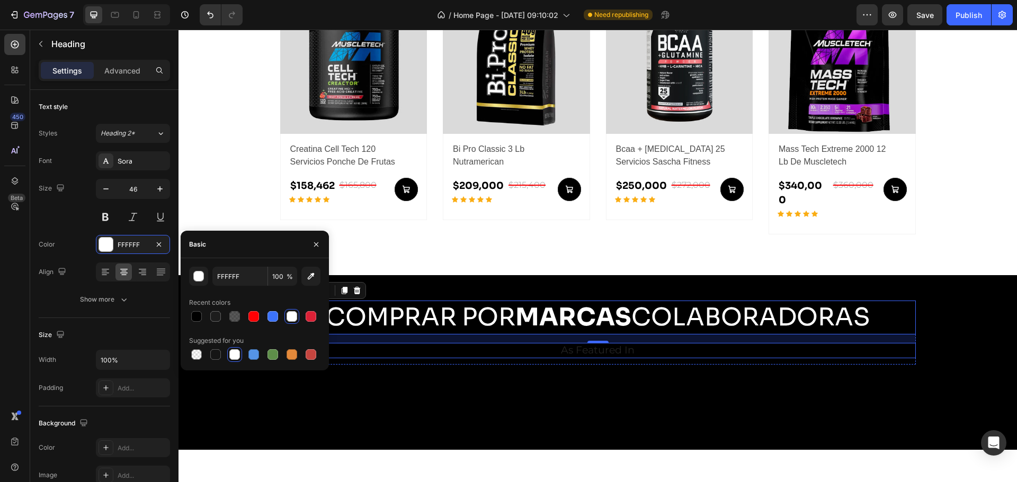
click at [535, 343] on h2 "As Featured In" at bounding box center [598, 350] width 620 height 15
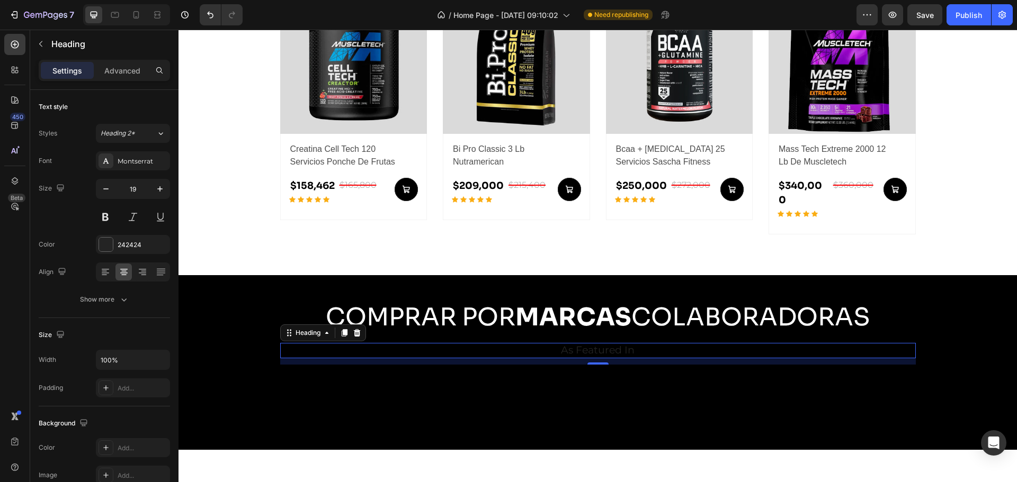
click at [586, 343] on h2 "As Featured In" at bounding box center [598, 350] width 620 height 15
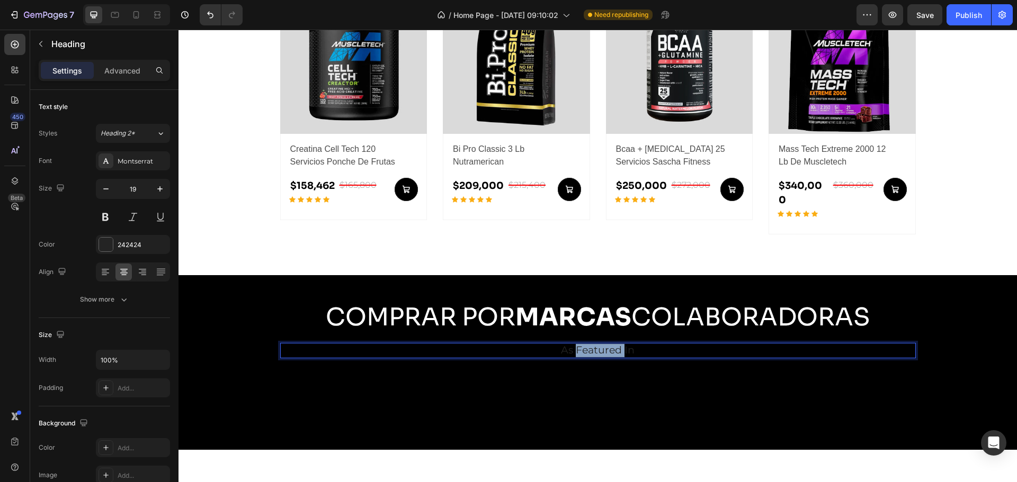
click at [586, 344] on p "As Featured In" at bounding box center [597, 350] width 617 height 13
click at [100, 241] on div at bounding box center [106, 245] width 14 height 14
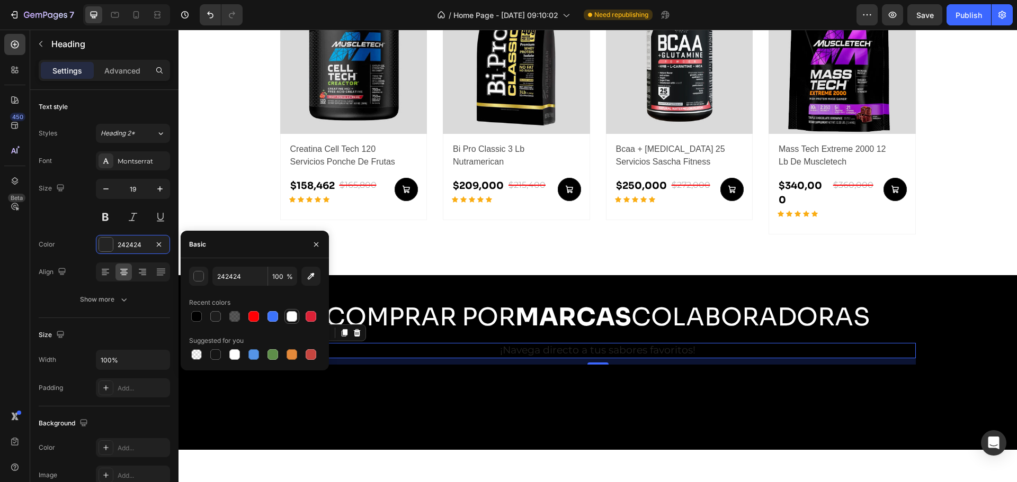
click at [295, 318] on div at bounding box center [291, 316] width 11 height 11
type input "FFFFFF"
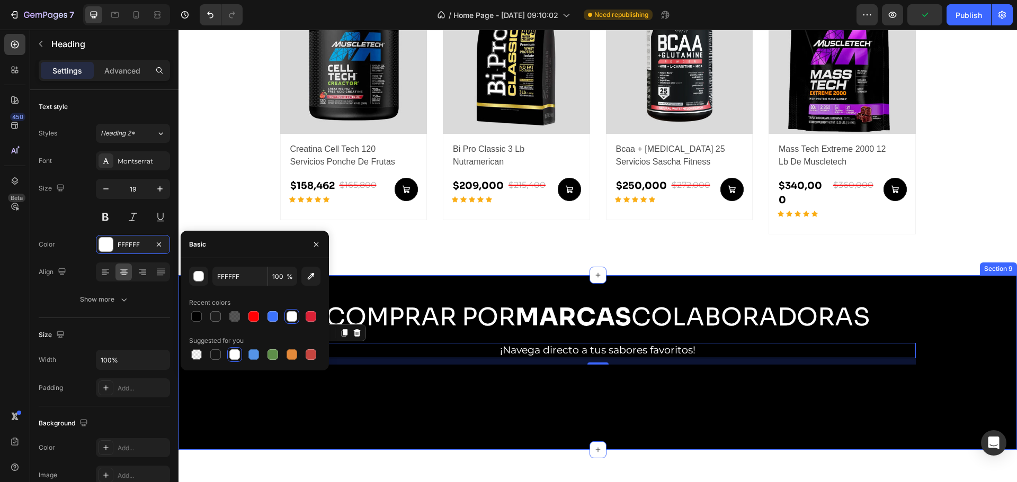
click at [573, 276] on div "COMPRAR POR MARCAS COLABORADORAS Heading ¡Navega directo a tus sabores favorito…" at bounding box center [597, 362] width 838 height 175
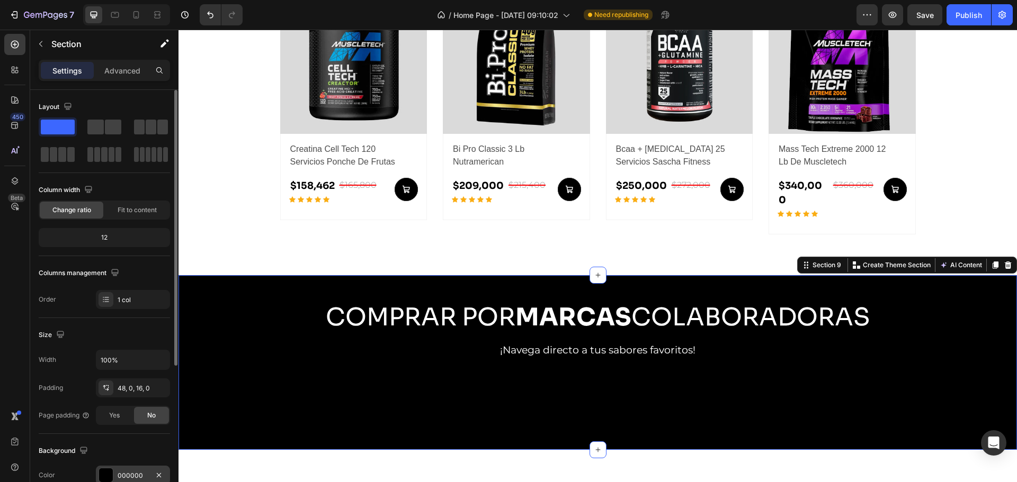
click at [106, 474] on div at bounding box center [106, 476] width 14 height 14
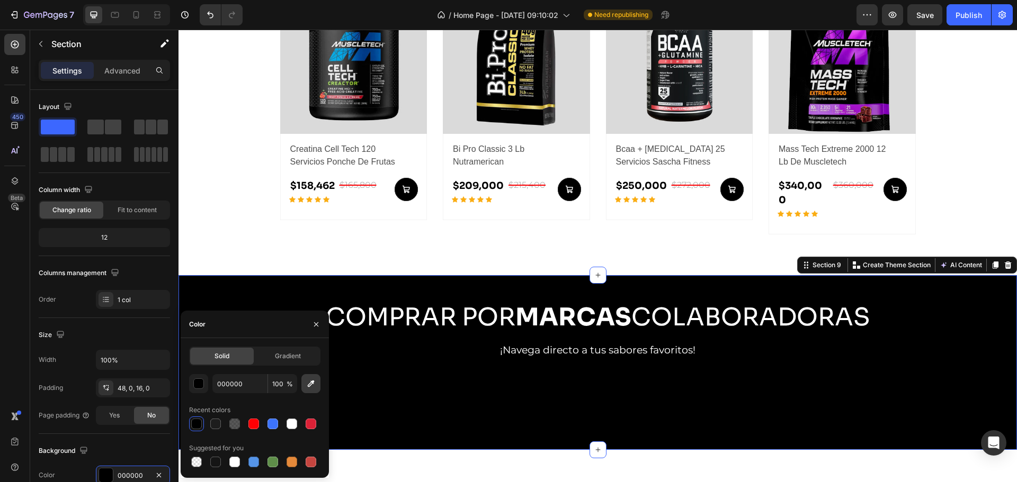
click at [313, 383] on icon "button" at bounding box center [311, 384] width 11 height 11
type input "EDEDED"
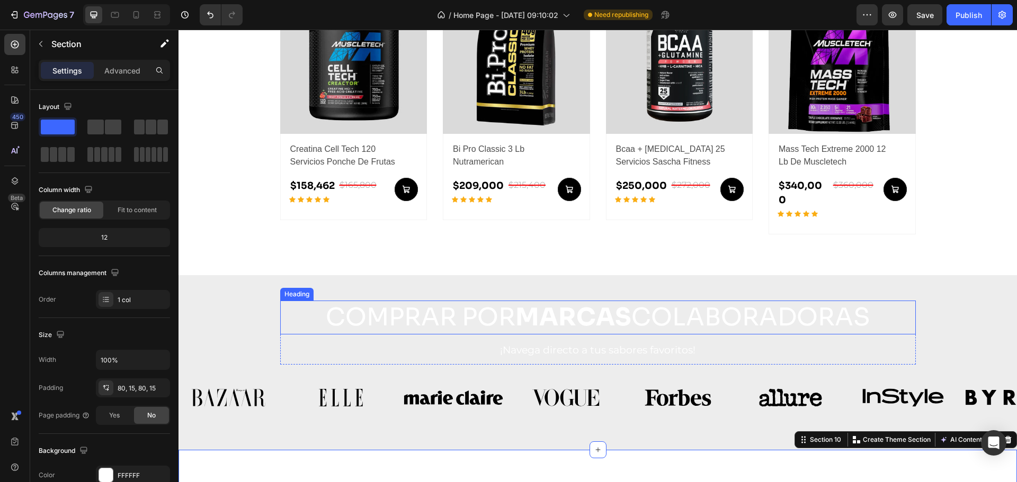
click at [480, 308] on h2 "COMPRAR POR MARCAS COLABORADORAS" at bounding box center [597, 318] width 635 height 34
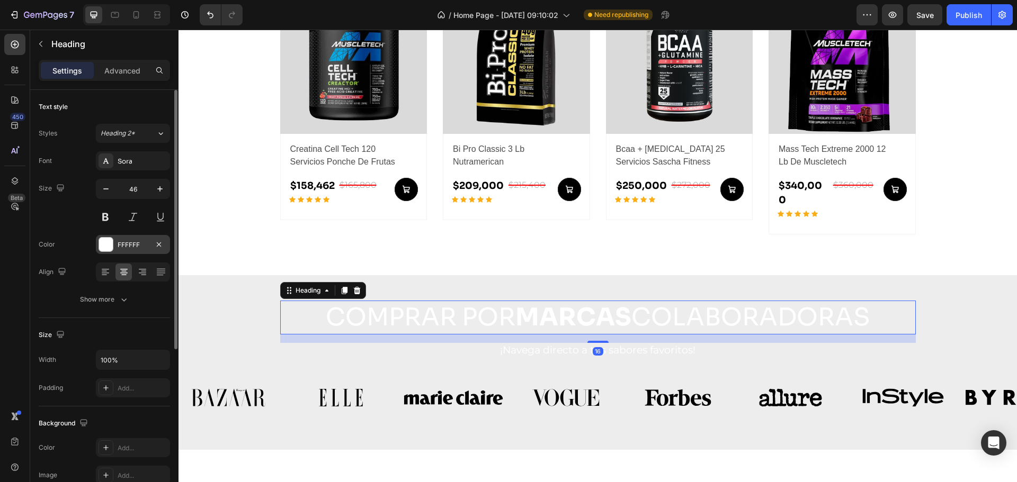
click at [102, 247] on div at bounding box center [106, 245] width 14 height 14
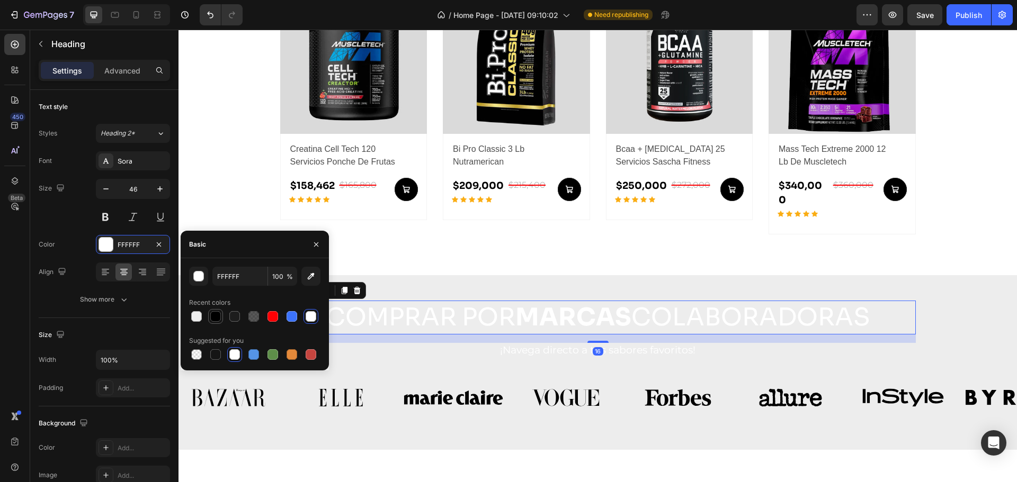
click at [213, 312] on div at bounding box center [215, 316] width 11 height 11
type input "000000"
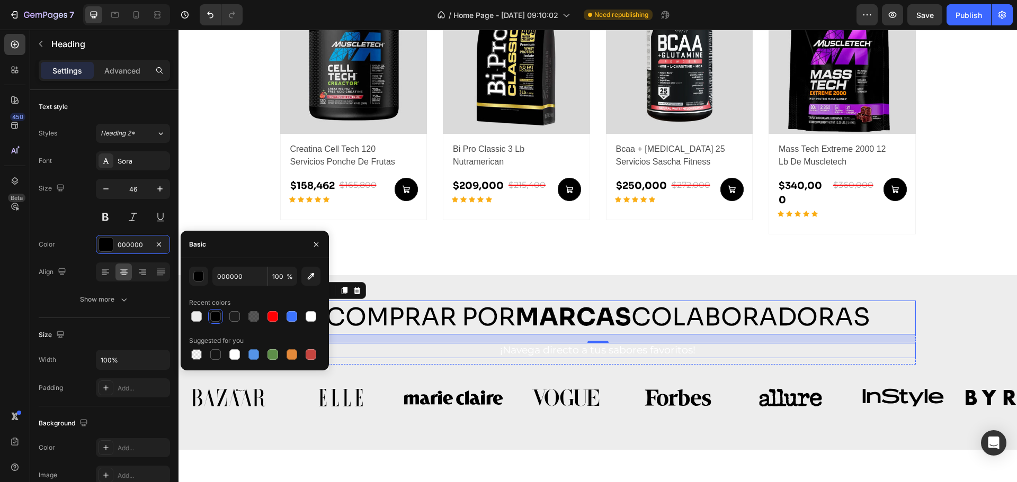
click at [518, 344] on p "¡Navega directo a tus sabores favoritos!" at bounding box center [597, 350] width 617 height 13
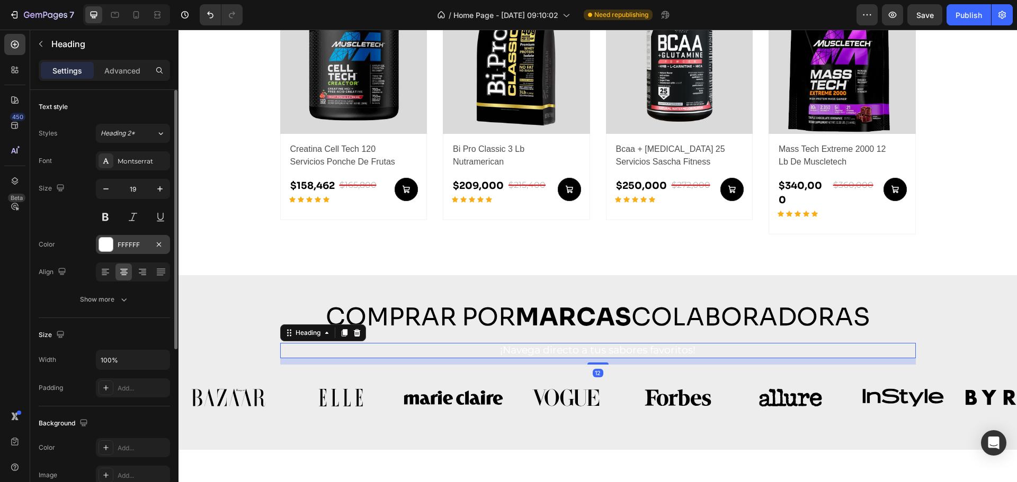
click at [100, 246] on div at bounding box center [106, 245] width 14 height 14
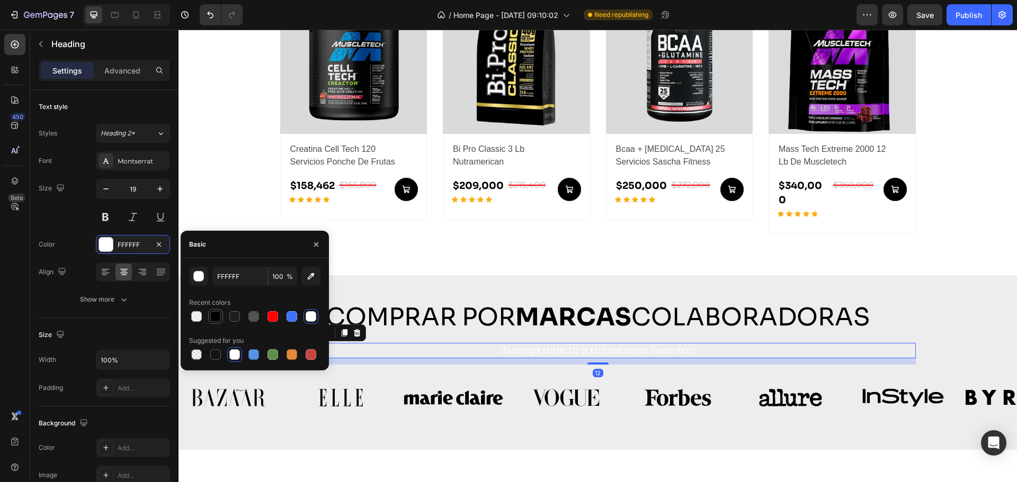
click at [216, 314] on div at bounding box center [215, 316] width 11 height 11
type input "000000"
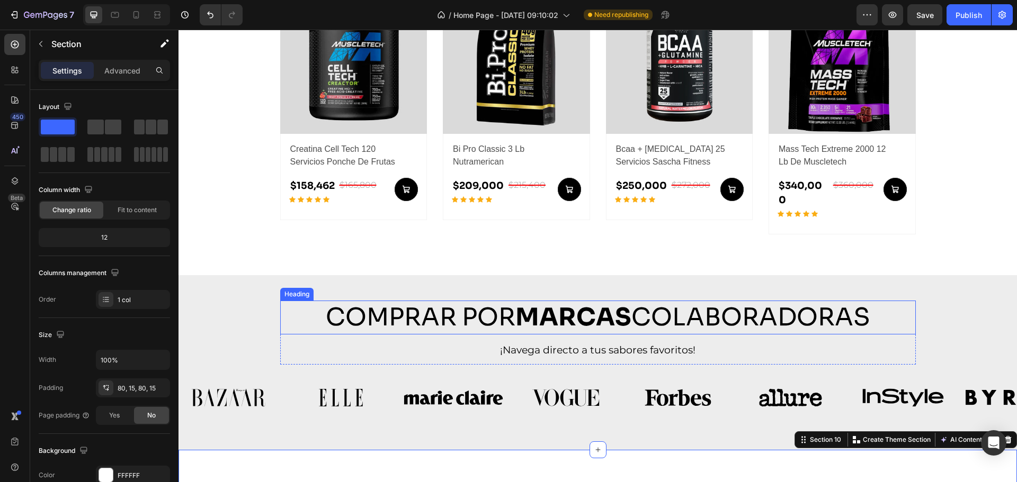
click at [571, 302] on strong "MARCAS" at bounding box center [573, 317] width 116 height 31
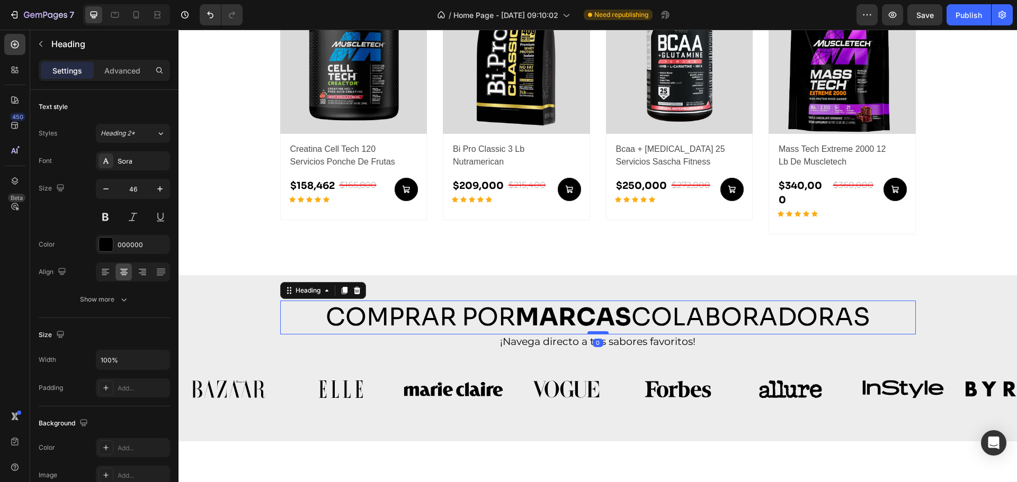
drag, startPoint x: 593, startPoint y: 328, endPoint x: 594, endPoint y: 319, distance: 8.5
click at [594, 331] on div at bounding box center [597, 332] width 21 height 3
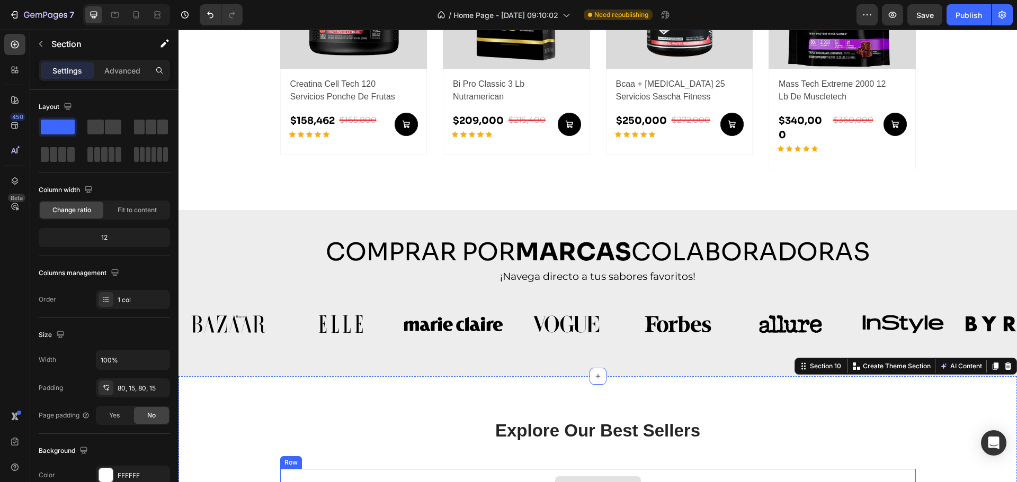
scroll to position [776, 0]
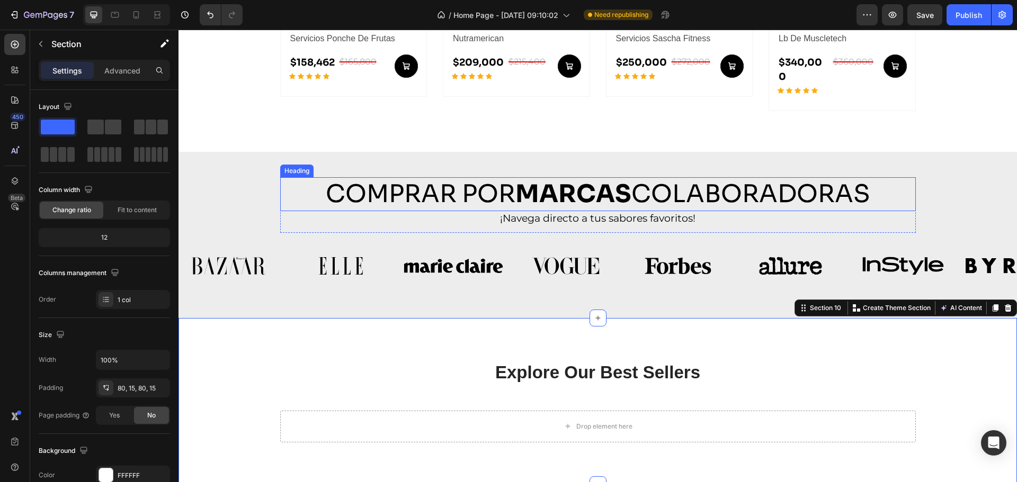
click at [676, 177] on h2 "COMPRAR POR MARCAS COLABORADORAS" at bounding box center [597, 194] width 635 height 34
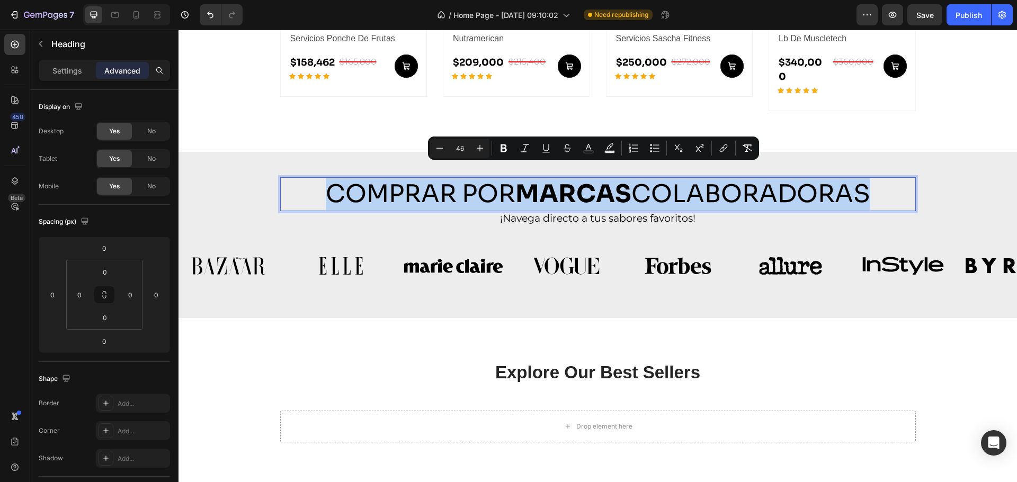
click at [446, 178] on p "COMPRAR POR MARCAS COLABORADORAS" at bounding box center [597, 194] width 633 height 32
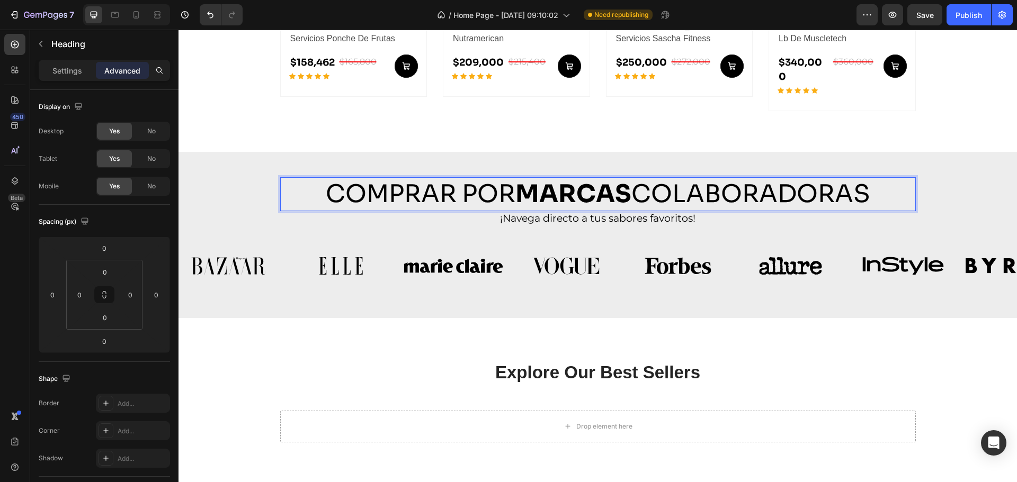
click at [487, 180] on p "COMPRAR POR MARCAS COLABORADORAS" at bounding box center [597, 194] width 633 height 32
click at [464, 178] on p "COMPRAR POR MARCAS COLABORADORAS" at bounding box center [597, 194] width 633 height 32
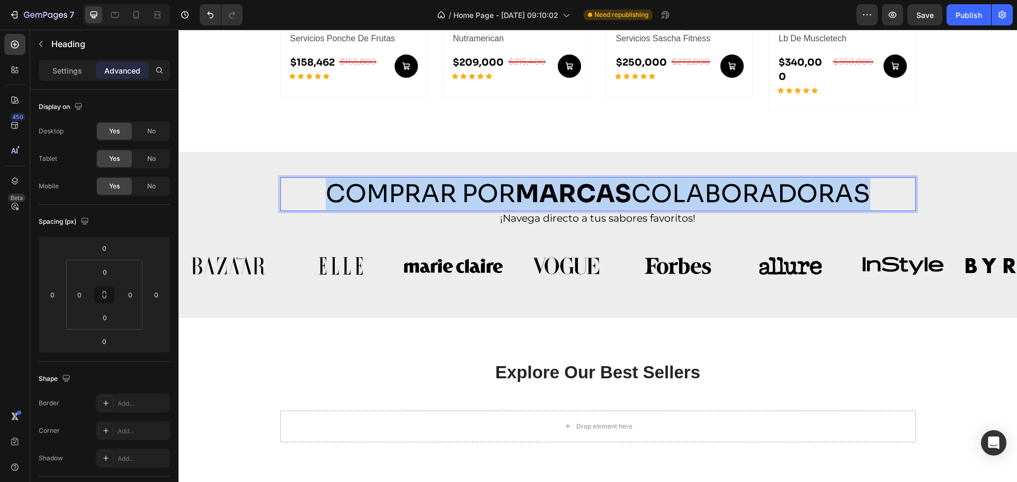
click at [464, 178] on p "COMPRAR POR MARCAS COLABORADORAS" at bounding box center [597, 194] width 633 height 32
copy p "COMPRAR POR MARCAS COLABORADORAS"
click at [565, 186] on strong "MARCAS" at bounding box center [573, 193] width 116 height 31
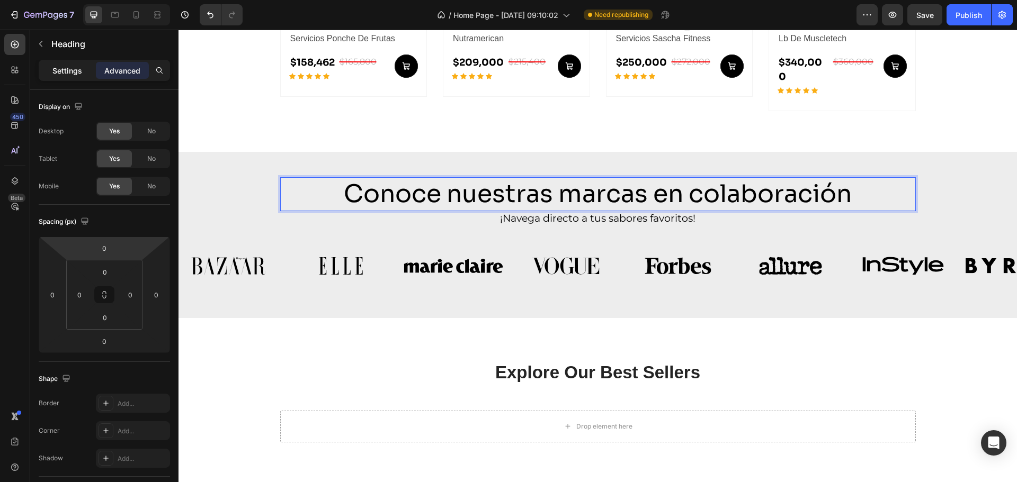
click at [79, 73] on p "Settings" at bounding box center [67, 70] width 30 height 11
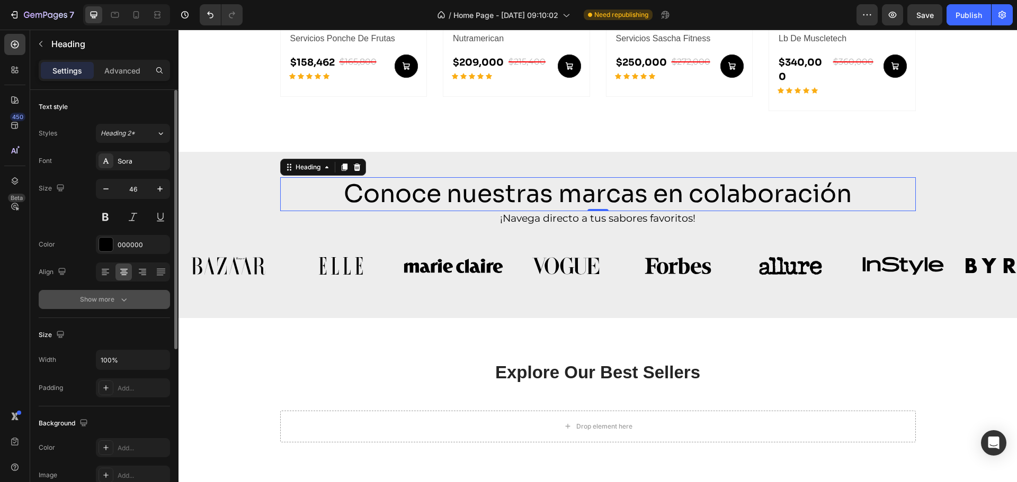
click at [135, 303] on button "Show more" at bounding box center [104, 299] width 131 height 19
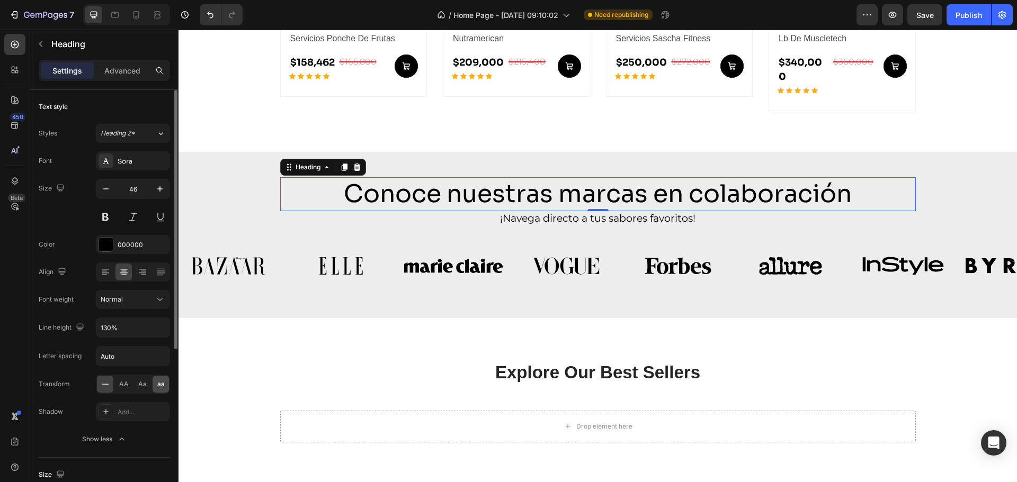
drag, startPoint x: 120, startPoint y: 388, endPoint x: 153, endPoint y: 387, distance: 32.8
click at [120, 387] on span "AA" at bounding box center [124, 385] width 10 height 10
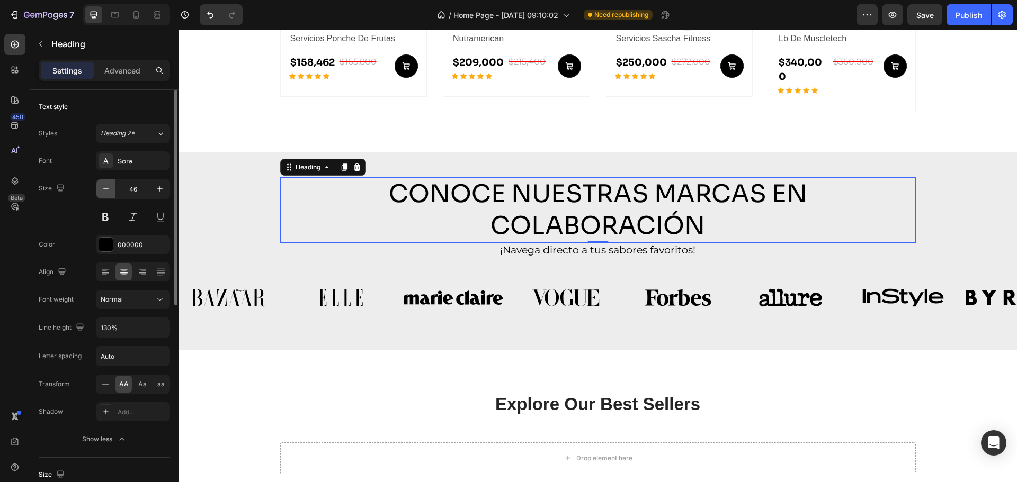
click at [104, 187] on icon "button" at bounding box center [106, 189] width 11 height 11
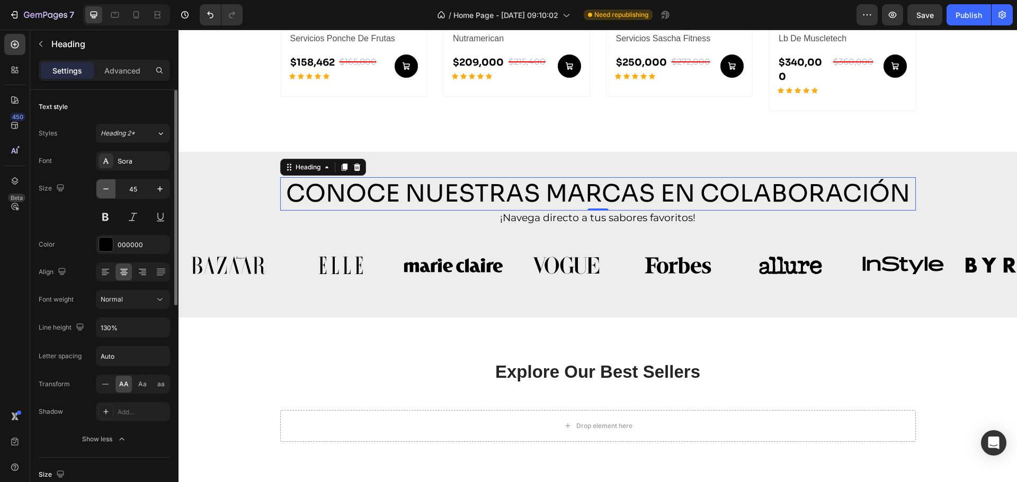
click at [104, 187] on icon "button" at bounding box center [106, 189] width 11 height 11
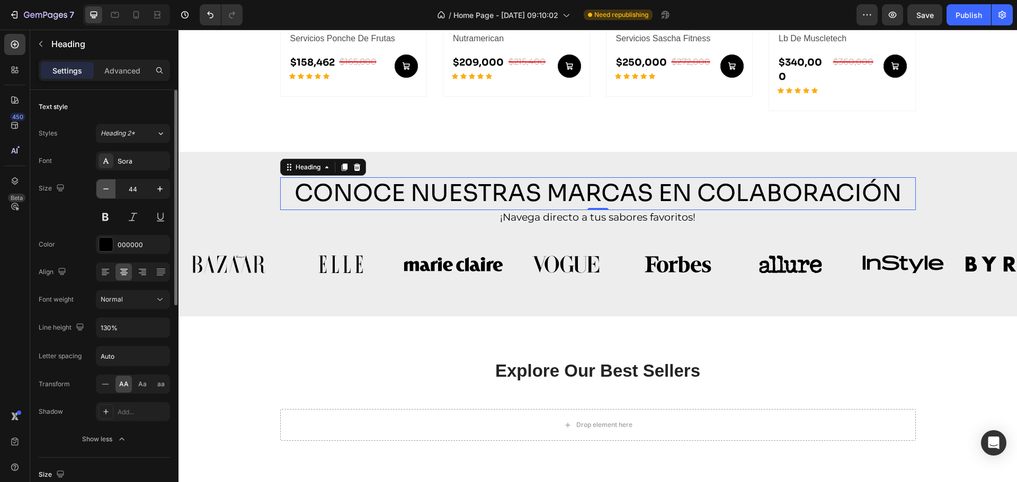
click at [104, 187] on icon "button" at bounding box center [106, 189] width 11 height 11
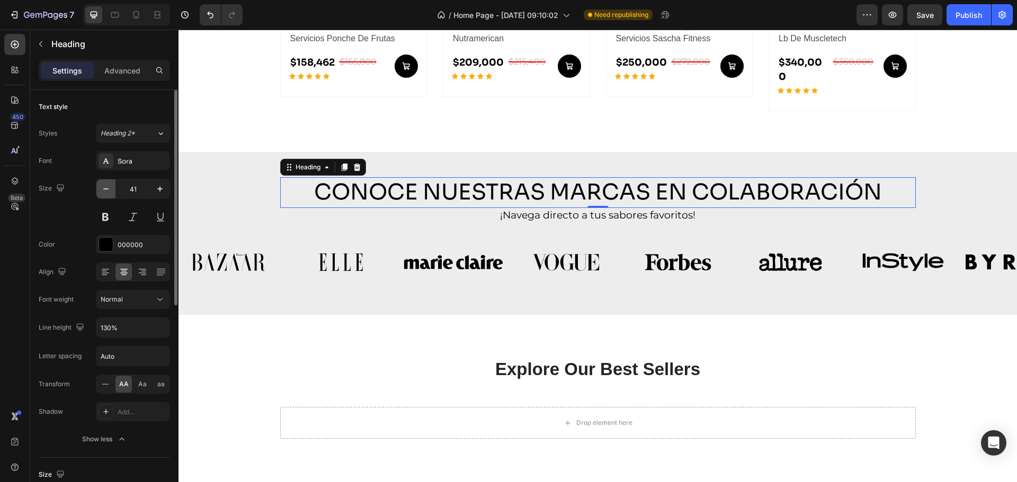
click at [104, 187] on icon "button" at bounding box center [106, 189] width 11 height 11
type input "40"
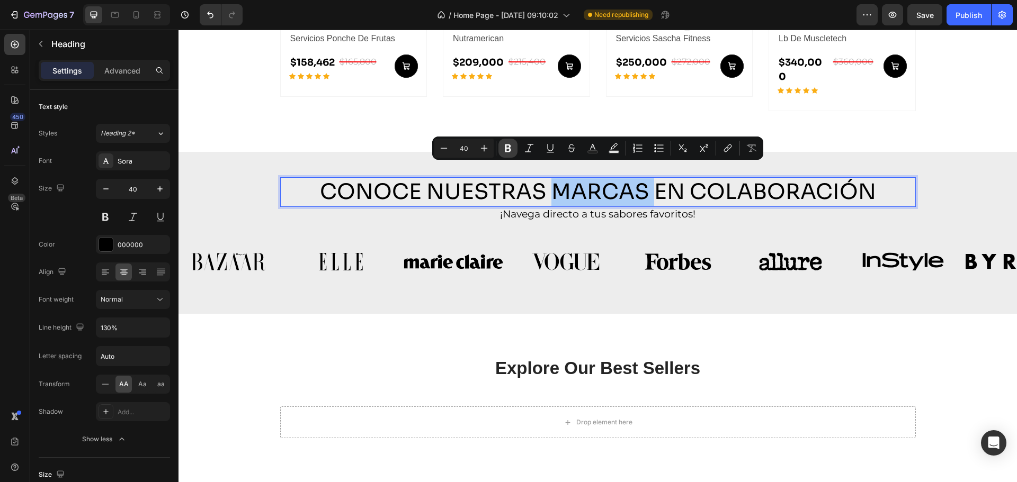
click at [507, 150] on icon "Editor contextual toolbar" at bounding box center [508, 148] width 11 height 11
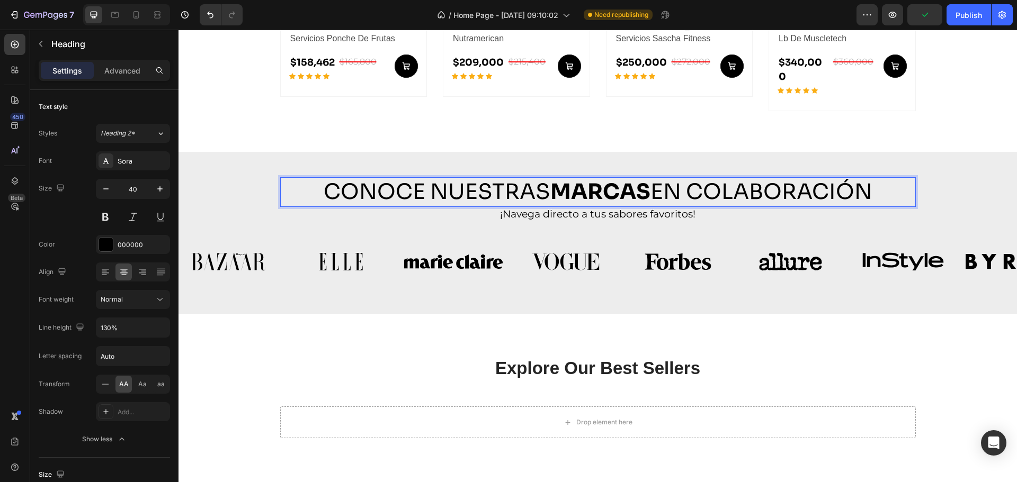
click at [766, 183] on p "Conoce nuestras marcas en colaboración" at bounding box center [597, 192] width 633 height 28
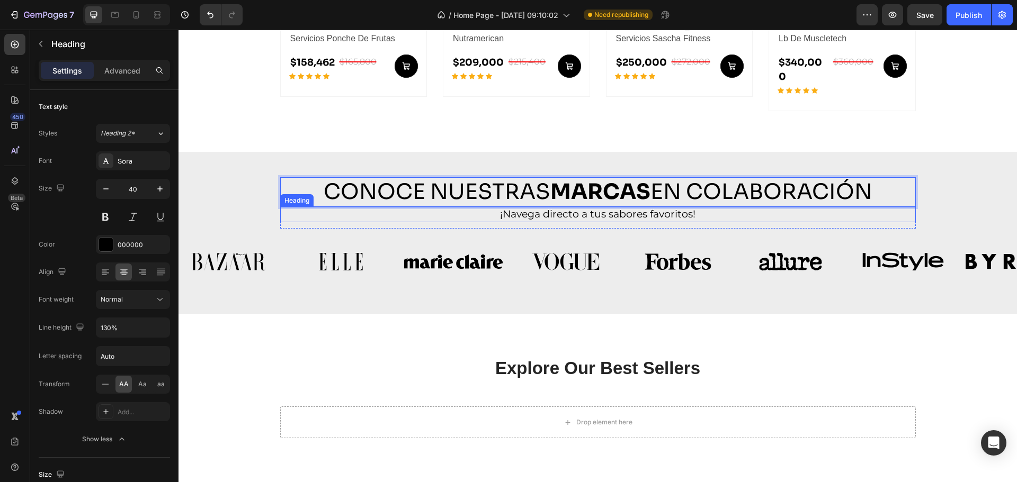
click at [598, 208] on p "¡Navega directo a tus sabores favoritos!" at bounding box center [597, 214] width 617 height 13
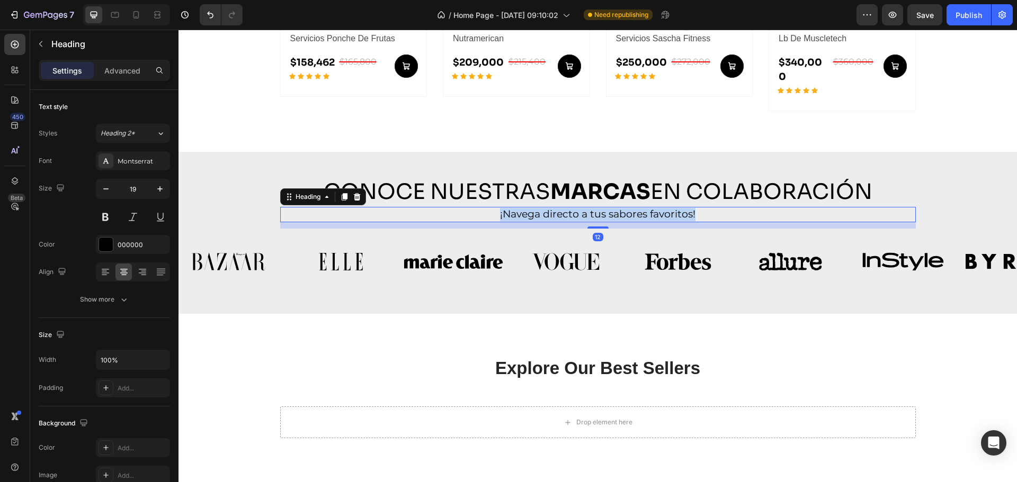
click at [598, 208] on p "¡Navega directo a tus sabores favoritos!" at bounding box center [597, 214] width 617 height 13
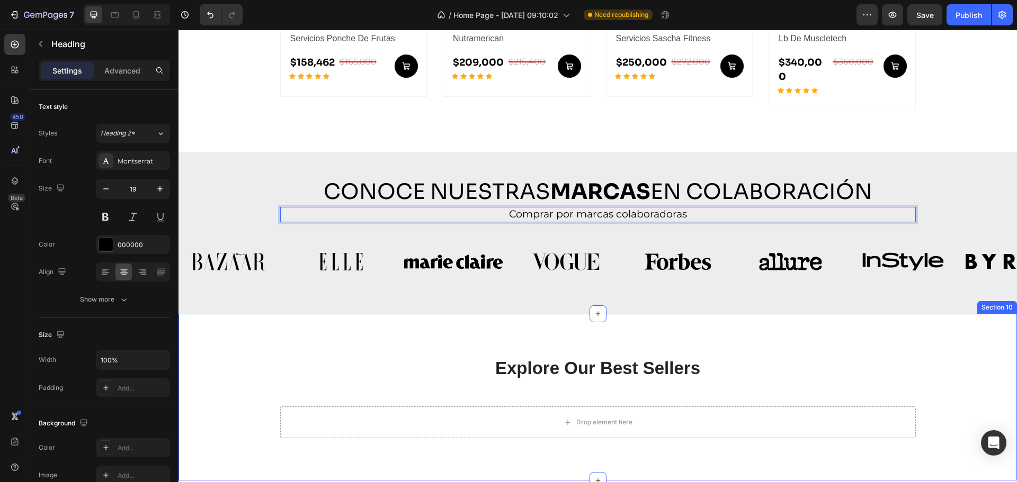
click at [675, 339] on div "Explore Our Best Sellers Heading More options for your pet Text block Row Drop …" at bounding box center [597, 397] width 838 height 167
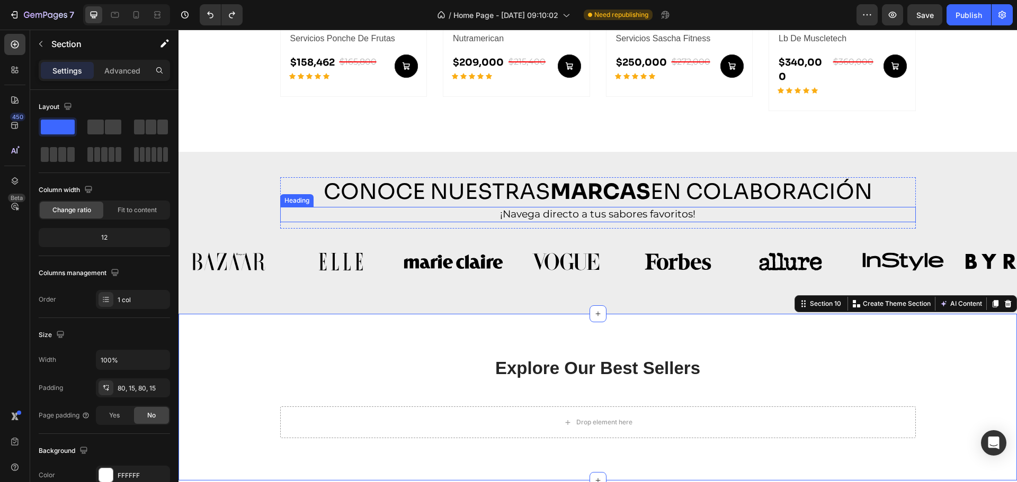
click at [657, 207] on h2 "¡Navega directo a tus sabores favoritos!" at bounding box center [598, 214] width 620 height 15
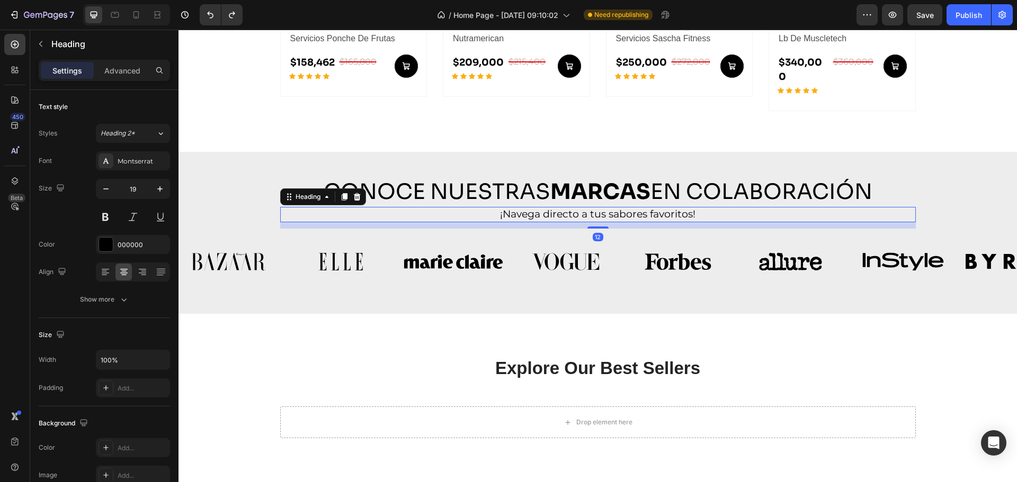
click at [657, 207] on h2 "¡Navega directo a tus sabores favoritos!" at bounding box center [598, 214] width 620 height 15
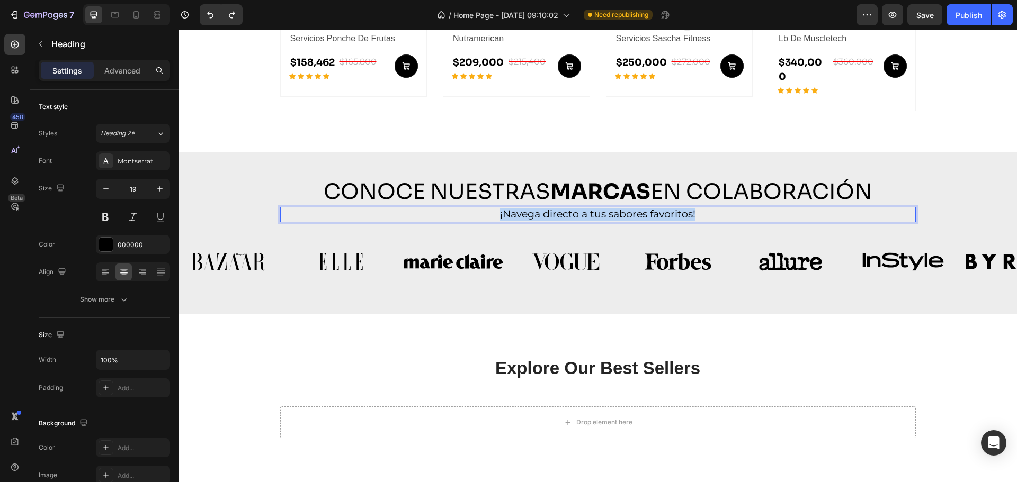
click at [657, 208] on p "¡Navega directo a tus sabores favoritos!" at bounding box center [597, 214] width 617 height 13
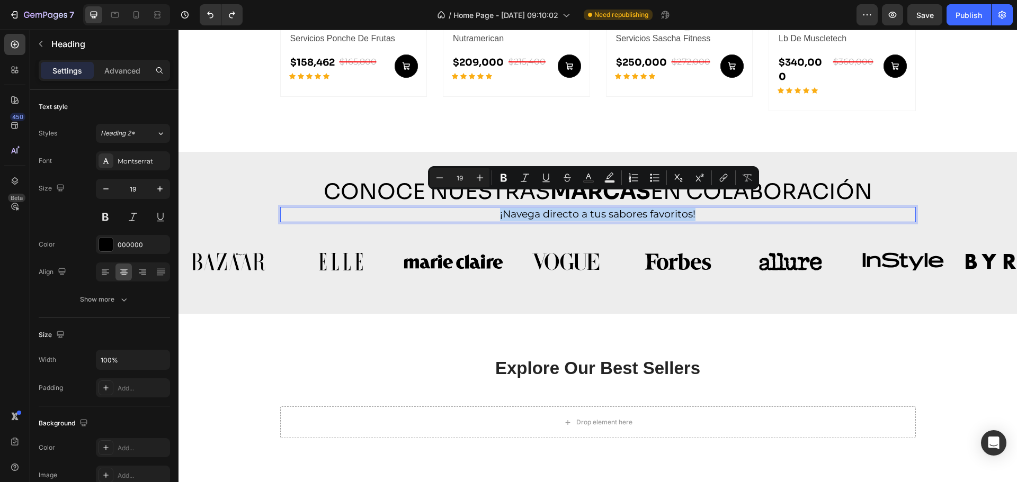
click at [625, 208] on p "¡Navega directo a tus sabores favoritos!" at bounding box center [597, 214] width 617 height 13
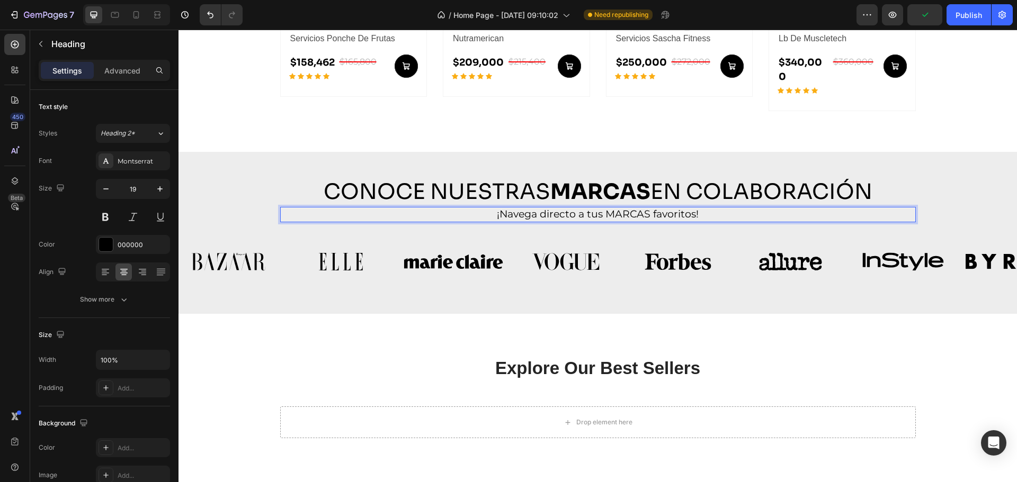
click at [622, 208] on p "¡Navega directo a tus MARCAS favoritos!" at bounding box center [597, 214] width 617 height 13
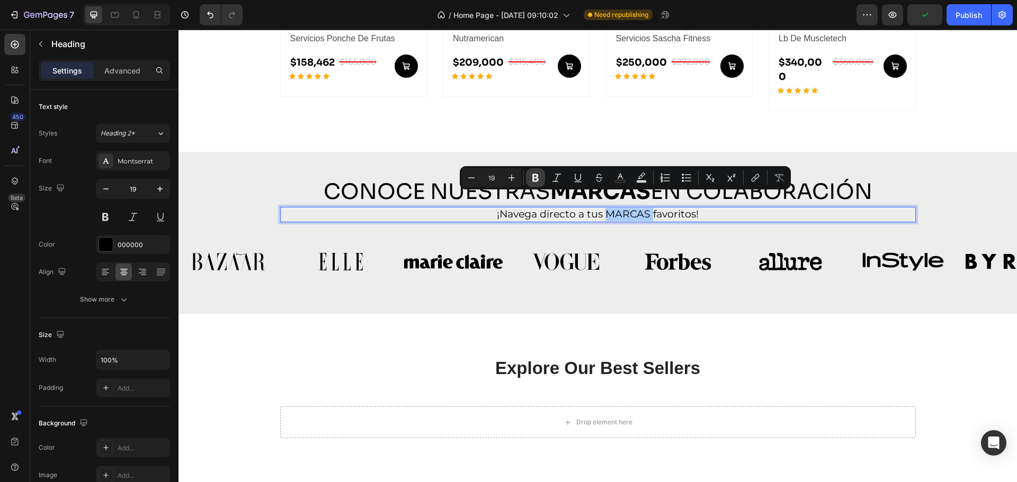
click at [537, 175] on icon "Editor contextual toolbar" at bounding box center [535, 178] width 6 height 8
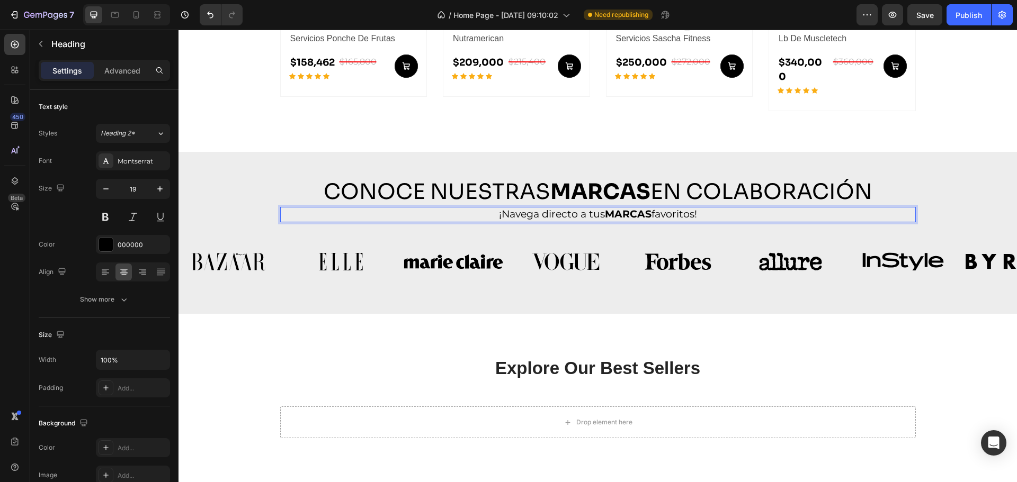
click at [689, 208] on p "¡Navega directo a tus MARCAS favoritos!" at bounding box center [597, 214] width 617 height 13
click at [683, 208] on p "¡Navega directo a tus MARCAS favorits!" at bounding box center [597, 214] width 617 height 13
click at [683, 316] on div "Explore Our Best Sellers Heading More options for your pet Text block Row Drop …" at bounding box center [597, 397] width 838 height 167
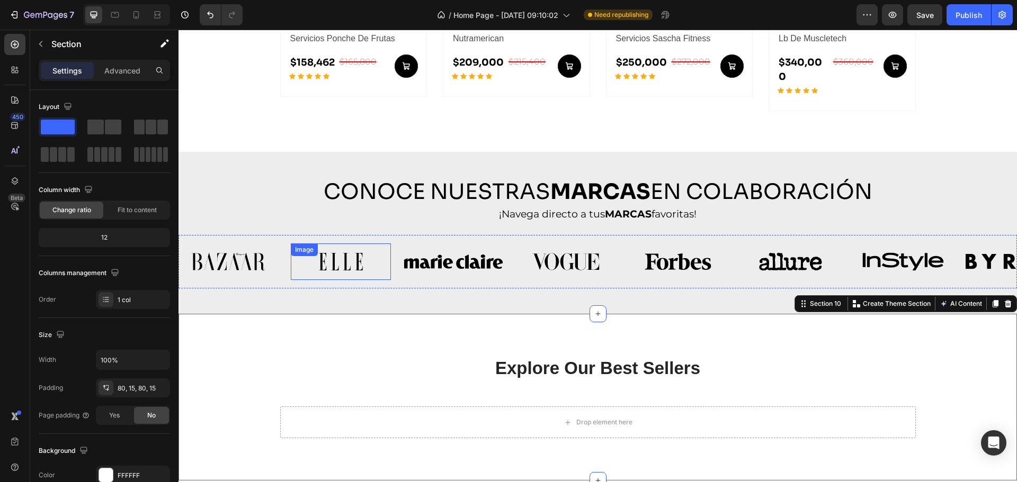
click at [335, 244] on img at bounding box center [341, 262] width 100 height 37
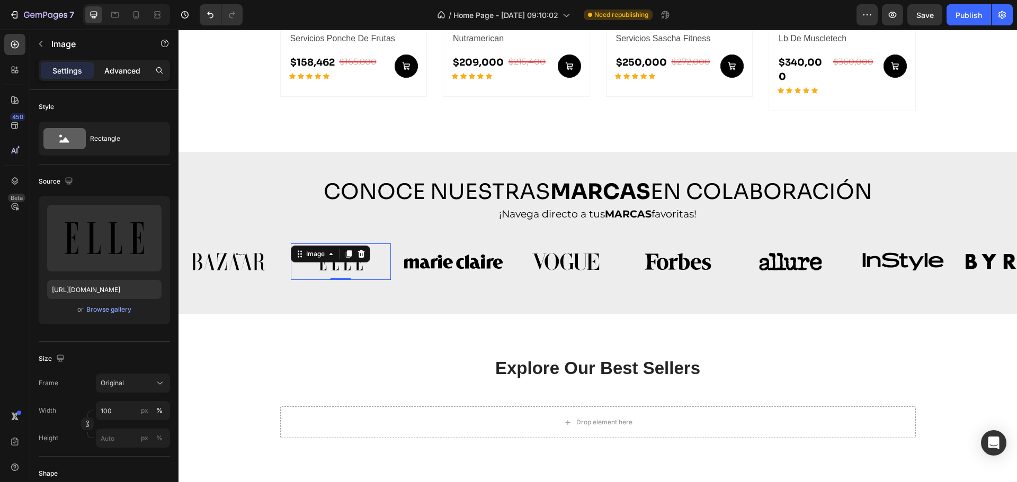
click at [122, 69] on p "Advanced" at bounding box center [122, 70] width 36 height 11
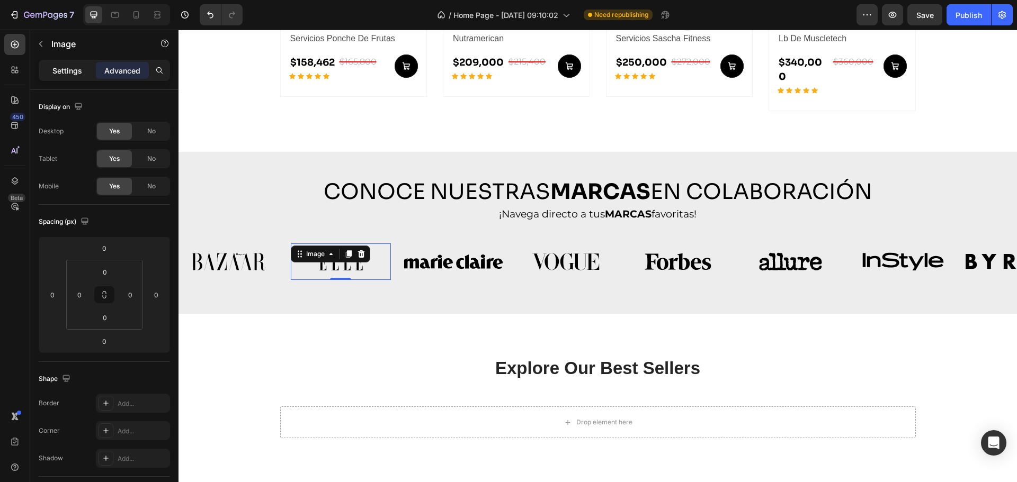
click at [56, 69] on p "Settings" at bounding box center [67, 70] width 30 height 11
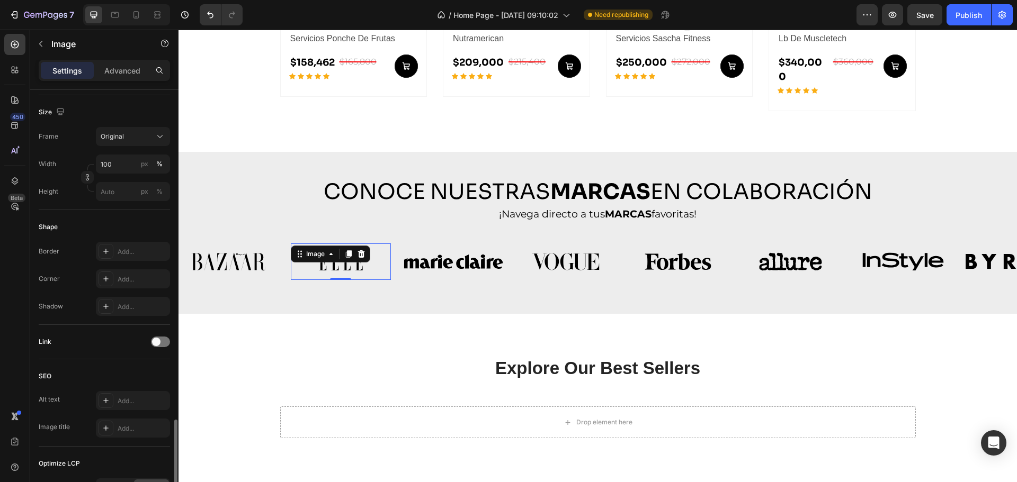
scroll to position [377, 0]
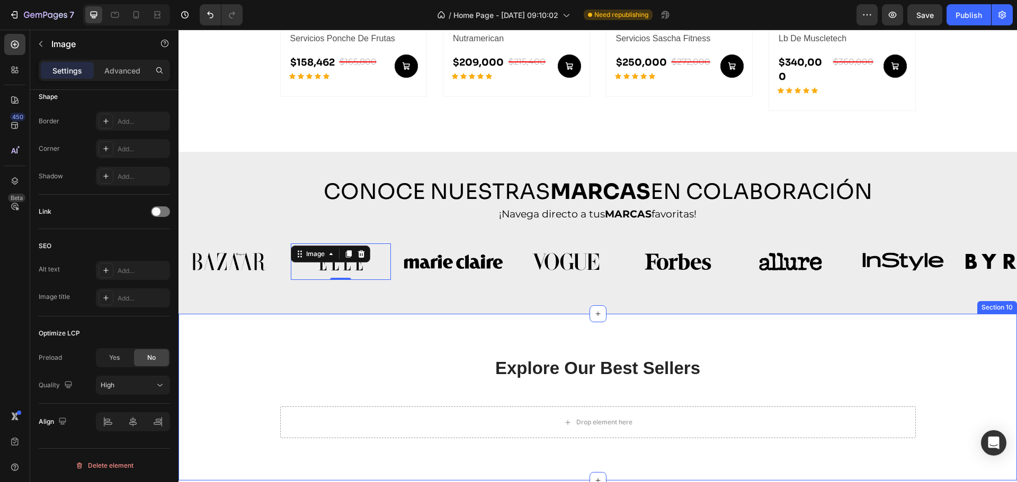
click at [259, 369] on div "Explore Our Best Sellers Heading More options for your pet Text block Row Drop …" at bounding box center [597, 397] width 822 height 82
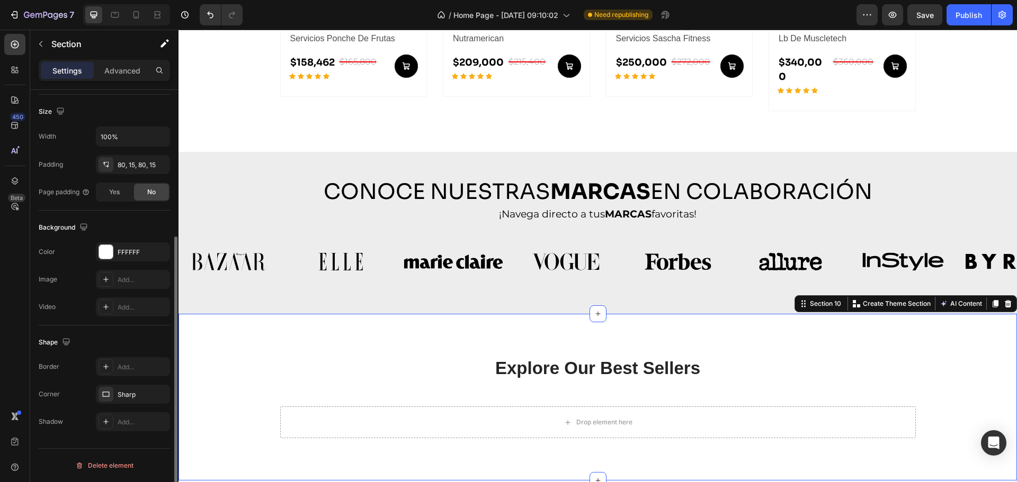
scroll to position [0, 0]
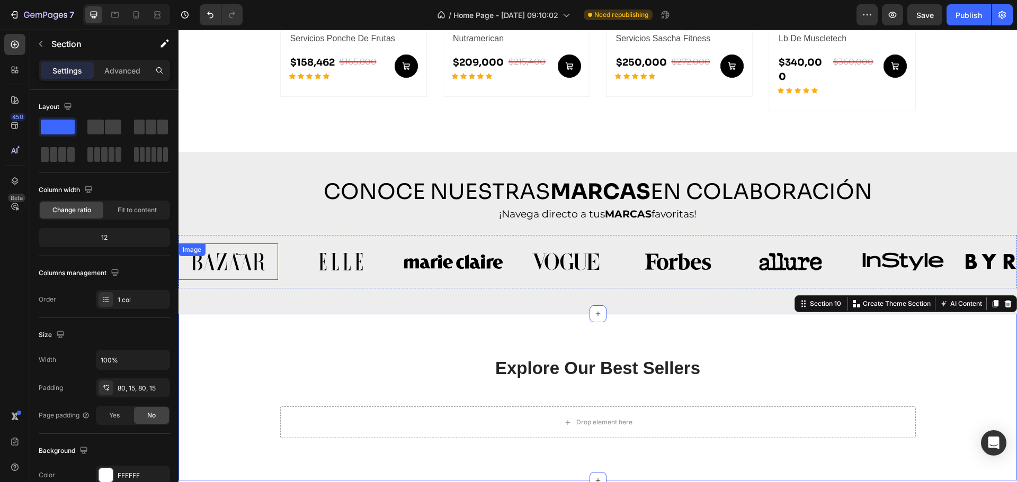
click at [243, 255] on img at bounding box center [228, 262] width 100 height 37
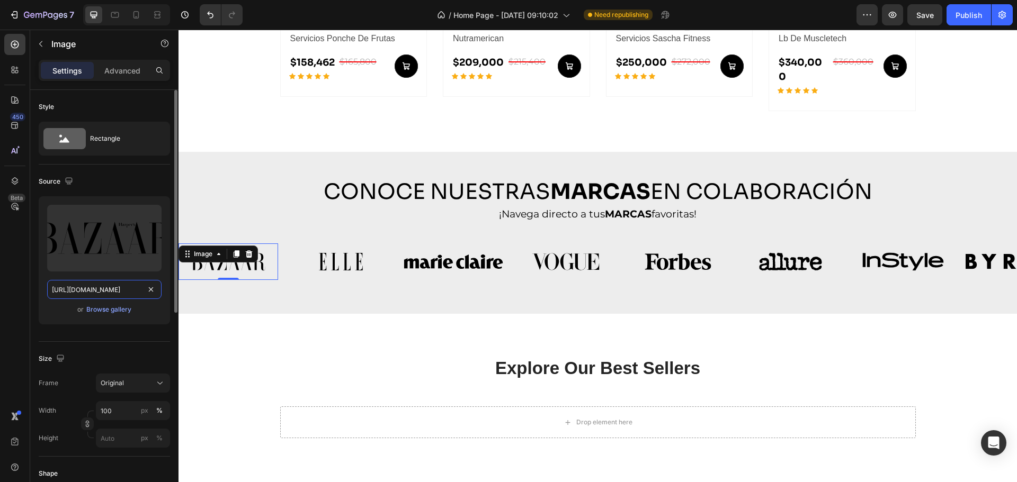
click at [119, 293] on input "https://cdn.shopify.com/s/files/1/0665/2516/7790/files/gempages_534975529728607…" at bounding box center [104, 289] width 114 height 19
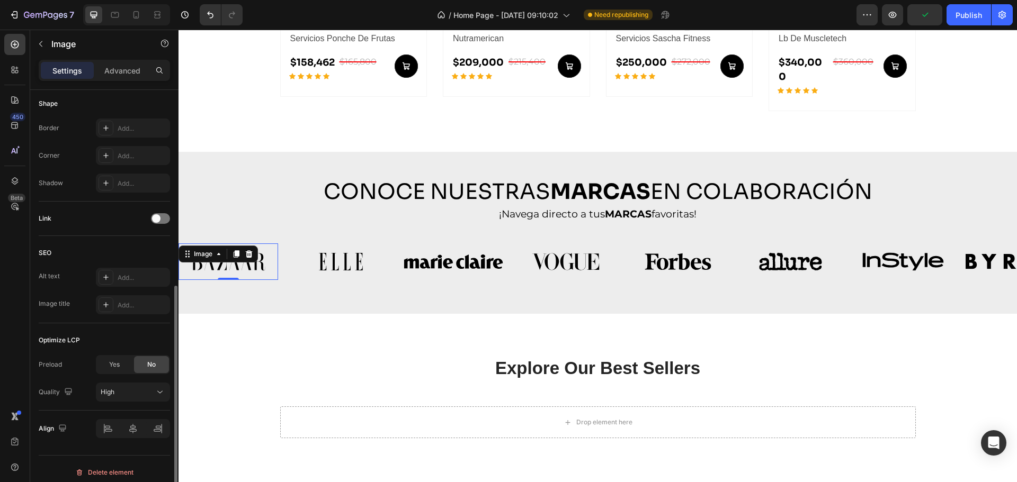
scroll to position [377, 0]
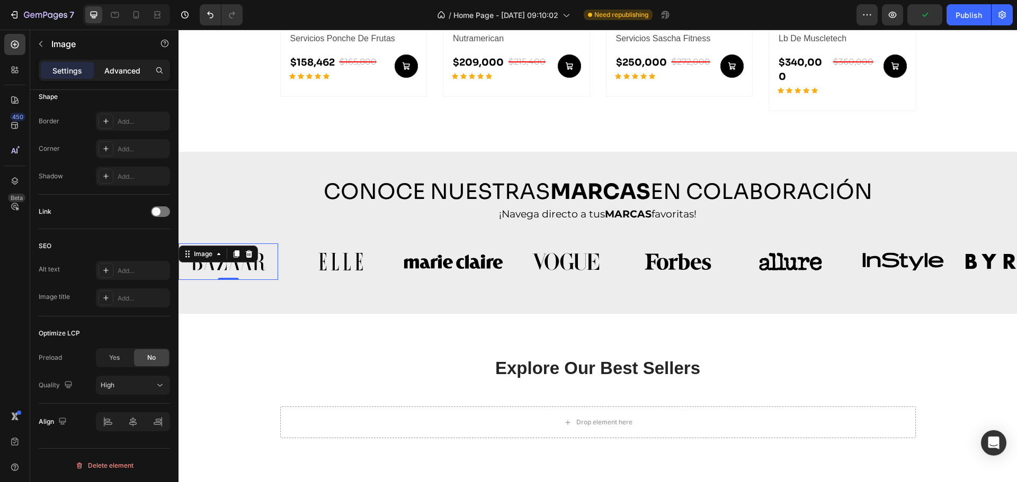
click at [123, 67] on p "Advanced" at bounding box center [122, 70] width 36 height 11
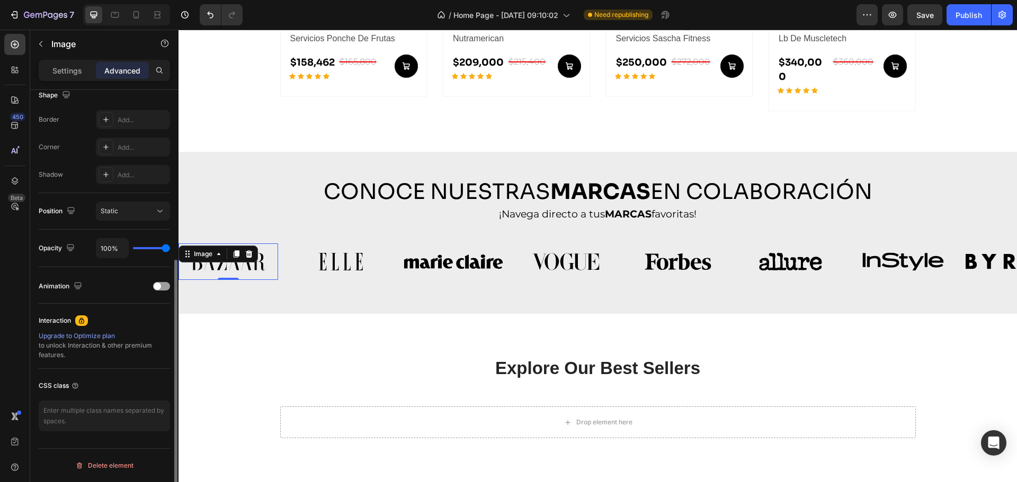
scroll to position [284, 0]
click at [158, 284] on span at bounding box center [157, 286] width 7 height 7
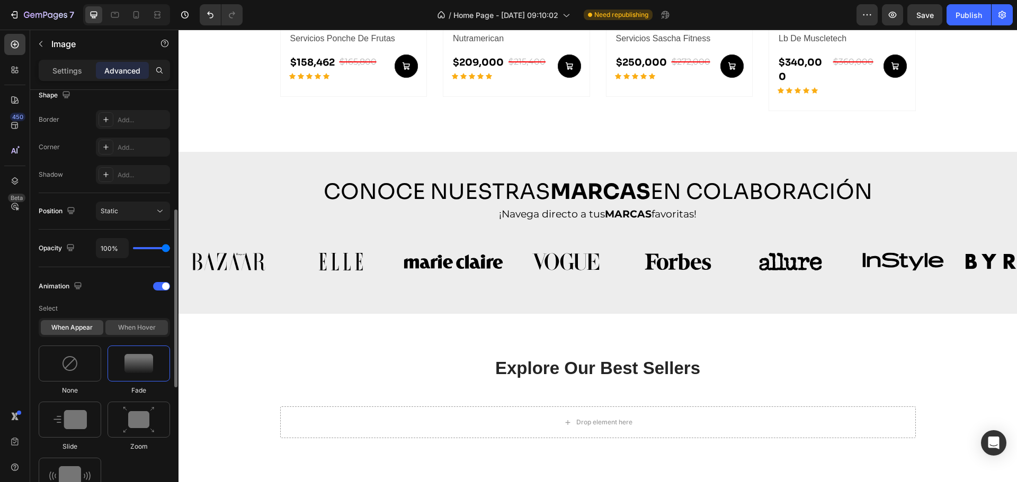
click at [130, 324] on div "When hover" at bounding box center [136, 327] width 62 height 15
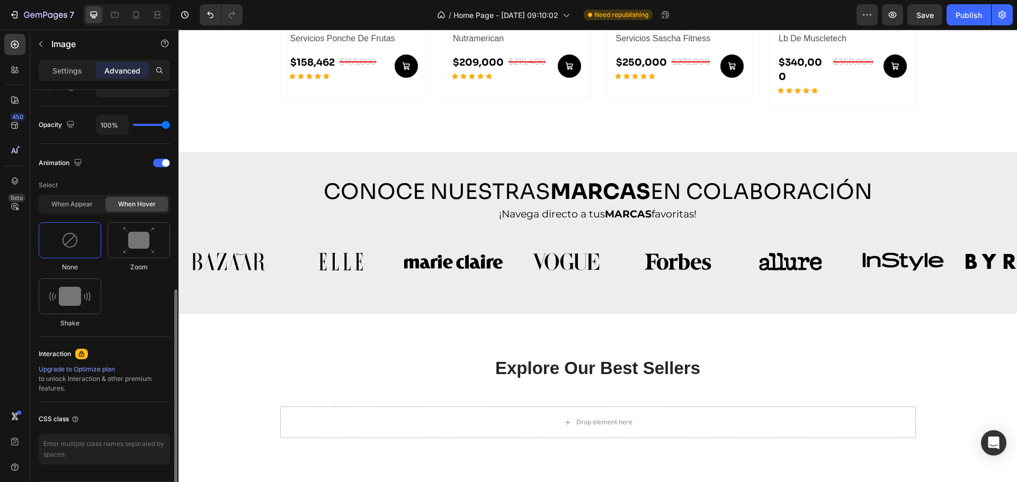
click at [130, 327] on div "None Zoom Shake" at bounding box center [104, 275] width 131 height 106
click at [146, 249] on img at bounding box center [139, 240] width 32 height 27
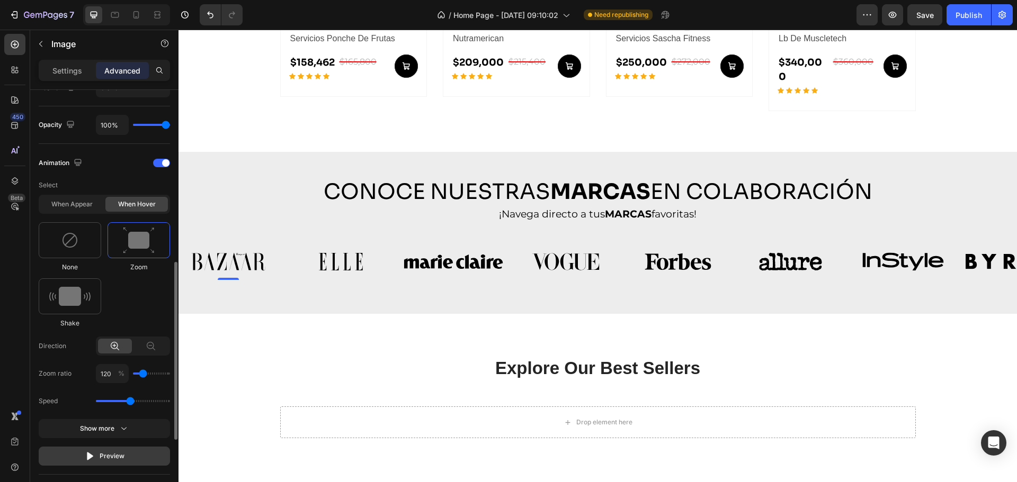
click at [94, 455] on icon "button" at bounding box center [90, 456] width 11 height 11
click at [83, 232] on div at bounding box center [70, 240] width 62 height 36
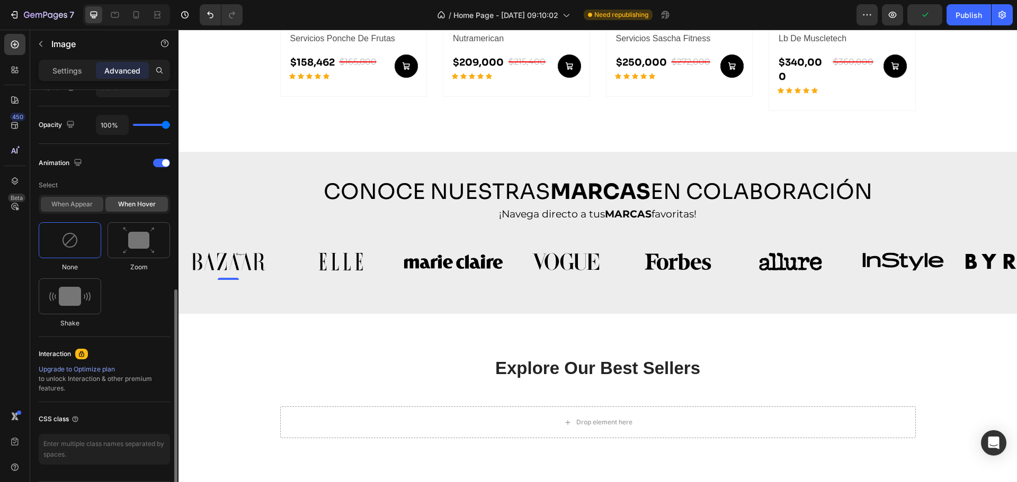
click at [79, 202] on div "When appear" at bounding box center [72, 204] width 62 height 15
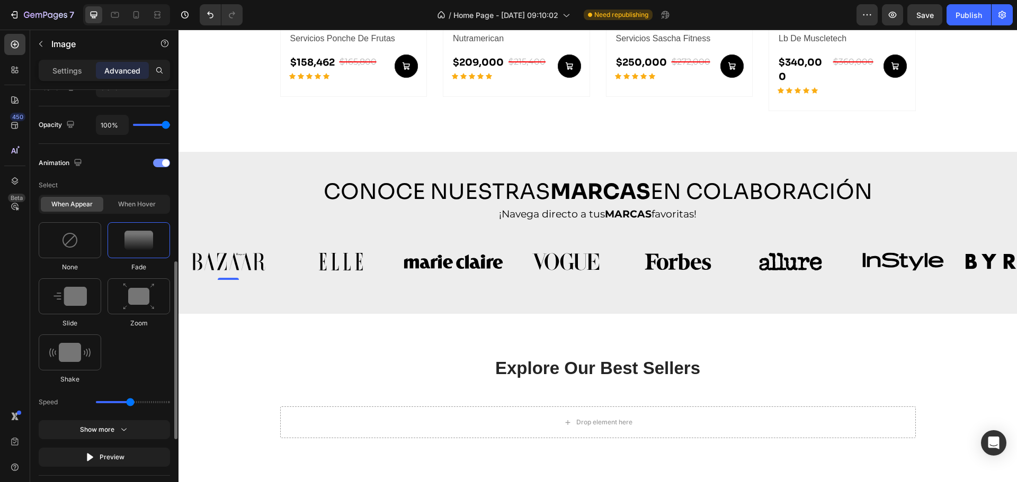
click at [160, 164] on div at bounding box center [161, 163] width 17 height 8
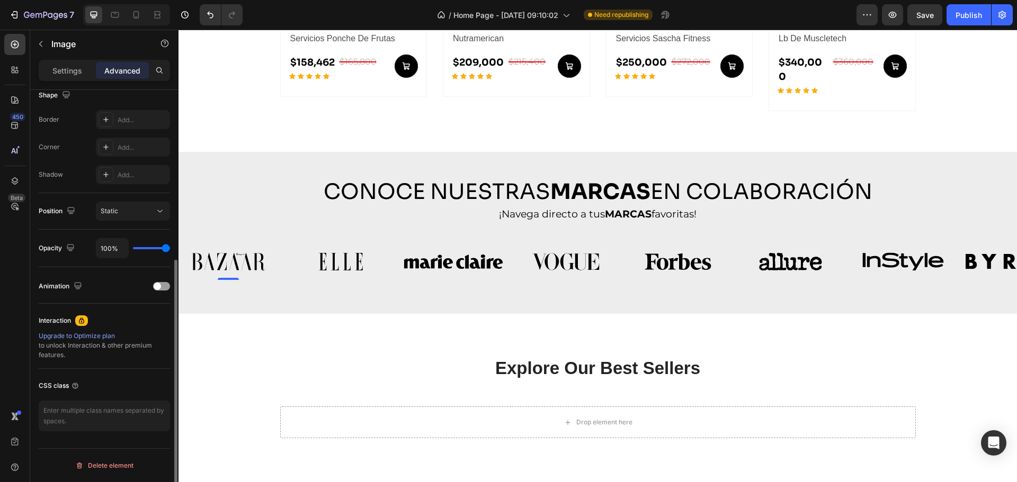
click at [267, 360] on div "Explore Our Best Sellers Heading More options for your pet Text block Row Drop …" at bounding box center [597, 397] width 822 height 82
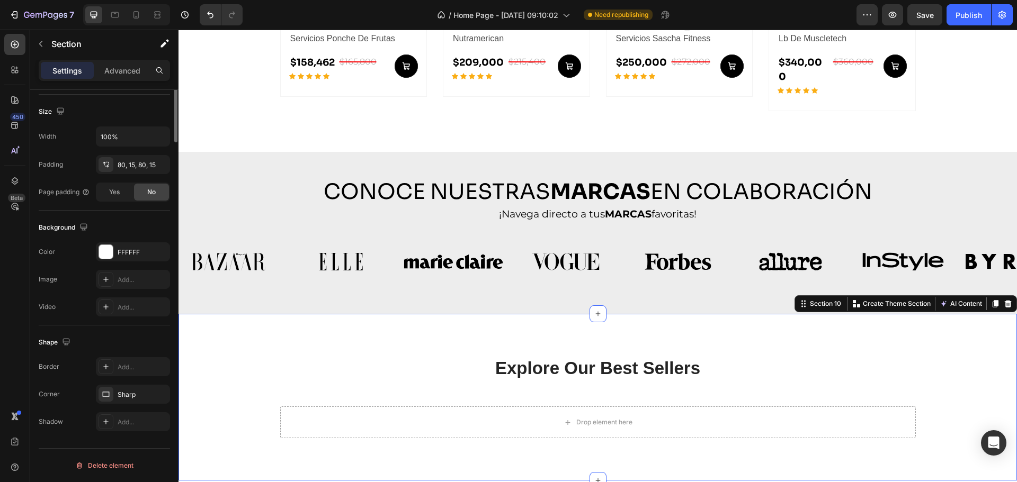
scroll to position [0, 0]
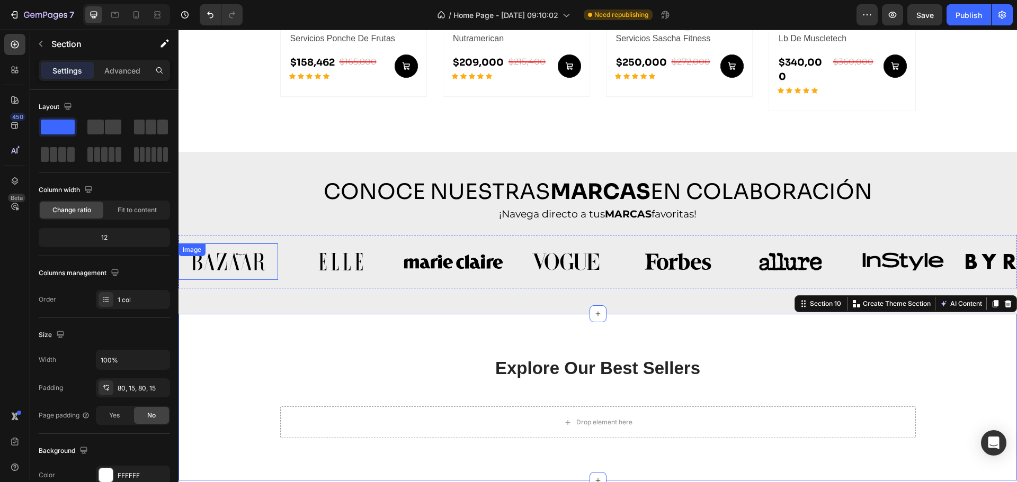
click at [227, 245] on img at bounding box center [228, 262] width 100 height 37
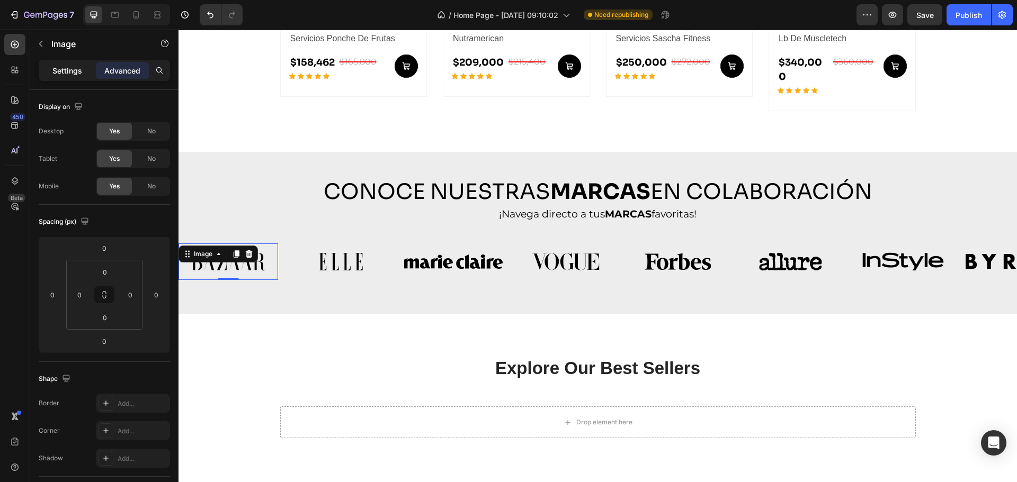
click at [64, 69] on p "Settings" at bounding box center [67, 70] width 30 height 11
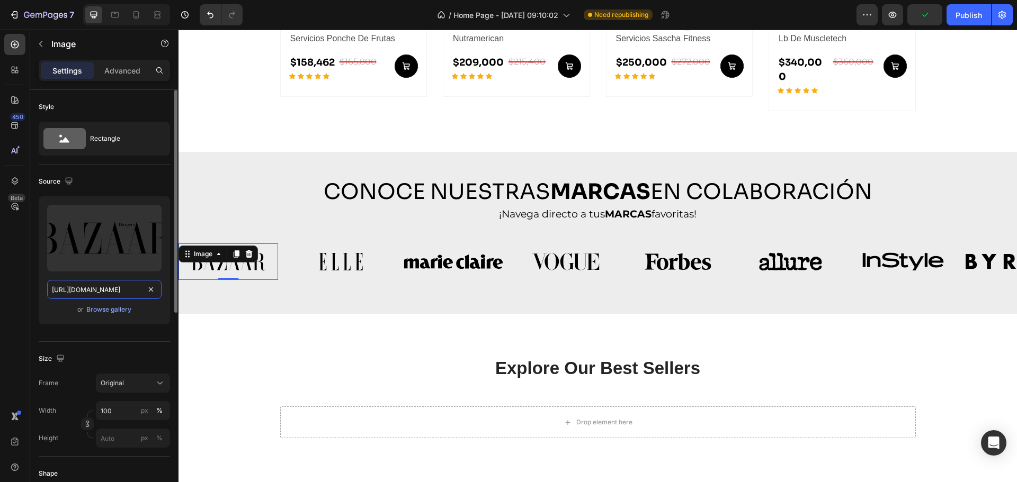
click at [77, 284] on input "https://cdn.shopify.com/s/files/1/0665/2516/7790/files/gempages_534975529728607…" at bounding box center [104, 289] width 114 height 19
click at [333, 249] on img at bounding box center [341, 262] width 100 height 37
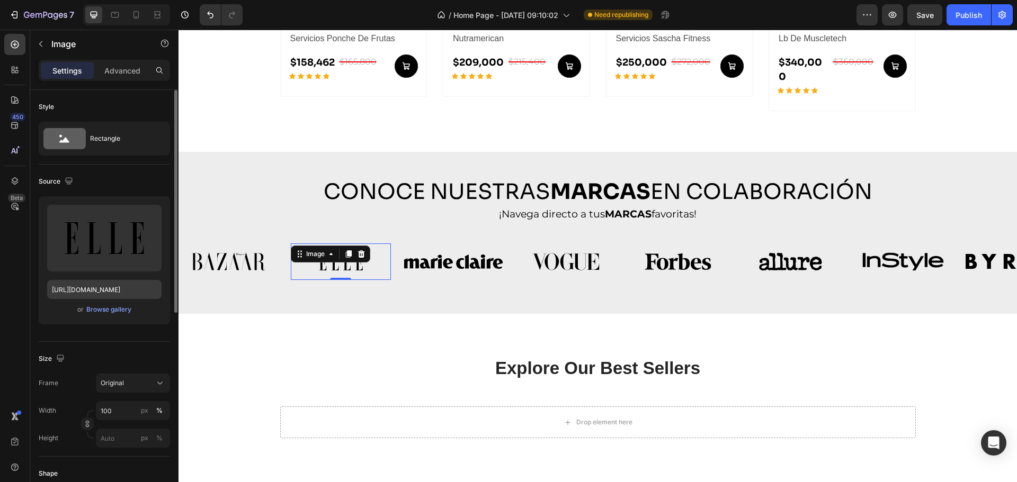
drag, startPoint x: 111, startPoint y: 280, endPoint x: 108, endPoint y: 288, distance: 8.6
click at [110, 281] on div "Upload Image https://cdn.shopify.com/s/files/1/0665/2516/7790/files/gempages_53…" at bounding box center [104, 260] width 131 height 128
click at [108, 288] on input "https://cdn.shopify.com/s/files/1/0665/2516/7790/files/gempages_534975529728607…" at bounding box center [104, 289] width 114 height 19
click at [467, 250] on img at bounding box center [454, 262] width 100 height 37
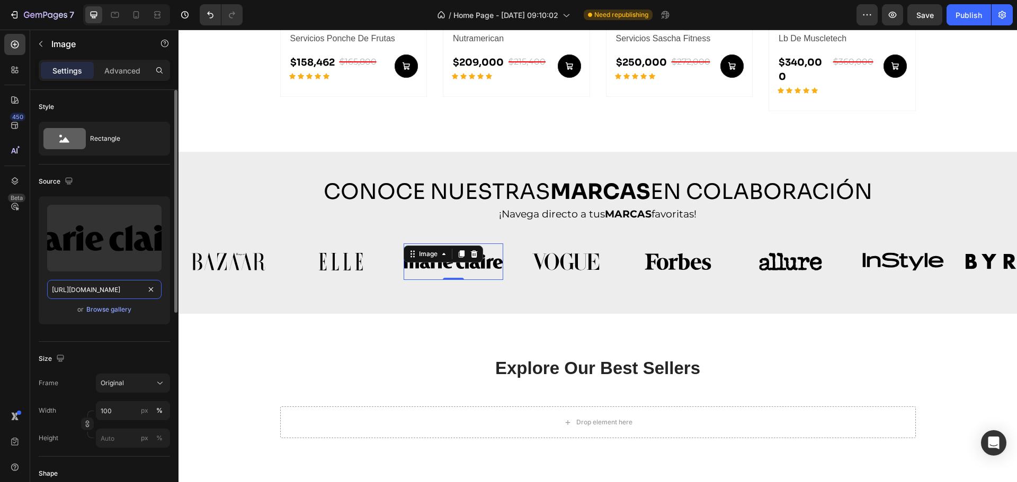
click at [105, 294] on input "https://cdn.shopify.com/s/files/1/0665/2516/7790/files/gempages_534975529728607…" at bounding box center [104, 289] width 114 height 19
click at [583, 247] on img at bounding box center [566, 262] width 100 height 37
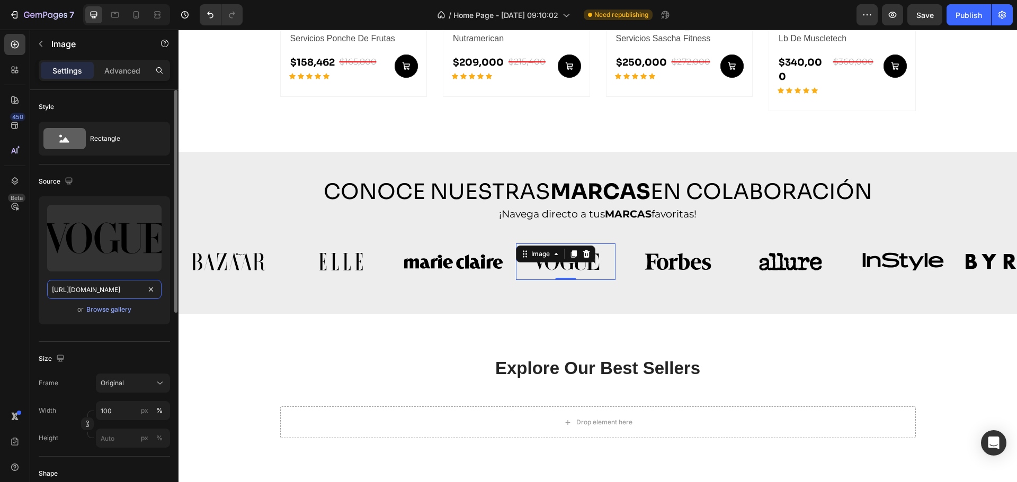
click at [91, 288] on input "https://cdn.shopify.com/s/files/1/0665/2516/7790/files/gempages_534975529728607…" at bounding box center [104, 289] width 114 height 19
click at [670, 244] on div "Image" at bounding box center [678, 262] width 100 height 37
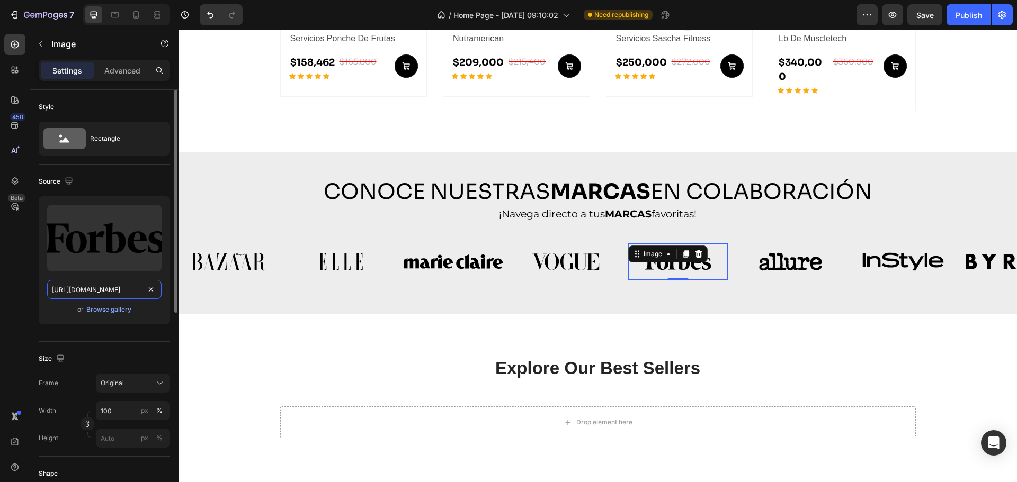
click at [92, 291] on input "https://cdn.shopify.com/s/files/1/0665/2516/7790/files/gempages_534975529728607…" at bounding box center [104, 289] width 114 height 19
click at [775, 246] on div "Image" at bounding box center [790, 262] width 100 height 37
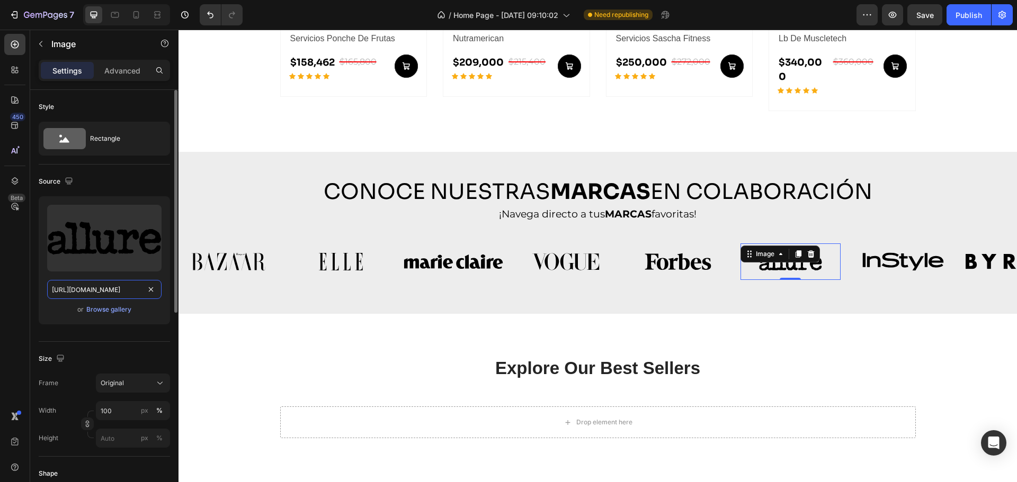
click at [99, 293] on input "https://cdn.shopify.com/s/files/1/0665/2516/7790/files/gempages_534975529728607…" at bounding box center [104, 289] width 114 height 19
click at [925, 254] on img at bounding box center [903, 262] width 100 height 37
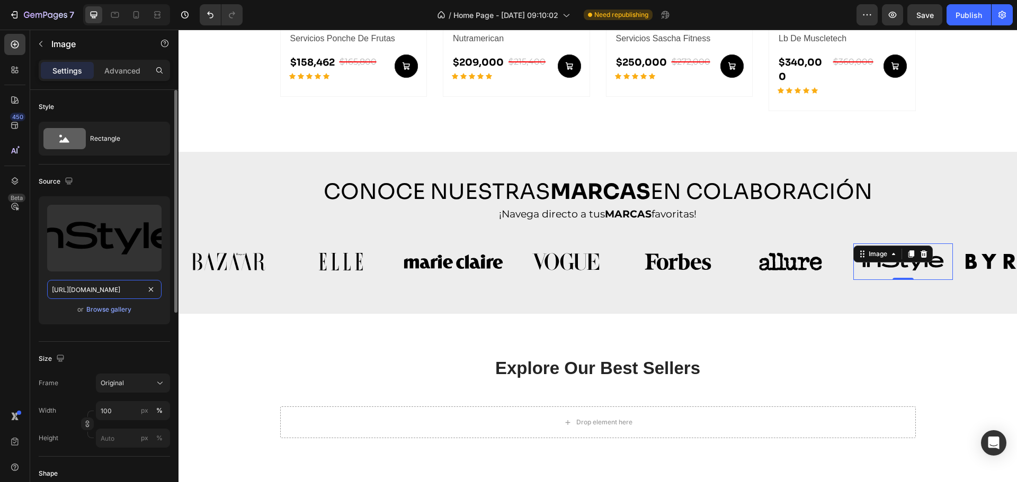
click at [90, 296] on input "https://cdn.shopify.com/s/files/1/0665/2516/7790/files/gempages_534975529728607…" at bounding box center [104, 289] width 114 height 19
click at [976, 246] on div "Image" at bounding box center [1015, 262] width 100 height 36
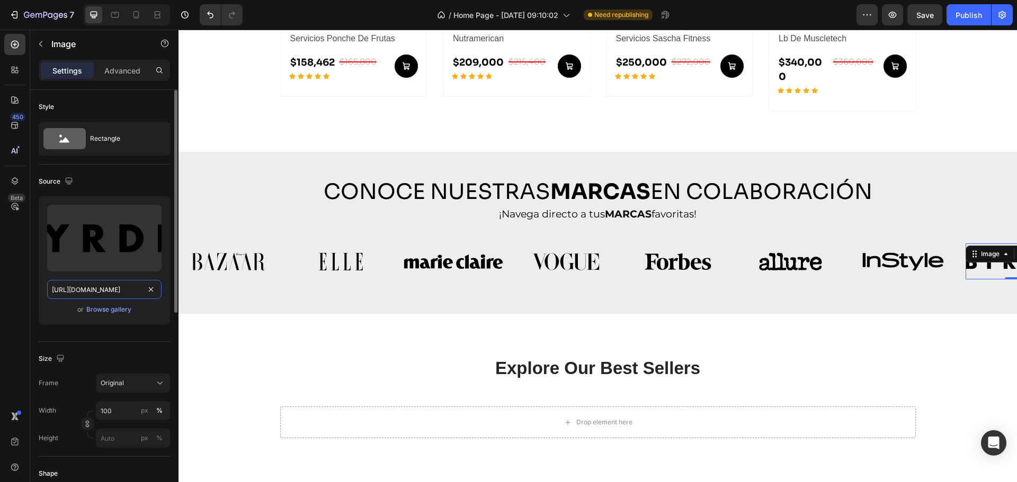
click at [87, 289] on input "https://cdn.shopify.com/s/files/1/0665/2516/7790/files/gempages_534975529728607…" at bounding box center [104, 289] width 114 height 19
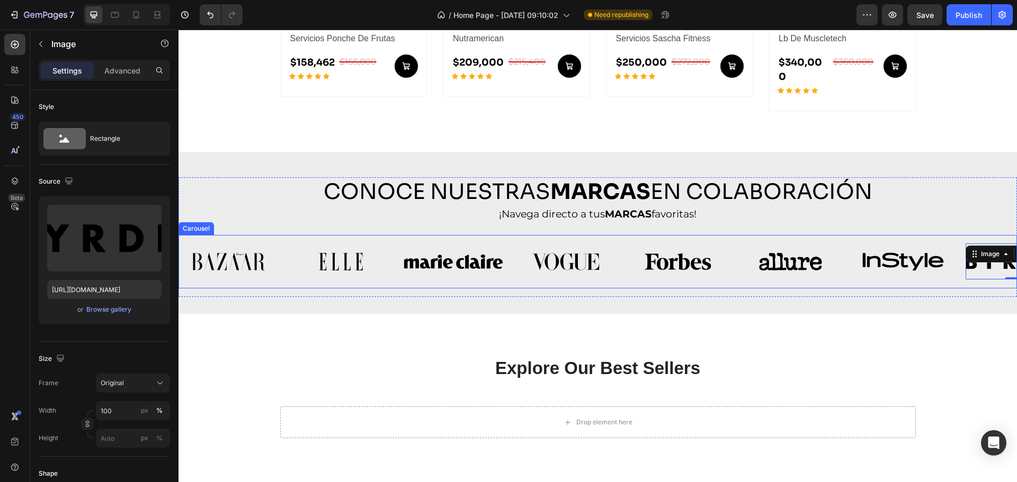
click at [732, 272] on div "Image Image Image Image Image Image Image Image 0 Carousel" at bounding box center [597, 261] width 838 height 53
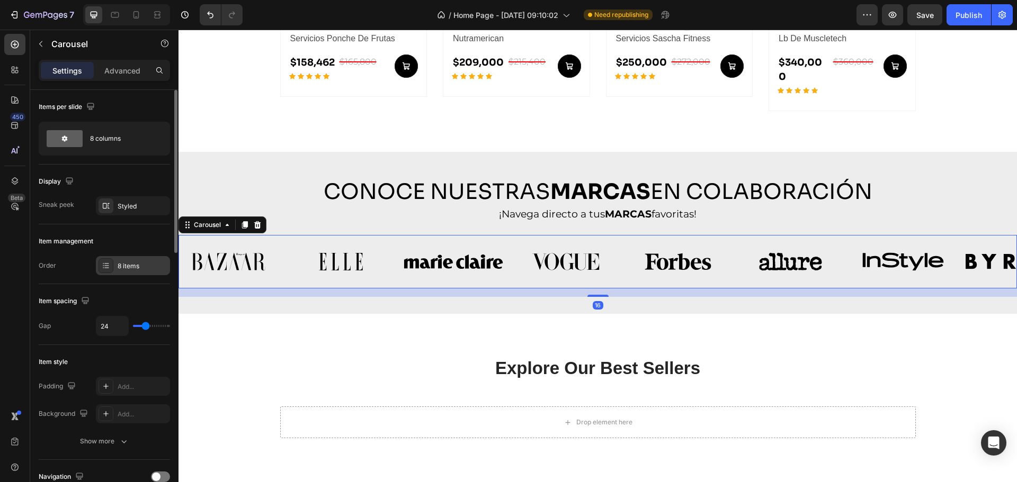
click at [109, 268] on icon at bounding box center [106, 267] width 4 height 1
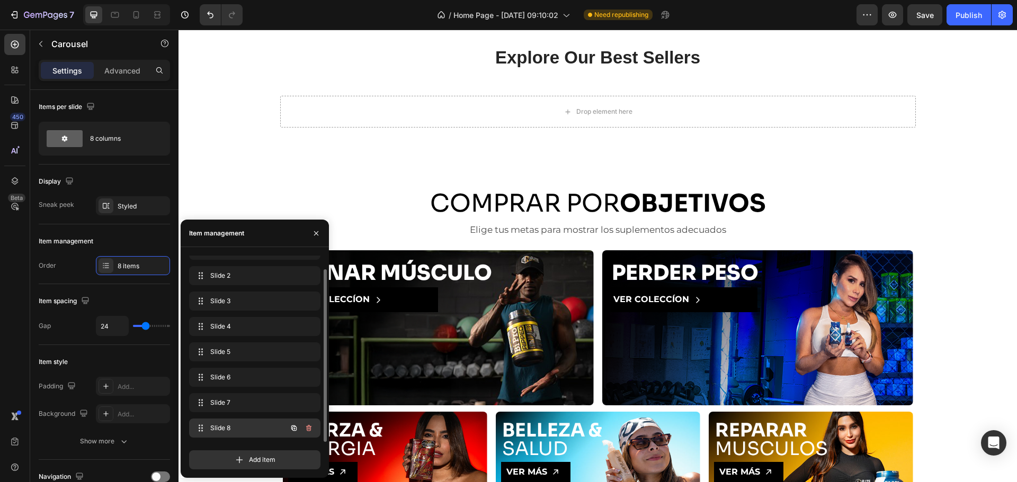
scroll to position [1147, 0]
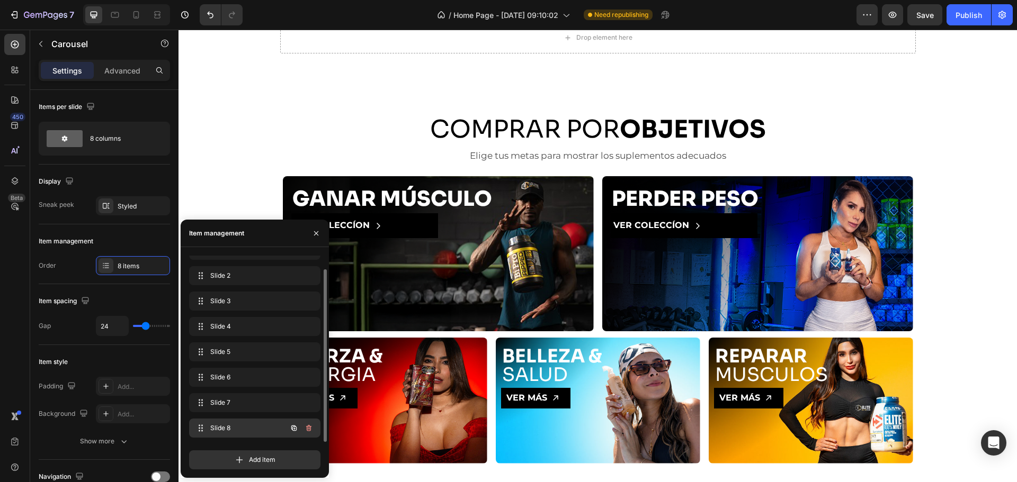
click at [244, 429] on span "Slide 8" at bounding box center [240, 429] width 60 height 10
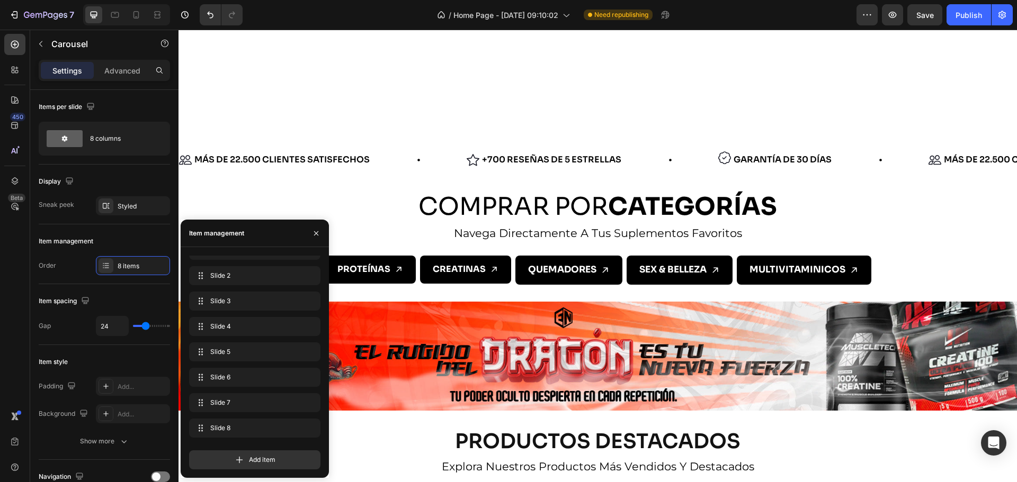
scroll to position [390, 0]
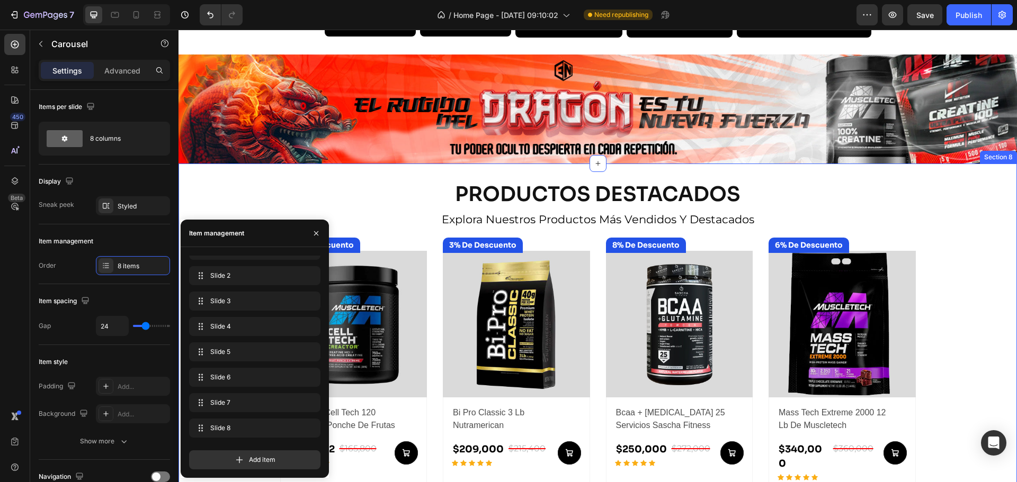
click at [986, 267] on div "PRODUCTOS DESTACADOS Heading explora nuestros productos más vendidos y destacad…" at bounding box center [597, 352] width 838 height 342
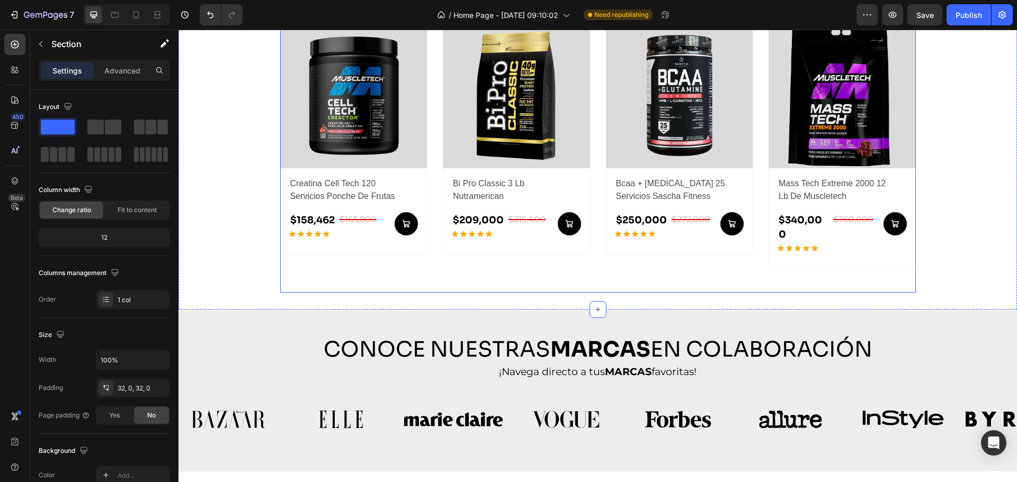
scroll to position [637, 0]
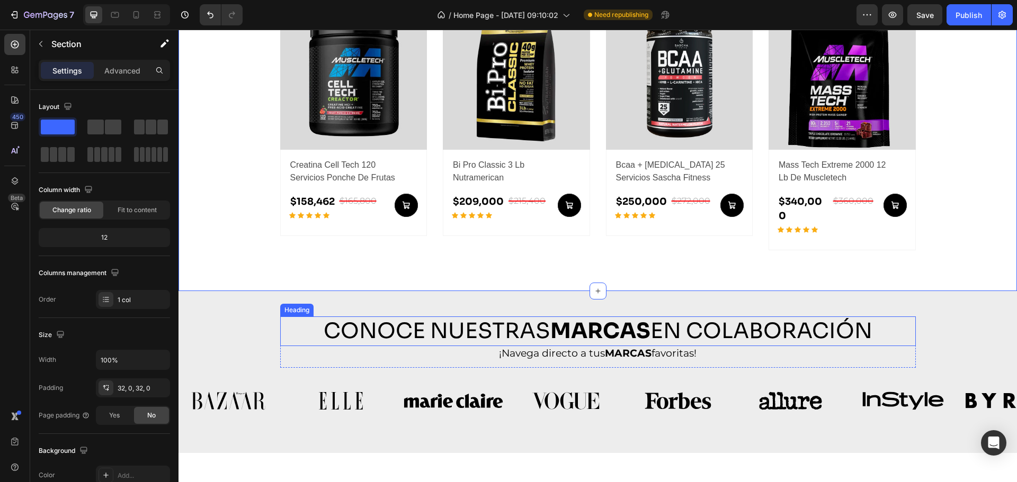
click at [644, 318] on strong "marcas" at bounding box center [600, 331] width 100 height 27
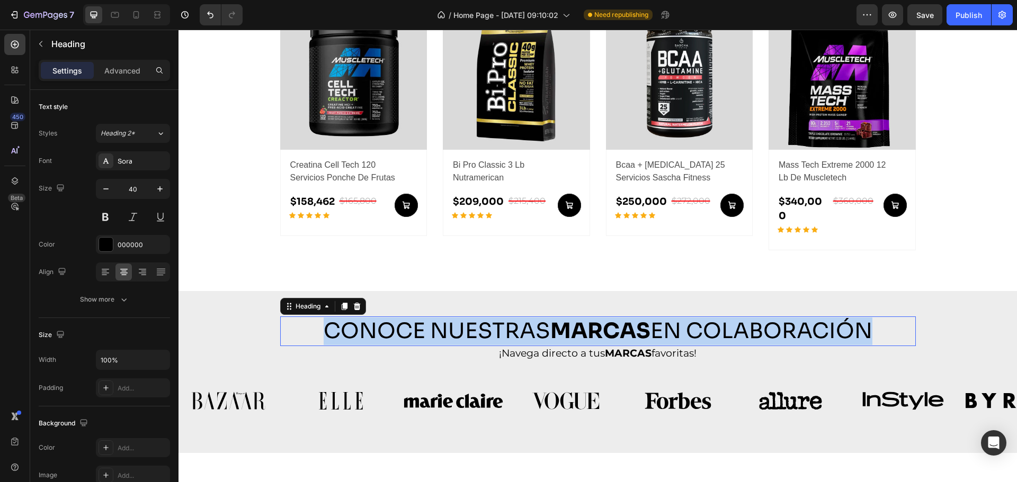
click at [644, 318] on strong "marcas" at bounding box center [600, 331] width 100 height 27
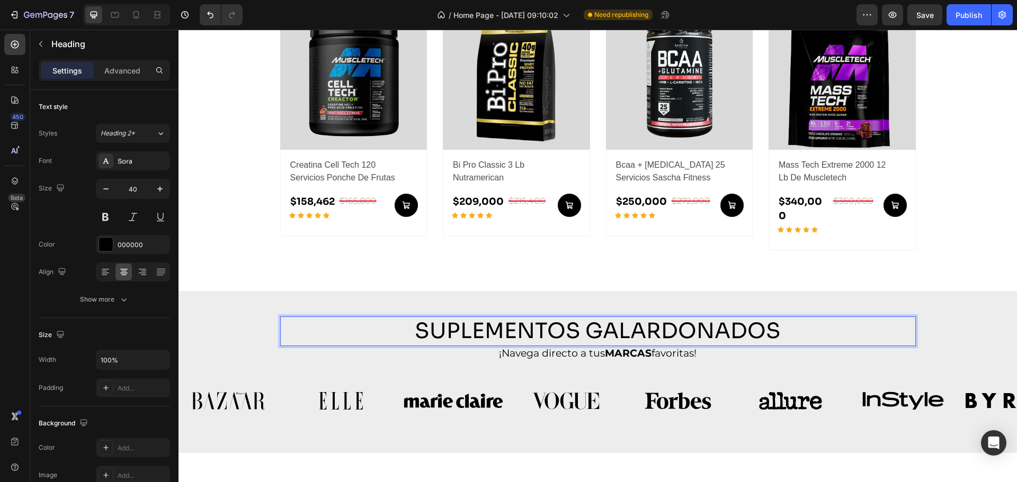
click at [642, 321] on p "Suplementos Galardonados" at bounding box center [597, 332] width 633 height 28
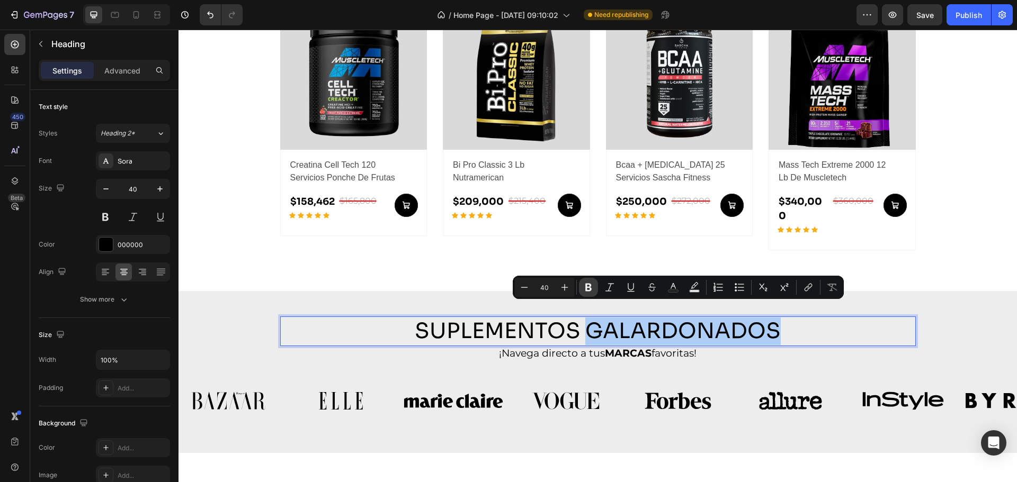
click at [581, 292] on button "Bold" at bounding box center [588, 287] width 19 height 19
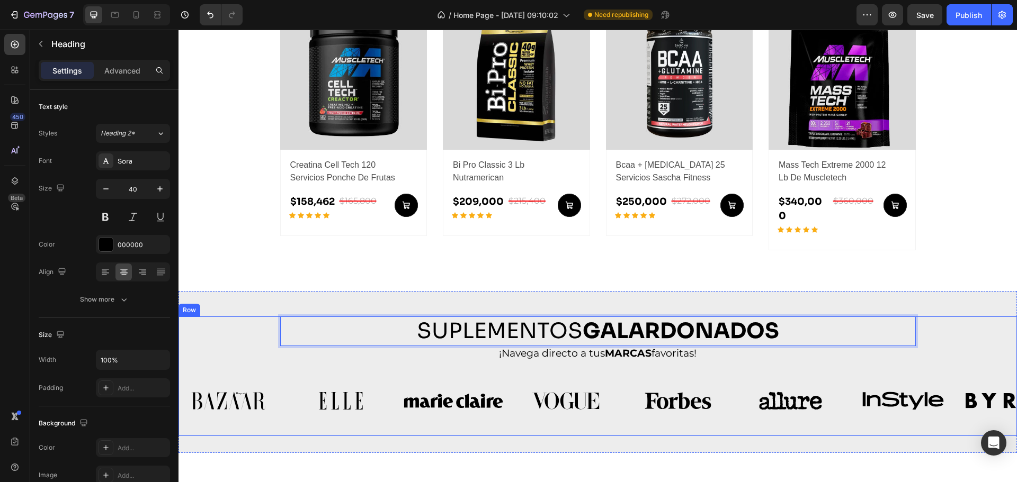
click at [691, 356] on div "Suplementos Galardonados Heading 0 ¡Navega directo a tus MARCAS favoritas! Head…" at bounding box center [597, 377] width 838 height 120
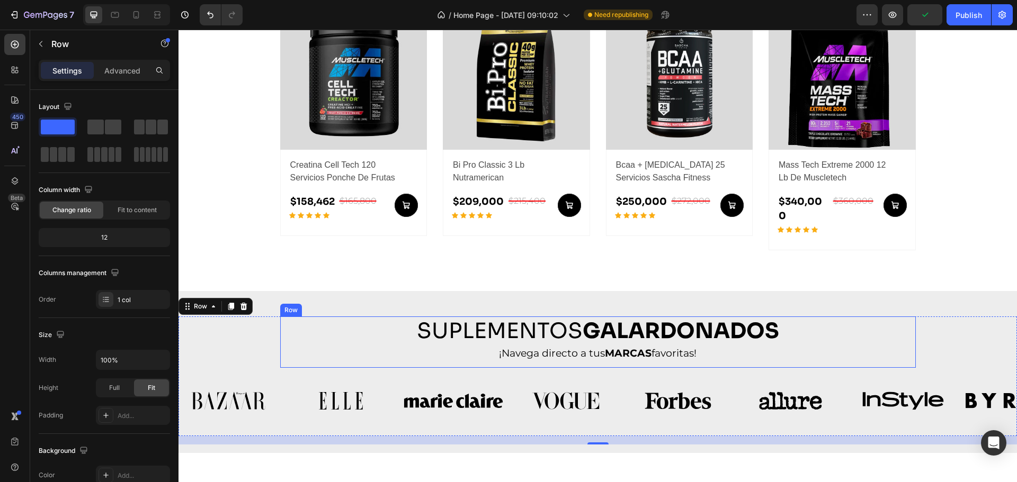
click at [605, 347] on strong "MARCAS" at bounding box center [628, 353] width 47 height 12
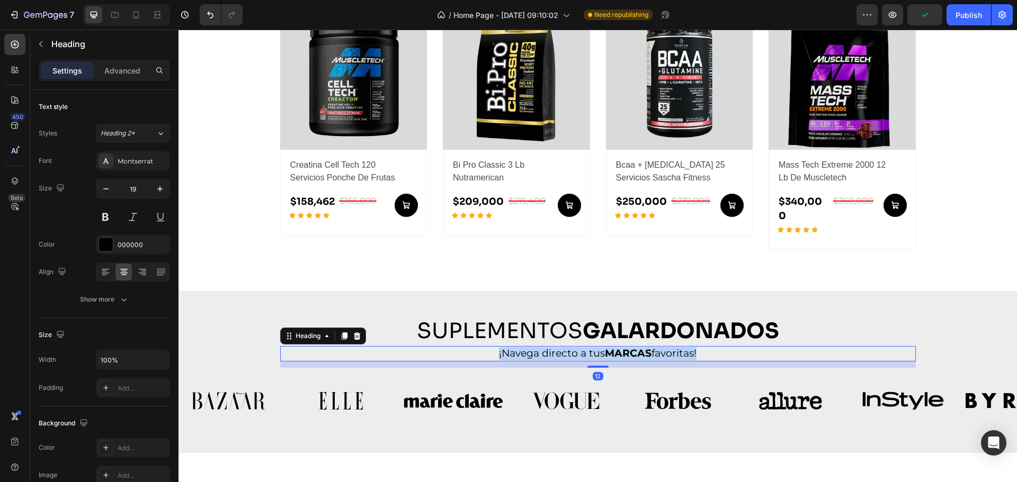
click at [605, 347] on strong "MARCAS" at bounding box center [628, 353] width 47 height 12
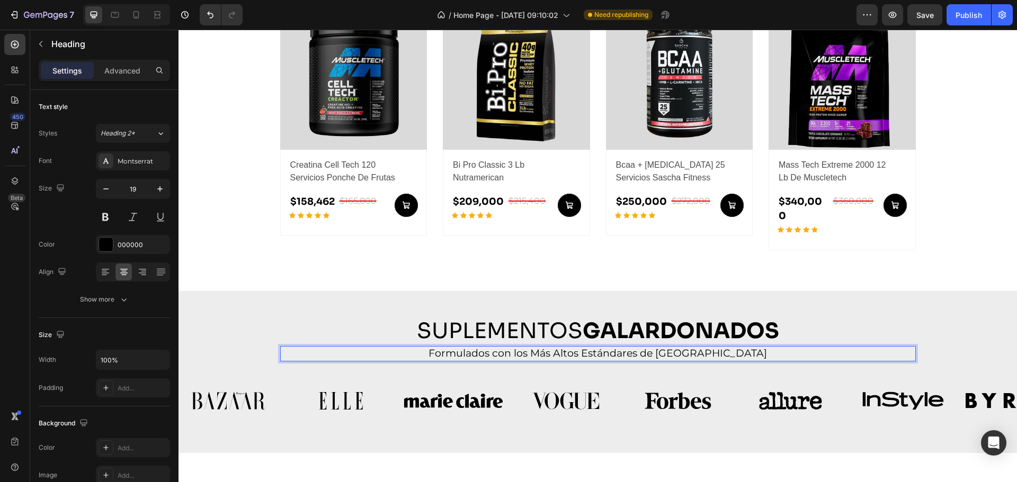
click at [631, 347] on p "Formulados con los Más Altos Estándares de Calidad" at bounding box center [597, 353] width 617 height 13
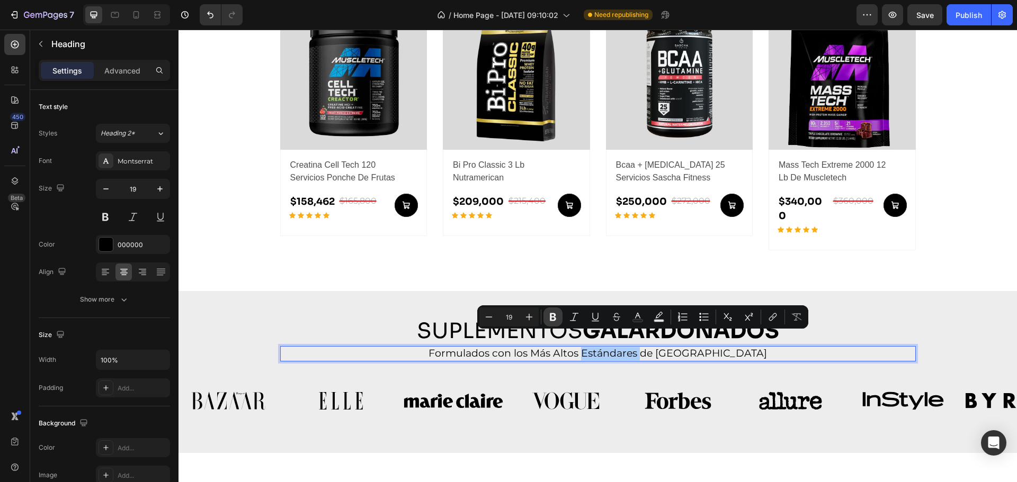
click at [551, 319] on icon "Editor contextual toolbar" at bounding box center [553, 317] width 6 height 8
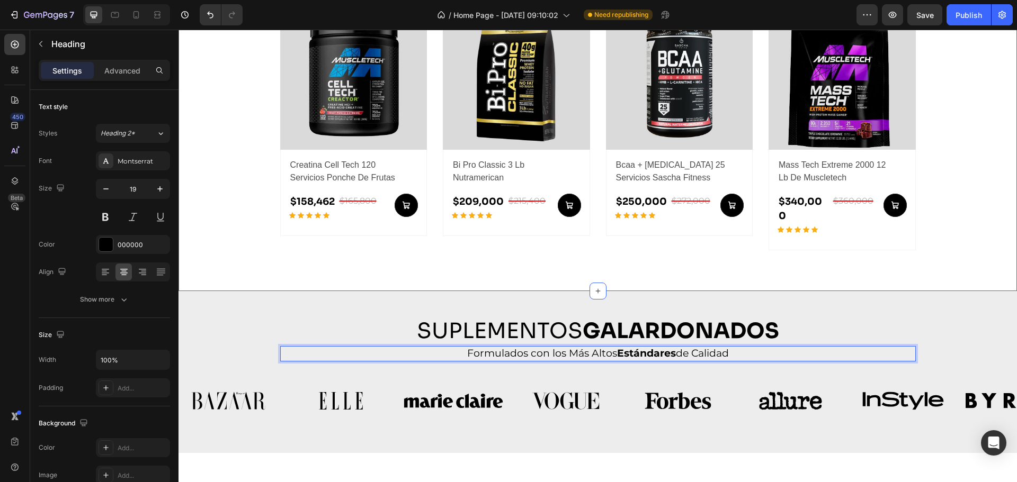
click at [842, 267] on div "PRODUCTOS DESTACADOS Heading explora nuestros productos más vendidos y destacad…" at bounding box center [597, 104] width 838 height 376
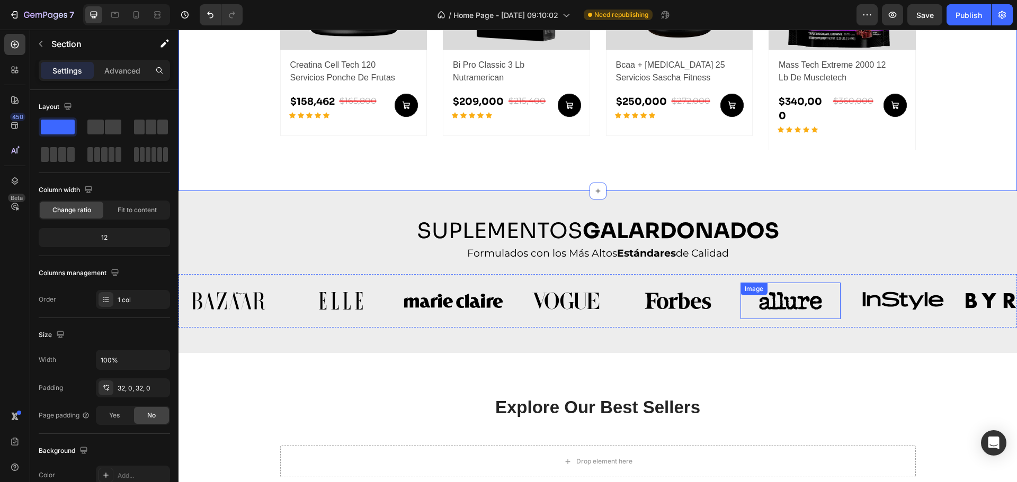
scroll to position [761, 0]
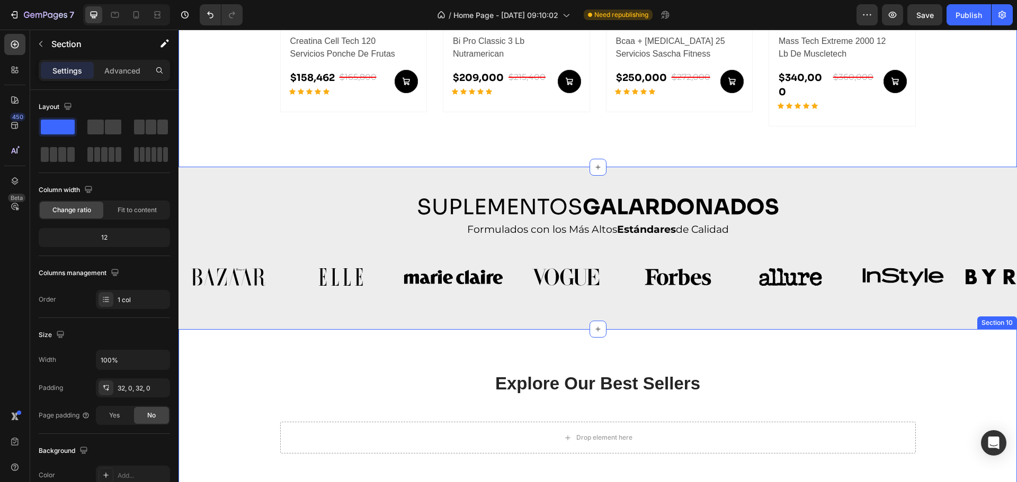
click at [800, 336] on div "Explore Our Best Sellers Heading More options for your pet Text block Row Drop …" at bounding box center [597, 412] width 838 height 167
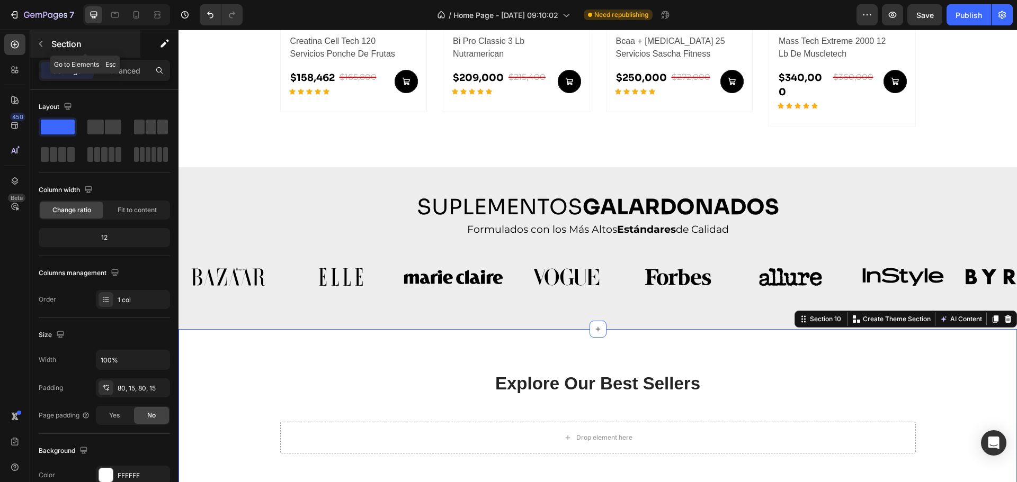
click at [34, 40] on button "button" at bounding box center [40, 43] width 17 height 17
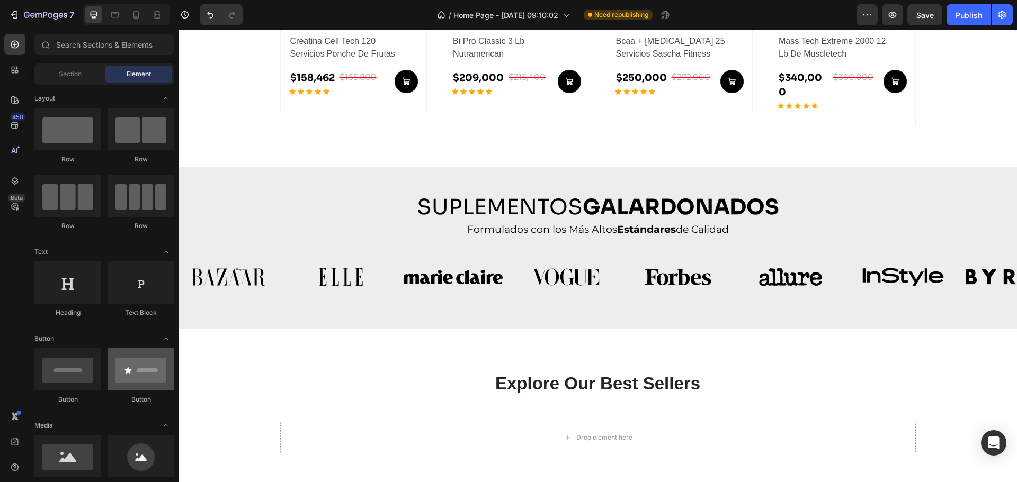
scroll to position [123, 0]
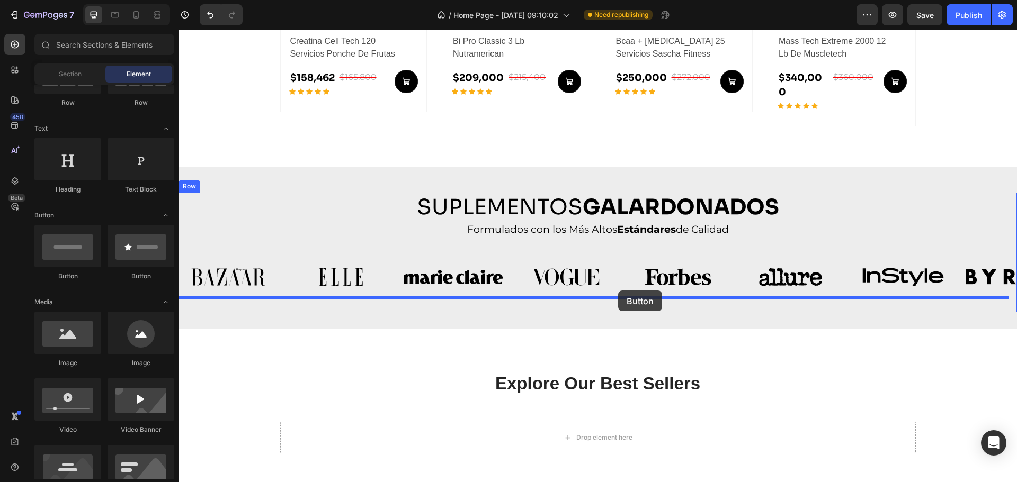
drag, startPoint x: 311, startPoint y: 284, endPoint x: 618, endPoint y: 291, distance: 306.7
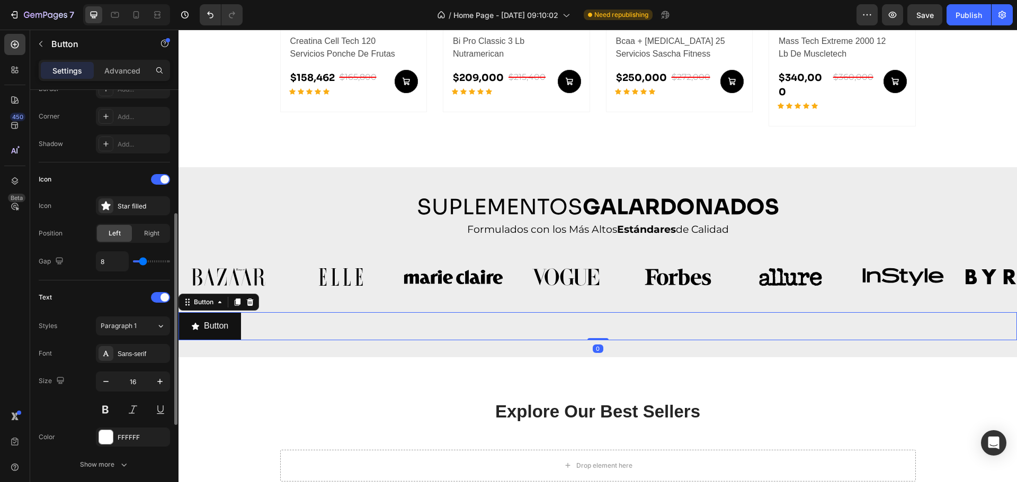
scroll to position [420, 0]
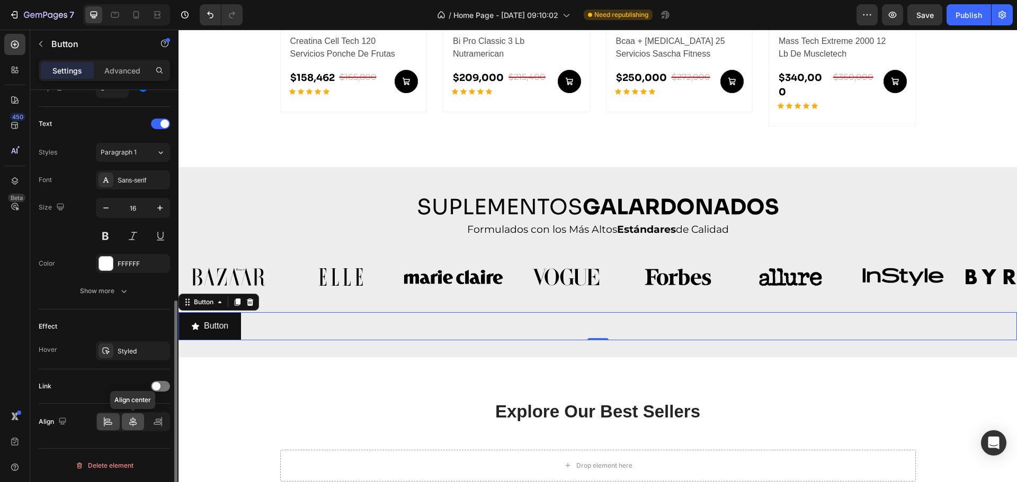
click at [124, 423] on div at bounding box center [133, 422] width 23 height 17
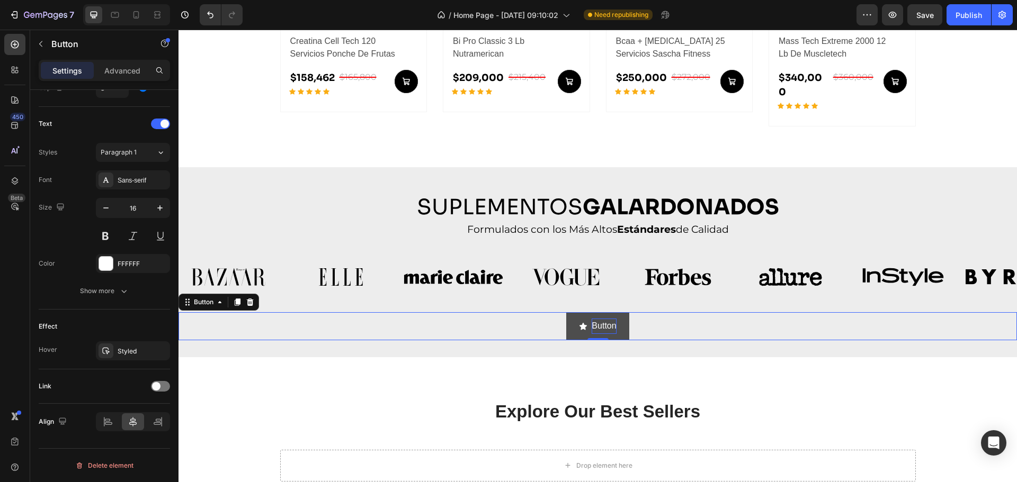
click at [597, 319] on p "Button" at bounding box center [603, 326] width 24 height 15
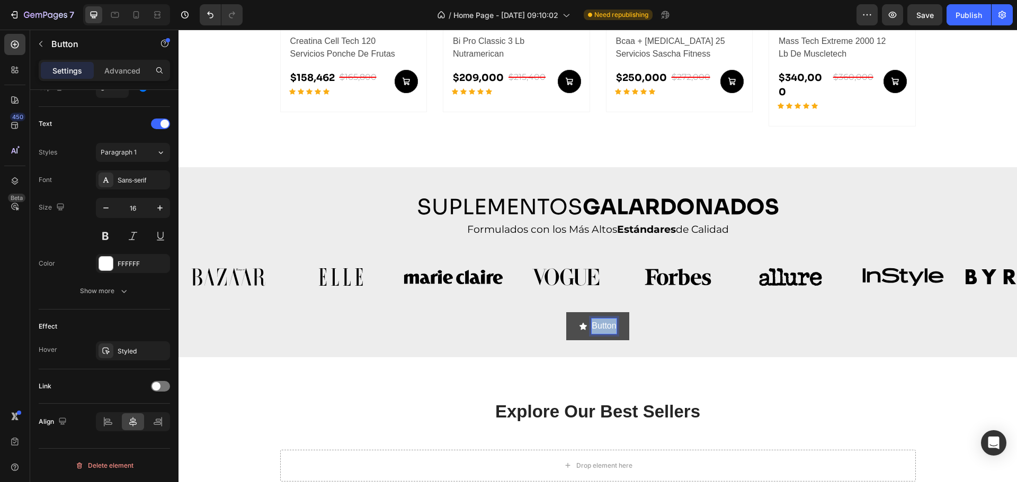
click at [597, 319] on p "Button" at bounding box center [603, 326] width 24 height 15
click at [562, 312] on button "Conocer" at bounding box center [597, 326] width 70 height 28
click at [115, 302] on div "Text Styles Paragraph 1 Font Sans-serif Size 16 Color FFFFFF Show more" at bounding box center [104, 208] width 131 height 203
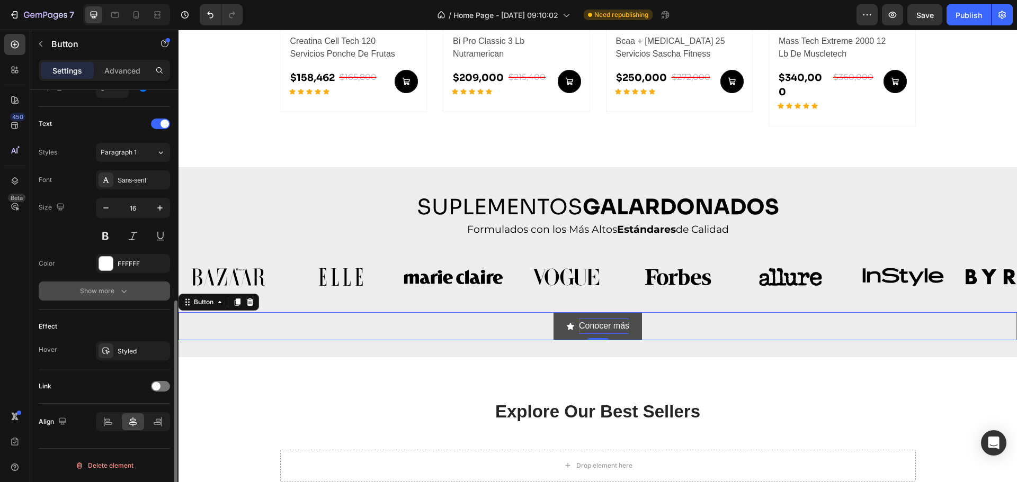
click at [131, 293] on button "Show more" at bounding box center [104, 291] width 131 height 19
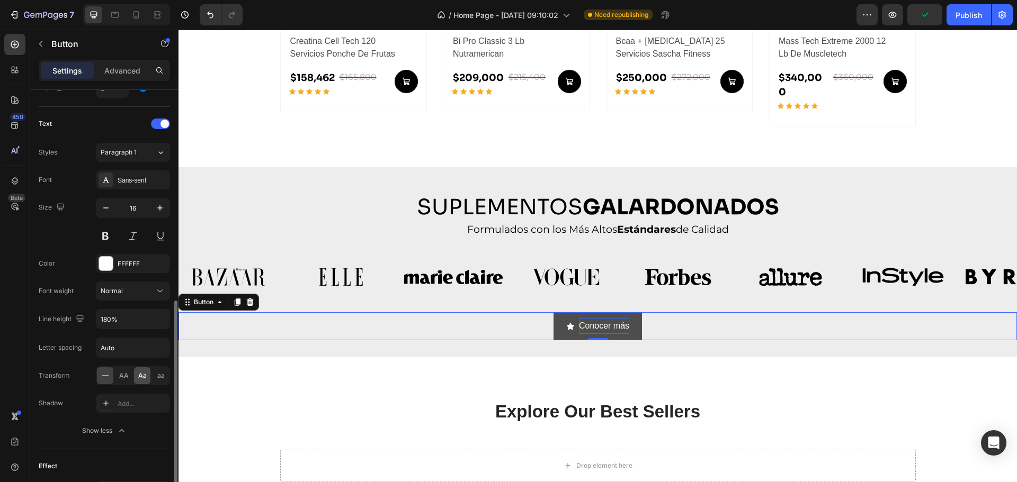
click at [141, 375] on span "Aa" at bounding box center [142, 376] width 8 height 10
click at [128, 187] on div "Sans-serif" at bounding box center [133, 180] width 74 height 19
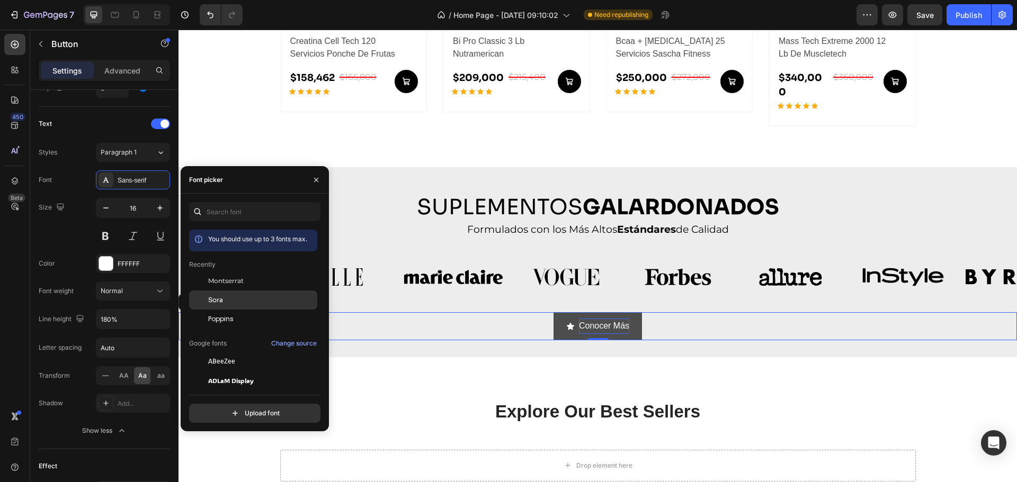
click at [254, 299] on div "Sora" at bounding box center [261, 300] width 107 height 10
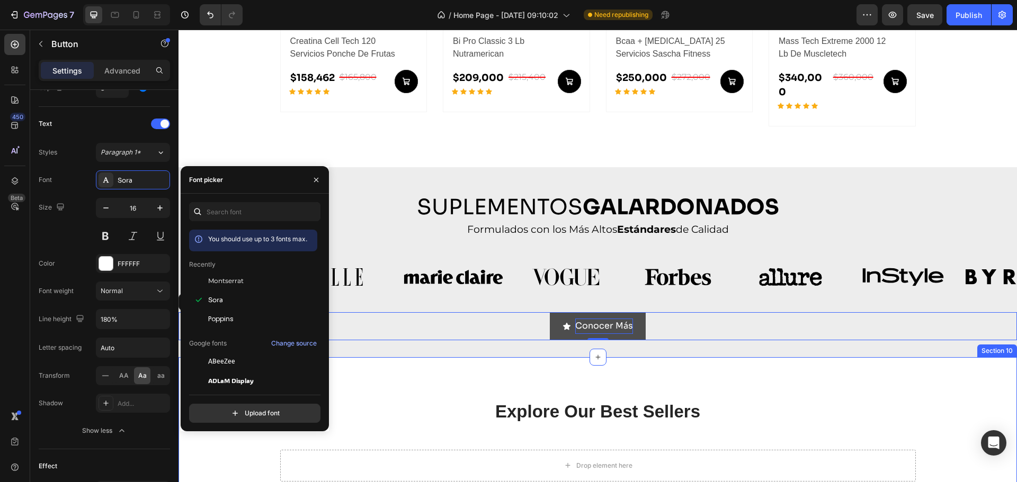
click at [443, 380] on div "Explore Our Best Sellers Heading More options for your pet Text block Row Drop …" at bounding box center [597, 440] width 838 height 167
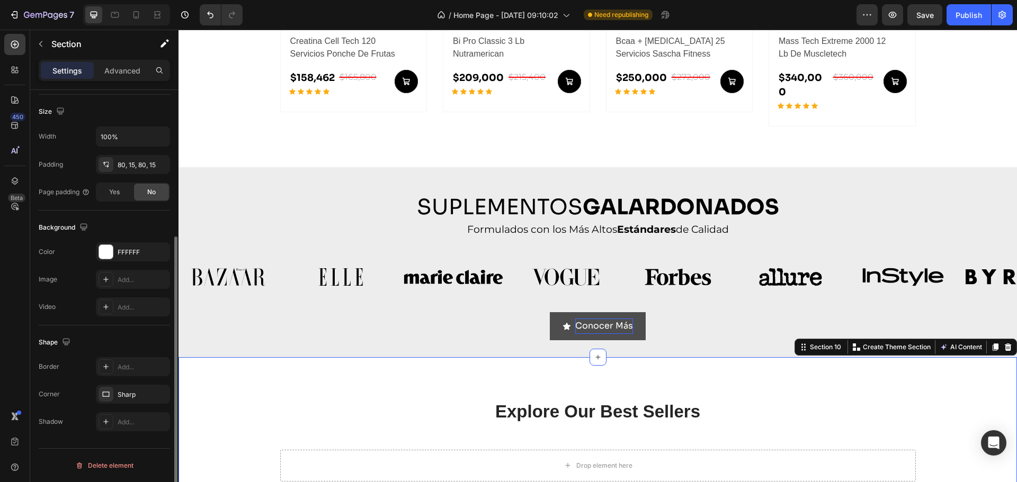
scroll to position [0, 0]
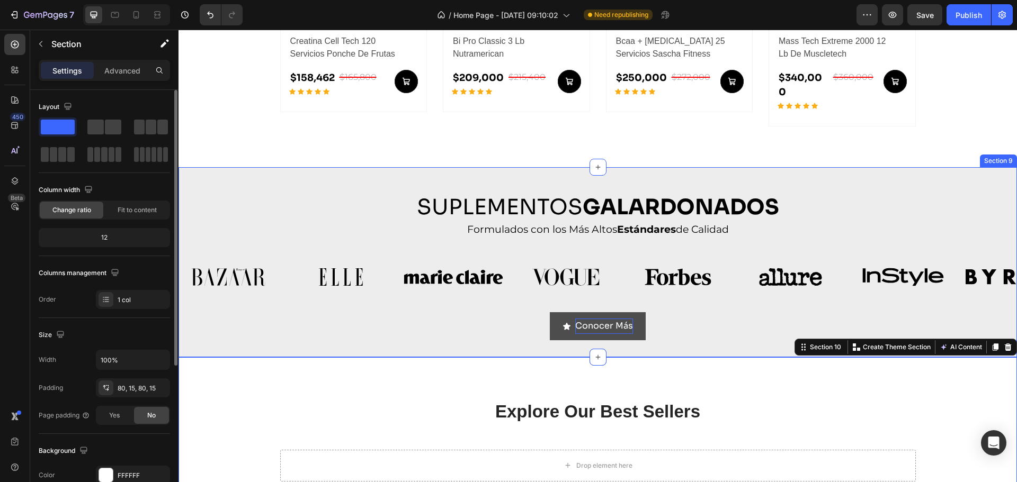
click at [564, 319] on span "<p>Conocer más</p>" at bounding box center [566, 326] width 8 height 15
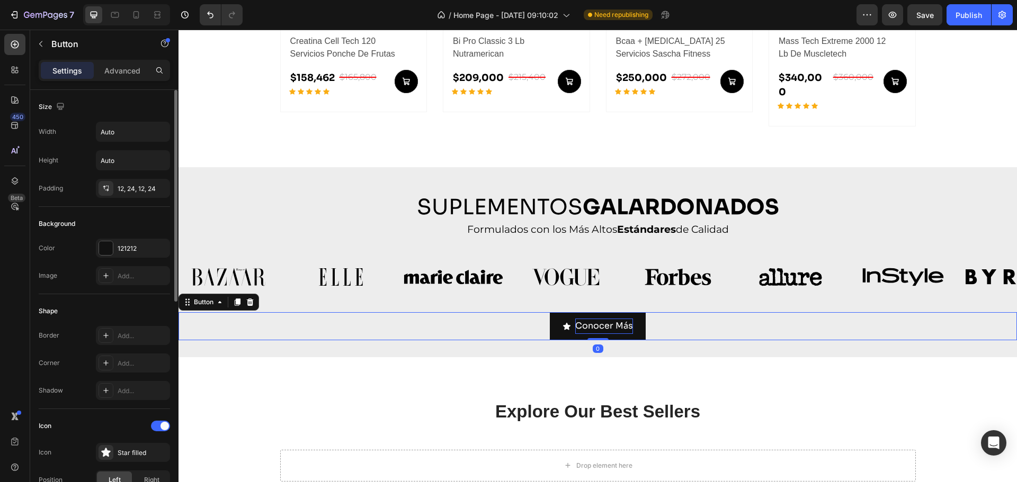
scroll to position [247, 0]
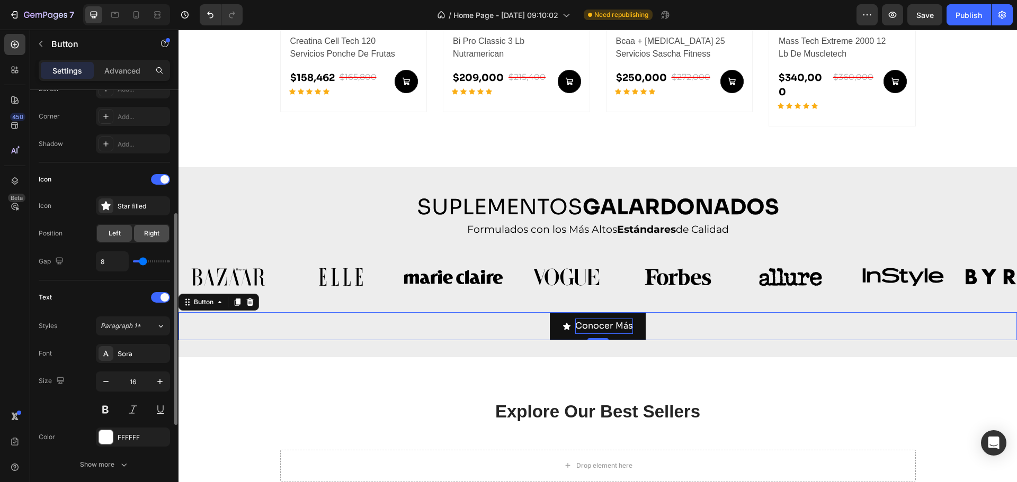
click at [143, 235] on div "Right" at bounding box center [151, 233] width 35 height 17
click at [122, 202] on div "Star filled" at bounding box center [143, 207] width 50 height 10
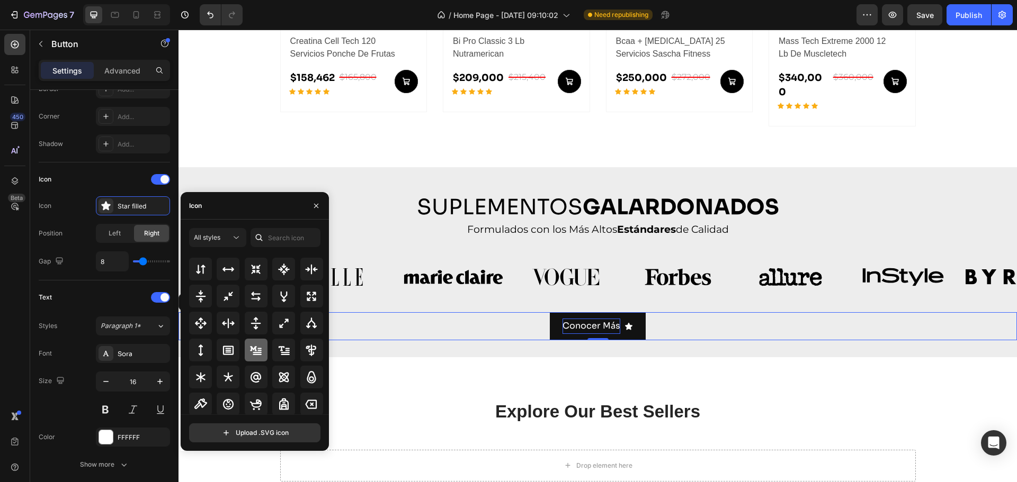
scroll to position [494, 0]
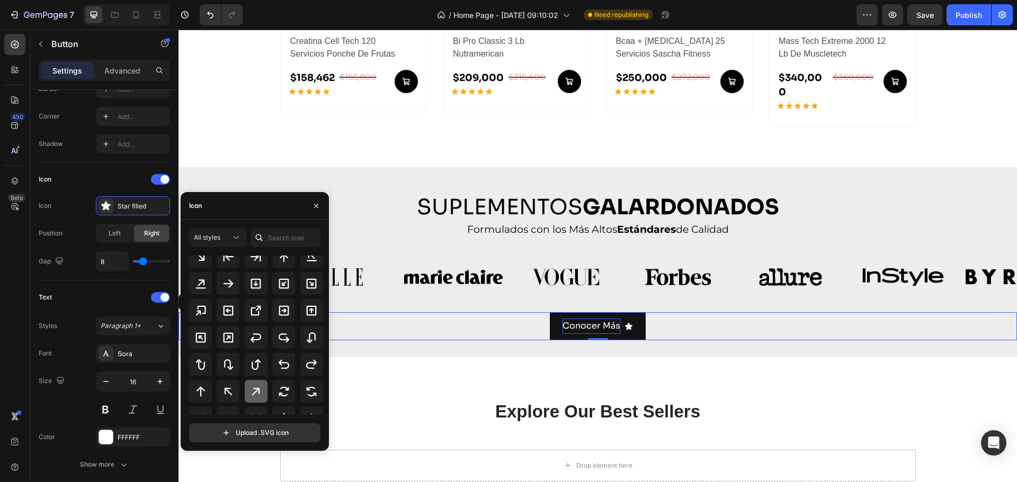
click at [250, 394] on icon at bounding box center [255, 392] width 13 height 13
click at [503, 375] on div "Explore Our Best Sellers Heading More options for your pet Text block Row Drop …" at bounding box center [597, 440] width 838 height 167
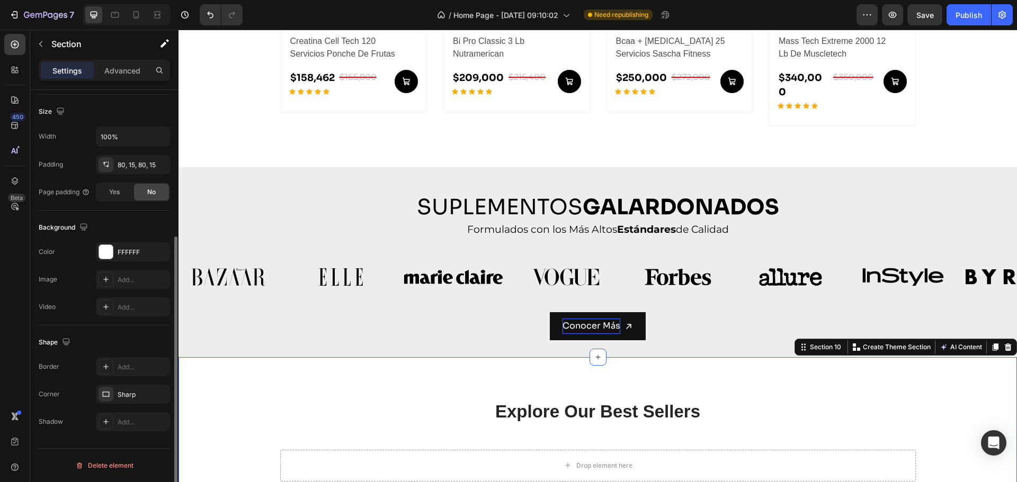
scroll to position [0, 0]
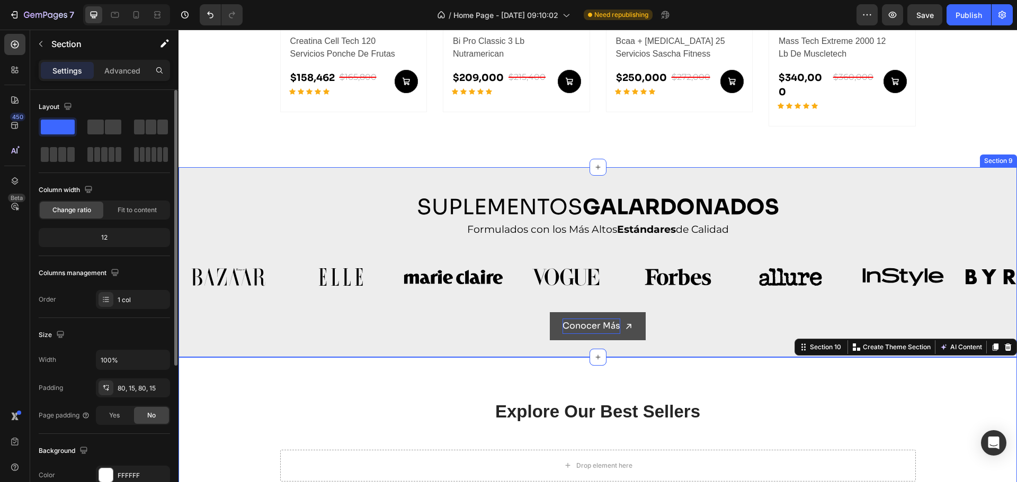
click at [553, 318] on button "Conocer más" at bounding box center [598, 326] width 96 height 28
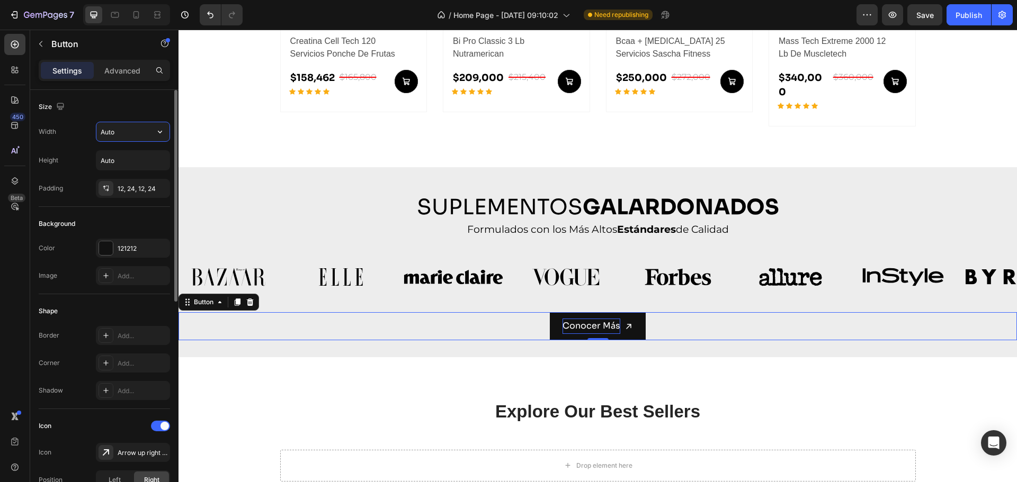
click at [126, 133] on input "Auto" at bounding box center [132, 131] width 73 height 19
type input "20%"
click at [133, 107] on div "Size" at bounding box center [104, 106] width 131 height 17
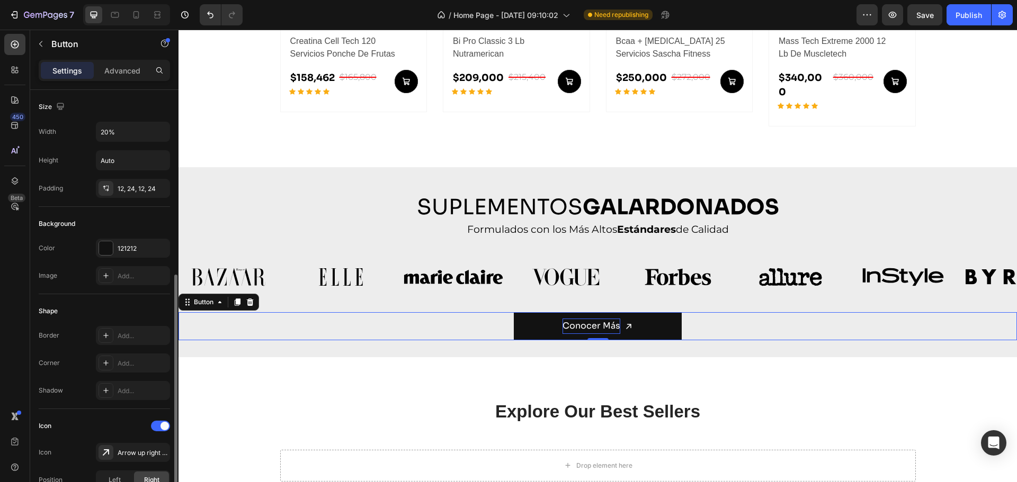
scroll to position [247, 0]
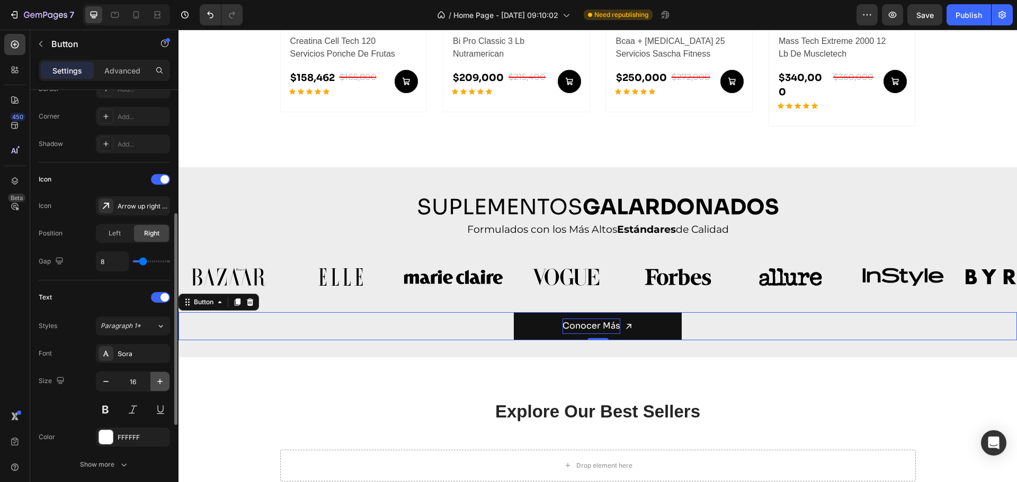
click at [152, 384] on button "button" at bounding box center [159, 381] width 19 height 19
type input "19"
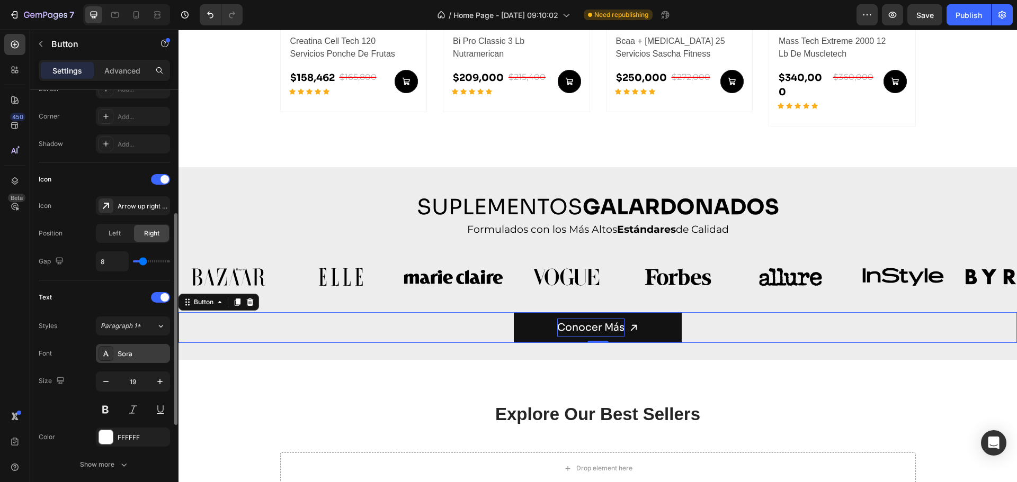
scroll to position [0, 0]
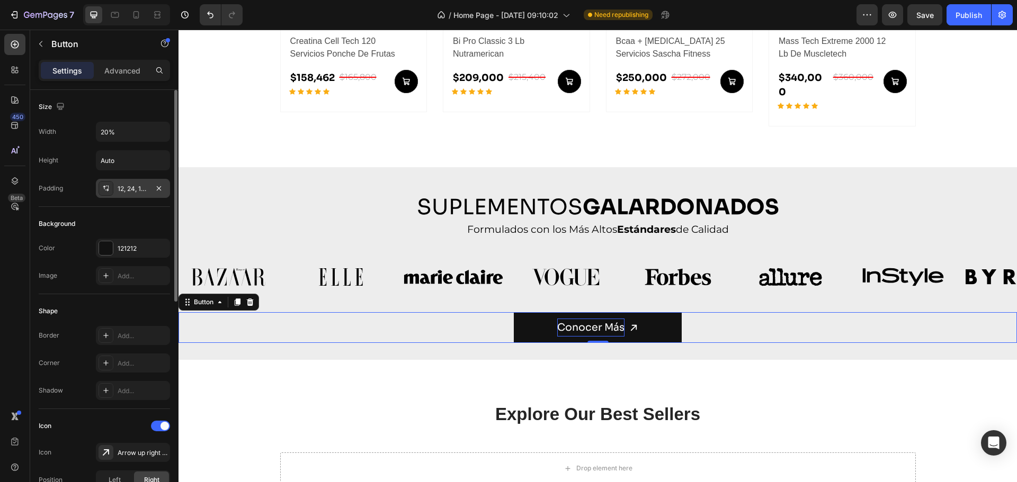
click at [117, 188] on div "12, 24, 12, 24" at bounding box center [133, 188] width 74 height 19
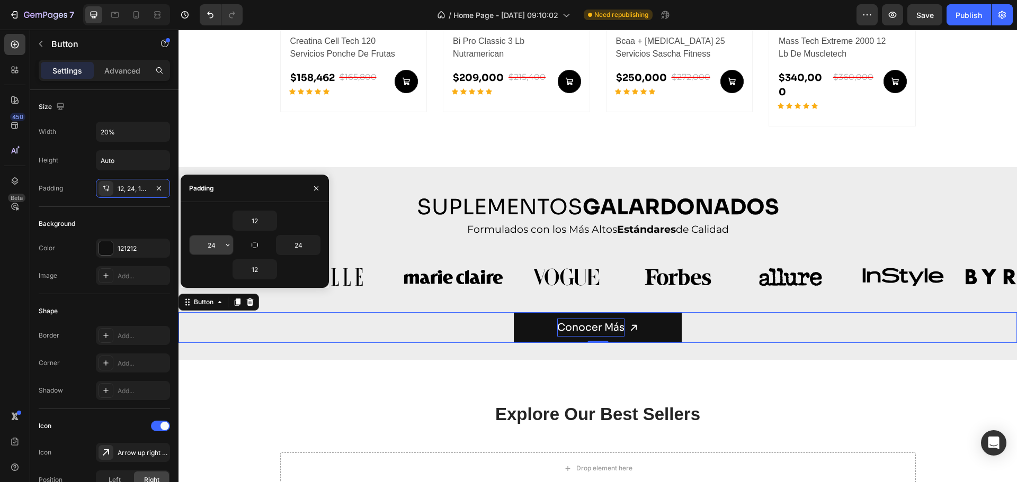
click at [217, 249] on input "24" at bounding box center [211, 245] width 43 height 19
type input "0"
click at [295, 242] on input "24" at bounding box center [297, 245] width 43 height 19
type input "0"
click at [157, 225] on div "Background" at bounding box center [104, 224] width 131 height 17
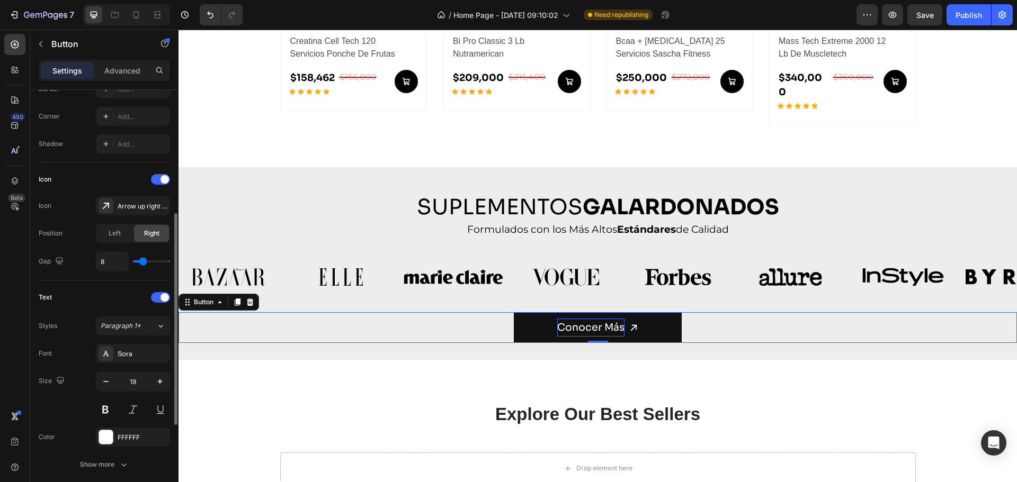
scroll to position [370, 0]
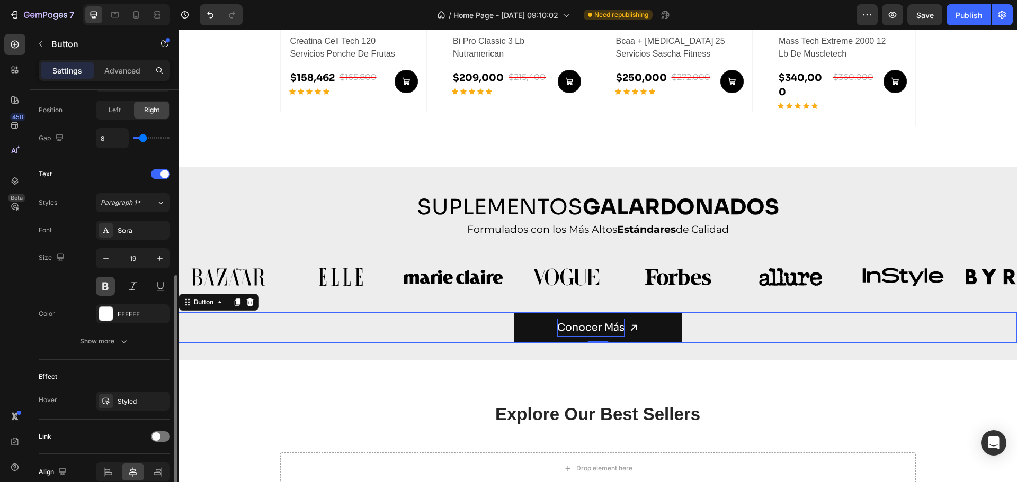
click at [96, 289] on button at bounding box center [105, 286] width 19 height 19
click at [157, 259] on icon "button" at bounding box center [160, 258] width 11 height 11
type input "20"
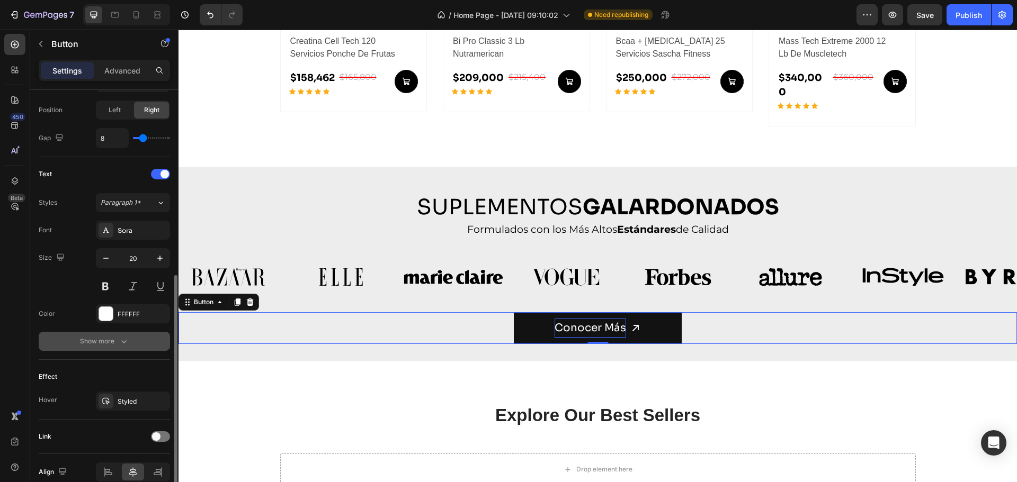
click at [126, 338] on icon "button" at bounding box center [124, 341] width 11 height 11
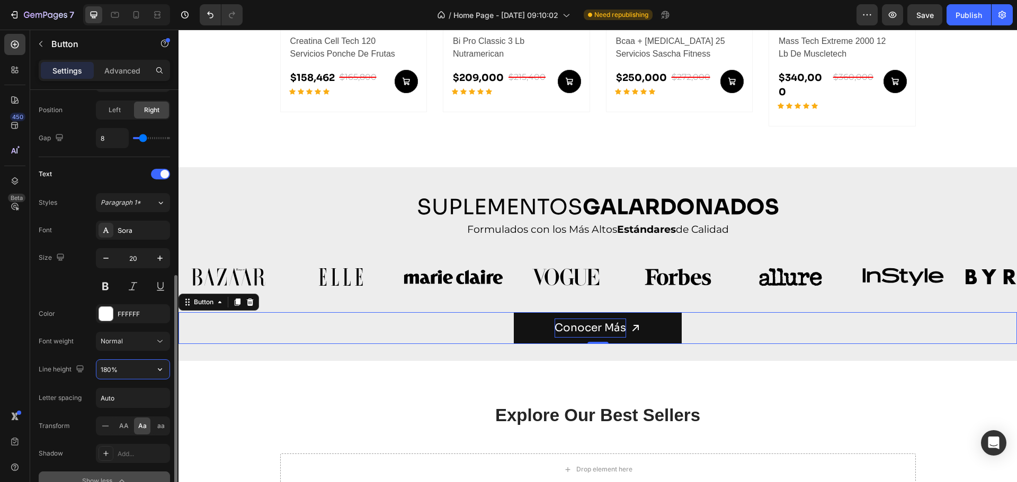
click at [130, 363] on input "180%" at bounding box center [132, 369] width 73 height 19
click at [154, 376] on button "button" at bounding box center [159, 369] width 19 height 19
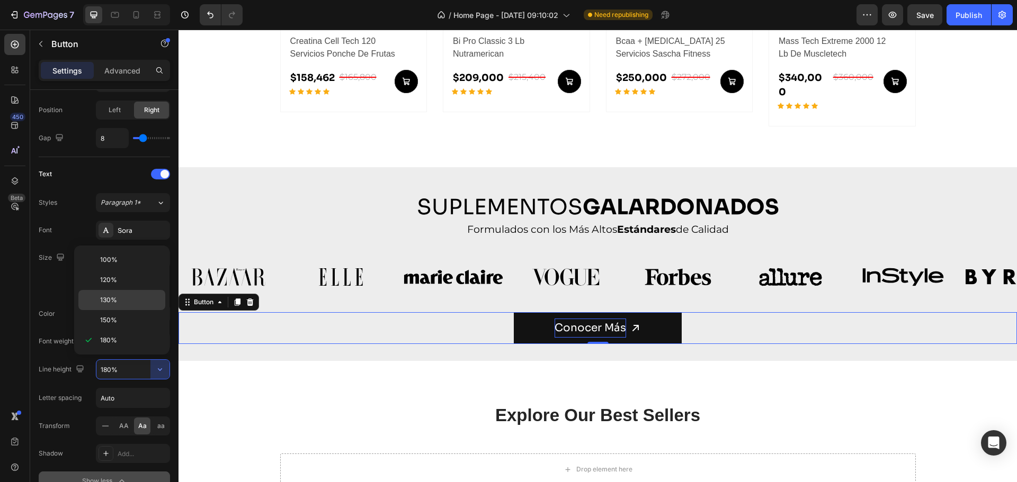
click at [121, 299] on p "130%" at bounding box center [130, 300] width 60 height 10
type input "130%"
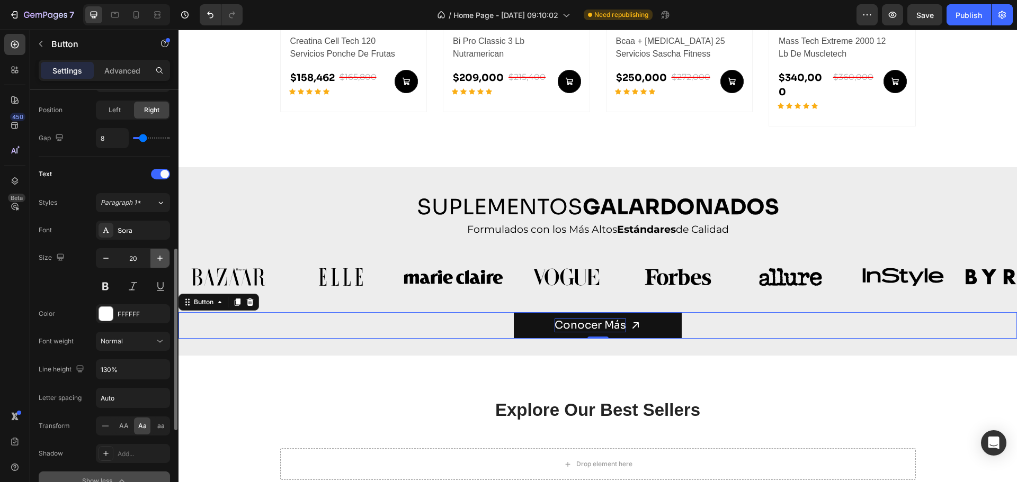
click at [158, 256] on icon "button" at bounding box center [160, 258] width 11 height 11
type input "21"
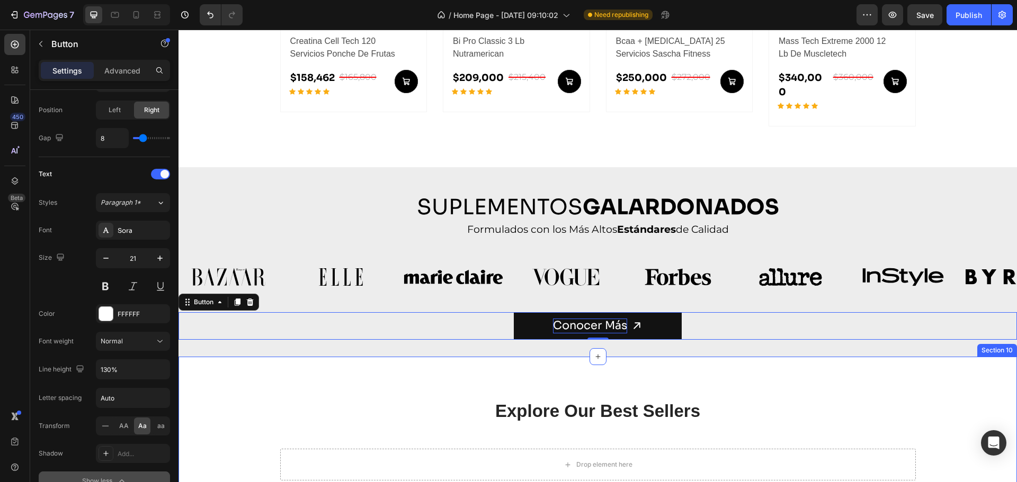
click at [316, 400] on p "Explore Our Best Sellers" at bounding box center [597, 411] width 633 height 23
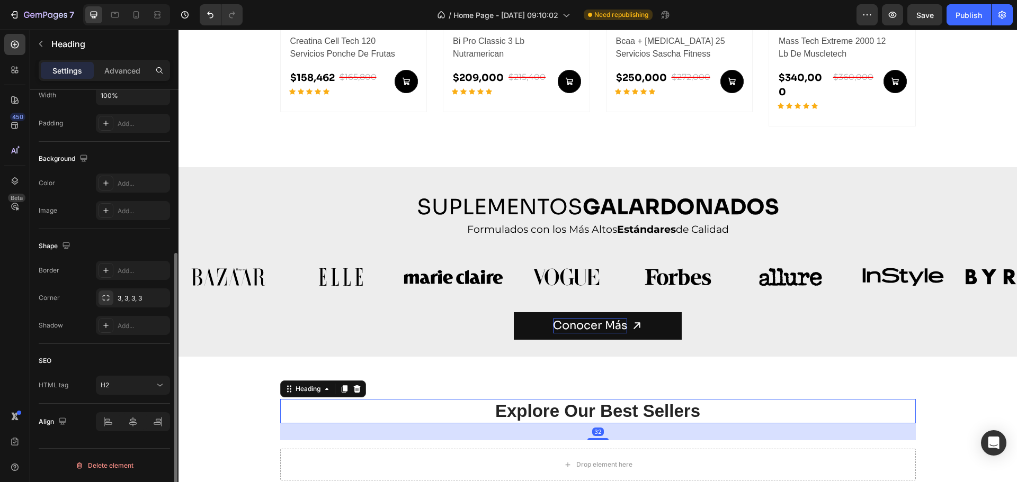
scroll to position [0, 0]
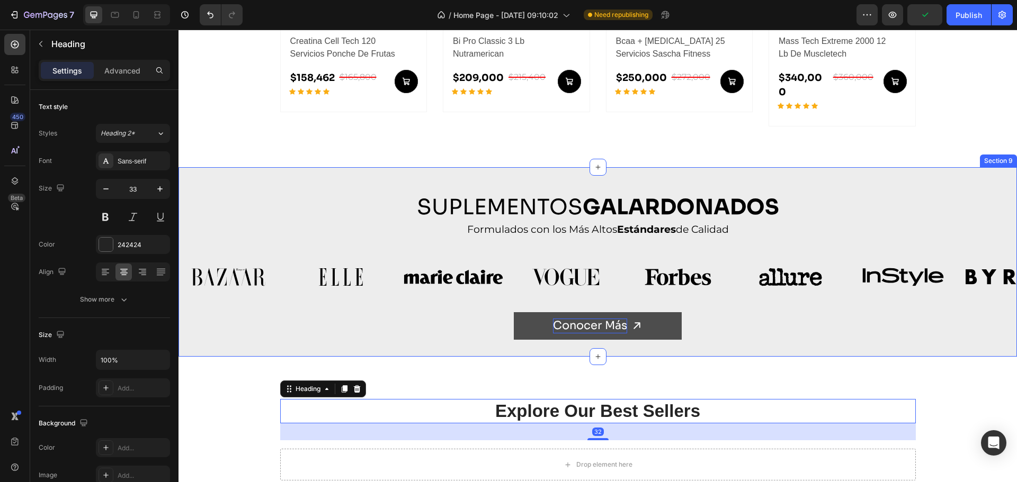
click at [647, 317] on button "Conocer más" at bounding box center [598, 325] width 168 height 27
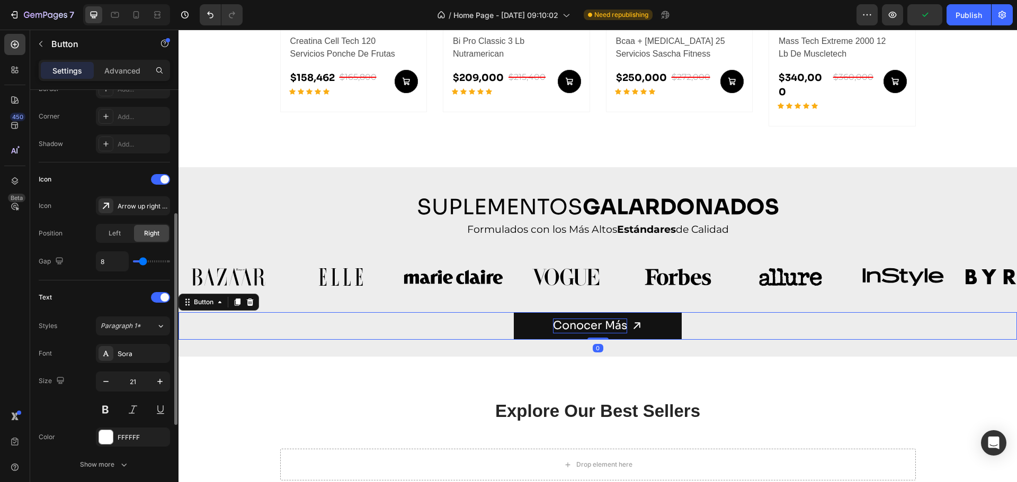
scroll to position [370, 0]
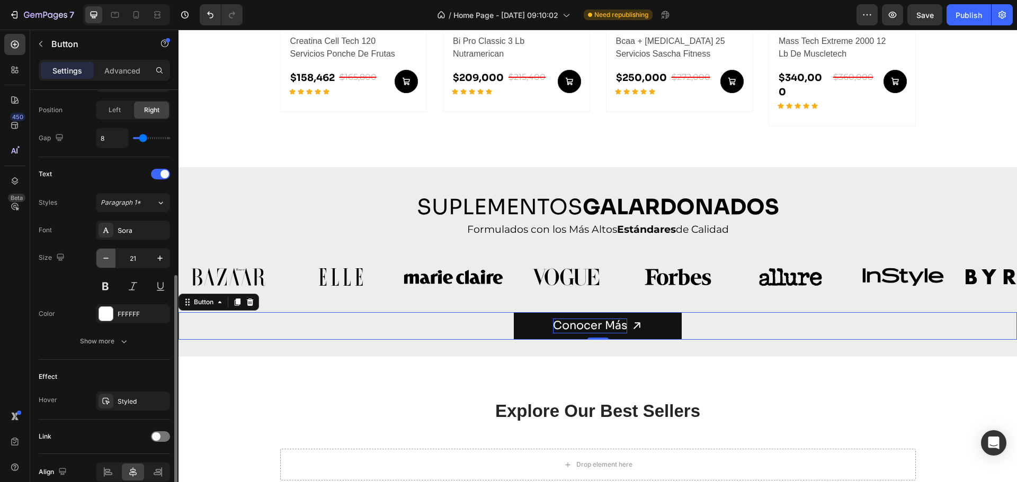
click at [107, 258] on icon "button" at bounding box center [106, 258] width 11 height 11
type input "20"
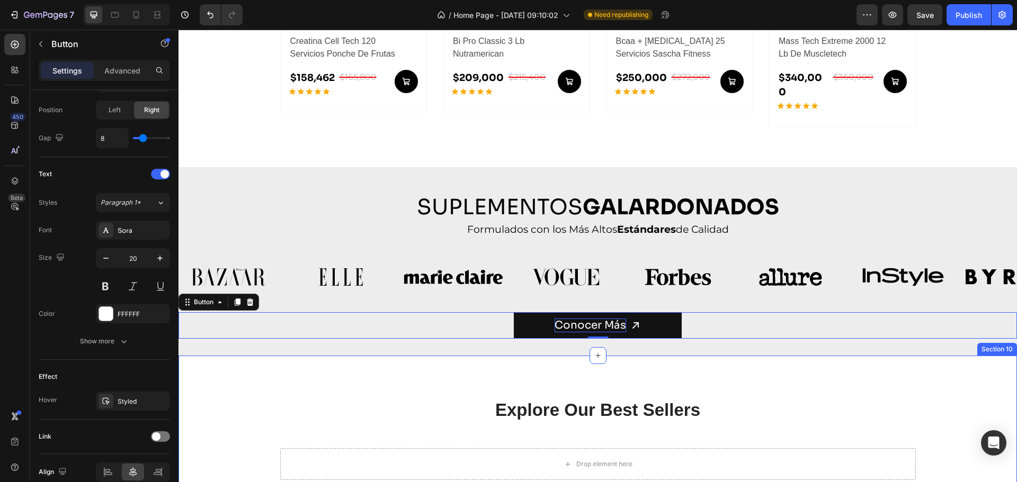
click at [234, 405] on div "Explore Our Best Sellers Heading More options for your pet Text block Row Drop …" at bounding box center [597, 439] width 822 height 82
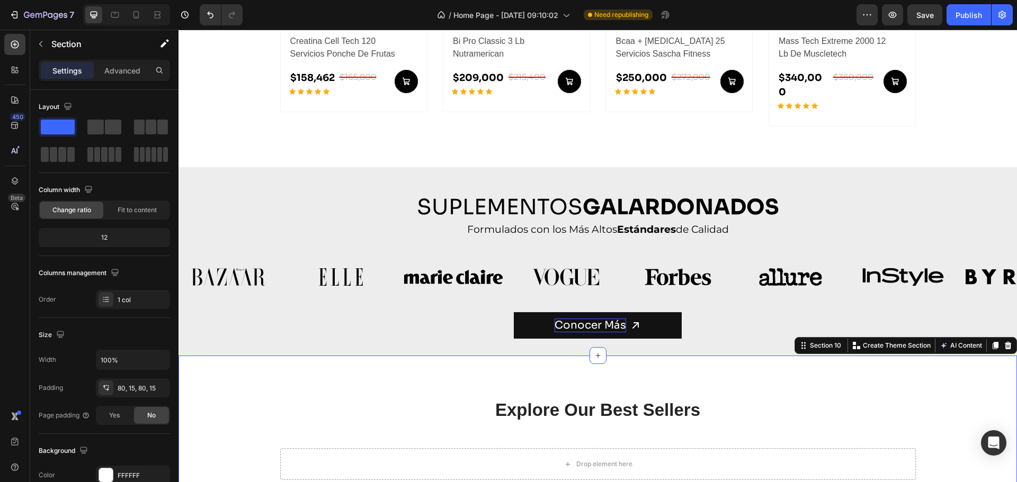
scroll to position [884, 0]
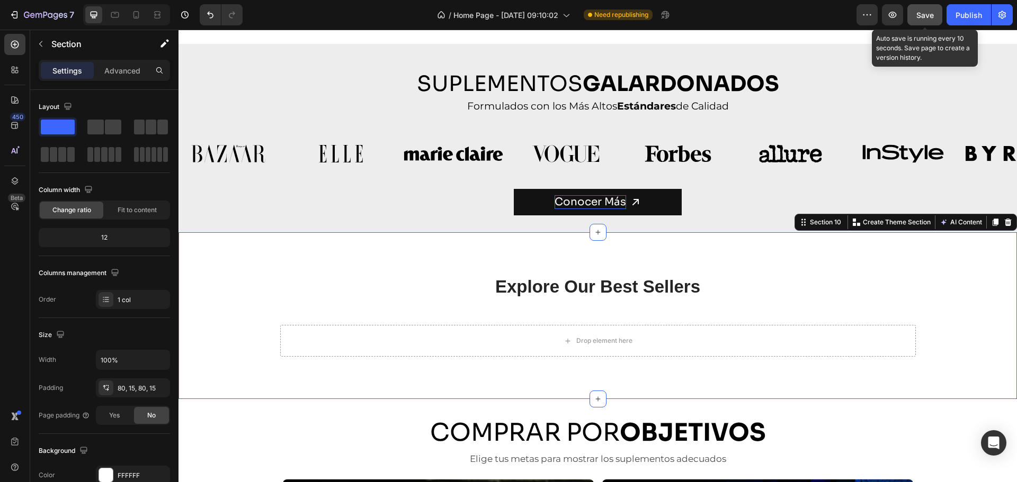
click at [925, 15] on span "Save" at bounding box center [924, 15] width 17 height 9
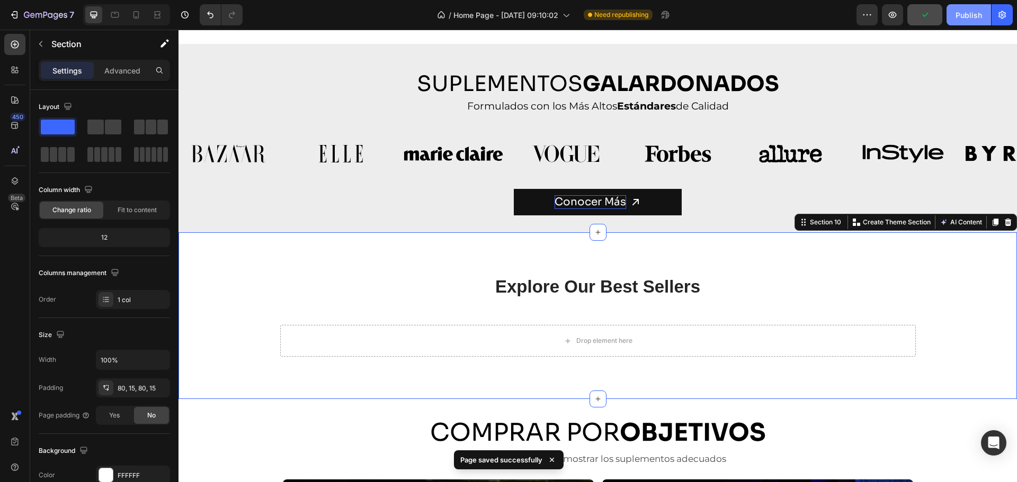
click at [958, 14] on div "Publish" at bounding box center [968, 15] width 26 height 11
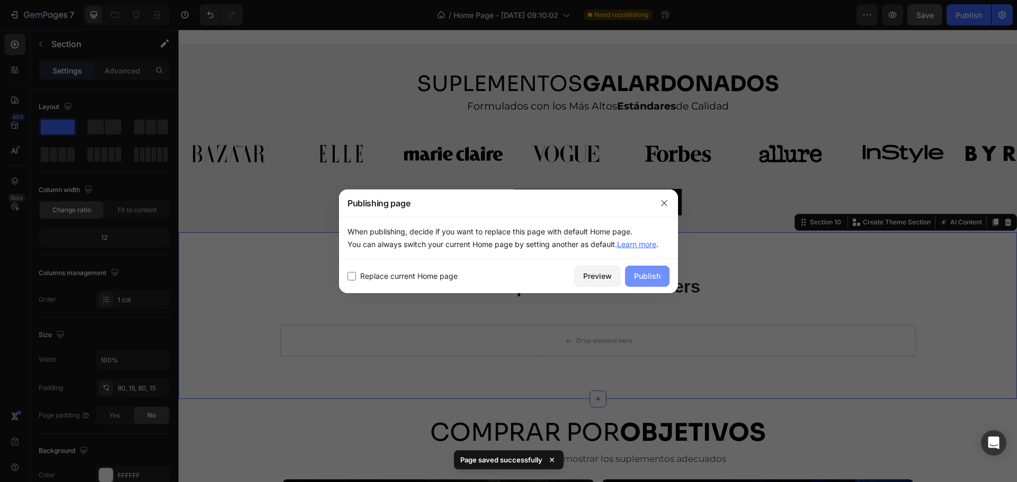
click at [641, 278] on div "Publish" at bounding box center [647, 276] width 26 height 11
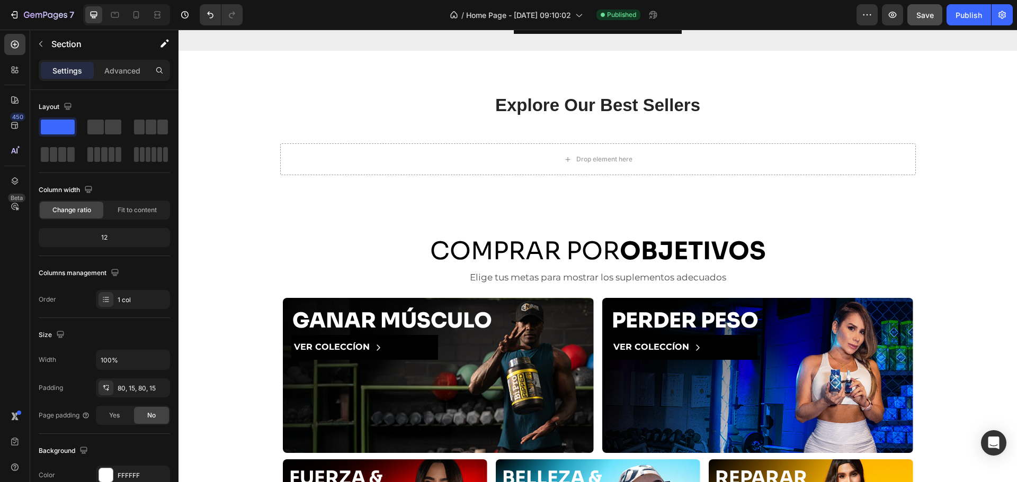
scroll to position [928, 0]
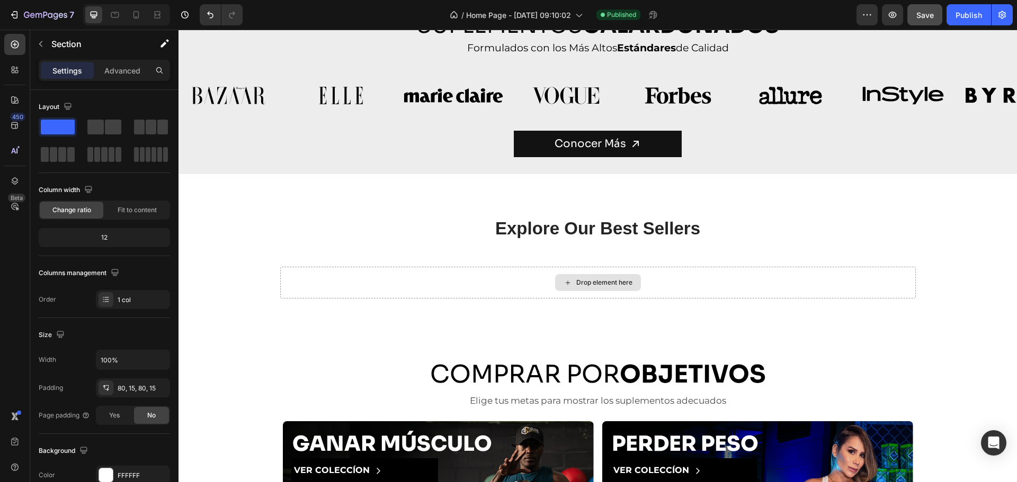
click at [669, 200] on div "Explore Our Best Sellers Heading More options for your pet Text block Row Drop …" at bounding box center [597, 257] width 838 height 167
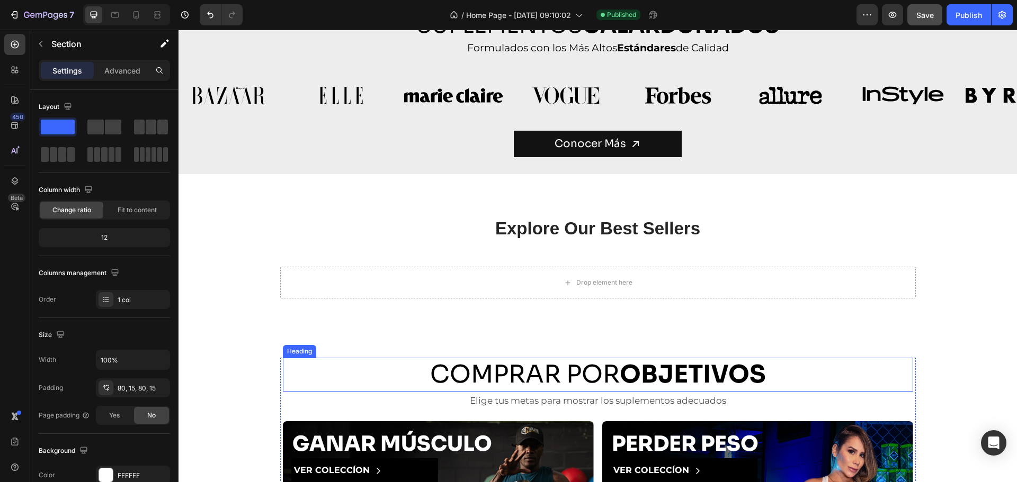
click at [599, 371] on h2 "COMPRAR POR OBJETIVOS" at bounding box center [598, 375] width 630 height 34
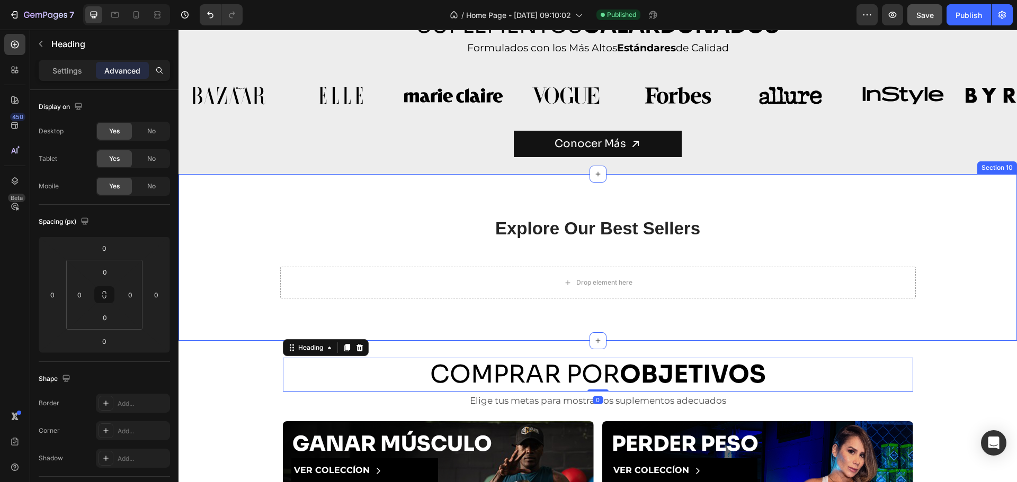
click at [603, 318] on div "Explore Our Best Sellers Heading More options for your pet Text block Row Drop …" at bounding box center [597, 257] width 838 height 167
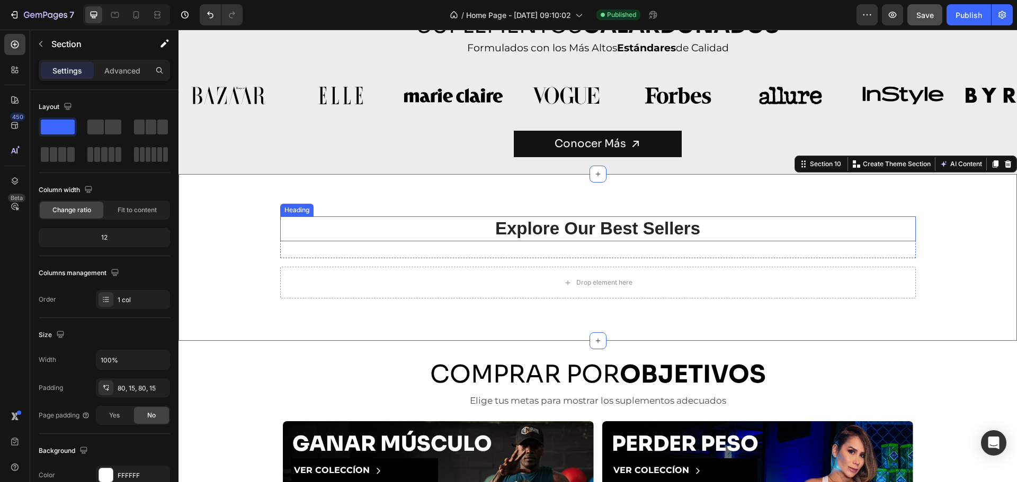
click at [568, 227] on p "Explore Our Best Sellers" at bounding box center [597, 229] width 633 height 23
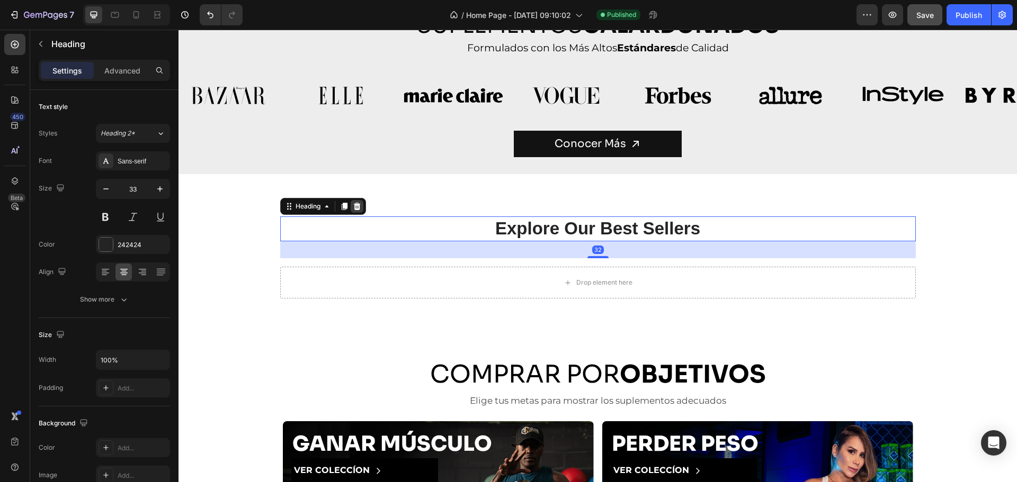
click at [355, 205] on icon at bounding box center [356, 206] width 7 height 7
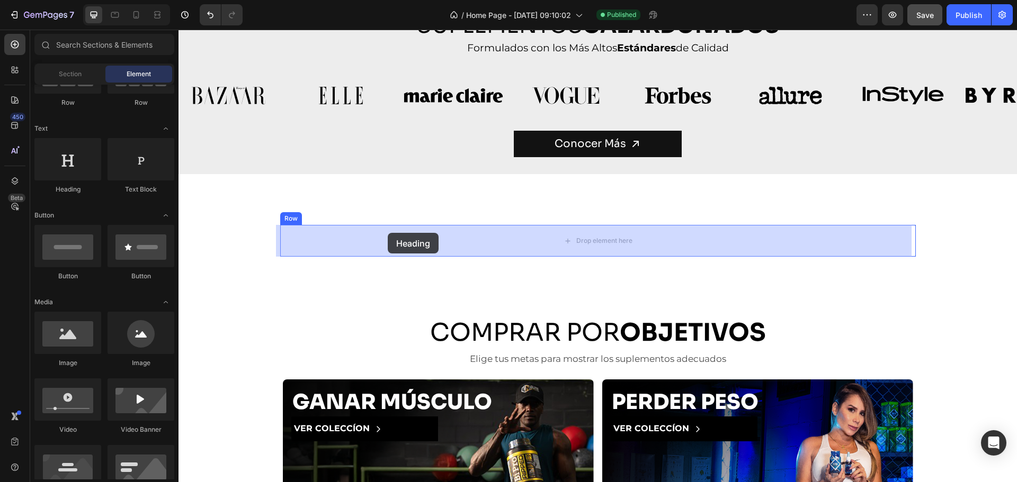
drag, startPoint x: 252, startPoint y: 184, endPoint x: 389, endPoint y: 232, distance: 145.4
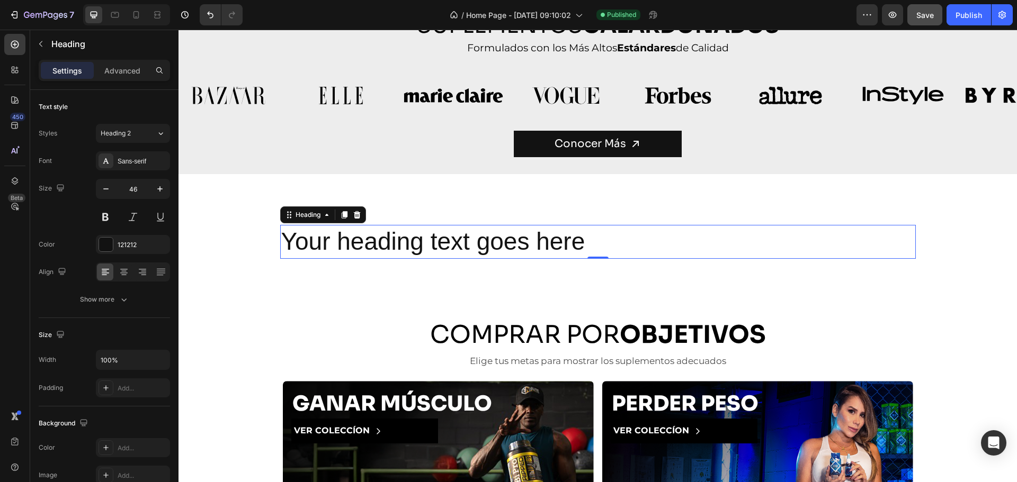
click at [478, 241] on h2 "Your heading text goes here" at bounding box center [597, 242] width 635 height 34
click at [478, 241] on p "Your heading text goes here" at bounding box center [597, 242] width 633 height 32
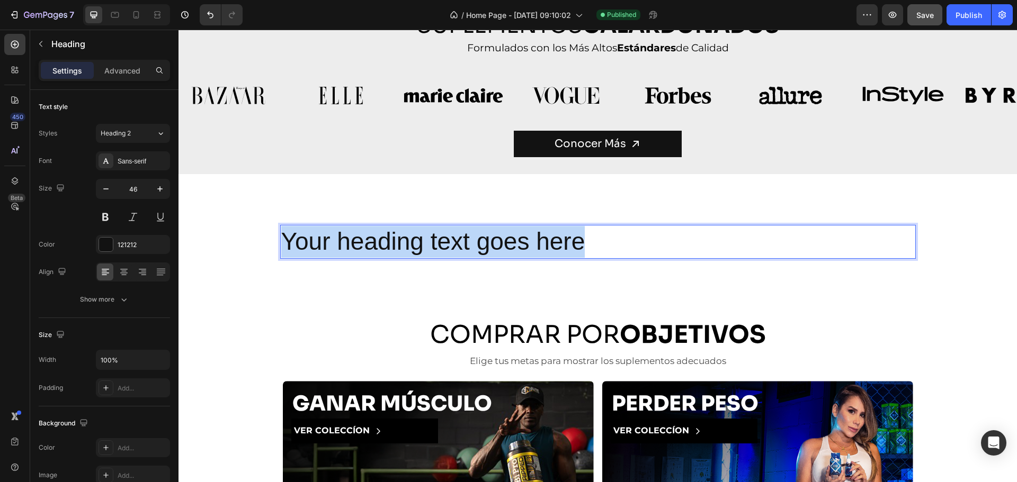
click at [478, 241] on p "Your heading text goes here" at bounding box center [597, 242] width 633 height 32
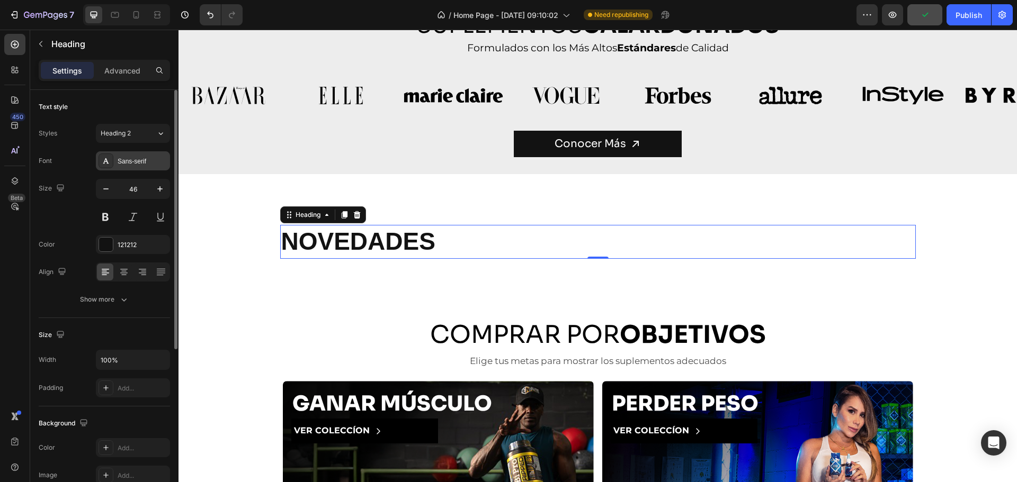
click at [122, 168] on div "Sans-serif" at bounding box center [133, 160] width 74 height 19
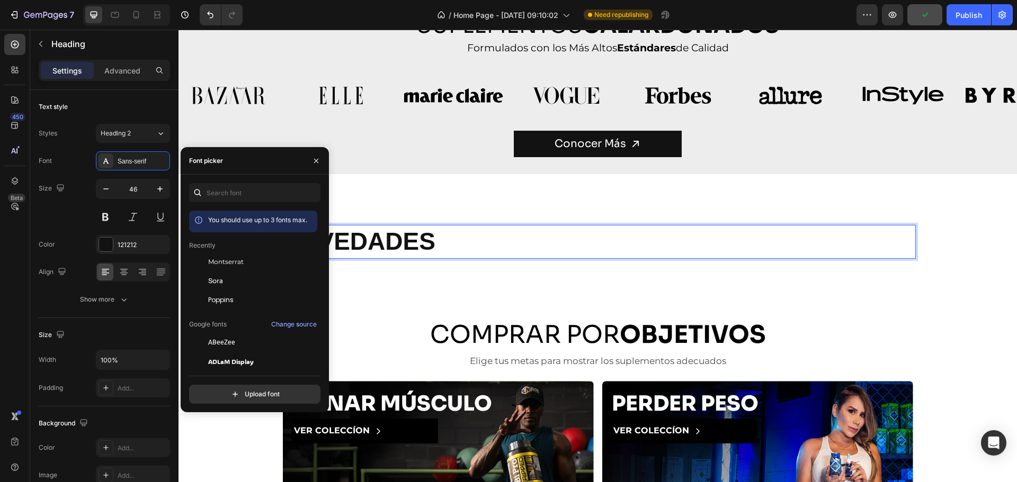
click at [383, 245] on strong "NOVEDADES" at bounding box center [358, 242] width 154 height 28
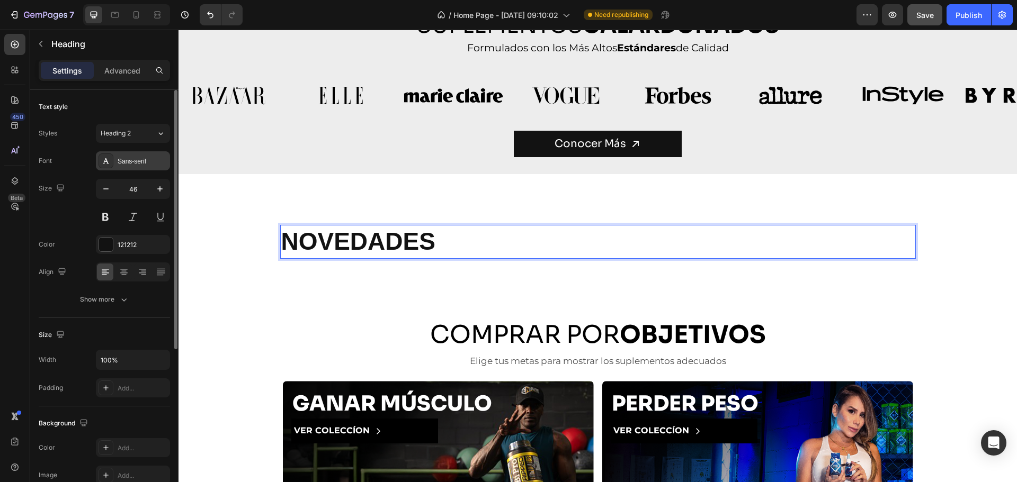
click at [138, 165] on div "Sans-serif" at bounding box center [143, 162] width 50 height 10
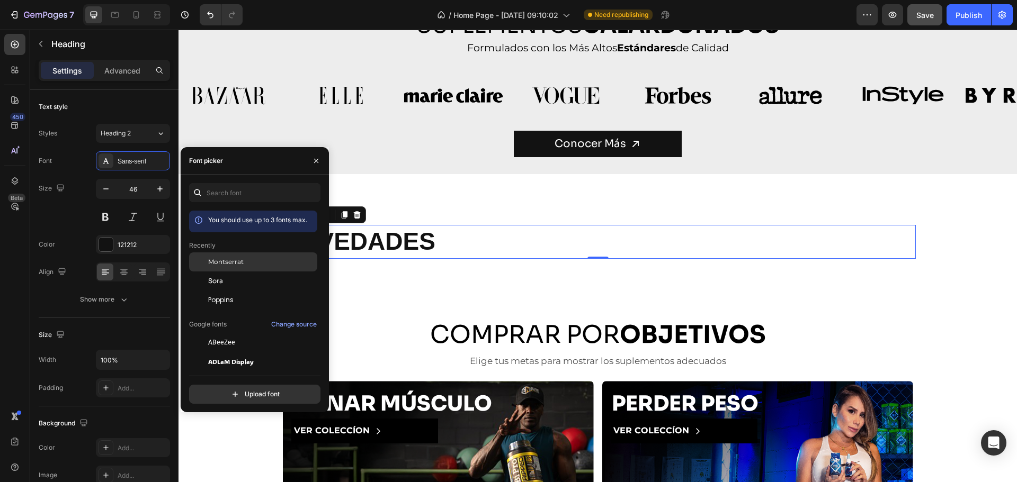
click at [245, 333] on div "Montserrat" at bounding box center [253, 342] width 128 height 19
click at [222, 390] on div "Sora" at bounding box center [253, 399] width 128 height 19
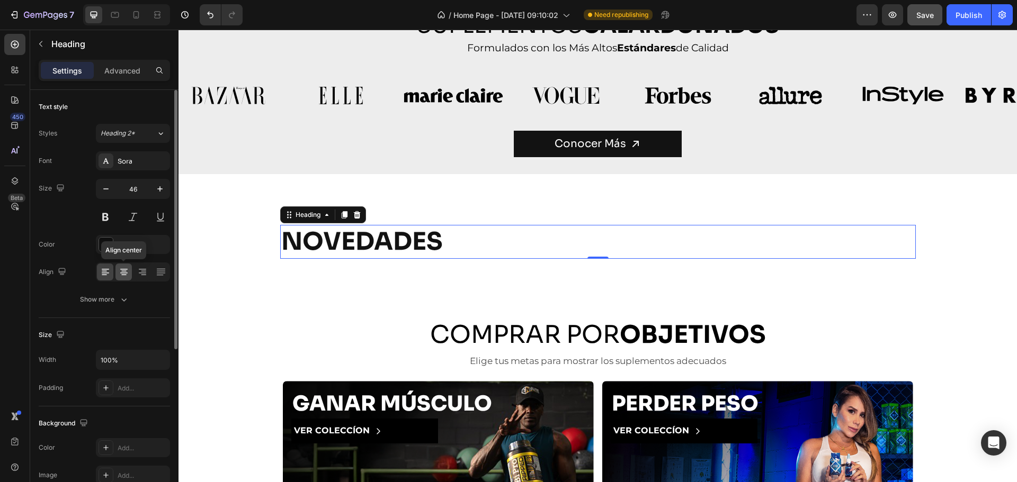
click at [127, 270] on icon at bounding box center [123, 269] width 7 height 1
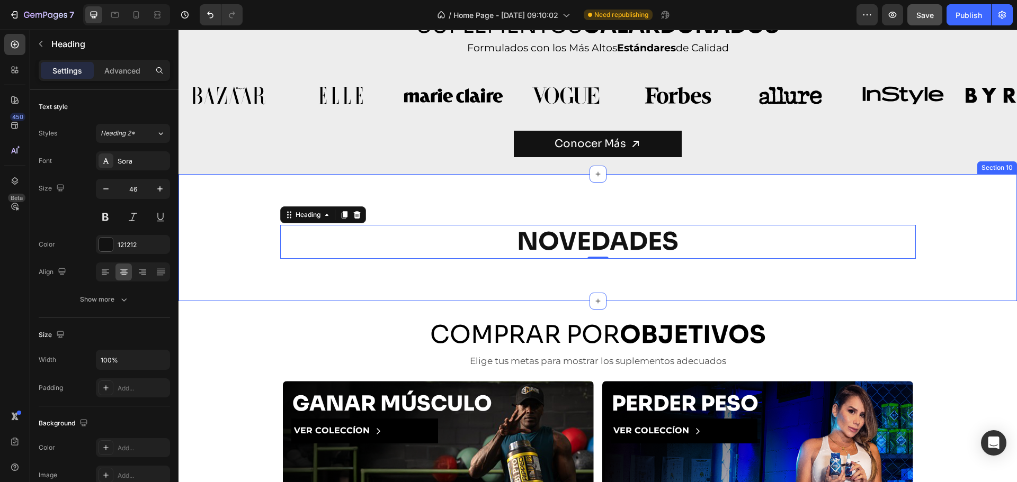
click at [265, 282] on div "More options for your pet Text block Row ⁠⁠⁠⁠⁠⁠⁠ NOVEDADES Heading 0 Row Sectio…" at bounding box center [597, 237] width 838 height 127
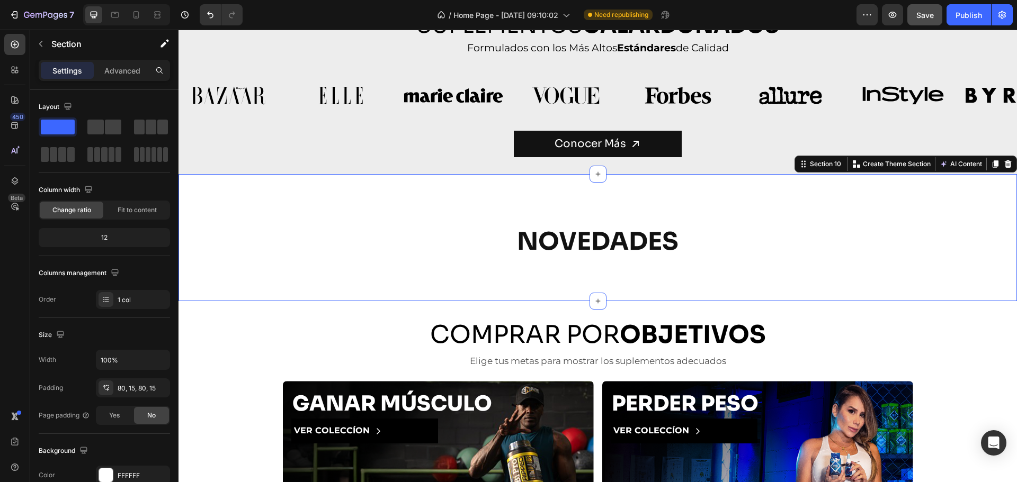
click at [489, 223] on div "More options for your pet Text block Row ⁠⁠⁠⁠⁠⁠⁠ NOVEDADES Heading Row" at bounding box center [597, 238] width 822 height 42
click at [470, 238] on p "⁠⁠⁠⁠⁠⁠⁠ NOVEDADES" at bounding box center [597, 242] width 633 height 32
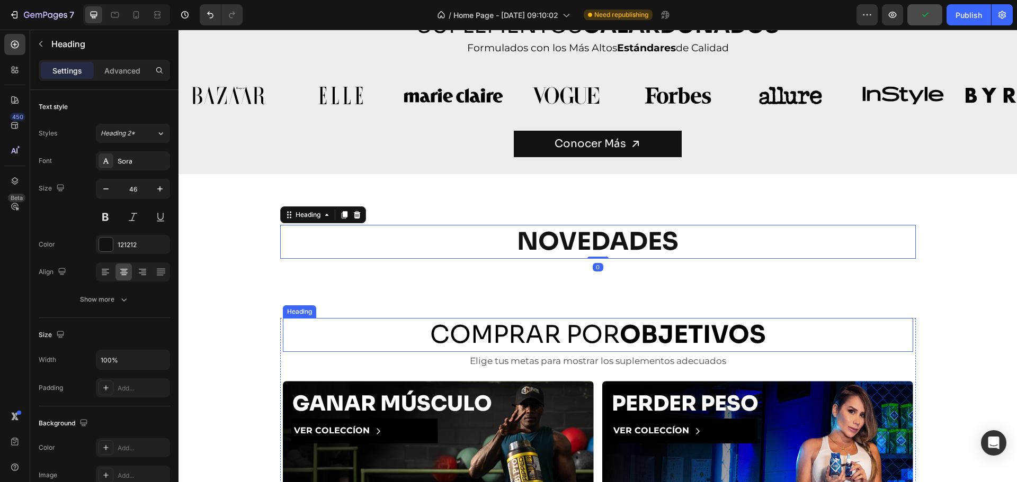
click at [433, 329] on h2 "COMPRAR POR OBJETIVOS" at bounding box center [598, 335] width 630 height 34
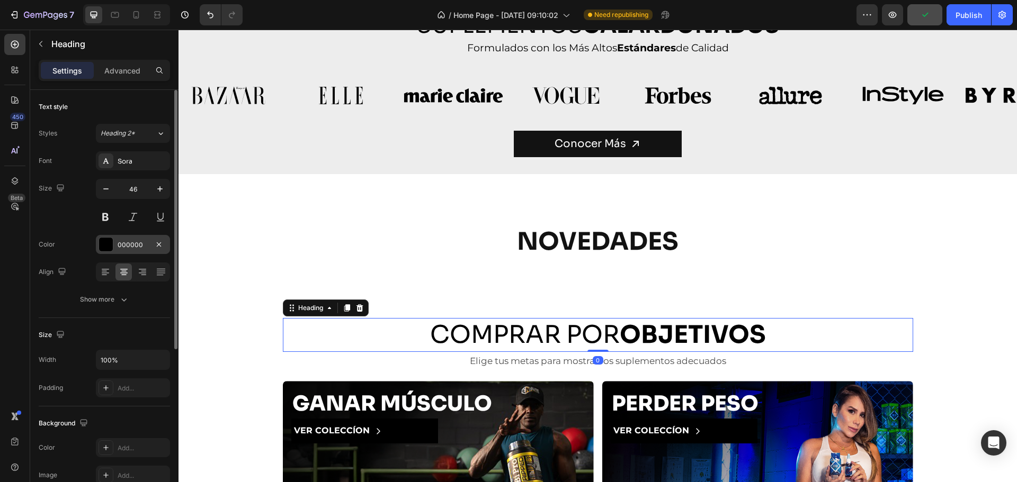
click at [103, 241] on div at bounding box center [106, 245] width 14 height 14
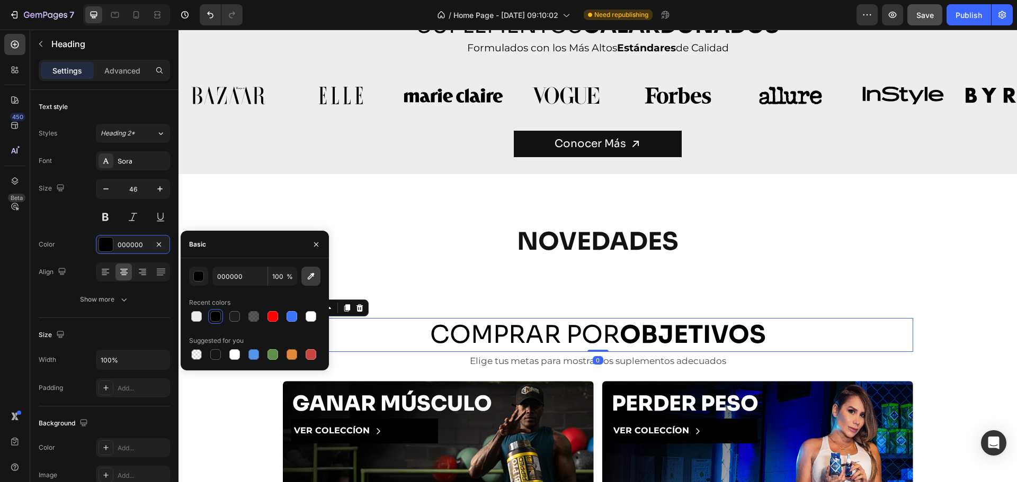
click at [313, 283] on button "button" at bounding box center [310, 276] width 19 height 19
type input "121212"
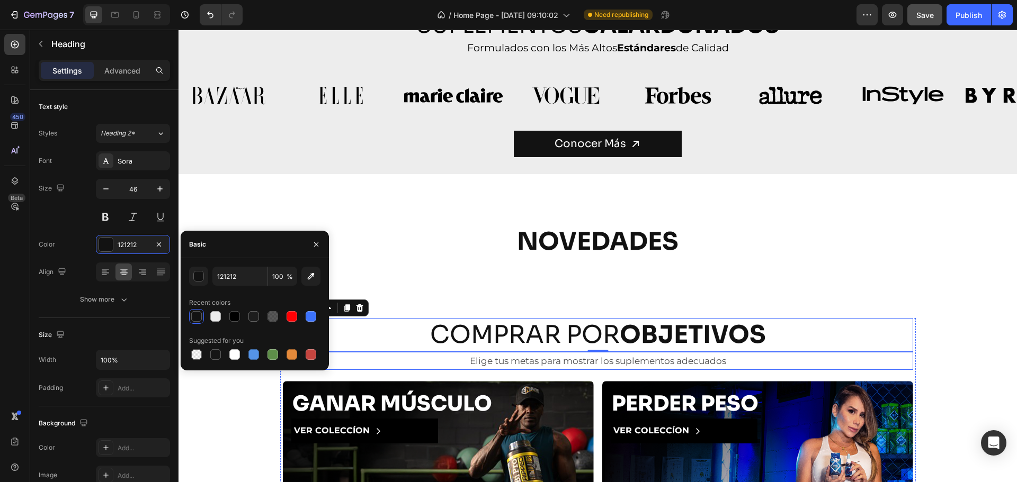
click at [479, 362] on p "Elige tus metas para mostrar los suplementos adecuados" at bounding box center [598, 361] width 628 height 16
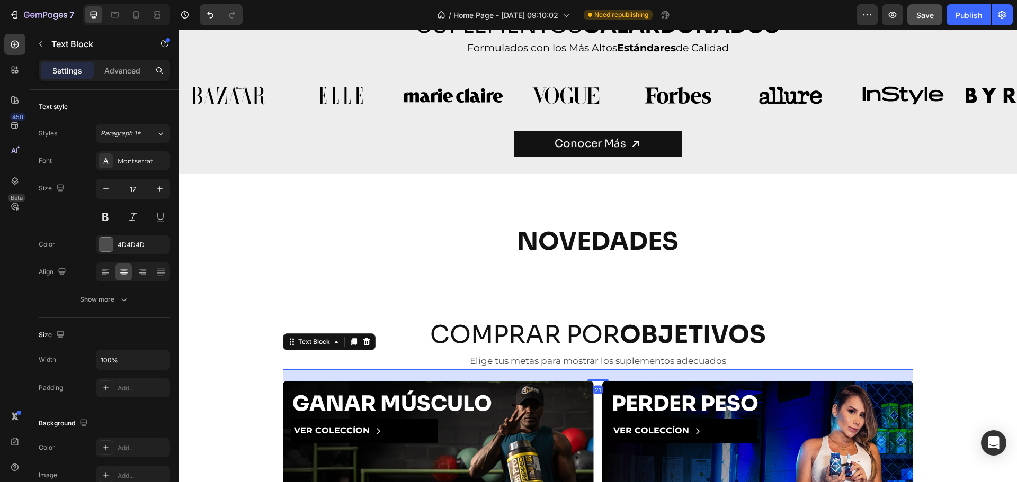
click at [473, 281] on div "More options for your pet Text block Row ⁠⁠⁠⁠⁠⁠⁠ NOVEDADES Heading Row Section …" at bounding box center [597, 237] width 838 height 127
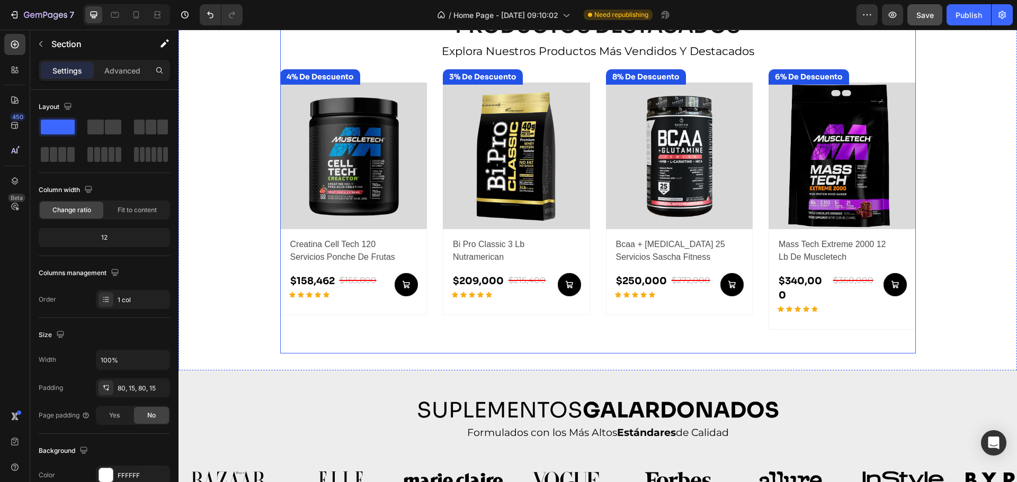
scroll to position [805, 0]
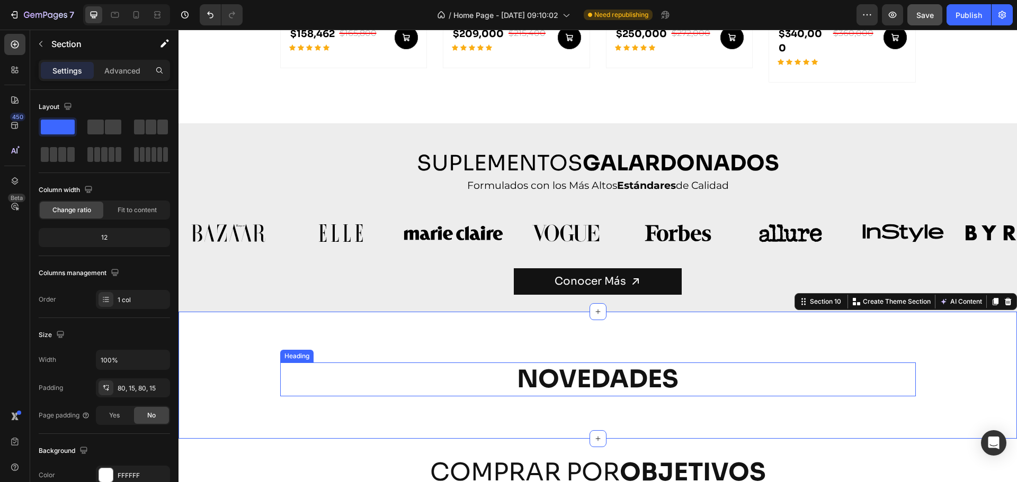
click at [562, 373] on strong "NOVEDADES" at bounding box center [598, 379] width 162 height 31
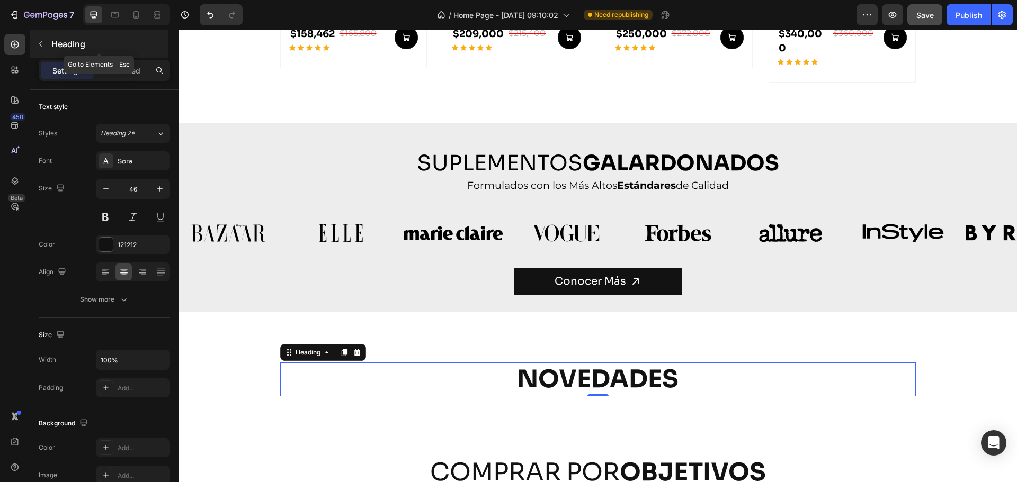
click at [49, 51] on div at bounding box center [40, 43] width 17 height 17
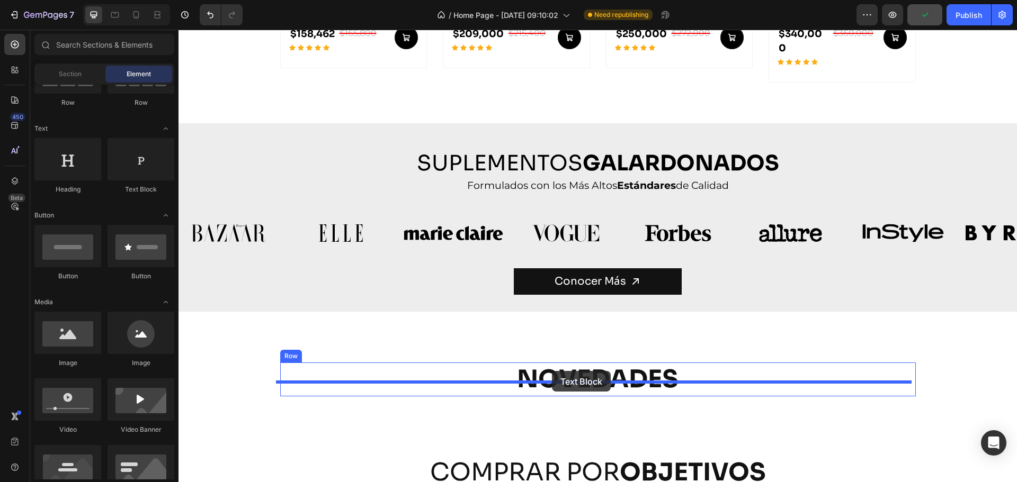
drag, startPoint x: 312, startPoint y: 190, endPoint x: 552, endPoint y: 371, distance: 300.1
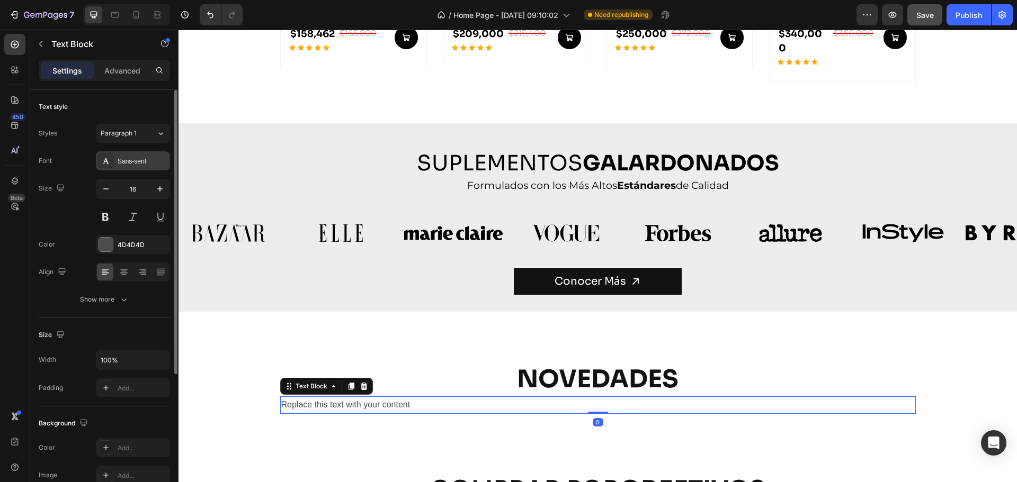
click at [124, 169] on div "Sans-serif" at bounding box center [133, 160] width 74 height 19
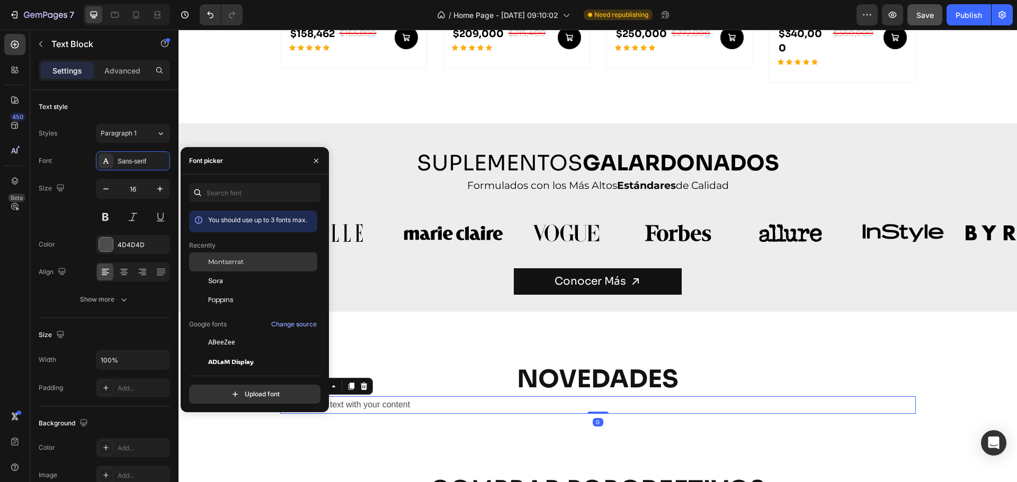
click at [223, 333] on div "Montserrat" at bounding box center [253, 342] width 128 height 19
click at [407, 397] on div "Replace this text with your content" at bounding box center [597, 405] width 635 height 17
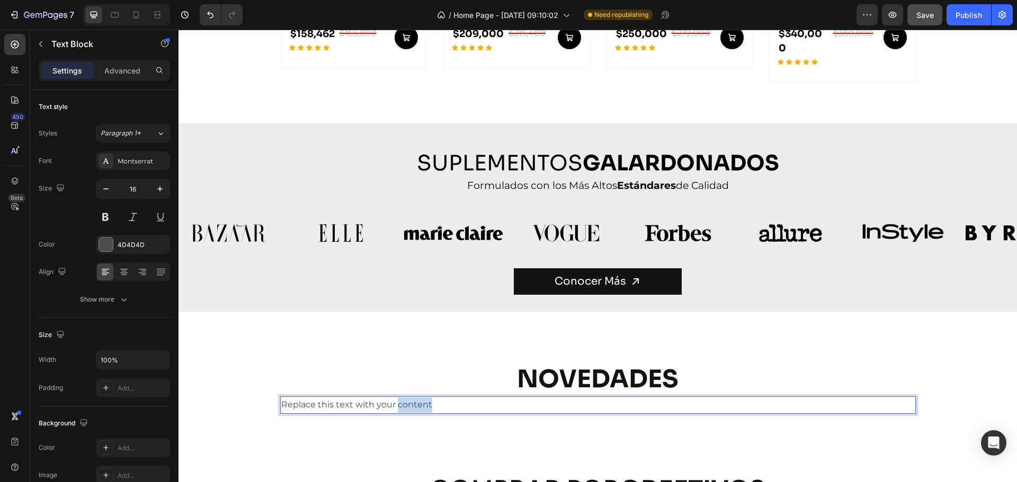
click at [407, 398] on p "Replace this text with your content" at bounding box center [597, 405] width 633 height 15
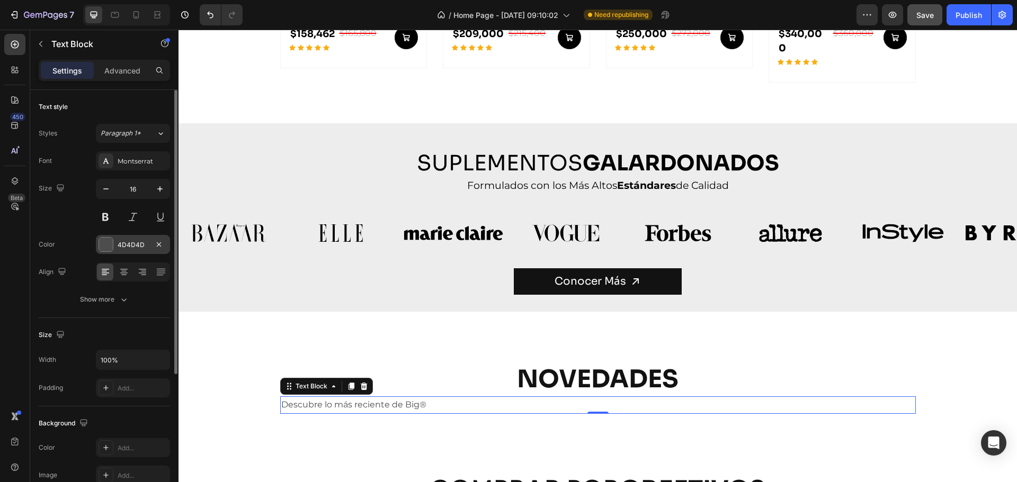
click at [103, 245] on div at bounding box center [106, 245] width 14 height 14
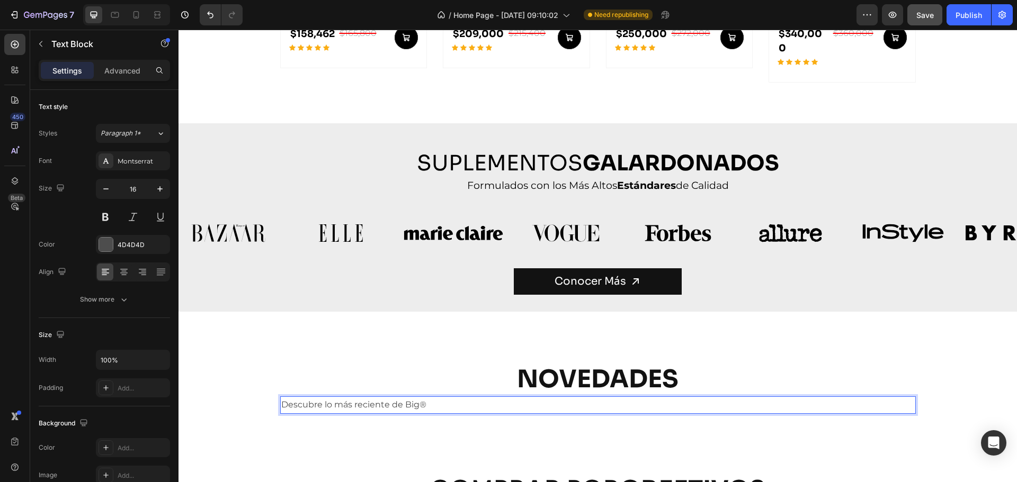
click at [390, 398] on p "Descubre lo más reciente de Big®" at bounding box center [597, 405] width 633 height 15
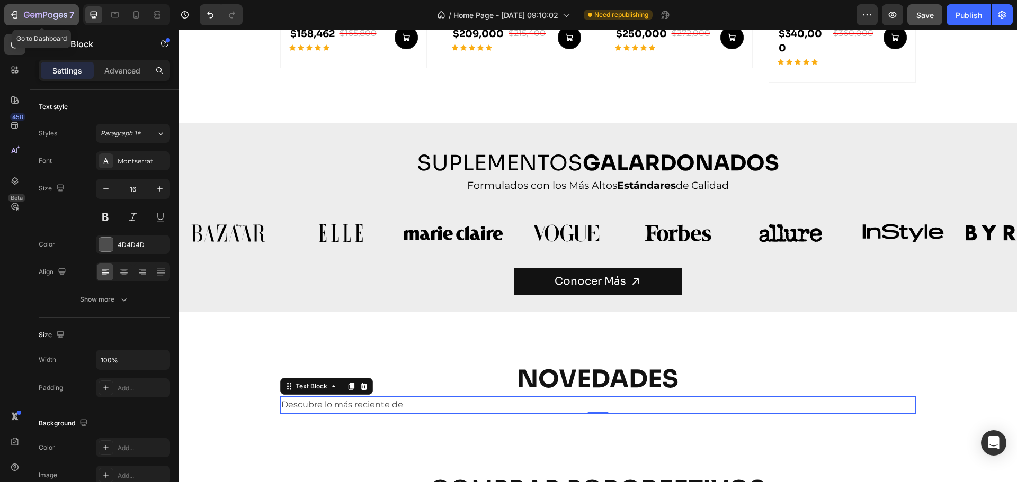
click at [46, 14] on icon "button" at bounding box center [45, 15] width 43 height 9
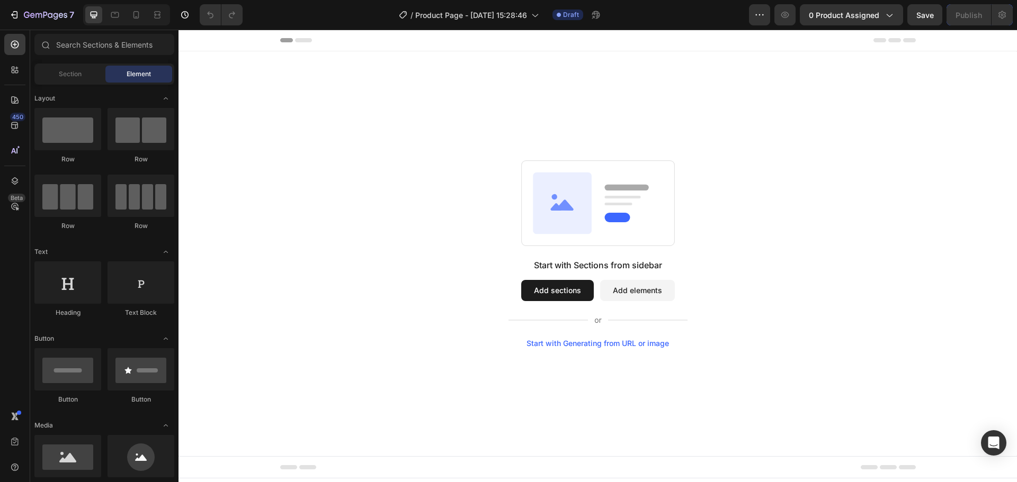
click at [295, 202] on div "Start with Sections from sidebar Add sections Add elements Start with Generatin…" at bounding box center [598, 253] width 762 height 187
click at [817, 21] on button "0 product assigned" at bounding box center [851, 14] width 103 height 21
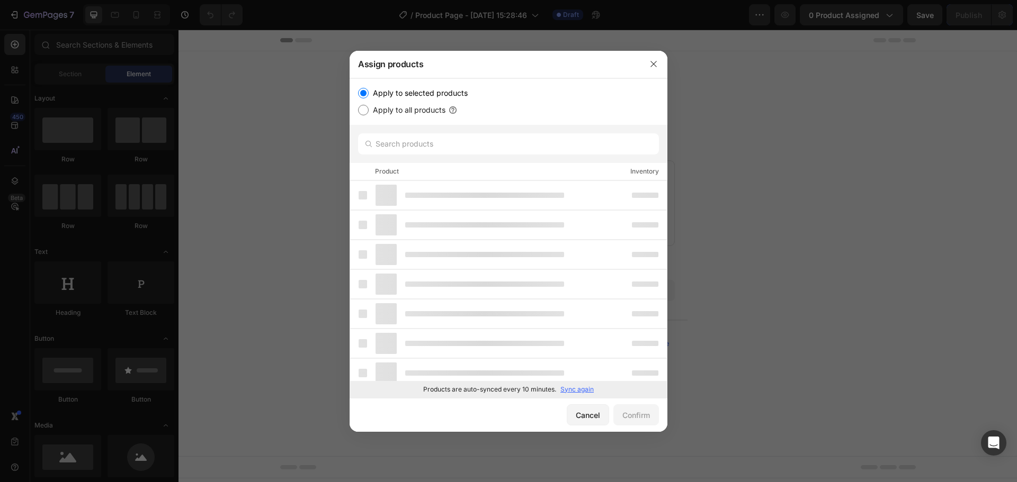
click at [392, 112] on label "Apply to all products" at bounding box center [407, 110] width 77 height 13
click at [369, 112] on input "Apply to all products" at bounding box center [363, 110] width 11 height 11
radio input "true"
click at [397, 89] on label "Apply to selected products" at bounding box center [418, 93] width 99 height 13
click at [369, 89] on input "Apply to selected products" at bounding box center [363, 93] width 11 height 11
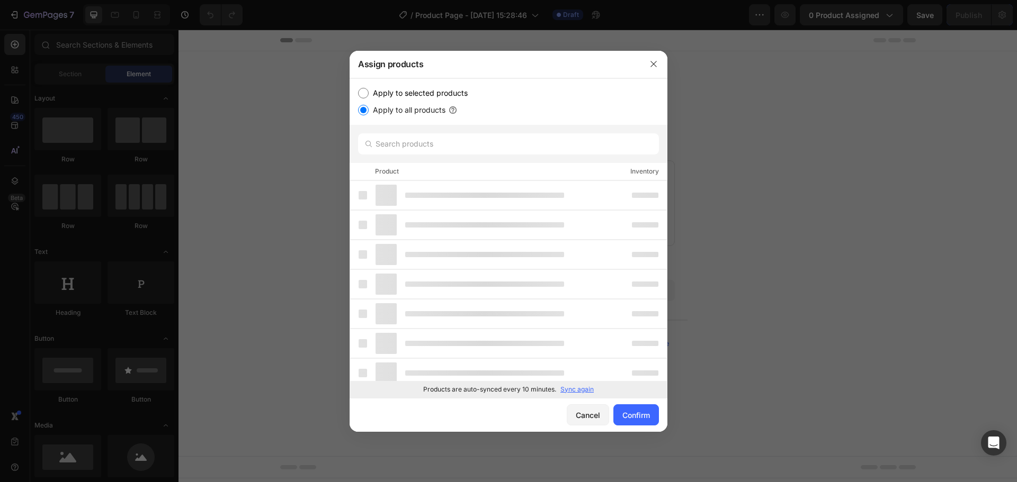
radio input "true"
click at [397, 116] on div "Apply to selected products Apply to all products" at bounding box center [508, 101] width 318 height 47
click at [649, 59] on button "button" at bounding box center [653, 64] width 17 height 17
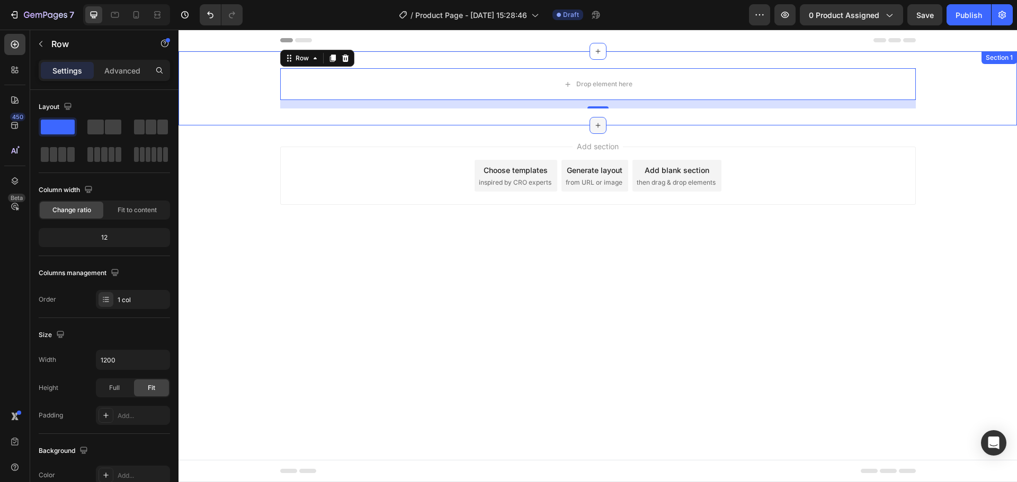
click at [595, 123] on icon at bounding box center [598, 125] width 8 height 8
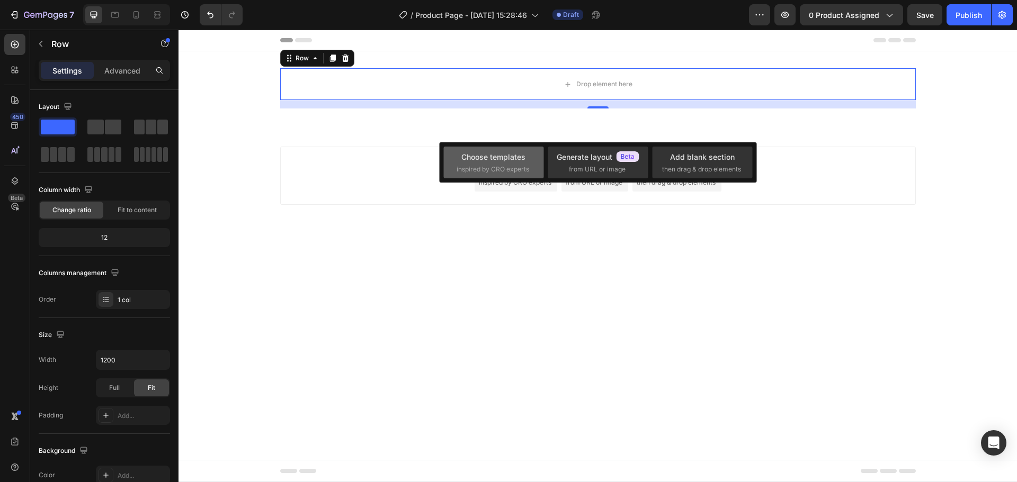
click at [494, 165] on span "inspired by CRO experts" at bounding box center [492, 170] width 73 height 10
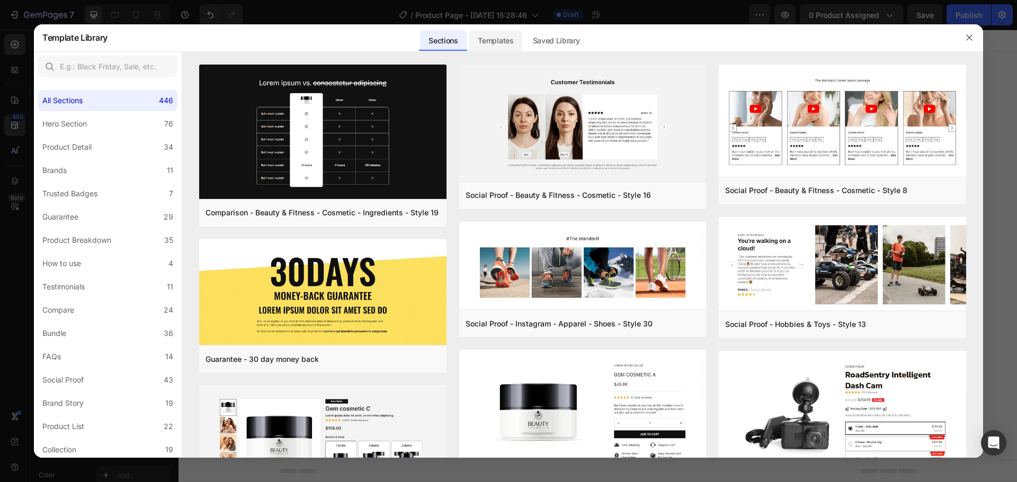
click at [492, 44] on div "Templates" at bounding box center [495, 40] width 52 height 21
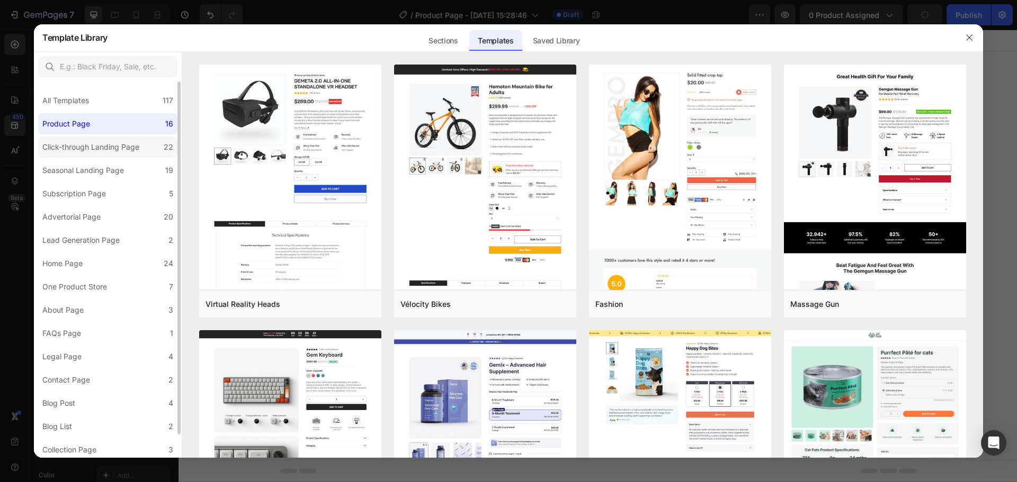
click at [91, 144] on div "Click-through Landing Page" at bounding box center [90, 147] width 97 height 13
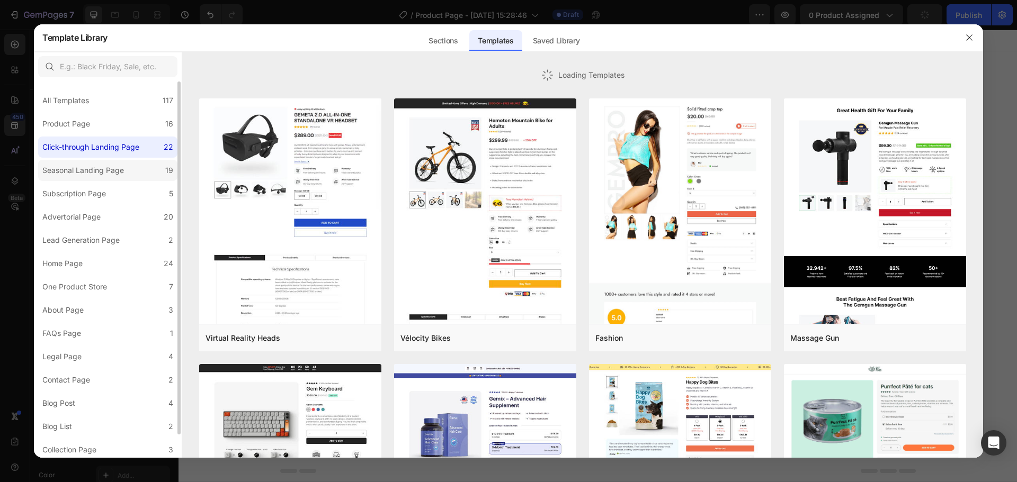
click at [135, 168] on label "Seasonal Landing Page 19" at bounding box center [107, 170] width 139 height 21
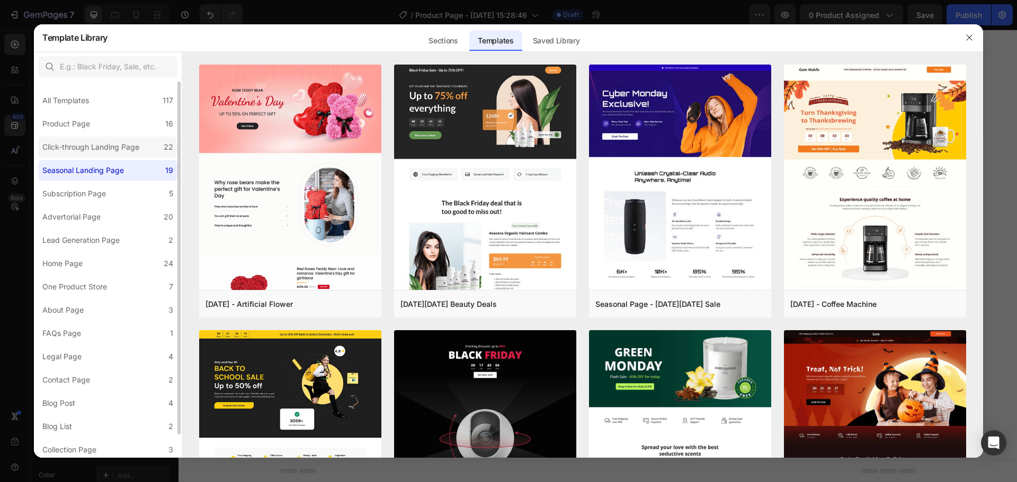
click at [116, 142] on div "Click-through Landing Page" at bounding box center [90, 147] width 97 height 13
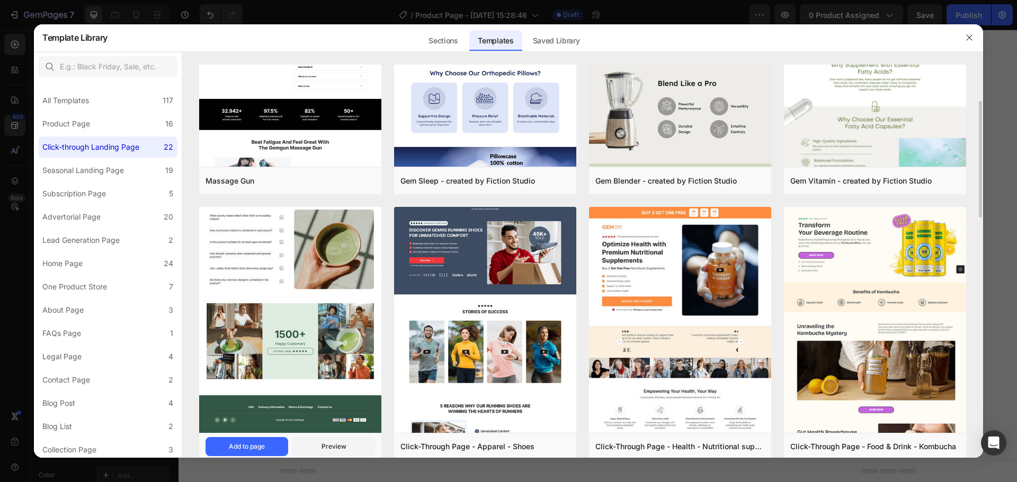
scroll to position [247, 0]
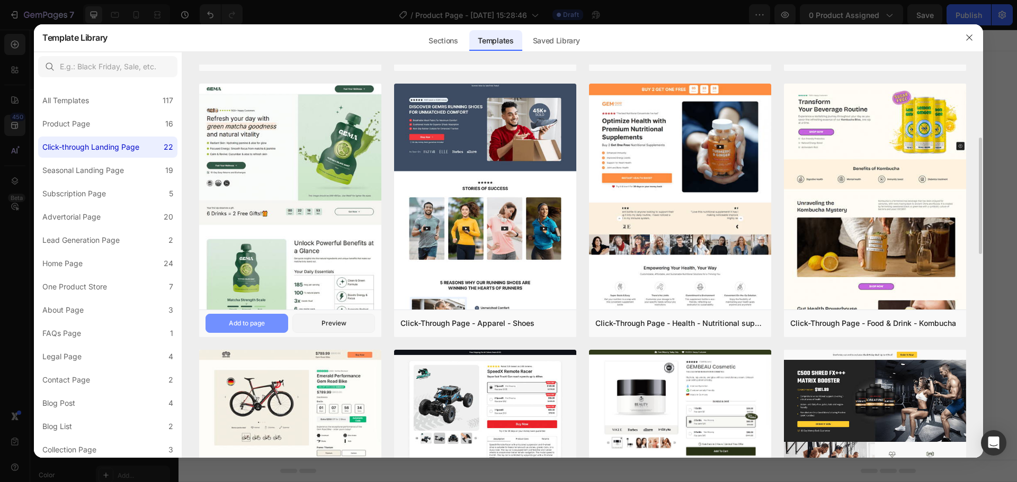
click at [259, 320] on div "Add to page" at bounding box center [247, 324] width 36 height 10
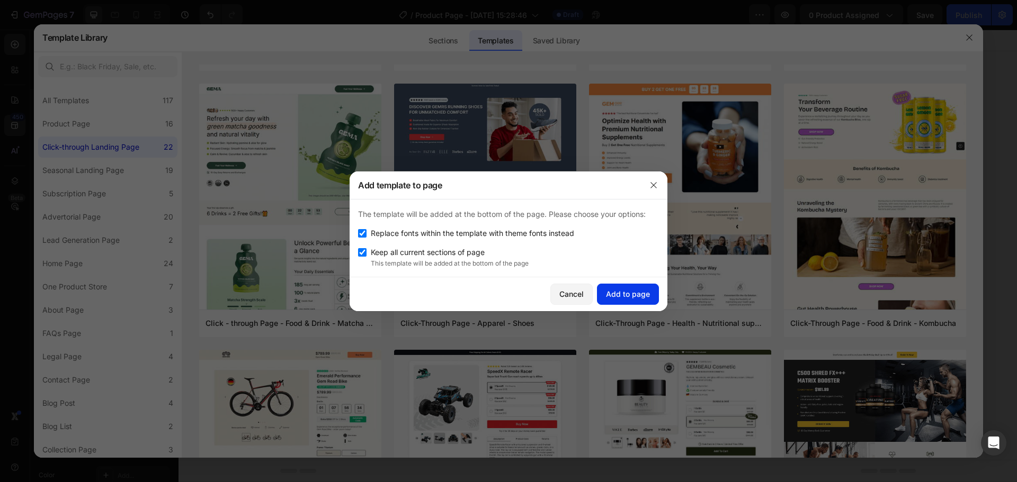
click at [622, 290] on div "Add to page" at bounding box center [628, 294] width 44 height 11
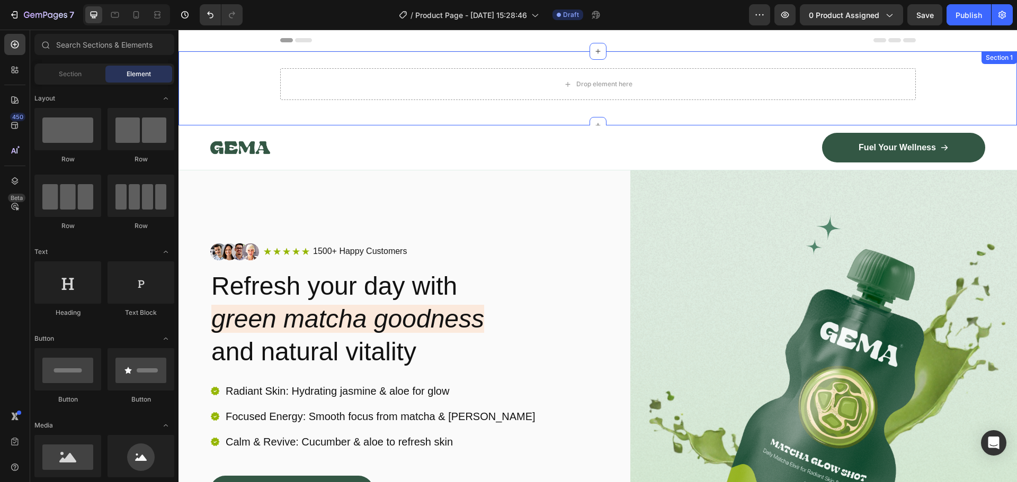
click at [1004, 85] on div "Drop element here Row" at bounding box center [597, 88] width 838 height 40
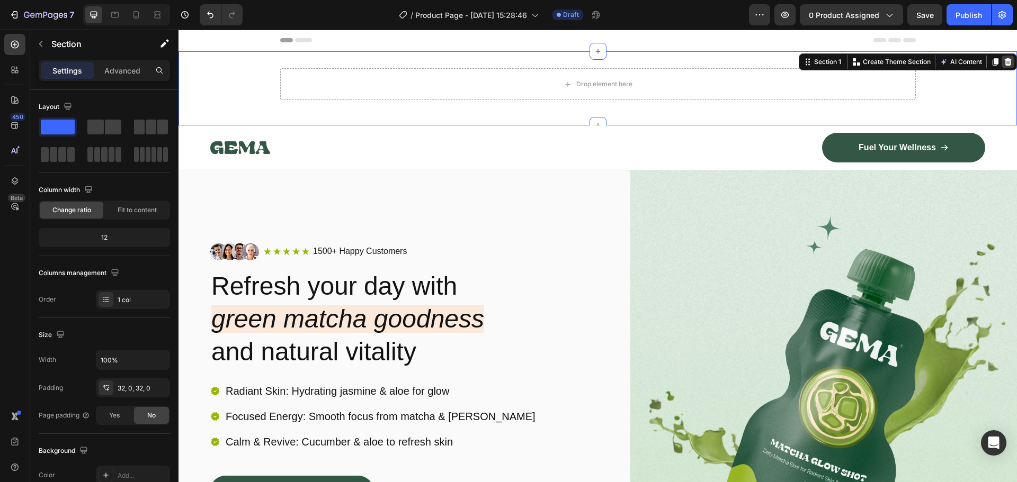
click at [1005, 61] on icon at bounding box center [1008, 61] width 7 height 7
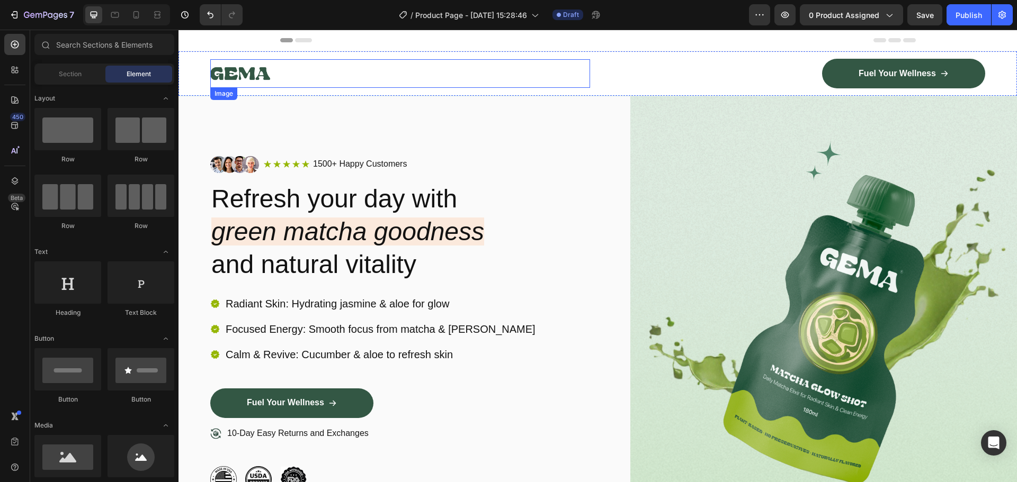
click at [253, 74] on img at bounding box center [240, 73] width 60 height 29
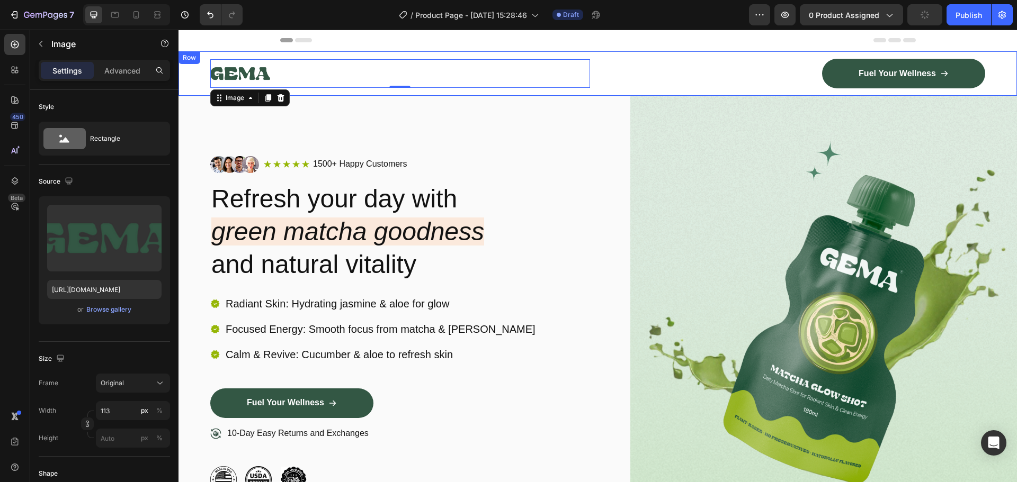
type input "https://cdn.shopify.com/s/files/1/0665/2516/7790/files/gempages_534975529728607…"
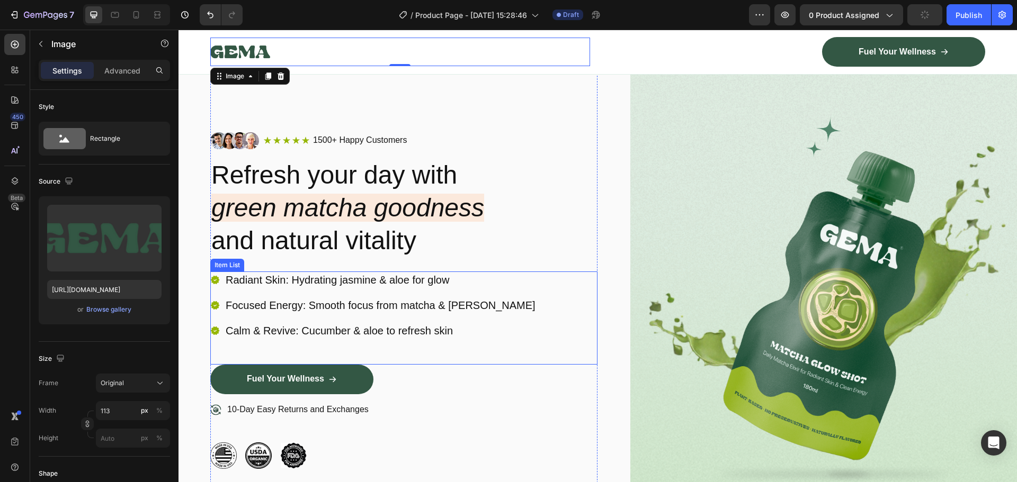
scroll to position [0, 0]
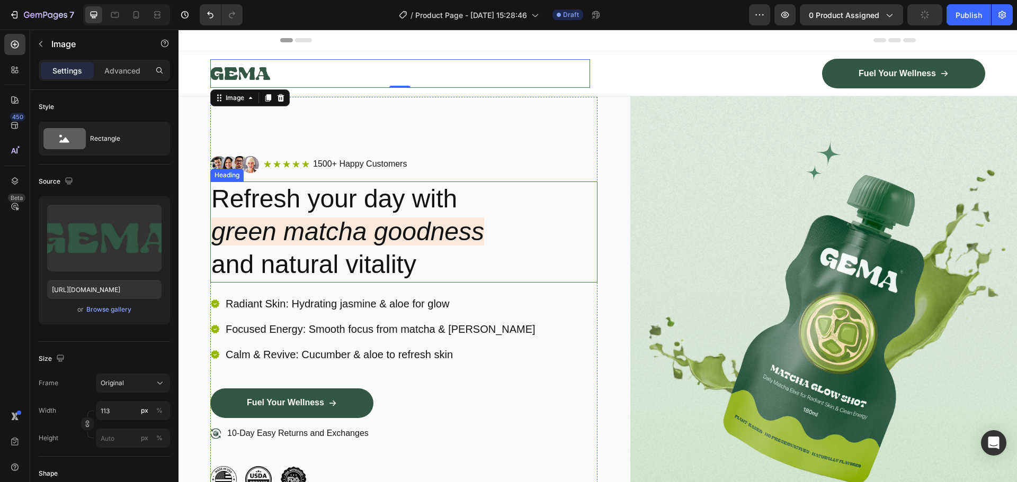
click at [352, 218] on icon "green matcha goodness" at bounding box center [347, 232] width 273 height 28
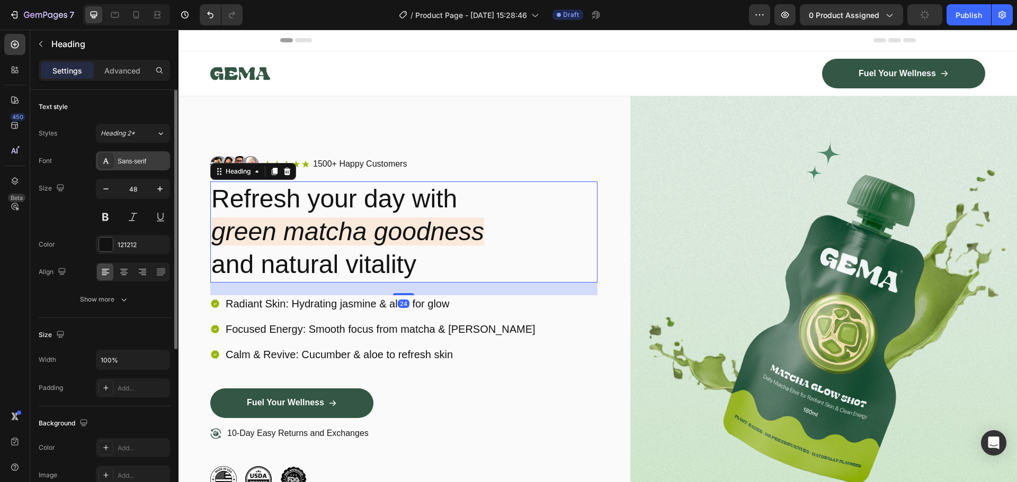
click at [128, 163] on div "Sans-serif" at bounding box center [143, 162] width 50 height 10
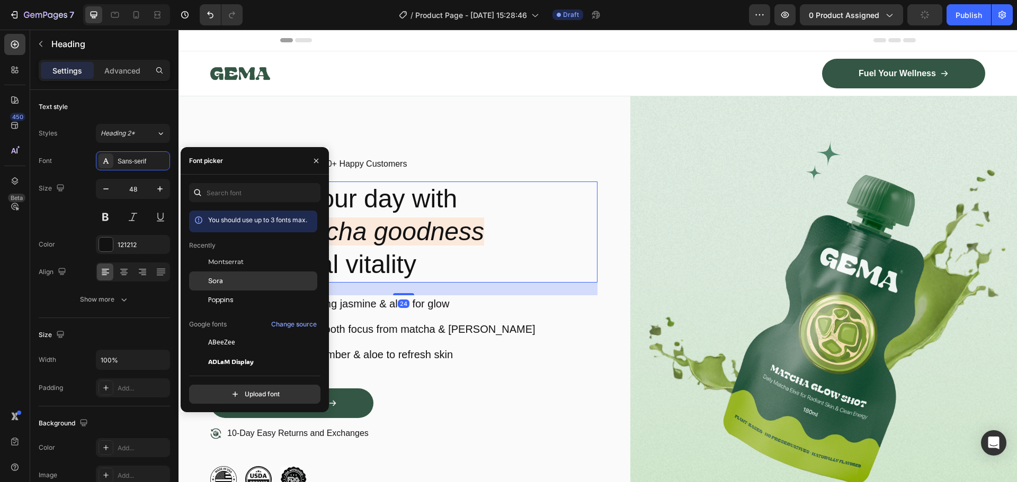
click at [230, 281] on div "Sora" at bounding box center [261, 281] width 107 height 10
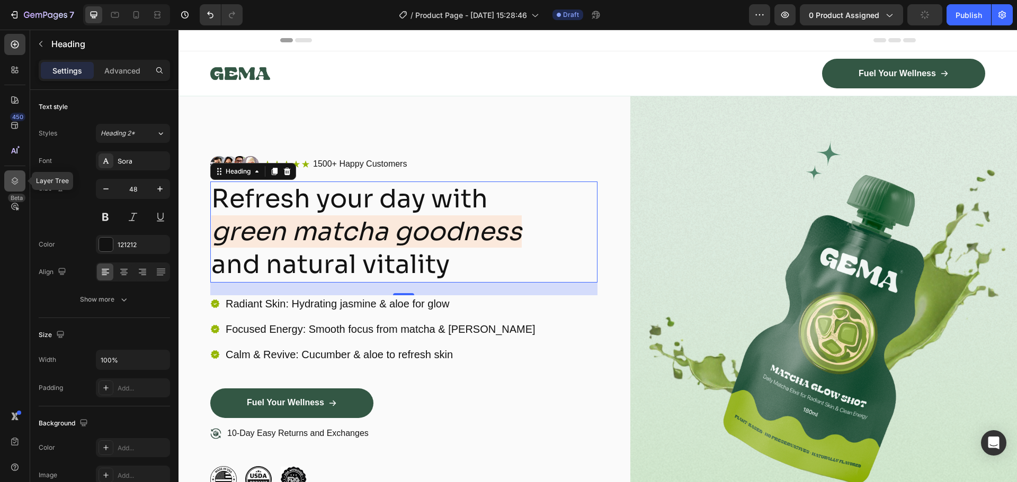
click at [12, 176] on icon at bounding box center [15, 181] width 11 height 11
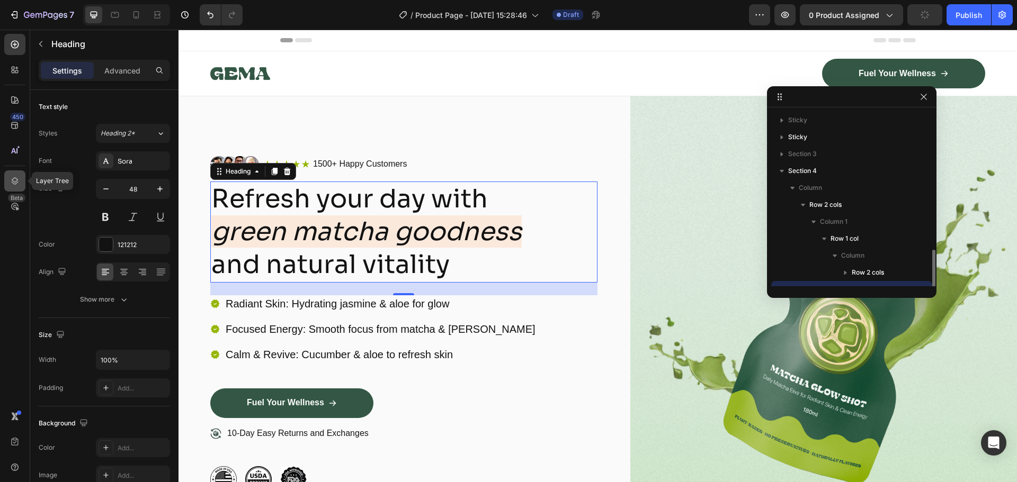
scroll to position [99, 0]
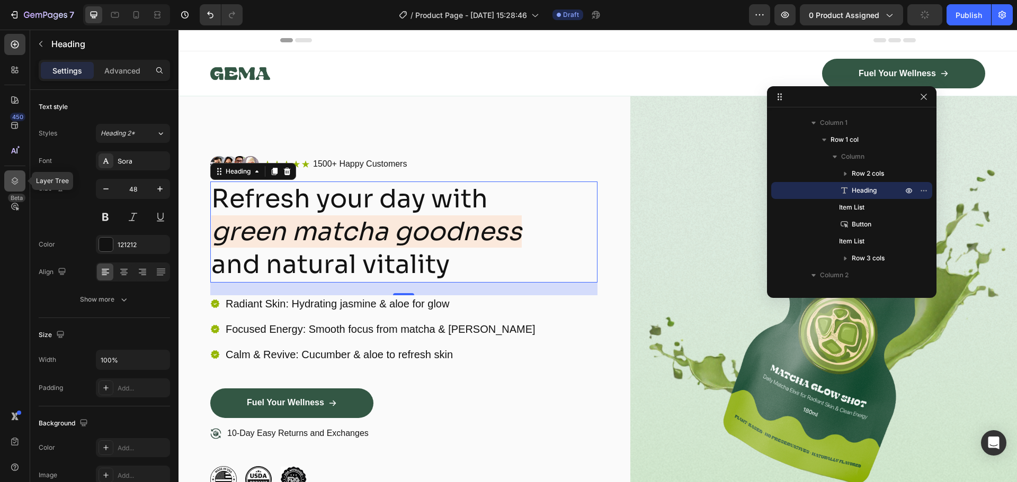
click at [22, 181] on div at bounding box center [14, 181] width 21 height 21
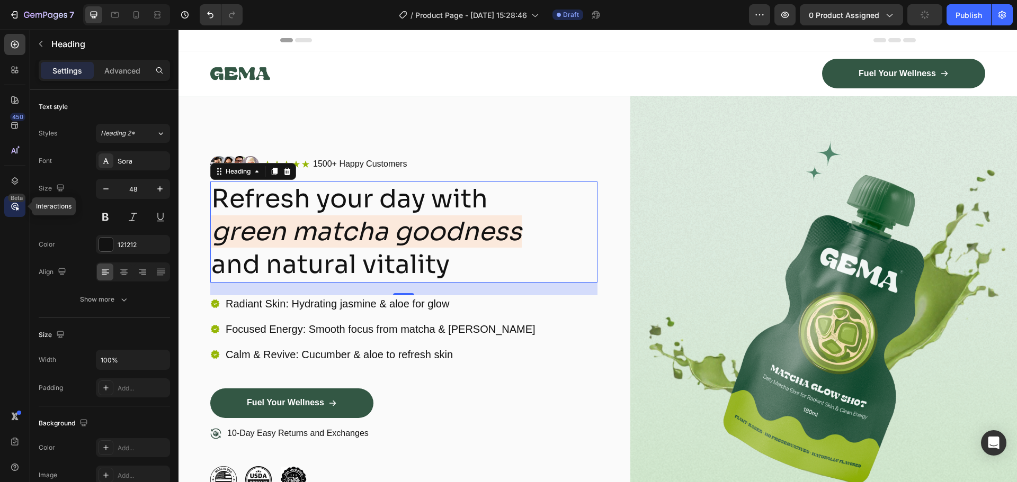
click at [15, 207] on icon at bounding box center [17, 209] width 4 height 4
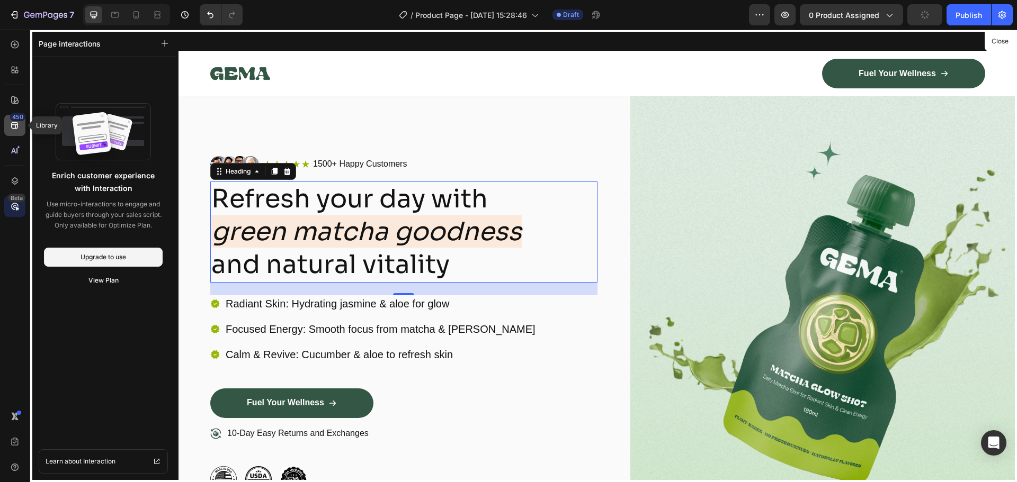
click at [13, 130] on icon at bounding box center [15, 125] width 11 height 11
click at [995, 41] on button "Close" at bounding box center [1000, 41] width 26 height 15
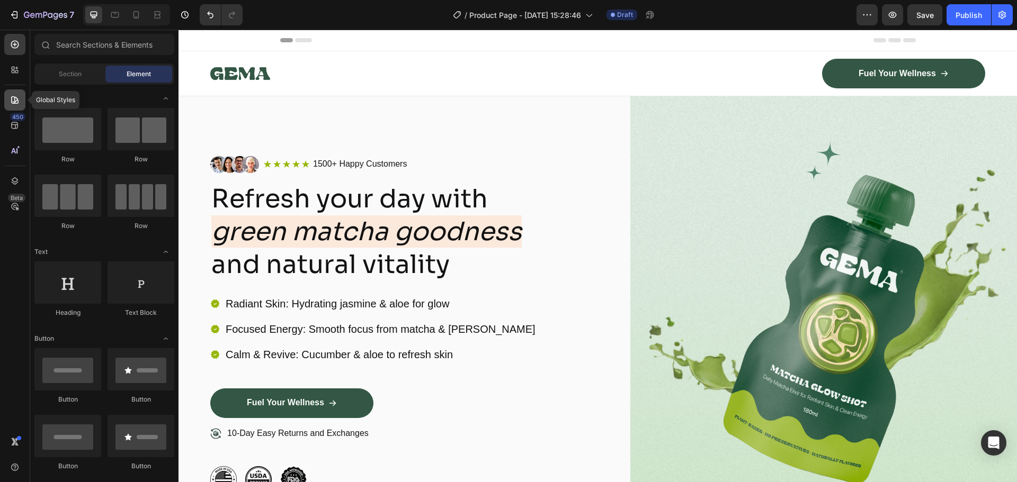
click at [12, 91] on div at bounding box center [14, 99] width 21 height 21
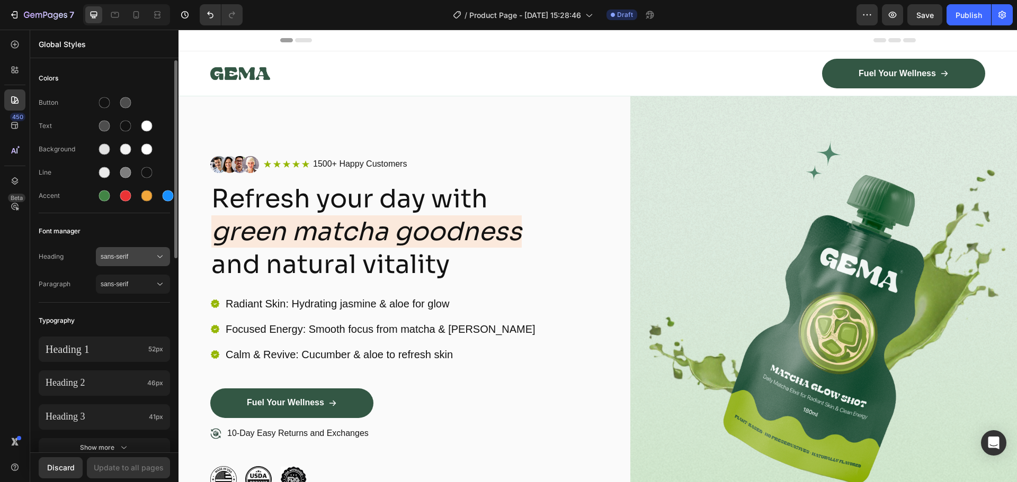
click at [132, 263] on button "sans-serif" at bounding box center [133, 256] width 74 height 19
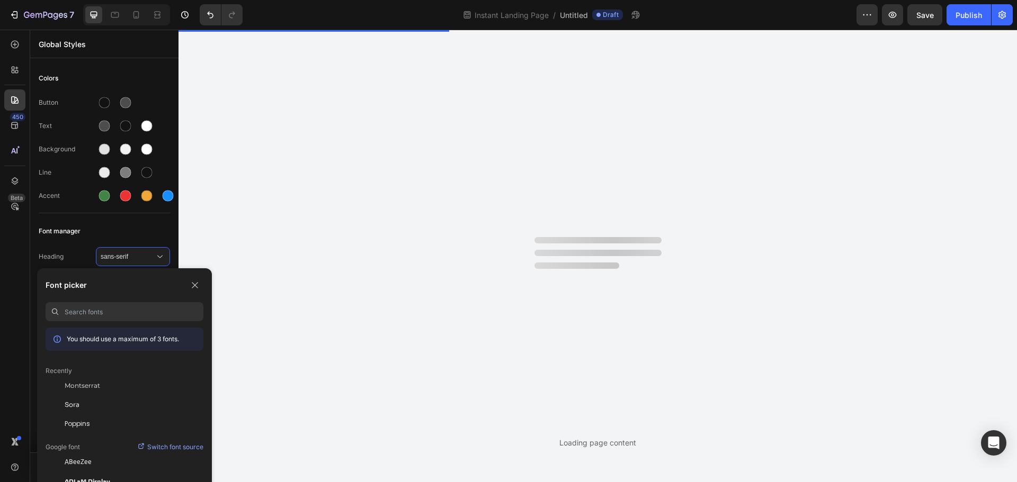
scroll to position [0, 0]
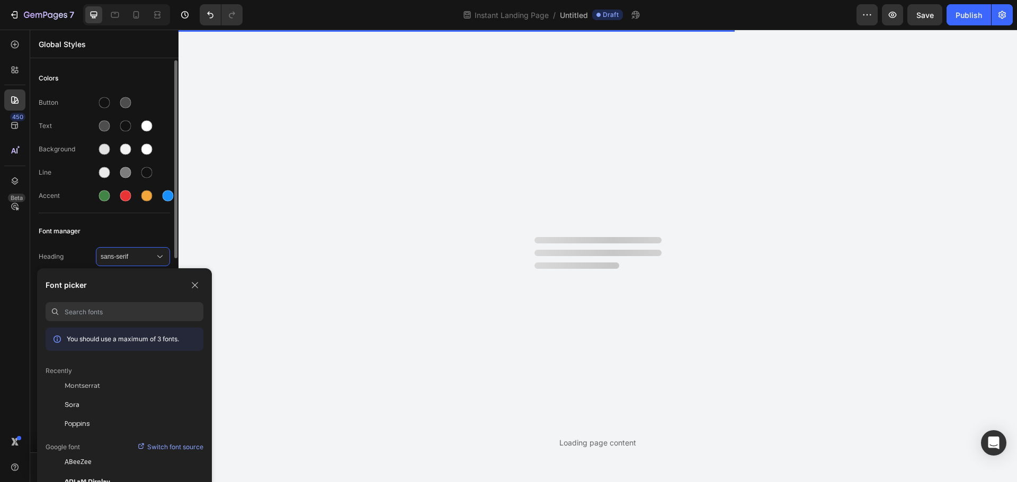
click at [84, 410] on div "Sora" at bounding box center [125, 405] width 158 height 19
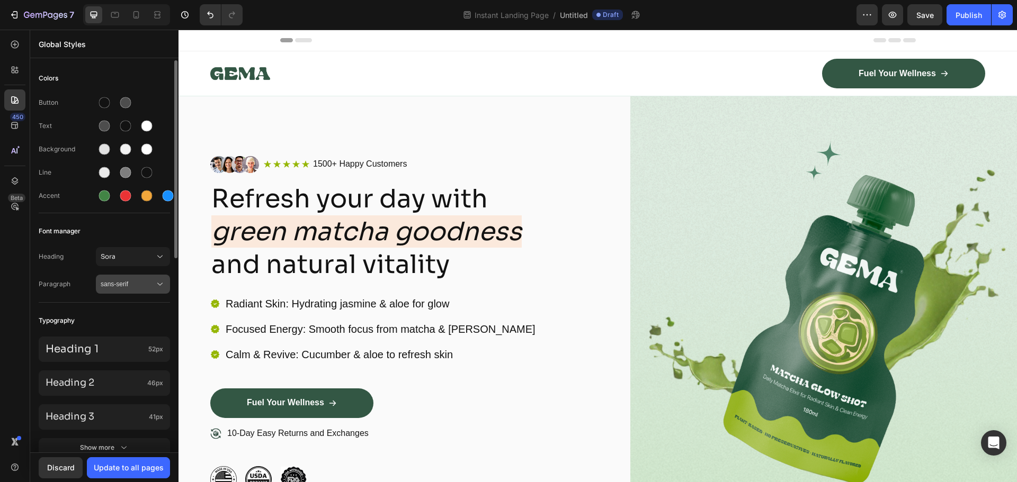
click at [135, 284] on span "sans-serif" at bounding box center [128, 285] width 54 height 10
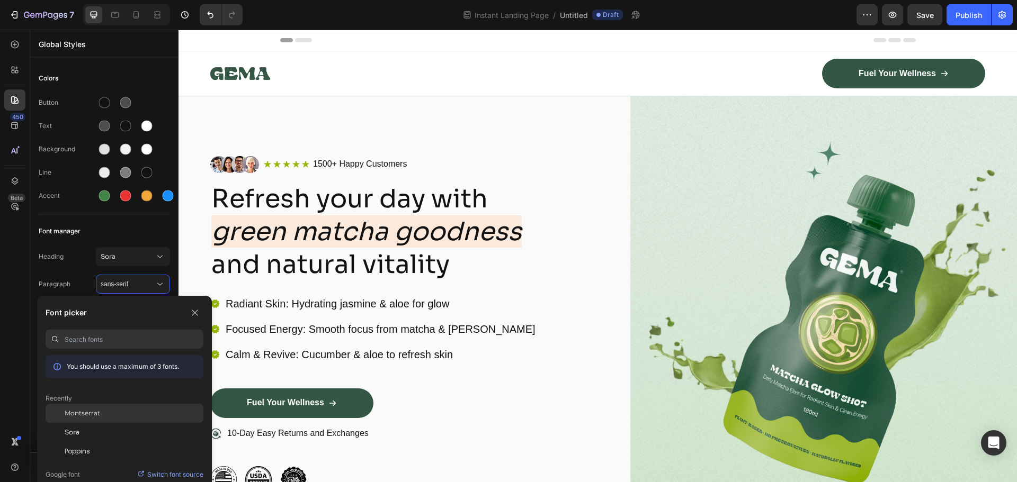
click at [103, 419] on div "Montserrat" at bounding box center [125, 413] width 158 height 19
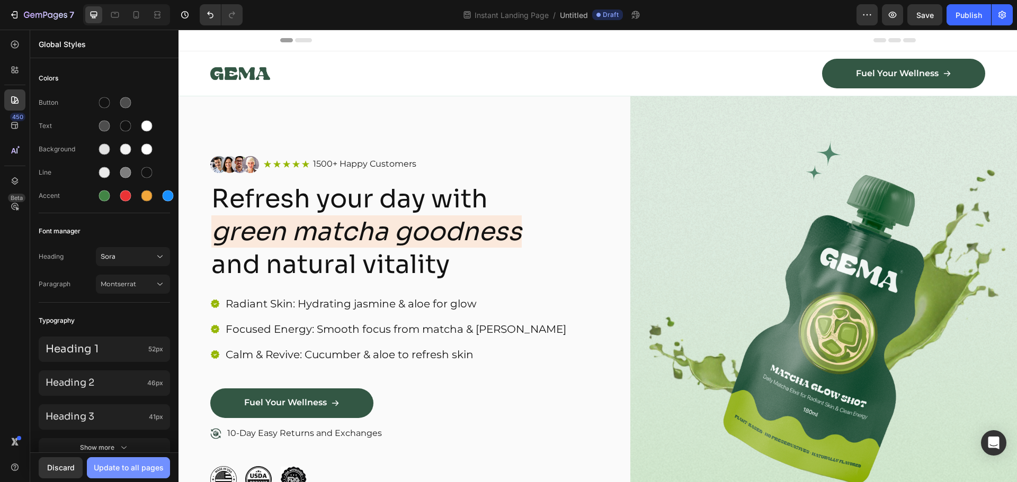
click at [140, 463] on div "Update to all pages" at bounding box center [129, 467] width 70 height 11
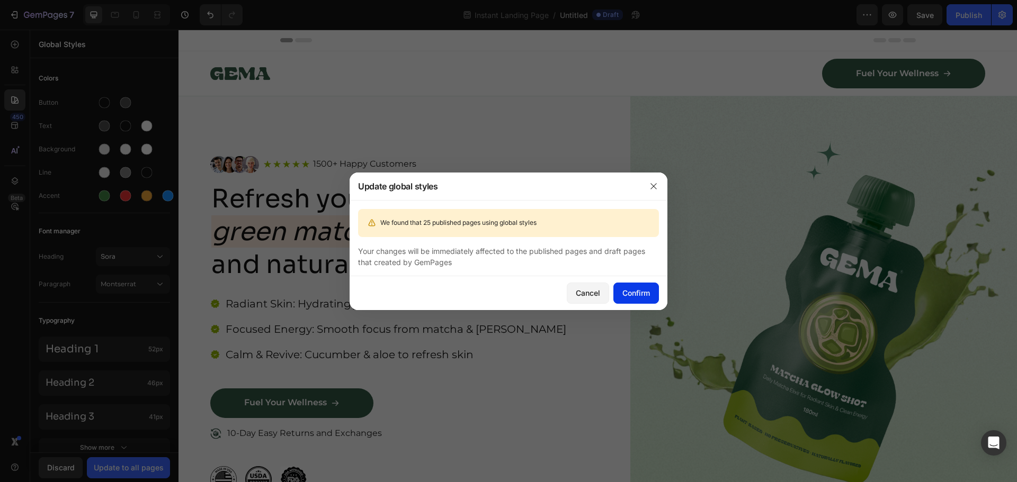
click at [657, 288] on button "Confirm" at bounding box center [636, 293] width 46 height 21
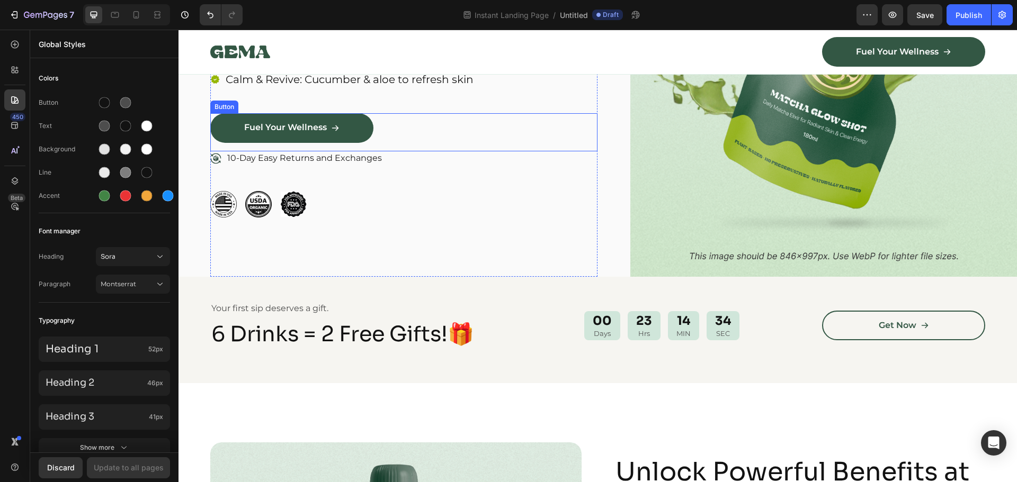
scroll to position [371, 0]
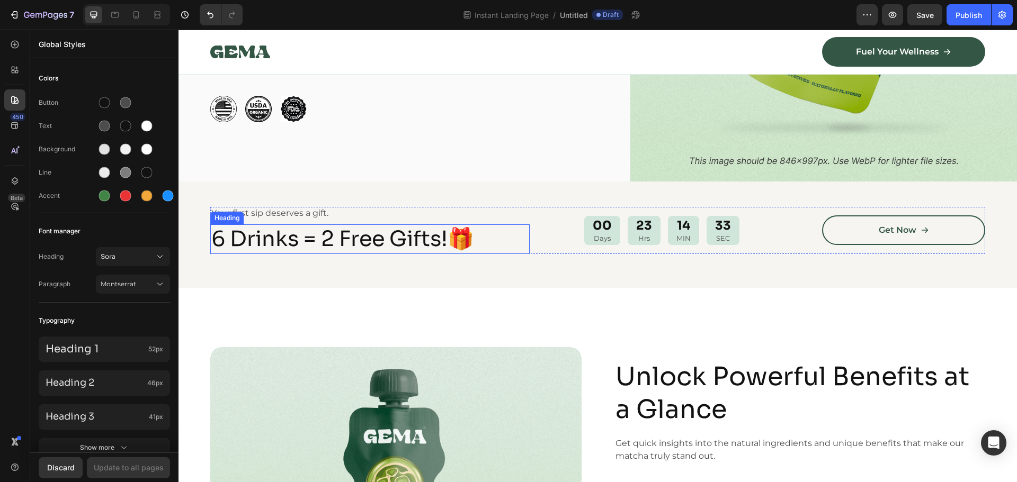
click at [368, 237] on h2 "6 Drinks = 2 Free Gifts!🎁" at bounding box center [369, 240] width 319 height 30
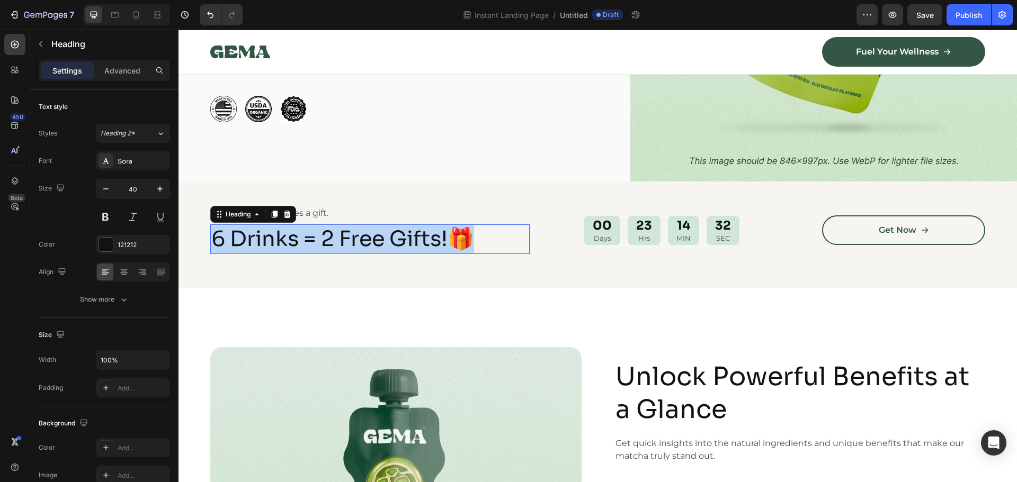
click at [368, 237] on p "6 Drinks = 2 Free Gifts!🎁" at bounding box center [369, 240] width 317 height 28
click at [259, 234] on p "6 Drinks = 2 Free Gifts!🎁" at bounding box center [369, 240] width 317 height 28
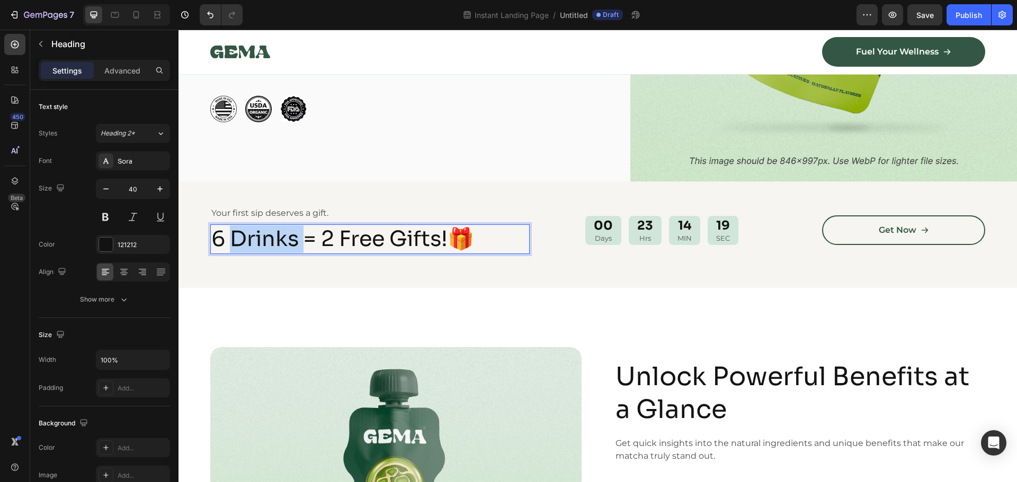
click at [259, 234] on p "6 Drinks = 2 Free Gifts!🎁" at bounding box center [369, 240] width 317 height 28
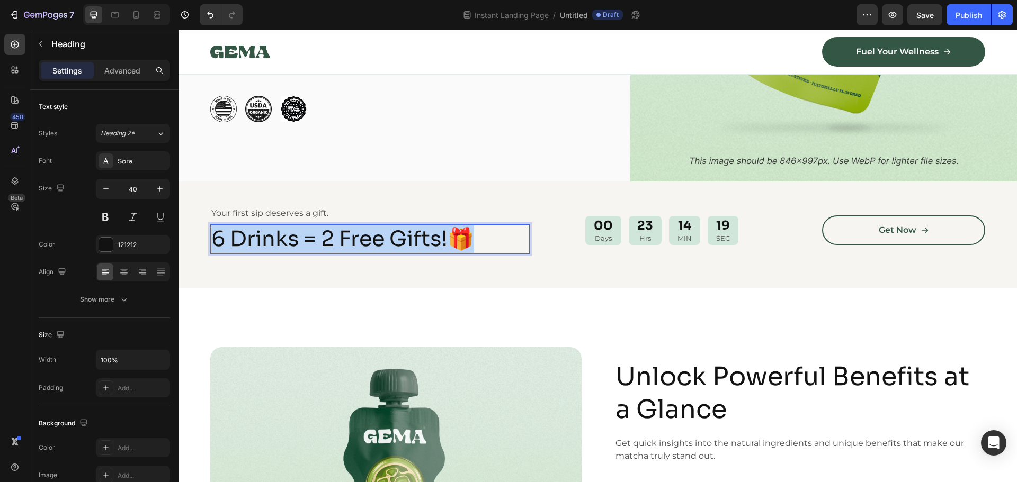
click at [259, 234] on p "6 Drinks = 2 Free Gifts!🎁" at bounding box center [369, 240] width 317 height 28
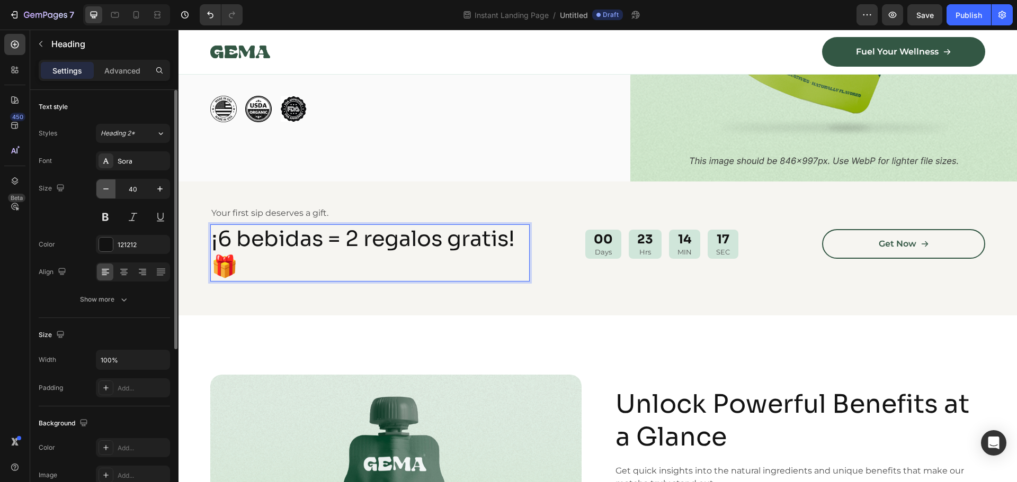
click at [106, 187] on icon "button" at bounding box center [106, 189] width 11 height 11
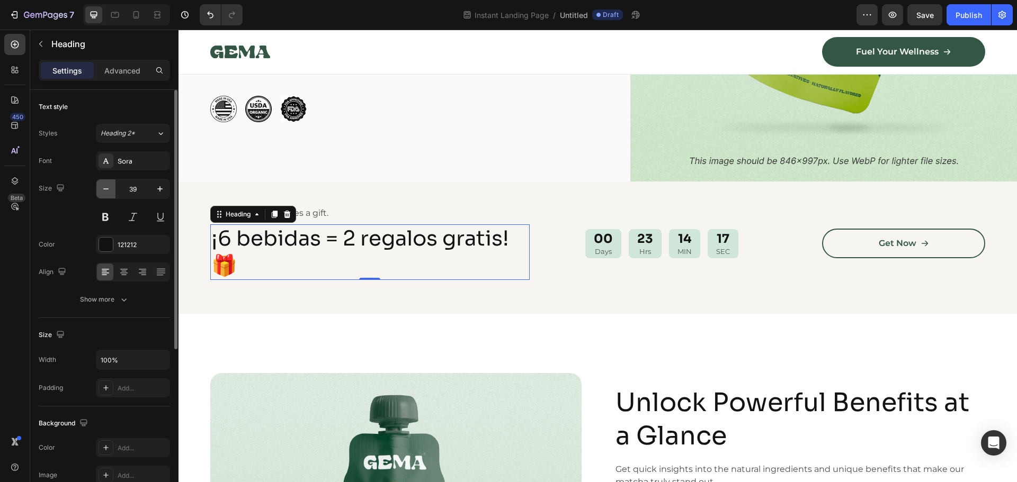
click at [106, 187] on icon "button" at bounding box center [106, 189] width 11 height 11
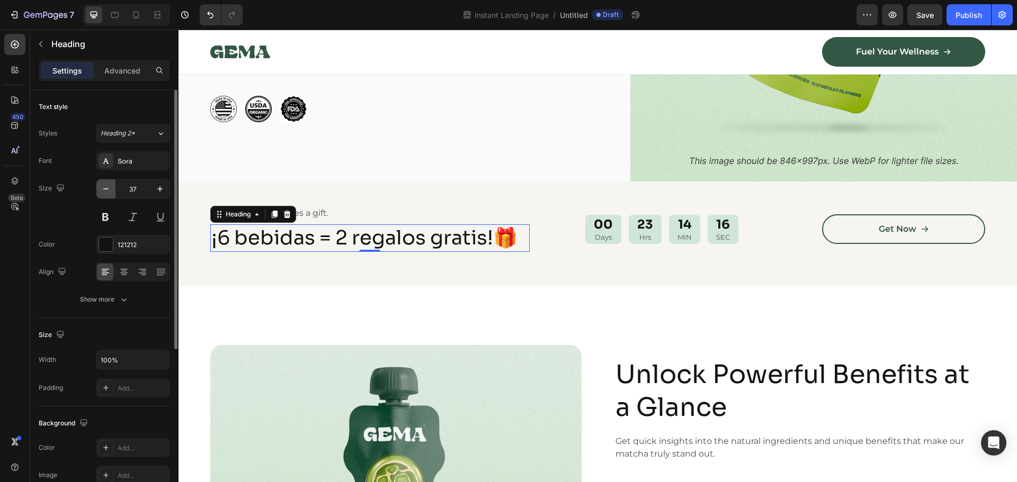
click at [106, 187] on icon "button" at bounding box center [106, 189] width 11 height 11
type input "36"
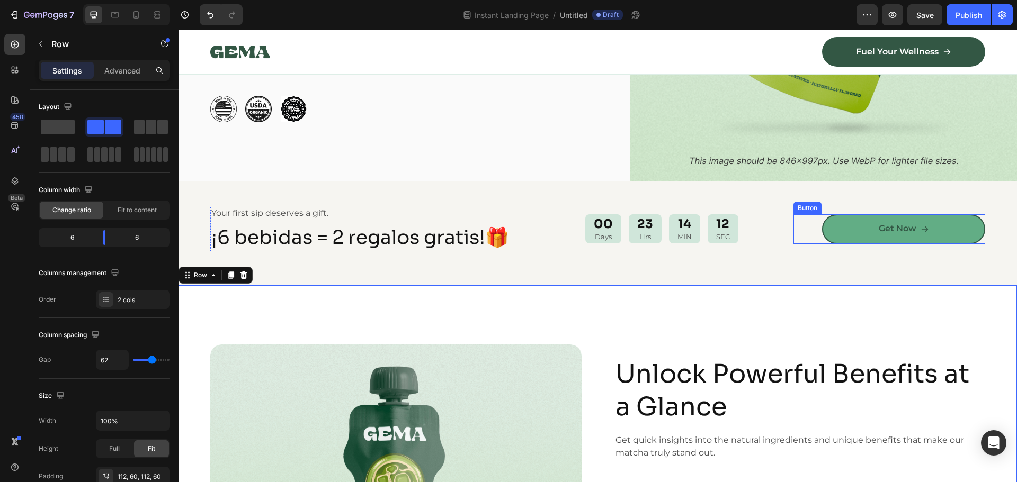
click at [841, 231] on link "Get Now" at bounding box center [903, 229] width 163 height 30
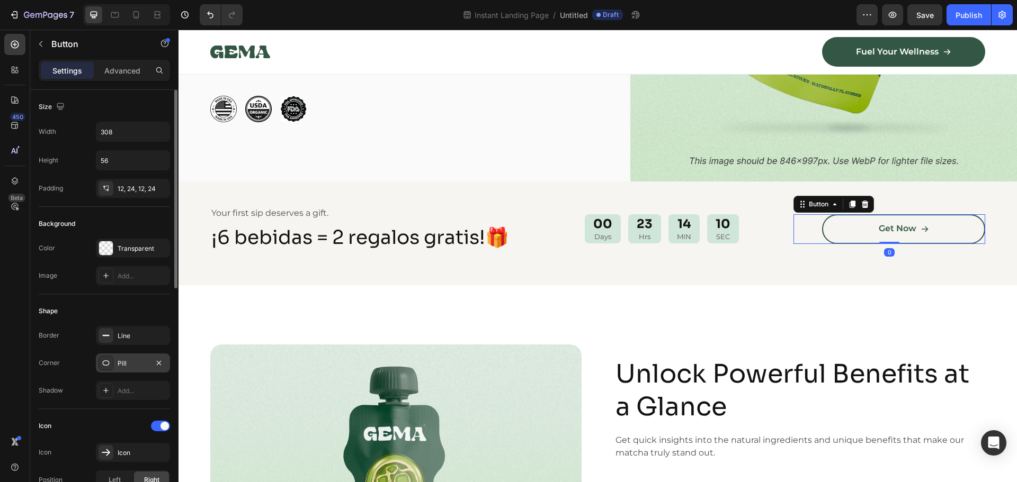
scroll to position [476, 0]
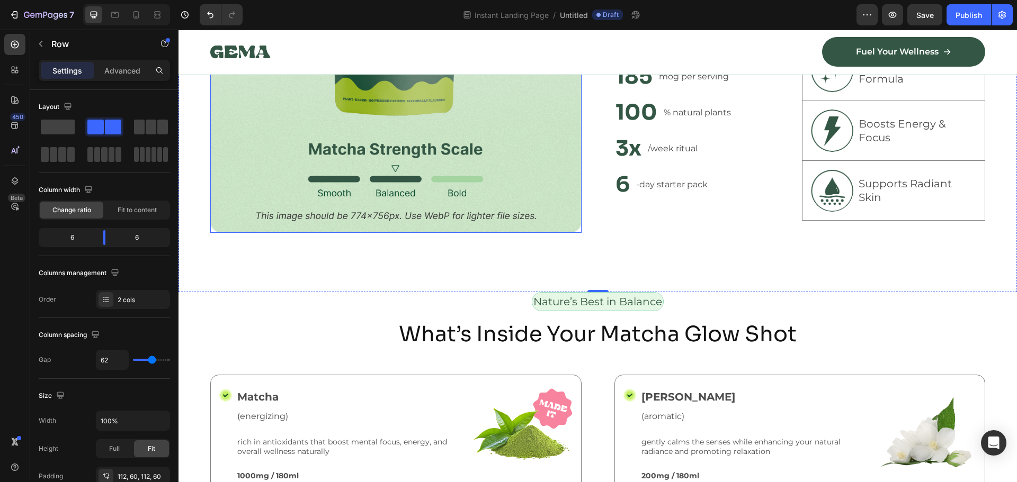
scroll to position [865, 0]
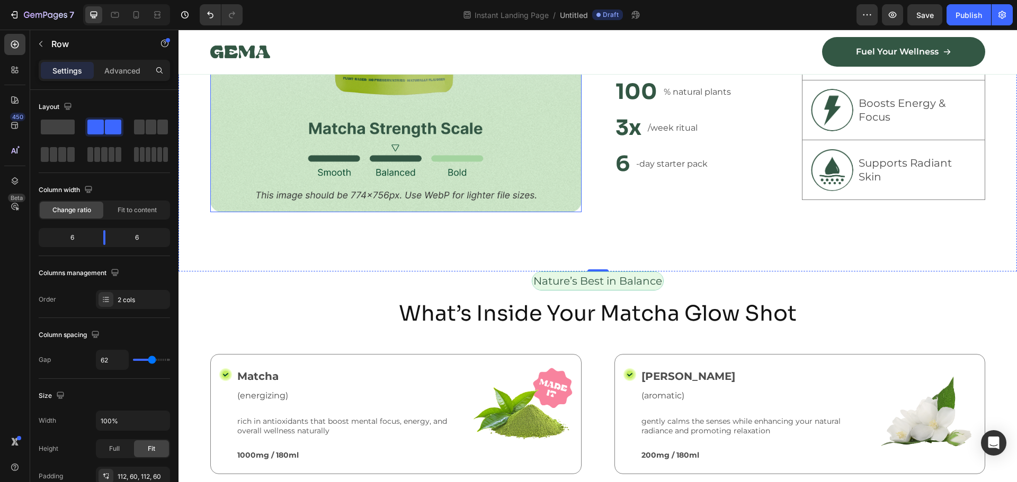
click at [409, 184] on img at bounding box center [395, 31] width 371 height 362
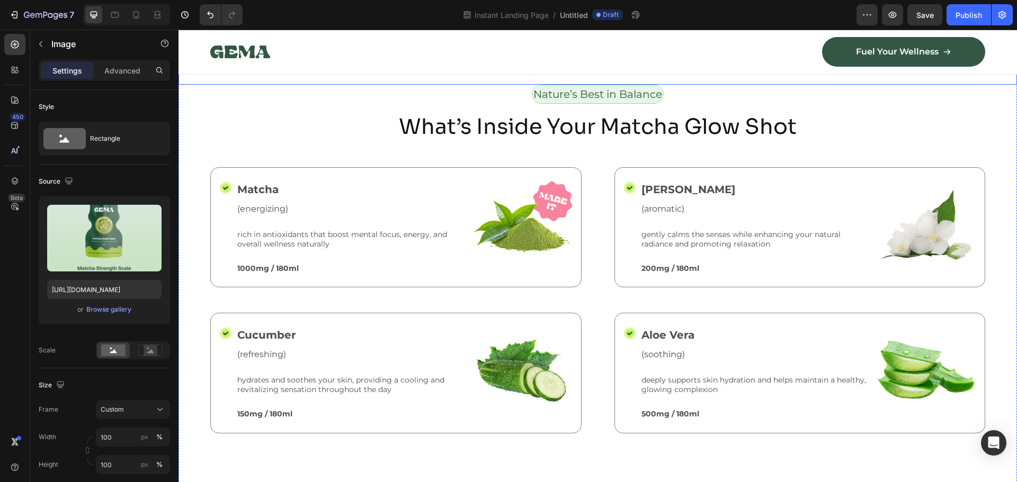
scroll to position [1112, 0]
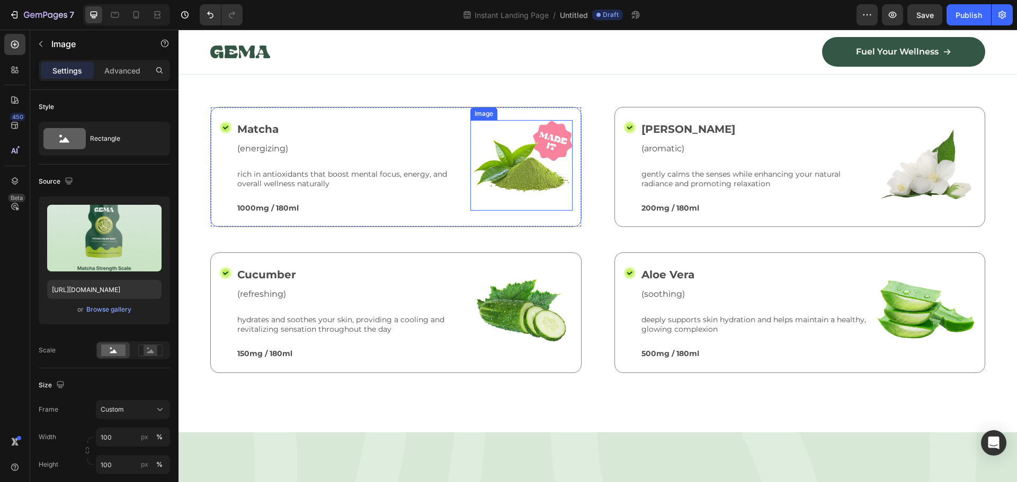
click at [537, 165] on img at bounding box center [521, 165] width 102 height 91
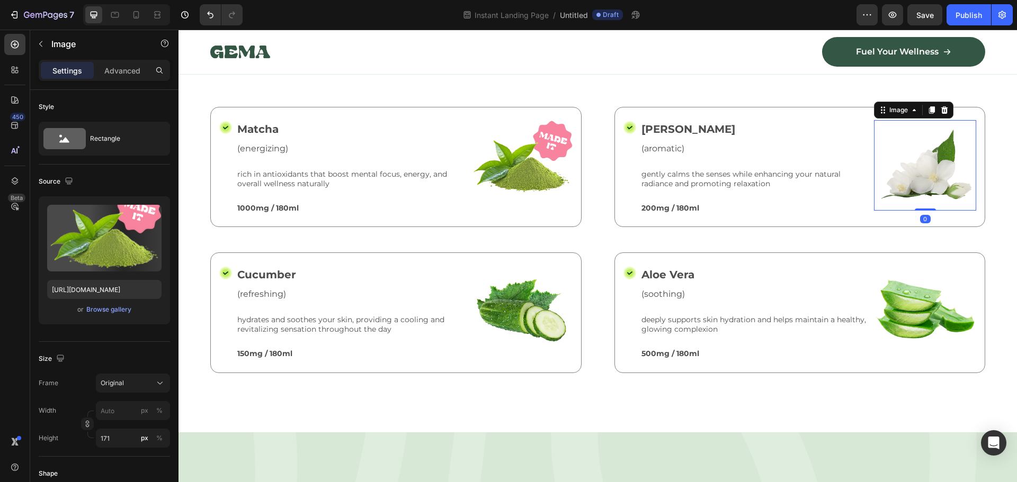
click at [908, 161] on img at bounding box center [925, 165] width 102 height 91
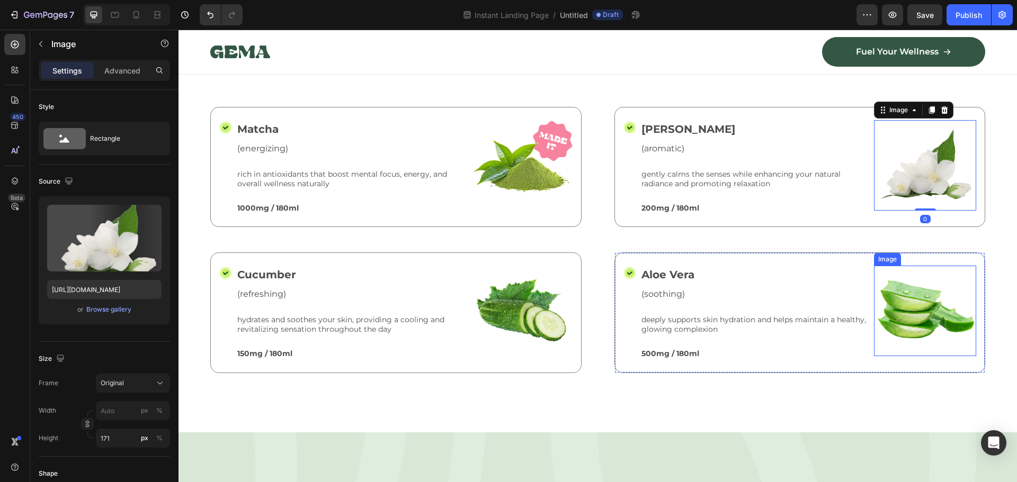
click at [920, 317] on img at bounding box center [925, 311] width 102 height 91
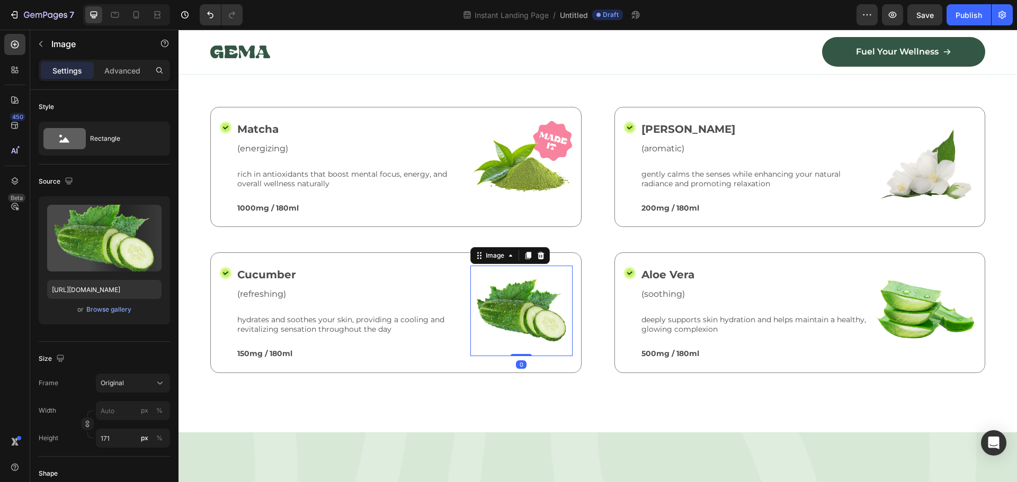
click at [534, 315] on img at bounding box center [521, 311] width 102 height 91
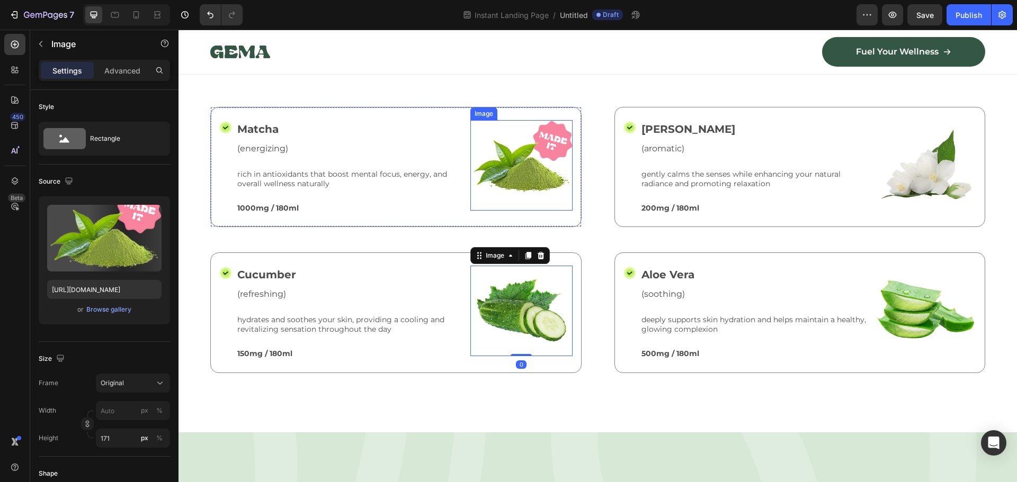
click at [532, 161] on img at bounding box center [521, 165] width 102 height 91
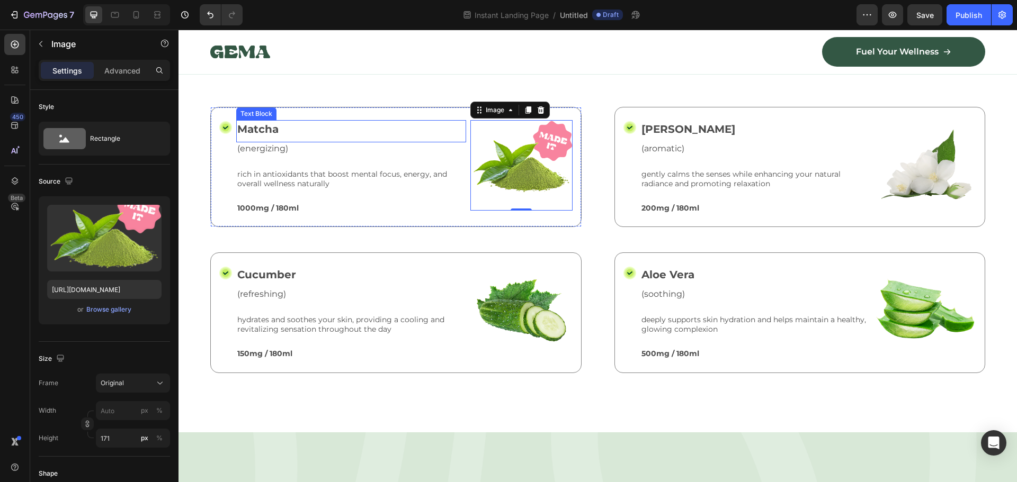
click at [257, 124] on p "Matcha" at bounding box center [351, 129] width 228 height 16
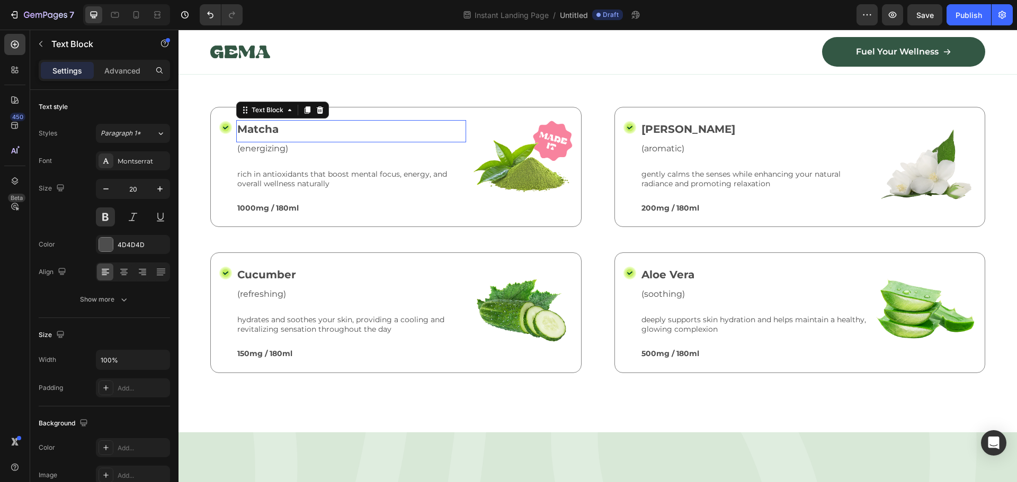
click at [257, 124] on p "Matcha" at bounding box center [351, 129] width 228 height 16
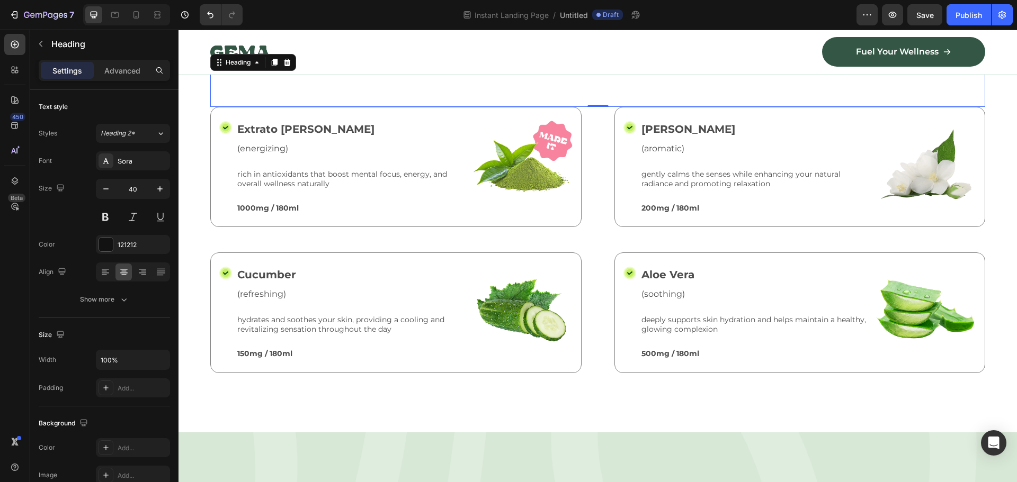
click at [519, 92] on div "What’s Inside Your Matcha Glow Shot Heading 0" at bounding box center [597, 79] width 775 height 55
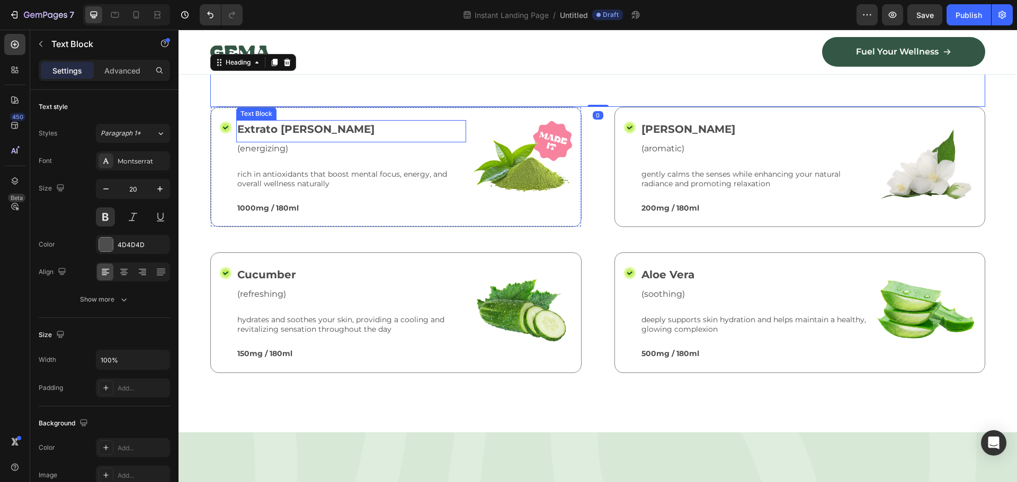
click at [280, 124] on p "Extrato De Menta" at bounding box center [351, 129] width 228 height 16
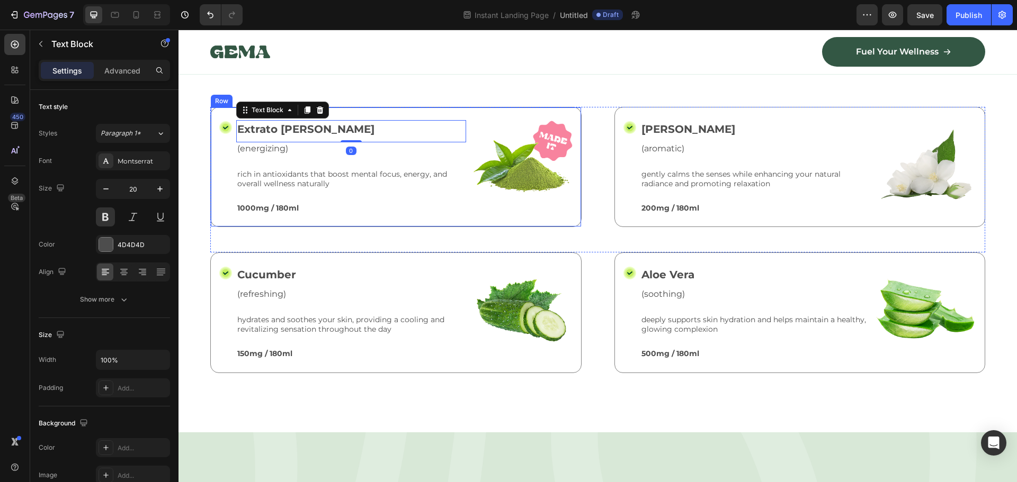
click at [227, 132] on div "Icon" at bounding box center [225, 167] width 13 height 94
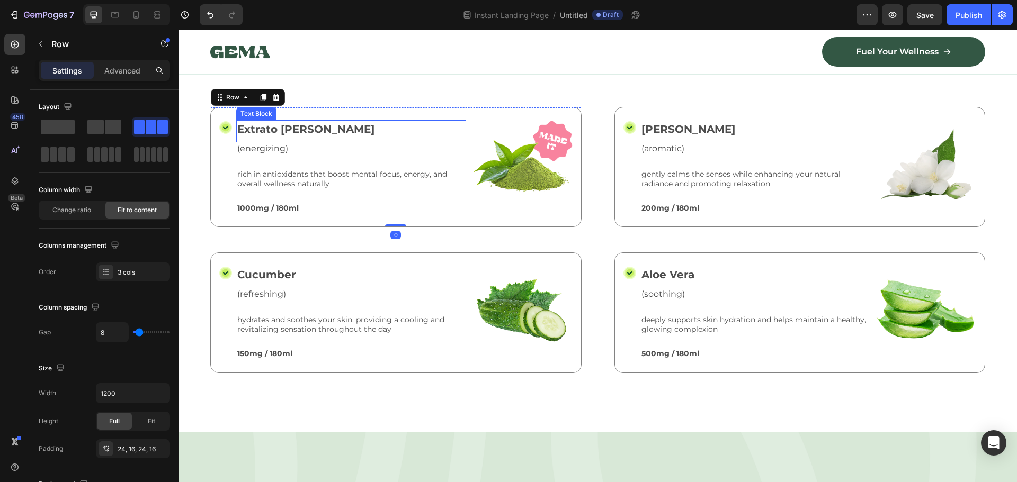
click at [268, 124] on p "Extrato De Menta" at bounding box center [351, 129] width 228 height 16
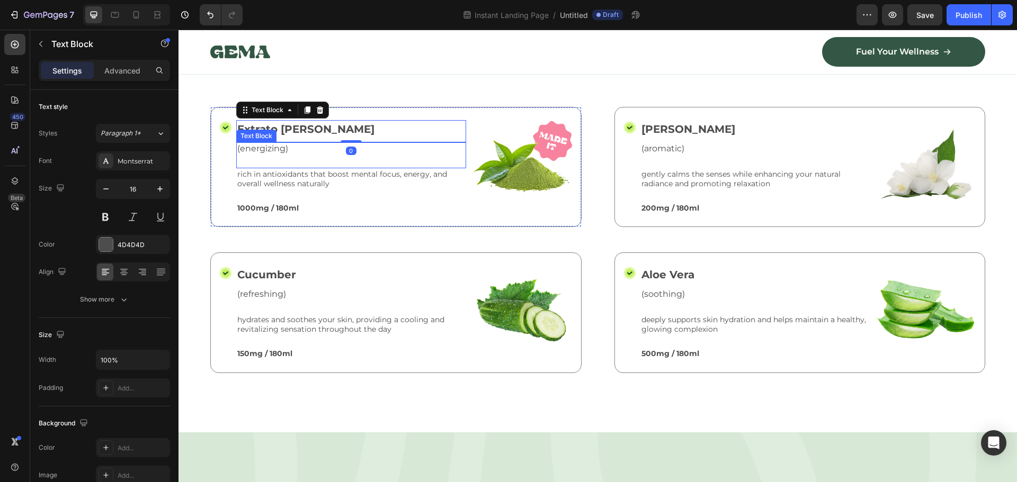
click at [279, 146] on p "(energizing)" at bounding box center [351, 149] width 228 height 11
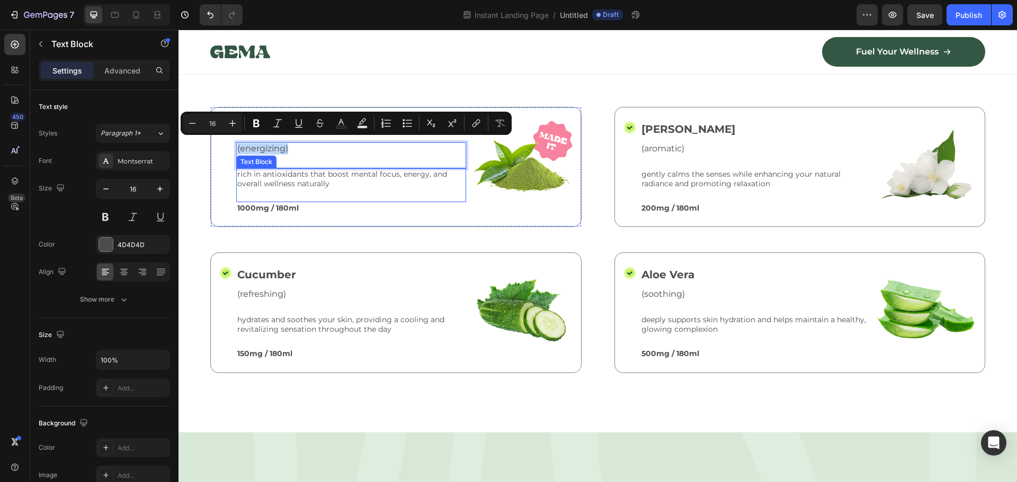
copy p "(energizing)"
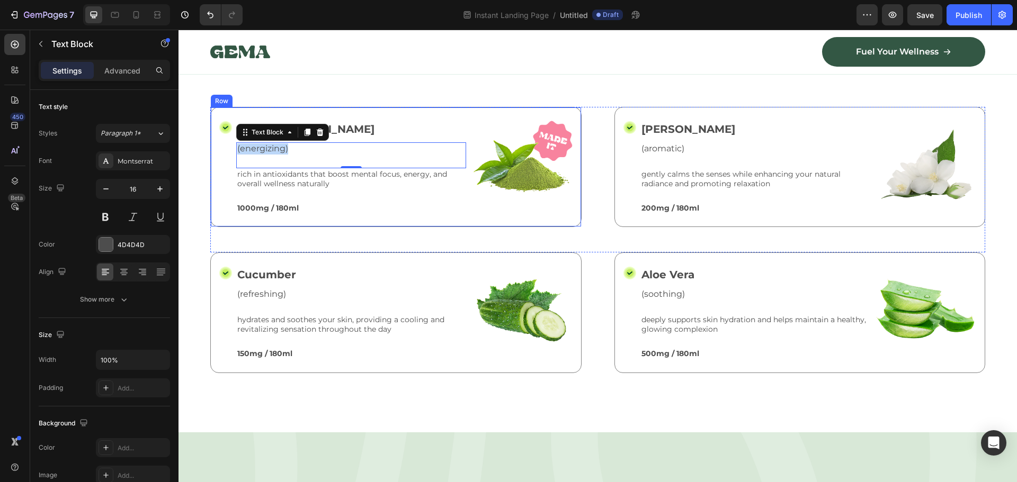
click at [476, 211] on div "Icon Extrato De Menta Text Block (energizing) Text Block 0 rich in antioxidants…" at bounding box center [395, 167] width 371 height 120
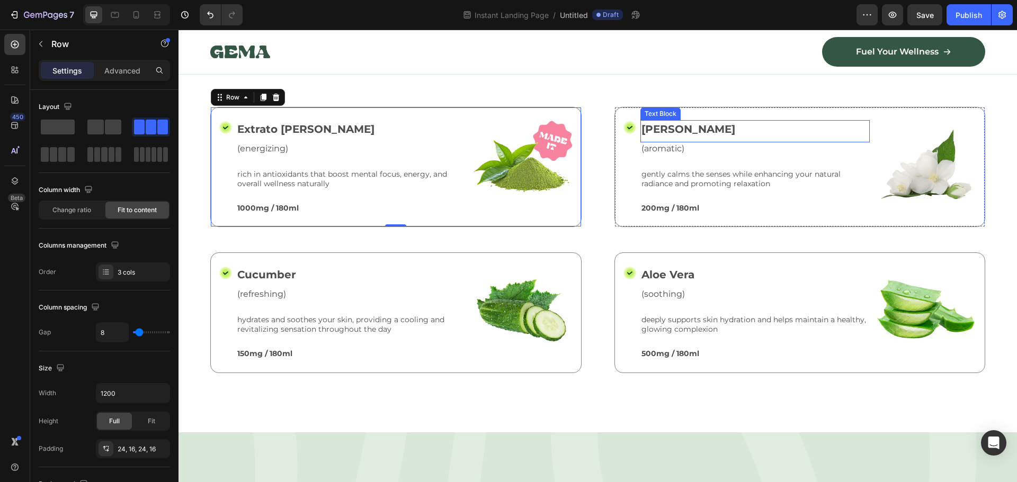
click at [668, 122] on p "Jasmine" at bounding box center [755, 129] width 228 height 16
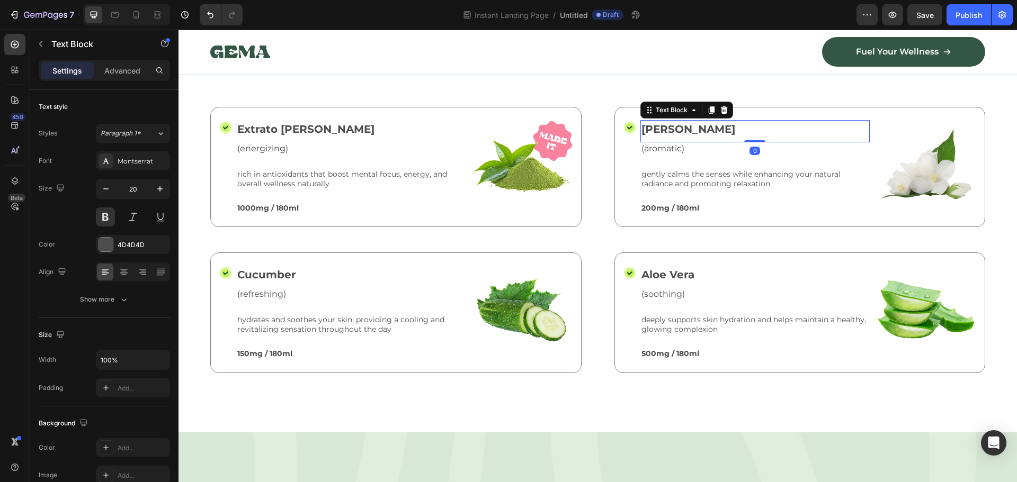
click at [668, 122] on p "Jasmine" at bounding box center [755, 129] width 228 height 16
click at [258, 267] on p "Cucumber" at bounding box center [351, 275] width 228 height 16
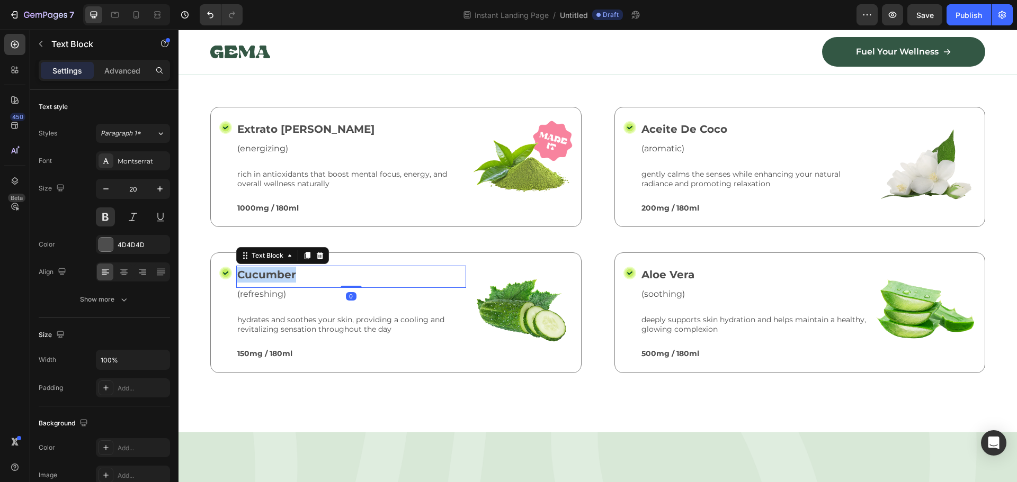
click at [258, 267] on p "Cucumber" at bounding box center [351, 275] width 228 height 16
click at [266, 272] on p "Limon" at bounding box center [351, 275] width 228 height 16
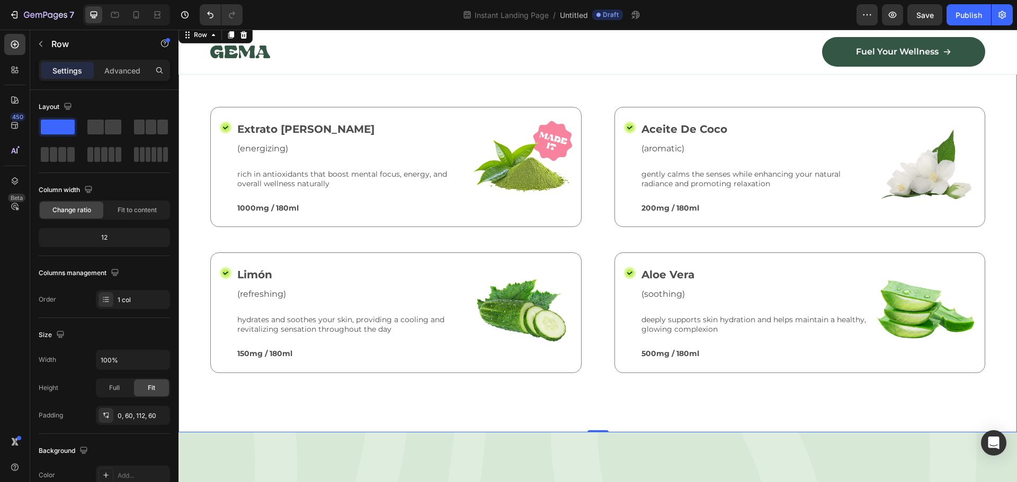
click at [550, 381] on div "Nature’s Best in Balance Text Block Row What’s Inside Your Matcha Glow Shot Hea…" at bounding box center [597, 228] width 838 height 408
click at [674, 269] on p "Aloe Vera" at bounding box center [755, 275] width 228 height 16
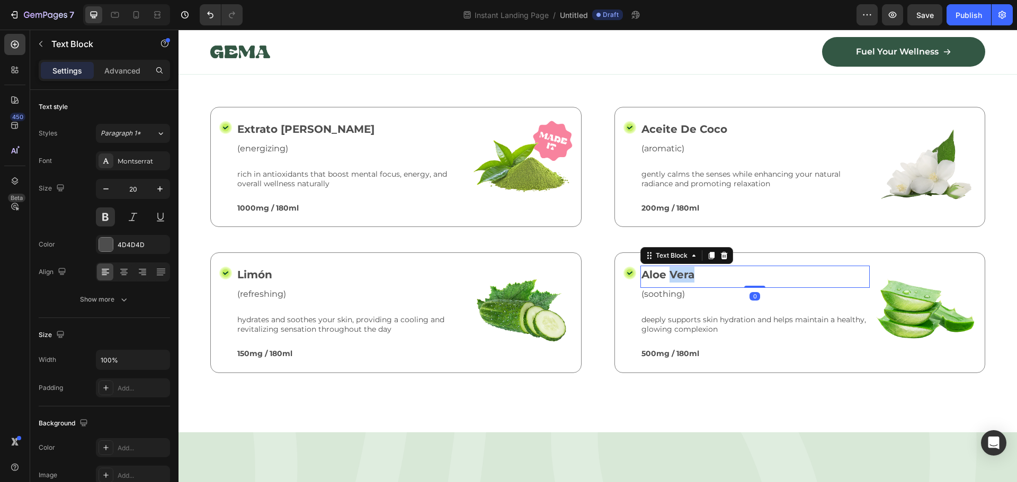
click at [674, 269] on p "Aloe Vera" at bounding box center [755, 275] width 228 height 16
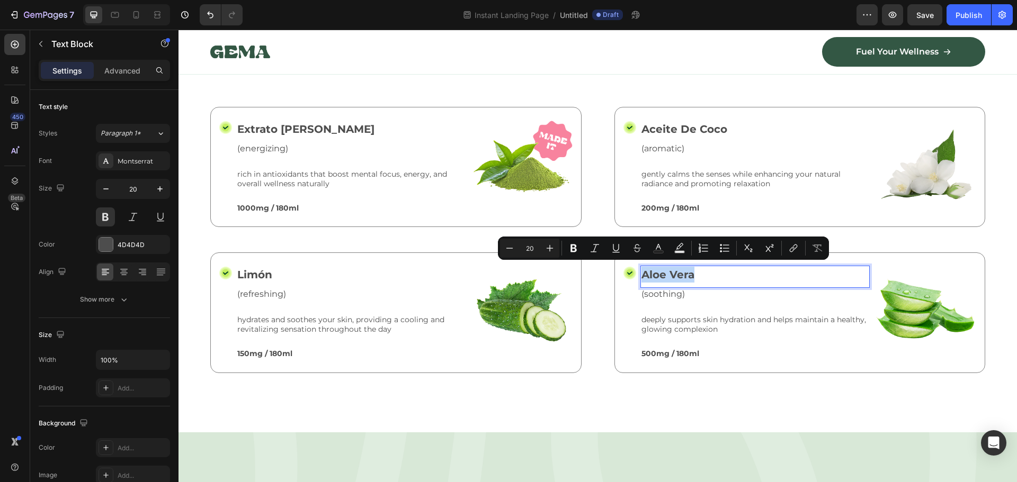
copy p "Aloe Vera"
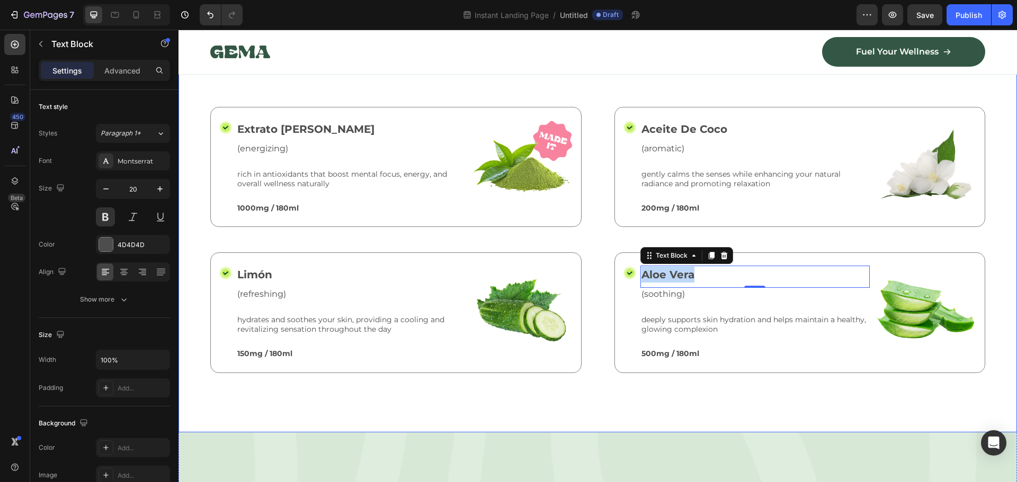
click at [902, 389] on div "Nature’s Best in Balance Text Block Row What’s Inside Your Matcha Glow Shot Hea…" at bounding box center [597, 228] width 838 height 408
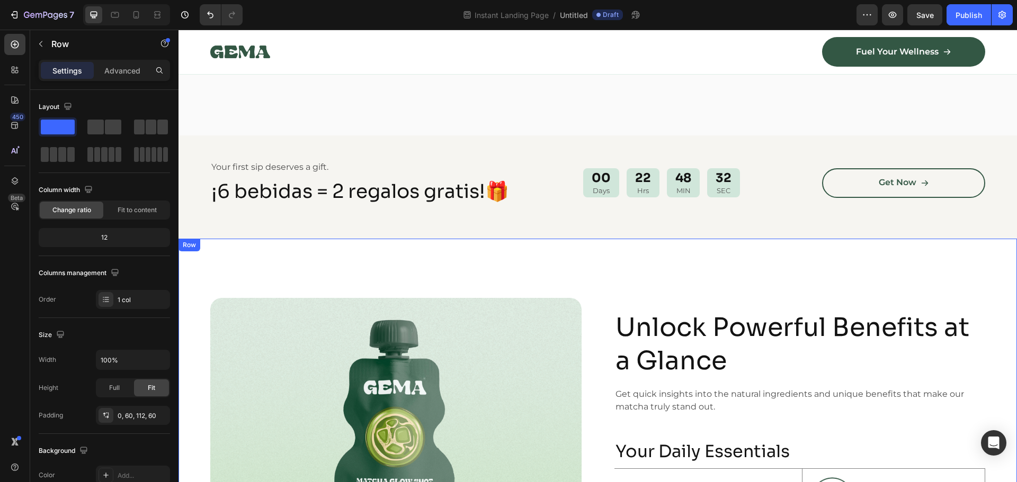
scroll to position [0, 0]
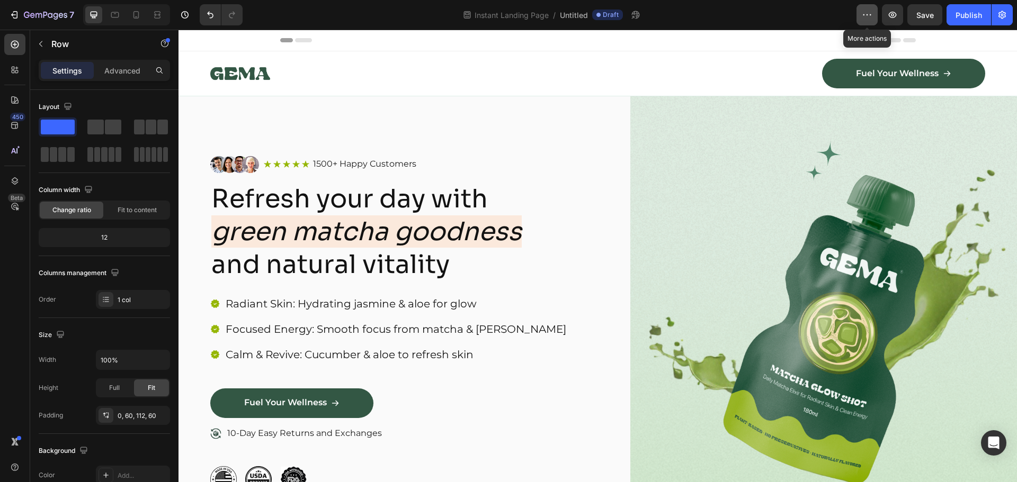
click at [860, 13] on button "button" at bounding box center [866, 14] width 21 height 21
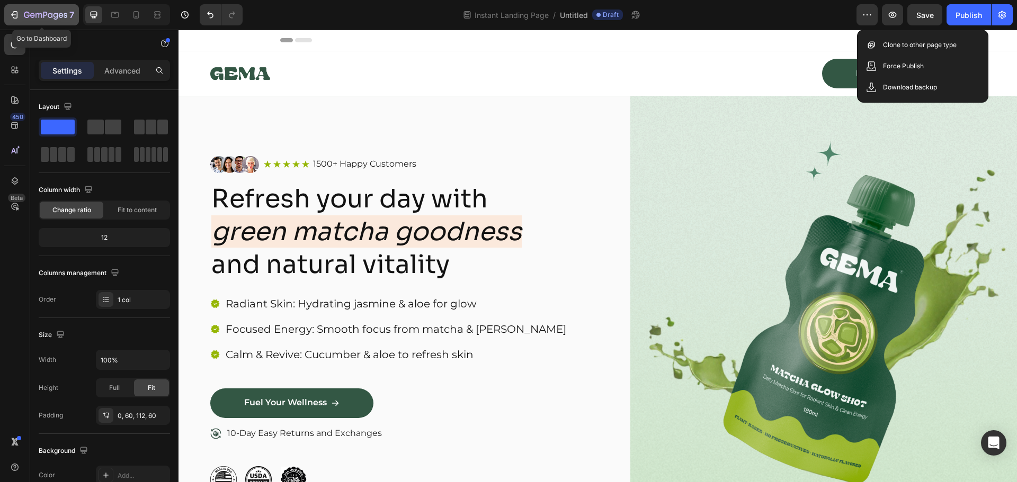
click at [31, 18] on icon "button" at bounding box center [45, 15] width 43 height 9
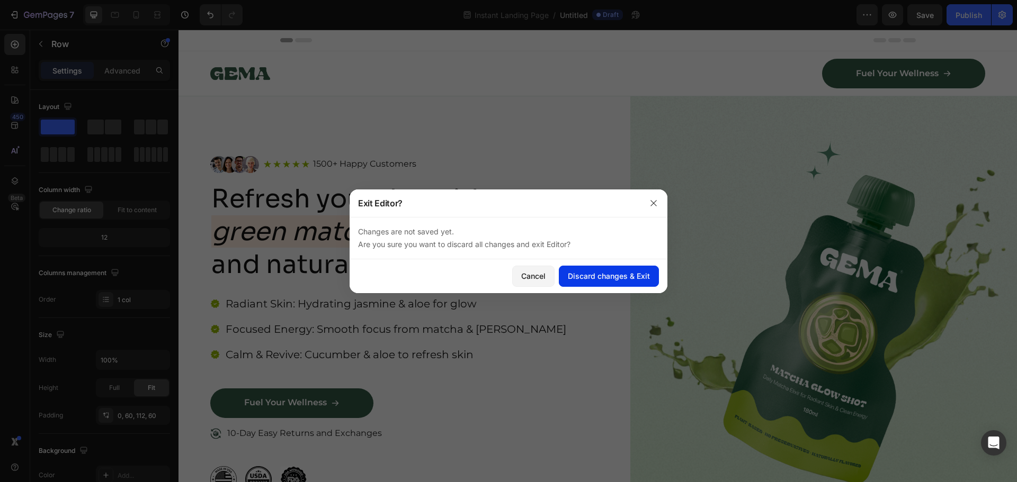
click at [635, 278] on div "Discard changes & Exit" at bounding box center [609, 276] width 82 height 11
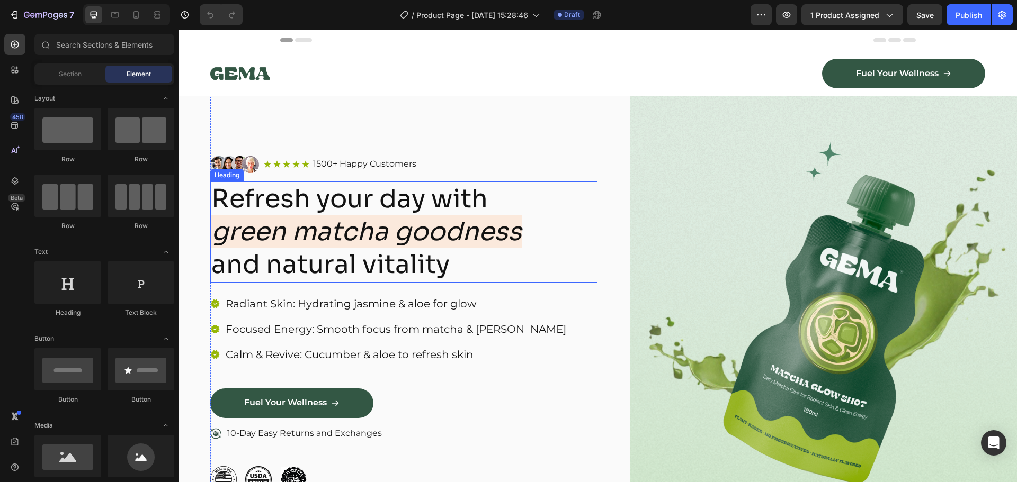
click at [423, 193] on h2 "Refresh your day with green matcha goodness and natural vitality" at bounding box center [403, 232] width 387 height 101
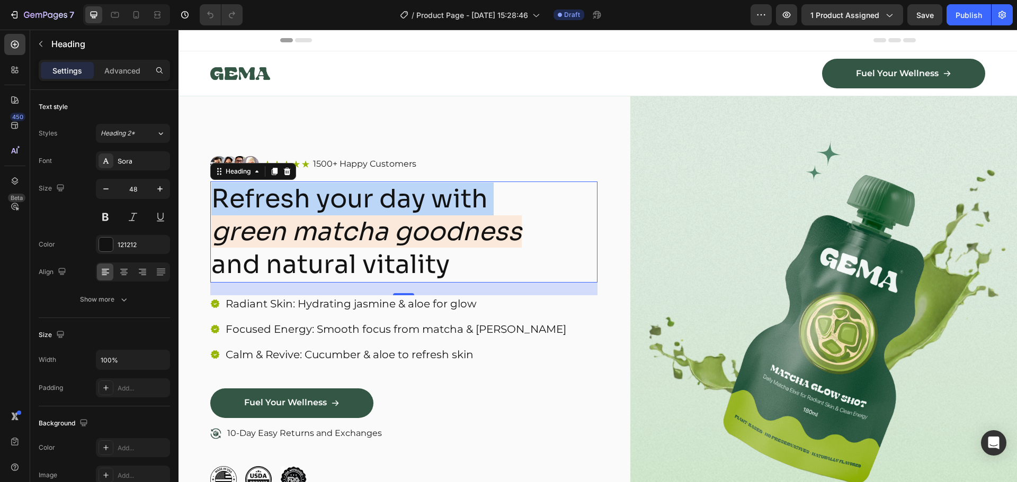
click at [423, 193] on p "Refresh your day with green matcha goodness and natural vitality" at bounding box center [403, 232] width 385 height 99
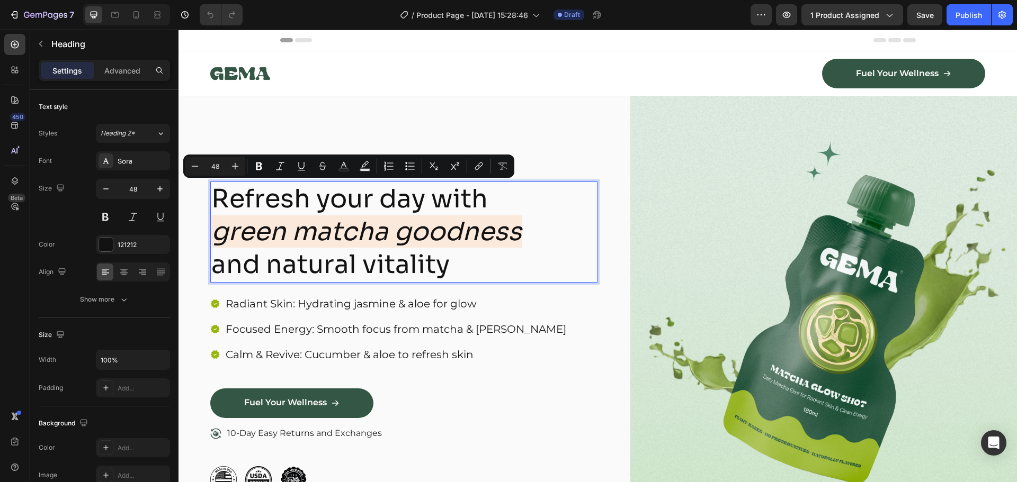
click at [490, 263] on p "Refresh your day with green matcha goodness and natural vitality" at bounding box center [403, 232] width 385 height 99
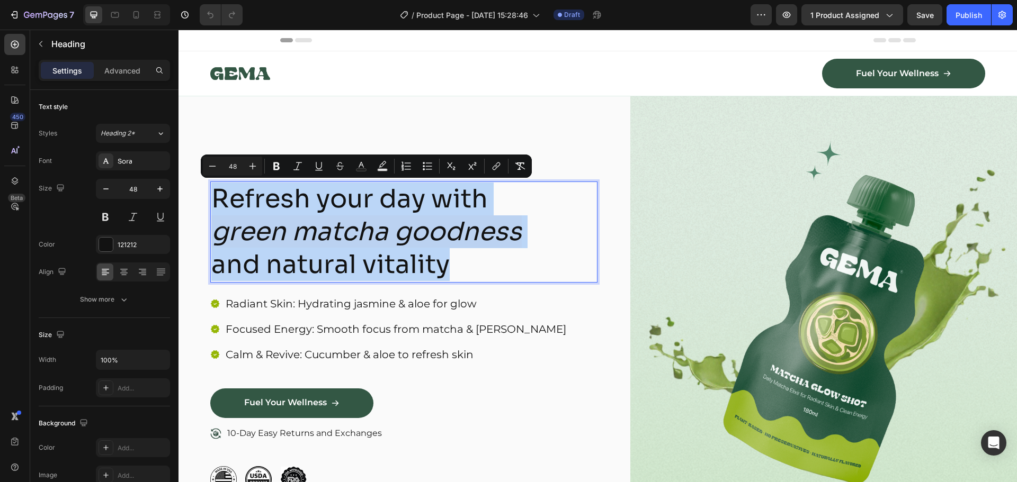
drag, startPoint x: 483, startPoint y: 262, endPoint x: 212, endPoint y: 188, distance: 280.9
click at [212, 188] on p "Refresh your day with green matcha goodness and natural vitality" at bounding box center [403, 232] width 385 height 99
copy p "Refresh your day with green matcha goodness and natural vitality"
click at [423, 213] on p "Refresh your day with green matcha goodness and natural vitality" at bounding box center [403, 232] width 385 height 99
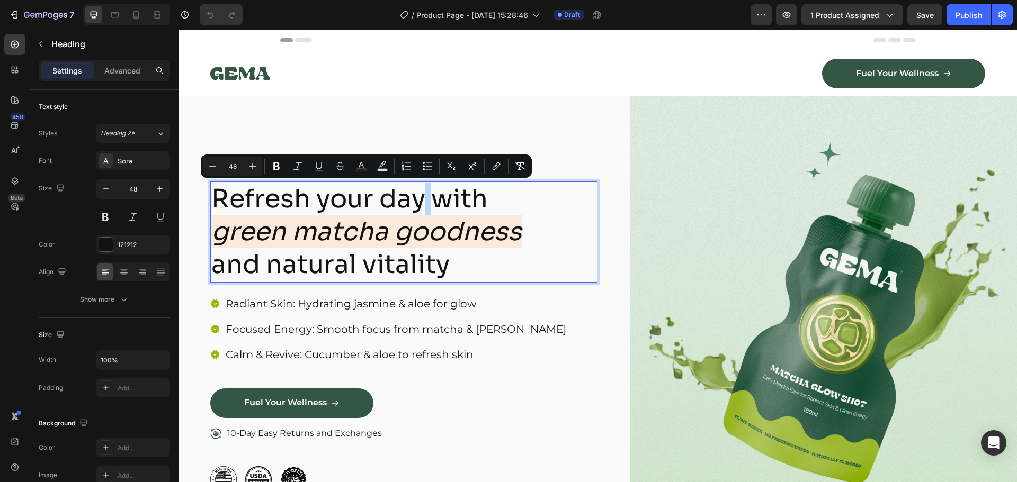
click at [423, 213] on p "Refresh your day with green matcha goodness and natural vitality" at bounding box center [403, 232] width 385 height 99
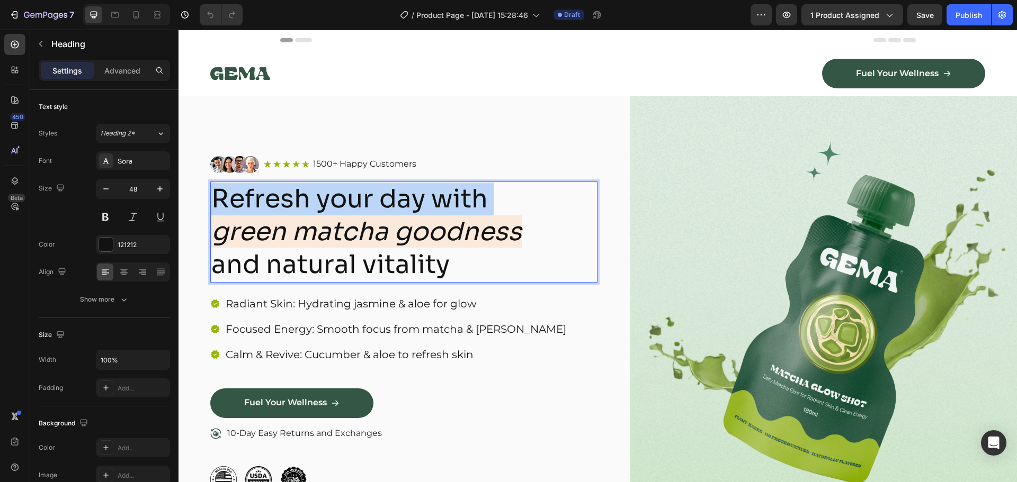
click at [423, 213] on p "Refresh your day with green matcha goodness and natural vitality" at bounding box center [403, 232] width 385 height 99
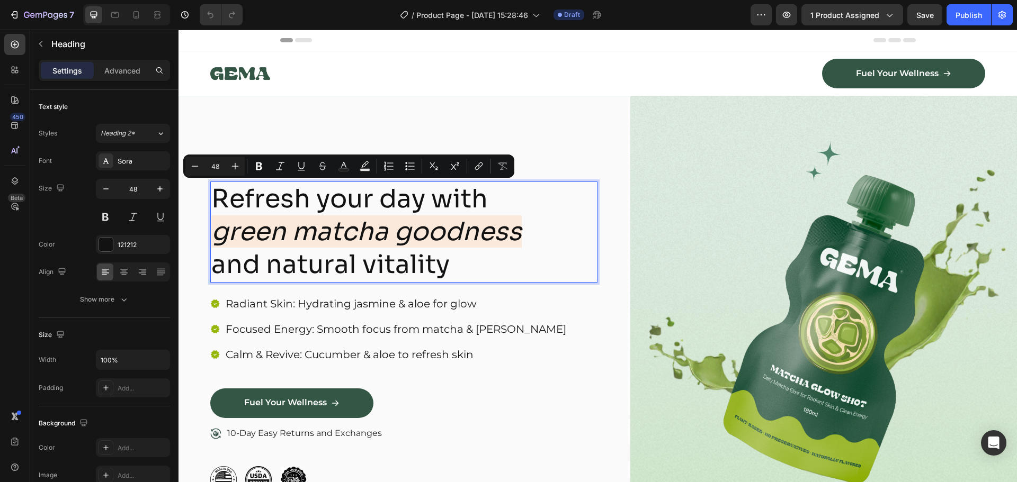
click at [500, 268] on p "Refresh your day with green matcha goodness and natural vitality" at bounding box center [403, 232] width 385 height 99
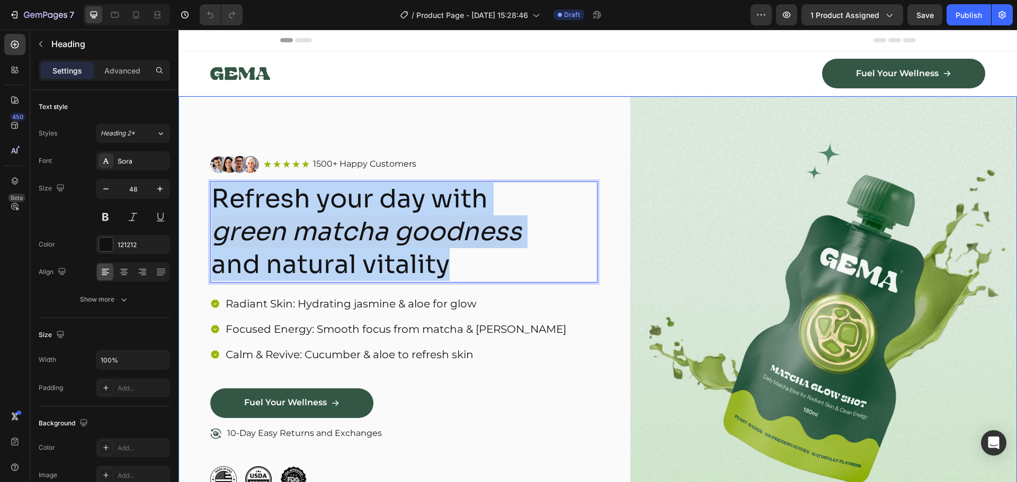
drag, startPoint x: 452, startPoint y: 268, endPoint x: 199, endPoint y: 199, distance: 261.8
click at [199, 199] on div "Image Icon Icon Icon Icon Icon Icon List 1500+ Happy Customers Text Block Row R…" at bounding box center [597, 324] width 838 height 456
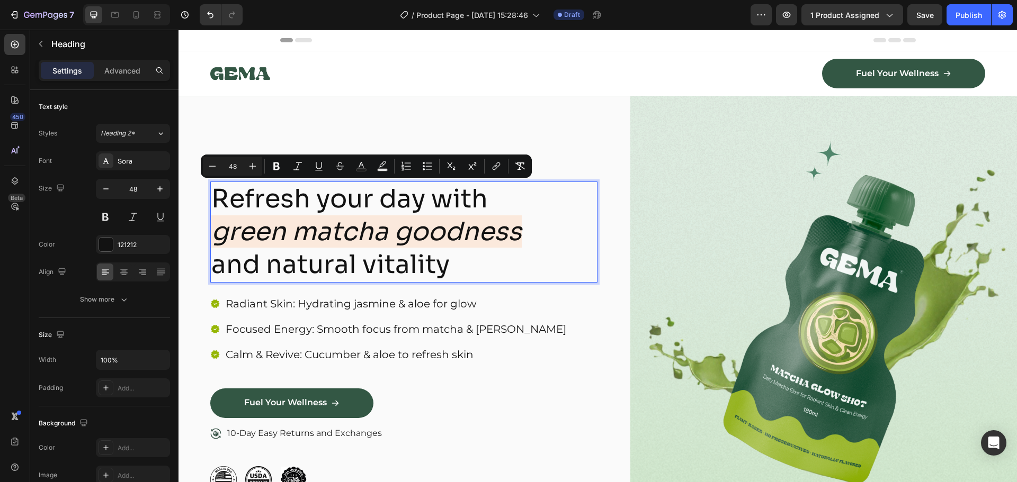
click at [528, 331] on div "Radiant Skin: Hydrating [PERSON_NAME] & aloe for glow Focused Energy: Smooth fo…" at bounding box center [403, 341] width 387 height 93
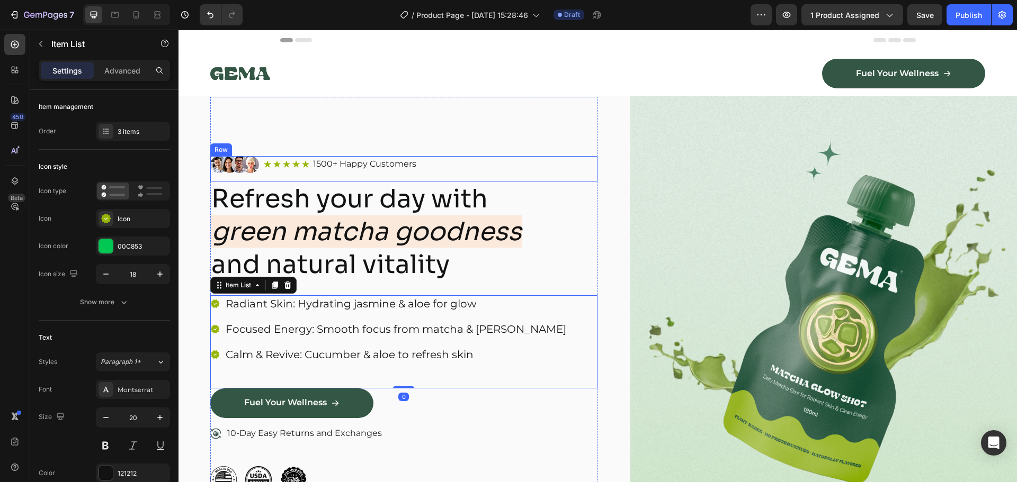
click at [373, 163] on p "1500+ Happy Customers" at bounding box center [364, 164] width 103 height 11
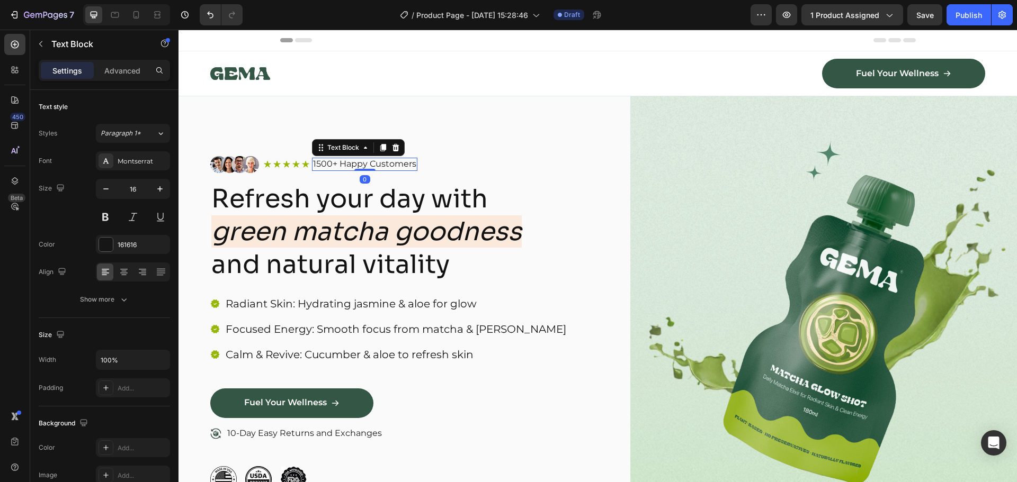
click at [373, 163] on p "1500+ Happy Customers" at bounding box center [364, 164] width 103 height 11
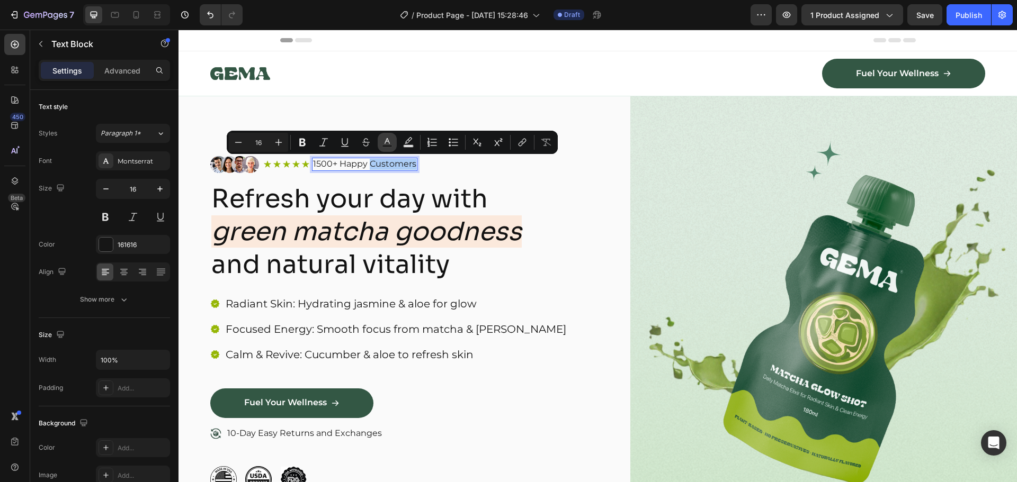
click at [390, 139] on icon "Editor contextual toolbar" at bounding box center [387, 142] width 11 height 11
type input "161616"
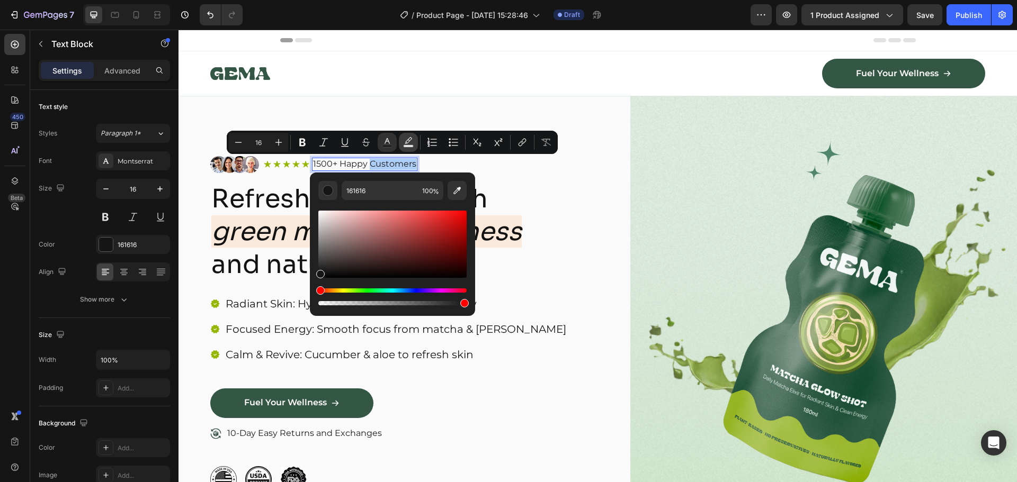
click at [404, 145] on icon "Editor contextual toolbar" at bounding box center [408, 142] width 11 height 11
type input "000000"
type input "77"
click at [460, 198] on button "Editor contextual toolbar" at bounding box center [456, 190] width 19 height 19
type input "FBE9DC"
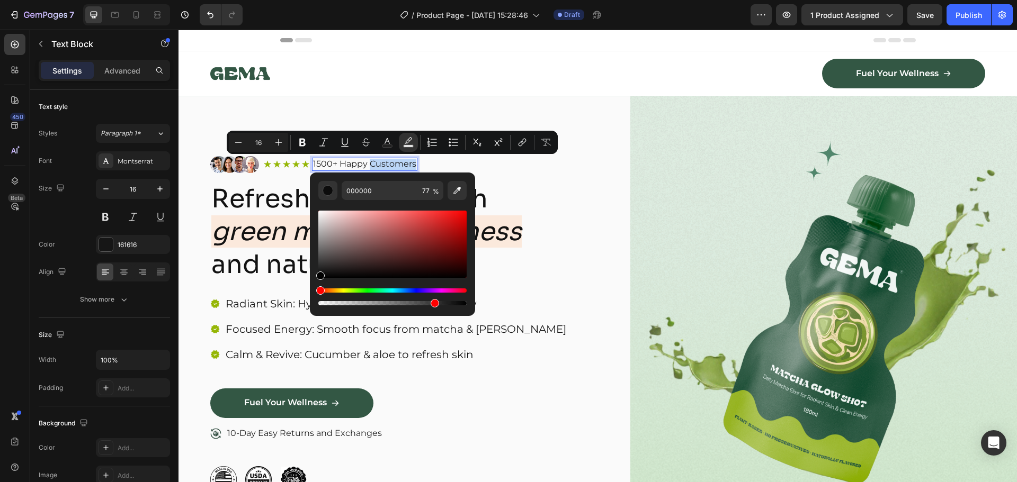
type input "100"
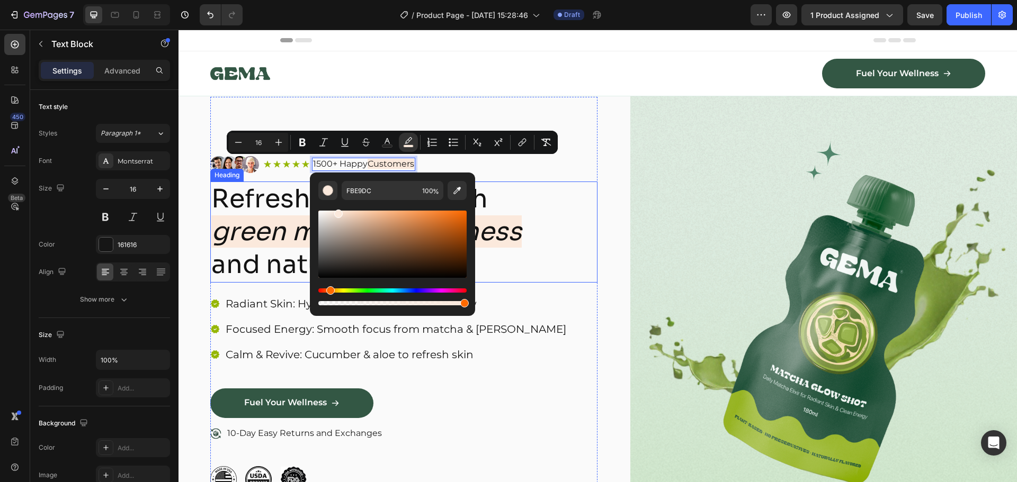
click at [597, 178] on div "Image Icon Icon Icon Icon Icon Icon List 1500+ Happy Customers Text Block 0 Row…" at bounding box center [597, 324] width 838 height 456
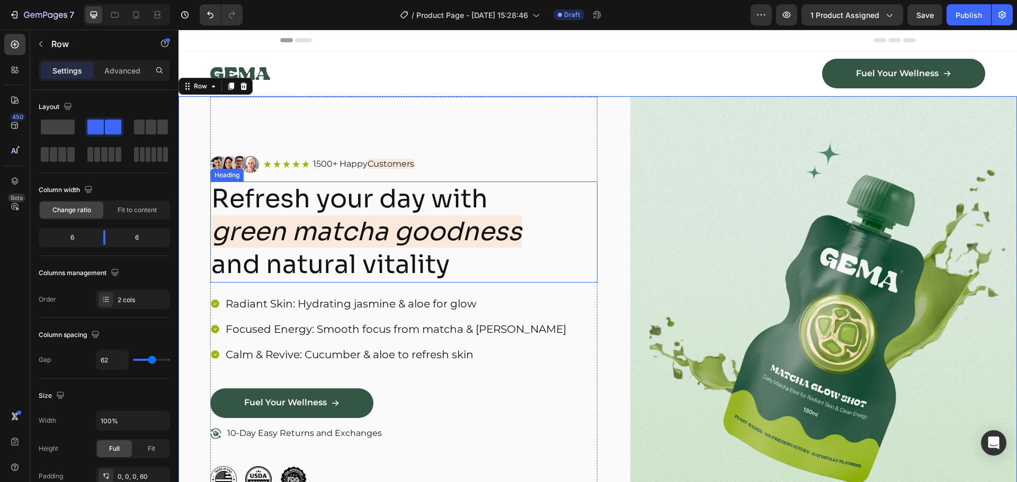
click at [397, 235] on icon "green matcha goodness" at bounding box center [366, 232] width 310 height 32
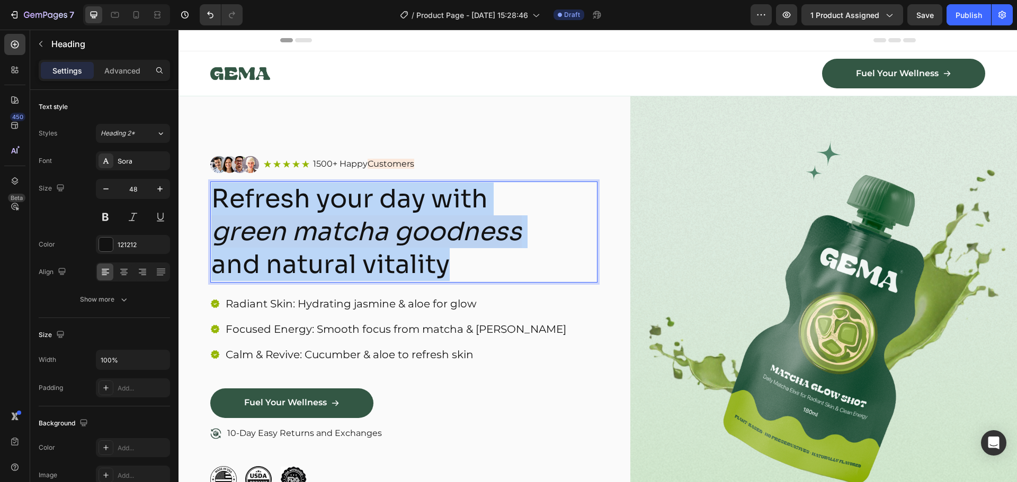
drag, startPoint x: 462, startPoint y: 268, endPoint x: 210, endPoint y: 191, distance: 263.6
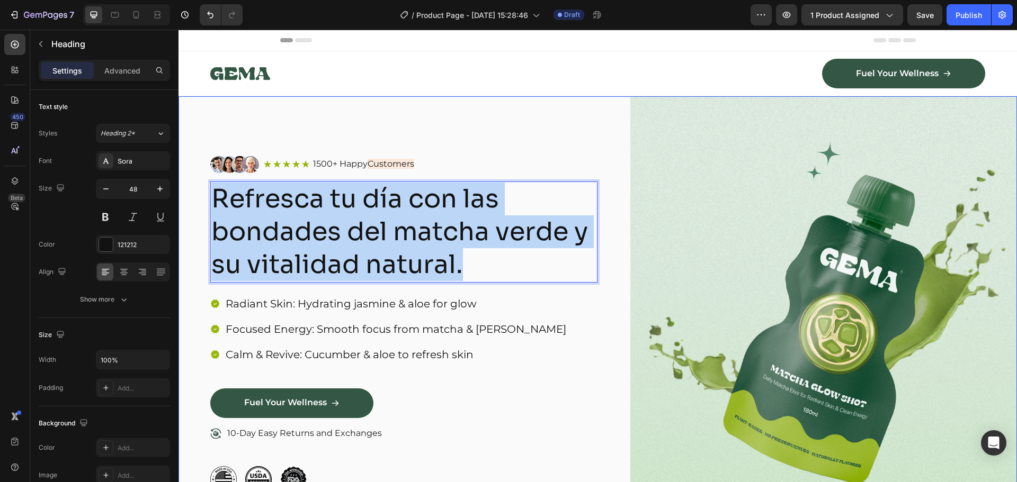
drag, startPoint x: 489, startPoint y: 268, endPoint x: 189, endPoint y: 201, distance: 307.8
click at [189, 201] on div "Image Icon Icon Icon Icon Icon Icon List 1500+ Happy Customers Text Block Row R…" at bounding box center [597, 324] width 838 height 456
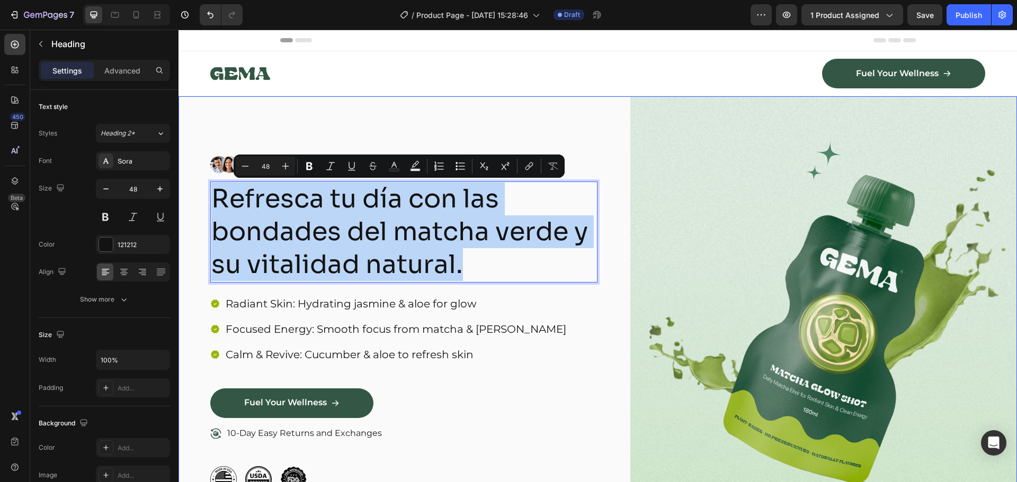
copy p "Refresca tu día con las bondades del matcha verde y su vitalidad natural."
click at [401, 202] on p "Refresca tu día con las bondades del matcha verde y su vitalidad natural." at bounding box center [403, 232] width 385 height 99
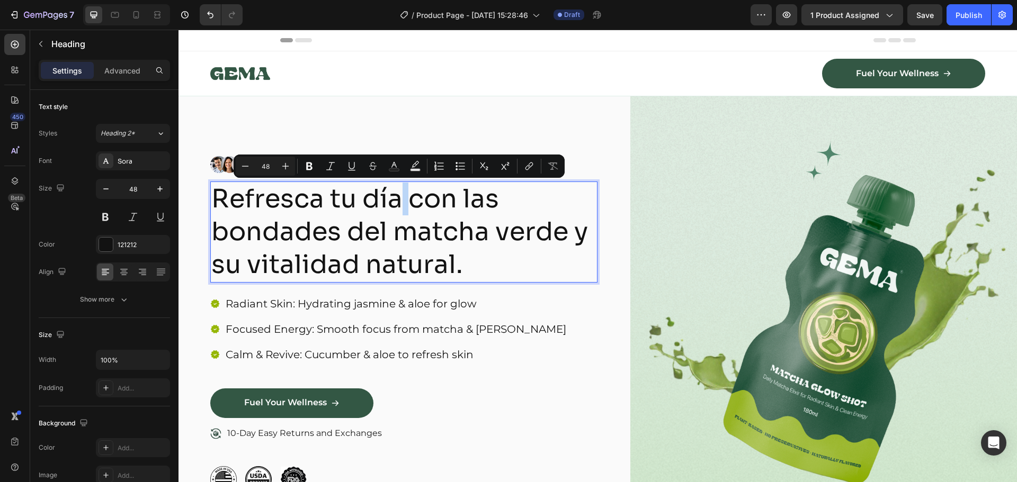
click at [401, 202] on p "Refresca tu día con las bondades del matcha verde y su vitalidad natural." at bounding box center [403, 232] width 385 height 99
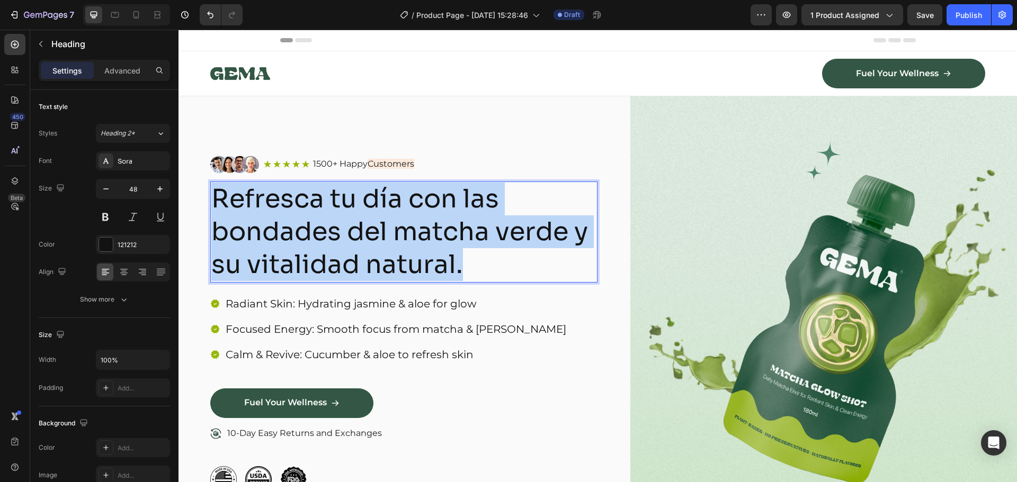
click at [401, 202] on p "Refresca tu día con las bondades del matcha verde y su vitalidad natural." at bounding box center [403, 232] width 385 height 99
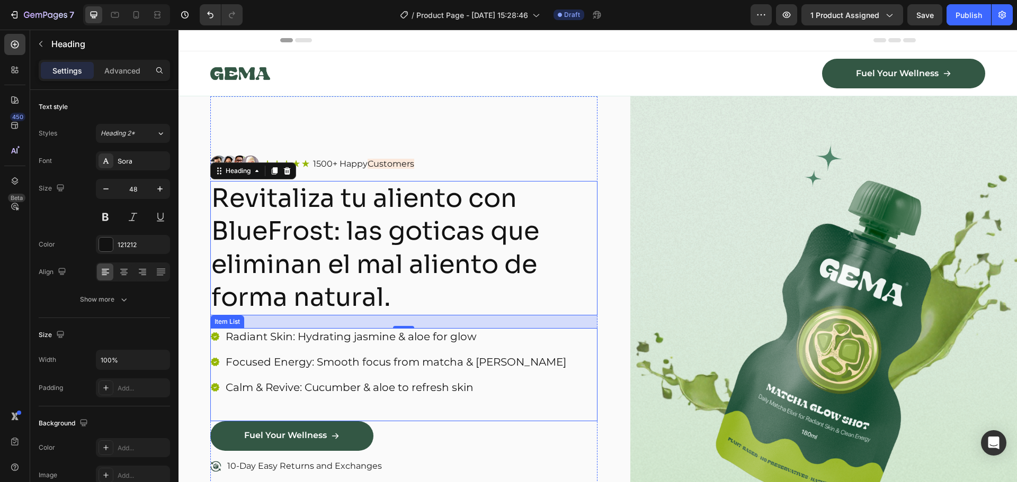
click at [275, 338] on p "Radiant Skin: Hydrating jasmine & aloe for glow" at bounding box center [396, 337] width 340 height 14
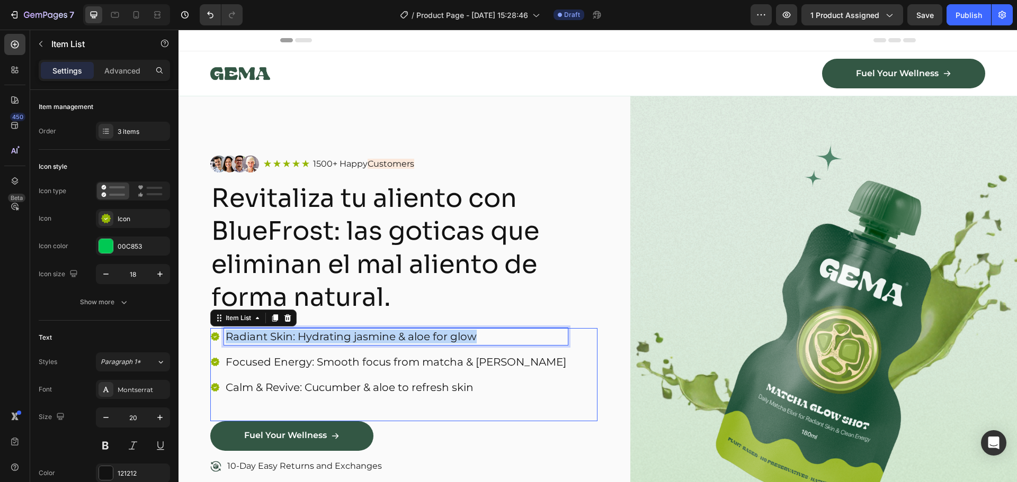
click at [275, 338] on p "Radiant Skin: Hydrating jasmine & aloe for glow" at bounding box center [396, 337] width 340 height 14
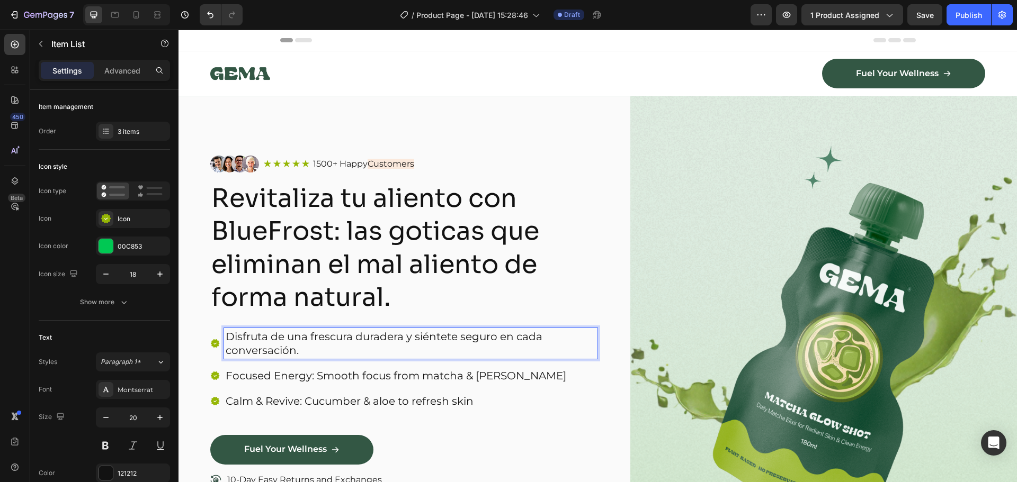
click at [248, 349] on p "Disfruta de una frescura duradera y siéntete seguro en cada conversación." at bounding box center [411, 344] width 370 height 28
click at [317, 349] on p "Disfruta de una frescura duradera y siéntete seguro en cada conversación." at bounding box center [411, 344] width 370 height 28
click at [293, 340] on p "Disfruta de una frescura duradera y siéntete seguro en cada conversación." at bounding box center [411, 344] width 370 height 28
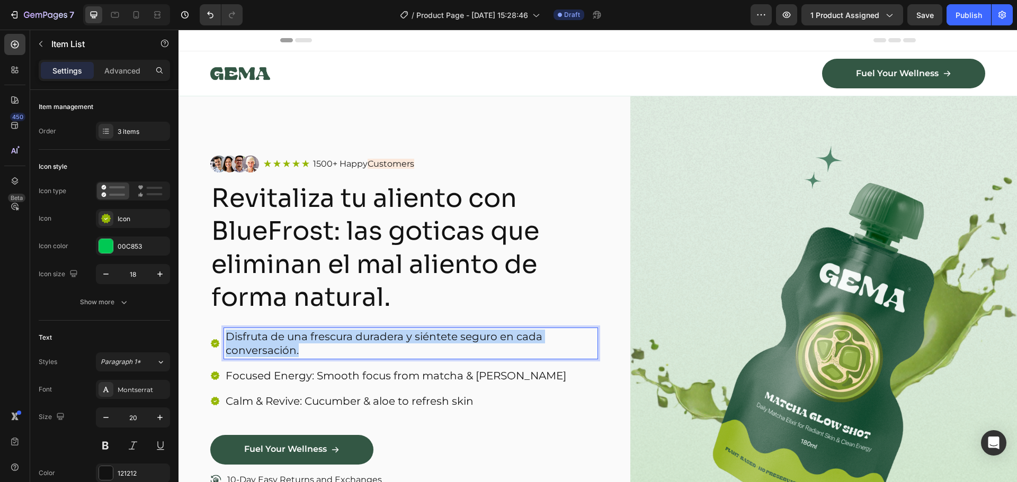
click at [293, 340] on p "Disfruta de una frescura duradera y siéntete seguro en cada conversación." at bounding box center [411, 344] width 370 height 28
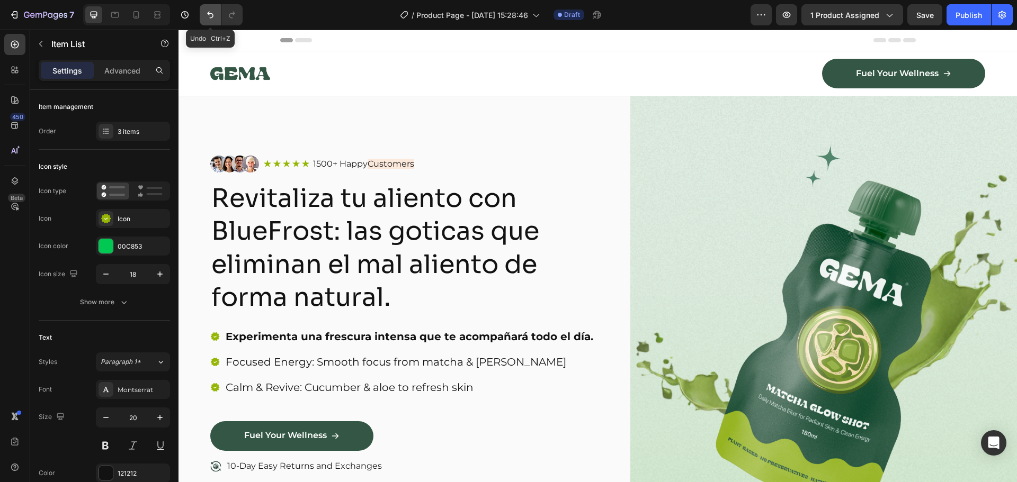
click at [210, 8] on button "Undo/Redo" at bounding box center [210, 14] width 21 height 21
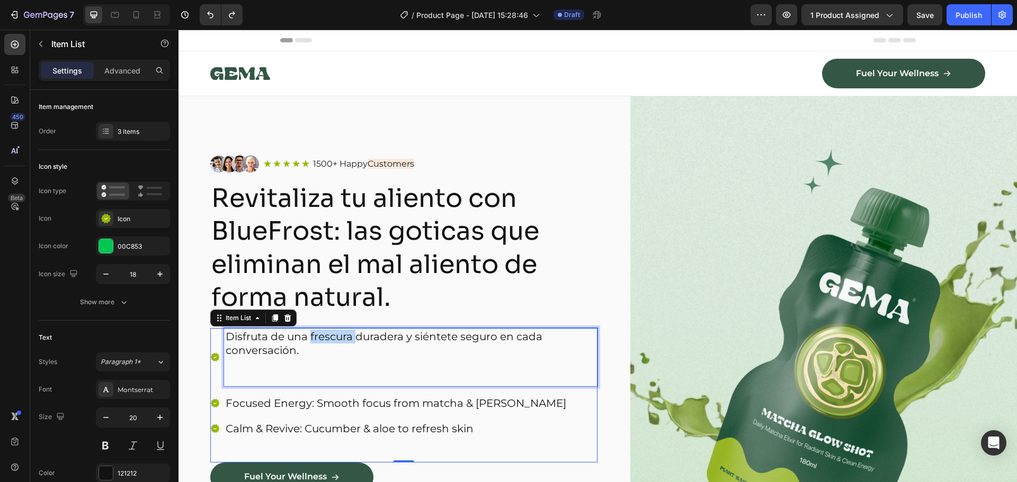
click at [329, 339] on p "Disfruta de una frescura duradera y siéntete seguro en cada conversación." at bounding box center [411, 344] width 370 height 28
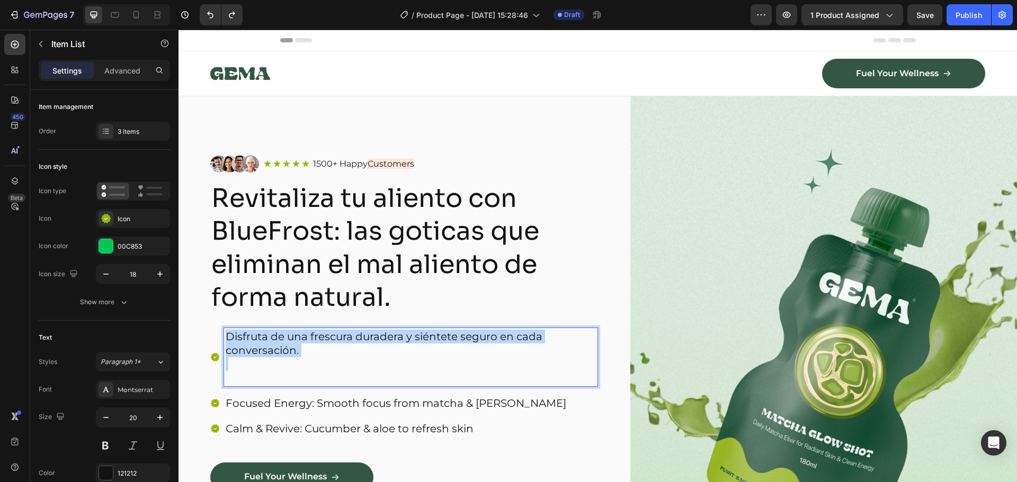
click at [329, 339] on p "Disfruta de una frescura duradera y siéntete seguro en cada conversación." at bounding box center [411, 344] width 370 height 28
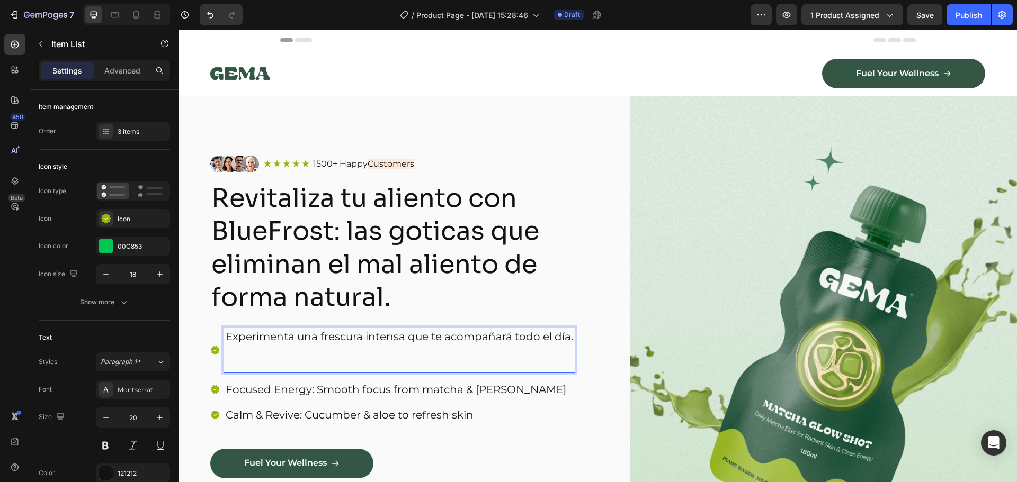
click at [265, 366] on p "Rich Text Editor. Editing area: main" at bounding box center [399, 358] width 347 height 28
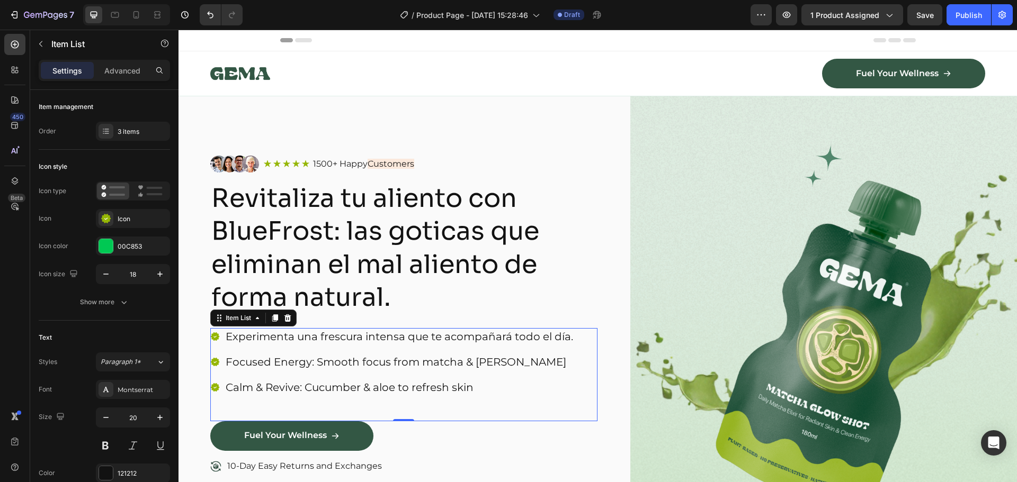
click at [323, 357] on p "Focused Energy: Smooth focus from matcha & [PERSON_NAME]" at bounding box center [399, 362] width 347 height 14
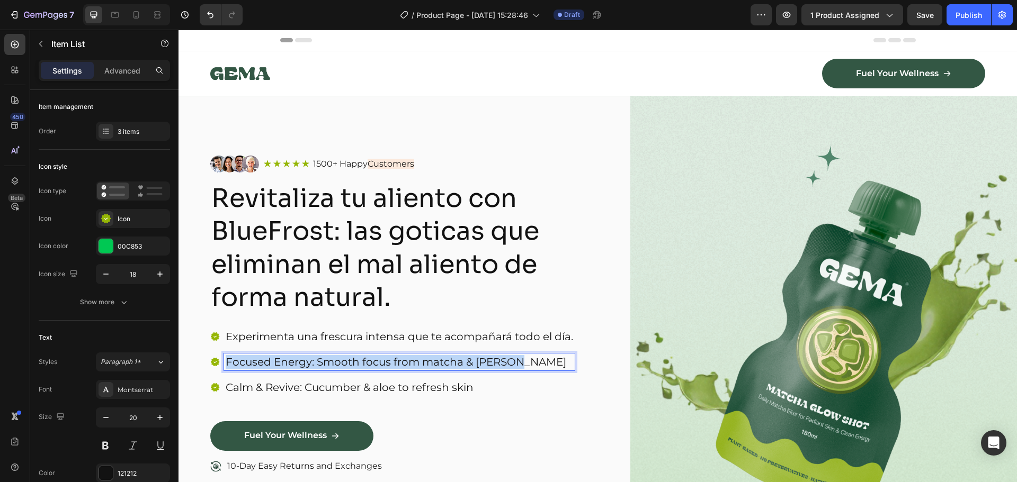
click at [323, 357] on p "Focused Energy: Smooth focus from matcha & [PERSON_NAME]" at bounding box center [399, 362] width 347 height 14
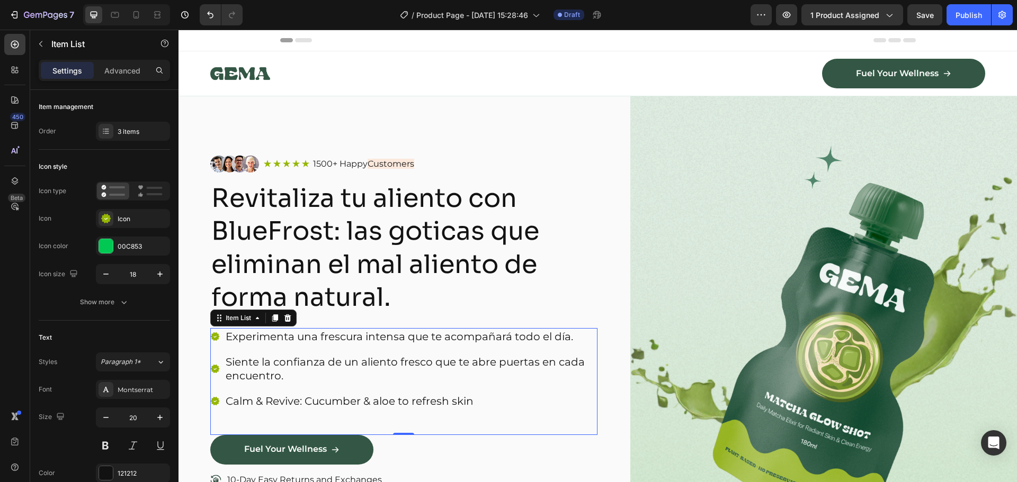
click at [385, 360] on p "Siente la confianza de un aliento fresco que te abre puertas en cada encuentro." at bounding box center [411, 369] width 370 height 28
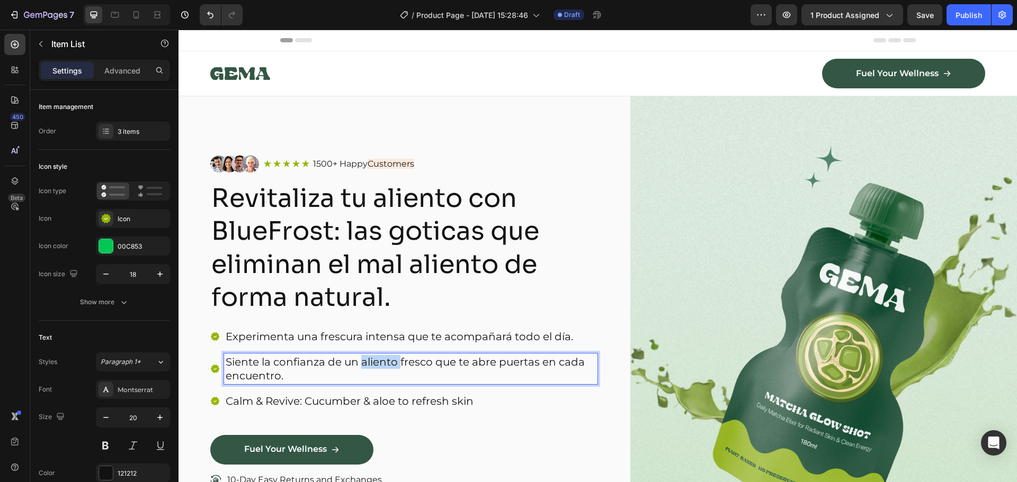
click at [385, 360] on p "Siente la confianza de un aliento fresco que te abre puertas en cada encuentro." at bounding box center [411, 369] width 370 height 28
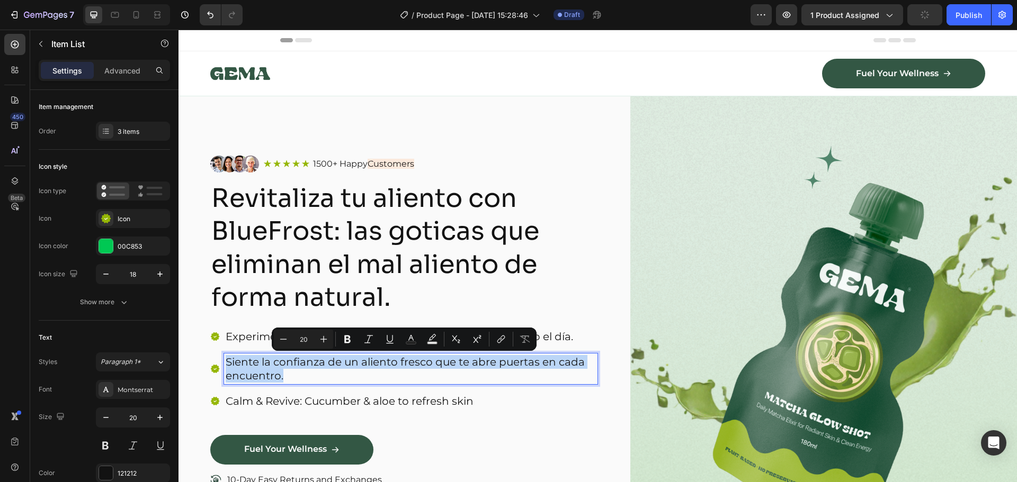
copy p "Siente la confianza de un aliento fresco que te abre puertas en cada encuentro."
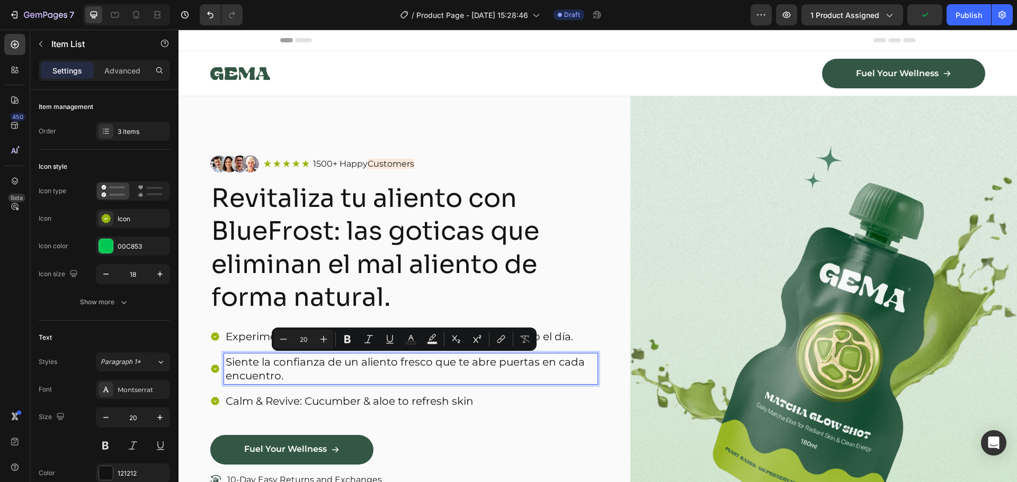
click at [368, 400] on p "Calm & Revive: Cucumber & aloe to refresh skin" at bounding box center [411, 402] width 370 height 14
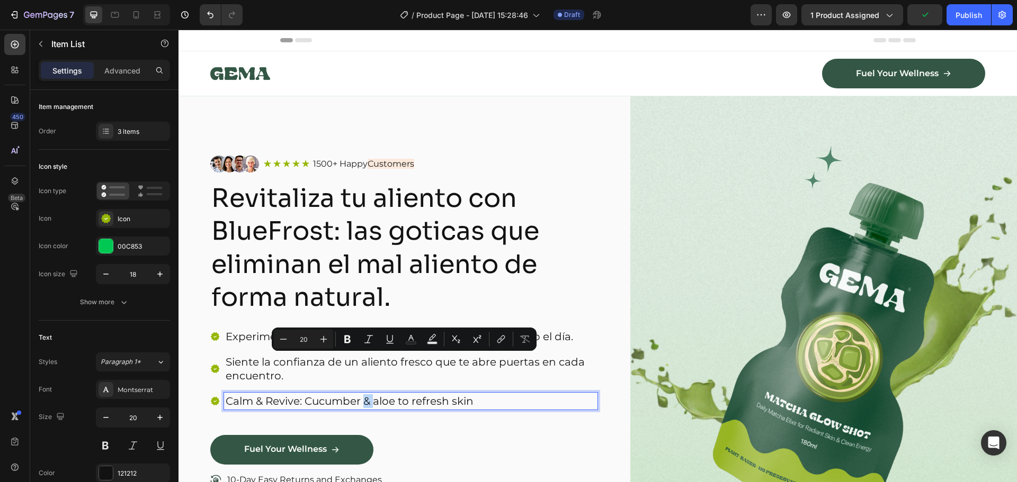
click at [368, 400] on p "Calm & Revive: Cucumber & aloe to refresh skin" at bounding box center [411, 402] width 370 height 14
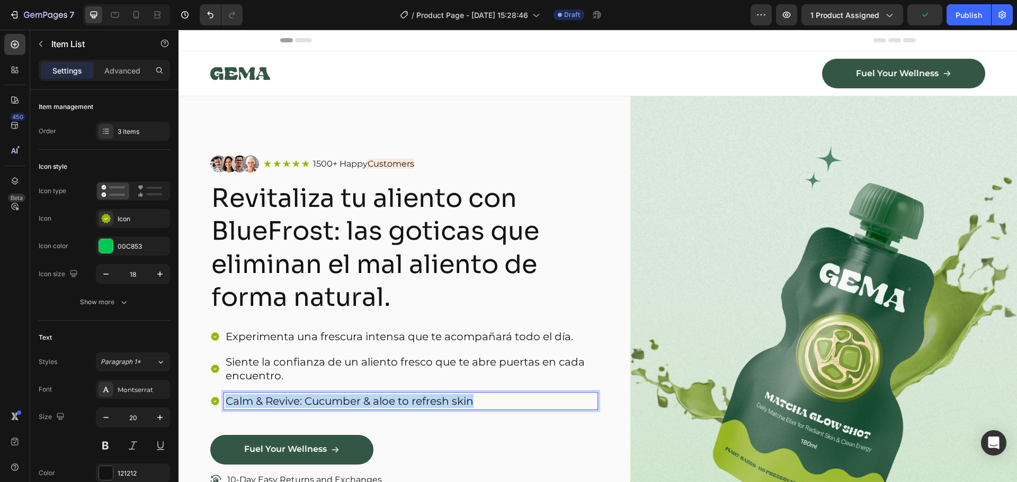
click at [368, 400] on p "Calm & Revive: Cucumber & aloe to refresh skin" at bounding box center [411, 402] width 370 height 14
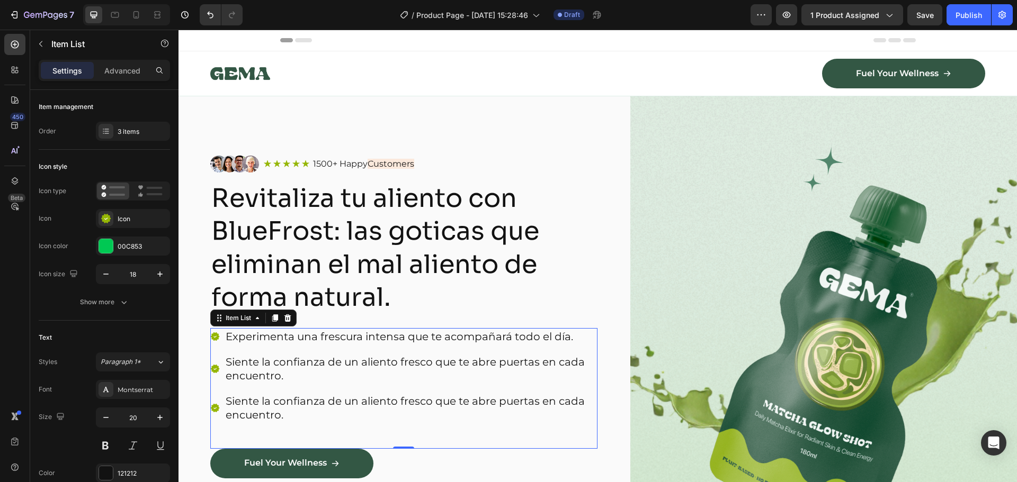
click at [291, 341] on p "Experimenta una frescura intensa que te acompañará todo el día." at bounding box center [411, 337] width 370 height 14
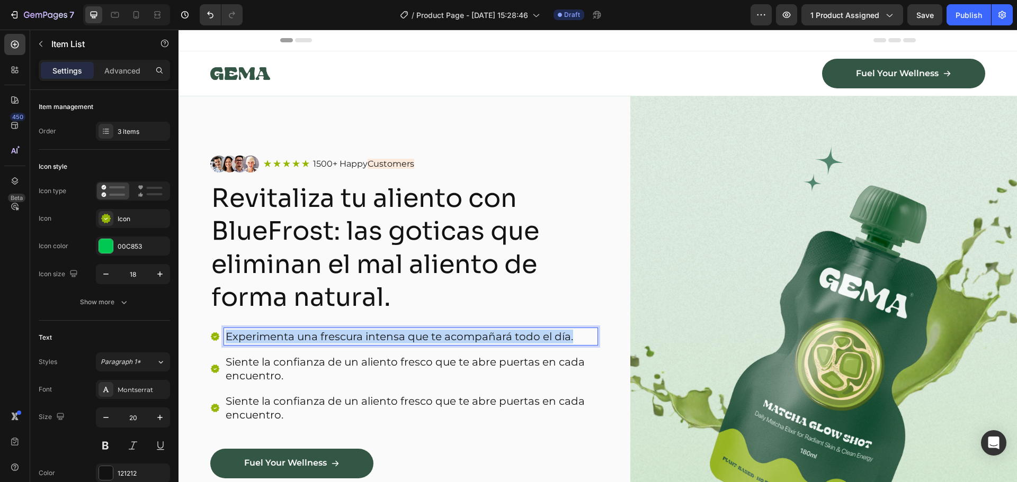
click at [291, 341] on p "Experimenta una frescura intensa que te acompañará todo el día." at bounding box center [411, 337] width 370 height 14
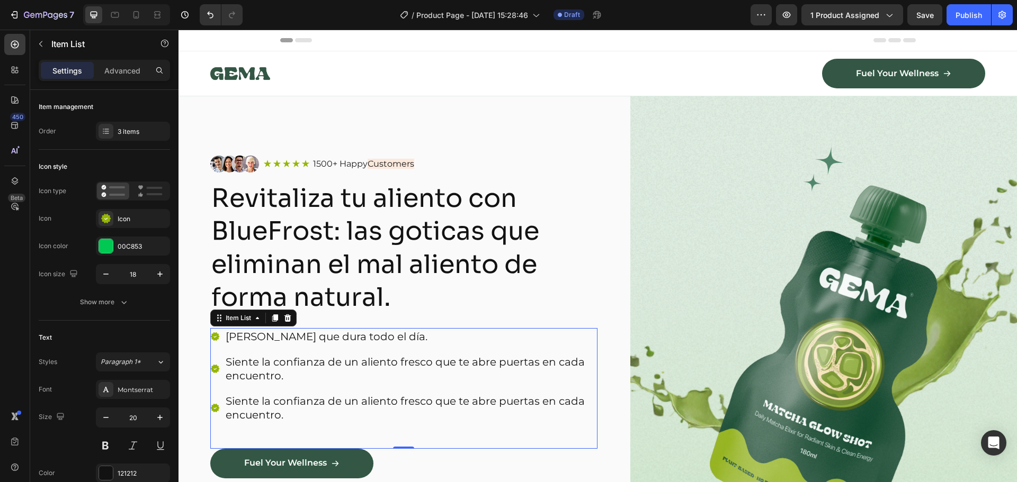
click at [335, 356] on p "Siente la confianza de un aliento fresco que te abre puertas en cada encuentro." at bounding box center [411, 369] width 370 height 28
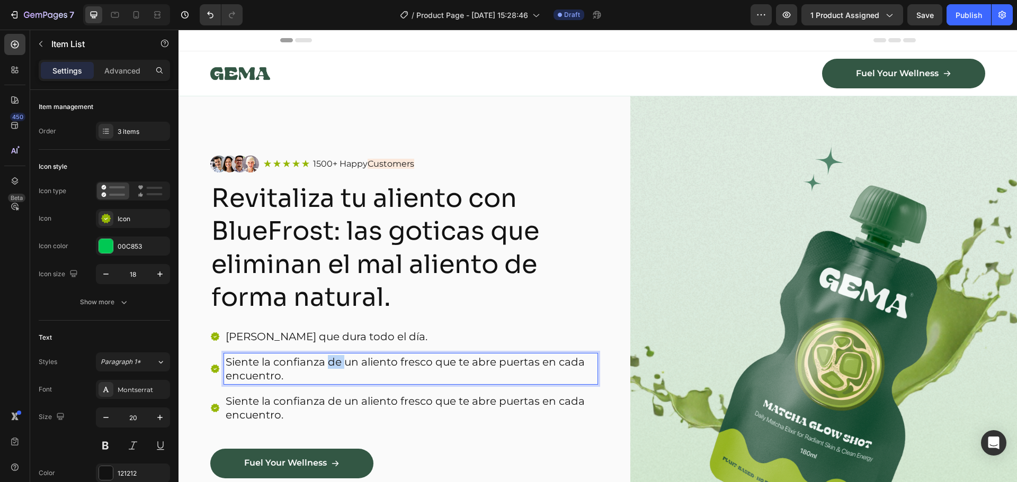
click at [335, 356] on p "Siente la confianza de un aliento fresco que te abre puertas en cada encuentro." at bounding box center [411, 369] width 370 height 28
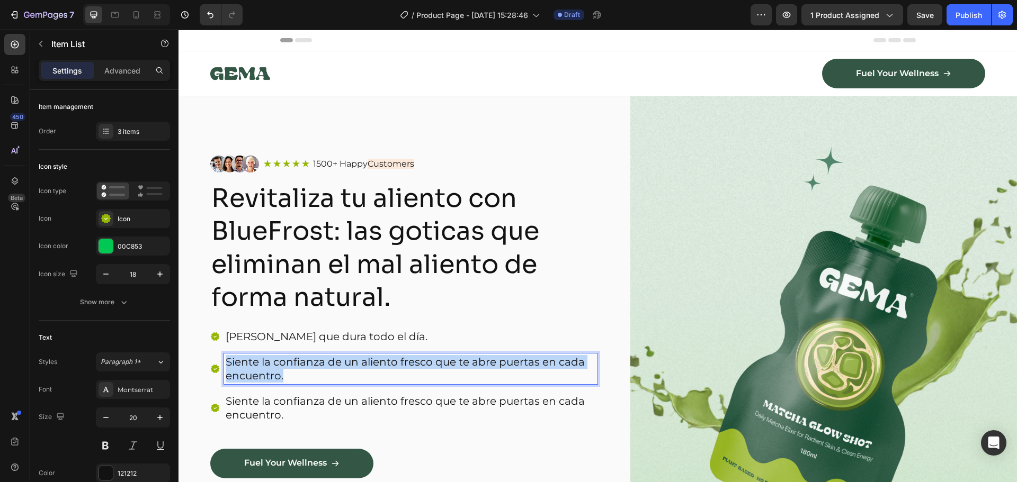
click at [335, 356] on p "Siente la confianza de un aliento fresco que te abre puertas en cada encuentro." at bounding box center [411, 369] width 370 height 28
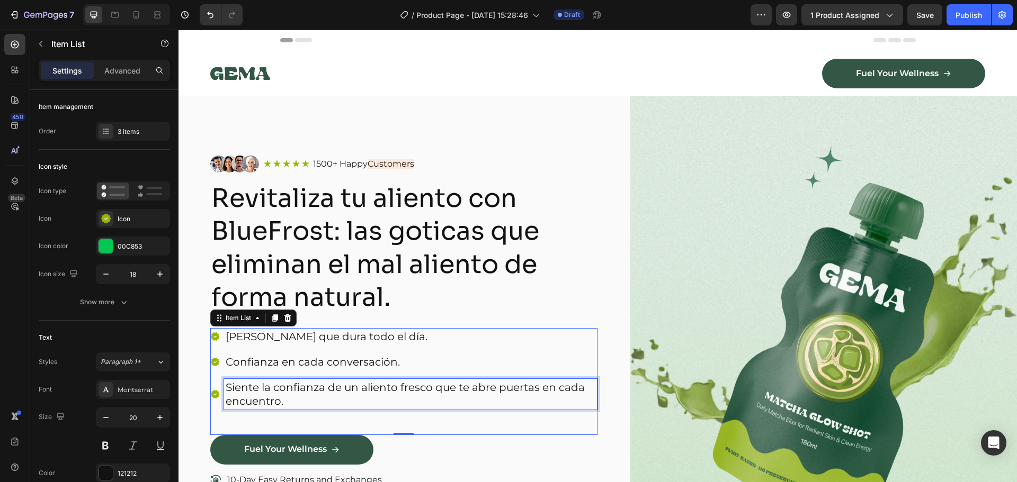
click at [337, 381] on p "Siente la confianza de un aliento fresco que te abre puertas en cada encuentro." at bounding box center [411, 395] width 370 height 28
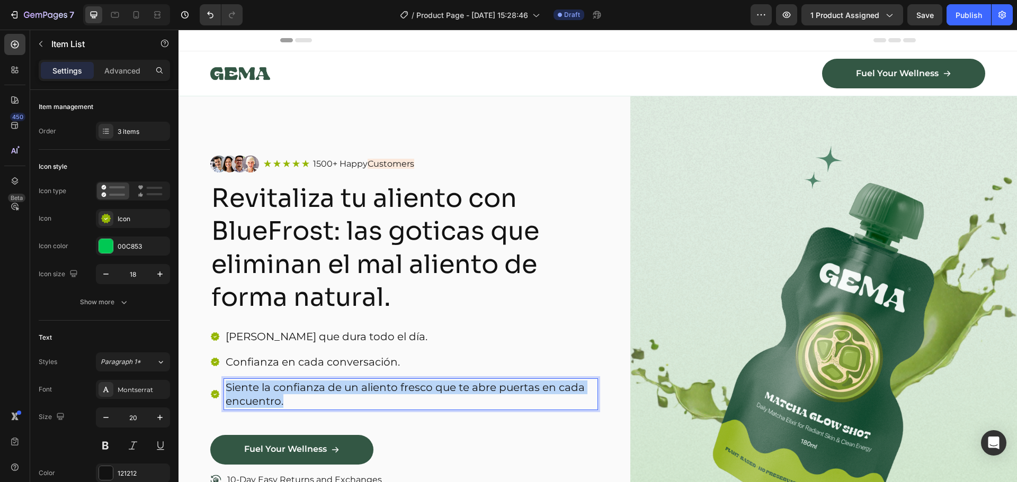
click at [337, 381] on p "Siente la confianza de un aliento fresco que te abre puertas en cada encuentro." at bounding box center [411, 395] width 370 height 28
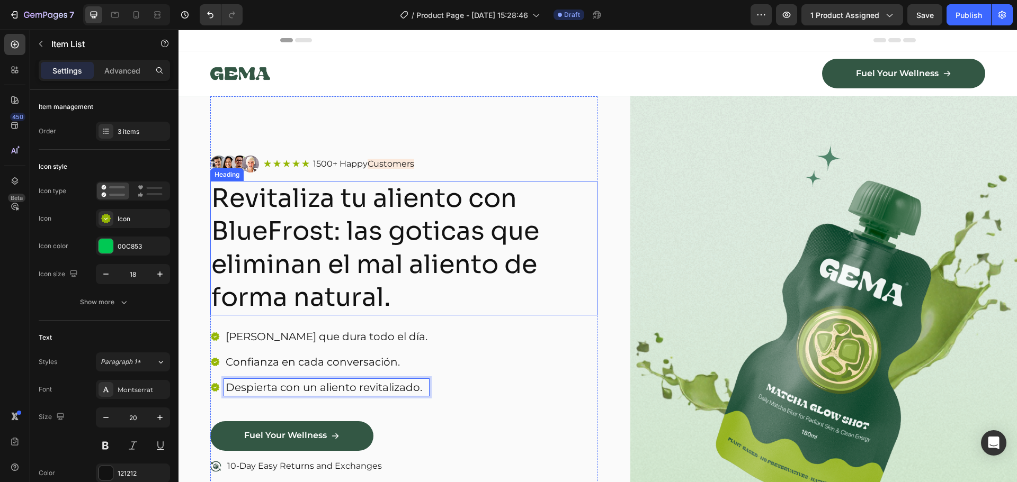
click at [468, 318] on div "Image Icon Icon Icon Icon Icon Icon List 1500+ Happy Customers Text Block Row R…" at bounding box center [403, 341] width 387 height 370
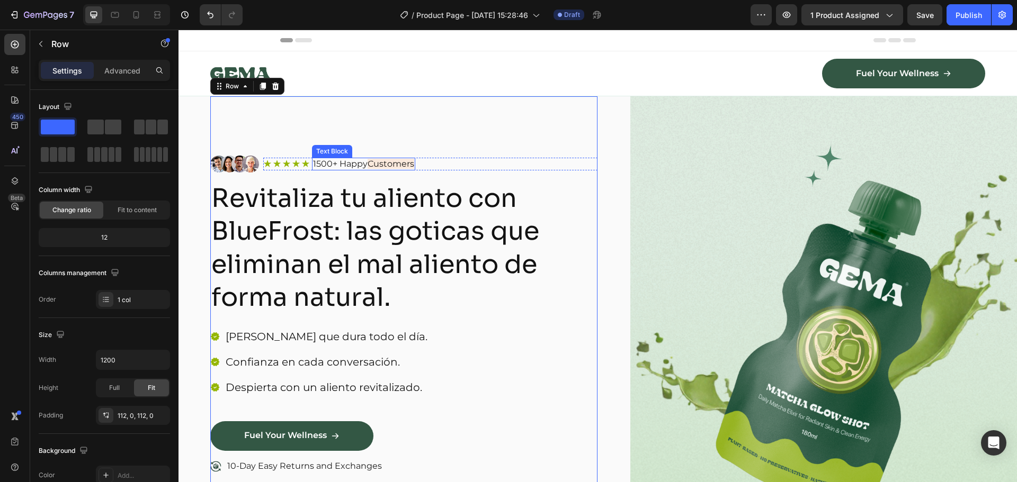
click at [360, 164] on p "1500+ Happy Customers" at bounding box center [363, 164] width 101 height 11
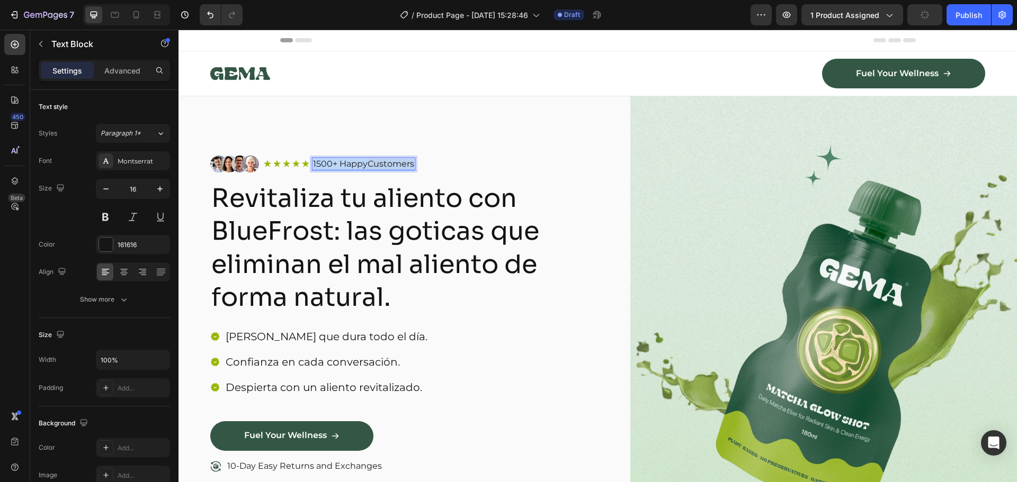
click at [360, 164] on p "1500+ Happy Customers" at bounding box center [363, 164] width 101 height 11
click at [386, 163] on span "Customers" at bounding box center [390, 164] width 47 height 10
click at [393, 172] on div "Icon Icon Icon Icon Icon Icon List Más de 1500 clientes satisfechos Text Block …" at bounding box center [430, 164] width 334 height 17
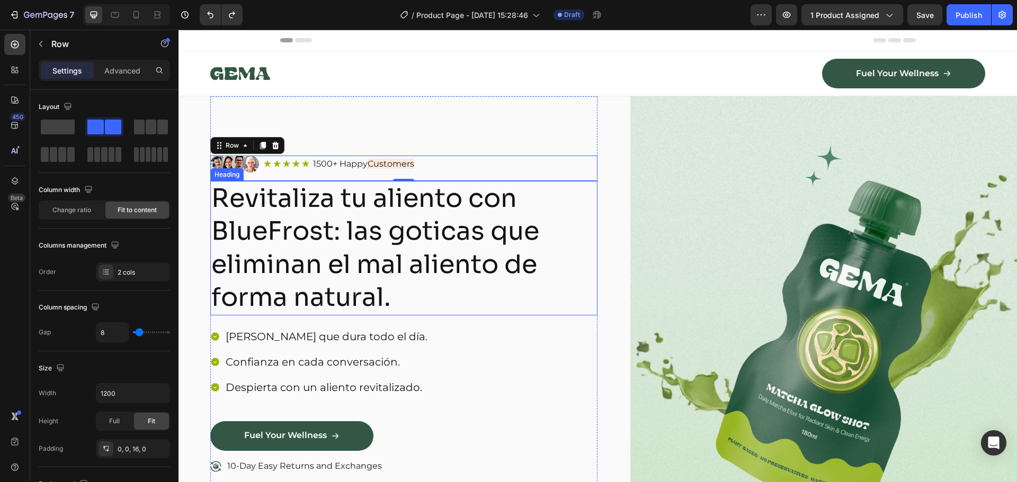
click at [437, 193] on p "Revitaliza tu aliento con BlueFrost: las goticas que eliminan el mal aliento de…" at bounding box center [403, 248] width 385 height 132
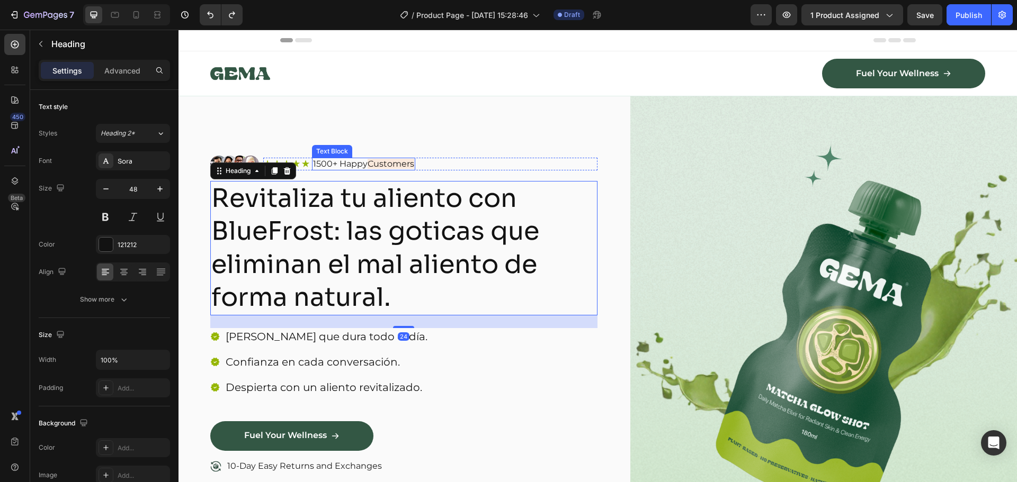
click at [403, 131] on div "Image Icon Icon Icon Icon Icon Icon List 1500+ Happy Customers Text Block Row R…" at bounding box center [403, 340] width 387 height 488
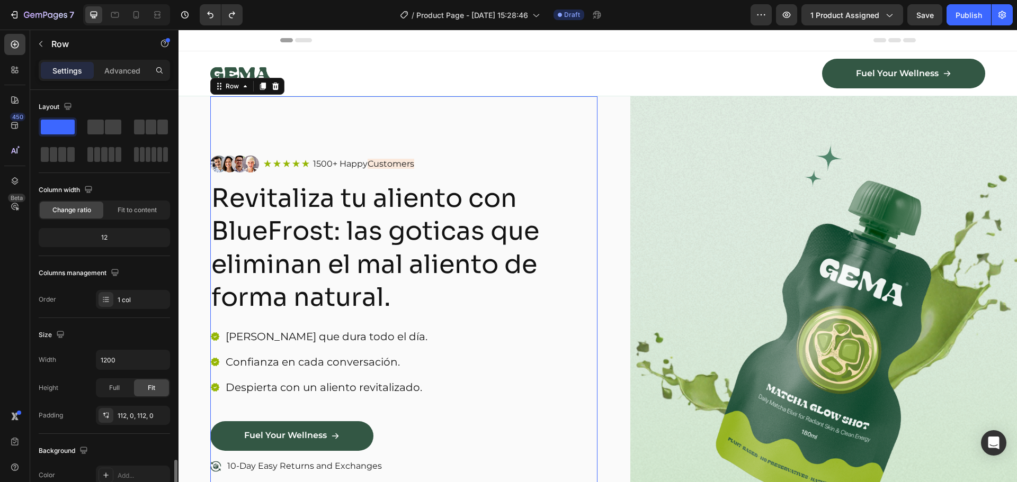
scroll to position [223, 0]
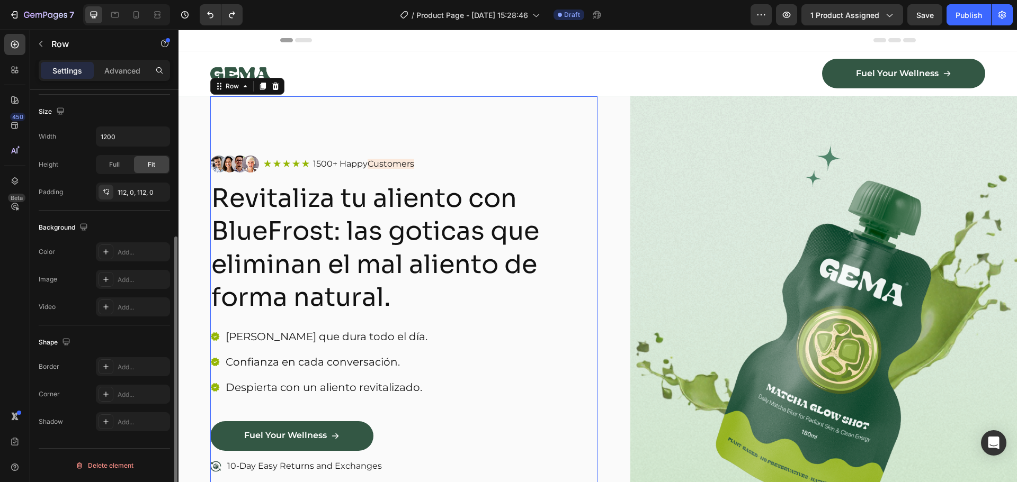
click at [331, 73] on div at bounding box center [400, 73] width 380 height 29
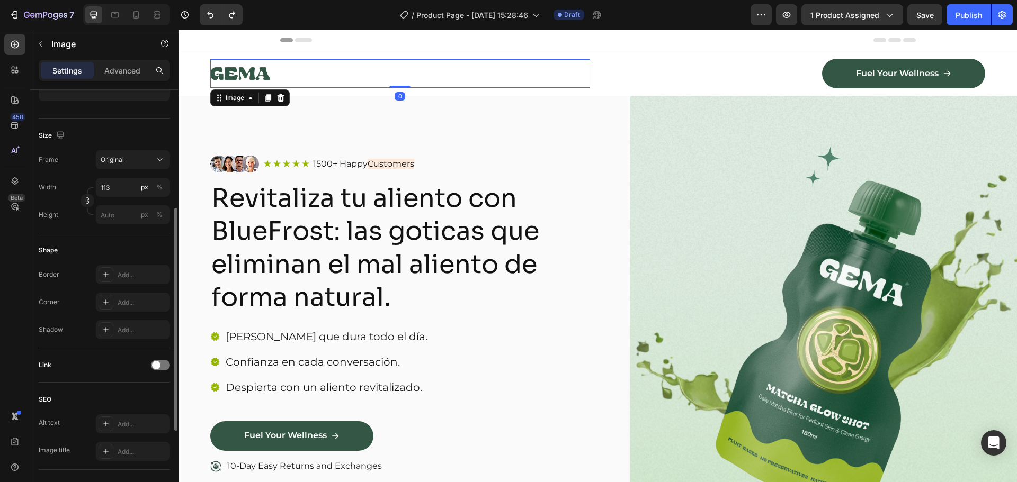
scroll to position [0, 0]
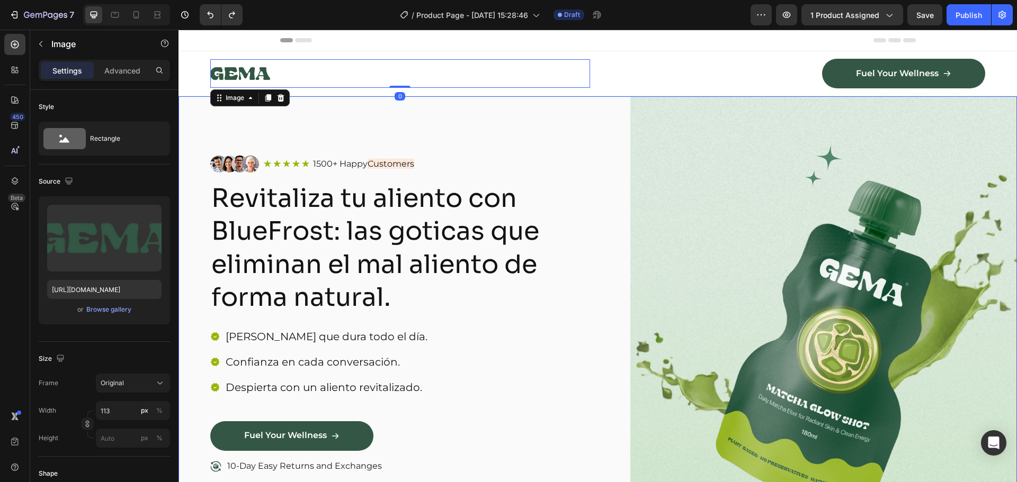
click at [198, 315] on div "Image Icon Icon Icon Icon Icon Icon List 1500+ Happy Customers Text Block Row R…" at bounding box center [597, 340] width 838 height 488
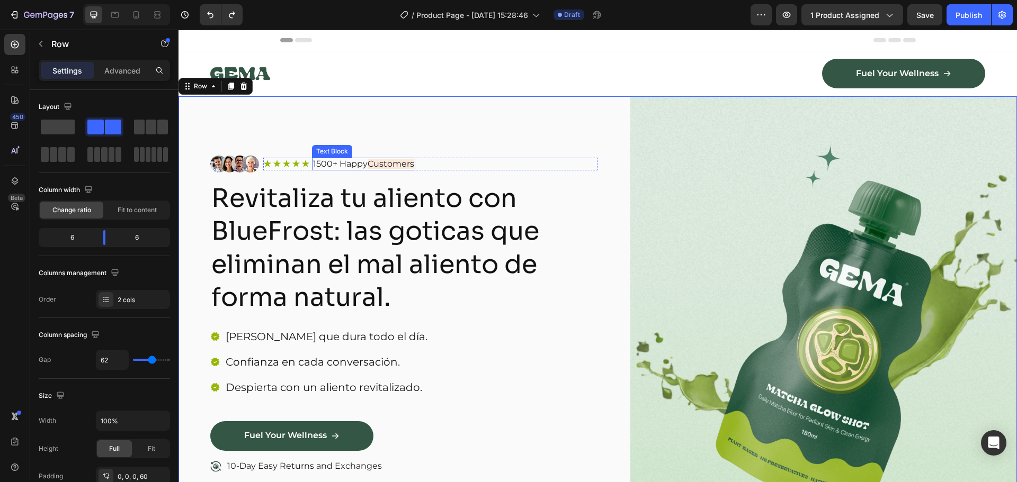
click at [388, 164] on span "Customers" at bounding box center [390, 164] width 47 height 10
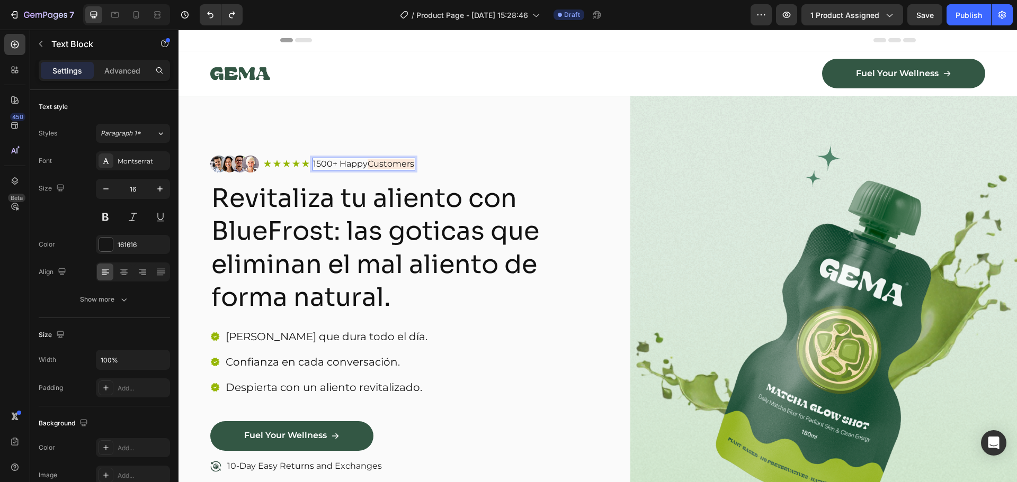
click at [402, 160] on span "Customers" at bounding box center [390, 164] width 47 height 10
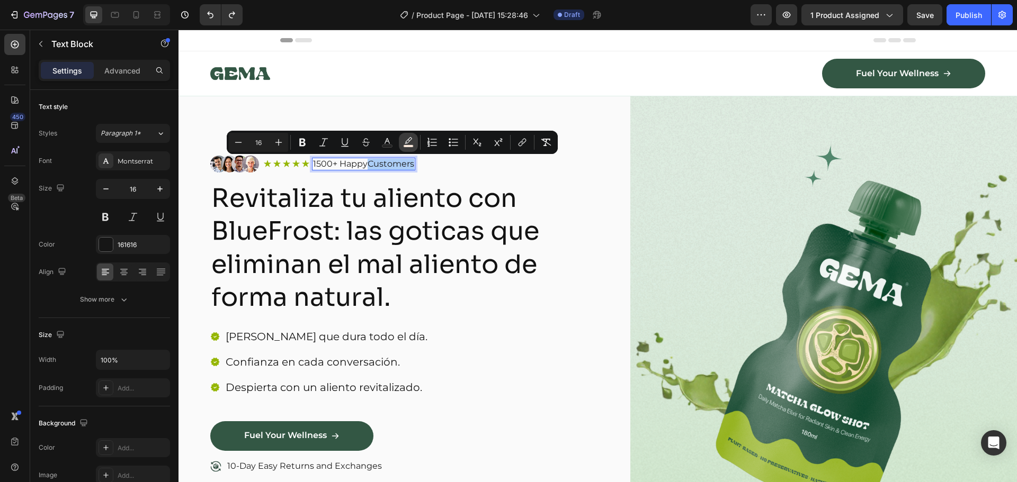
click at [403, 145] on icon "Editor contextual toolbar" at bounding box center [408, 142] width 11 height 11
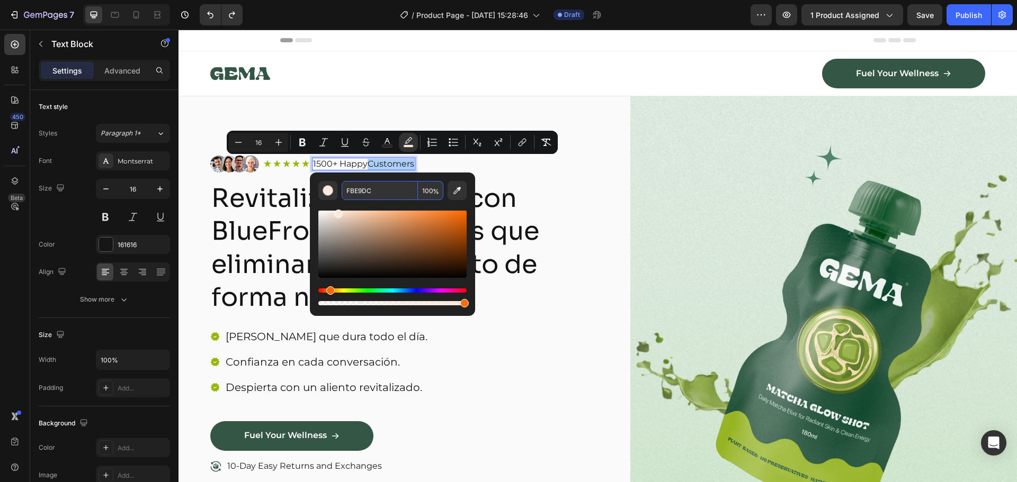
click at [385, 198] on input "FBE9DC" at bounding box center [380, 190] width 76 height 19
copy span "Customers"
click at [551, 180] on div "Image Icon Icon Icon Icon Icon Icon List 1500+ Happy Customers Text Block 0 Row…" at bounding box center [403, 168] width 387 height 25
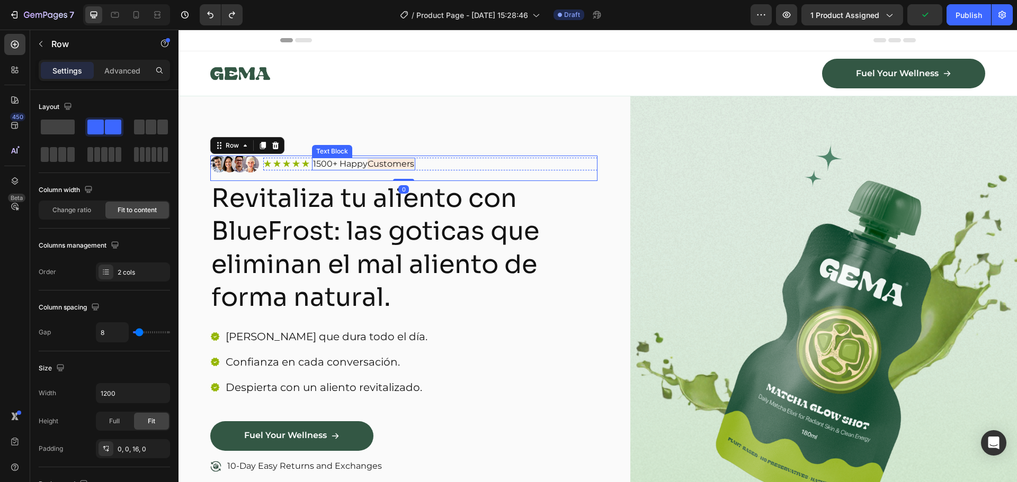
click at [372, 165] on span "Customers" at bounding box center [390, 164] width 47 height 10
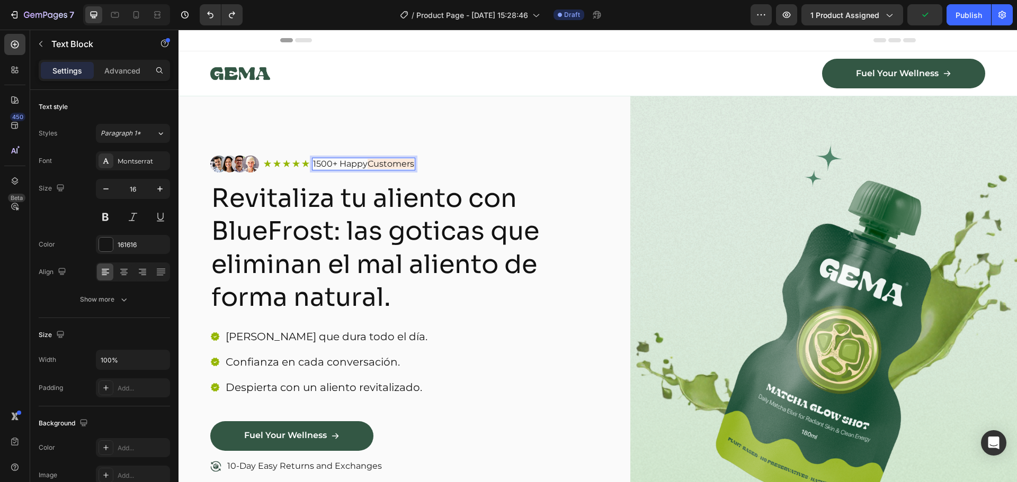
click at [372, 165] on span "Customers" at bounding box center [390, 164] width 47 height 10
click at [560, 244] on p "Revitaliza tu aliento con BlueFrost: las goticas que eliminan el mal aliento de…" at bounding box center [403, 248] width 385 height 132
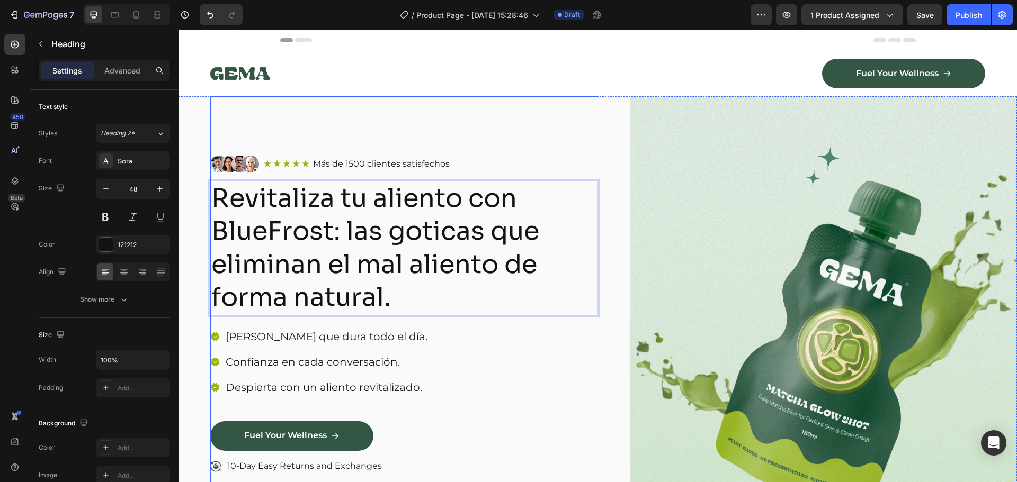
click at [436, 132] on div "Image Icon Icon Icon Icon Icon Icon List Más de 1500 clientes satisfechos Text …" at bounding box center [403, 340] width 387 height 488
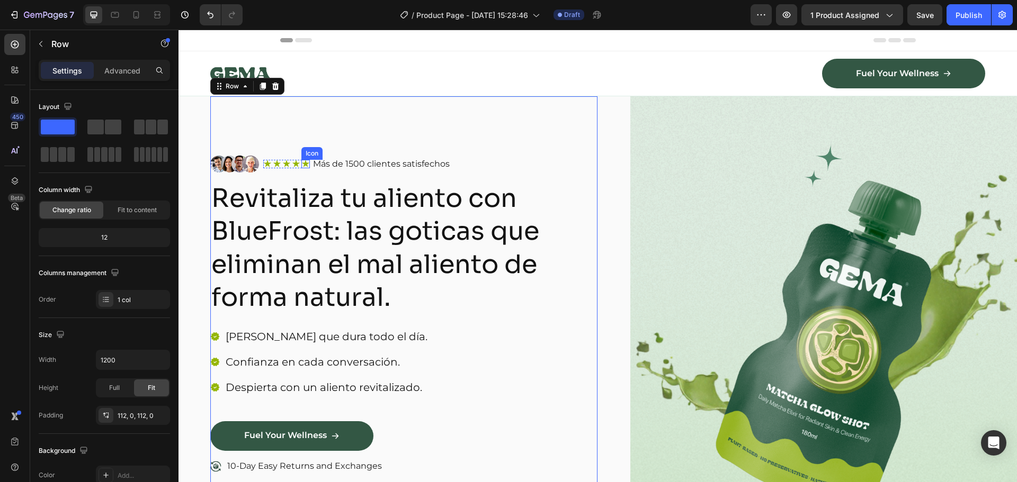
click at [307, 165] on div "Icon" at bounding box center [305, 164] width 8 height 8
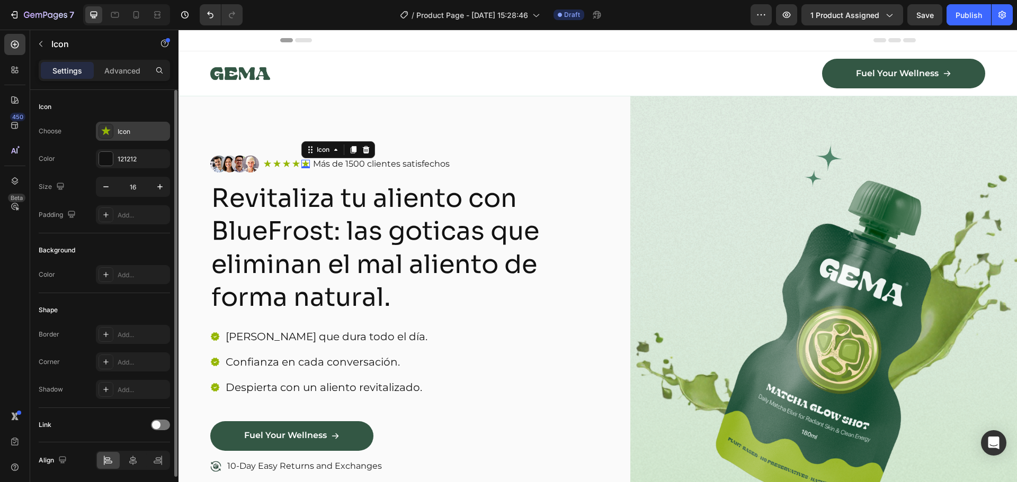
click at [118, 127] on div "Icon" at bounding box center [143, 132] width 50 height 10
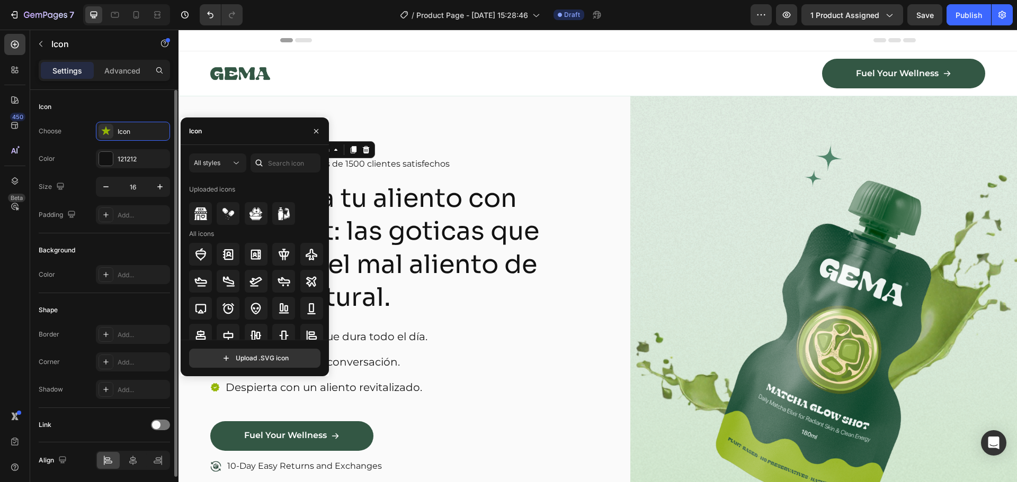
click at [83, 248] on div "Background" at bounding box center [104, 250] width 131 height 17
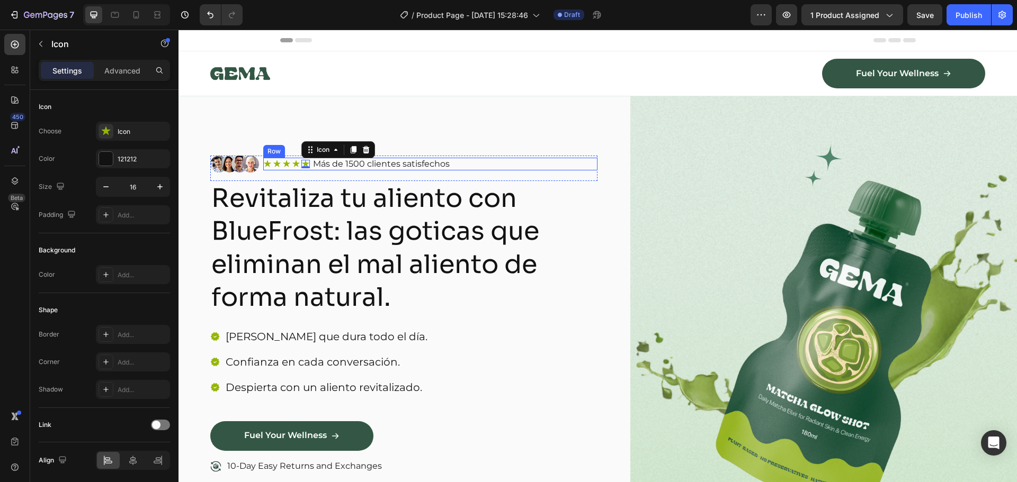
click at [490, 166] on div "Icon Icon Icon Icon Icon 0 Icon List Más de 1500 clientes satisfechos Text Bloc…" at bounding box center [430, 164] width 334 height 13
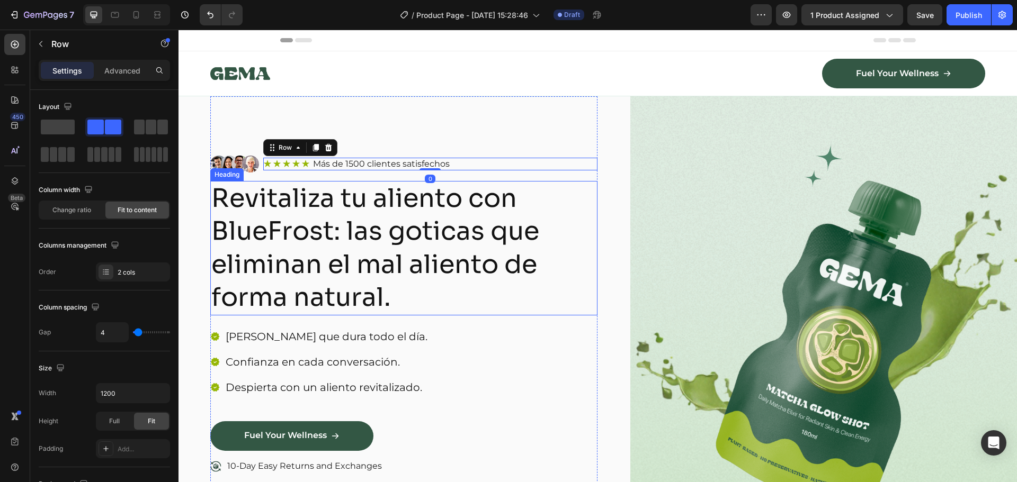
click at [373, 254] on p "Revitaliza tu aliento con BlueFrost: las goticas que eliminan el mal aliento de…" at bounding box center [403, 248] width 385 height 132
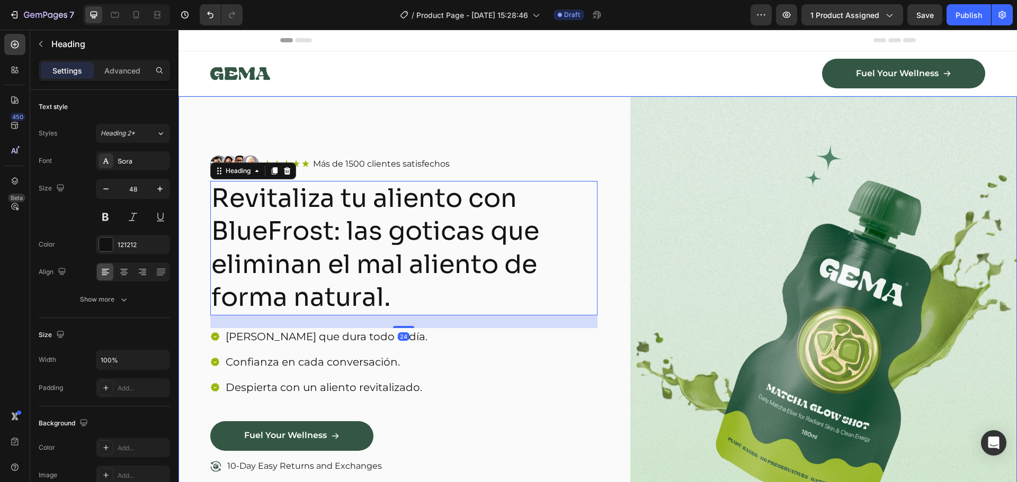
click at [192, 217] on div "Image Icon Icon Icon Icon Icon Icon List Más de 1500 clientes satisfechos Text …" at bounding box center [597, 340] width 838 height 488
